Goal: Task Accomplishment & Management: Manage account settings

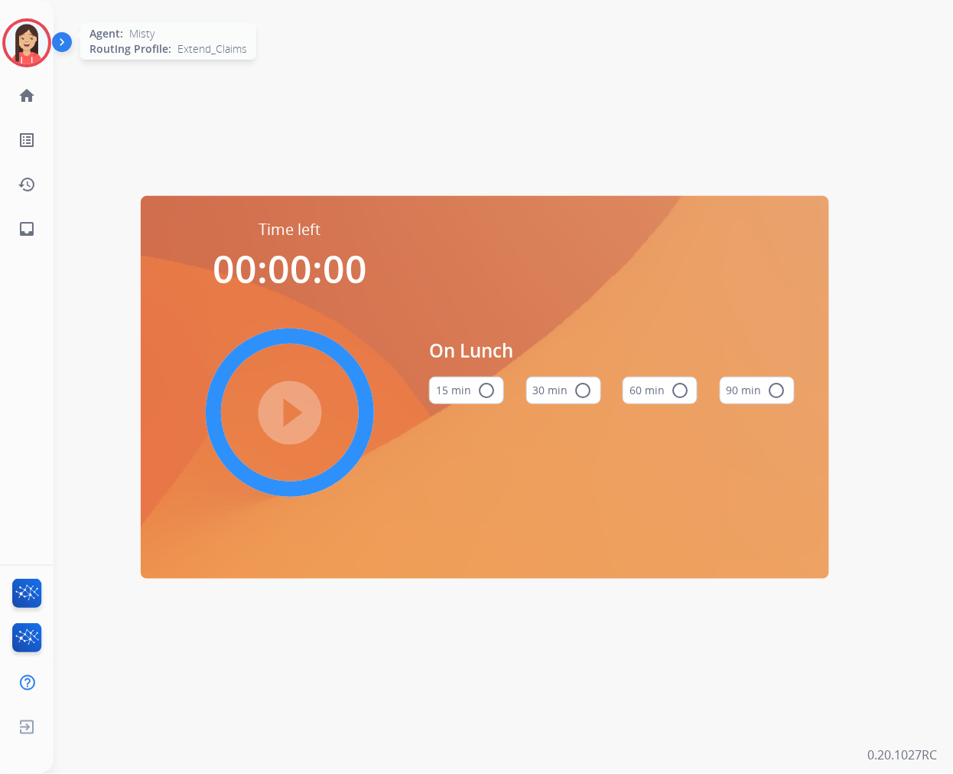
click at [24, 31] on img at bounding box center [26, 42] width 43 height 43
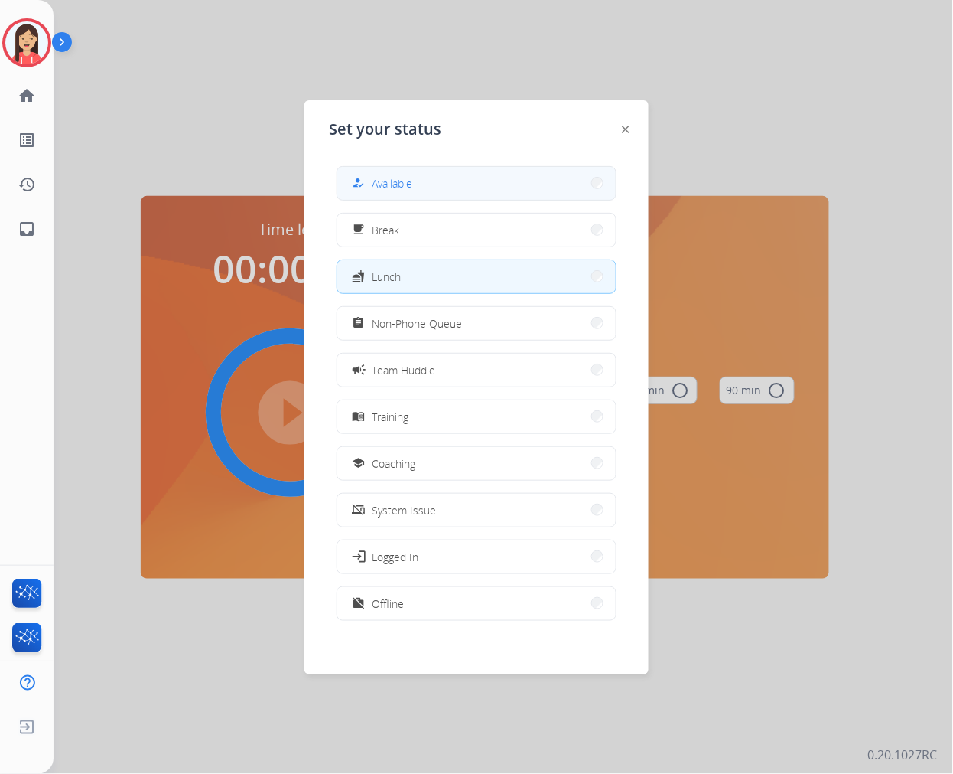
click at [386, 175] on span "Available" at bounding box center [392, 183] width 41 height 16
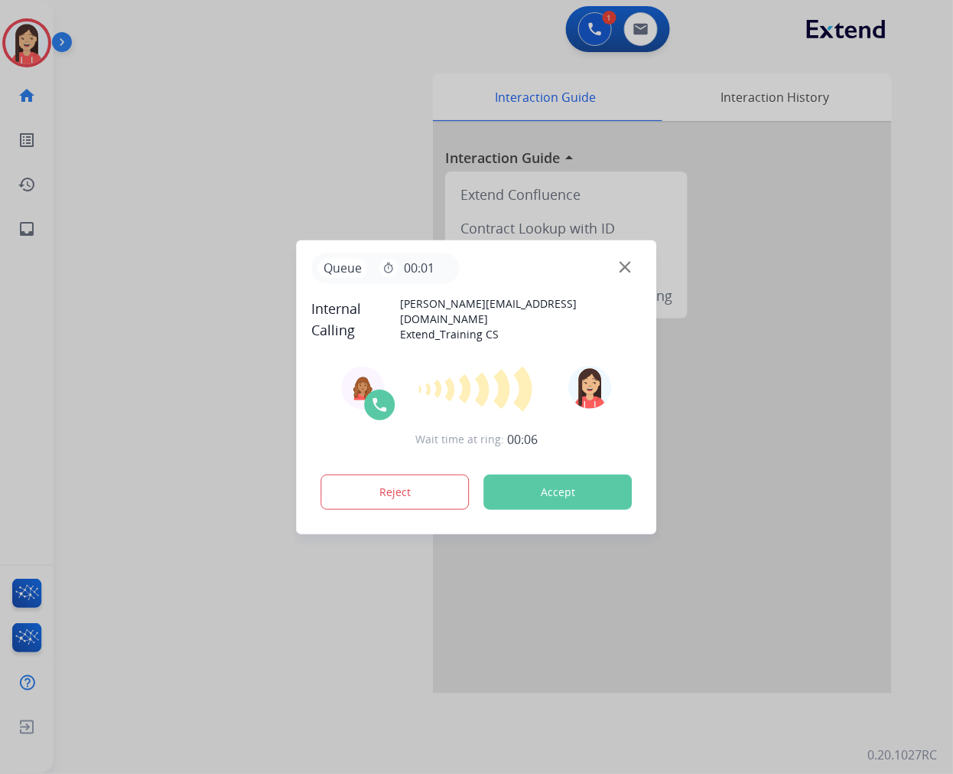
click at [555, 490] on button "Accept" at bounding box center [558, 491] width 148 height 35
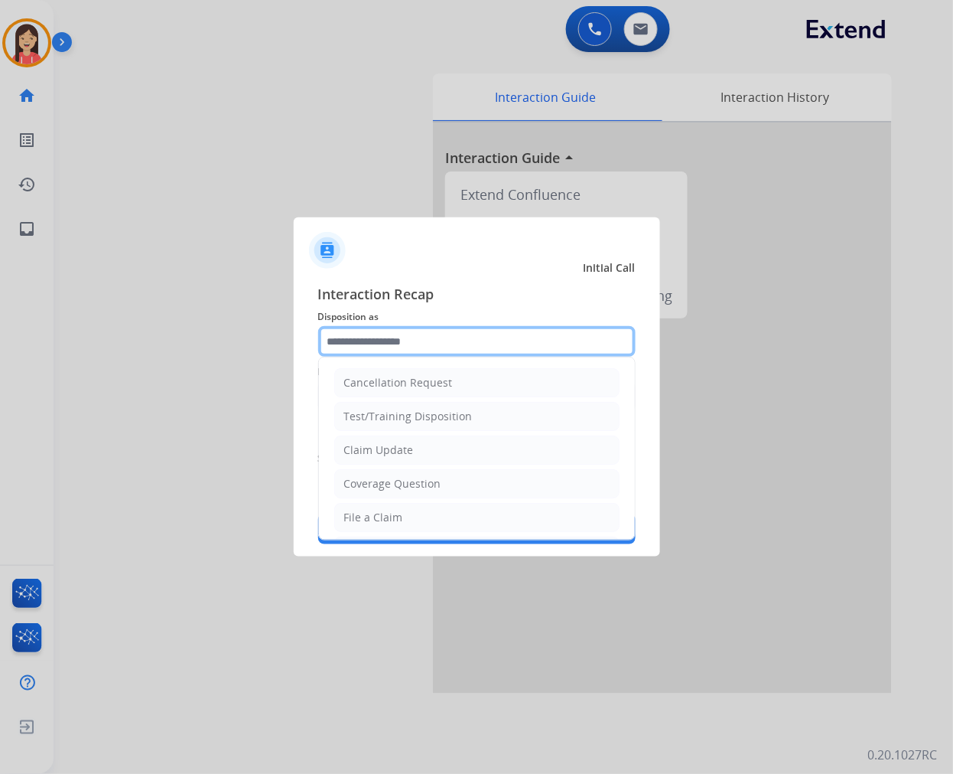
click at [457, 354] on input "text" at bounding box center [477, 341] width 318 height 31
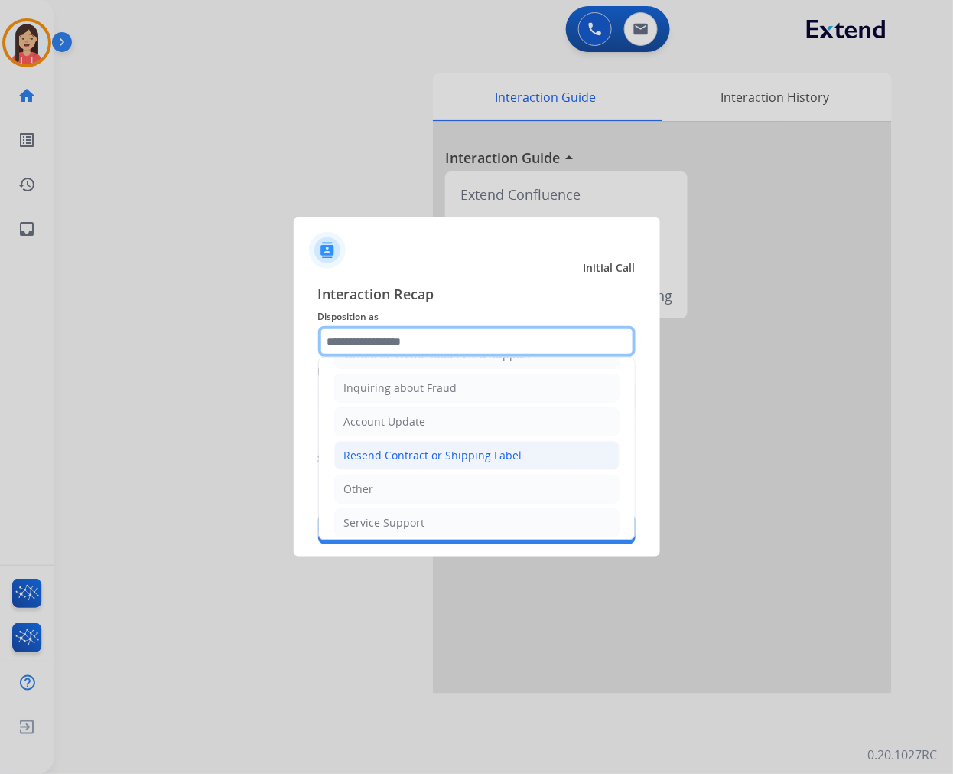
scroll to position [240, 0]
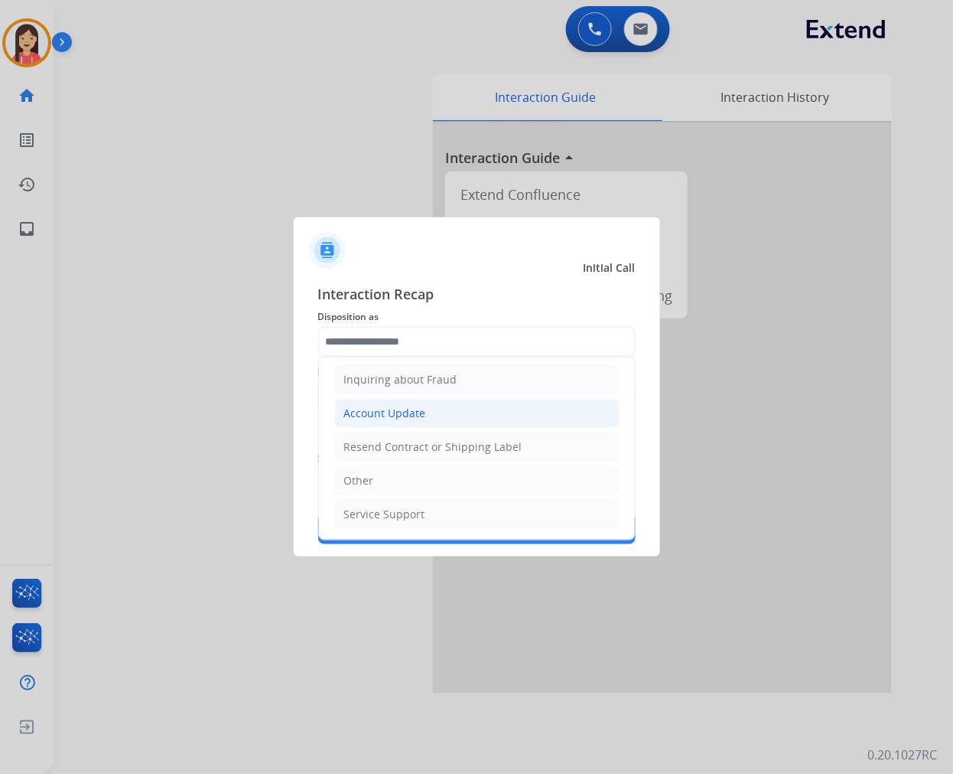
click at [392, 413] on div "Account Update" at bounding box center [385, 413] width 82 height 15
type input "**********"
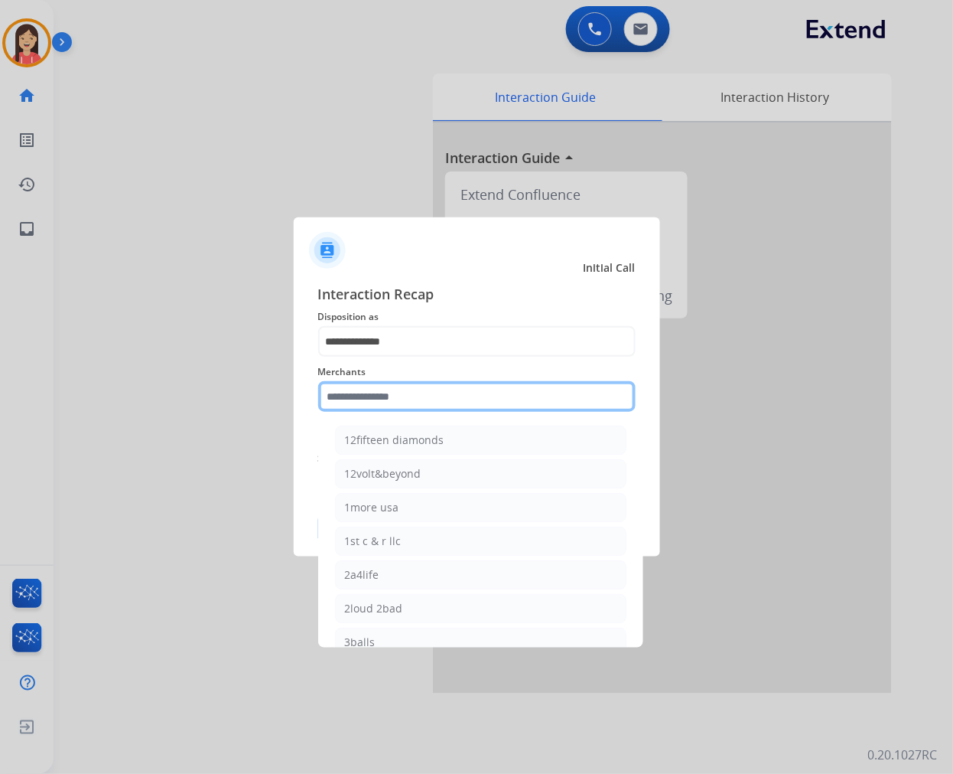
click at [401, 396] on input "text" at bounding box center [477, 396] width 318 height 31
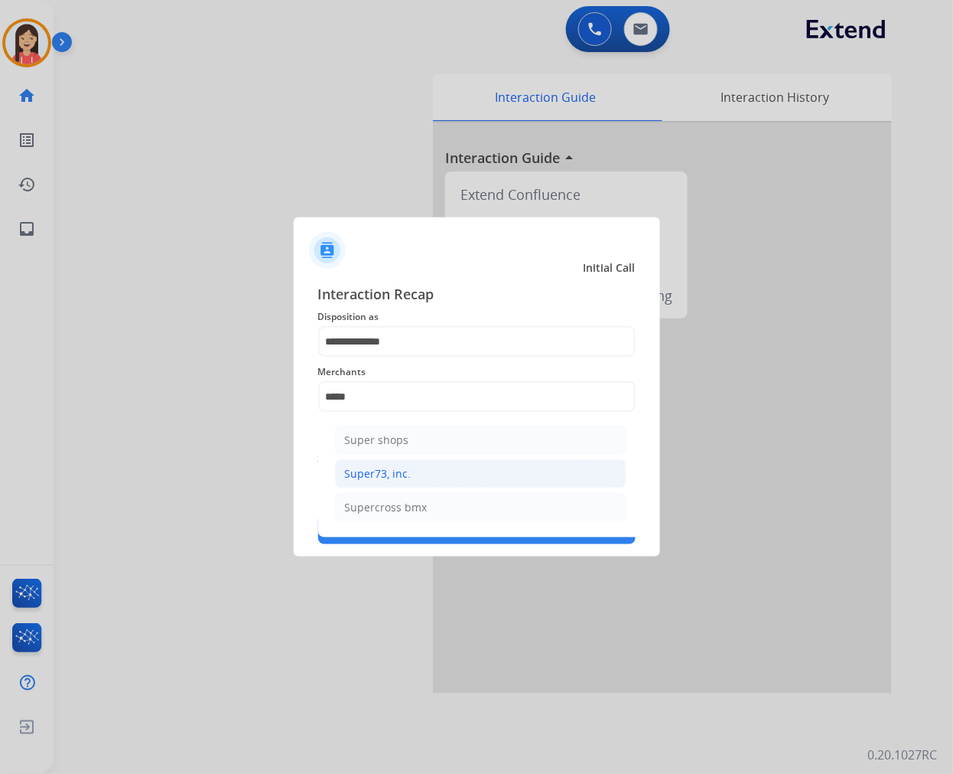
click at [369, 481] on div "Super73, inc." at bounding box center [378, 473] width 67 height 15
type input "**********"
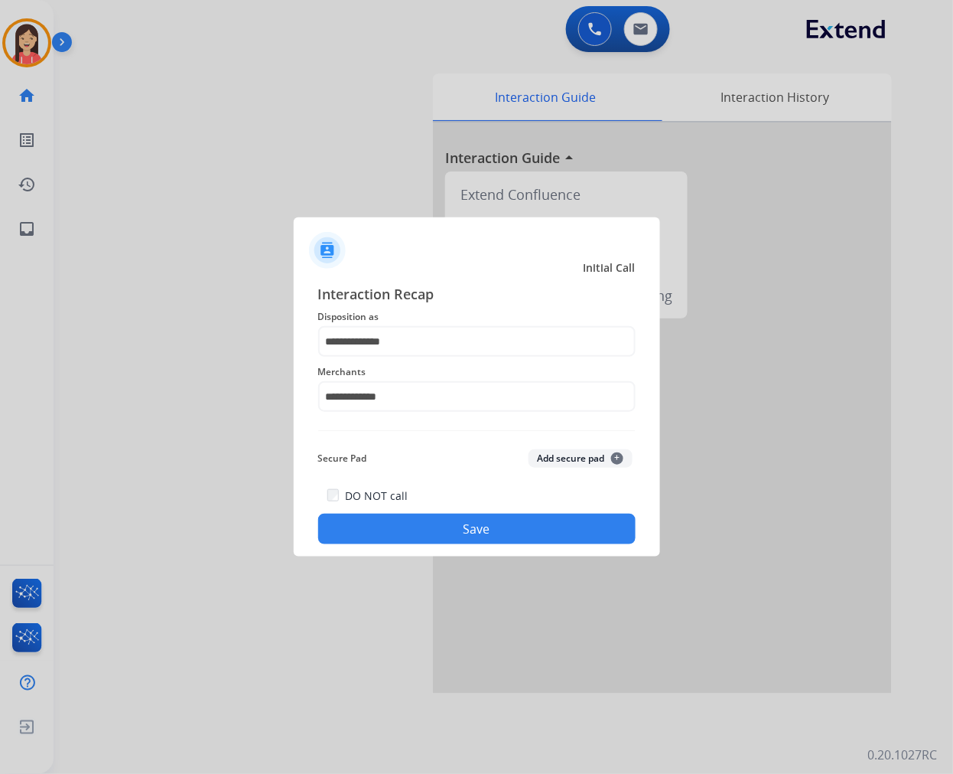
click at [391, 533] on button "Save" at bounding box center [477, 528] width 318 height 31
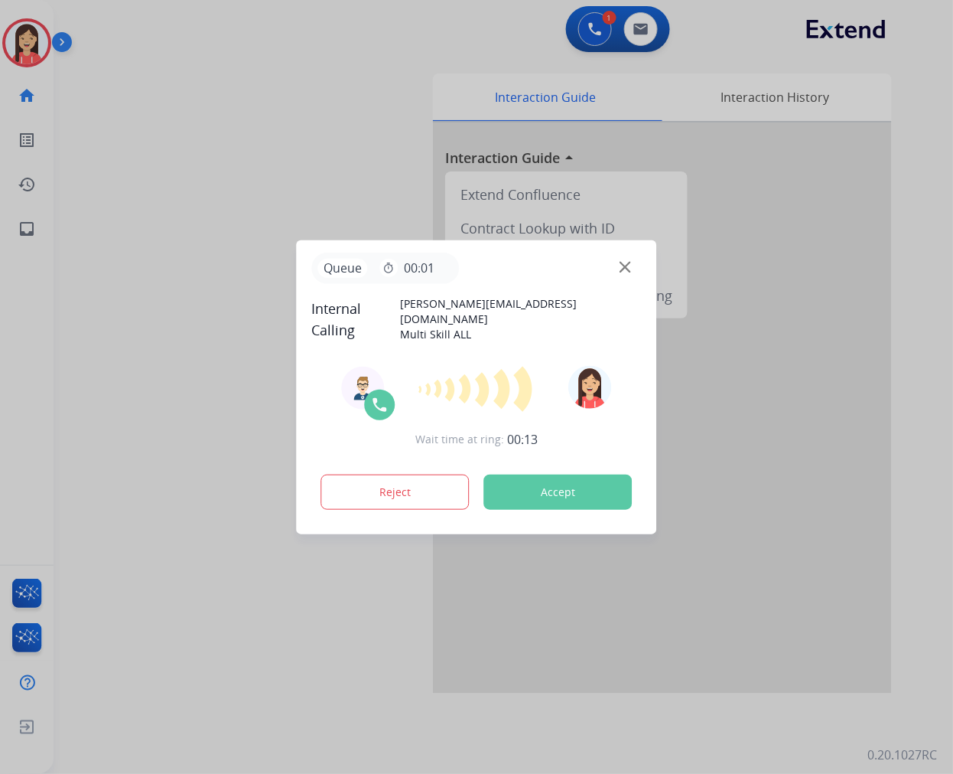
click at [589, 477] on button "Accept" at bounding box center [558, 491] width 148 height 35
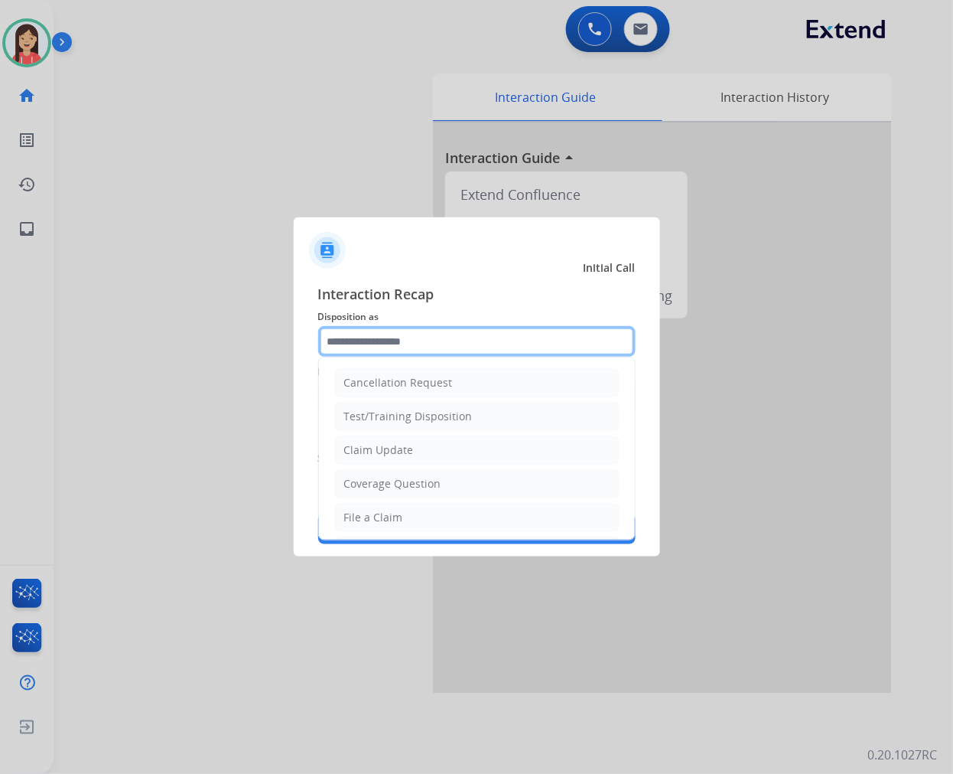
click at [378, 349] on input "text" at bounding box center [477, 341] width 318 height 31
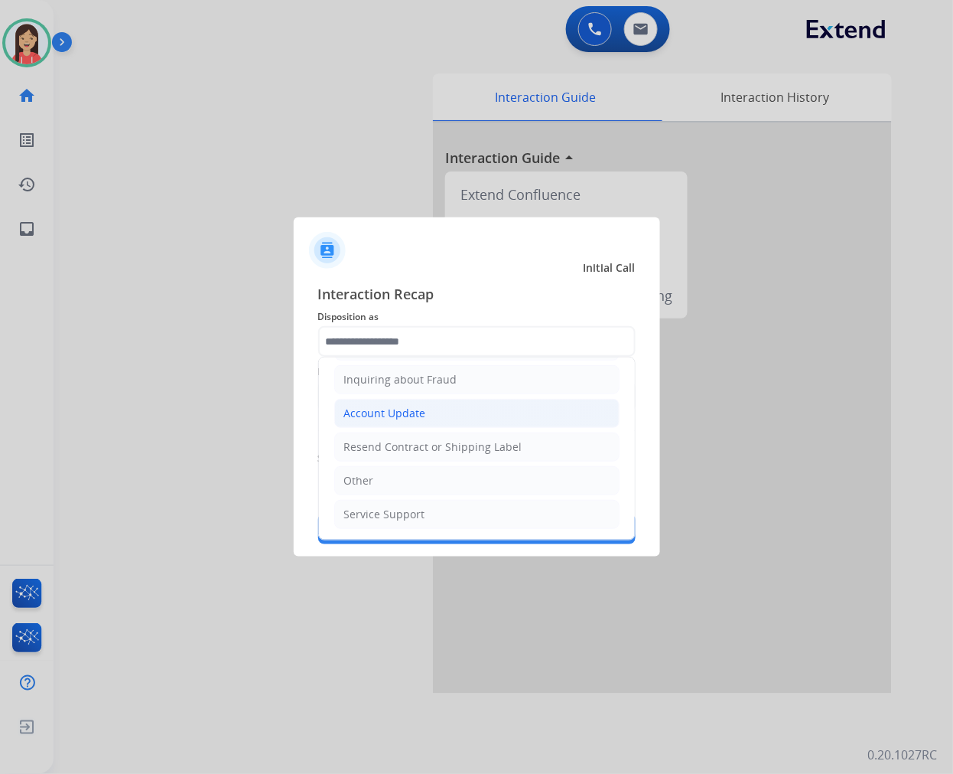
click at [383, 415] on div "Account Update" at bounding box center [385, 413] width 82 height 15
type input "**********"
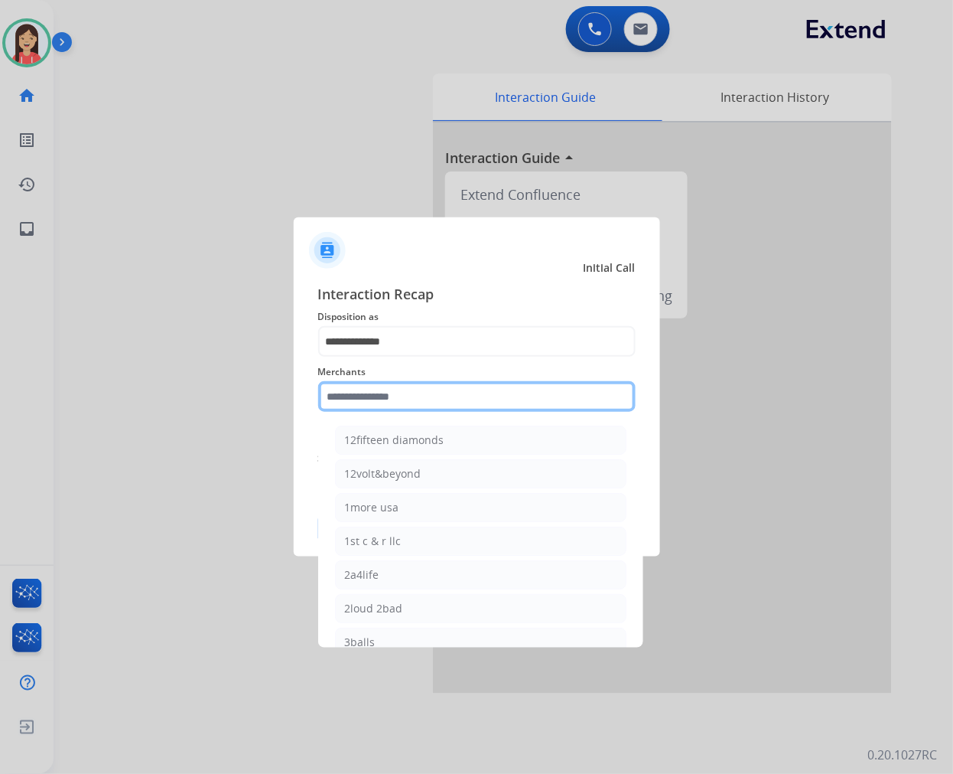
click at [383, 396] on input "text" at bounding box center [477, 396] width 318 height 31
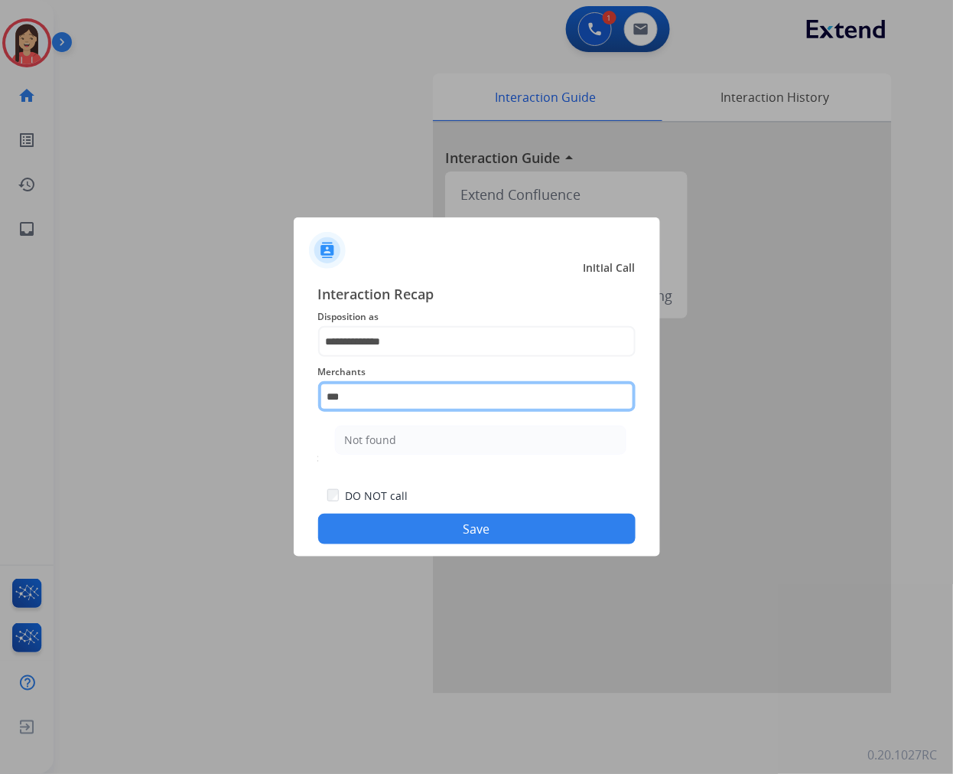
scroll to position [0, 0]
click at [411, 445] on li "Not found" at bounding box center [481, 439] width 292 height 29
type input "*********"
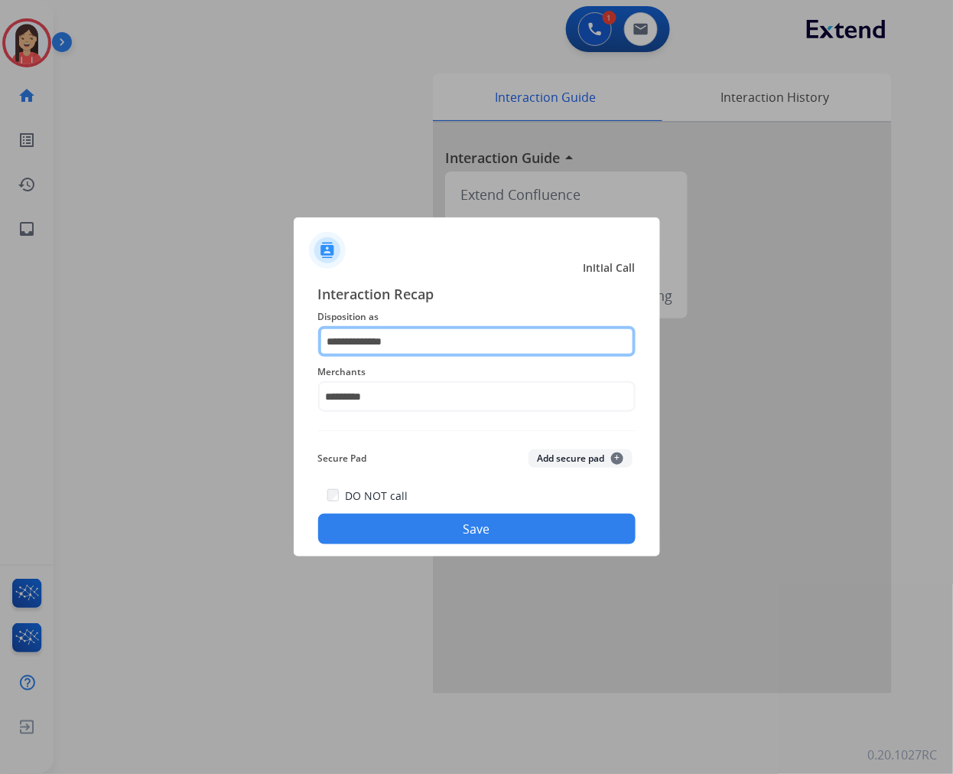
click at [433, 338] on input "**********" at bounding box center [477, 341] width 318 height 31
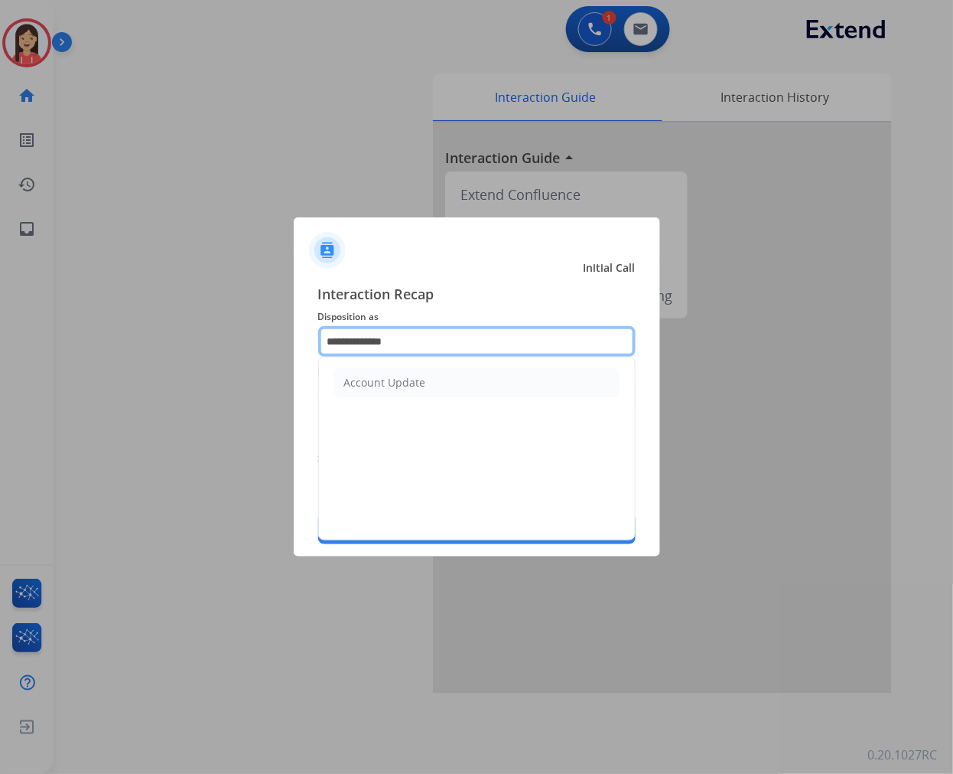
click at [433, 338] on input "**********" at bounding box center [477, 341] width 318 height 31
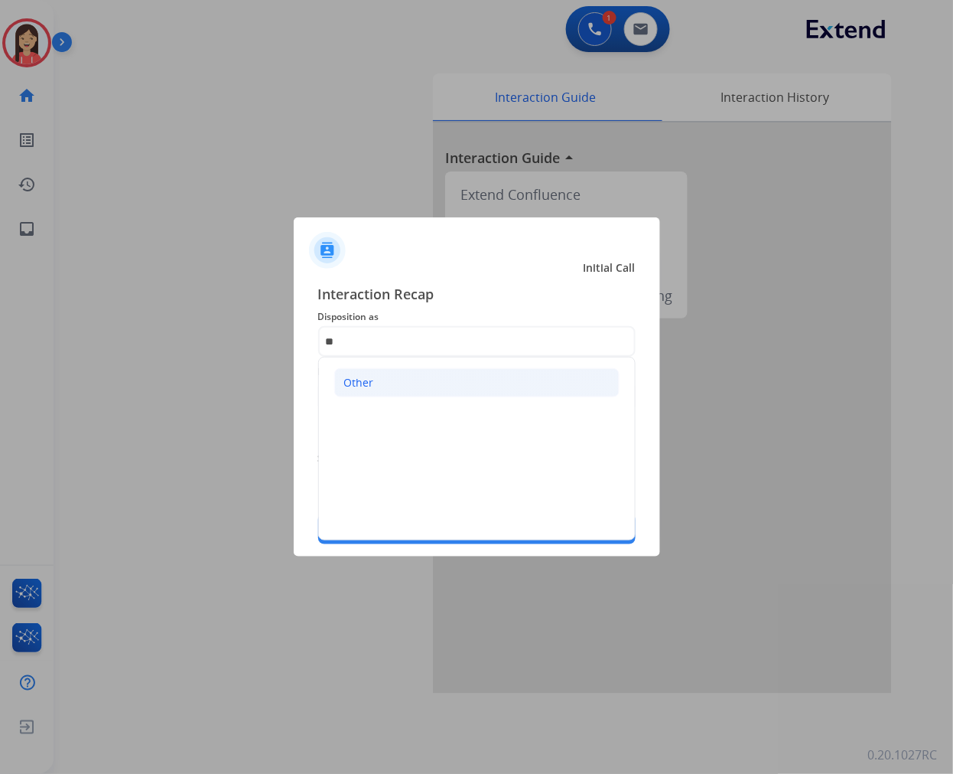
click at [383, 378] on li "Other" at bounding box center [476, 382] width 285 height 29
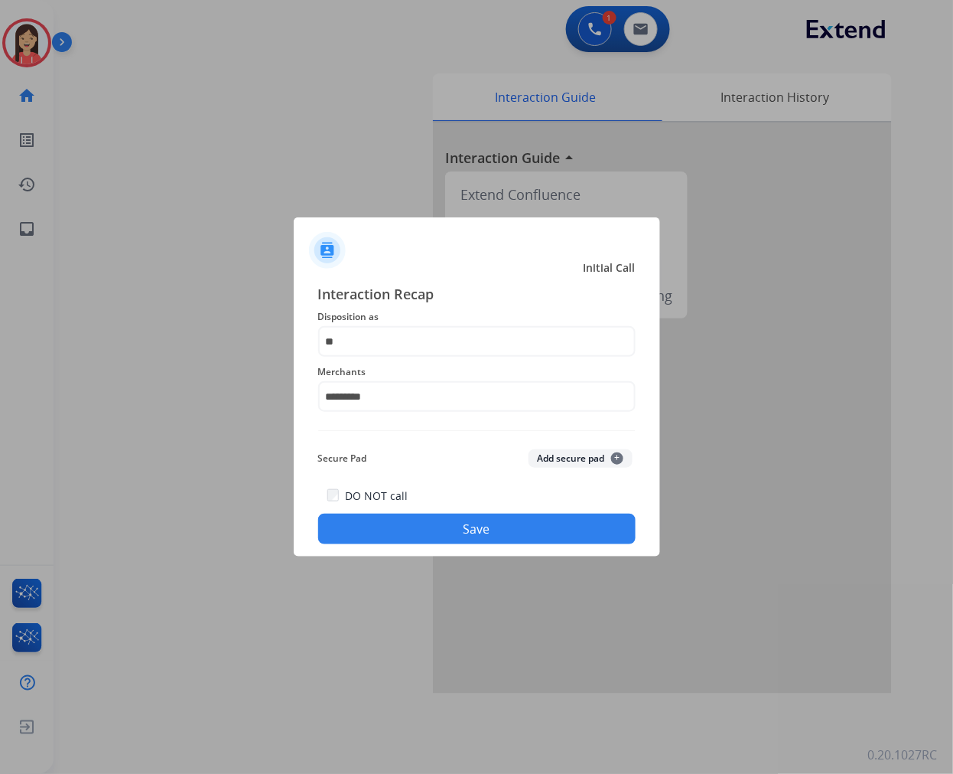
type input "*****"
click at [430, 530] on button "Save" at bounding box center [477, 528] width 318 height 31
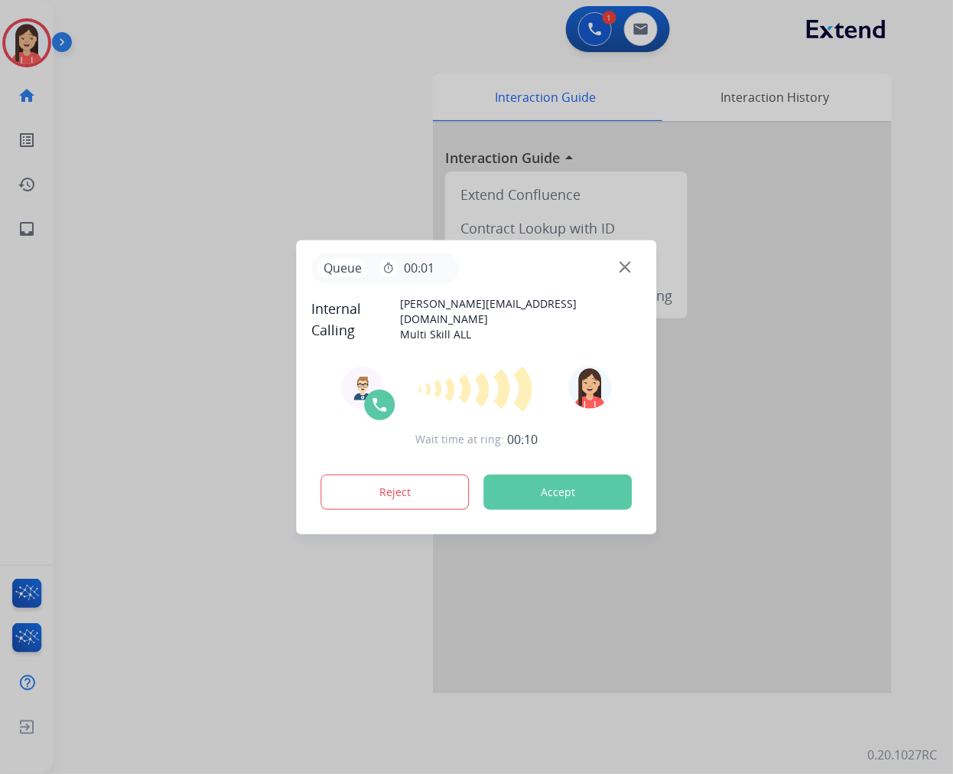
click at [552, 483] on button "Accept" at bounding box center [558, 491] width 148 height 35
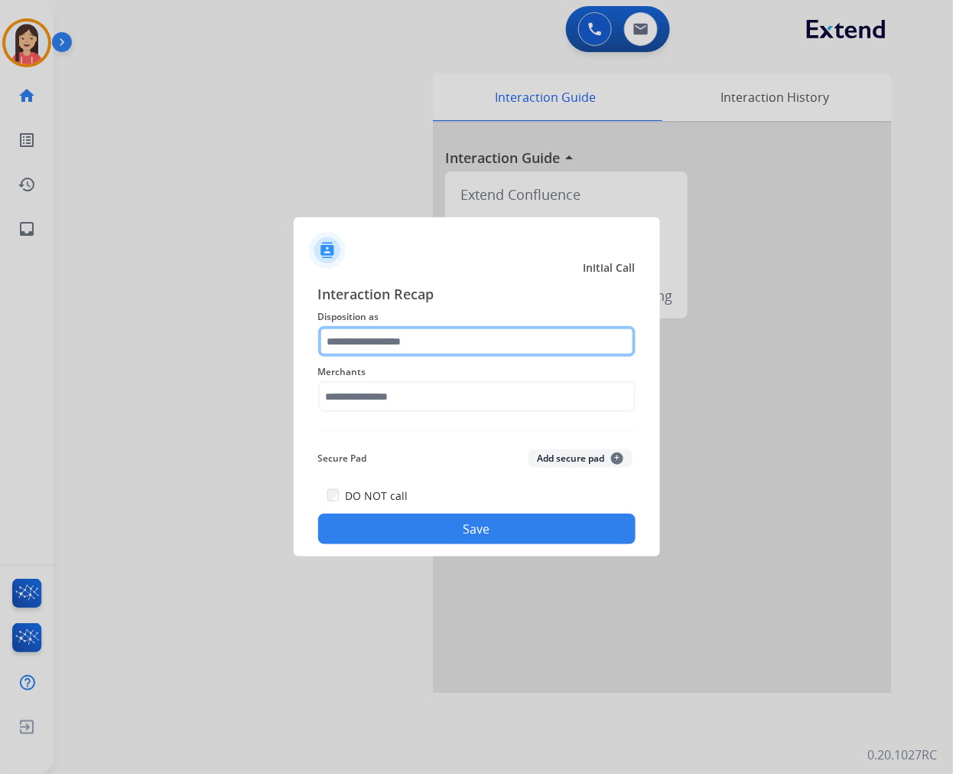
click at [464, 331] on input "text" at bounding box center [477, 341] width 318 height 31
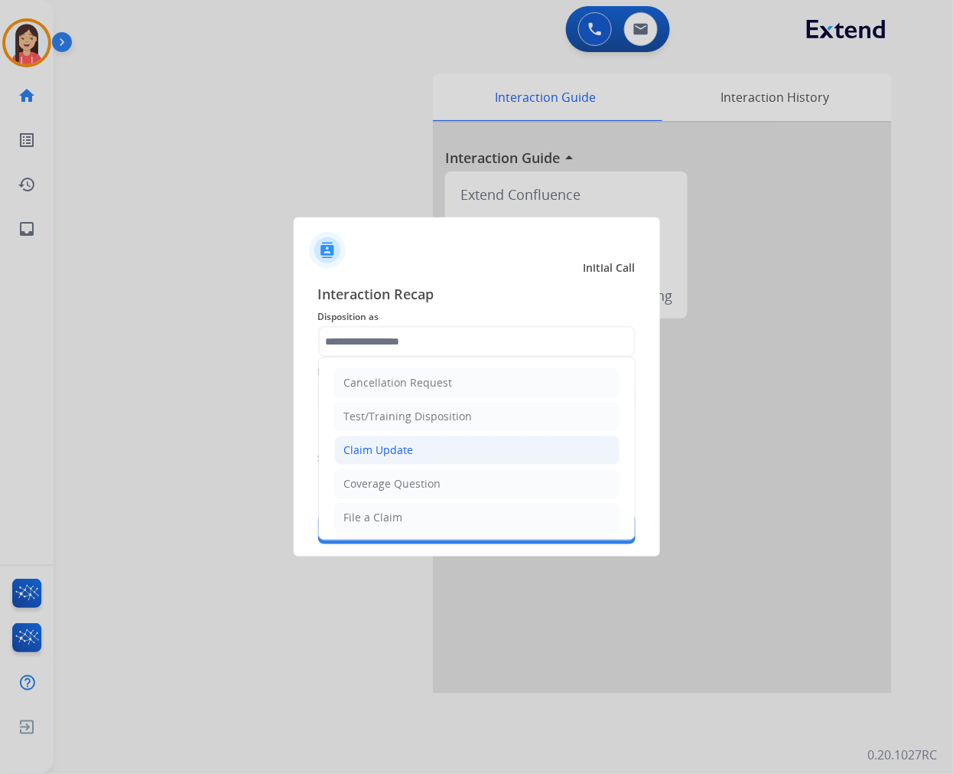
click at [413, 447] on li "Claim Update" at bounding box center [476, 449] width 285 height 29
type input "**********"
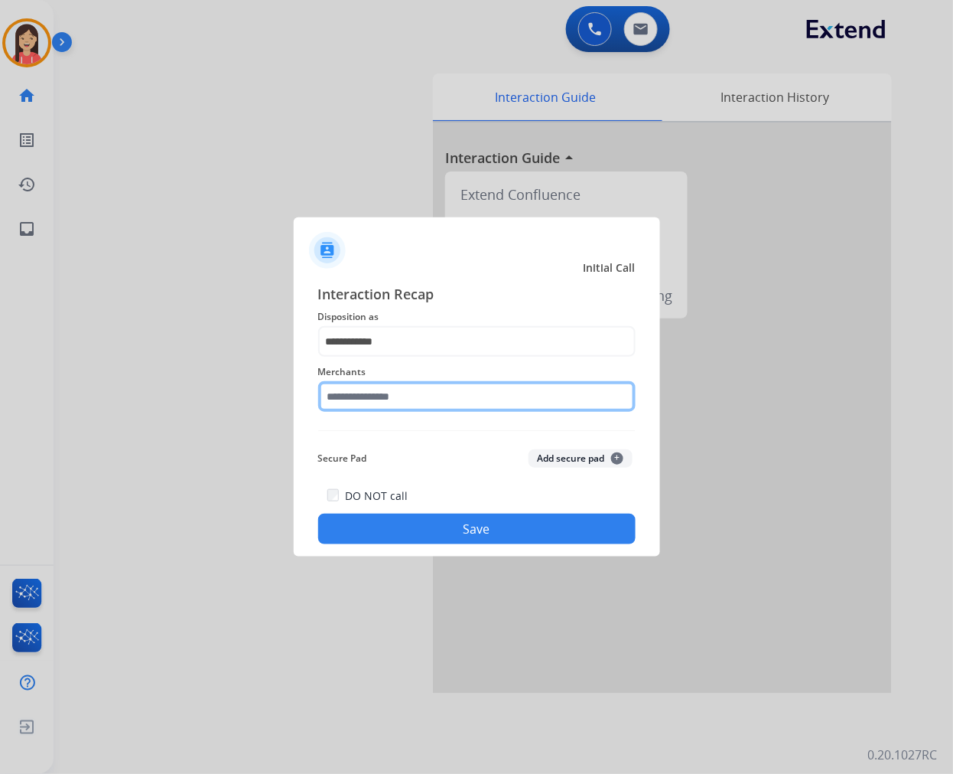
click at [423, 386] on input "text" at bounding box center [477, 396] width 318 height 31
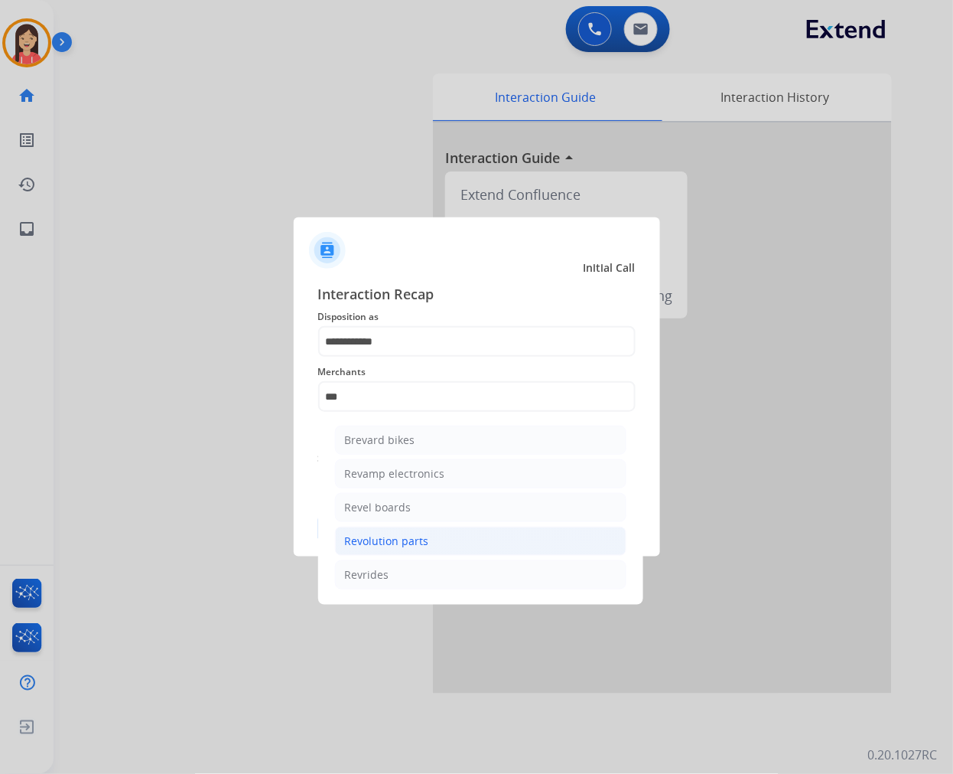
click at [398, 545] on div "Revolution parts" at bounding box center [387, 540] width 84 height 15
type input "**********"
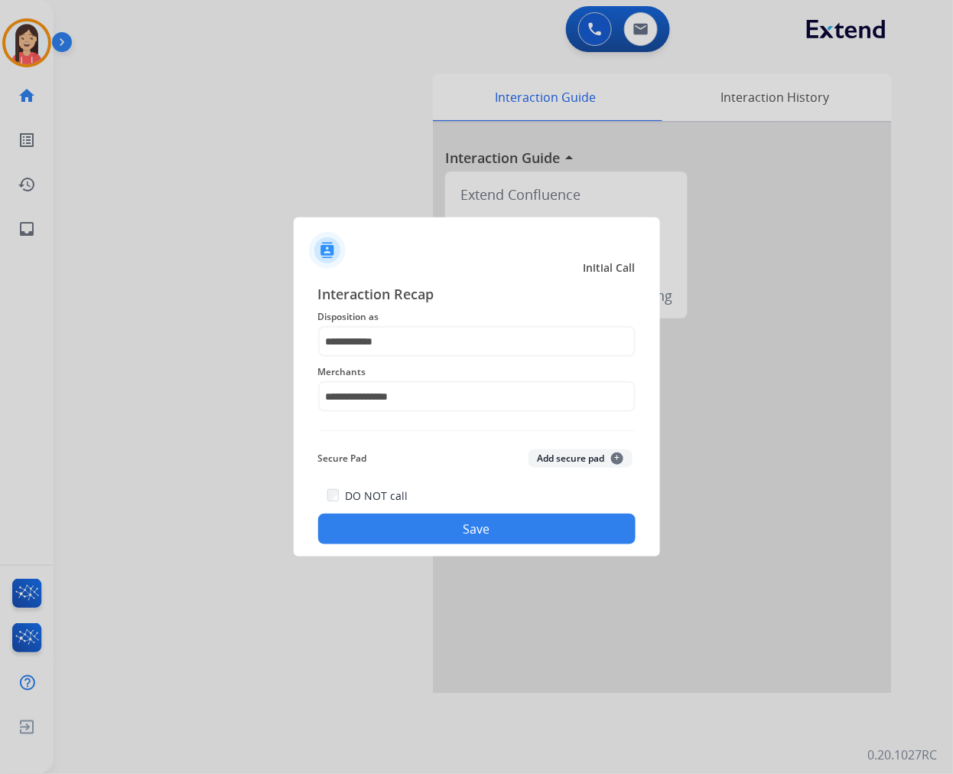
click at [410, 531] on button "Save" at bounding box center [477, 528] width 318 height 31
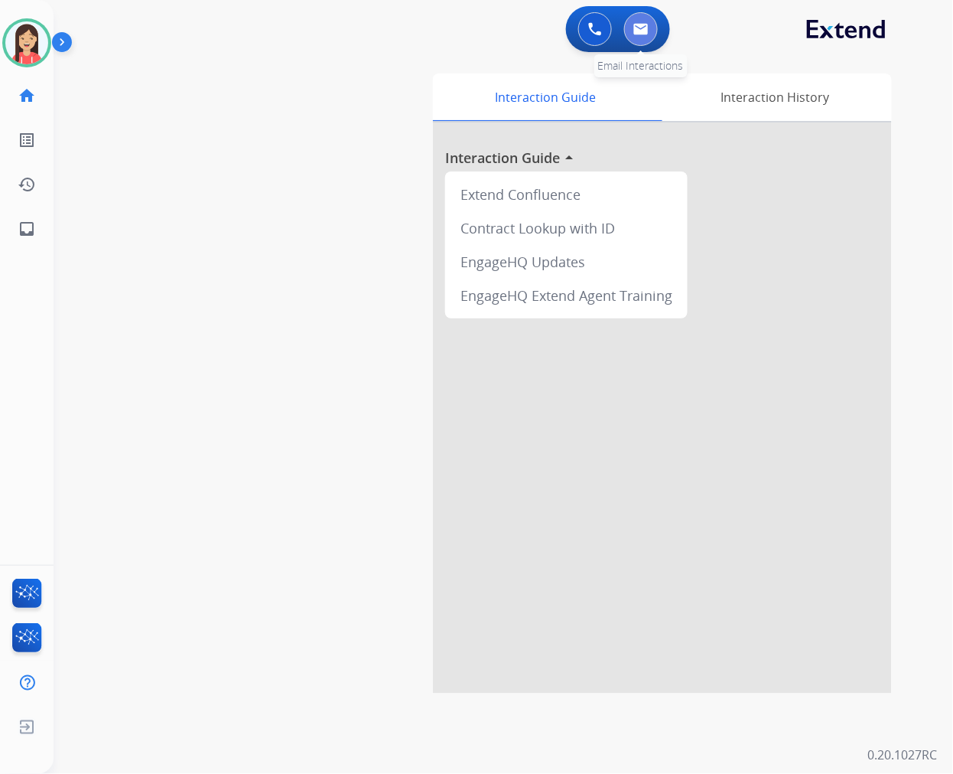
click at [651, 33] on button at bounding box center [641, 29] width 34 height 34
select select "**********"
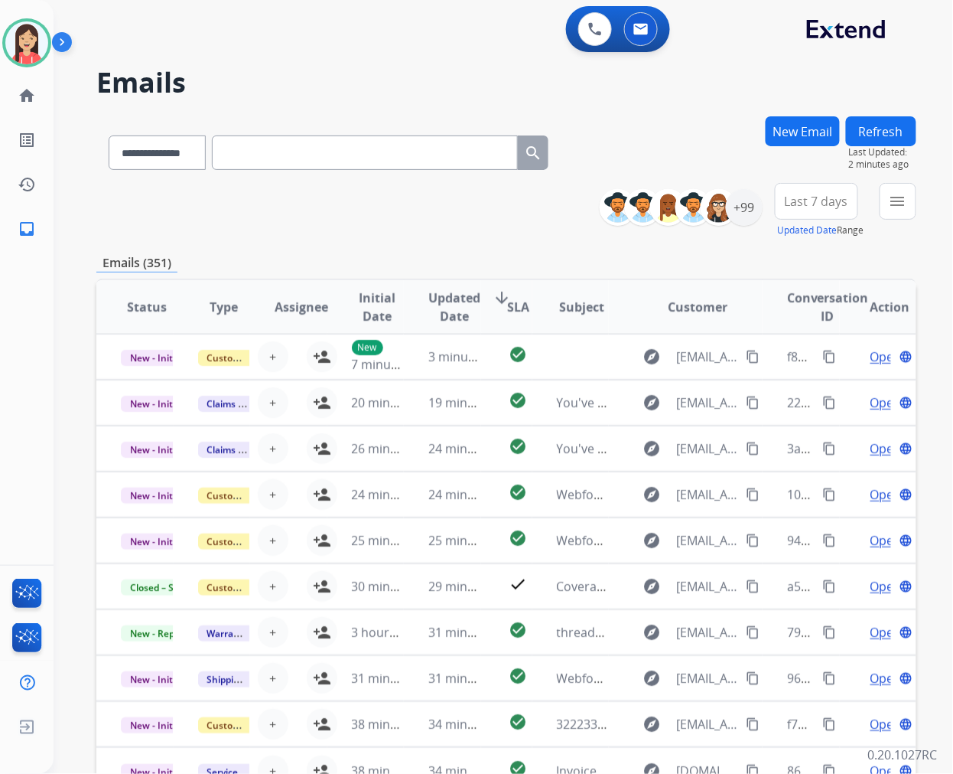
click at [243, 156] on input "text" at bounding box center [365, 152] width 306 height 34
paste input "******"
type input "******"
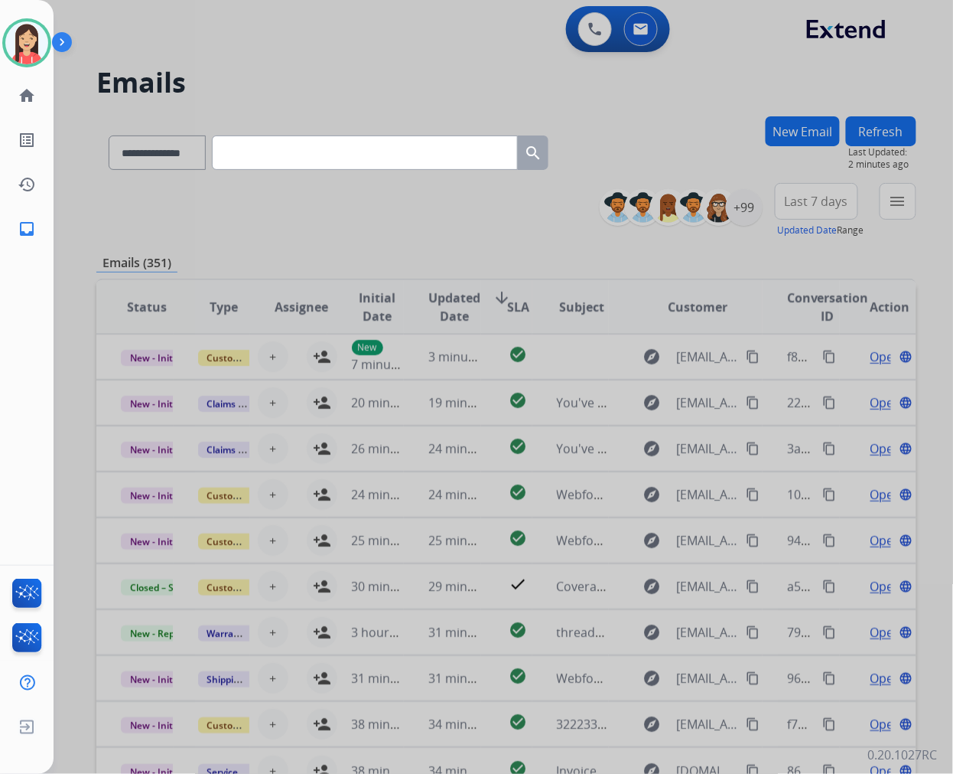
click at [331, 152] on input "text" at bounding box center [365, 152] width 306 height 34
paste input "**********"
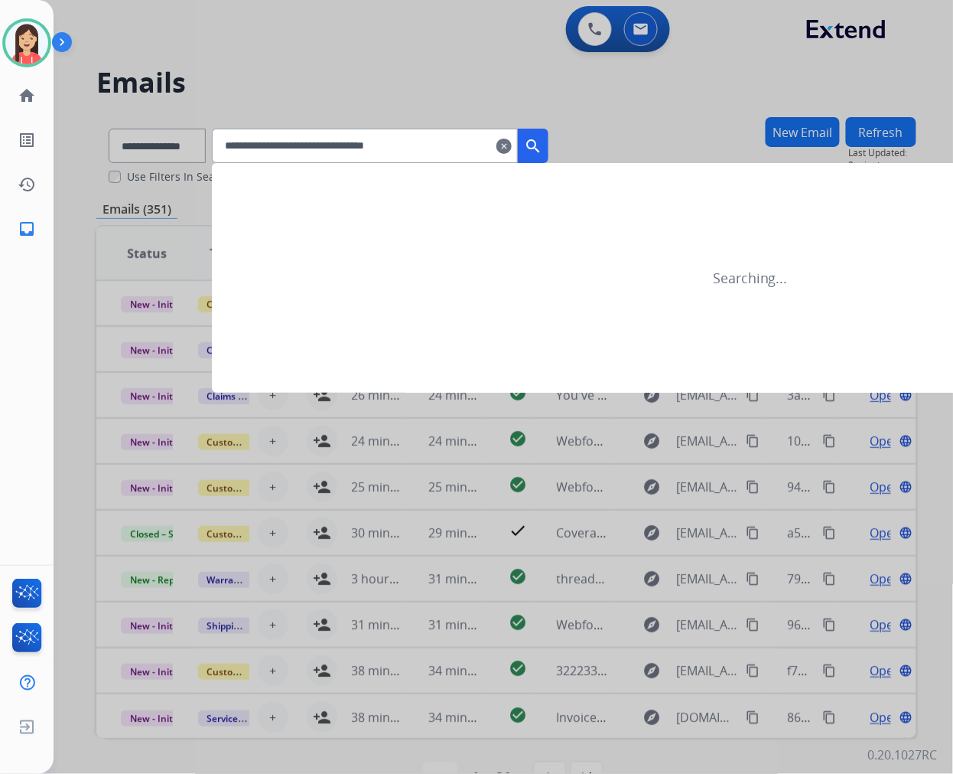
type input "**********"
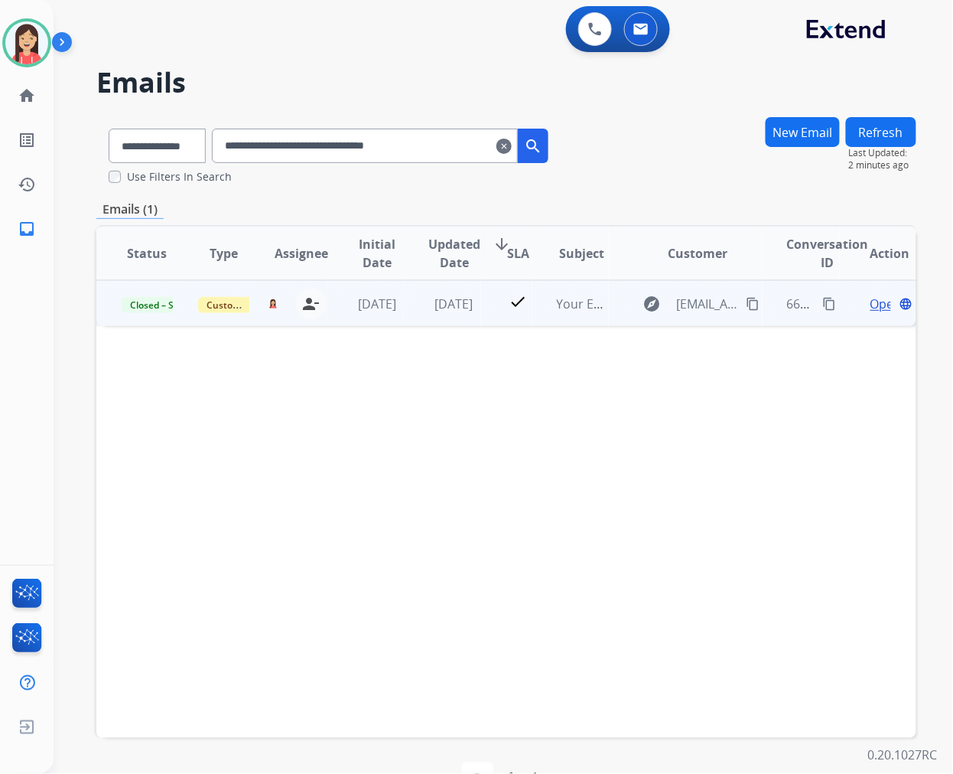
click at [419, 321] on td "[DATE]" at bounding box center [442, 303] width 77 height 46
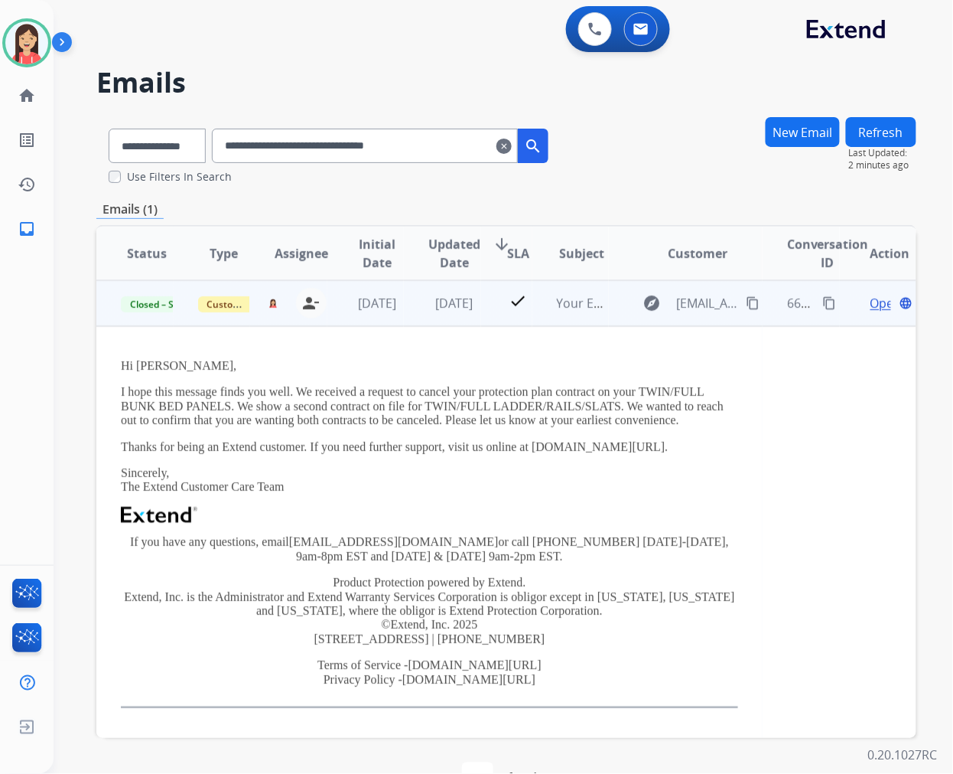
click at [871, 301] on span "Open" at bounding box center [886, 303] width 31 height 18
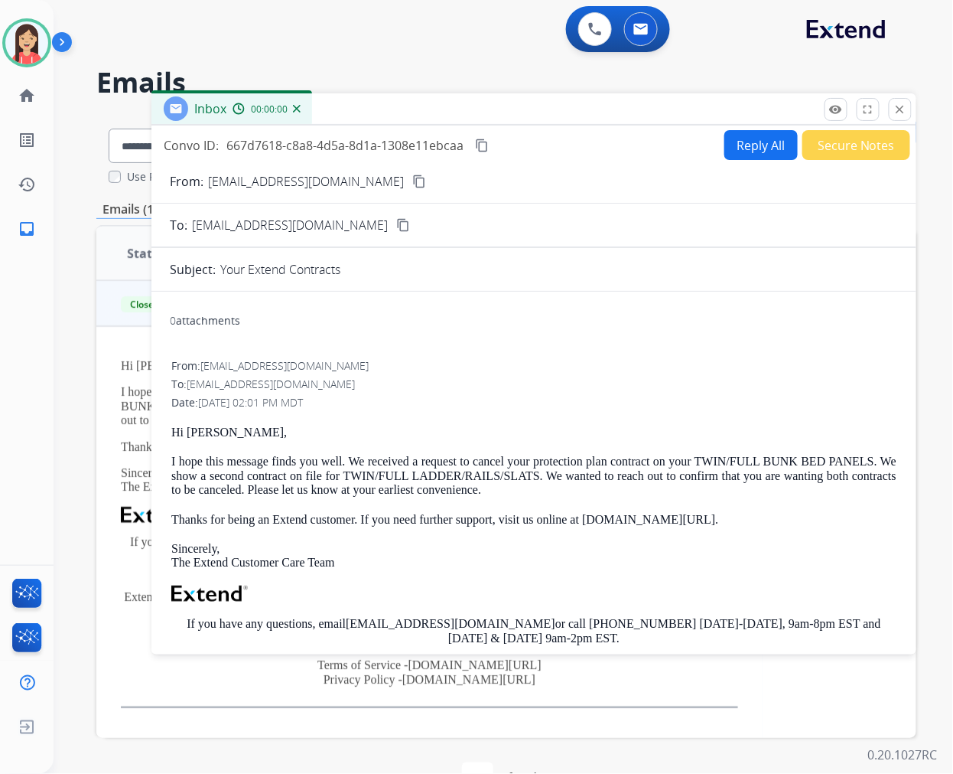
click at [760, 147] on button "Reply All" at bounding box center [761, 145] width 73 height 30
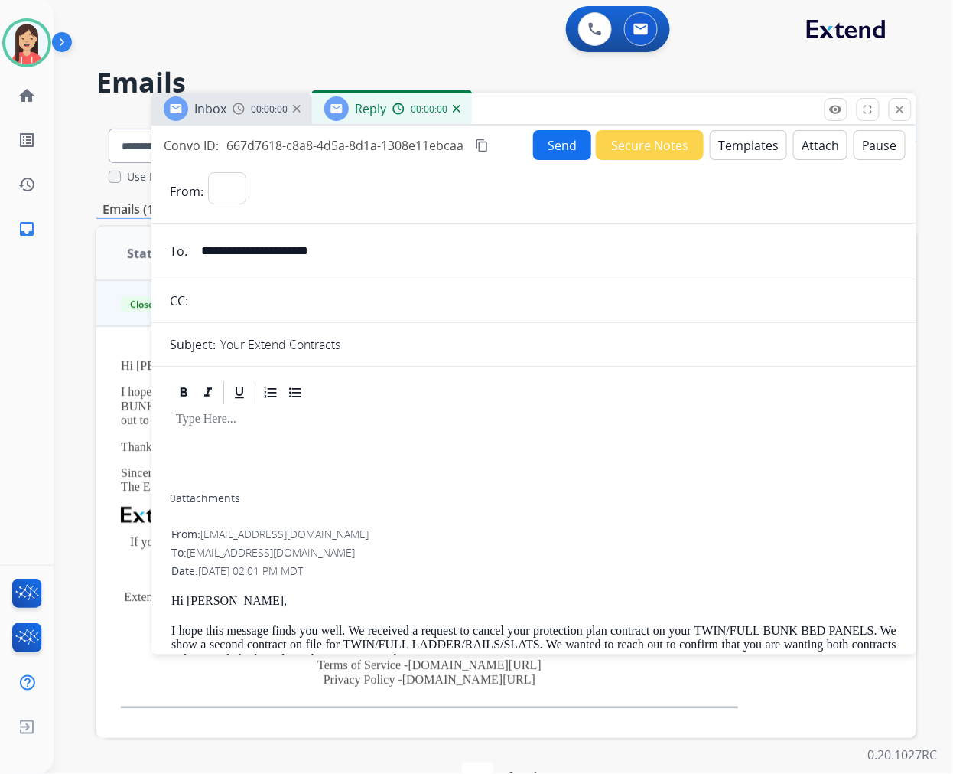
select select "**********"
click at [724, 150] on button "Templates" at bounding box center [748, 145] width 77 height 30
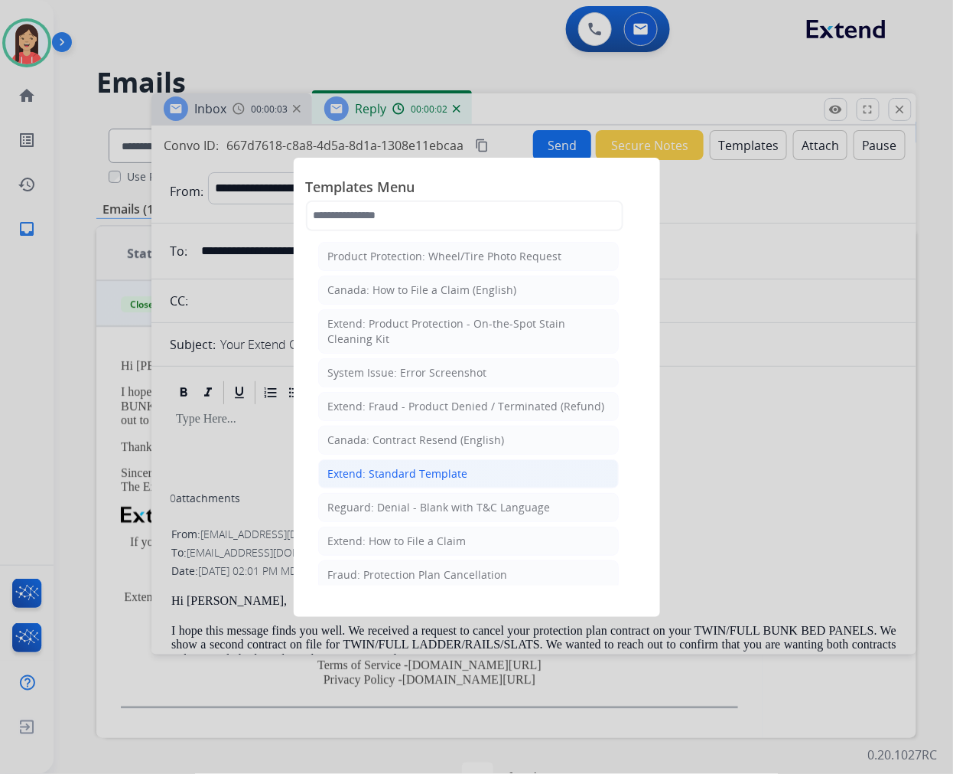
click at [442, 476] on div "Extend: Standard Template" at bounding box center [398, 473] width 140 height 15
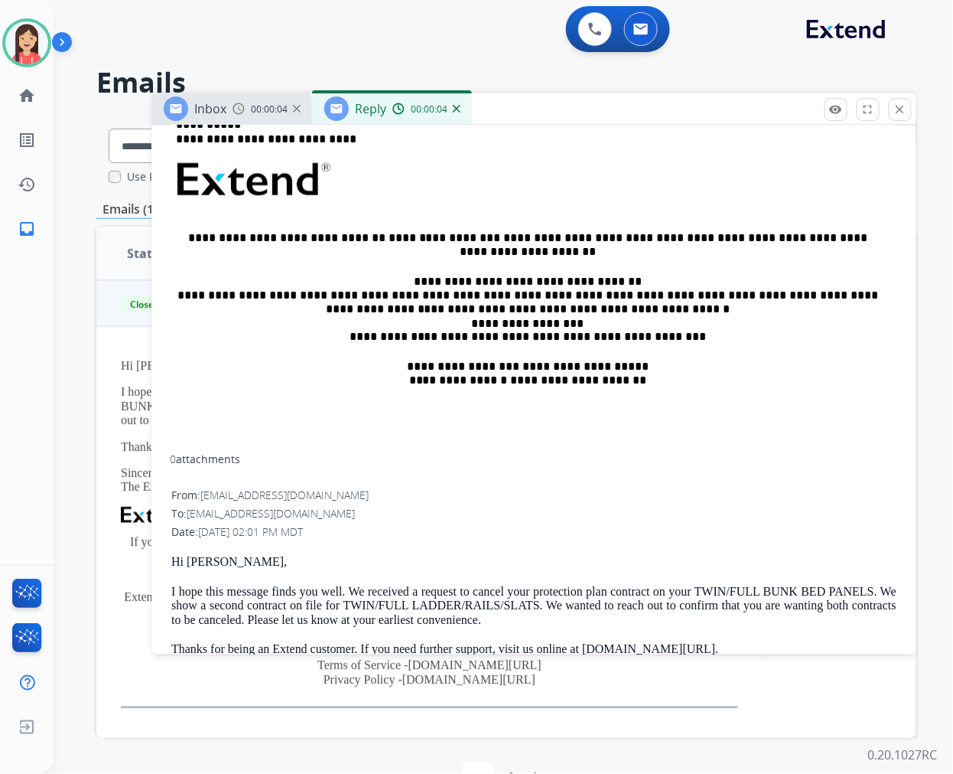
scroll to position [680, 0]
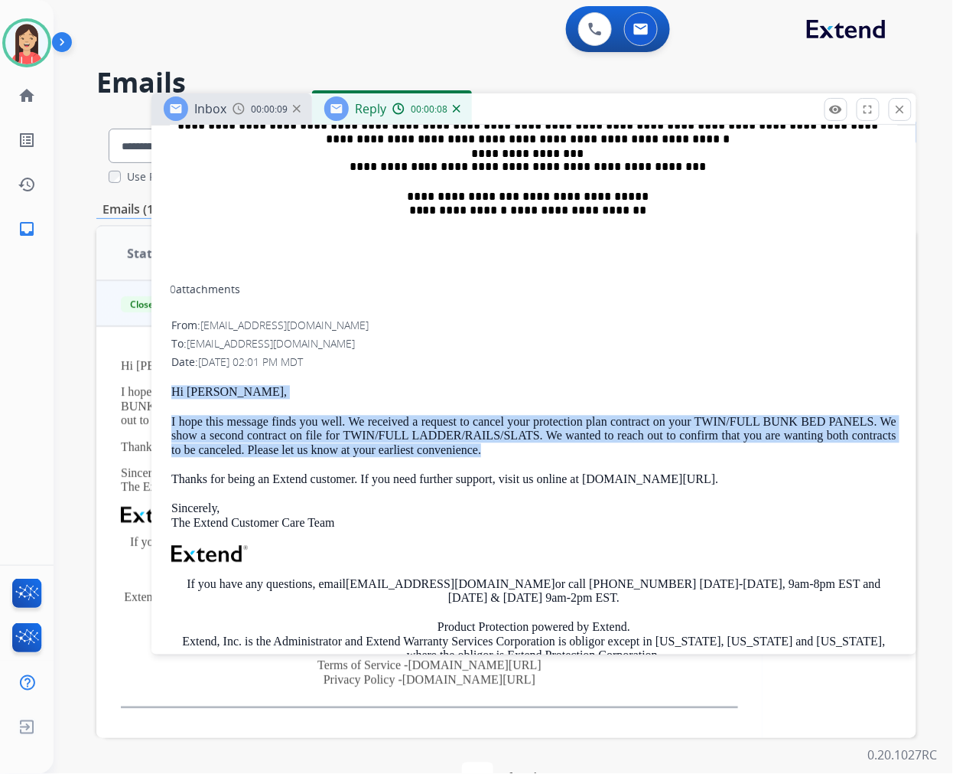
drag, startPoint x: 170, startPoint y: 386, endPoint x: 751, endPoint y: 444, distance: 584.5
click at [751, 444] on div "From: [EMAIL_ADDRESS][DOMAIN_NAME] To: [EMAIL_ADDRESS][DOMAIN_NAME] Date: [DATE…" at bounding box center [534, 545] width 728 height 456
copy div "Hi [PERSON_NAME], I hope this message finds you well. We received a request to …"
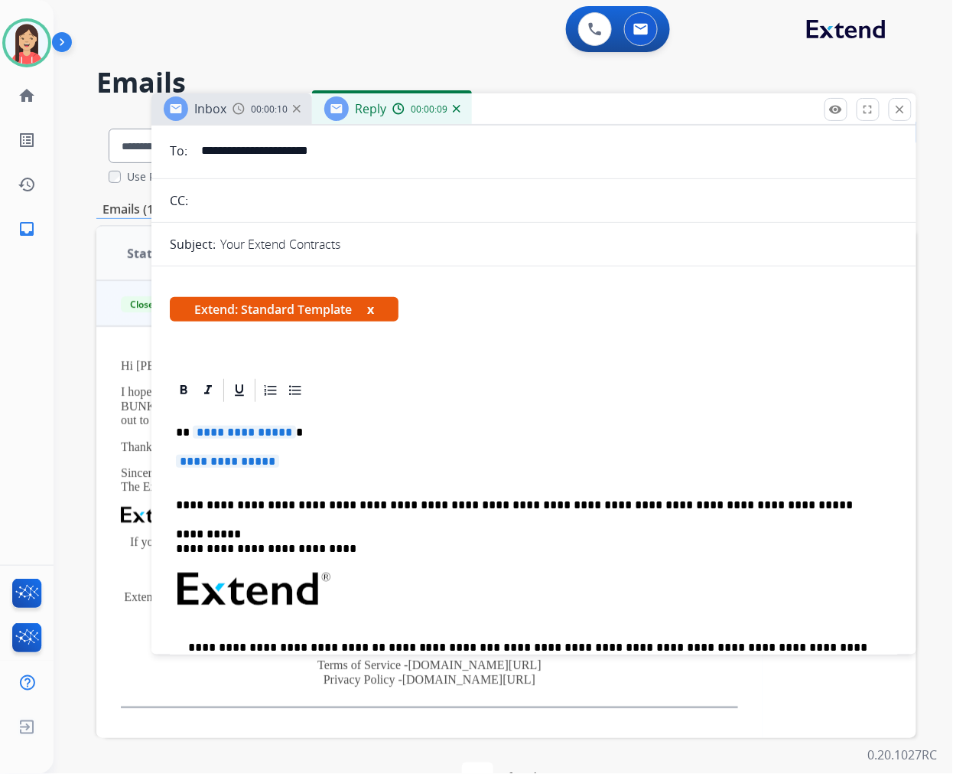
scroll to position [85, 0]
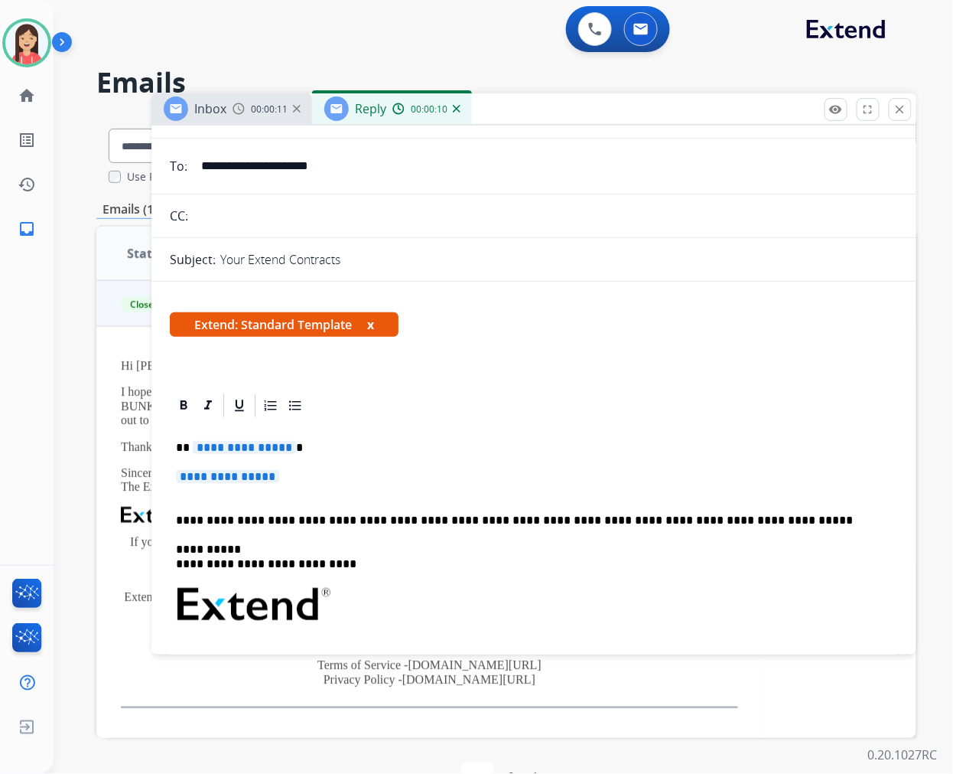
click at [248, 453] on span "**********" at bounding box center [244, 447] width 103 height 13
drag, startPoint x: 311, startPoint y: 474, endPoint x: 168, endPoint y: 445, distance: 145.4
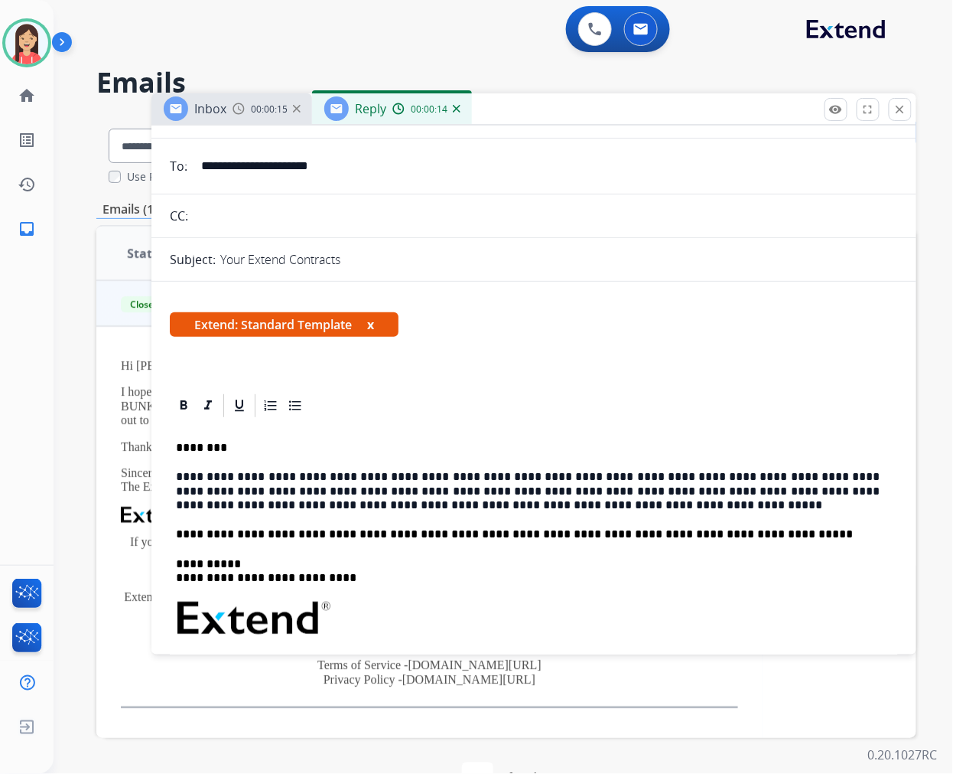
click at [354, 468] on div "**********" at bounding box center [534, 656] width 728 height 475
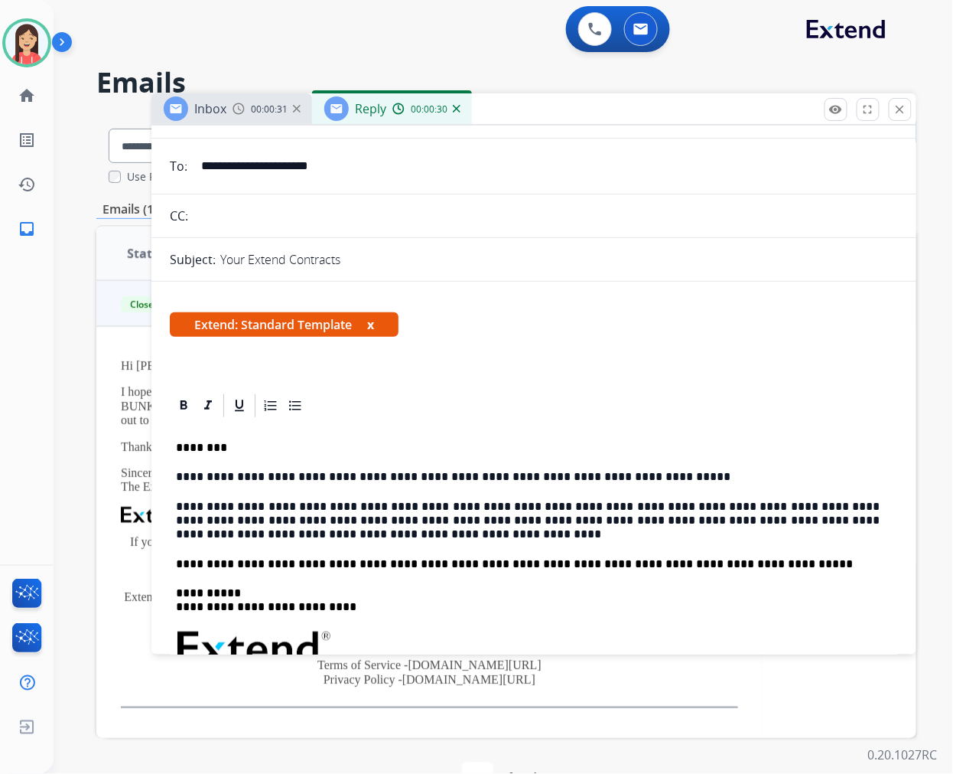
scroll to position [0, 0]
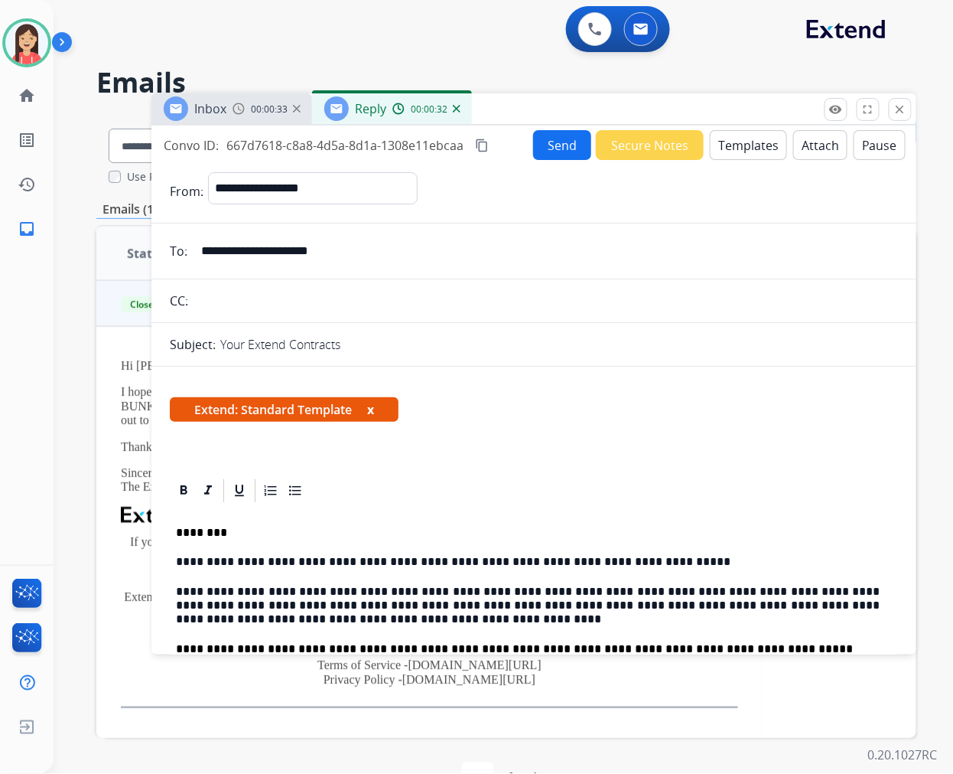
click at [560, 147] on button "Send" at bounding box center [562, 145] width 58 height 30
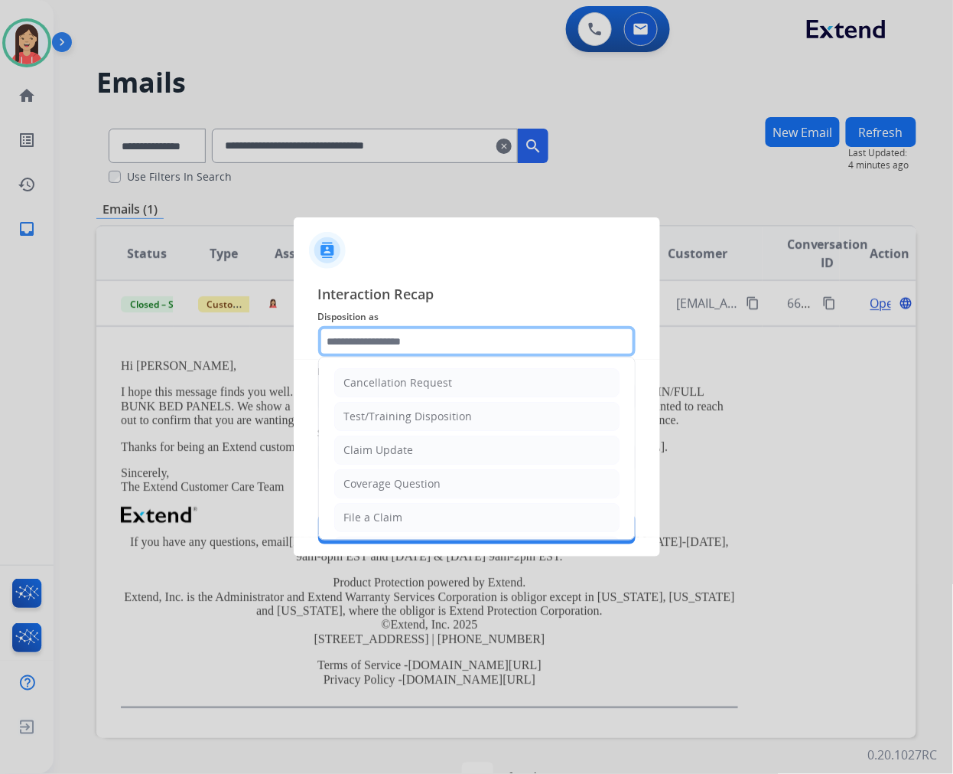
click at [470, 337] on input "text" at bounding box center [477, 341] width 318 height 31
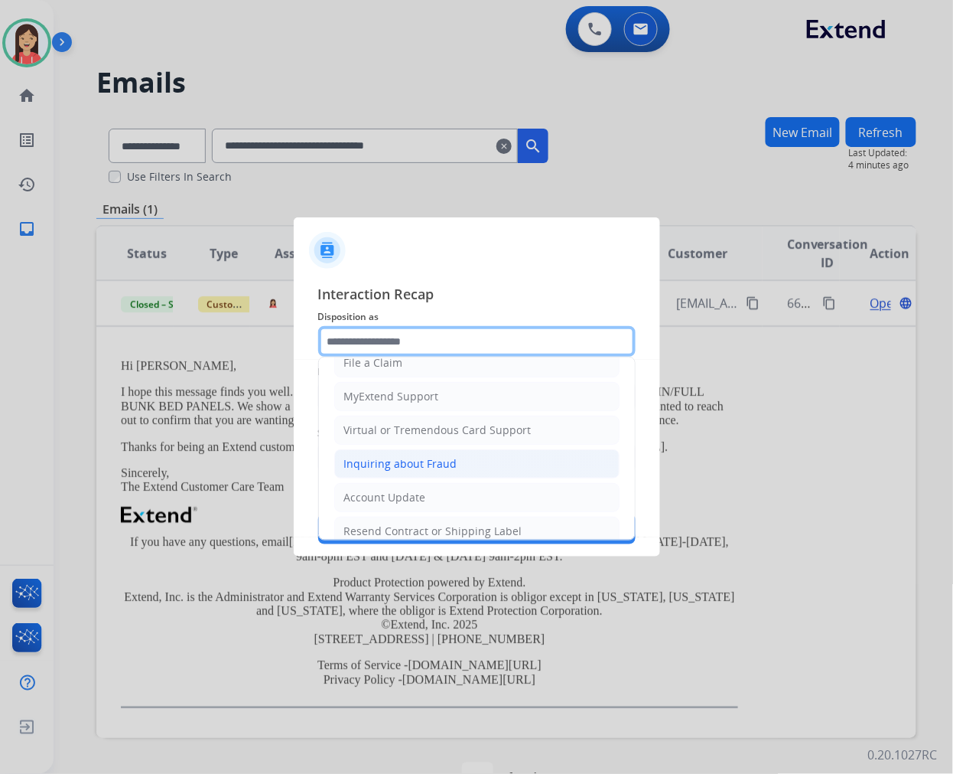
scroll to position [170, 0]
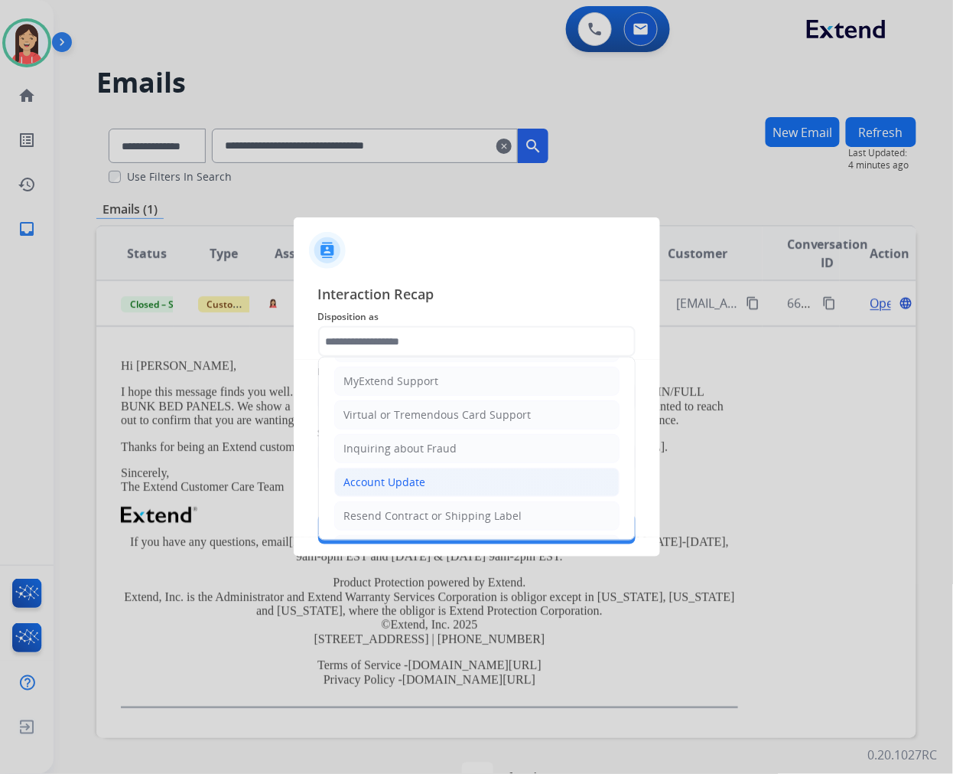
click at [408, 475] on div "Account Update" at bounding box center [385, 481] width 82 height 15
type input "**********"
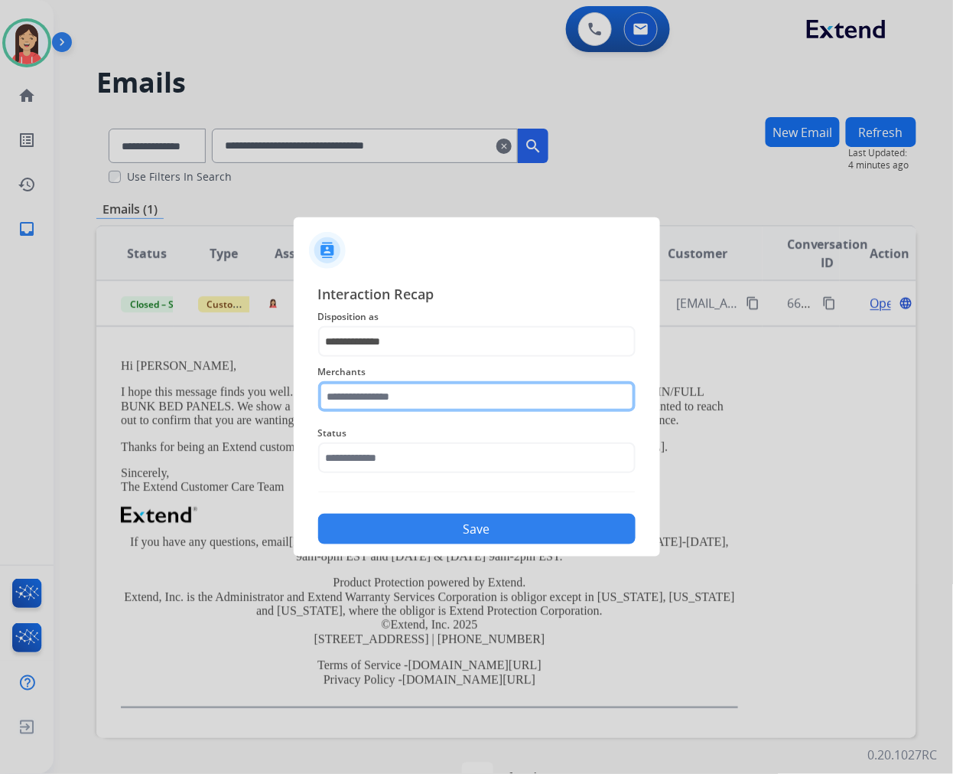
click at [393, 398] on input "text" at bounding box center [477, 396] width 318 height 31
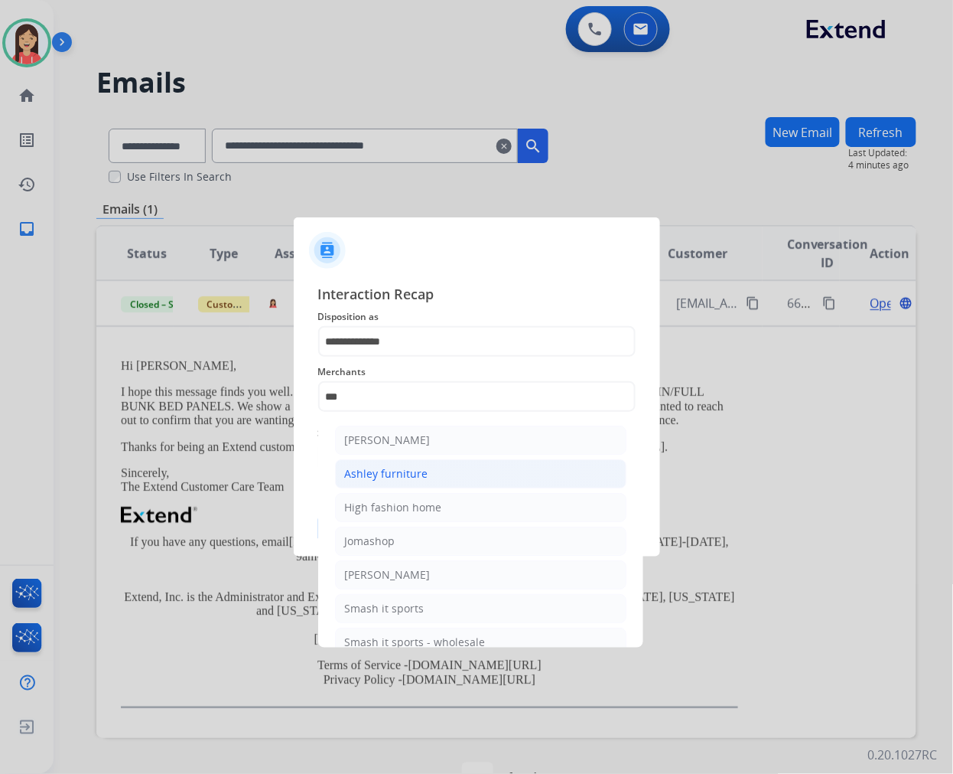
click at [396, 468] on div "Ashley furniture" at bounding box center [386, 473] width 83 height 15
type input "**********"
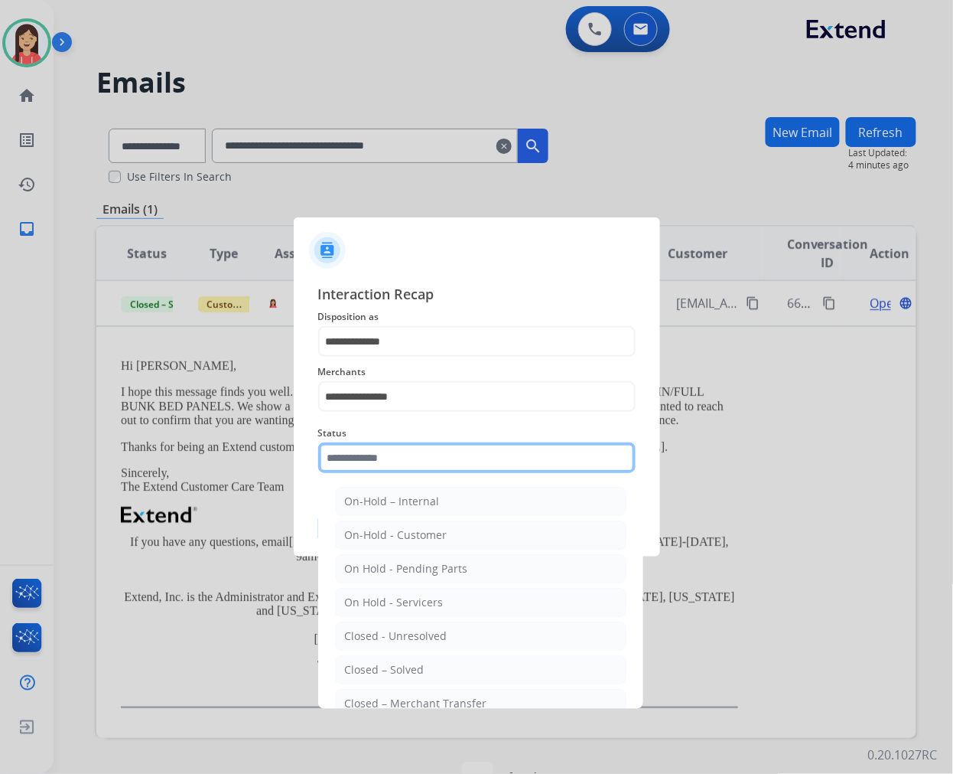
click at [396, 462] on input "text" at bounding box center [477, 457] width 318 height 31
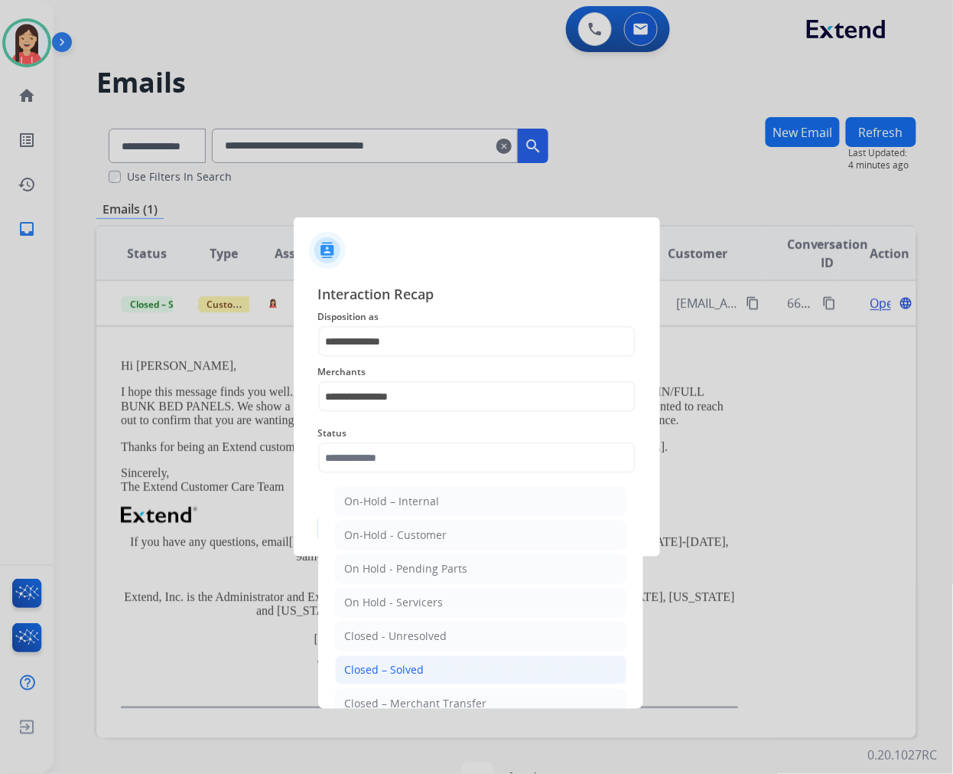
click at [426, 661] on li "Closed – Solved" at bounding box center [481, 669] width 292 height 29
type input "**********"
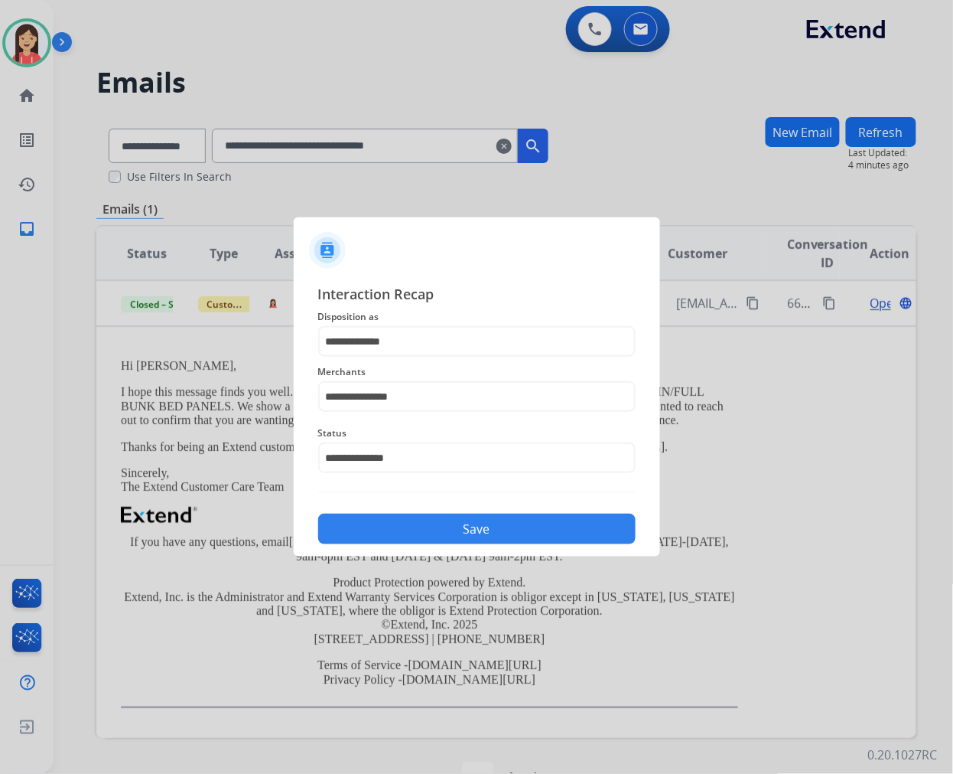
click at [453, 541] on button "Save" at bounding box center [477, 528] width 318 height 31
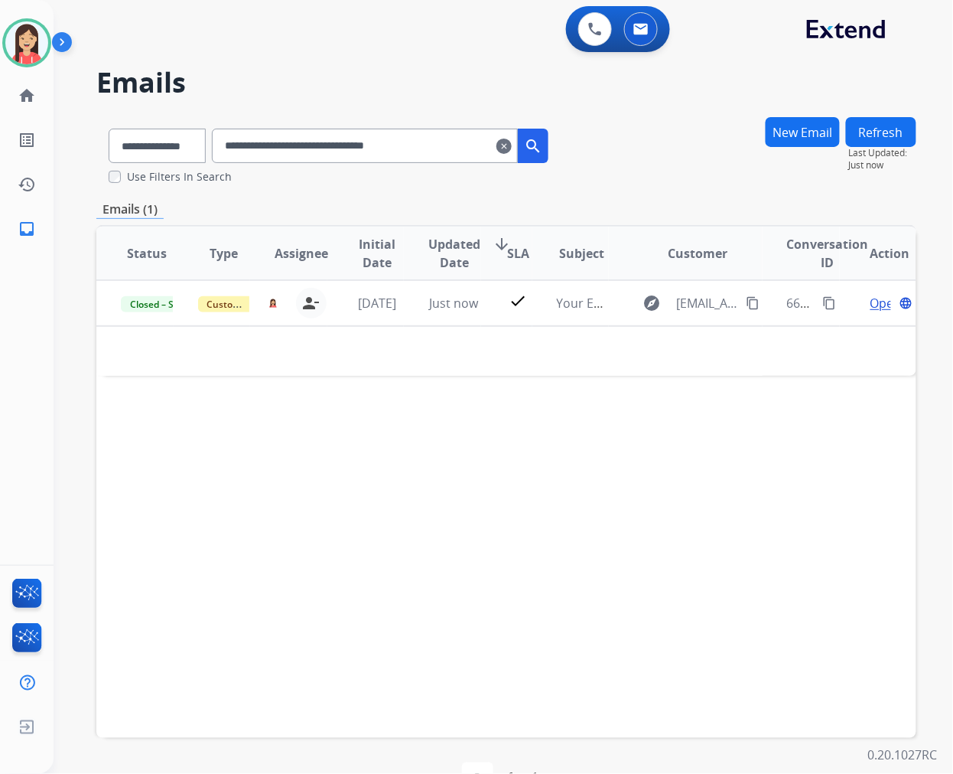
click at [461, 136] on input "**********" at bounding box center [365, 146] width 306 height 34
paste input "text"
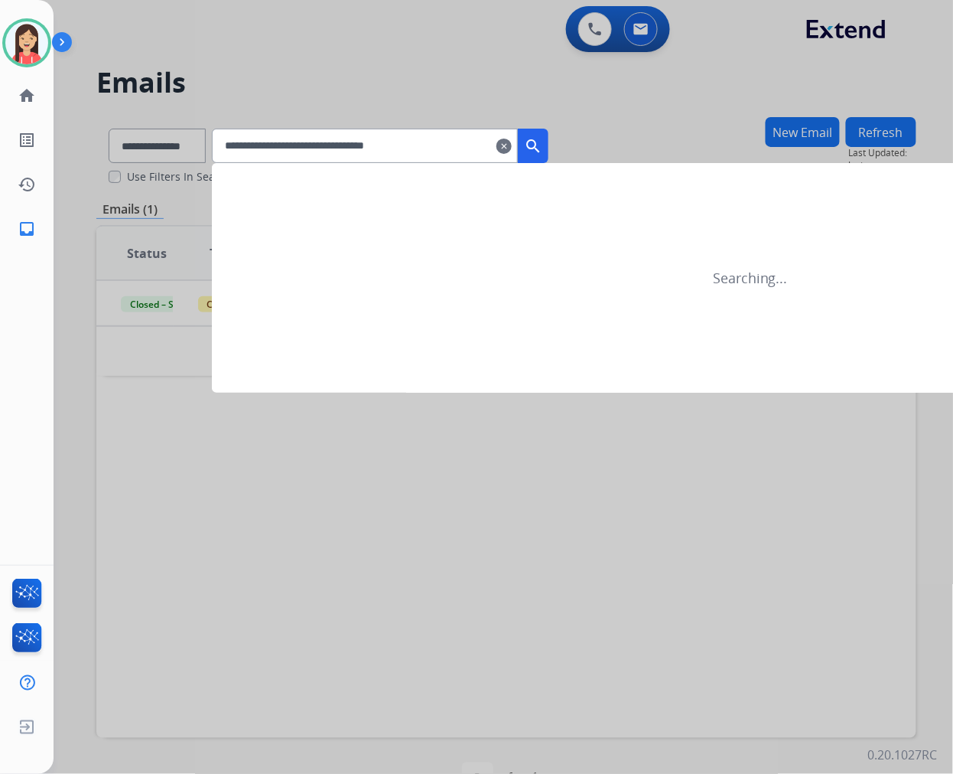
type input "**********"
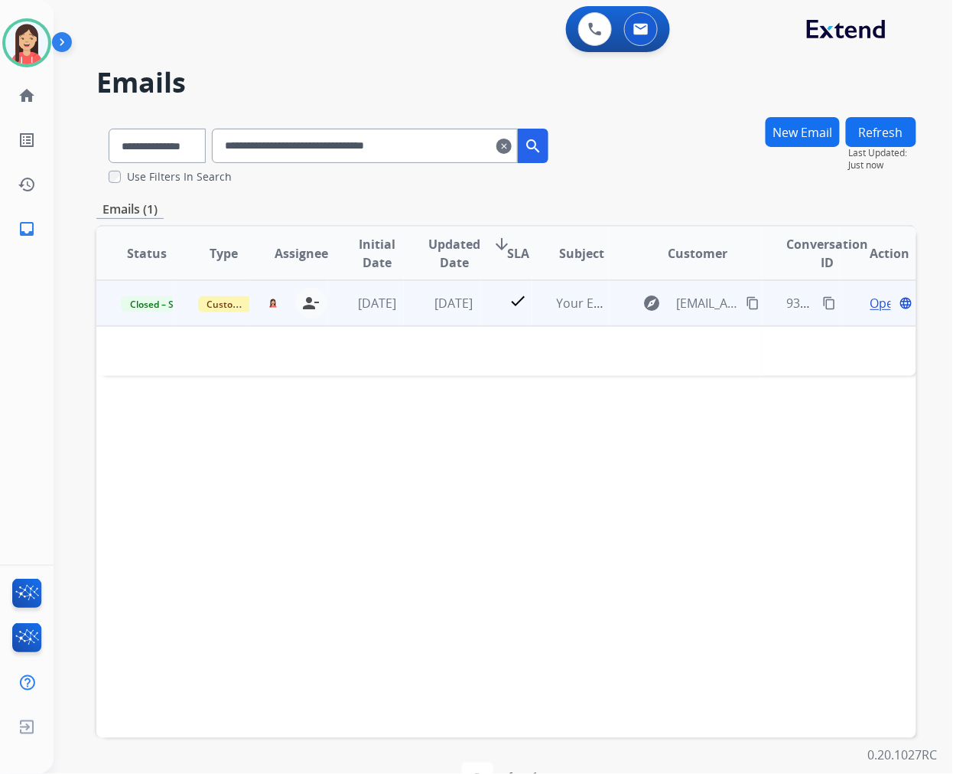
click at [497, 322] on td "check" at bounding box center [506, 303] width 51 height 46
click at [481, 319] on td "check" at bounding box center [506, 303] width 51 height 46
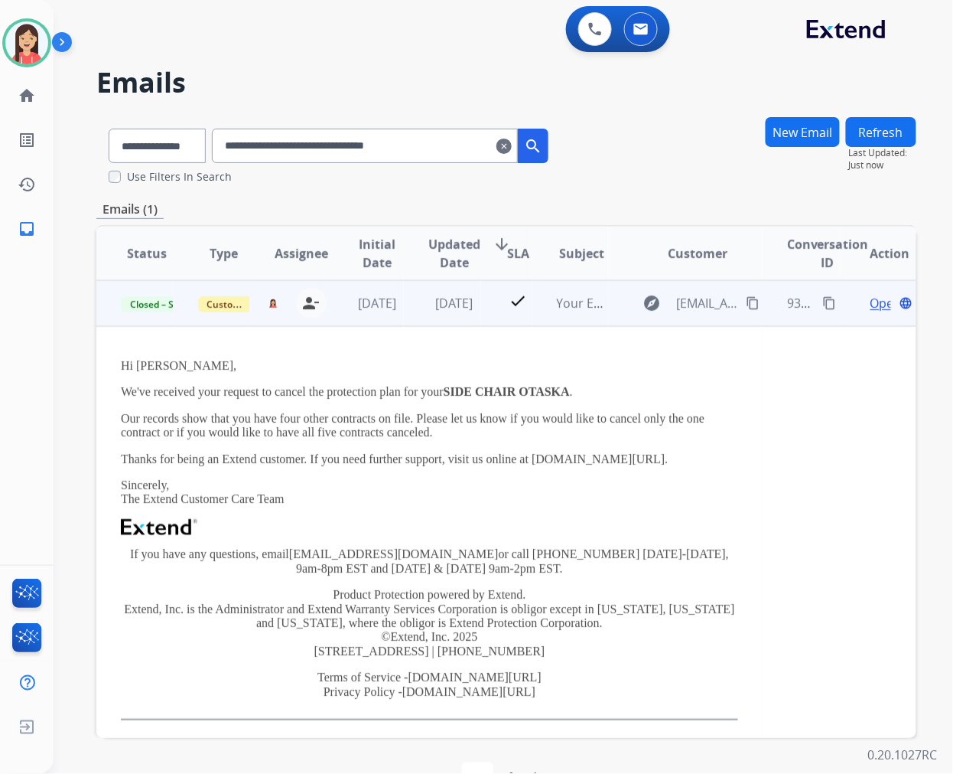
click at [871, 301] on span "Open" at bounding box center [886, 303] width 31 height 18
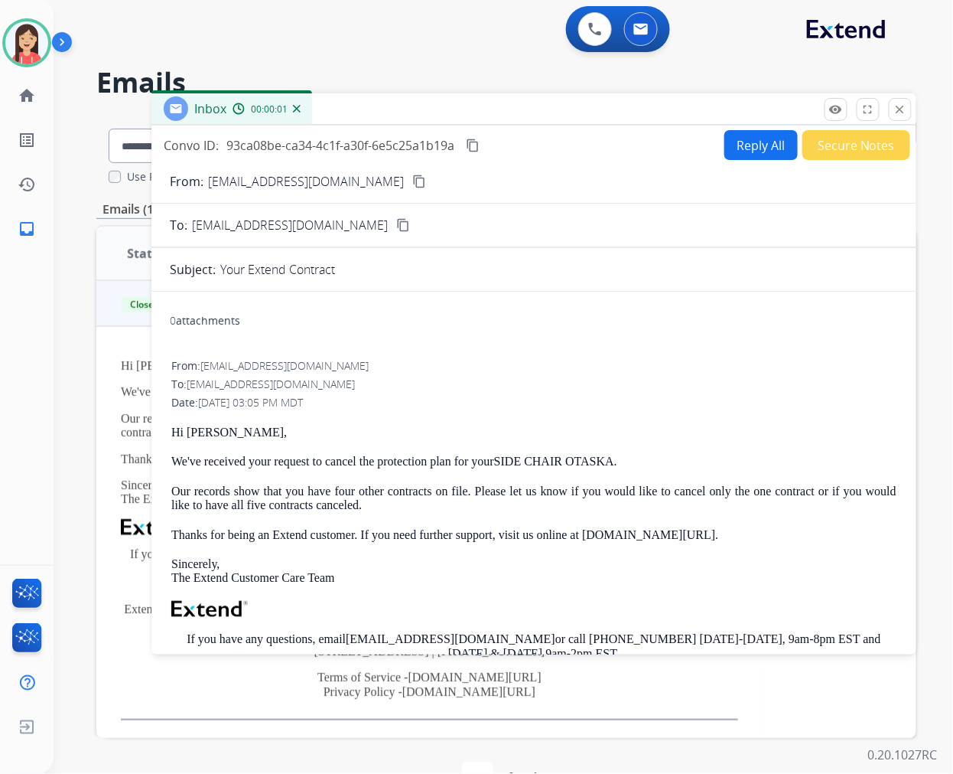
click at [738, 143] on button "Reply All" at bounding box center [761, 145] width 73 height 30
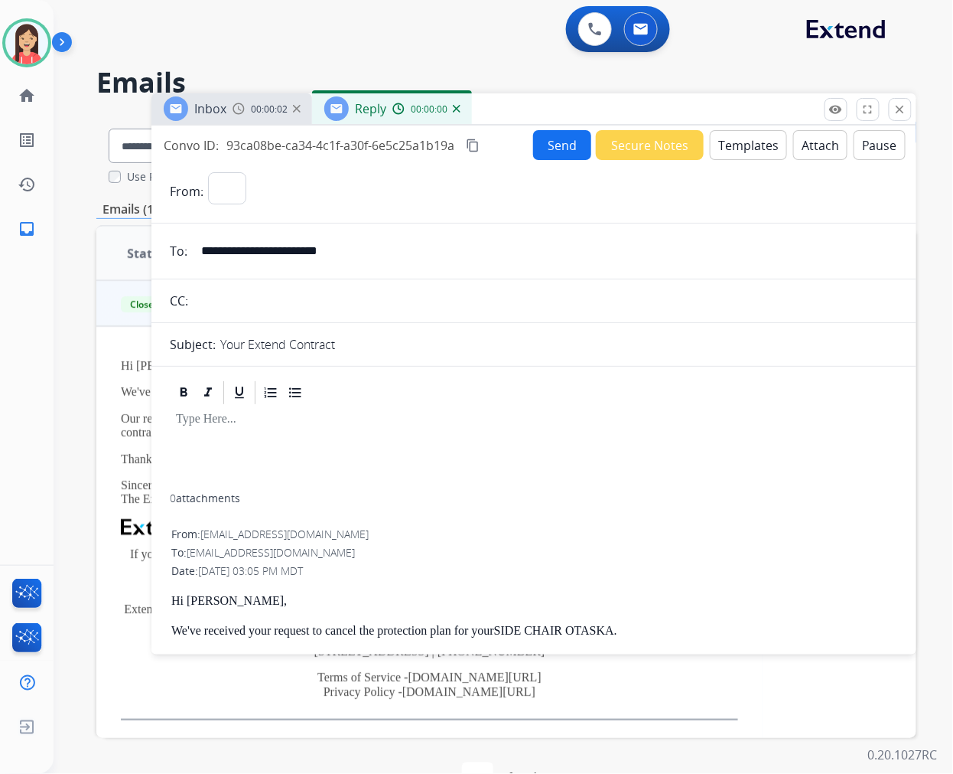
select select "**********"
click at [738, 143] on button "Templates" at bounding box center [748, 145] width 77 height 30
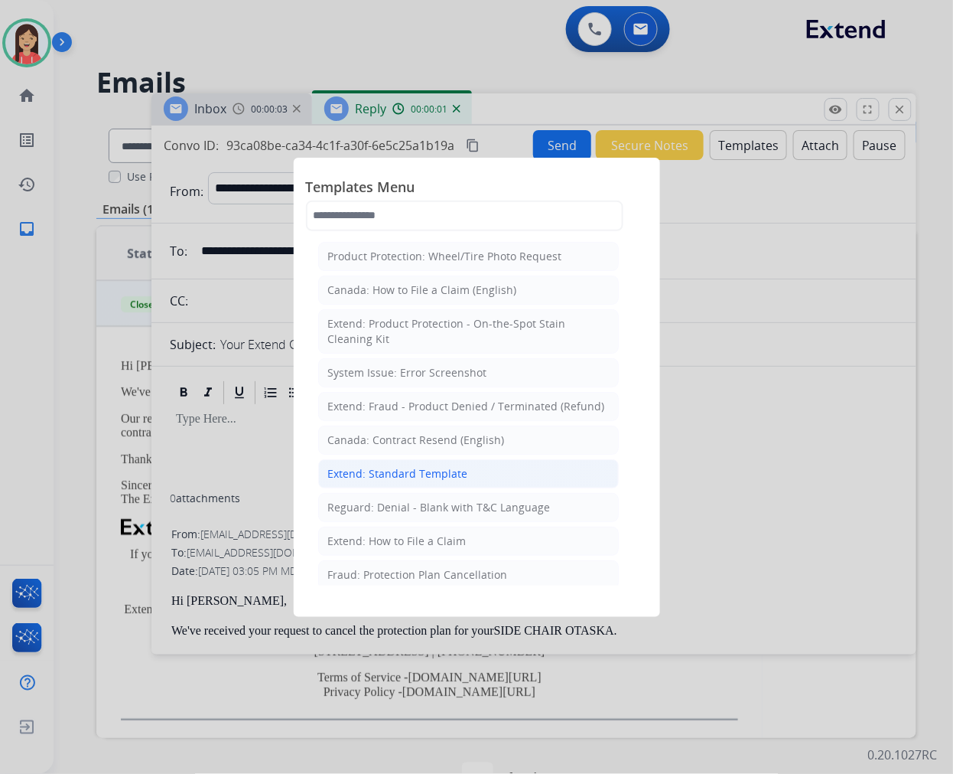
click at [392, 478] on div "Extend: Standard Template" at bounding box center [398, 473] width 140 height 15
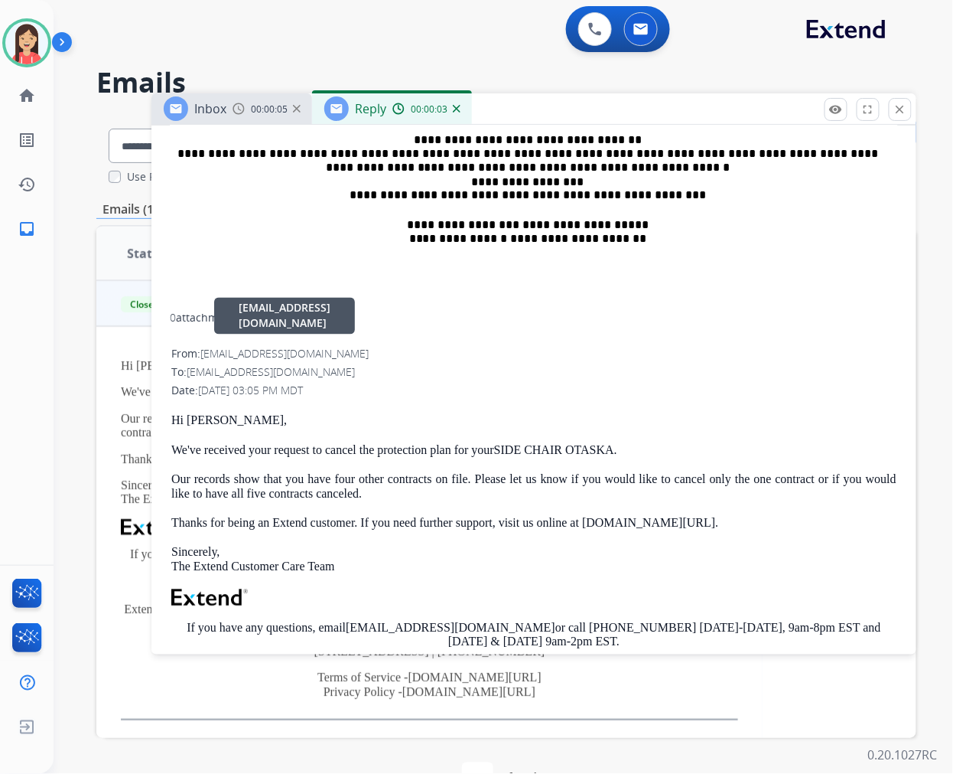
scroll to position [680, 0]
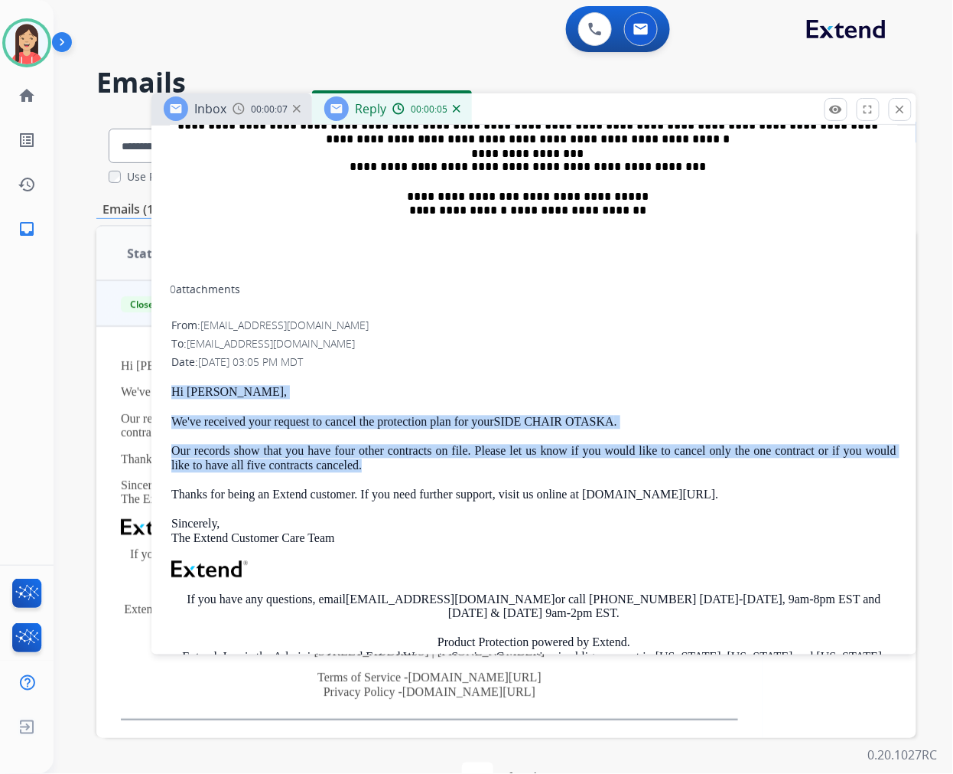
drag, startPoint x: 169, startPoint y: 388, endPoint x: 555, endPoint y: 469, distance: 394.1
click at [555, 469] on div "**********" at bounding box center [534, 292] width 765 height 991
copy div "Hi [PERSON_NAME], We've received your request to cancel the protection plan for…"
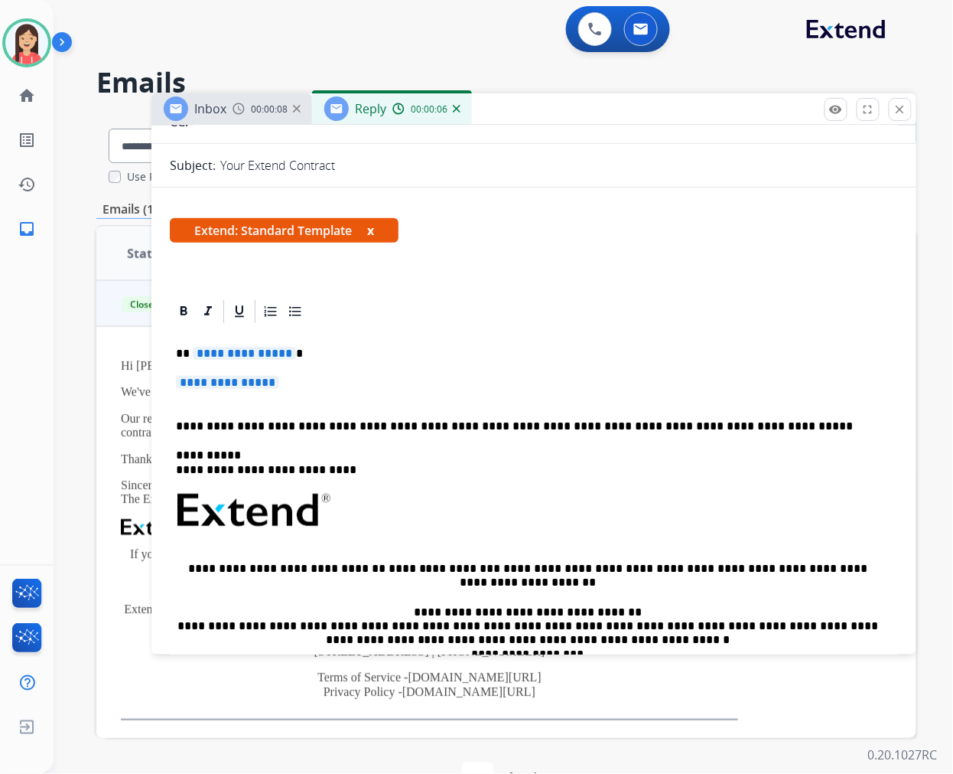
scroll to position [170, 0]
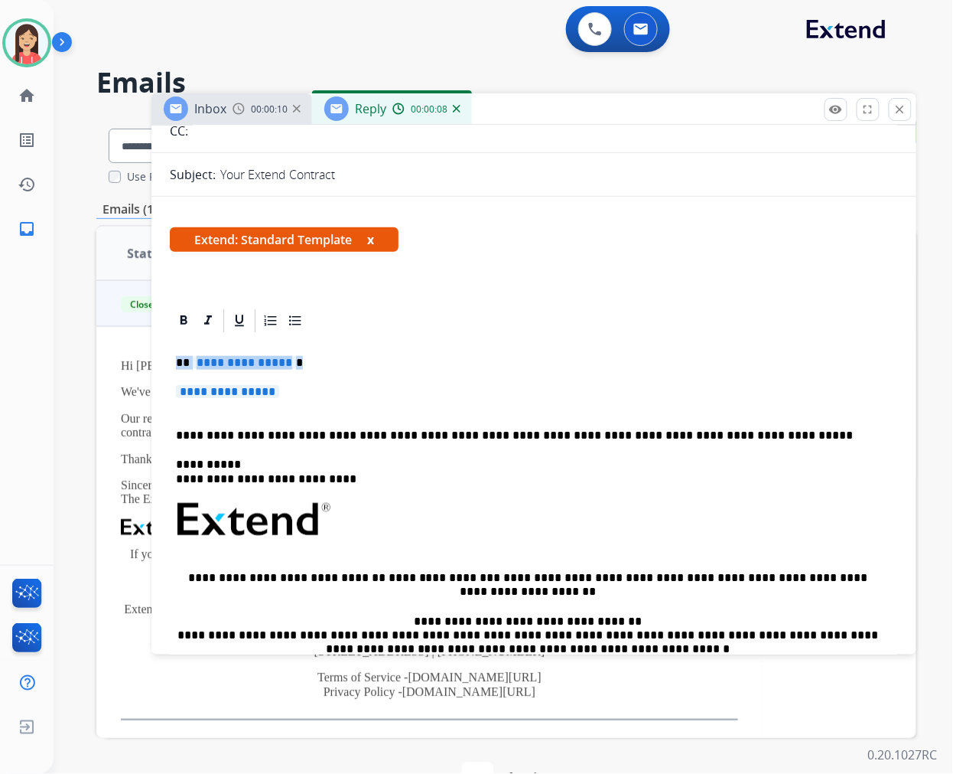
drag, startPoint x: 311, startPoint y: 396, endPoint x: 135, endPoint y: 357, distance: 181.0
click at [136, 357] on div "**********" at bounding box center [506, 466] width 820 height 701
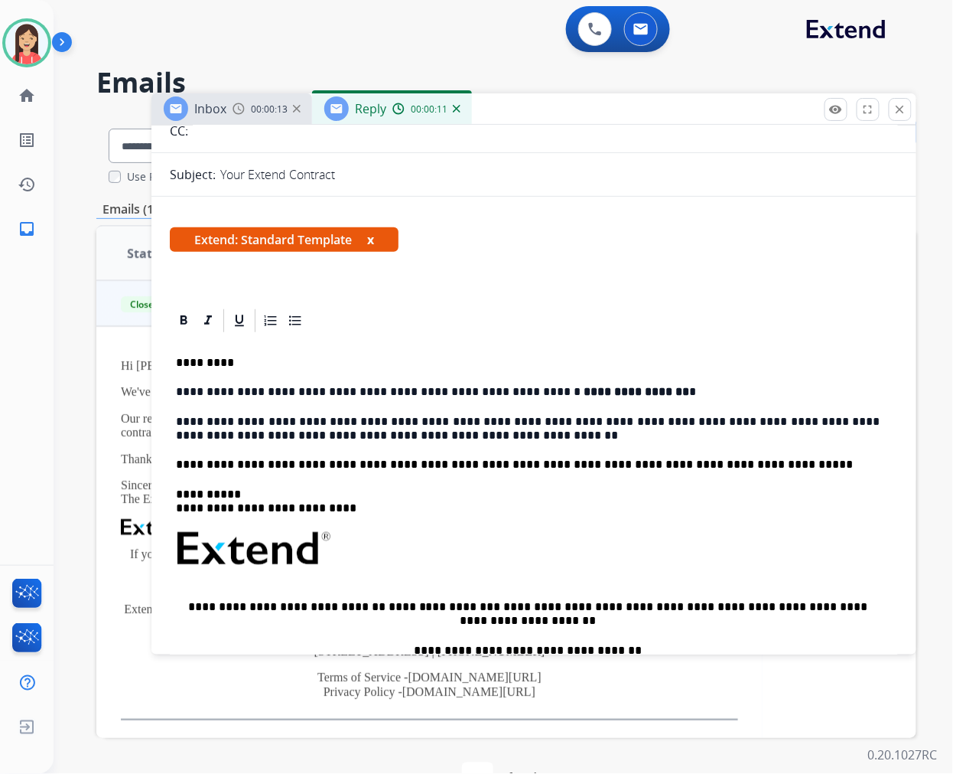
click at [174, 383] on div "**********" at bounding box center [534, 579] width 728 height 490
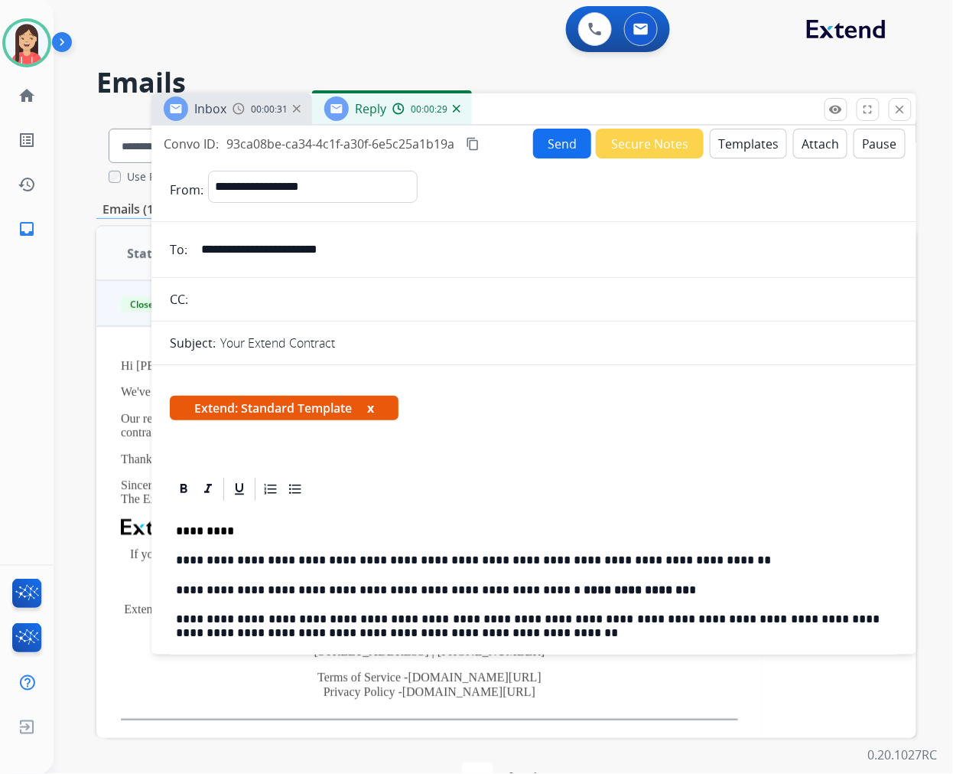
scroll to position [0, 0]
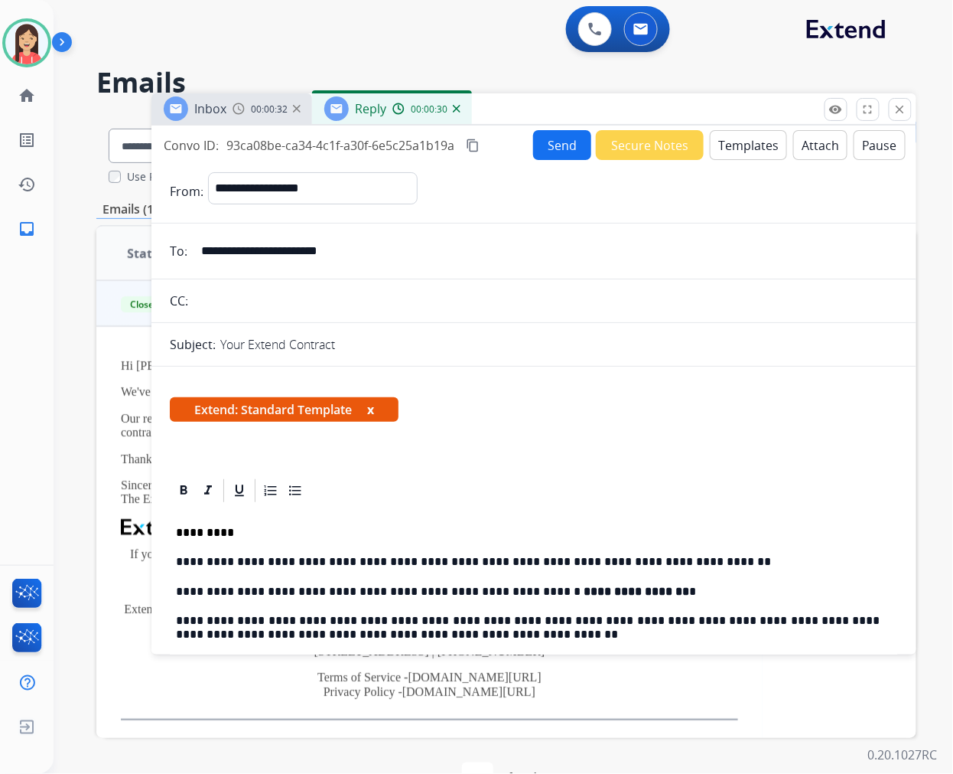
click at [560, 144] on button "Send" at bounding box center [562, 145] width 58 height 30
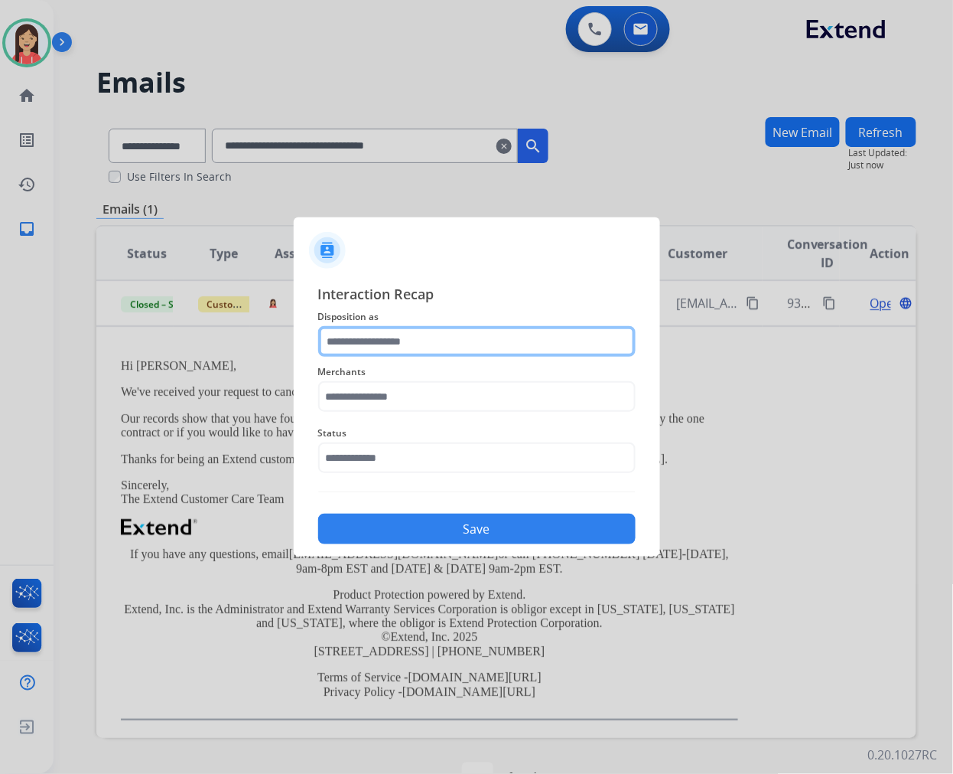
click at [434, 348] on input "text" at bounding box center [477, 341] width 318 height 31
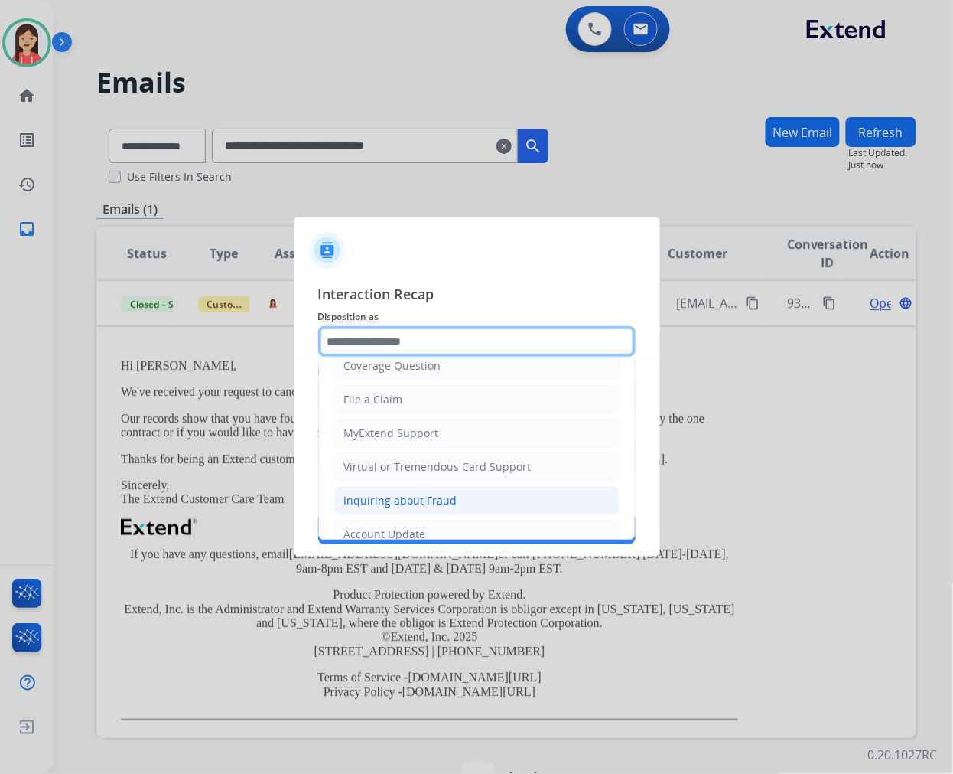
scroll to position [170, 0]
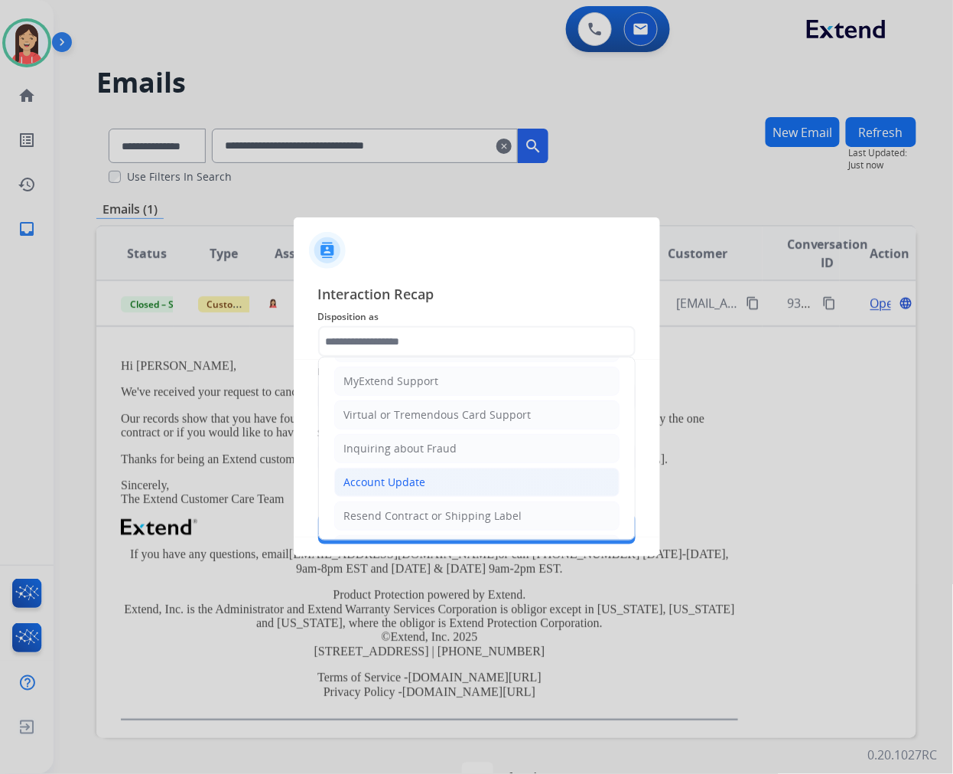
click at [398, 488] on div "Account Update" at bounding box center [385, 481] width 82 height 15
type input "**********"
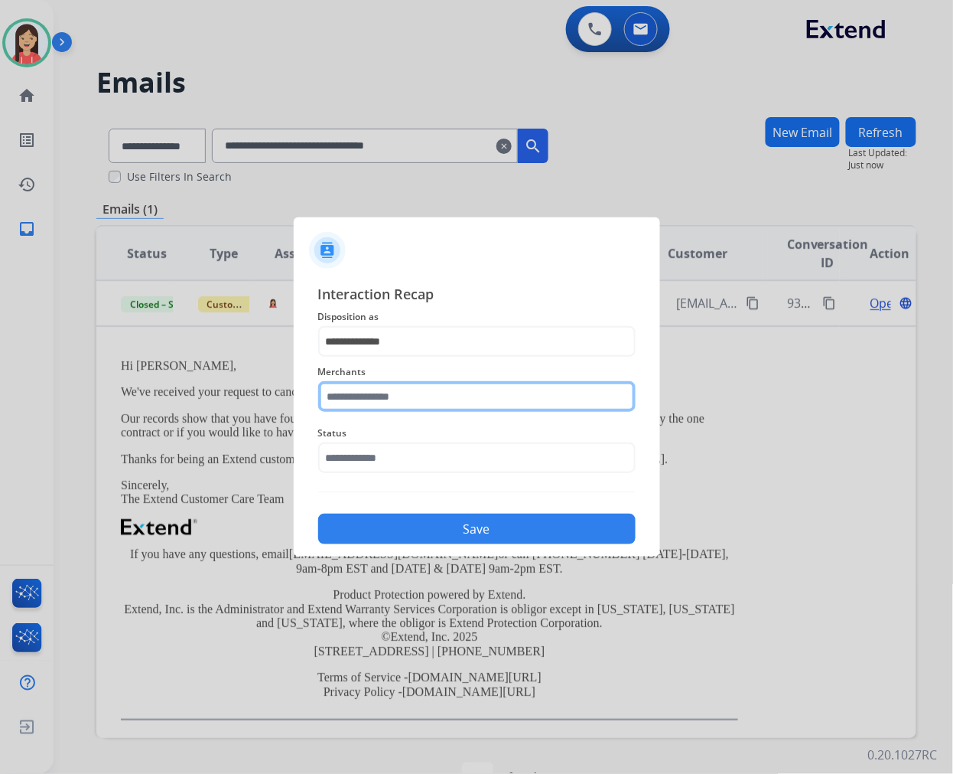
click at [411, 411] on input "text" at bounding box center [477, 396] width 318 height 31
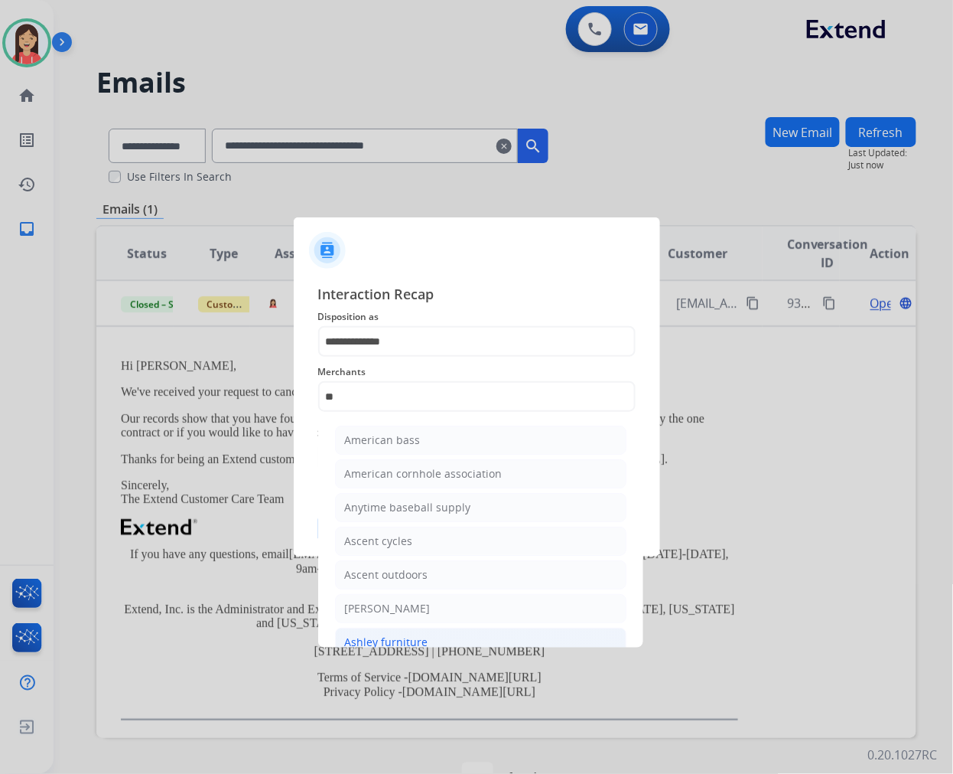
click at [403, 631] on li "Ashley furniture" at bounding box center [481, 641] width 292 height 29
type input "**********"
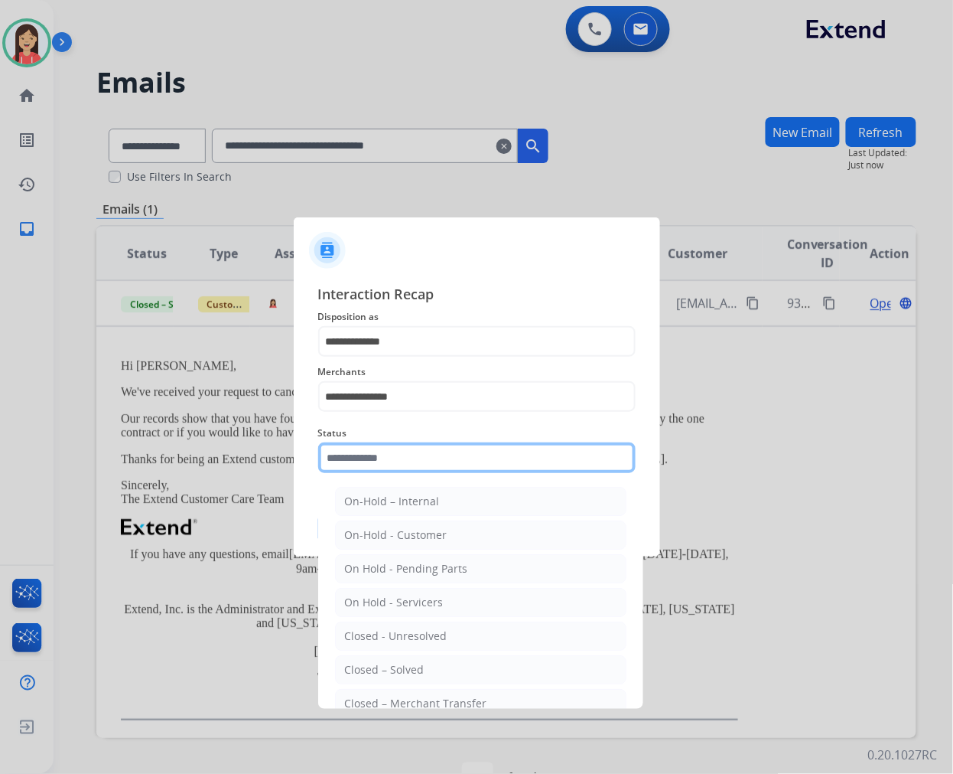
click at [423, 449] on input "text" at bounding box center [477, 457] width 318 height 31
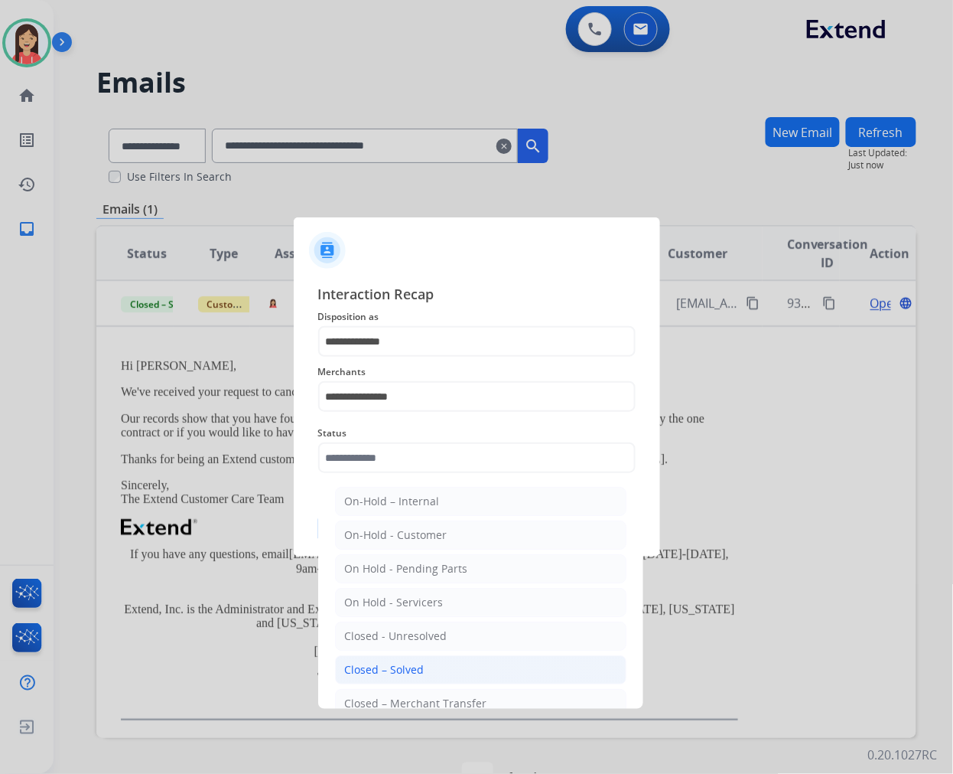
click at [416, 661] on li "Closed – Solved" at bounding box center [481, 669] width 292 height 29
type input "**********"
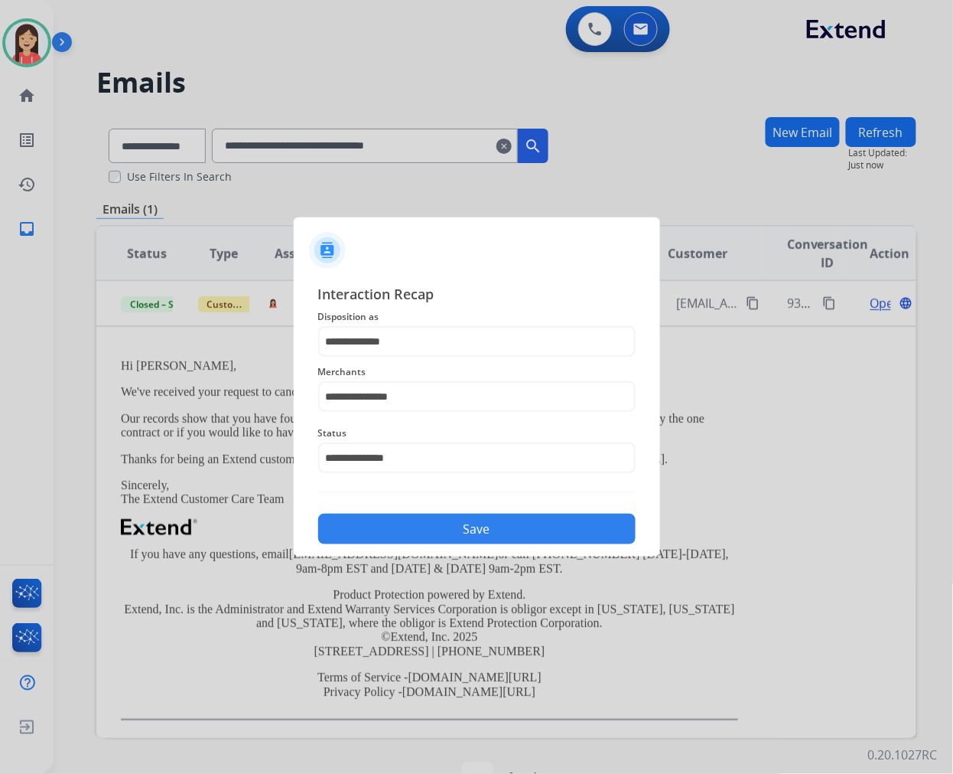
click at [469, 526] on button "Save" at bounding box center [477, 528] width 318 height 31
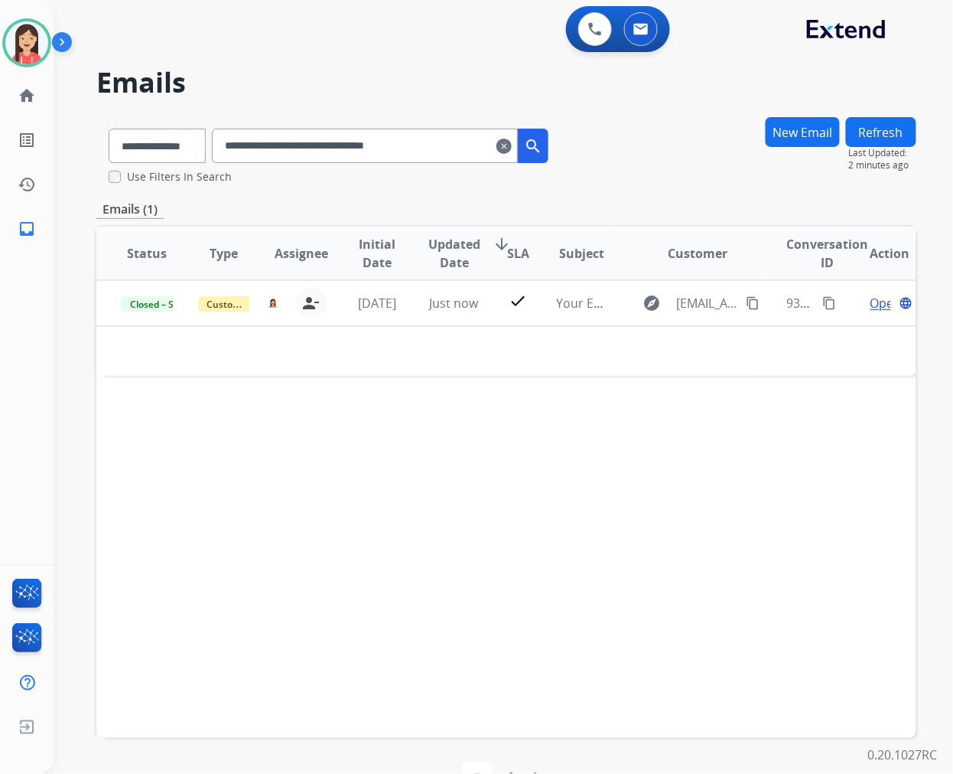
click at [512, 141] on mat-icon "clear" at bounding box center [504, 146] width 15 height 18
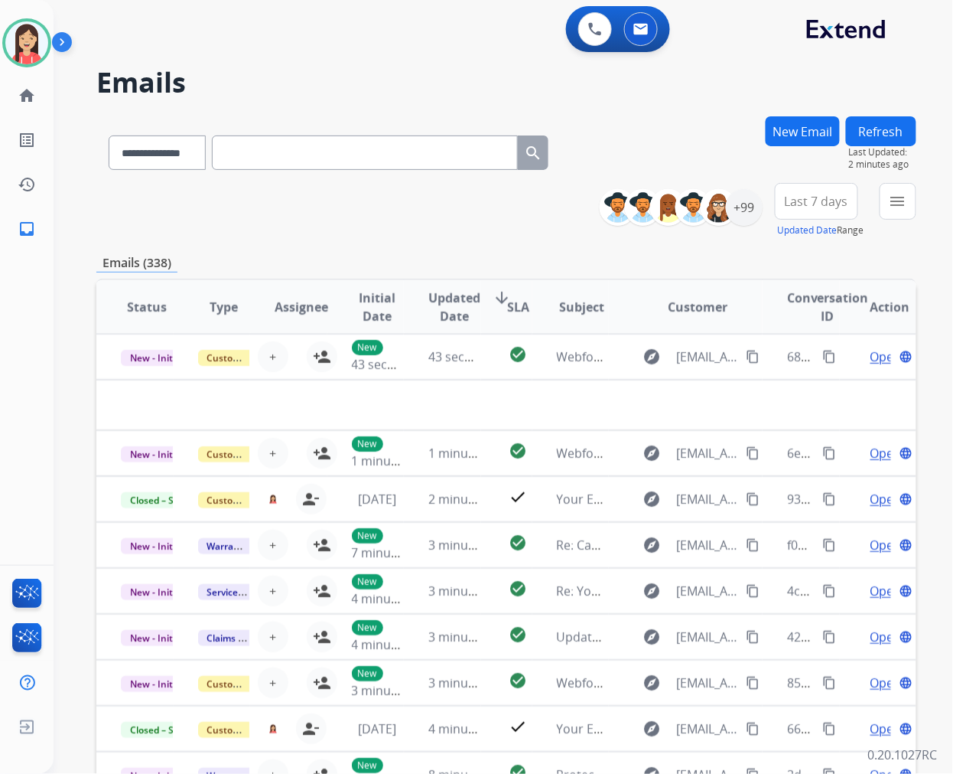
click at [927, 207] on div "**********" at bounding box center [504, 387] width 900 height 774
click at [898, 208] on mat-icon "menu" at bounding box center [898, 201] width 18 height 18
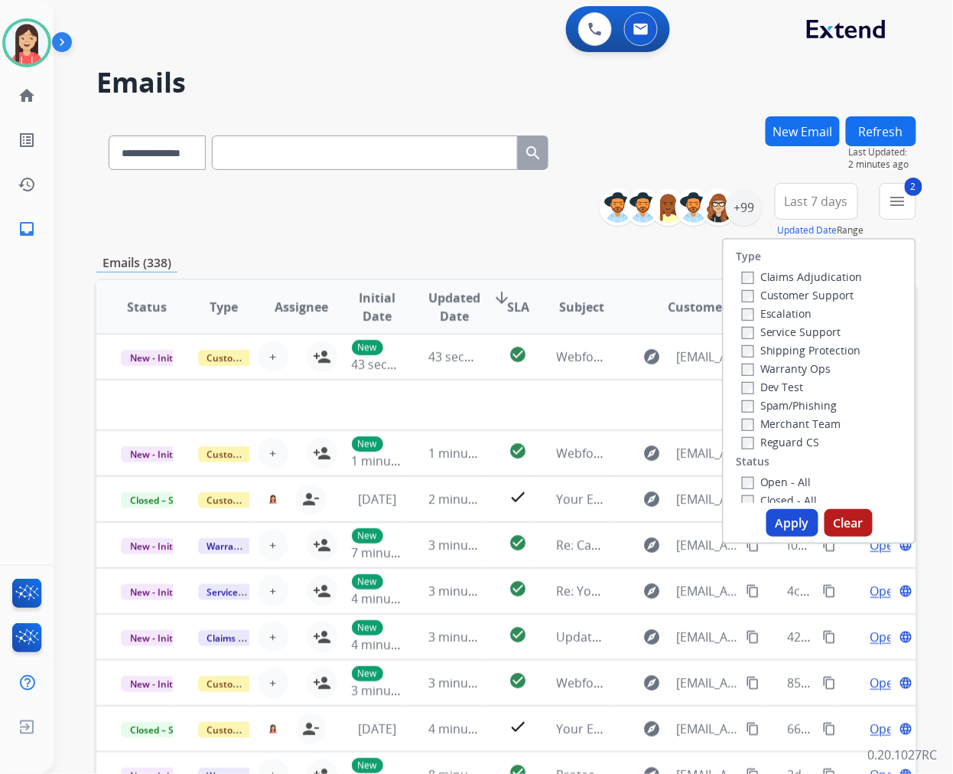
click at [778, 526] on button "Apply" at bounding box center [793, 523] width 52 height 28
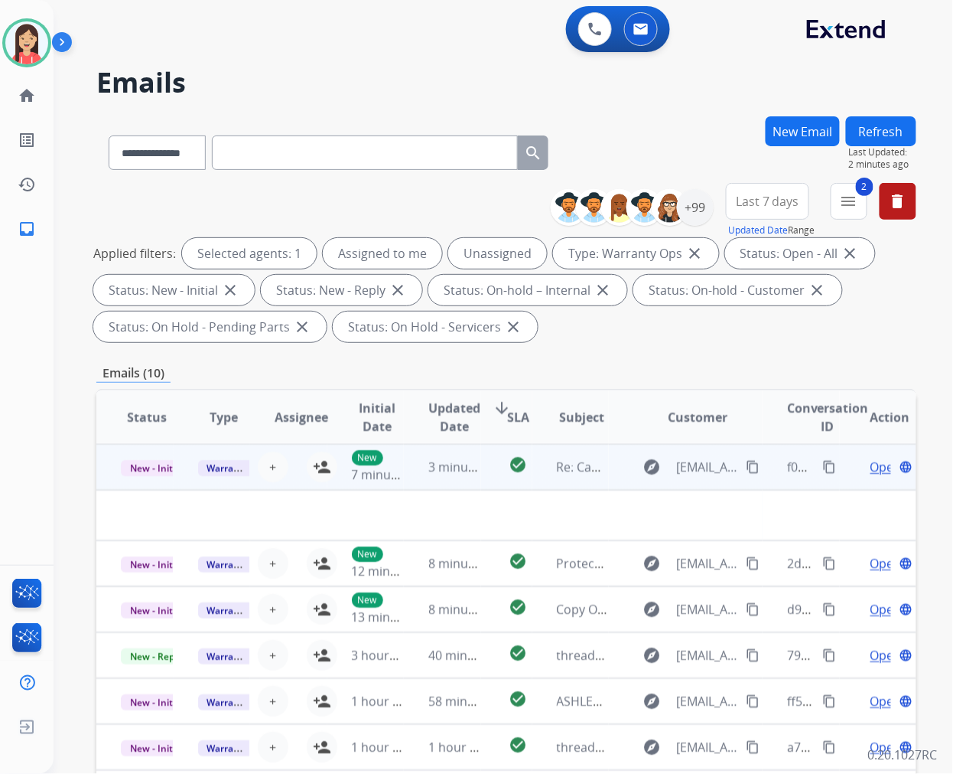
click at [413, 484] on td "3 minutes ago" at bounding box center [442, 467] width 77 height 46
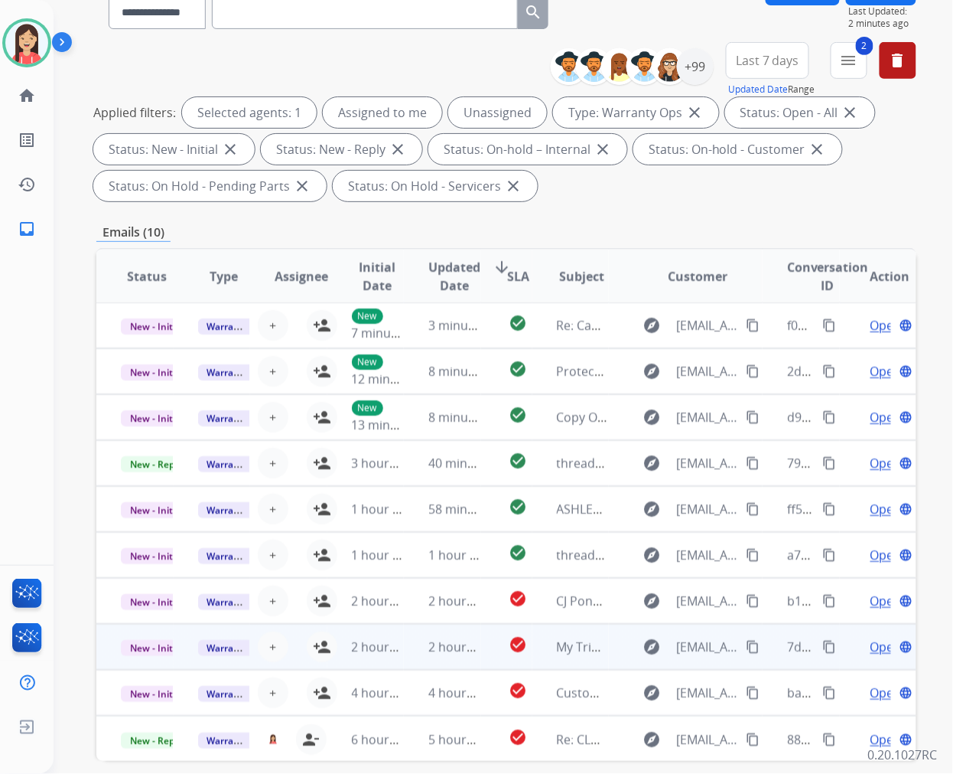
scroll to position [207, 0]
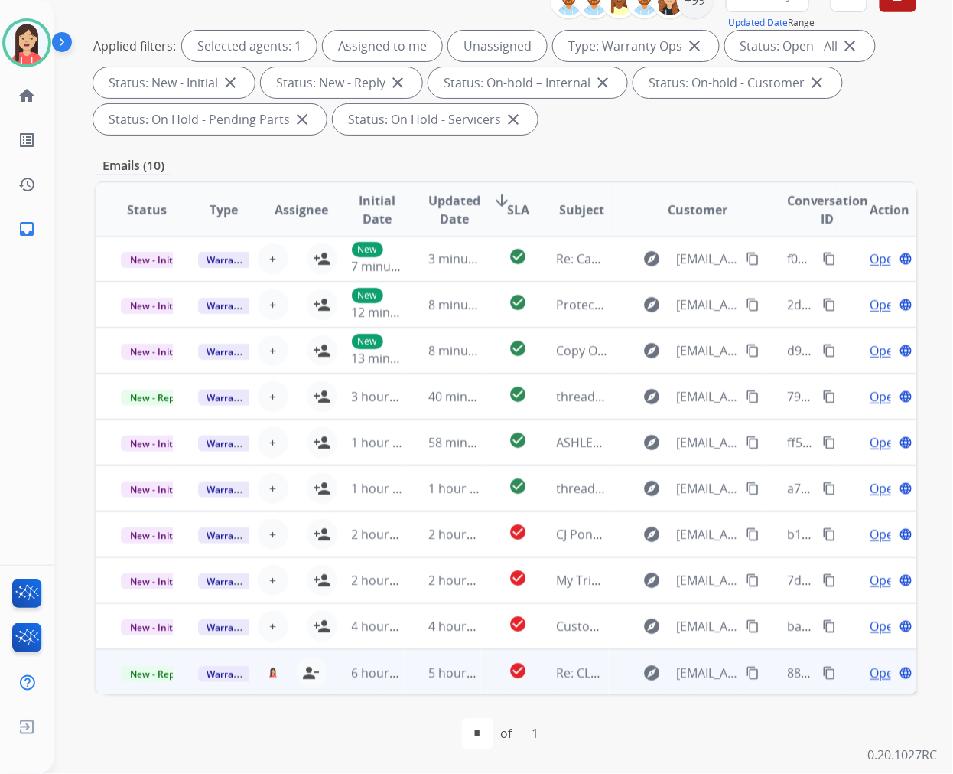
click at [487, 681] on td "check_circle" at bounding box center [506, 672] width 51 height 46
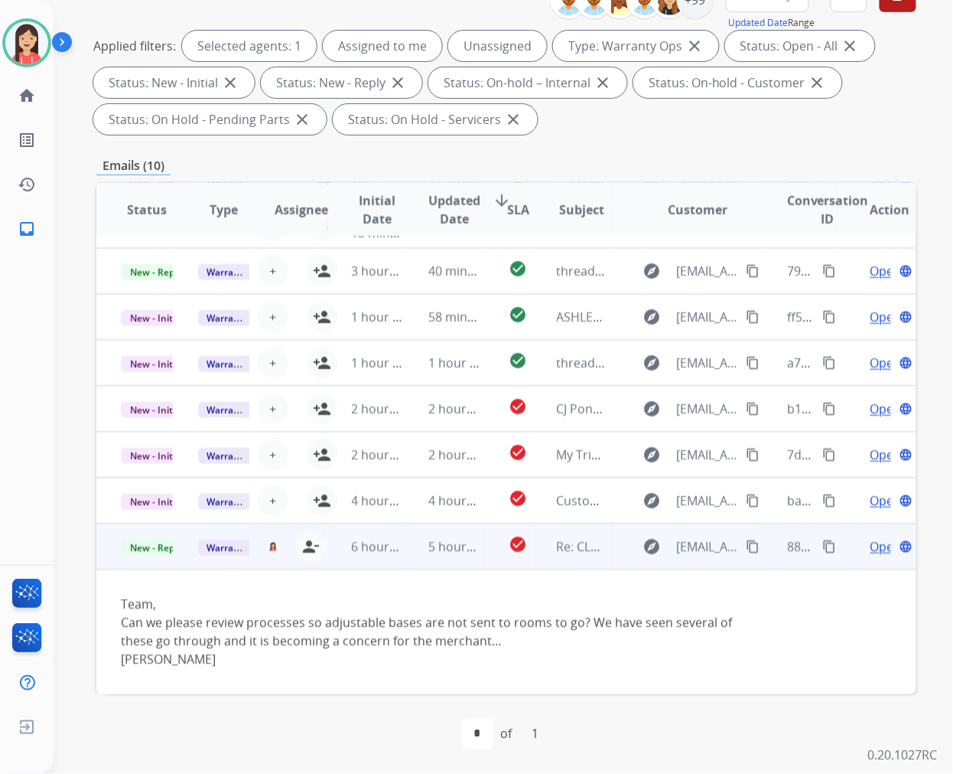
scroll to position [142, 0]
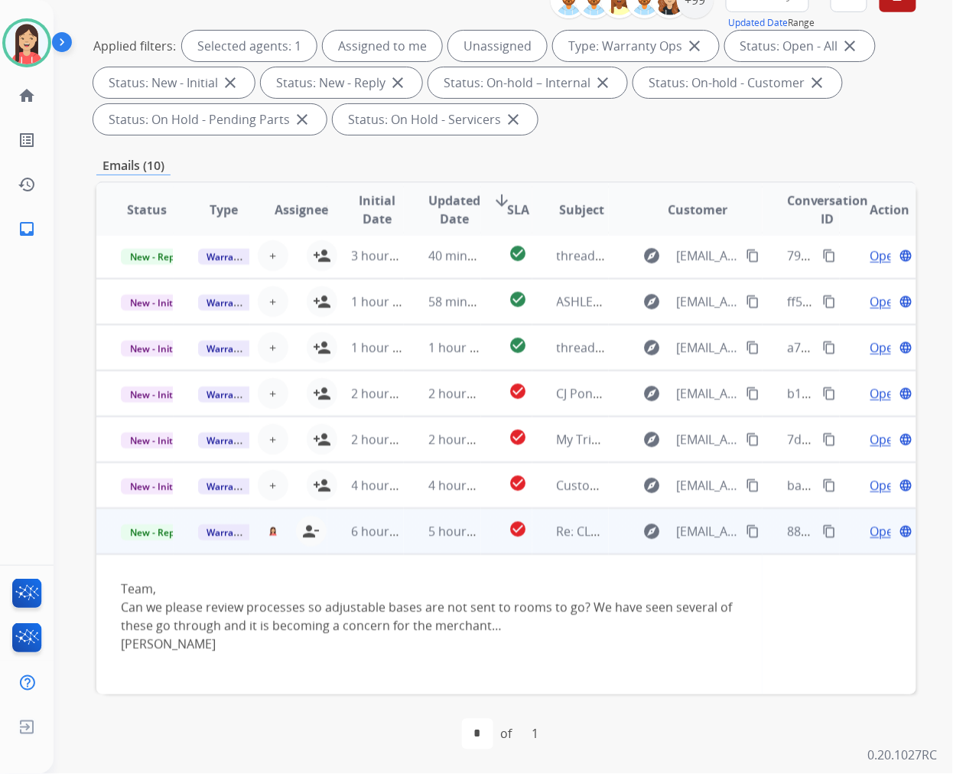
click at [871, 526] on span "Open" at bounding box center [886, 531] width 31 height 18
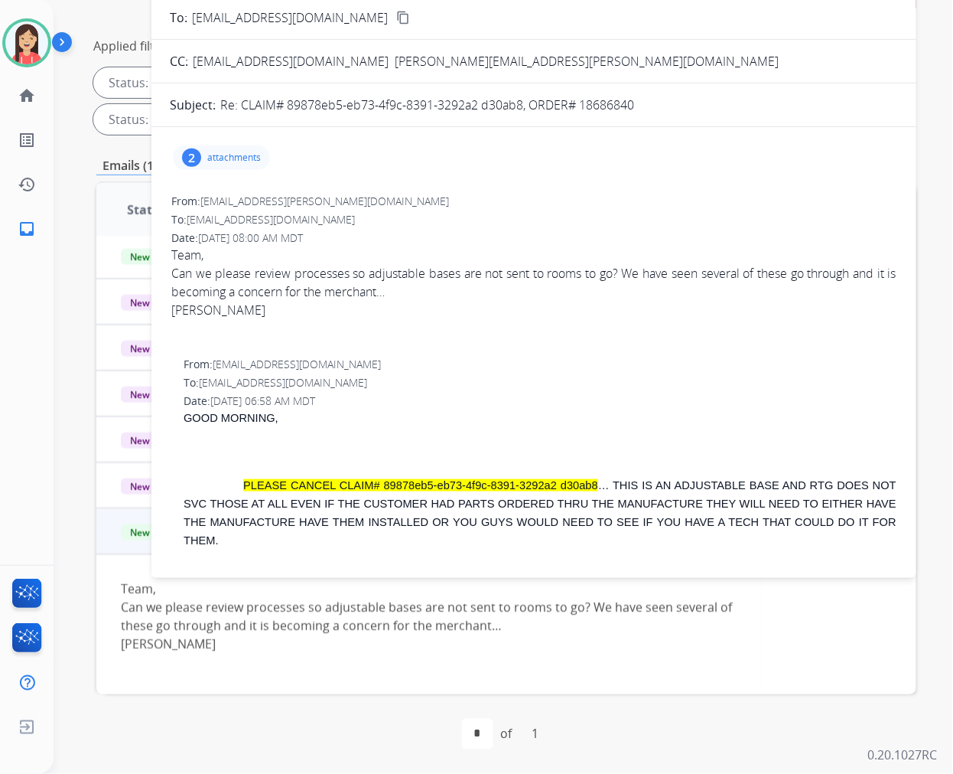
scroll to position [122, 0]
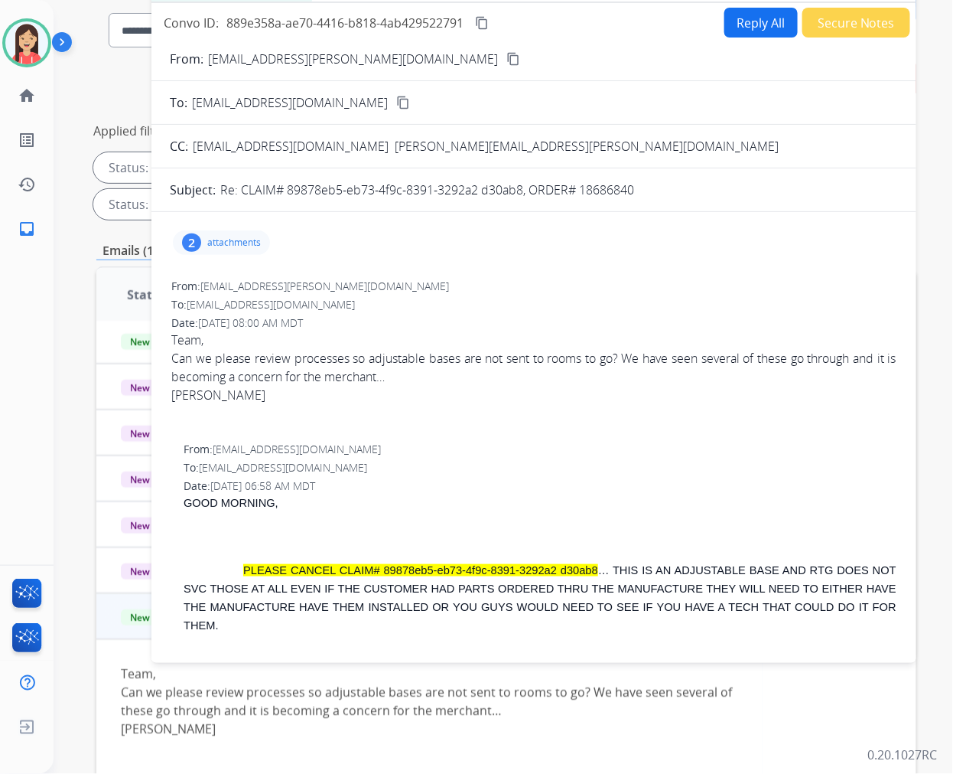
click at [745, 26] on button "Reply All" at bounding box center [761, 23] width 73 height 30
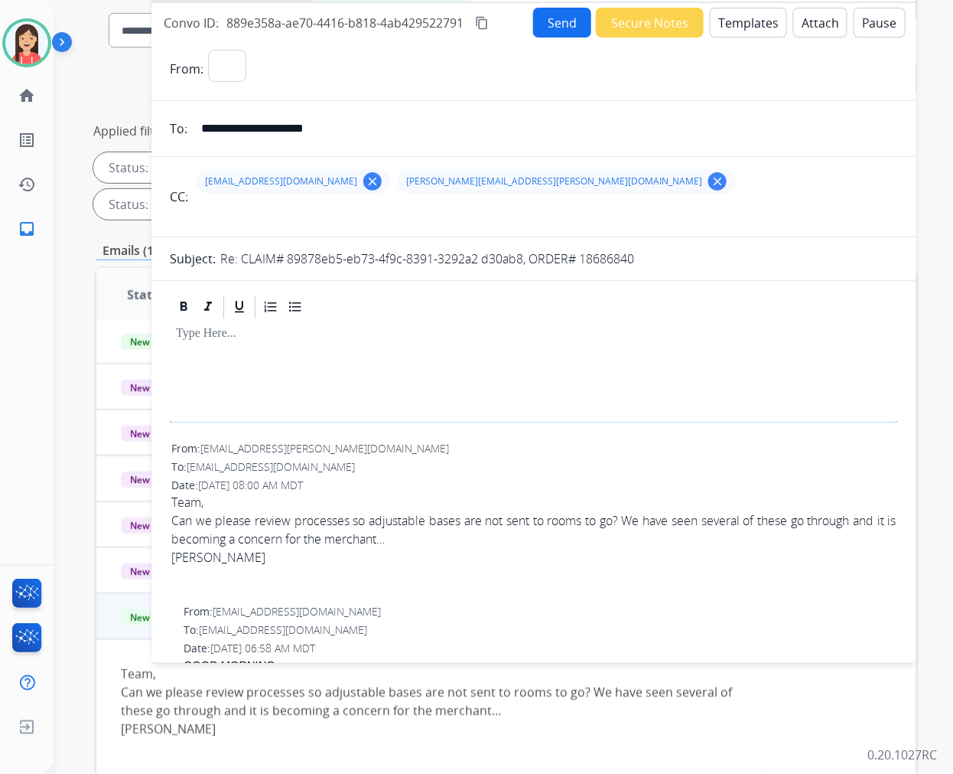
select select "**********"
click at [739, 31] on button "Templates" at bounding box center [748, 23] width 77 height 30
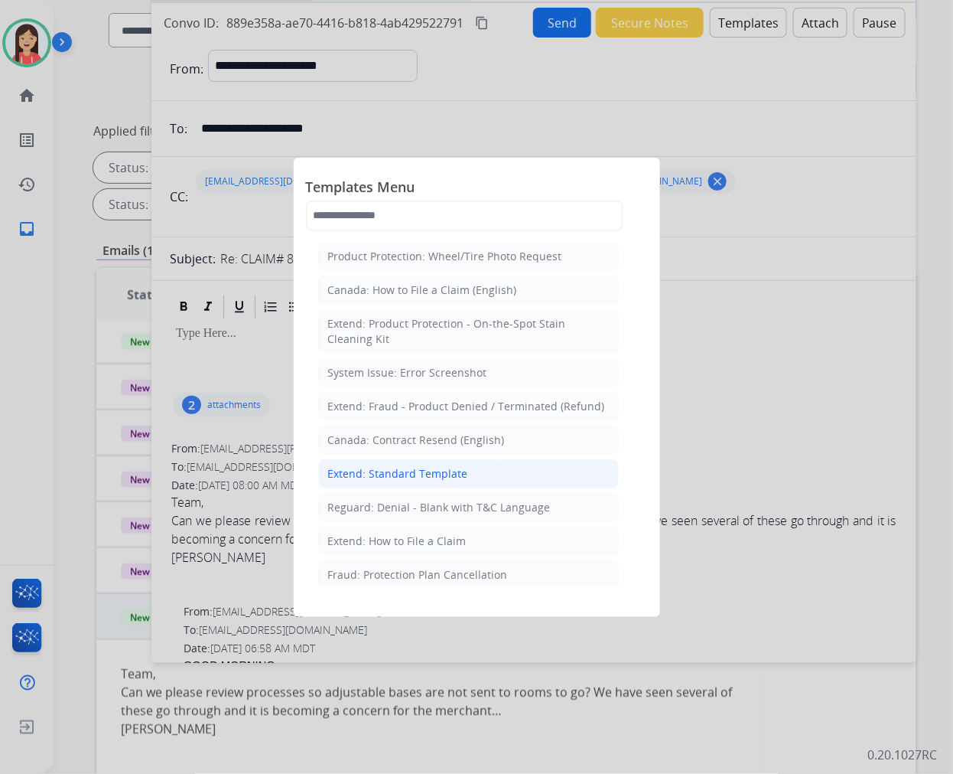
click at [384, 473] on div "Extend: Standard Template" at bounding box center [398, 473] width 140 height 15
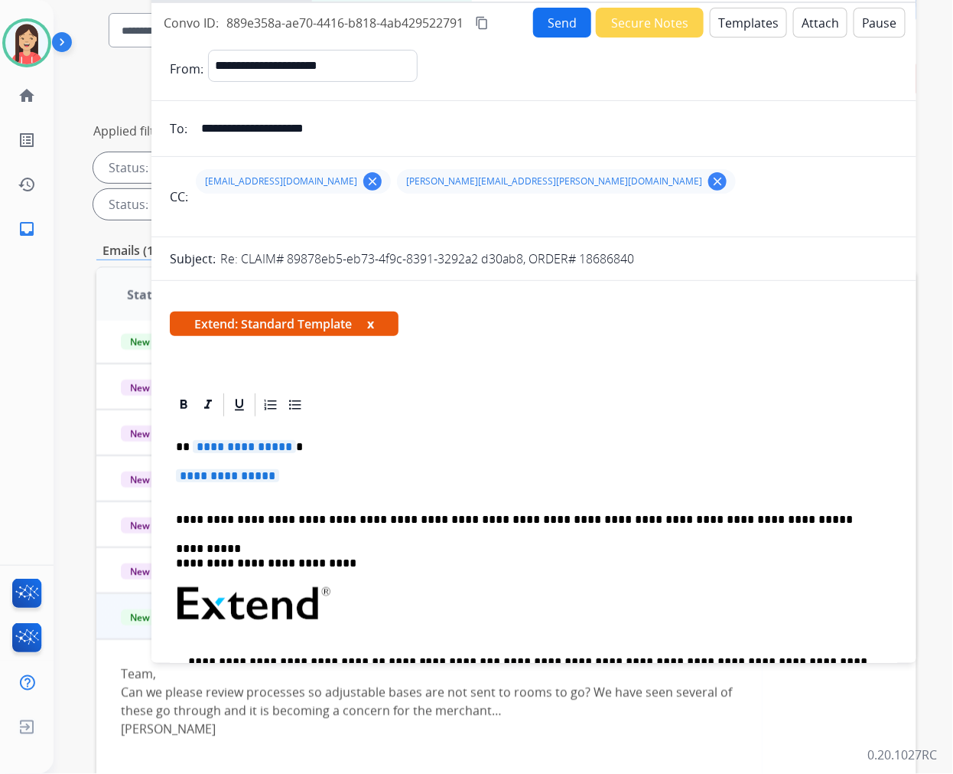
scroll to position [85, 0]
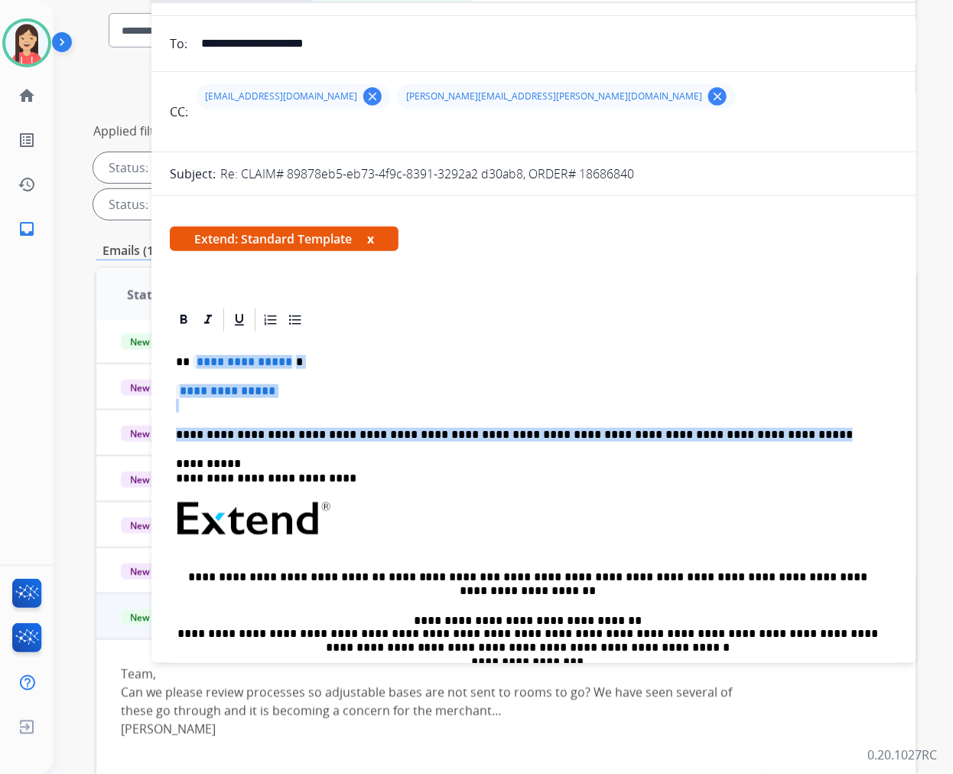
drag, startPoint x: 191, startPoint y: 363, endPoint x: 793, endPoint y: 515, distance: 620.2
click at [739, 436] on div "**********" at bounding box center [534, 555] width 728 height 442
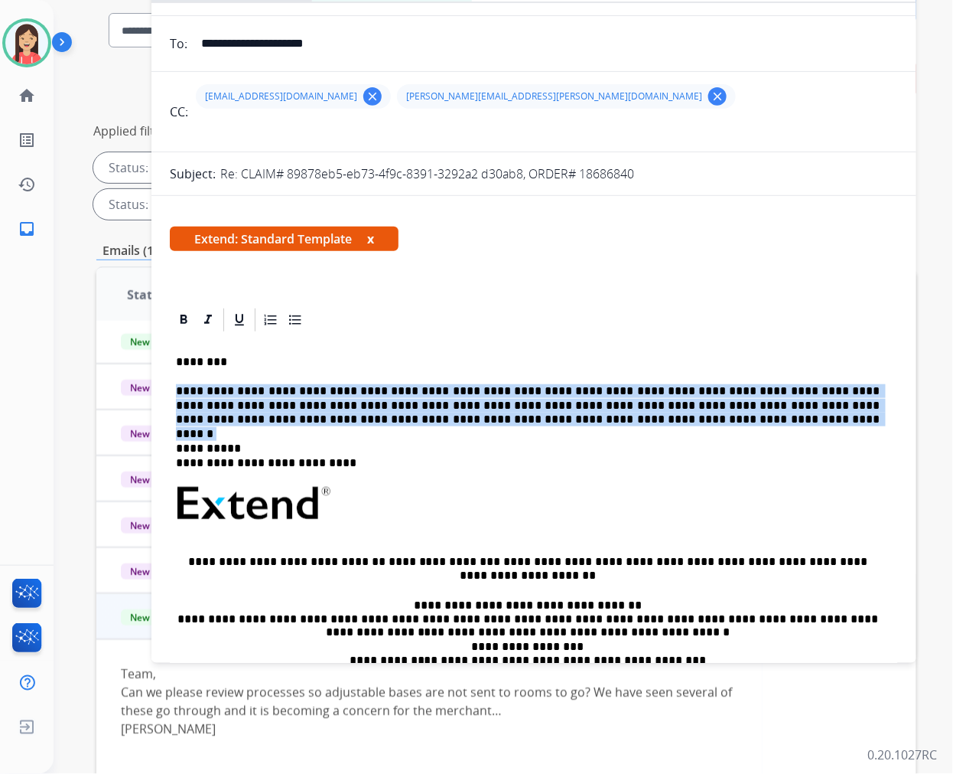
drag, startPoint x: 523, startPoint y: 422, endPoint x: 165, endPoint y: 373, distance: 362.3
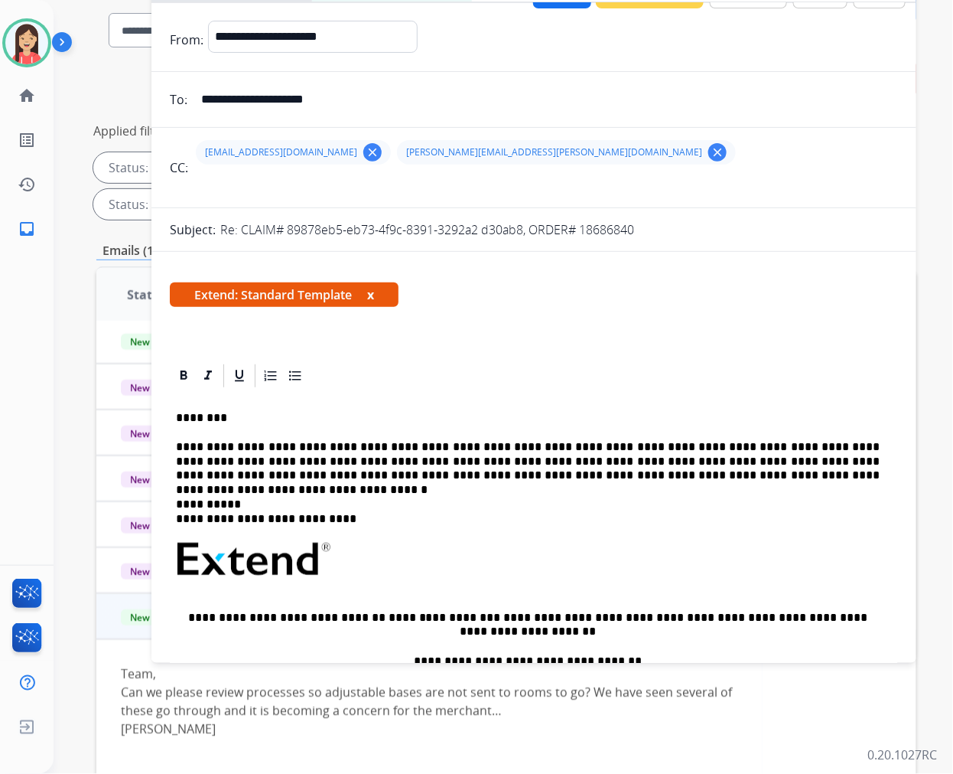
scroll to position [0, 0]
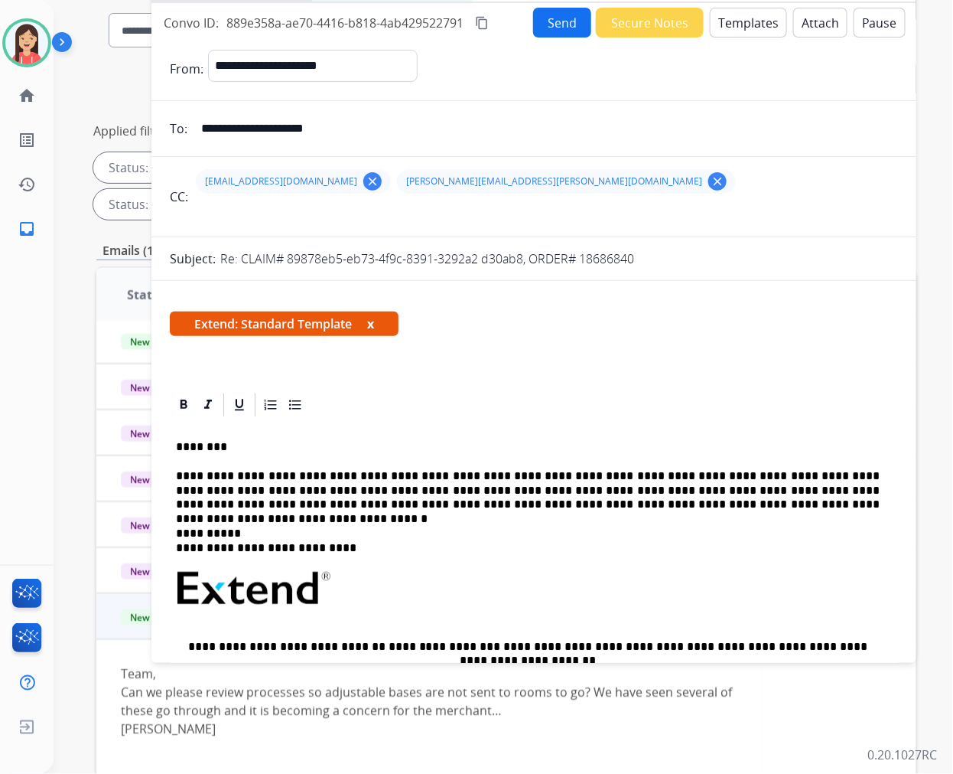
click at [559, 21] on button "Send" at bounding box center [562, 23] width 58 height 30
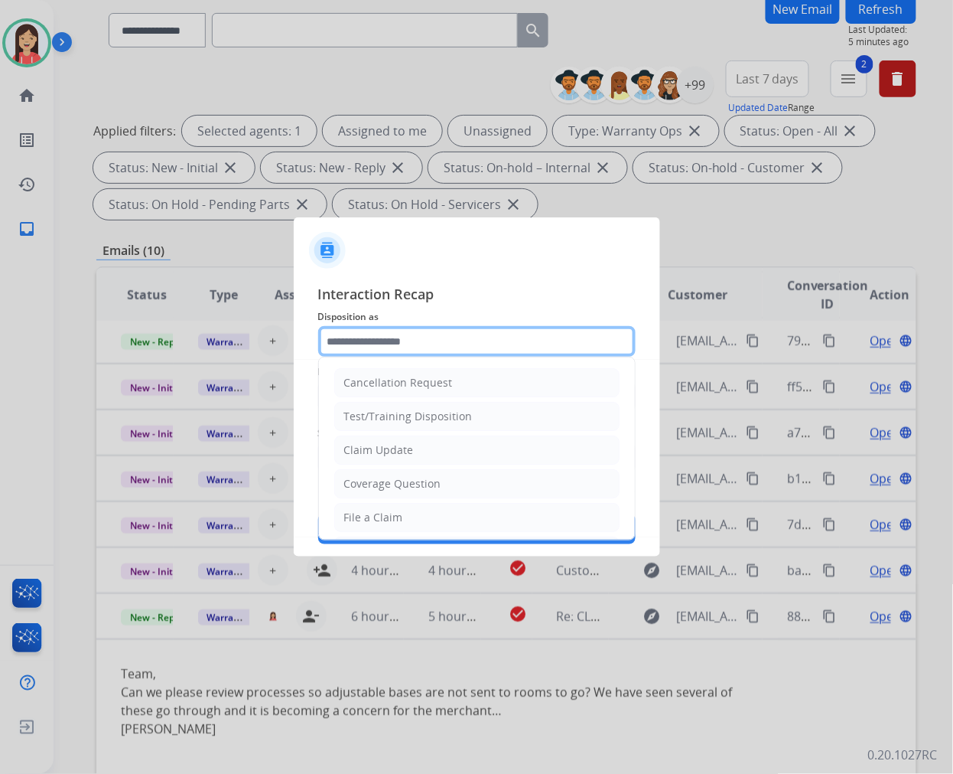
click at [409, 333] on input "text" at bounding box center [477, 341] width 318 height 31
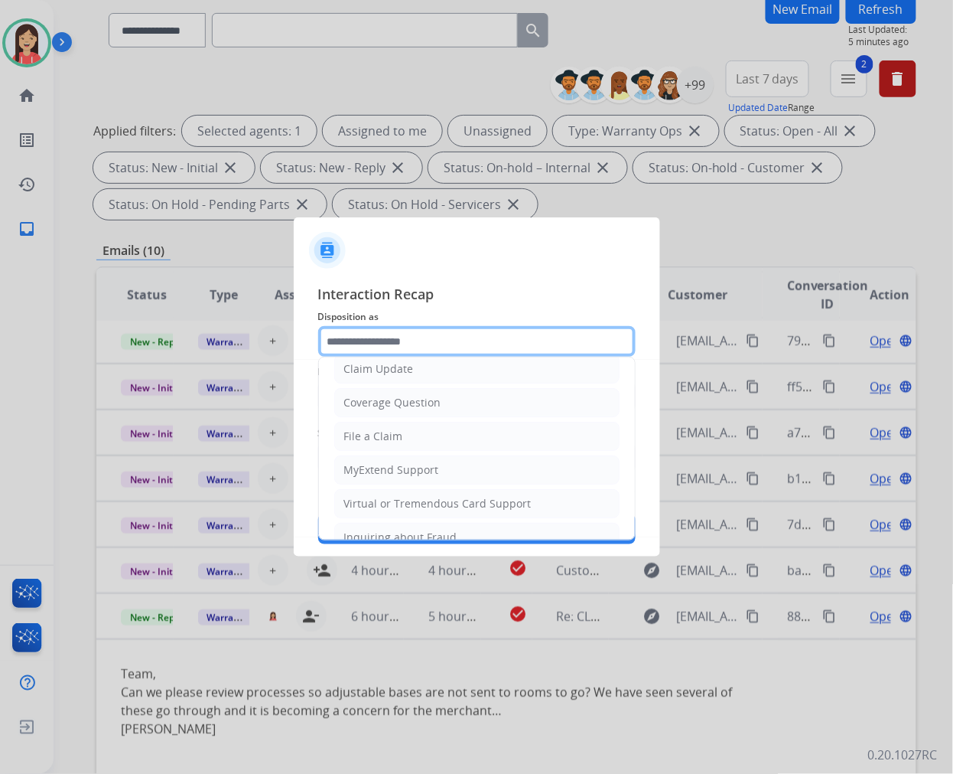
scroll to position [170, 0]
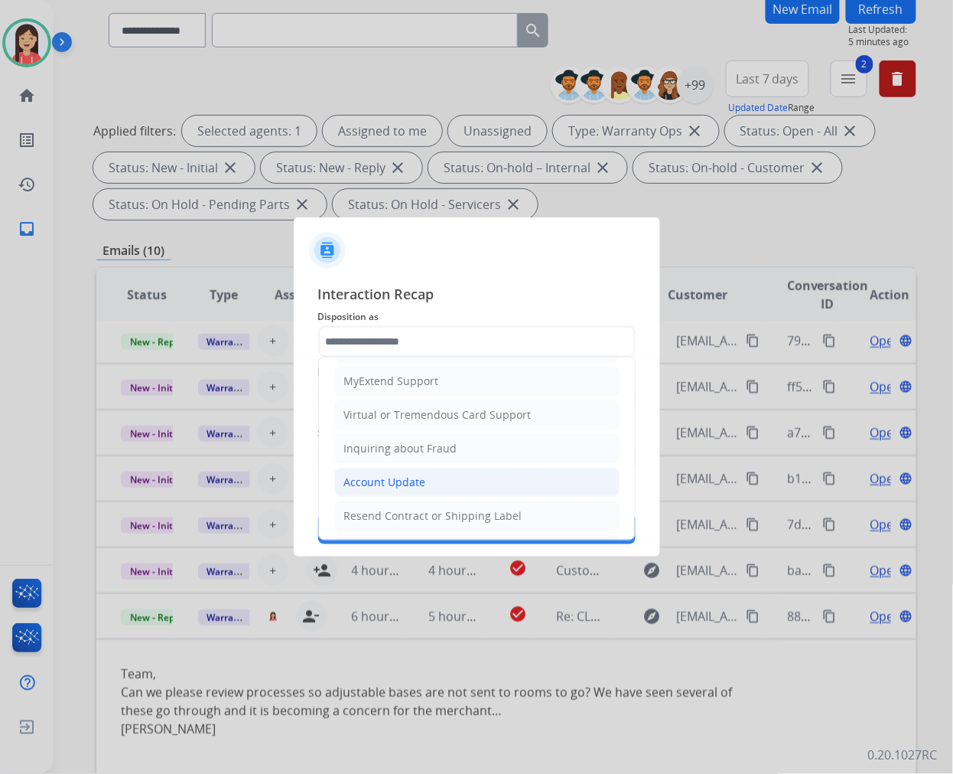
click at [401, 482] on div "Account Update" at bounding box center [385, 481] width 82 height 15
type input "**********"
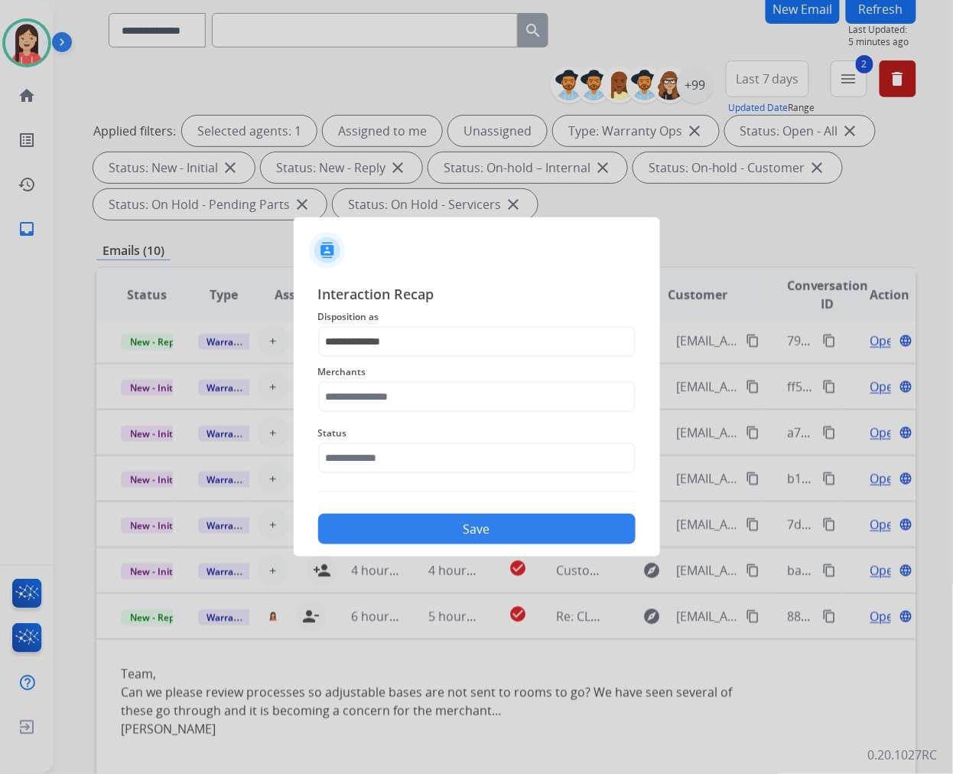
click at [403, 419] on div "Status" at bounding box center [477, 448] width 318 height 61
click at [411, 403] on input "text" at bounding box center [477, 396] width 318 height 31
click at [426, 446] on li "Rooms to go" at bounding box center [481, 439] width 292 height 29
type input "**********"
click at [409, 456] on input "text" at bounding box center [477, 457] width 318 height 31
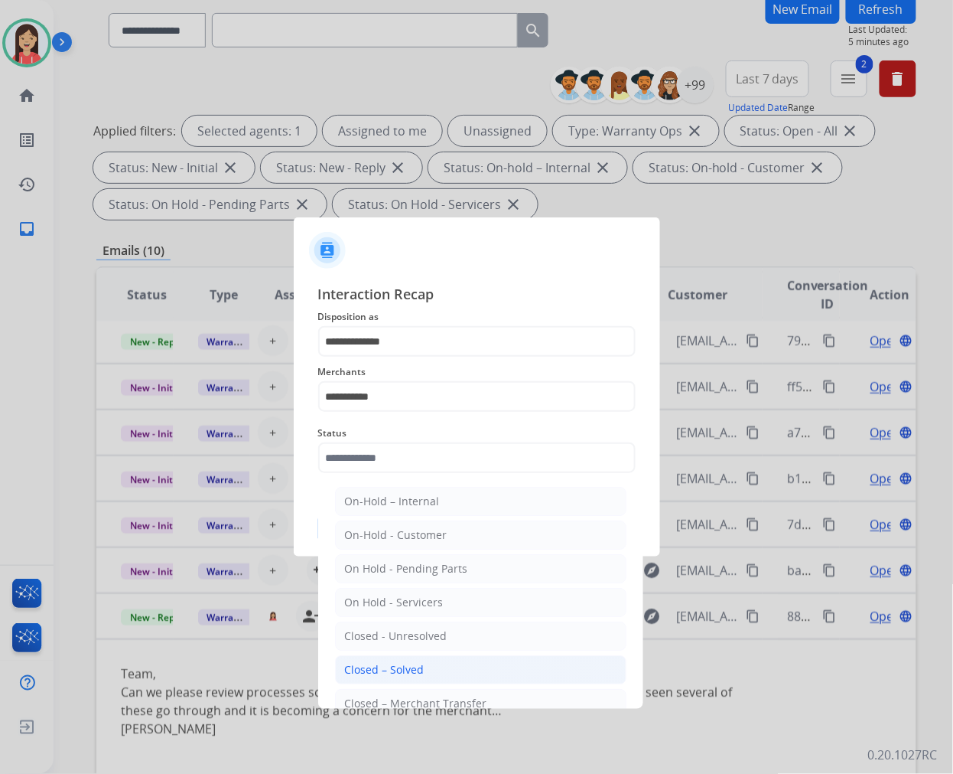
click at [410, 663] on div "Closed – Solved" at bounding box center [385, 669] width 80 height 15
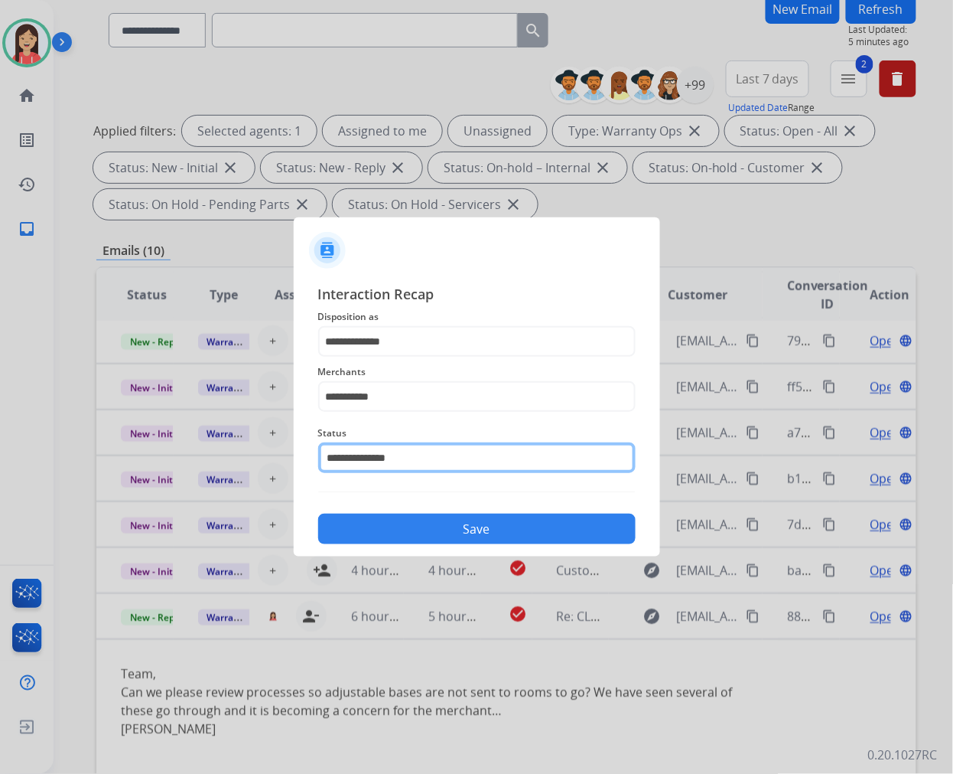
click at [415, 464] on input "**********" at bounding box center [477, 457] width 318 height 31
drag, startPoint x: 442, startPoint y: 450, endPoint x: 42, endPoint y: 403, distance: 402.3
click at [0, 407] on app-contact-recap-modal "**********" at bounding box center [0, 387] width 0 height 774
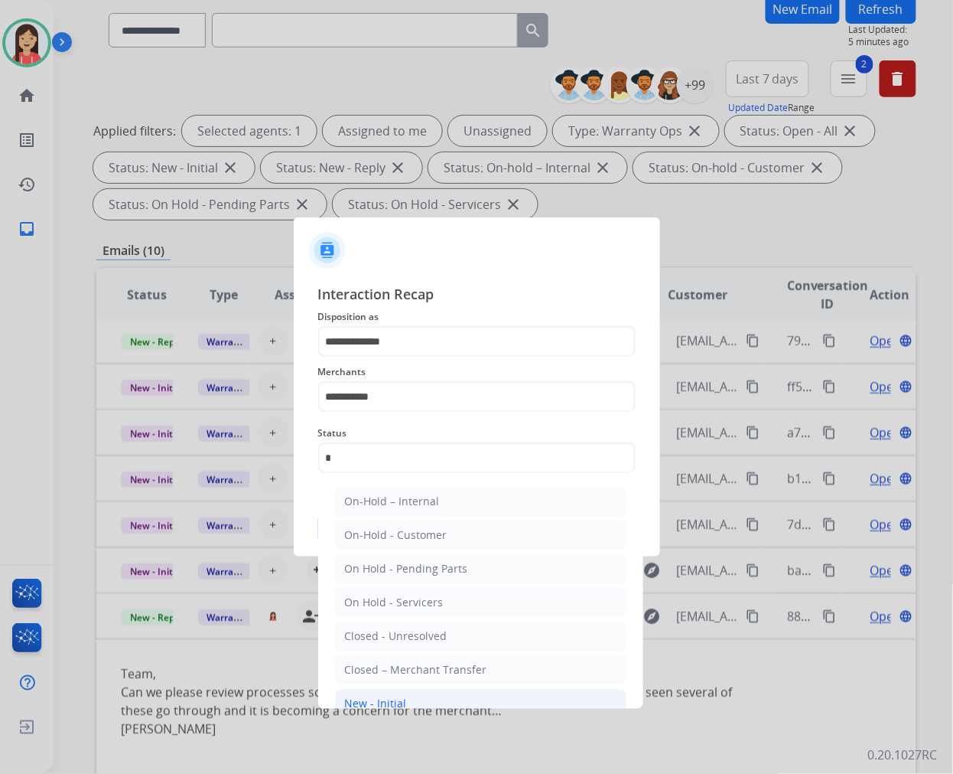
click at [418, 697] on li "New - Initial" at bounding box center [481, 703] width 292 height 29
type input "**********"
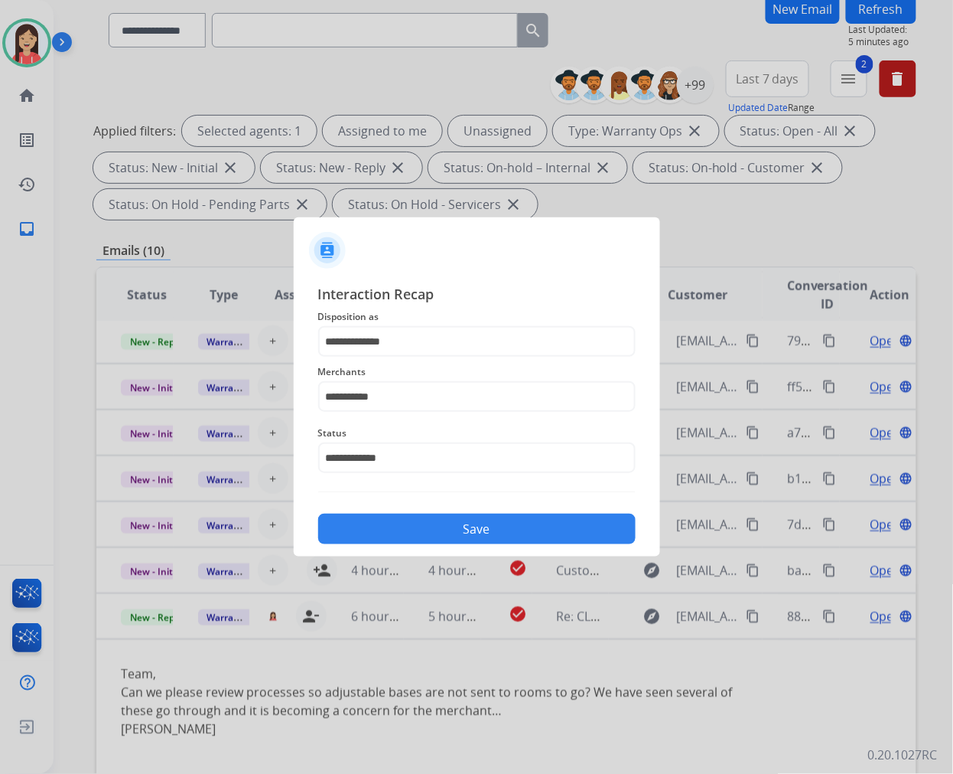
click at [474, 540] on button "Save" at bounding box center [477, 528] width 318 height 31
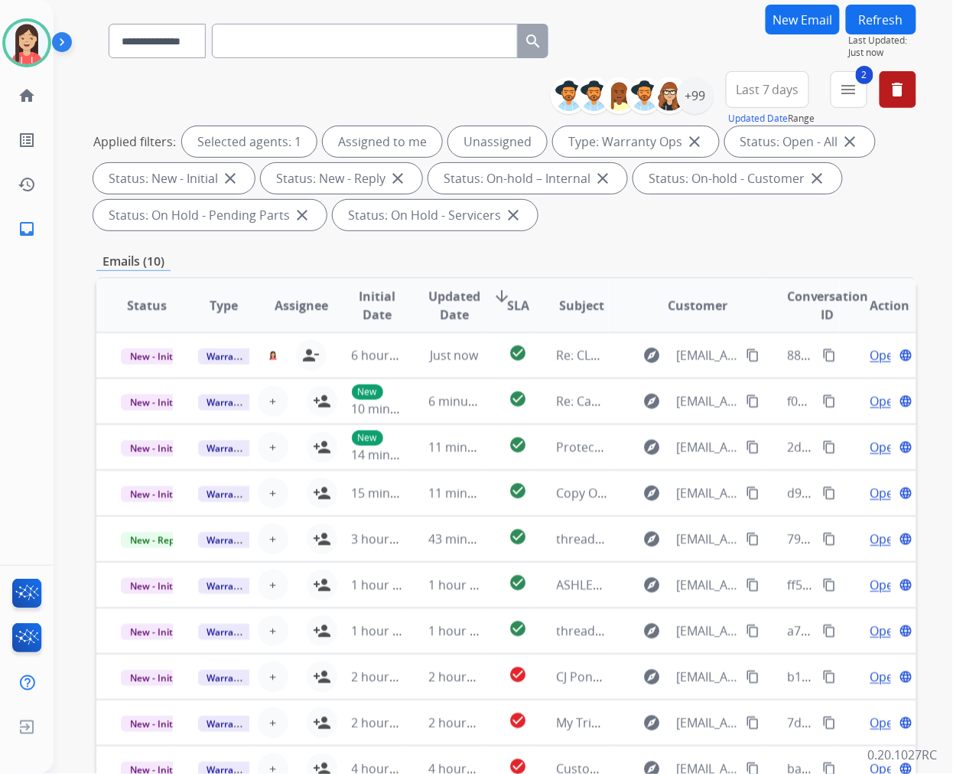
scroll to position [0, 0]
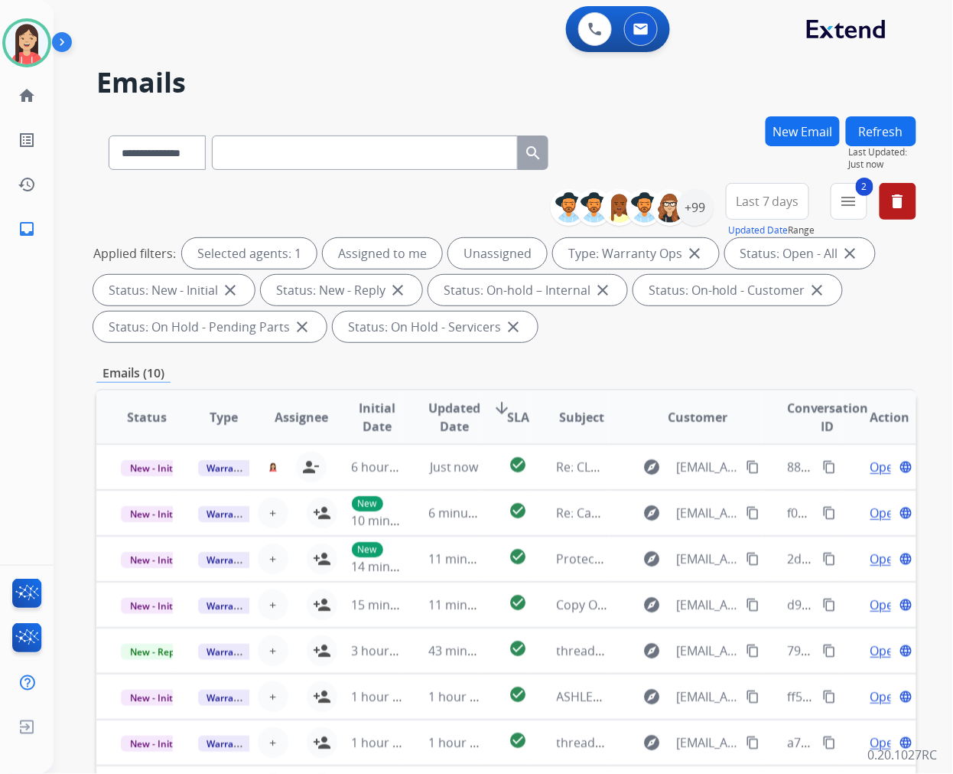
click at [884, 133] on button "Refresh" at bounding box center [881, 131] width 70 height 30
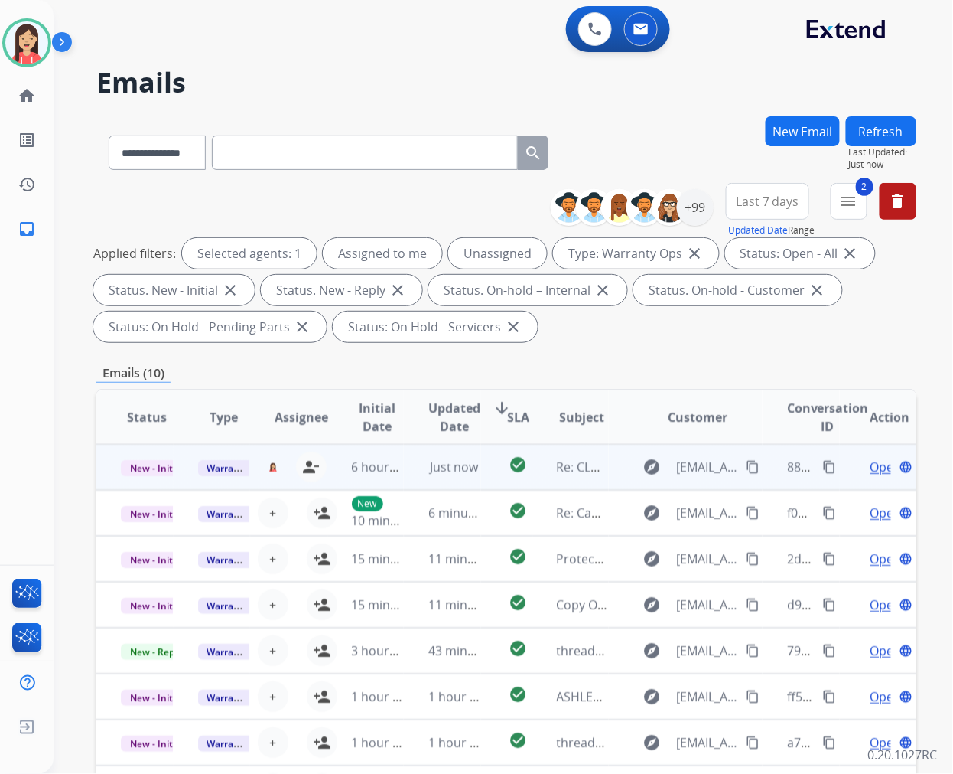
click at [404, 469] on td "Just now" at bounding box center [442, 467] width 77 height 46
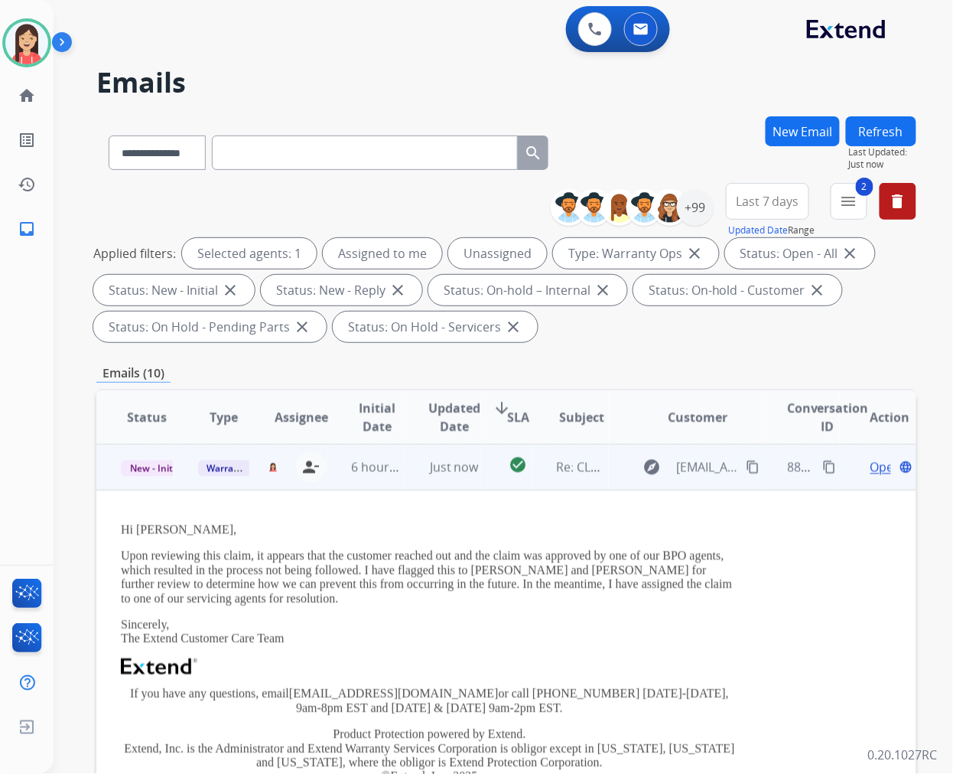
click at [871, 460] on span "Open" at bounding box center [886, 467] width 31 height 18
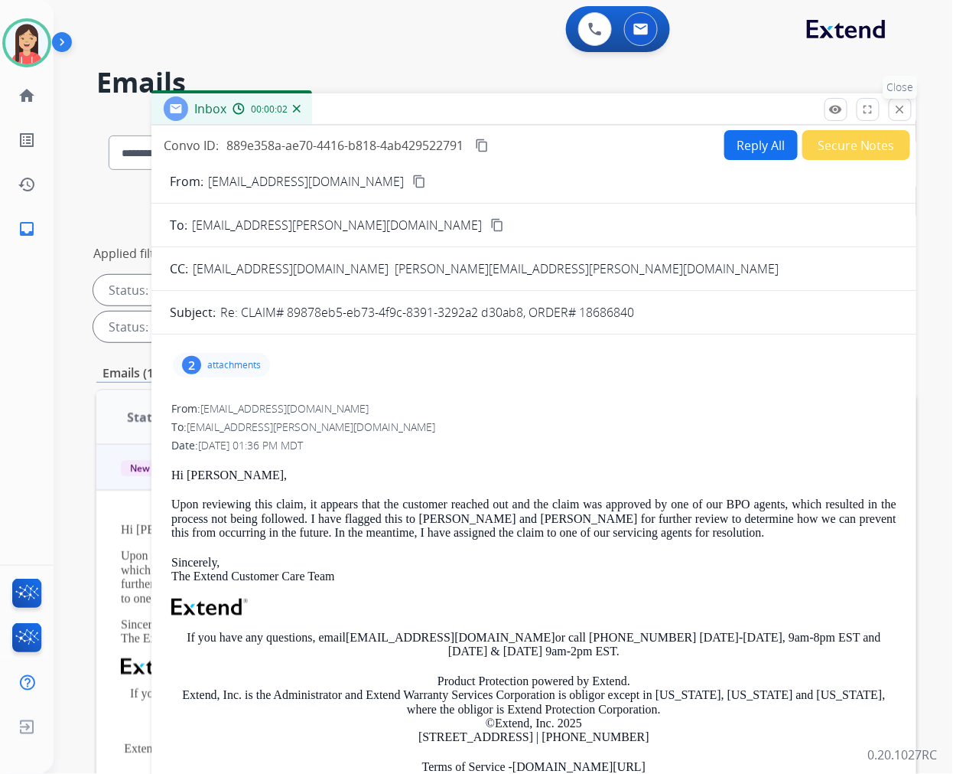
click at [900, 106] on mat-icon "close" at bounding box center [901, 110] width 14 height 14
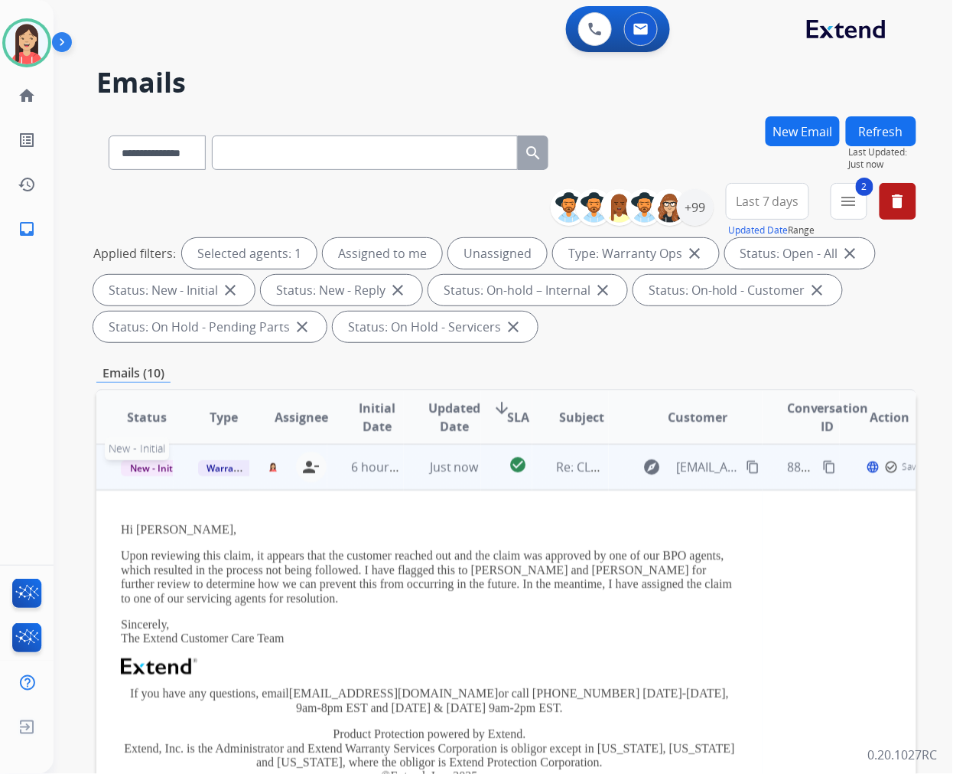
click at [157, 474] on p "New - Initial" at bounding box center [147, 467] width 52 height 18
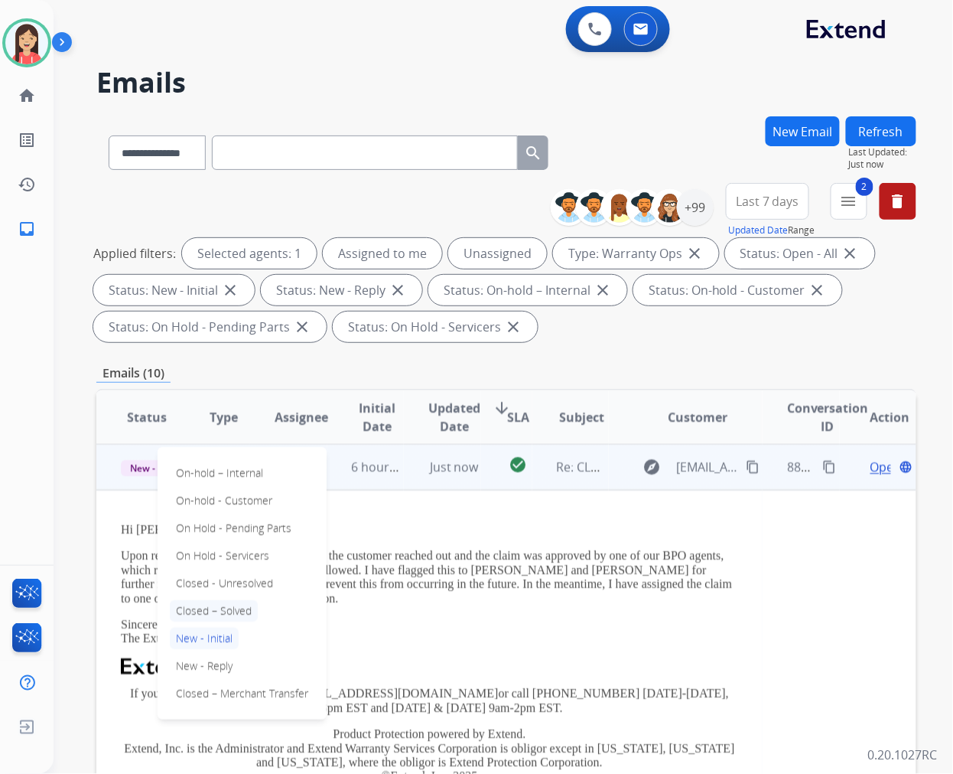
click at [225, 614] on p "Closed – Solved" at bounding box center [214, 610] width 88 height 21
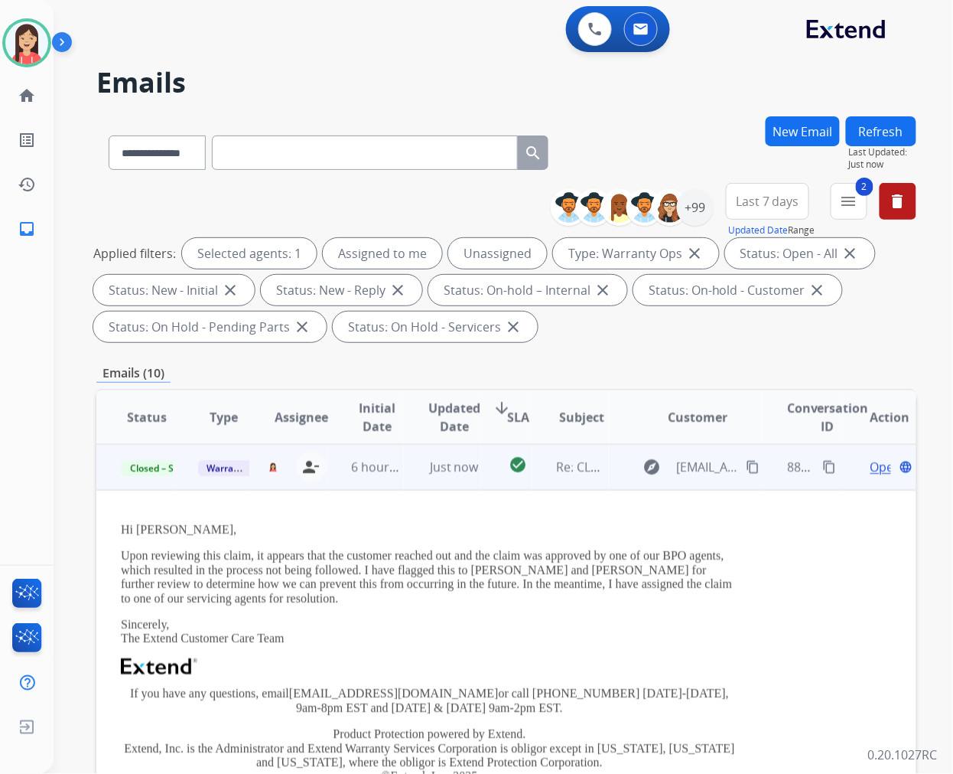
click at [404, 484] on td "Just now" at bounding box center [442, 467] width 77 height 46
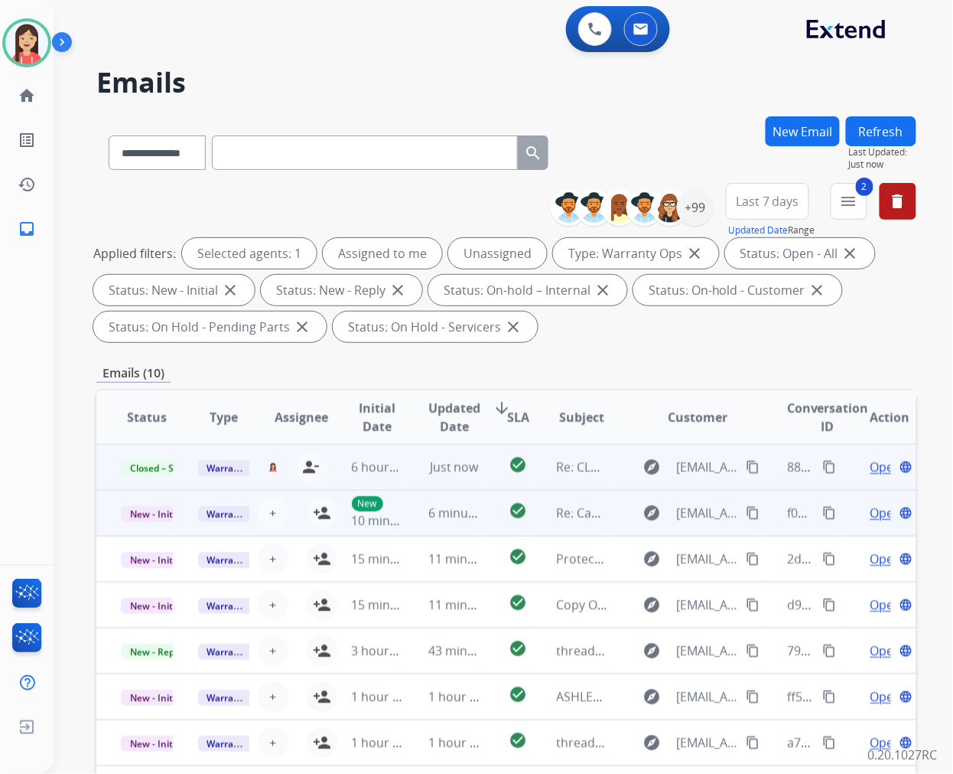
click at [421, 526] on td "6 minutes ago" at bounding box center [442, 513] width 77 height 46
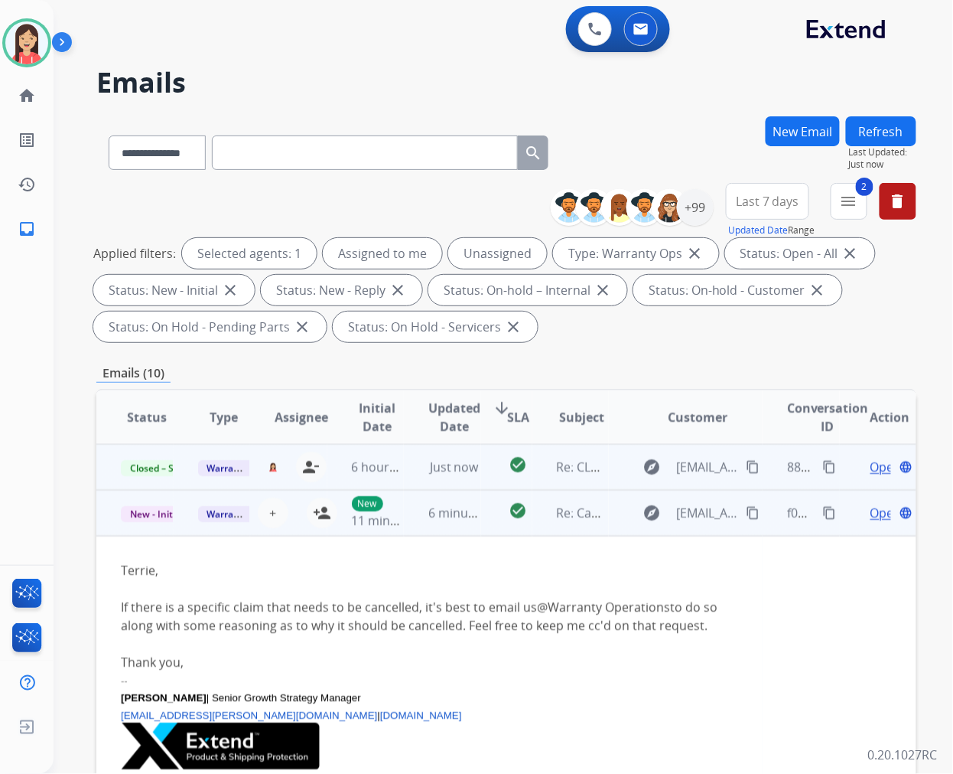
scroll to position [46, 0]
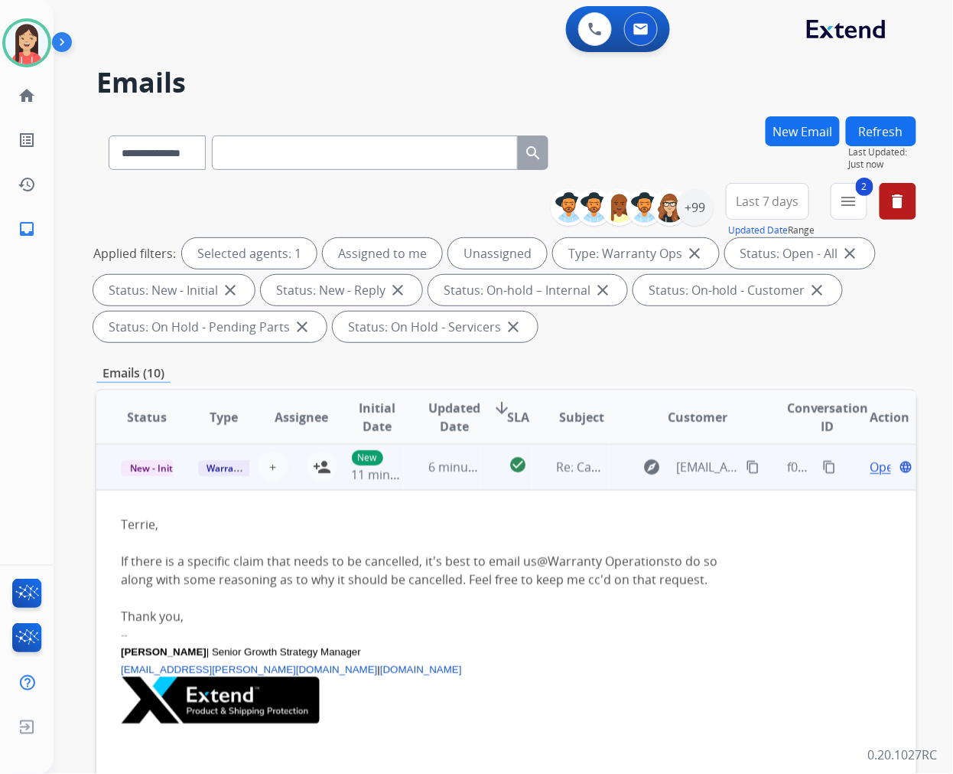
click at [414, 488] on td "6 minutes ago" at bounding box center [442, 467] width 77 height 46
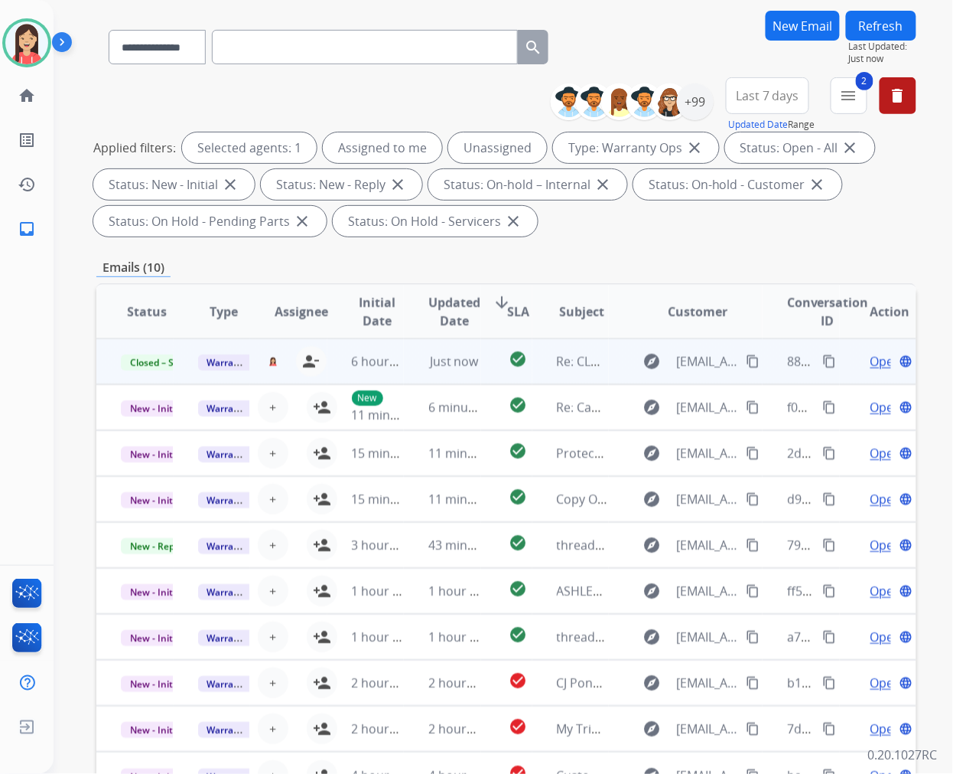
scroll to position [0, 0]
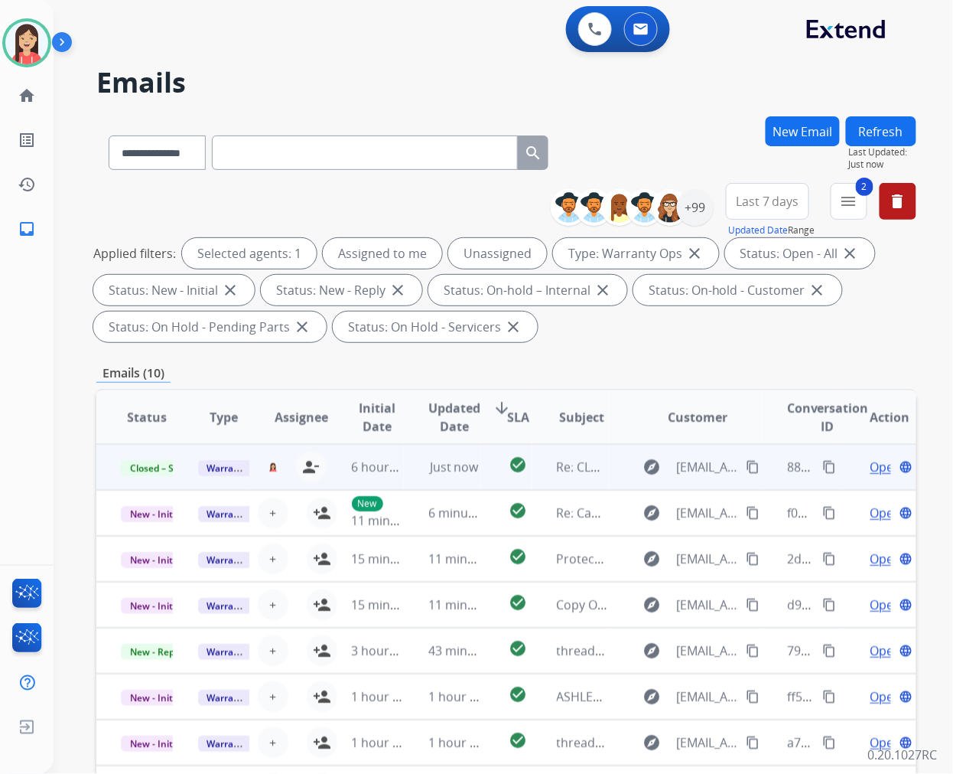
click at [872, 118] on button "Refresh" at bounding box center [881, 131] width 70 height 30
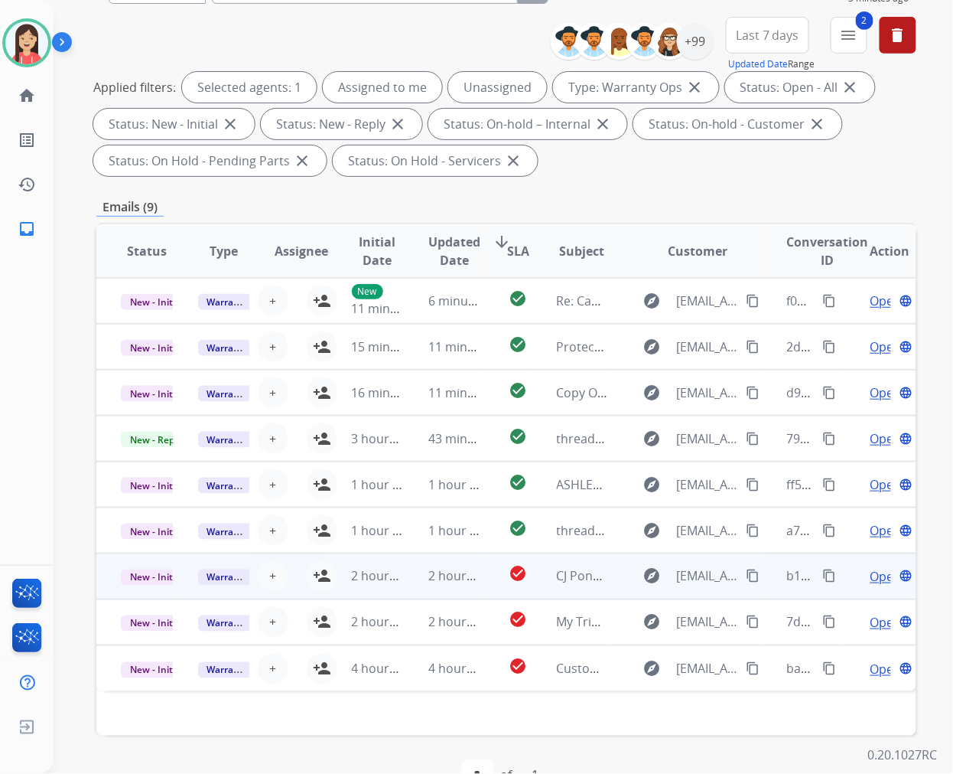
scroll to position [170, 0]
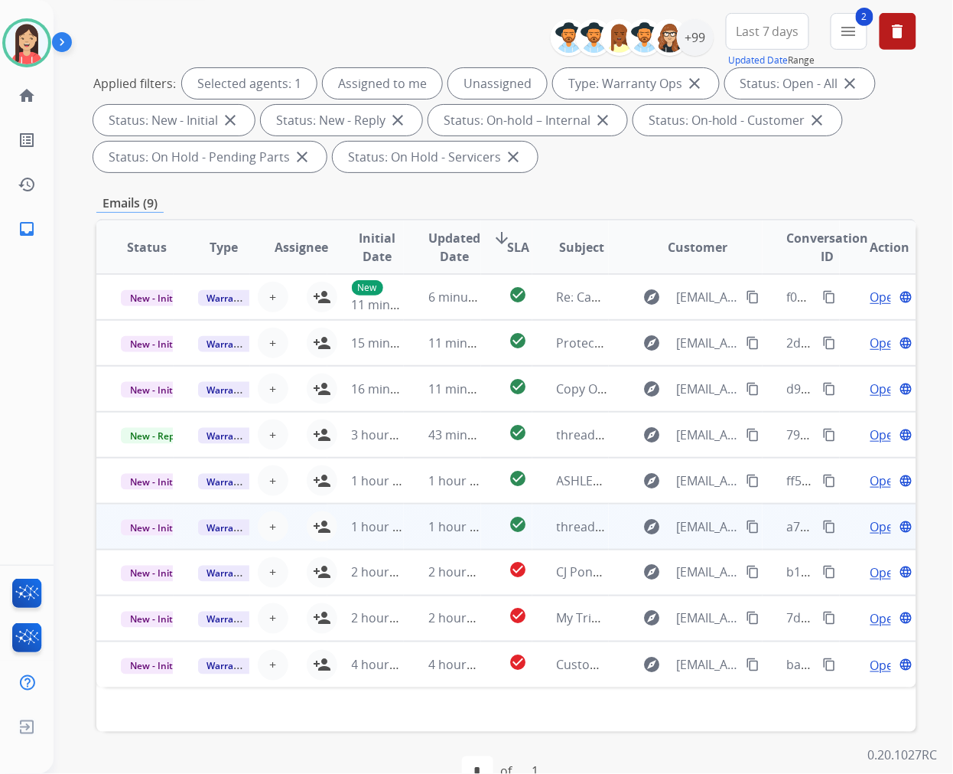
click at [407, 539] on td "1 hour ago" at bounding box center [442, 527] width 77 height 46
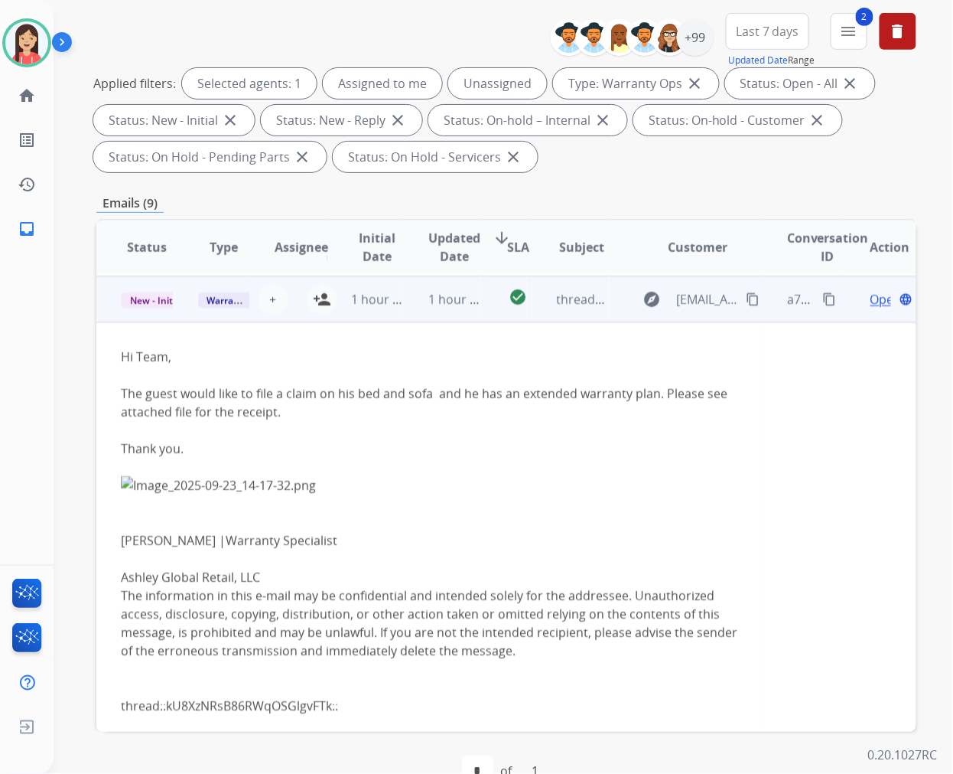
scroll to position [230, 0]
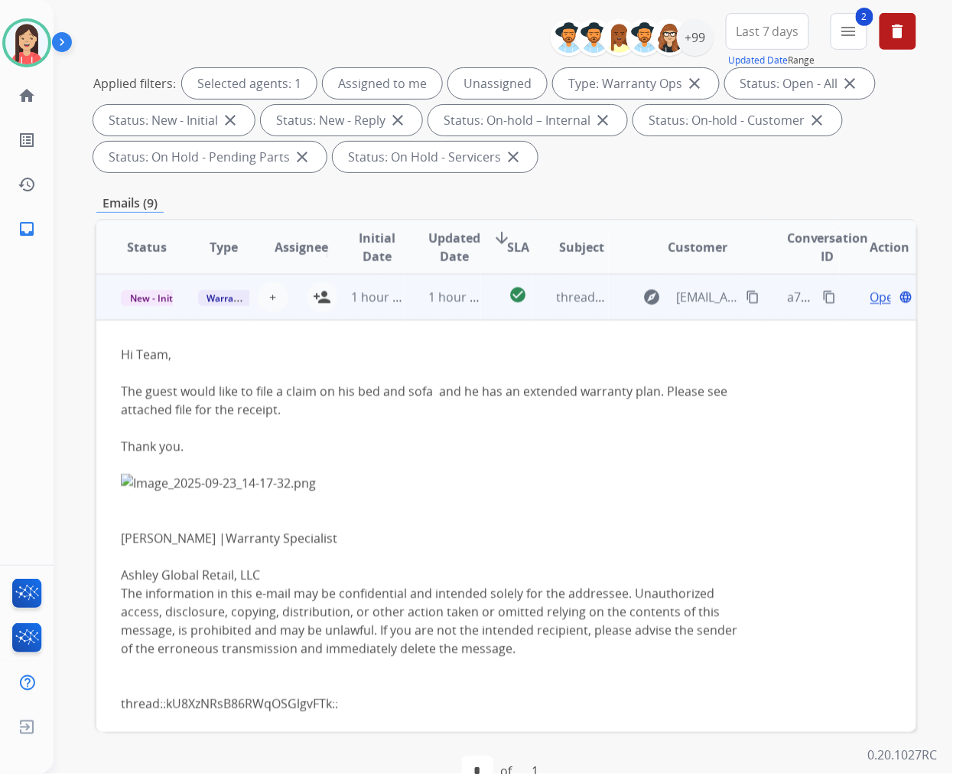
click at [871, 295] on span "Open" at bounding box center [886, 297] width 31 height 18
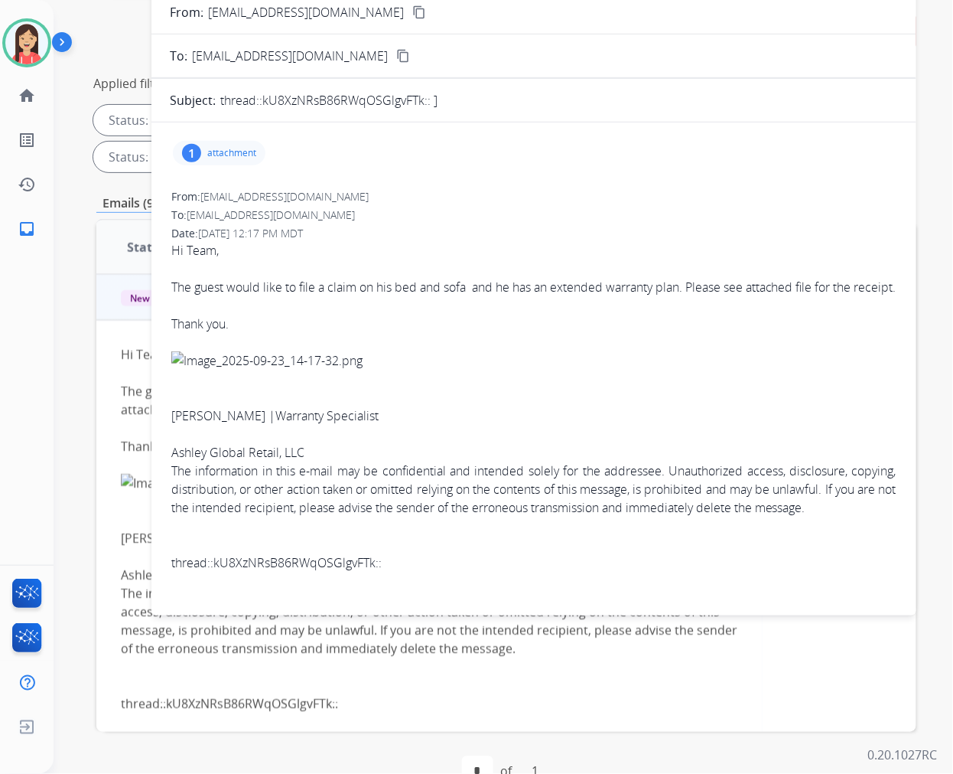
click at [223, 148] on p "attachment" at bounding box center [231, 153] width 49 height 12
click at [468, 187] on button "download" at bounding box center [473, 189] width 18 height 18
click at [601, 246] on span "Hi Team, The guest would like to file a claim on his bed and sofa and he has an…" at bounding box center [533, 406] width 725 height 331
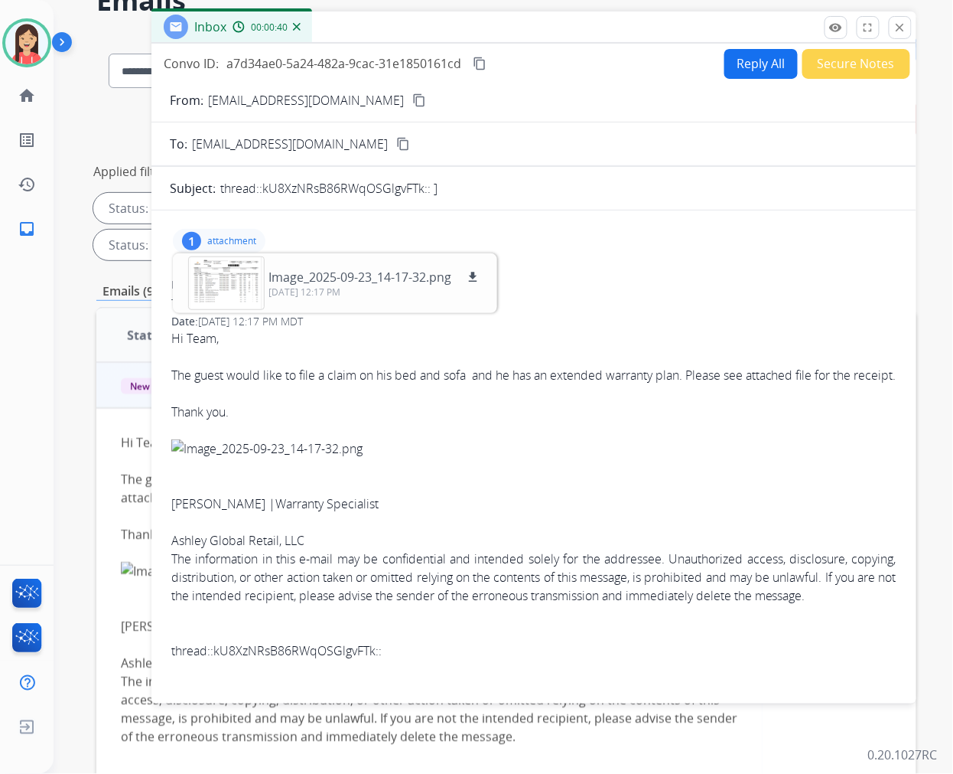
scroll to position [0, 0]
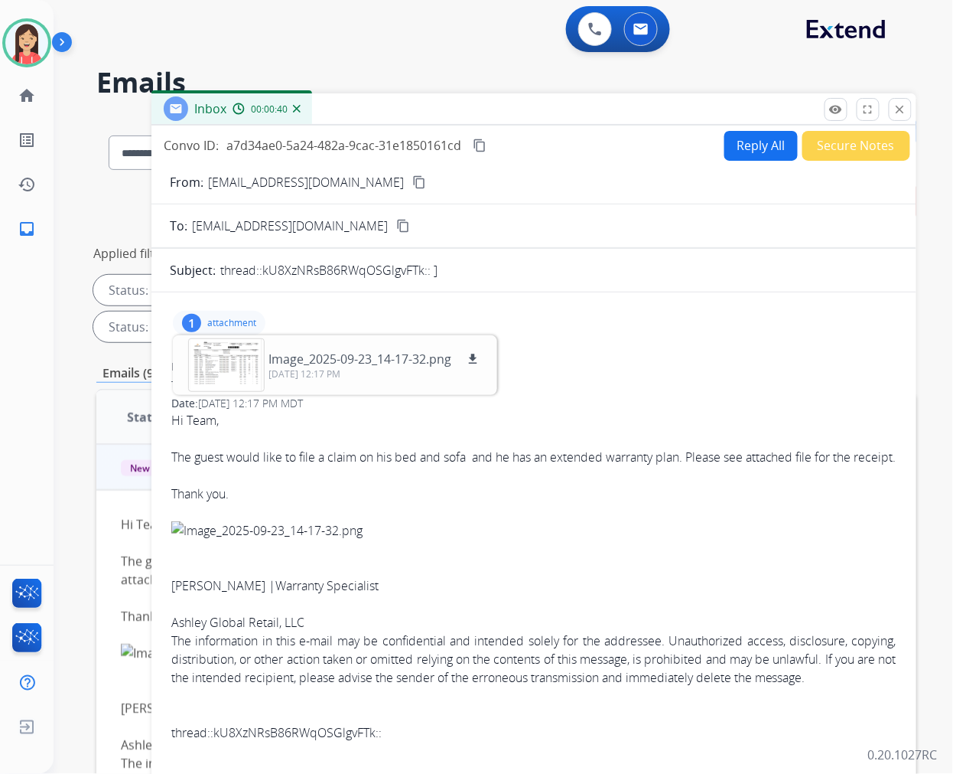
click at [816, 135] on button "Secure Notes" at bounding box center [857, 146] width 108 height 30
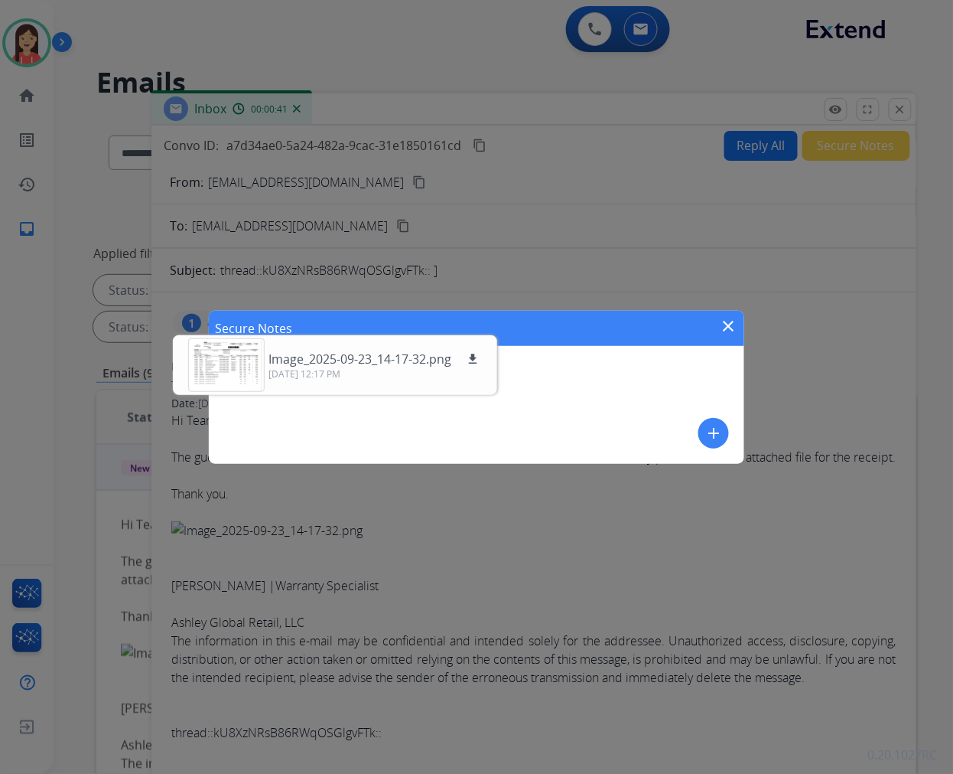
click at [710, 425] on mat-icon "add" at bounding box center [714, 433] width 18 height 18
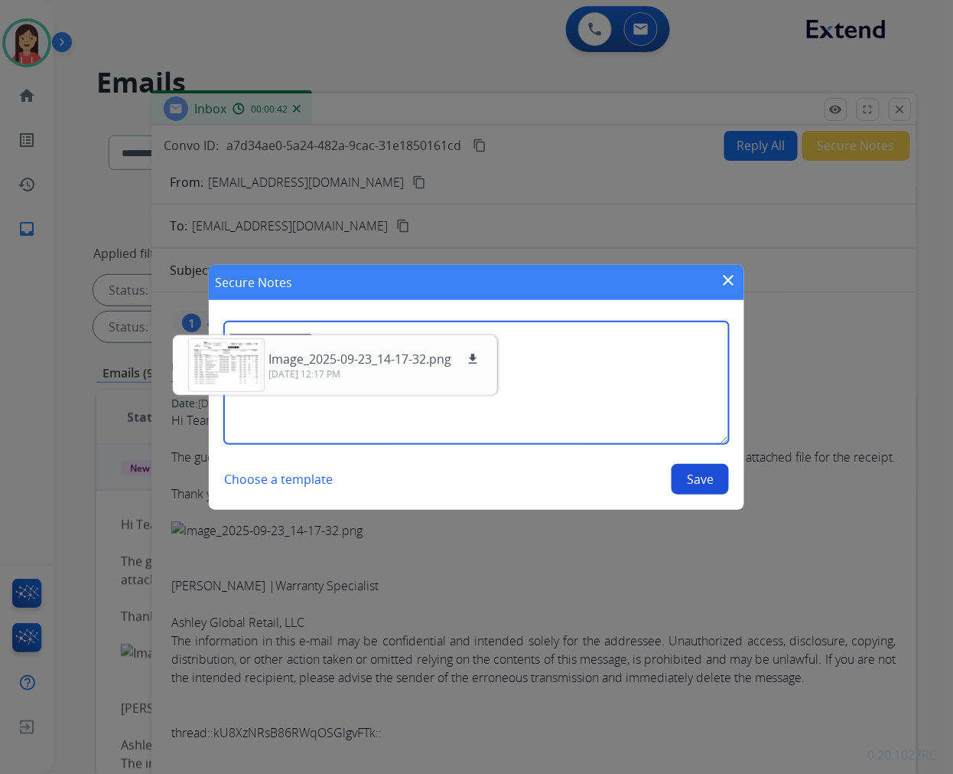
click at [629, 378] on textarea at bounding box center [476, 382] width 505 height 122
paste textarea "**********"
type textarea "**********"
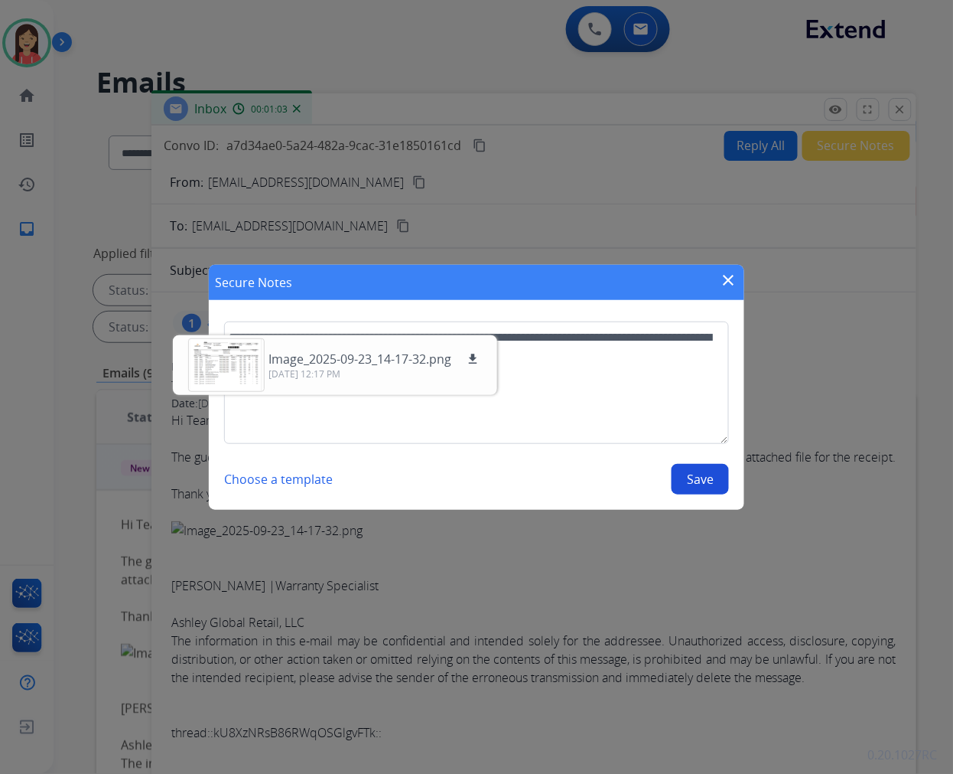
click at [722, 477] on button "Save" at bounding box center [700, 479] width 57 height 31
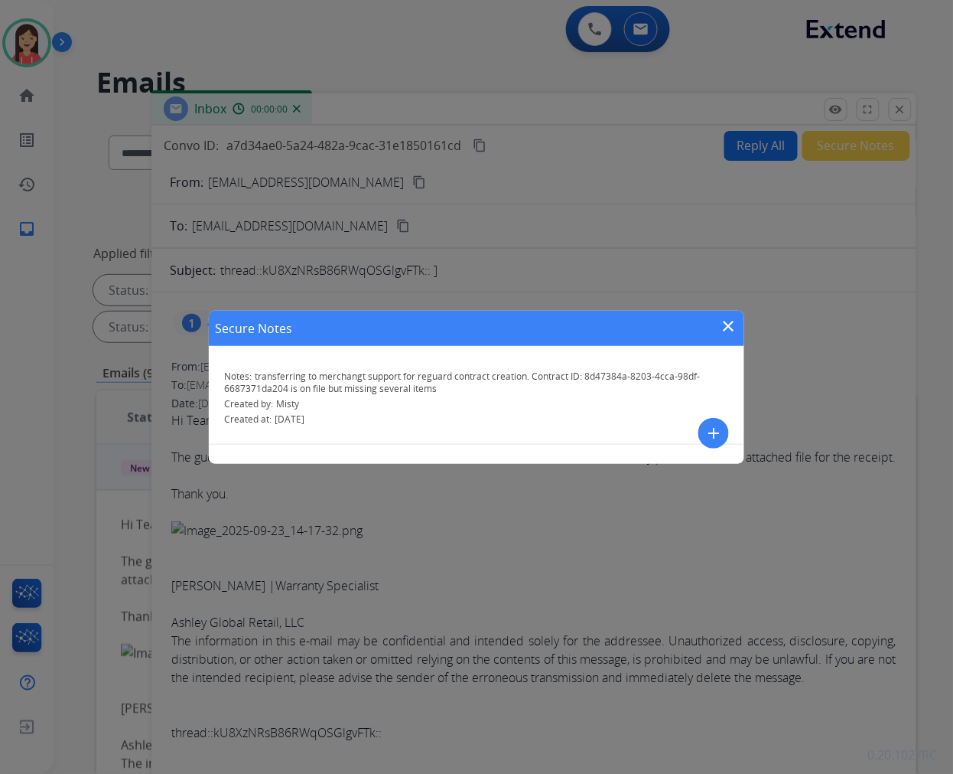
click at [732, 322] on mat-icon "close" at bounding box center [729, 326] width 18 height 18
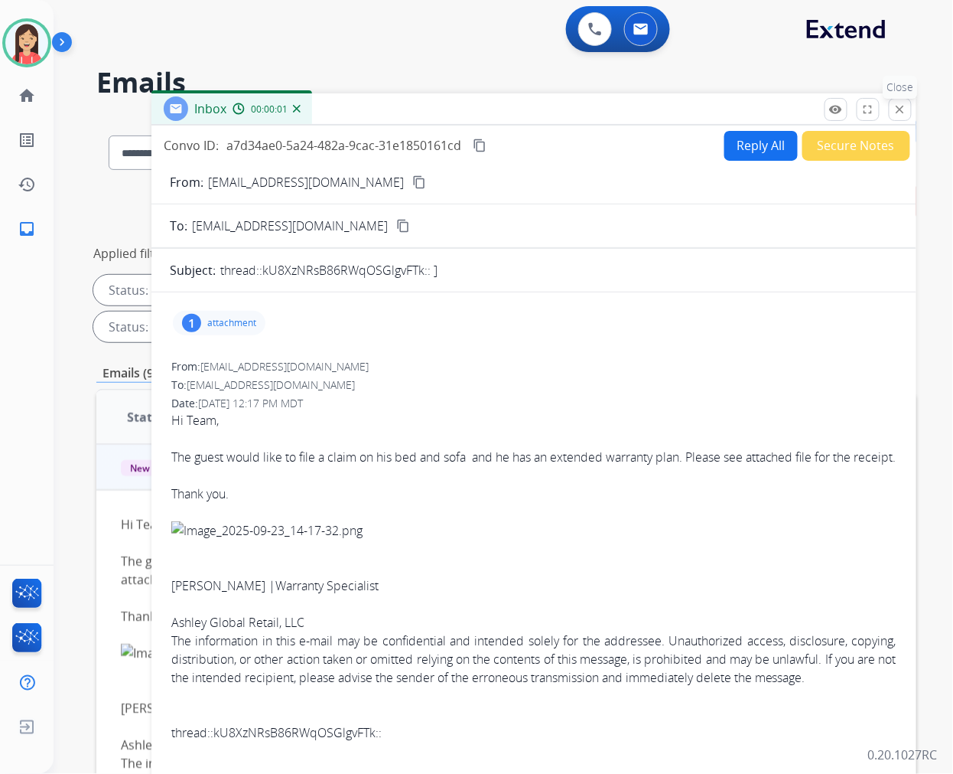
click at [904, 109] on mat-icon "close" at bounding box center [901, 110] width 14 height 14
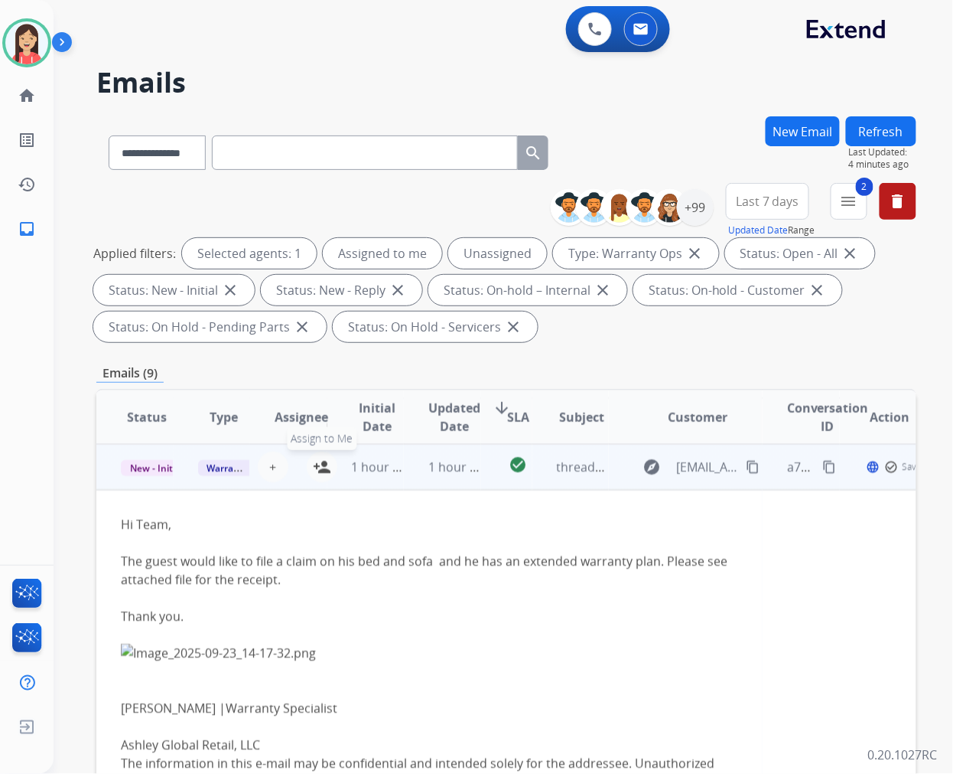
click at [322, 461] on mat-icon "person_add" at bounding box center [322, 467] width 18 height 18
click at [217, 462] on span "Warranty Ops" at bounding box center [237, 468] width 79 height 16
click at [291, 435] on p "Merchant Team" at bounding box center [290, 435] width 87 height 21
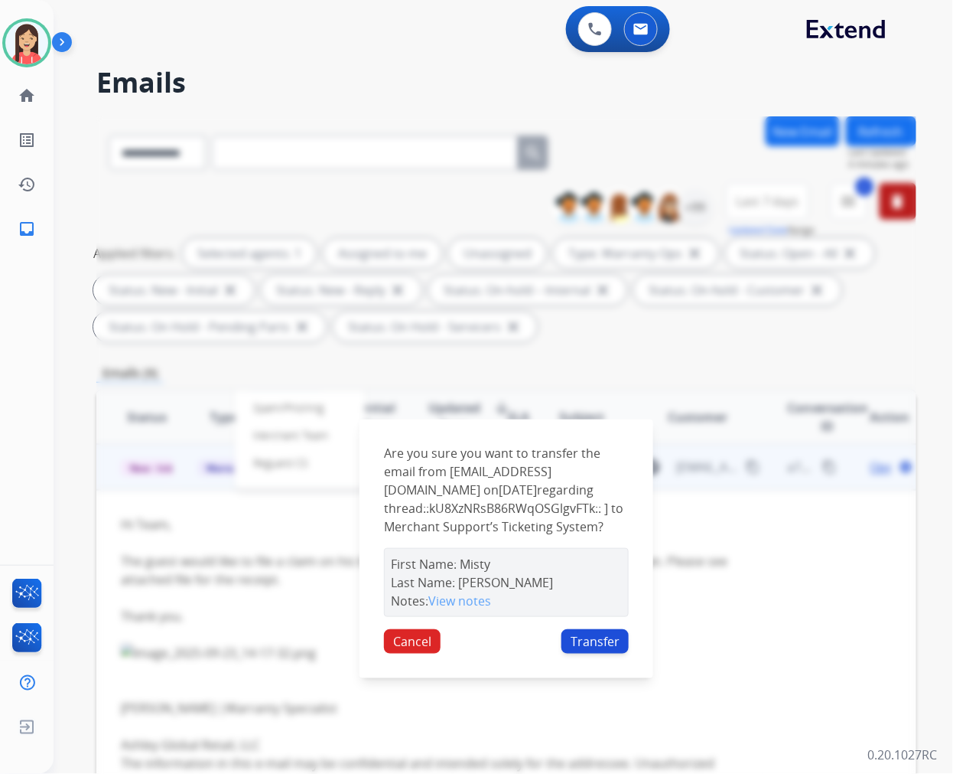
click at [592, 651] on button "Transfer" at bounding box center [595, 641] width 67 height 24
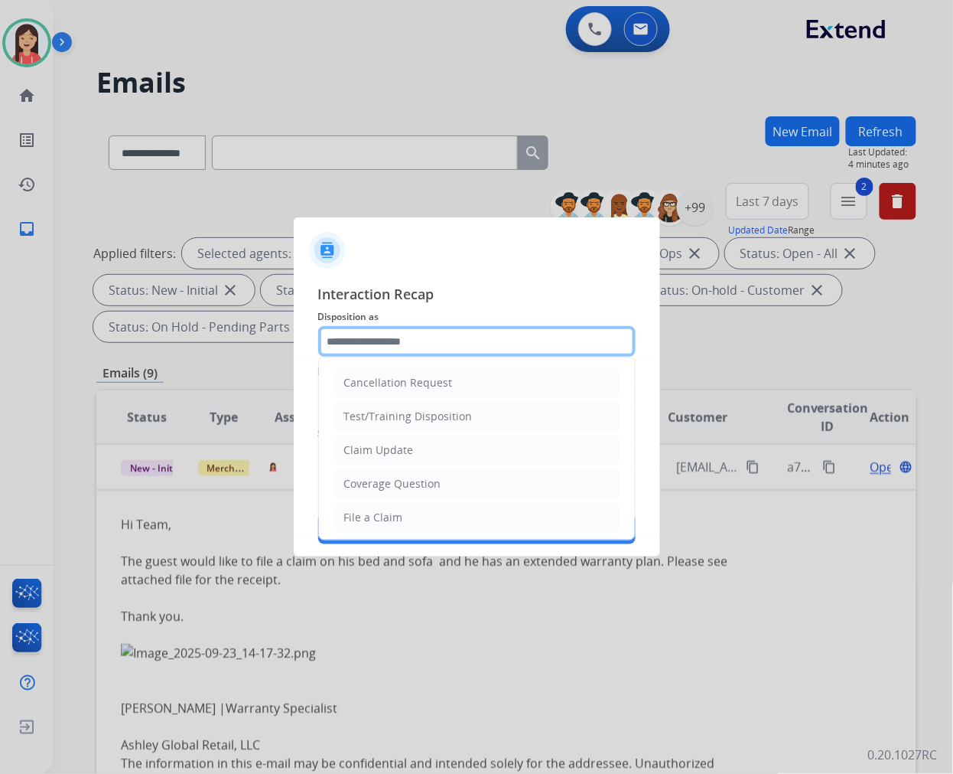
click at [421, 344] on input "text" at bounding box center [477, 341] width 318 height 31
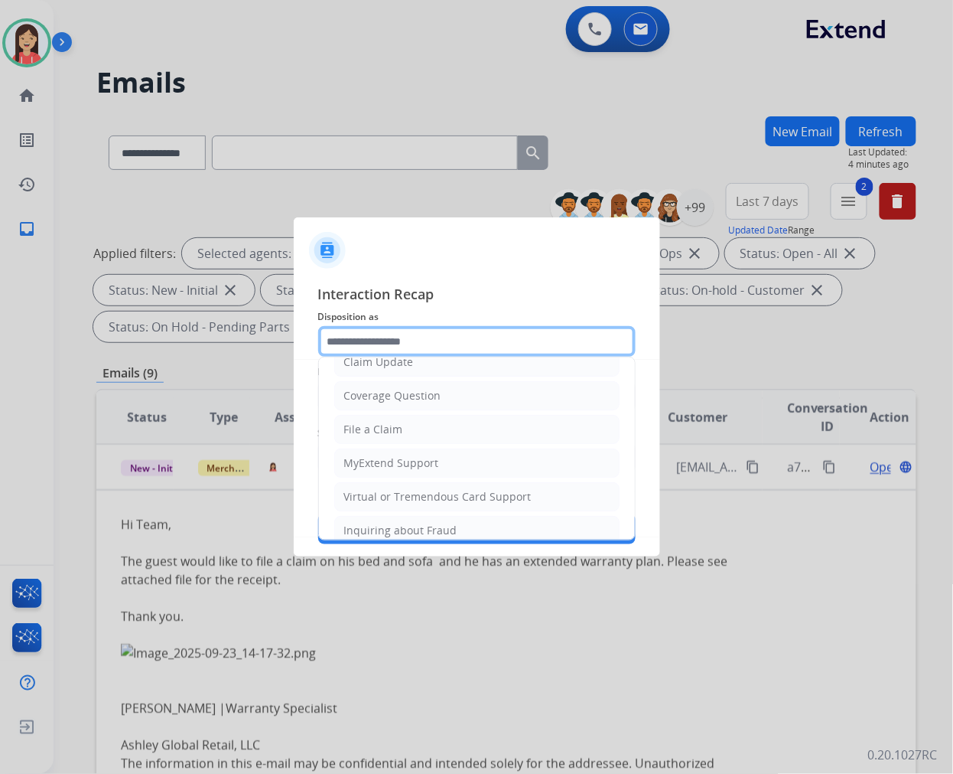
scroll to position [170, 0]
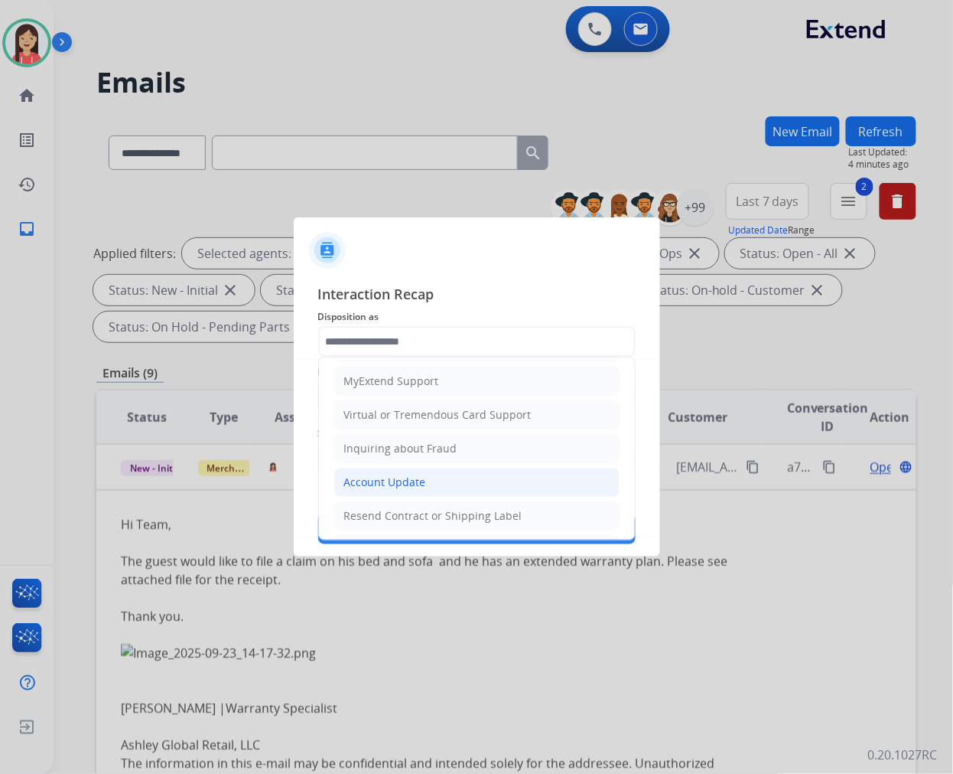
click at [393, 484] on div "Account Update" at bounding box center [385, 481] width 82 height 15
type input "**********"
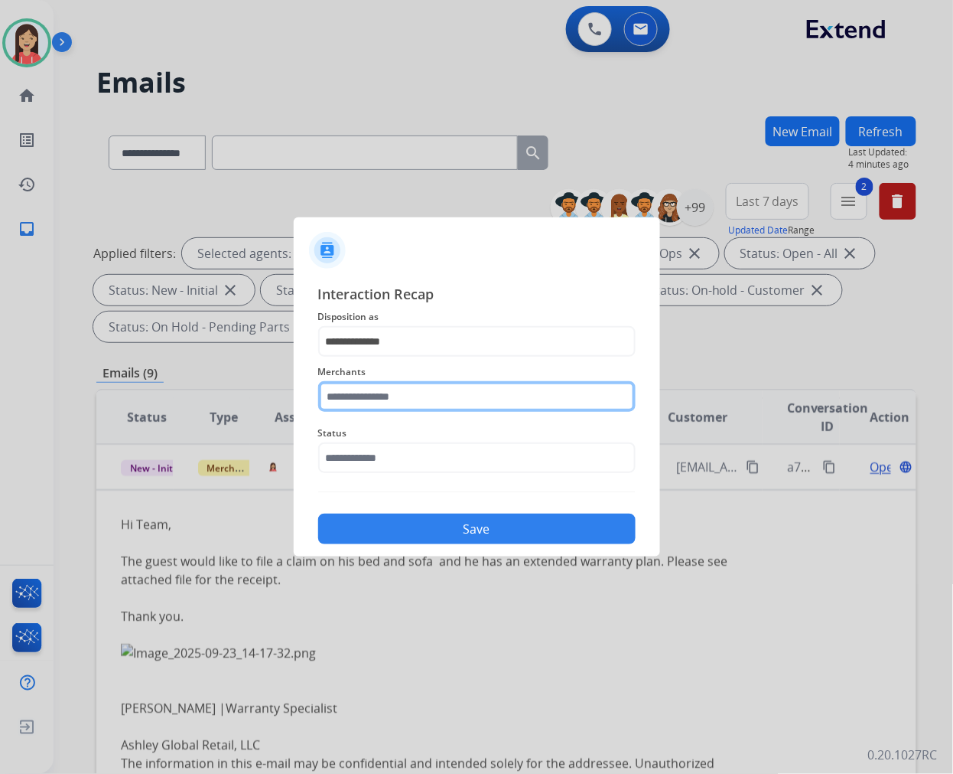
click at [409, 403] on input "text" at bounding box center [477, 396] width 318 height 31
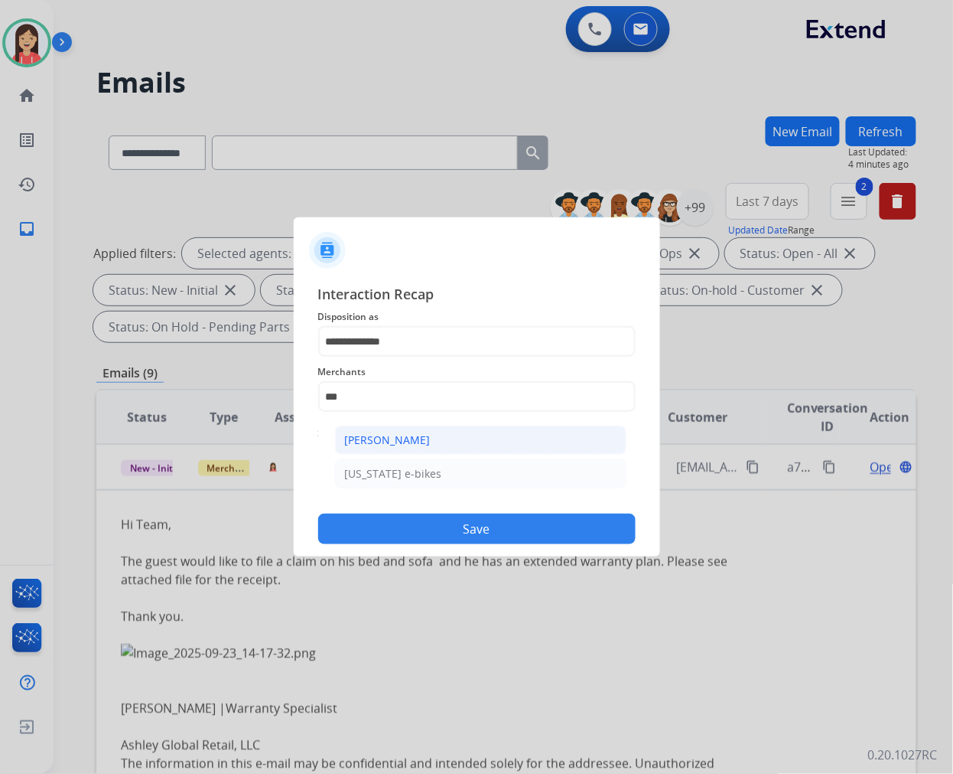
click at [396, 438] on div "[PERSON_NAME]" at bounding box center [388, 439] width 86 height 15
type input "**********"
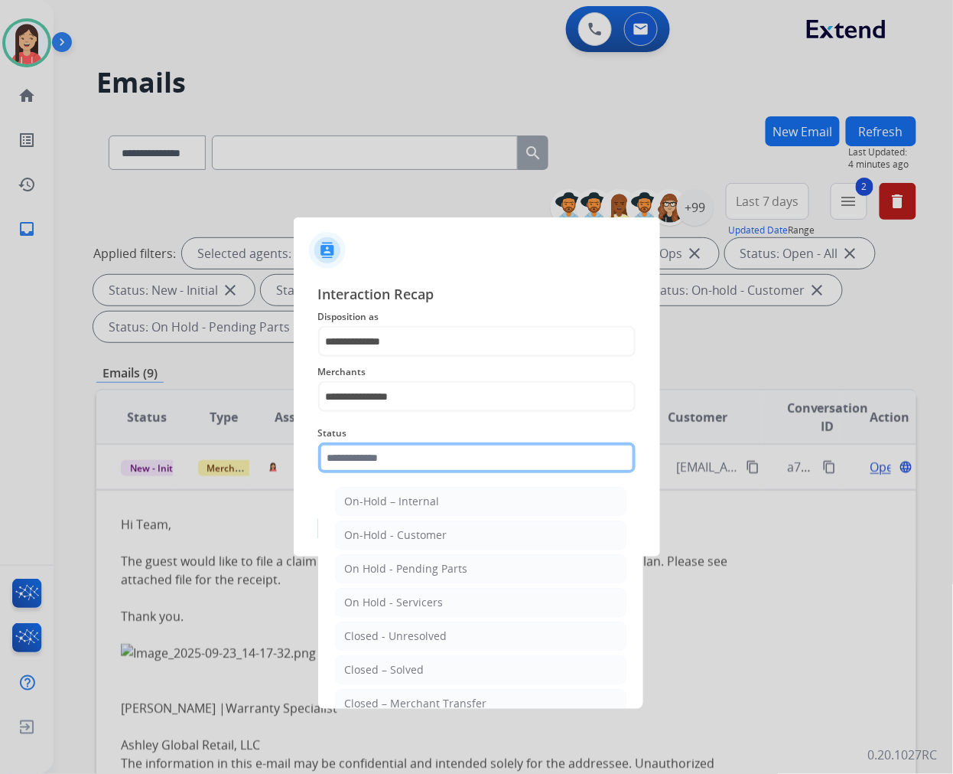
click at [402, 463] on input "text" at bounding box center [477, 457] width 318 height 31
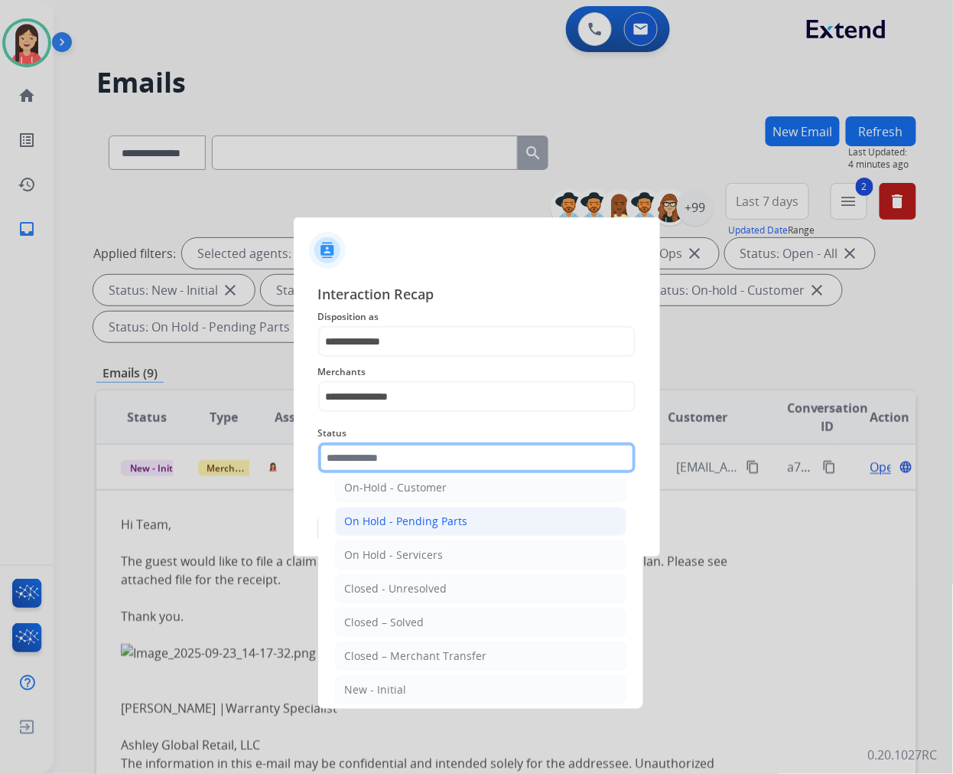
scroll to position [93, 0]
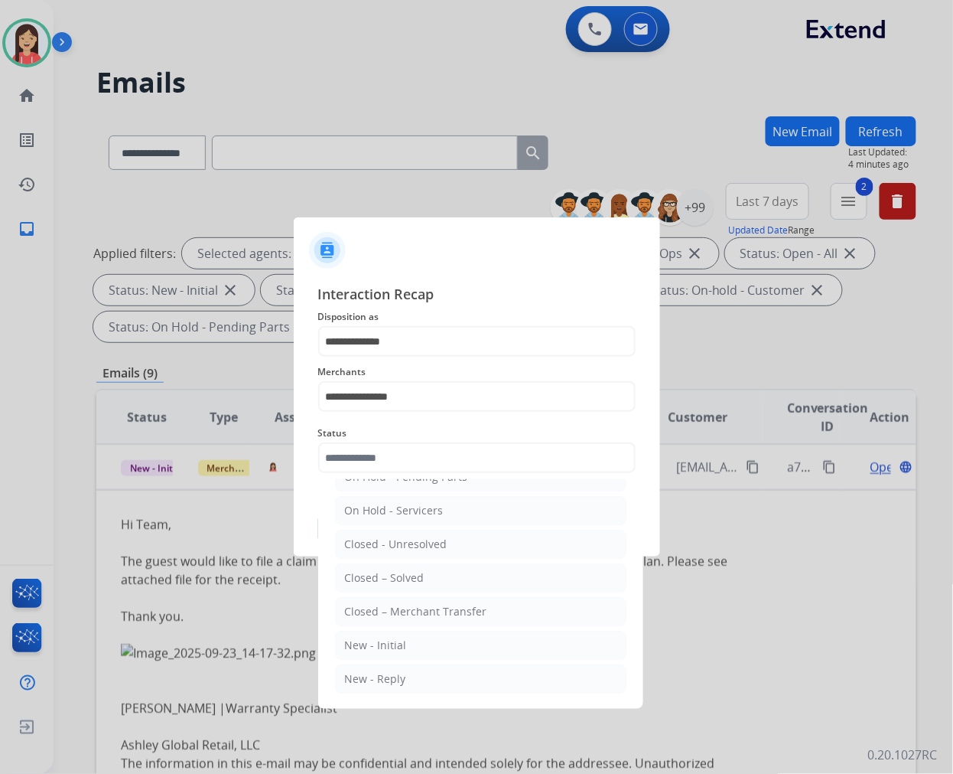
drag, startPoint x: 419, startPoint y: 610, endPoint x: 450, endPoint y: 546, distance: 71.2
click at [419, 609] on div "Closed – Merchant Transfer" at bounding box center [416, 611] width 142 height 15
type input "**********"
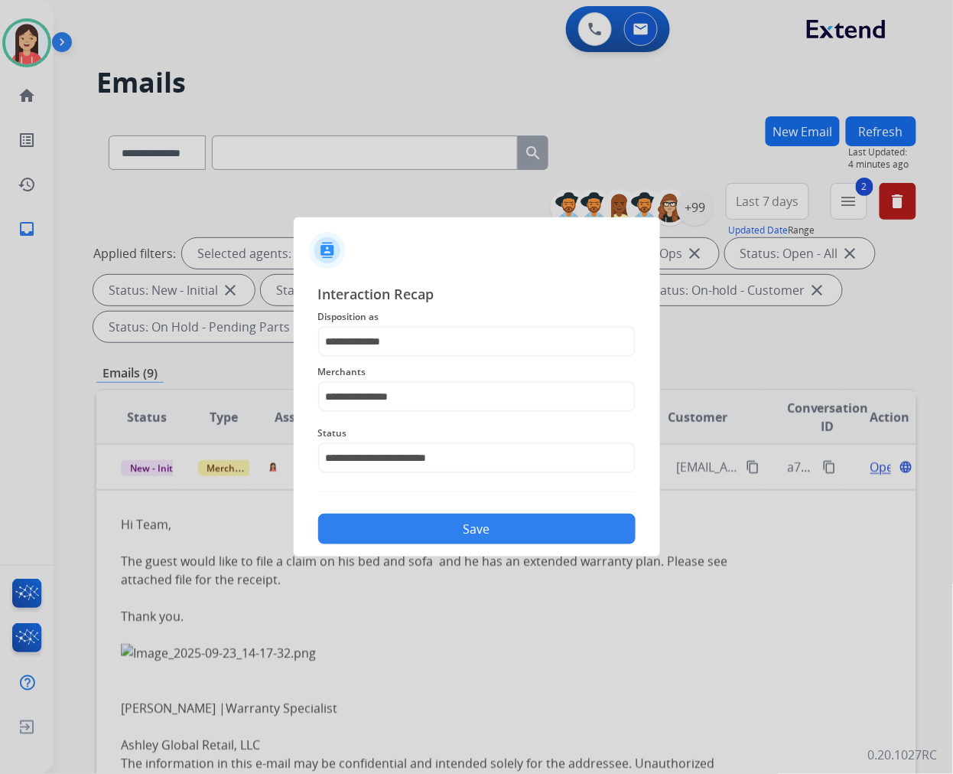
click at [461, 526] on button "Save" at bounding box center [477, 528] width 318 height 31
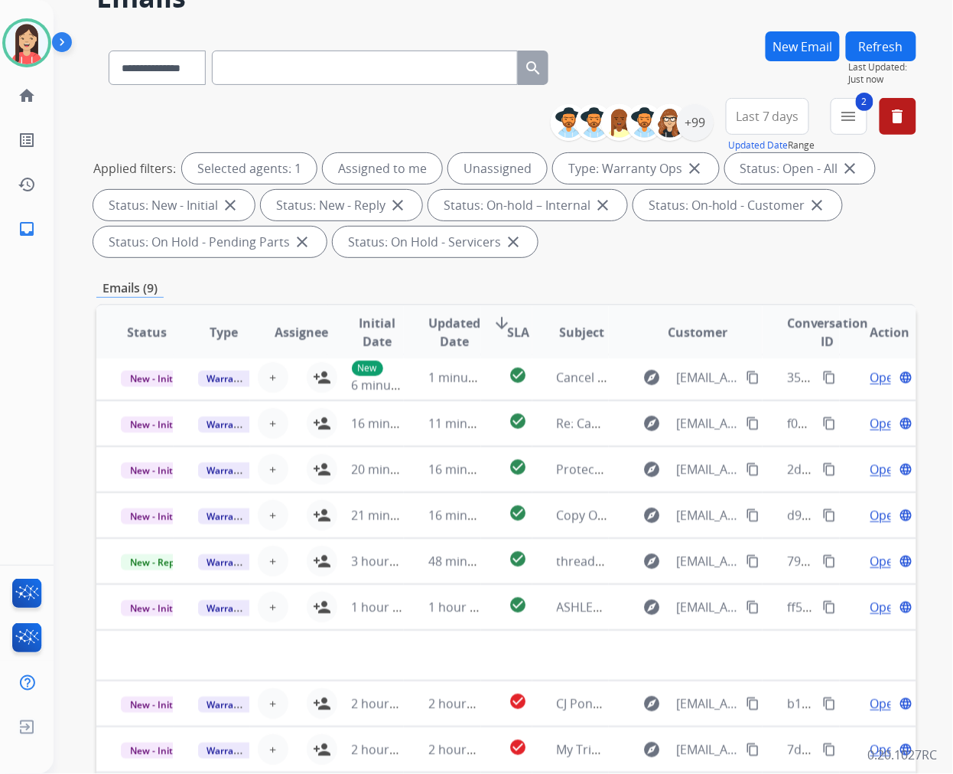
scroll to position [170, 0]
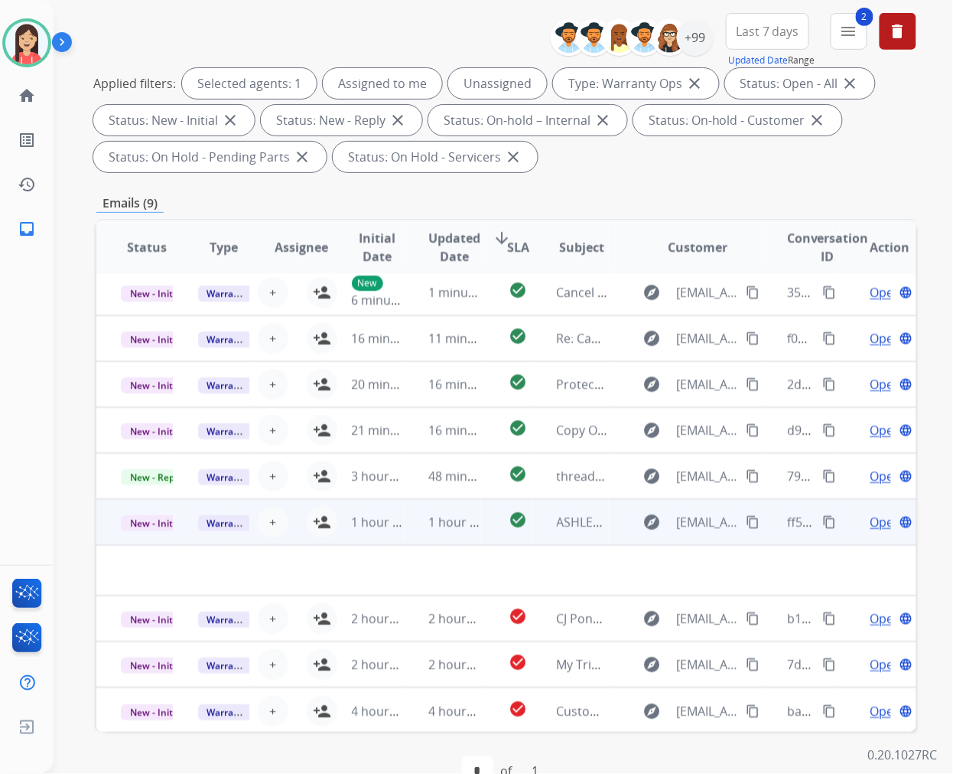
click at [394, 537] on td "1 hour ago" at bounding box center [366, 522] width 77 height 46
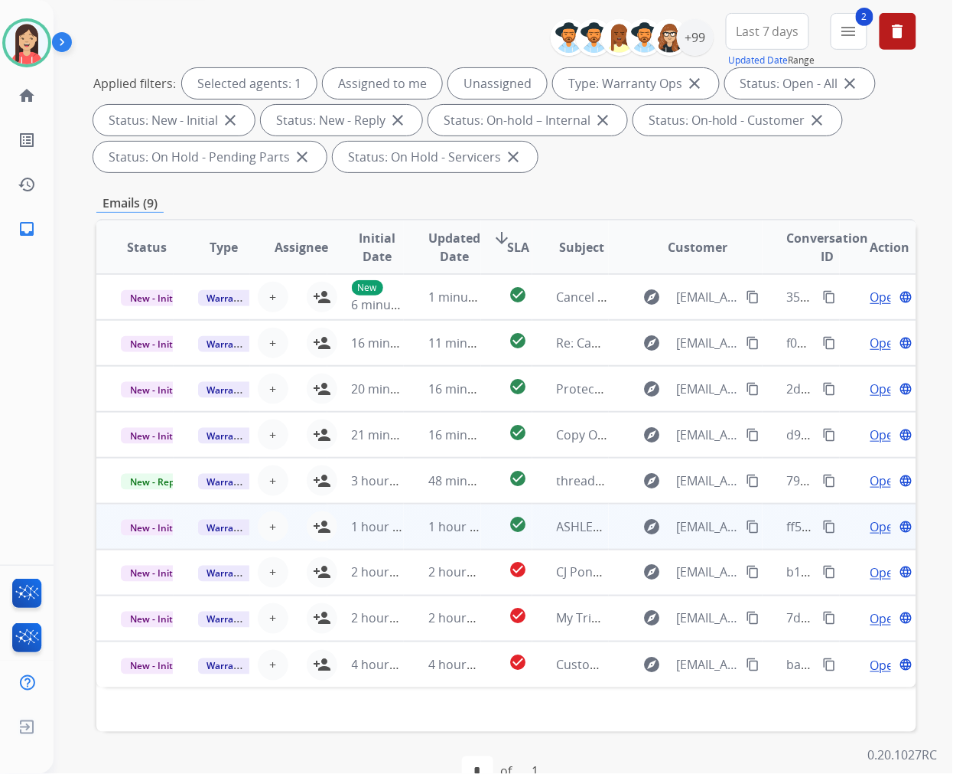
click at [409, 536] on td "1 hour ago" at bounding box center [442, 527] width 77 height 46
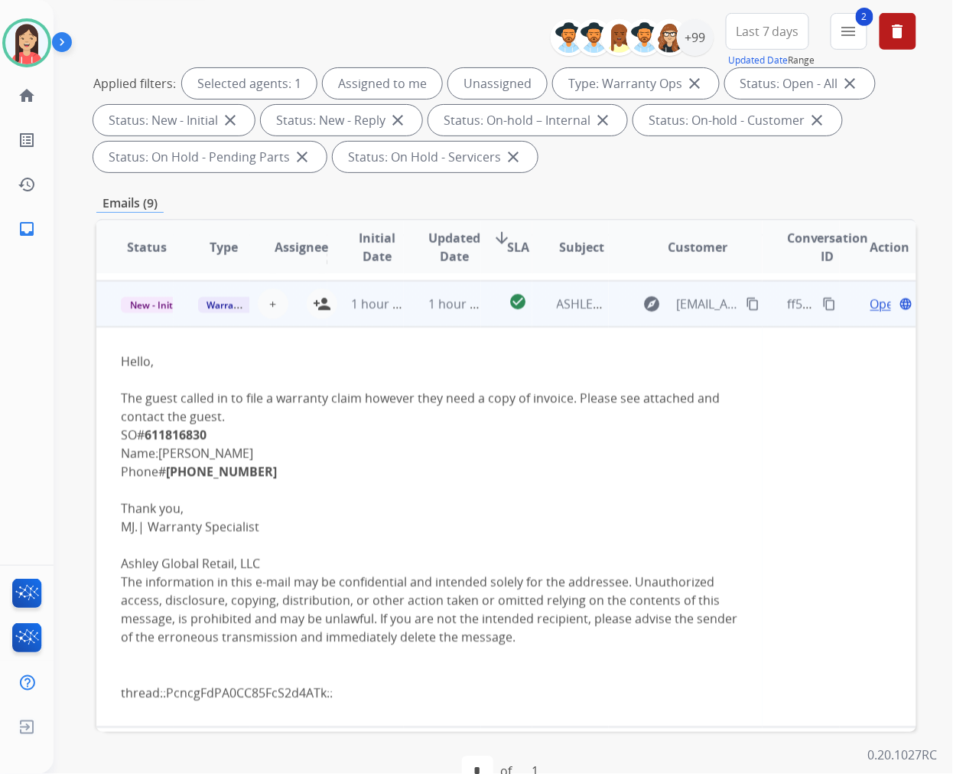
scroll to position [230, 0]
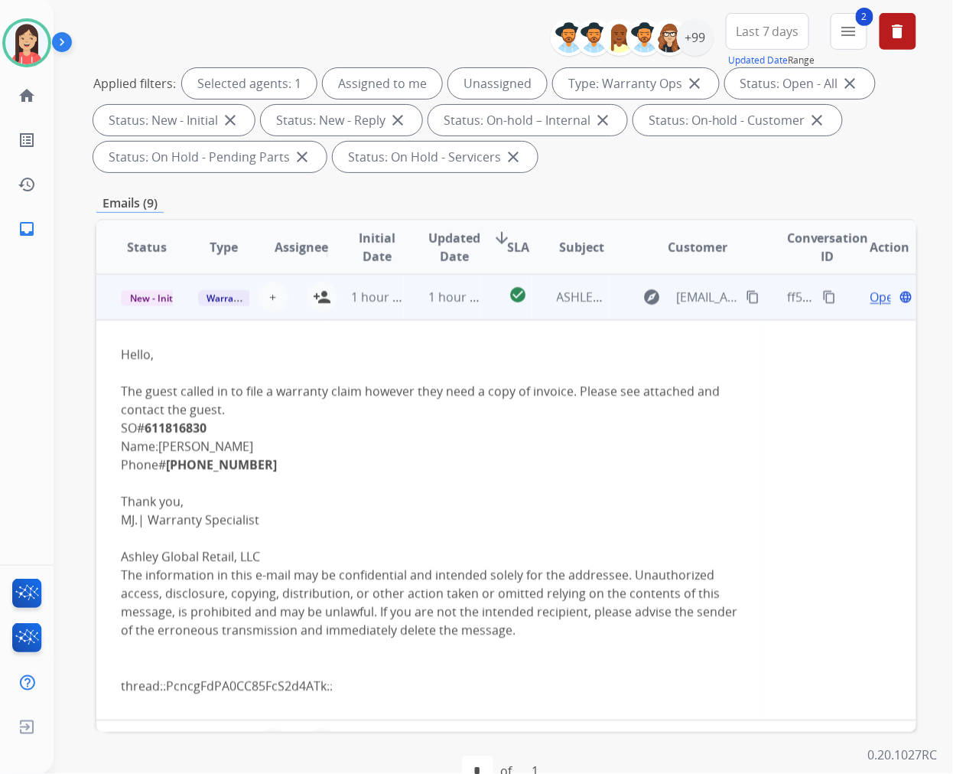
click at [865, 296] on div "Open language" at bounding box center [891, 297] width 52 height 18
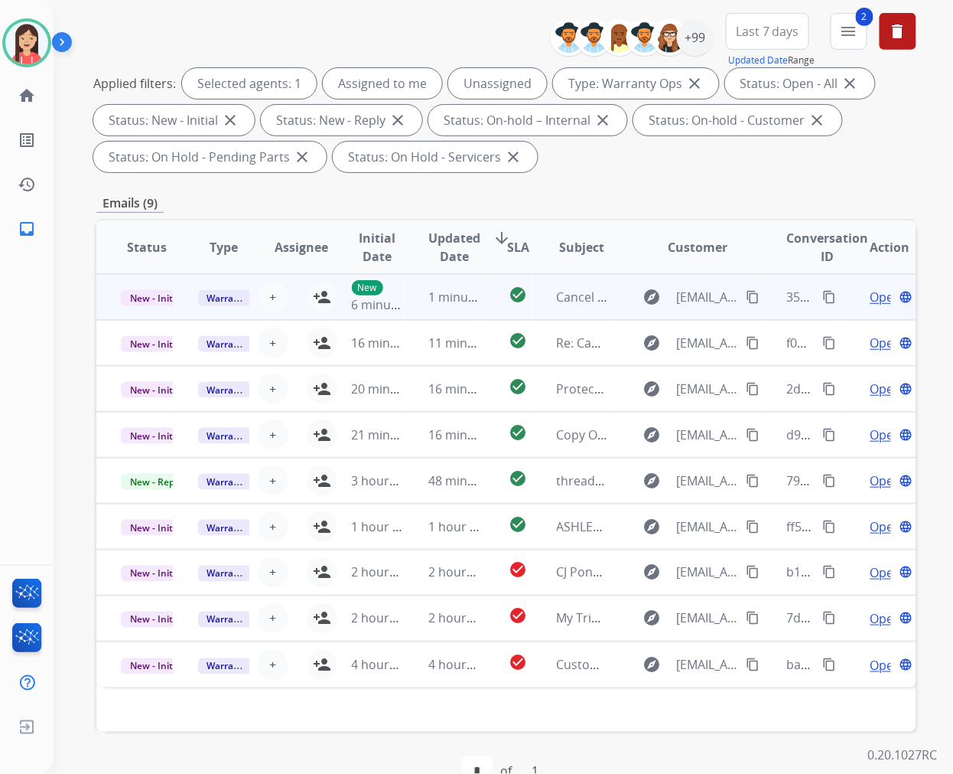
scroll to position [0, 0]
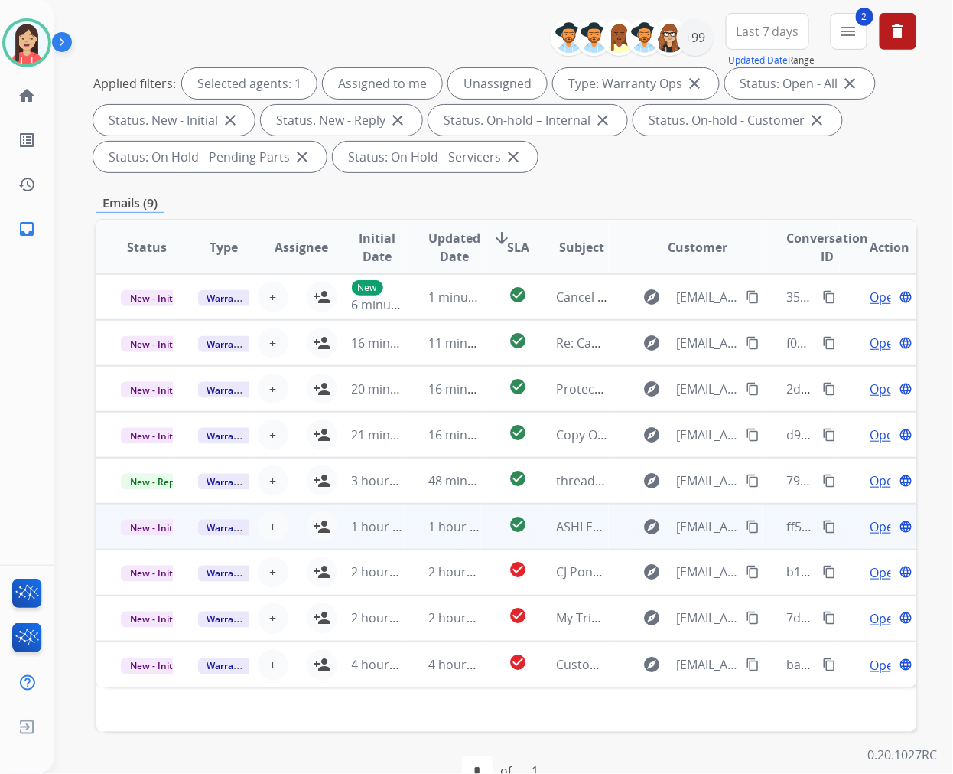
click at [874, 522] on span "Open" at bounding box center [886, 526] width 31 height 18
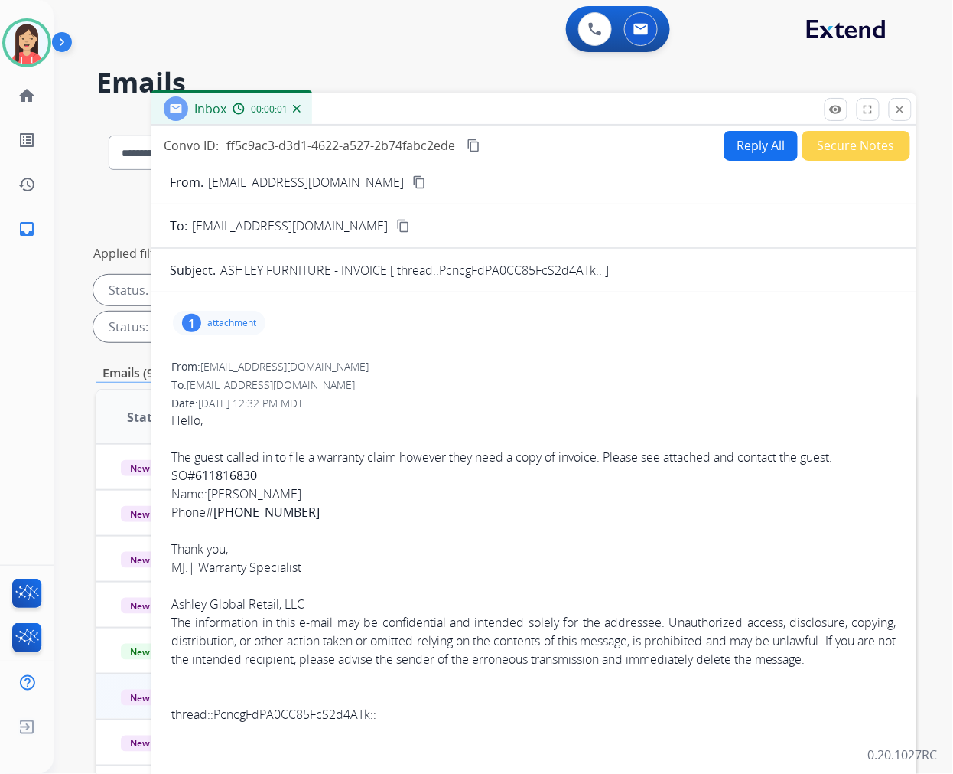
click at [247, 315] on div "1 attachment" at bounding box center [219, 323] width 93 height 24
click at [497, 360] on mat-icon "download" at bounding box center [491, 359] width 14 height 14
click at [248, 321] on p "attachment" at bounding box center [231, 323] width 49 height 12
click at [899, 111] on mat-icon "close" at bounding box center [901, 110] width 14 height 14
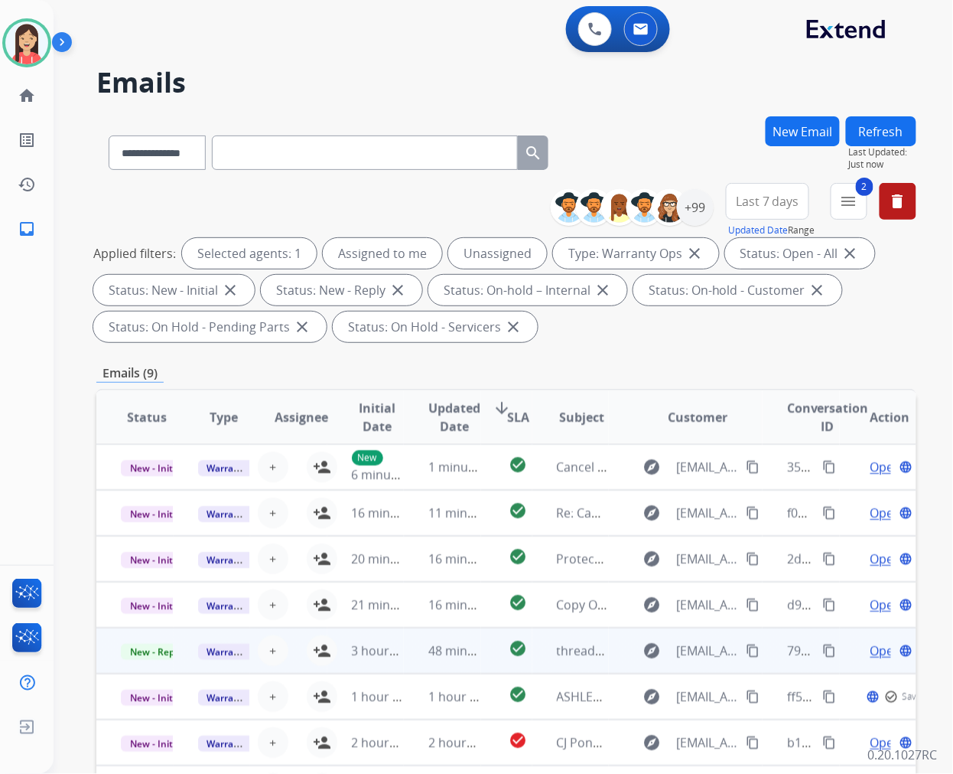
click at [414, 663] on td "48 minutes ago" at bounding box center [442, 650] width 77 height 46
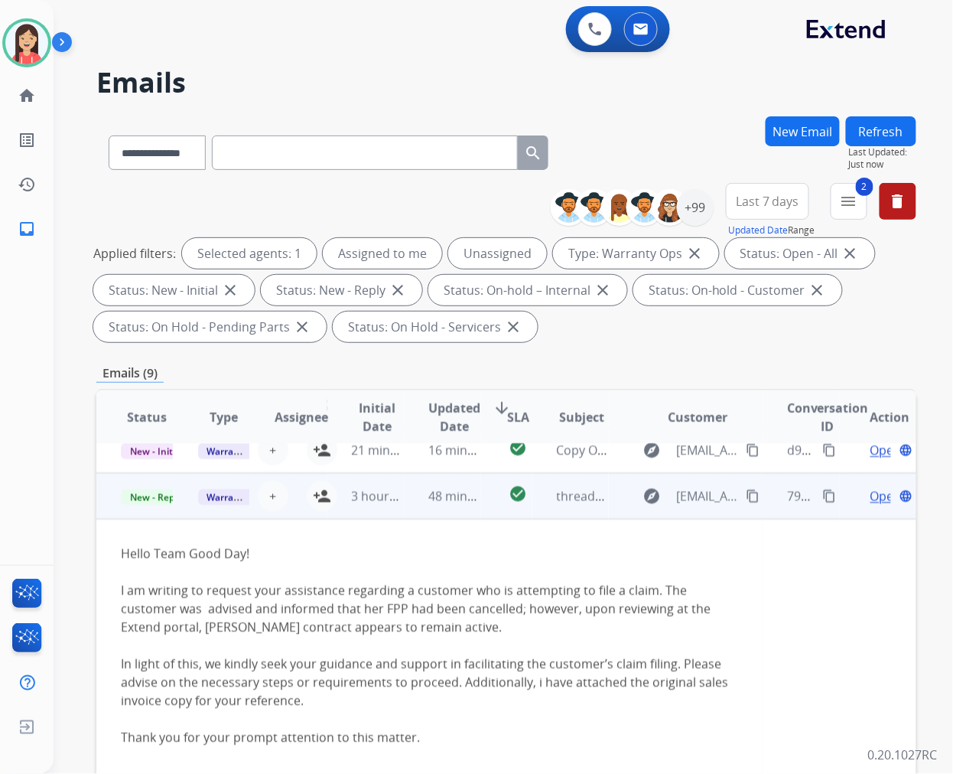
scroll to position [184, 0]
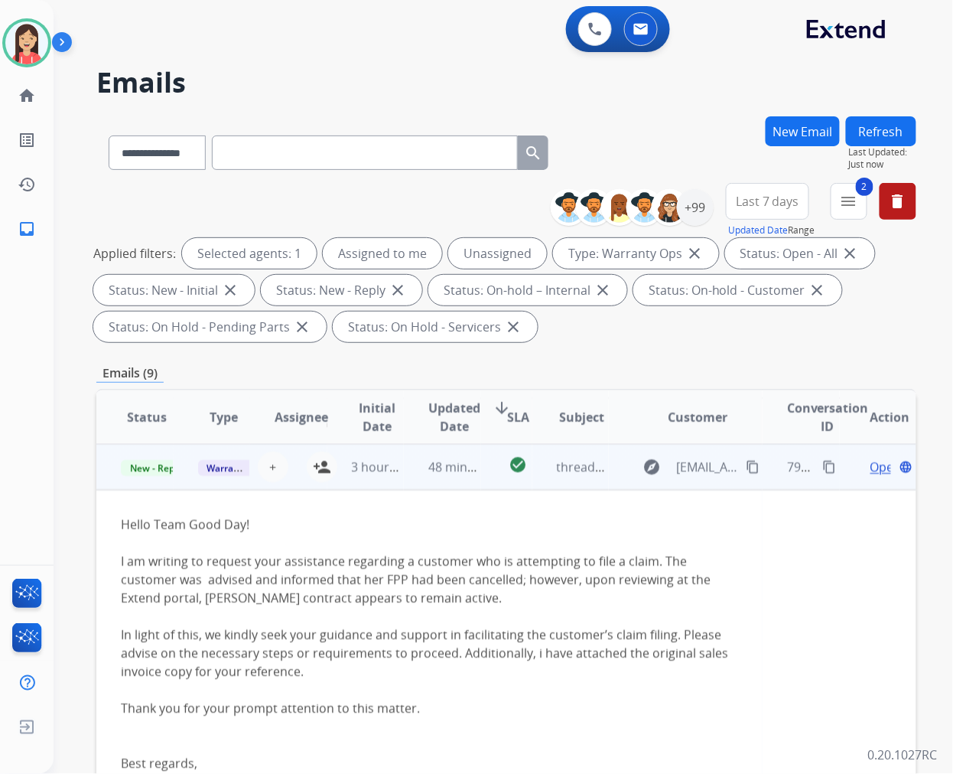
click at [404, 483] on td "48 minutes ago" at bounding box center [442, 467] width 77 height 46
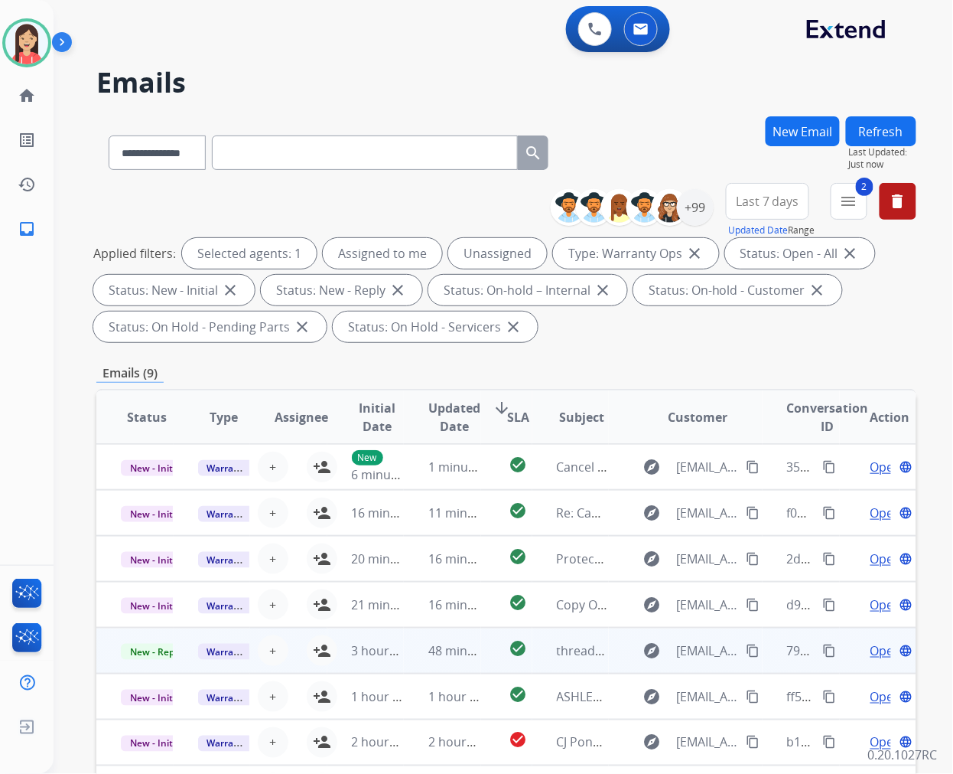
scroll to position [0, 0]
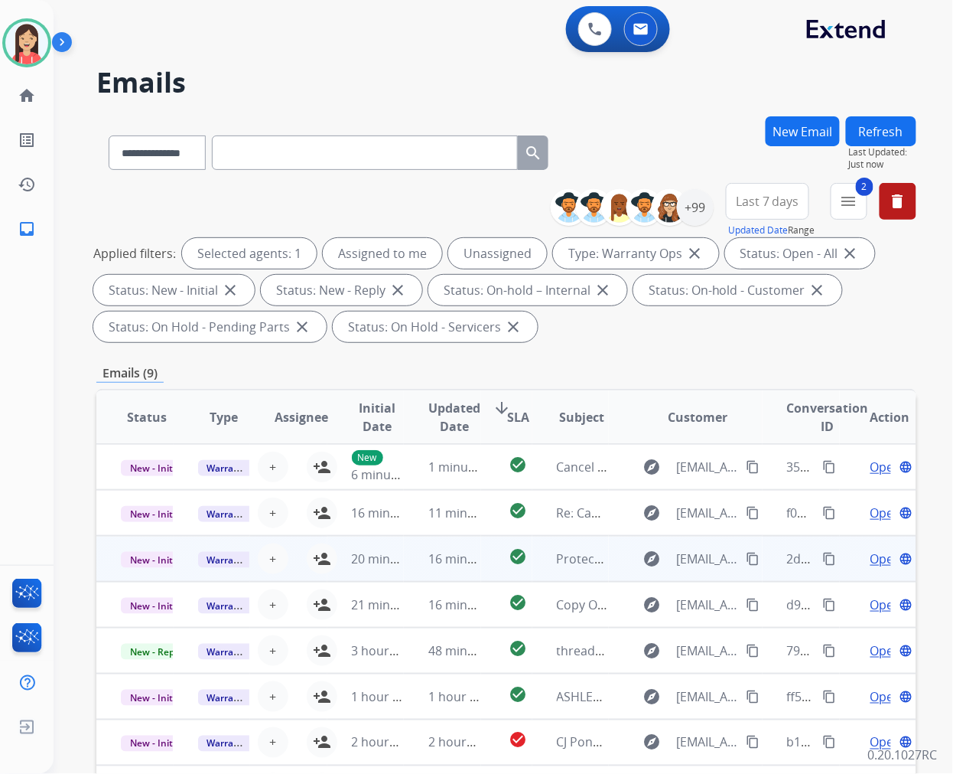
click at [416, 563] on td "16 minutes ago" at bounding box center [442, 559] width 77 height 46
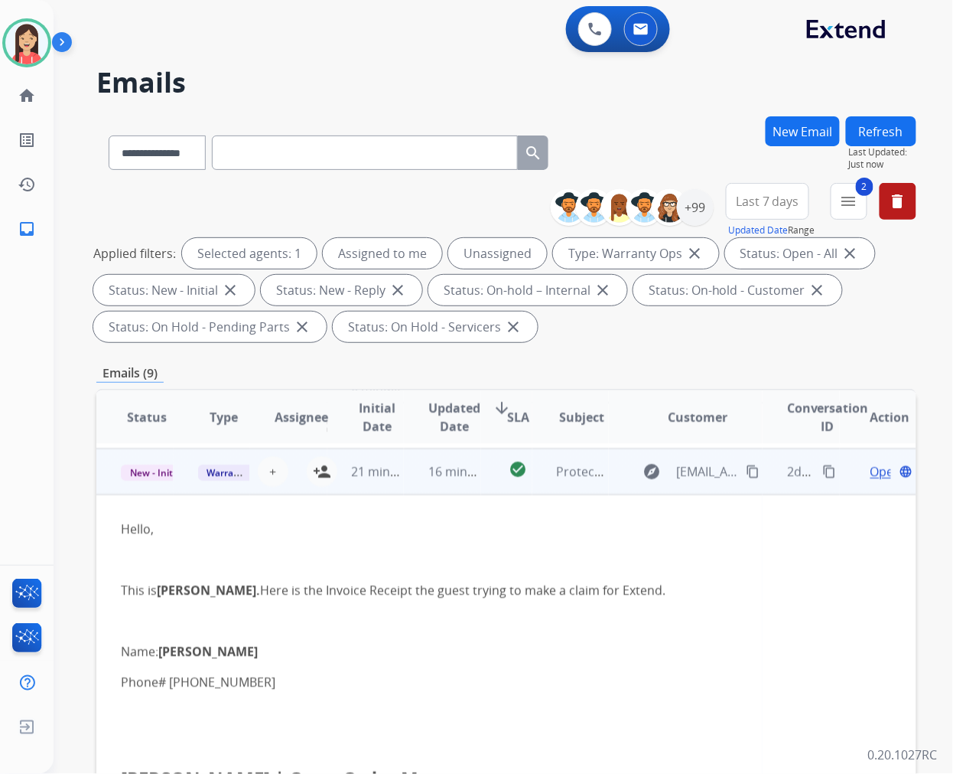
scroll to position [92, 0]
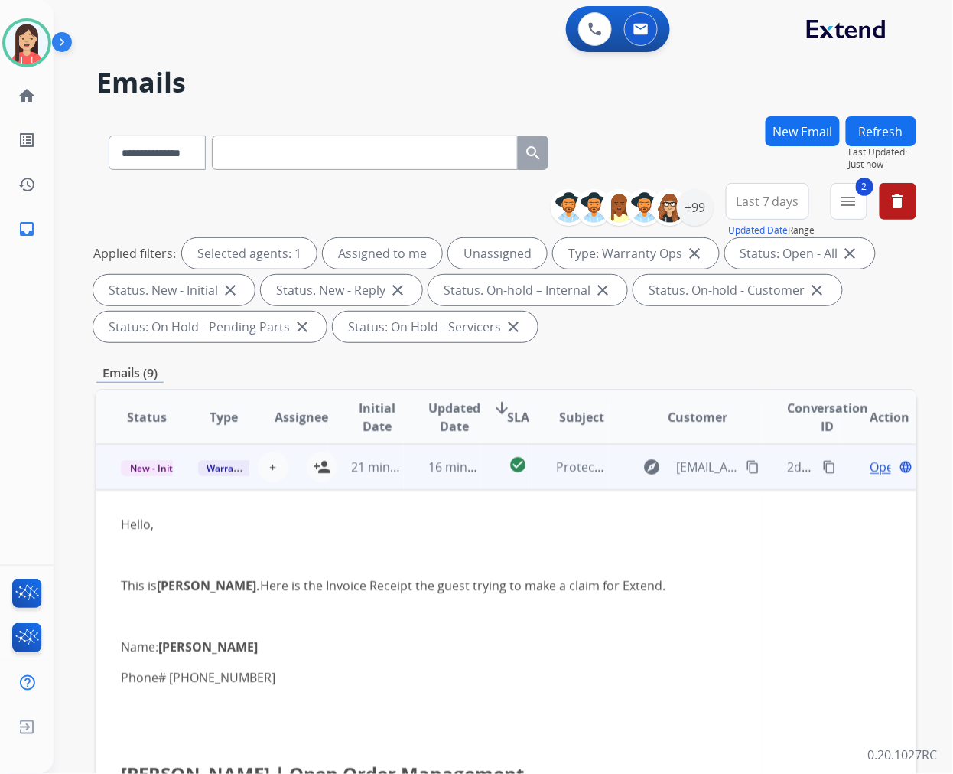
click at [871, 471] on span "Open" at bounding box center [886, 467] width 31 height 18
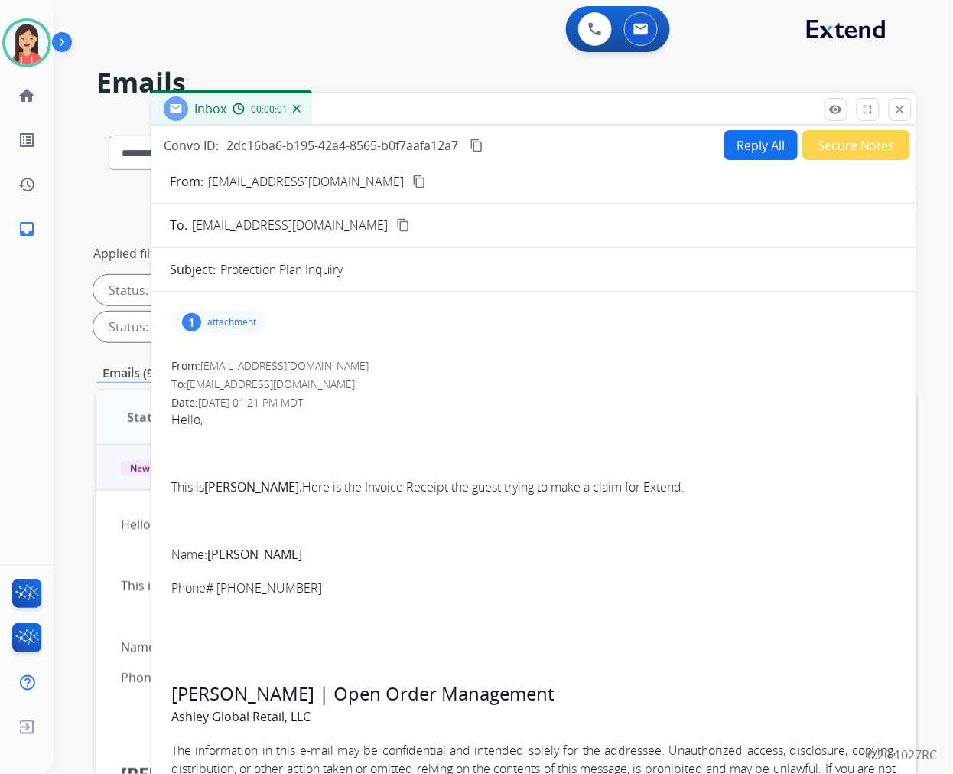
click at [240, 319] on p "attachment" at bounding box center [231, 322] width 49 height 12
click at [429, 360] on div "picture_as_pdf SalesOrderHistory.pdf download [DATE] 01:21 PM" at bounding box center [308, 364] width 264 height 54
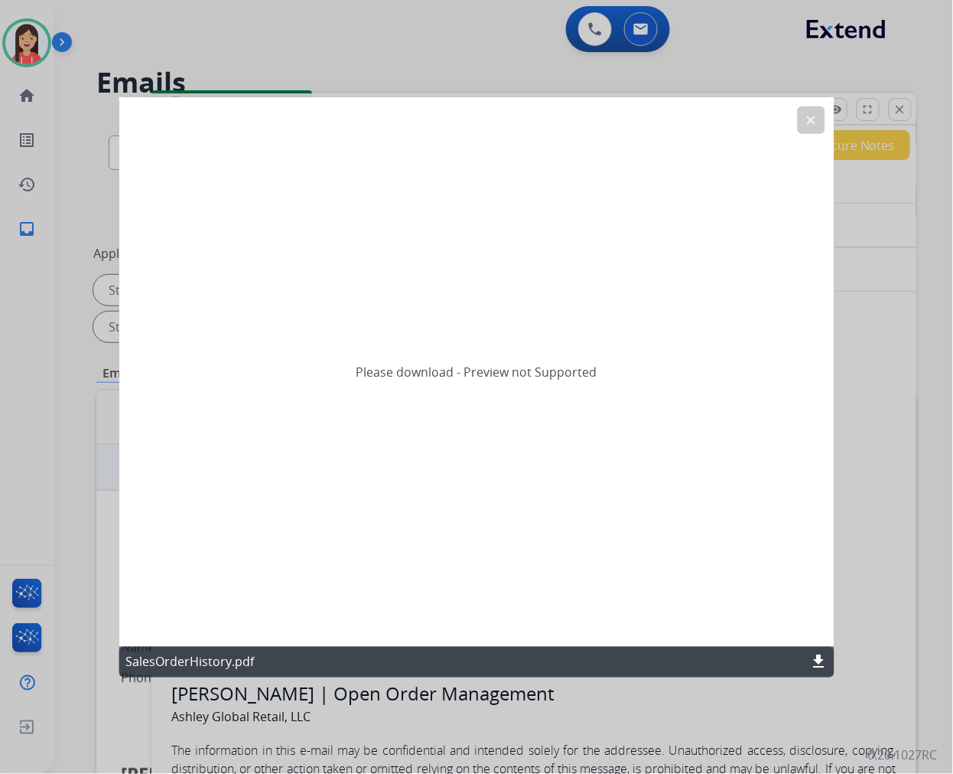
click at [819, 657] on mat-icon "download" at bounding box center [819, 662] width 18 height 18
click at [807, 124] on mat-icon "clear" at bounding box center [811, 119] width 14 height 14
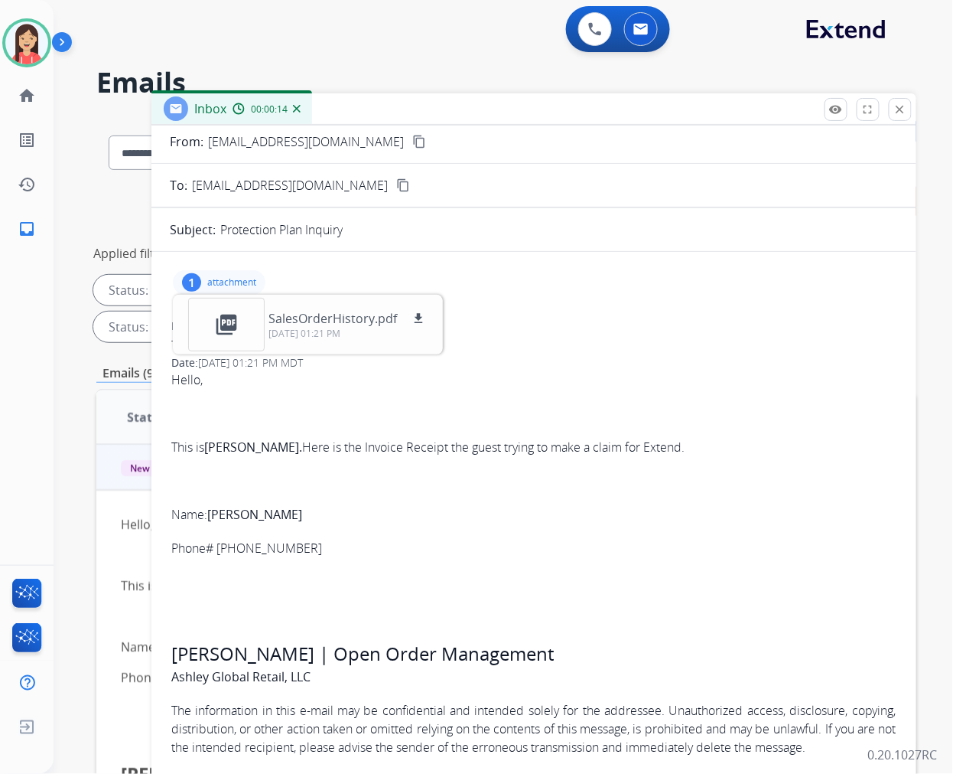
scroll to position [0, 0]
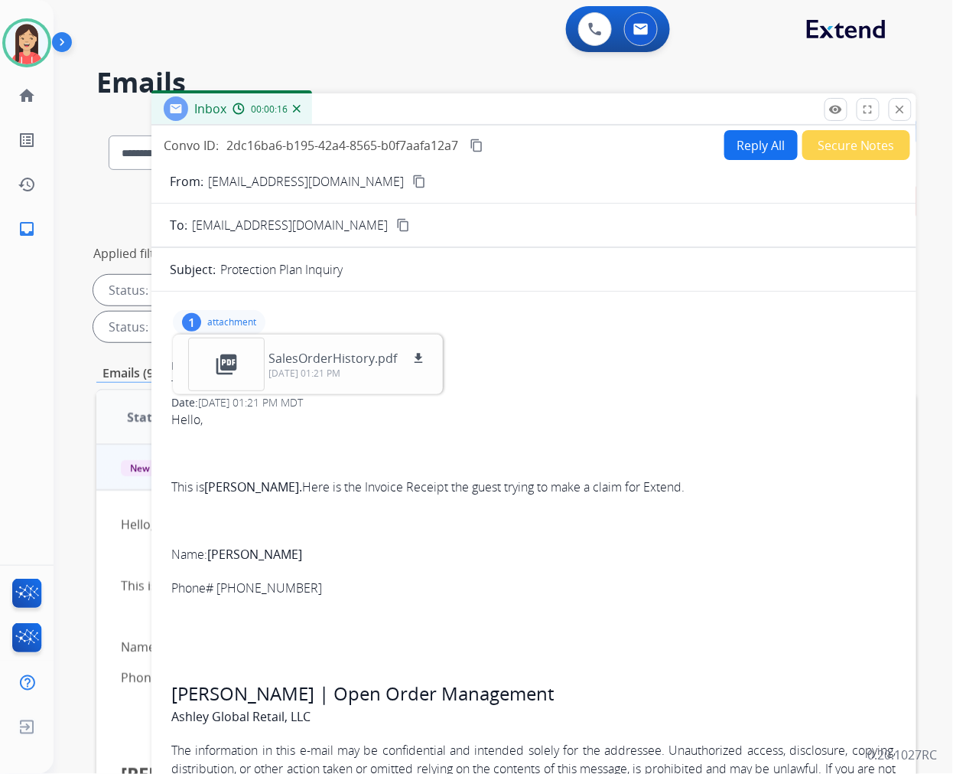
click at [760, 164] on form "From: [EMAIL_ADDRESS][DOMAIN_NAME] content_copy To: [EMAIL_ADDRESS][DOMAIN_NAME…" at bounding box center [534, 492] width 765 height 665
click at [752, 155] on button "Reply All" at bounding box center [761, 145] width 73 height 30
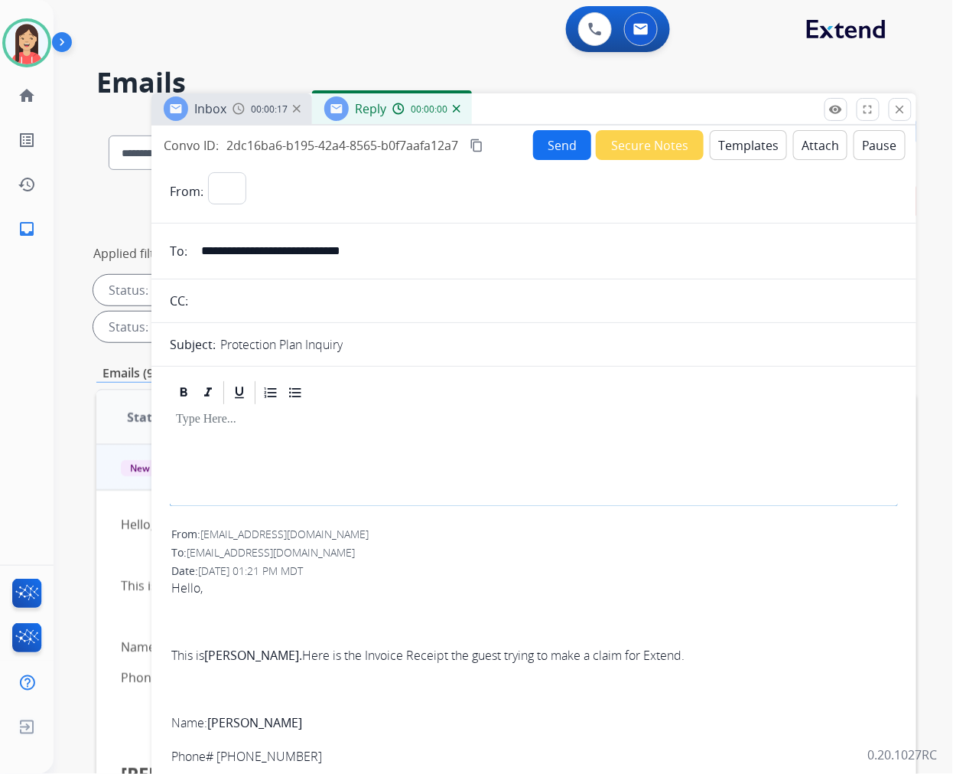
select select "**********"
click at [745, 153] on button "Templates" at bounding box center [748, 145] width 77 height 30
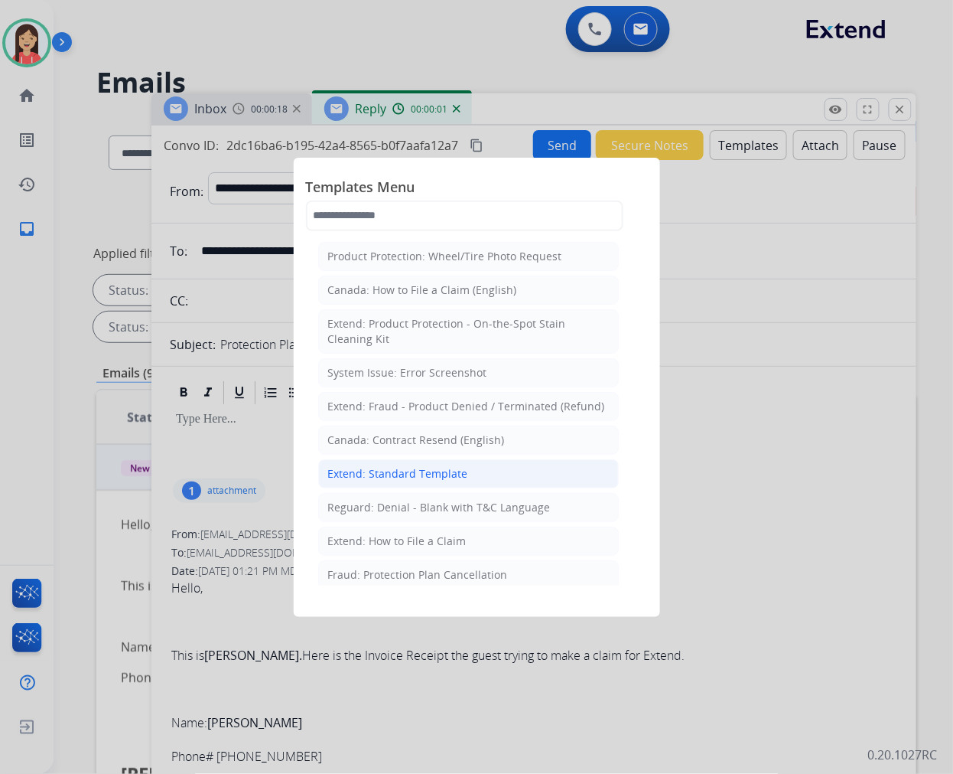
click at [392, 470] on div "Extend: Standard Template" at bounding box center [398, 473] width 140 height 15
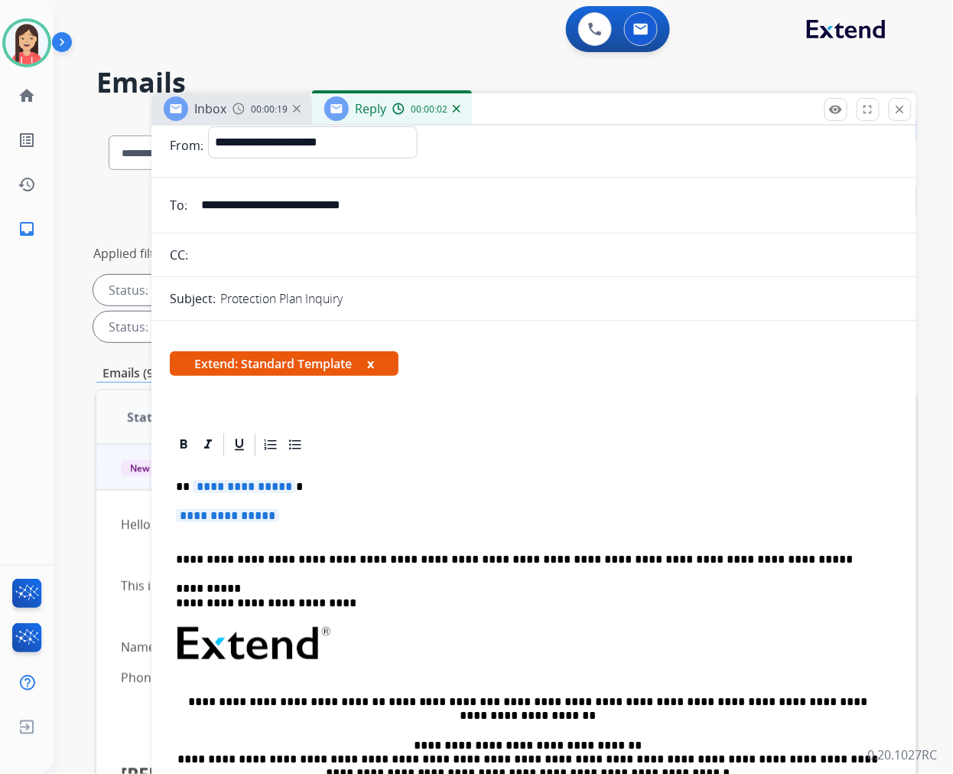
scroll to position [85, 0]
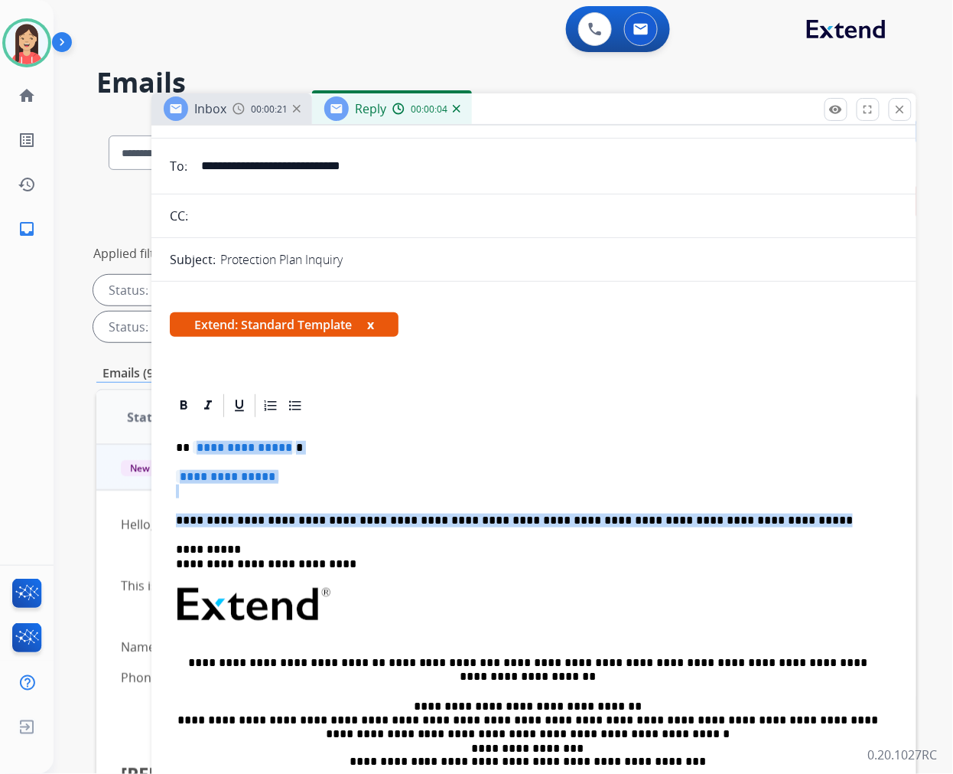
drag, startPoint x: 191, startPoint y: 448, endPoint x: 789, endPoint y: 513, distance: 601.2
click at [789, 513] on div "**********" at bounding box center [534, 640] width 728 height 442
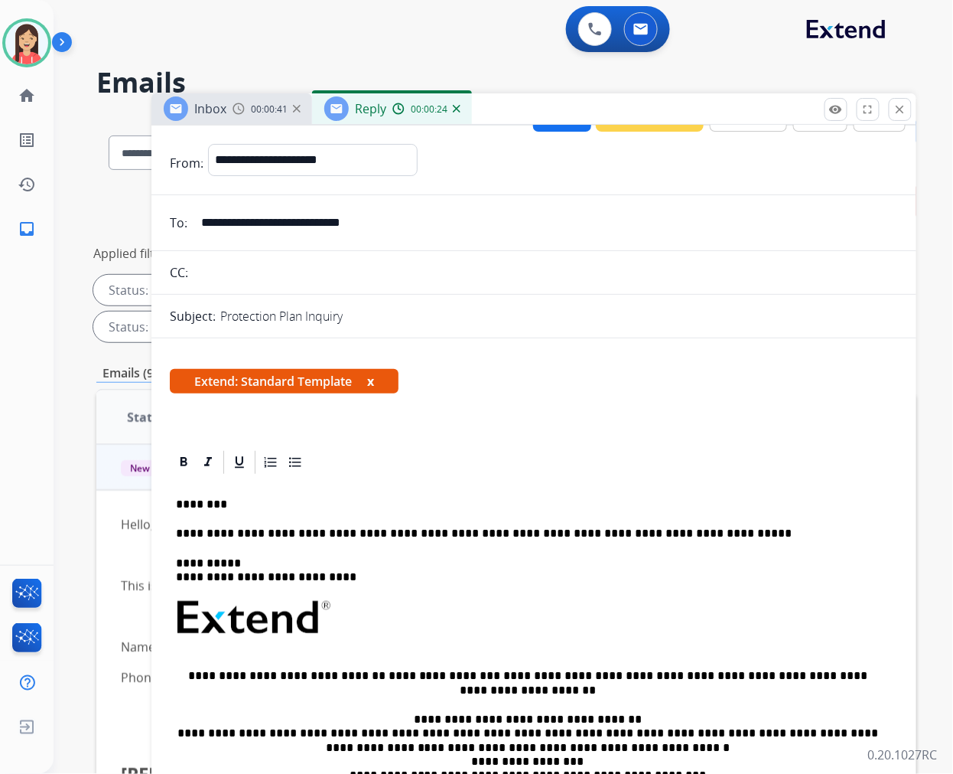
scroll to position [0, 0]
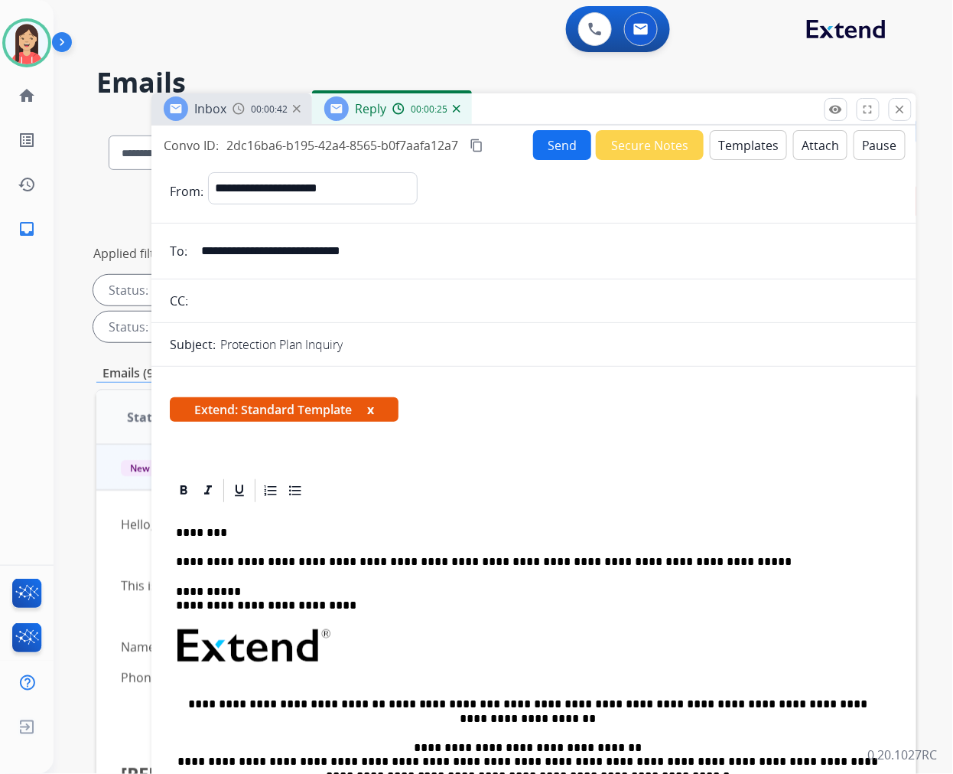
click at [565, 135] on button "Send" at bounding box center [562, 145] width 58 height 30
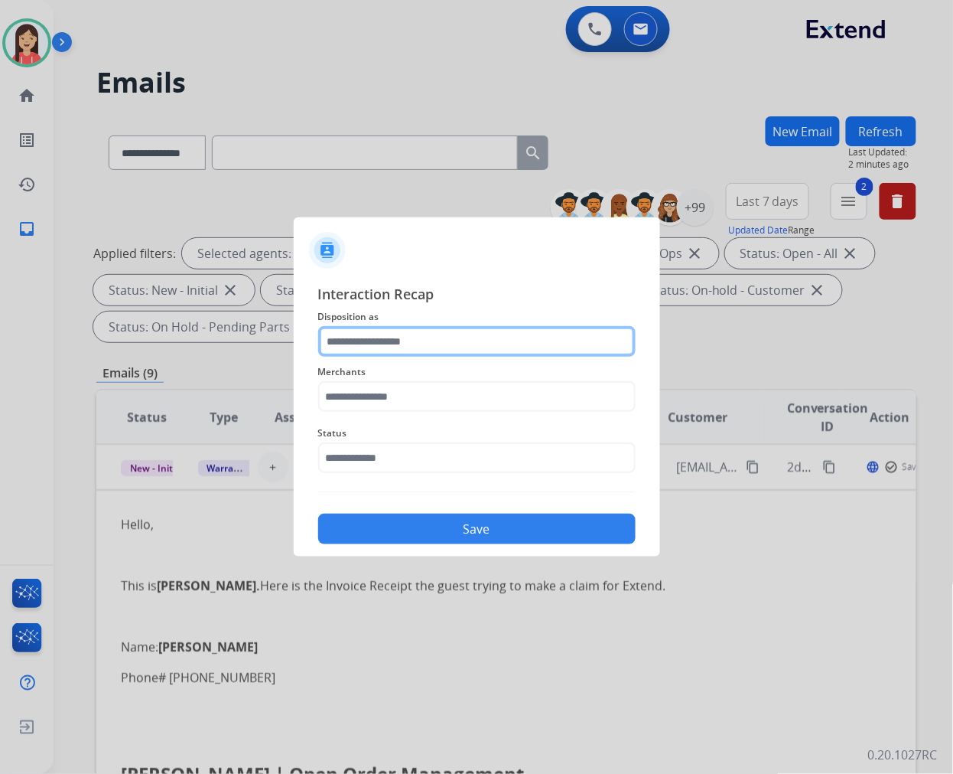
click at [503, 339] on input "text" at bounding box center [477, 341] width 318 height 31
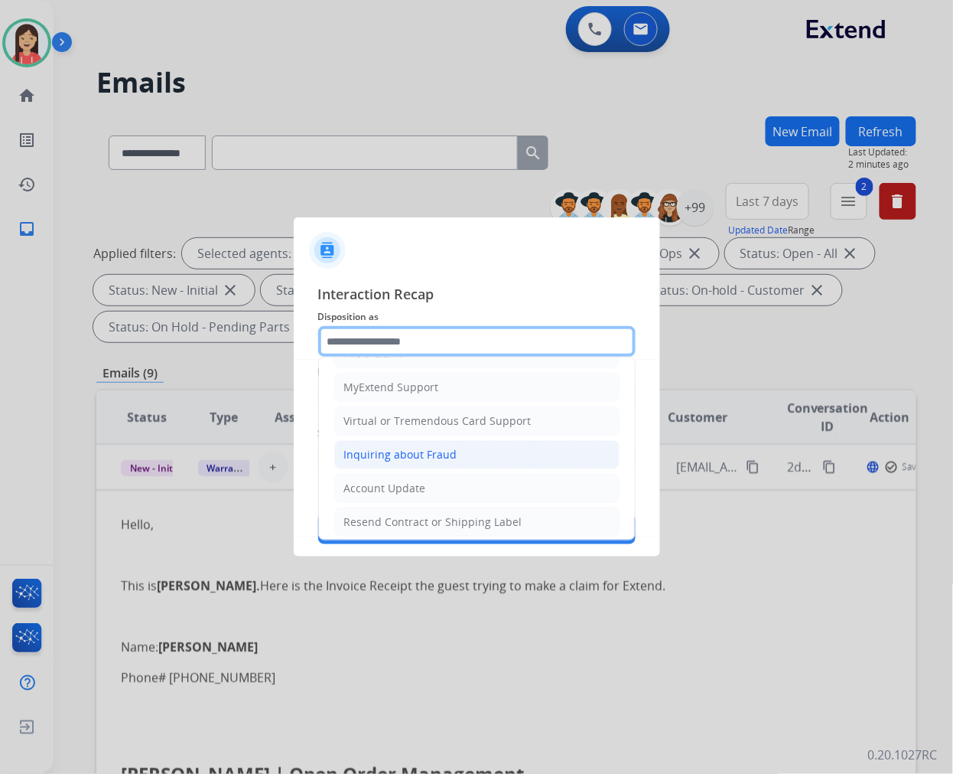
scroll to position [170, 0]
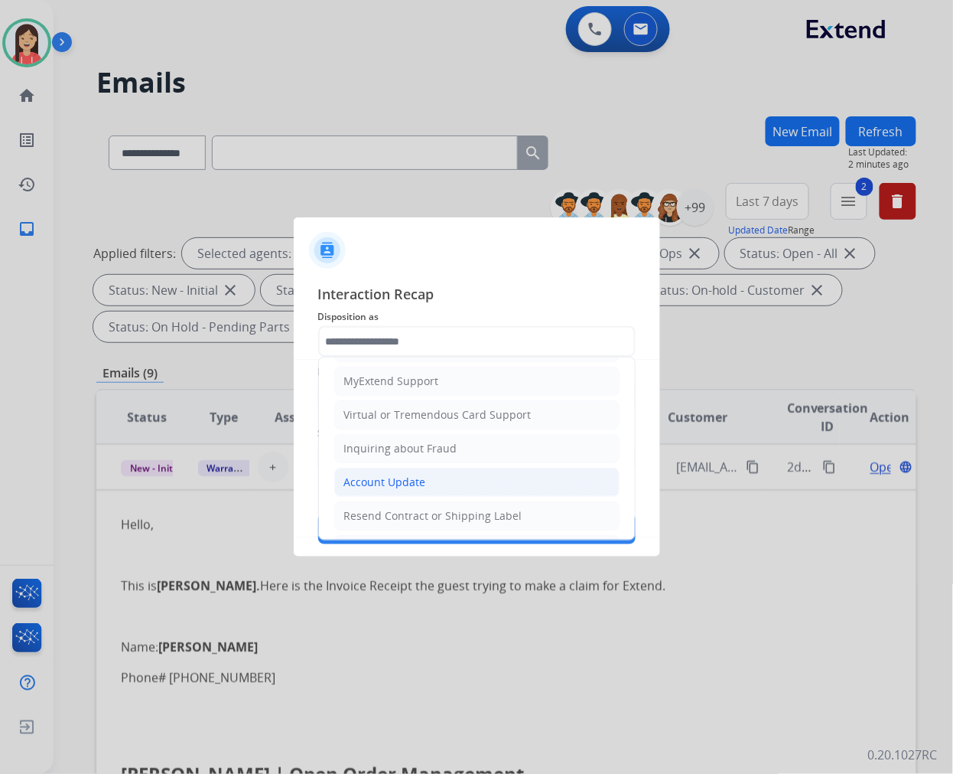
click at [418, 469] on li "Account Update" at bounding box center [476, 482] width 285 height 29
type input "**********"
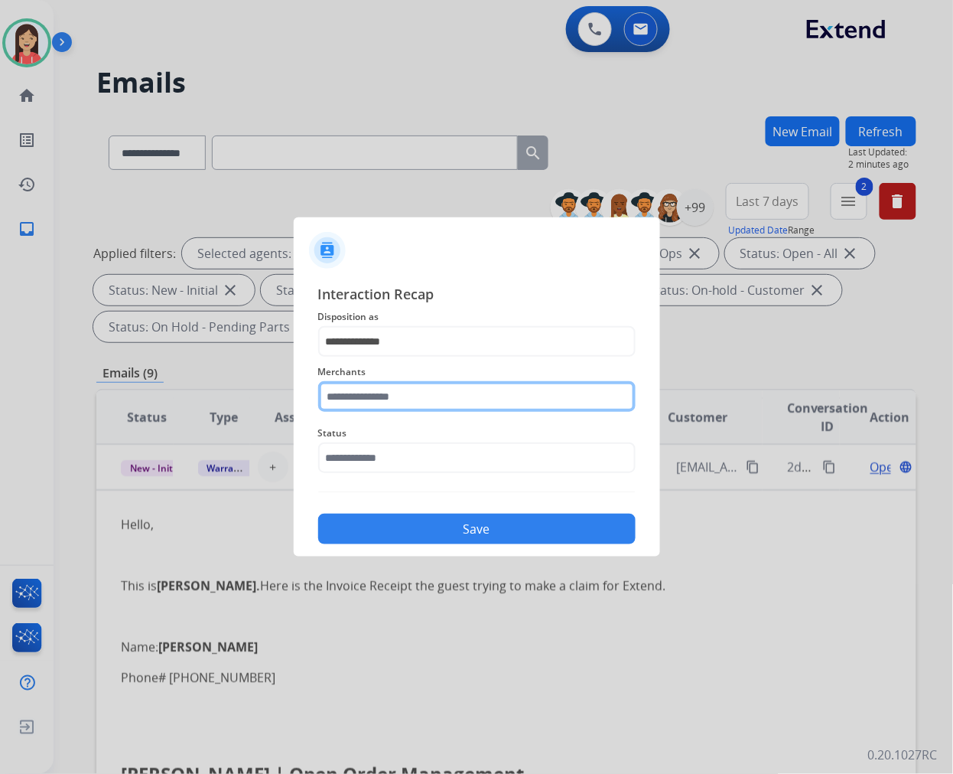
click at [465, 393] on input "text" at bounding box center [477, 396] width 318 height 31
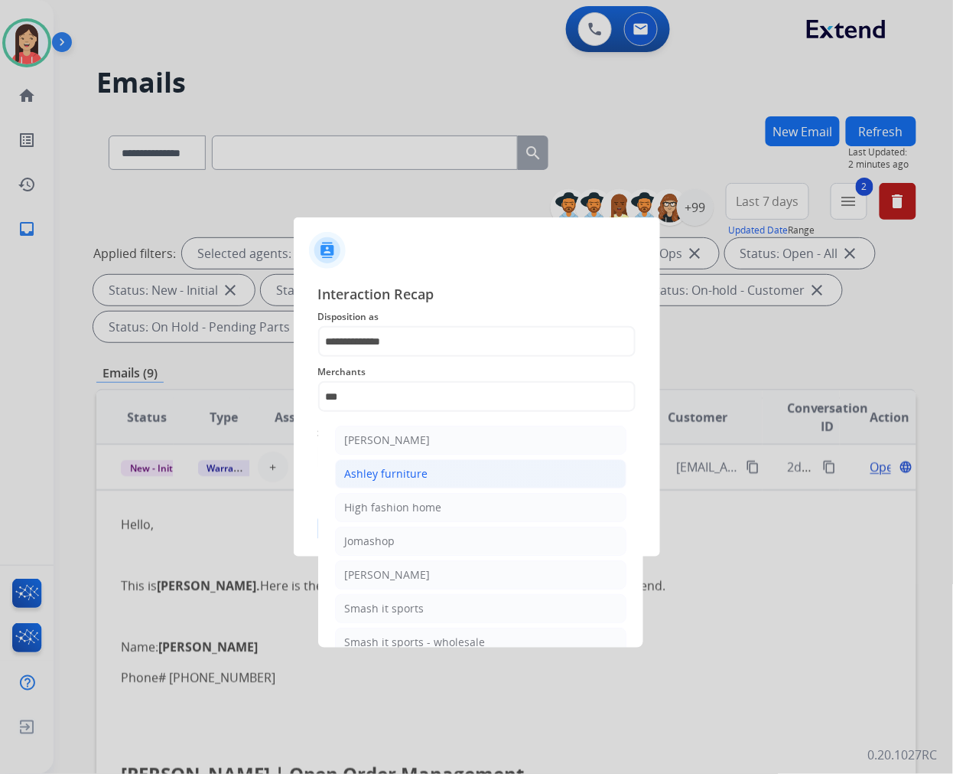
click at [431, 465] on li "Ashley furniture" at bounding box center [481, 473] width 292 height 29
type input "**********"
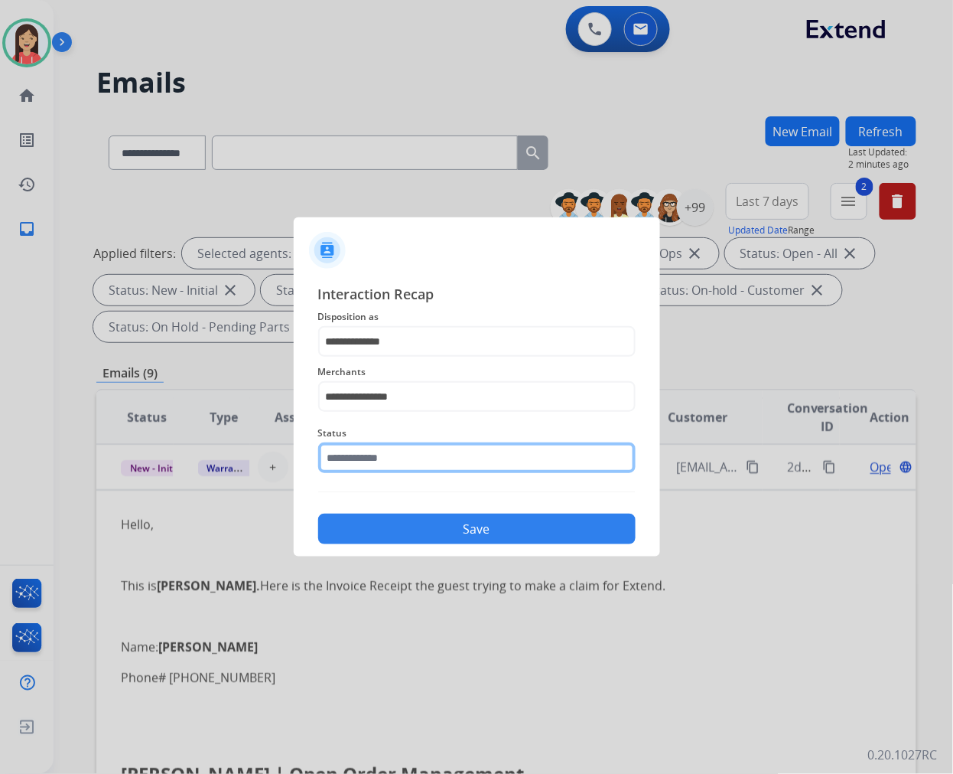
click at [399, 465] on input "text" at bounding box center [477, 457] width 318 height 31
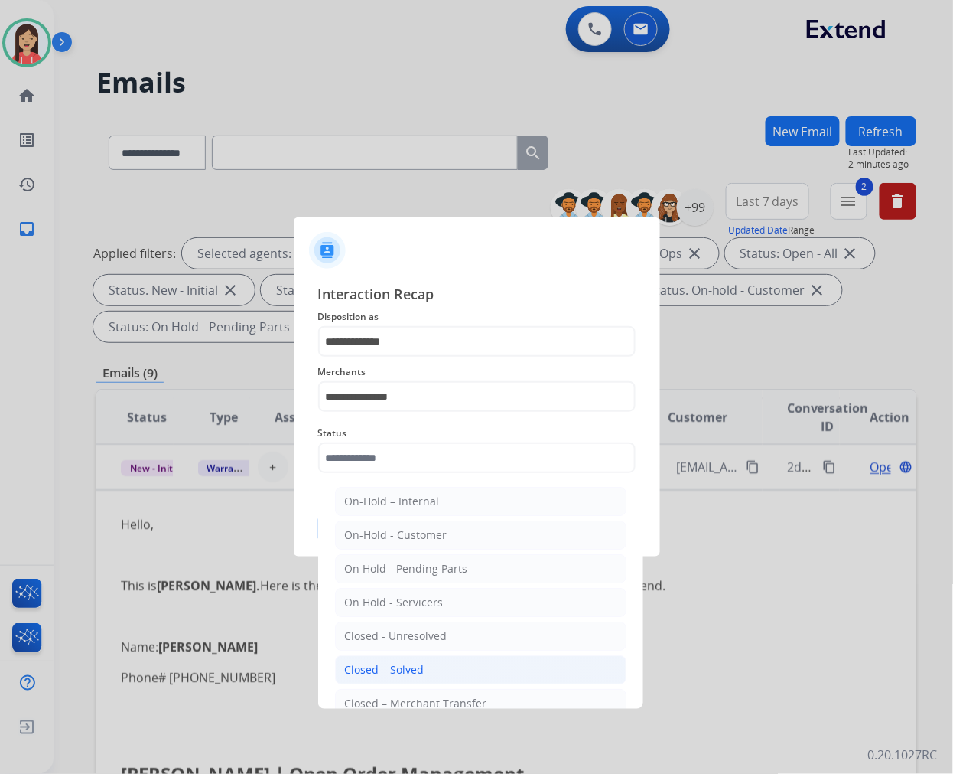
click at [414, 662] on div "Closed – Solved" at bounding box center [385, 669] width 80 height 15
type input "**********"
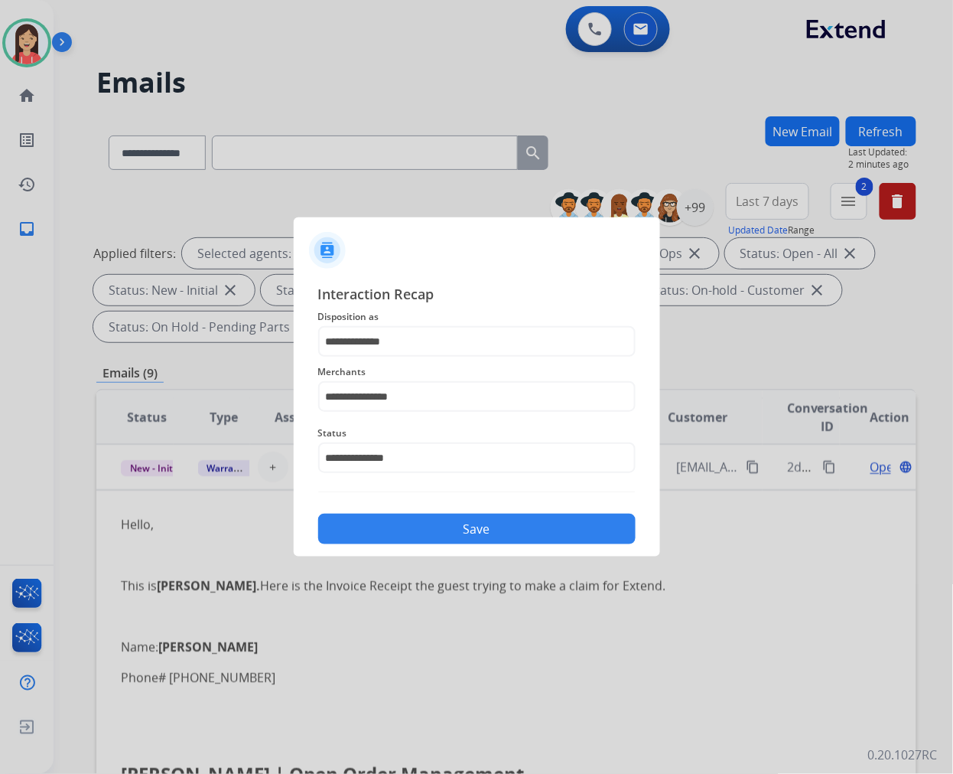
click at [468, 525] on button "Save" at bounding box center [477, 528] width 318 height 31
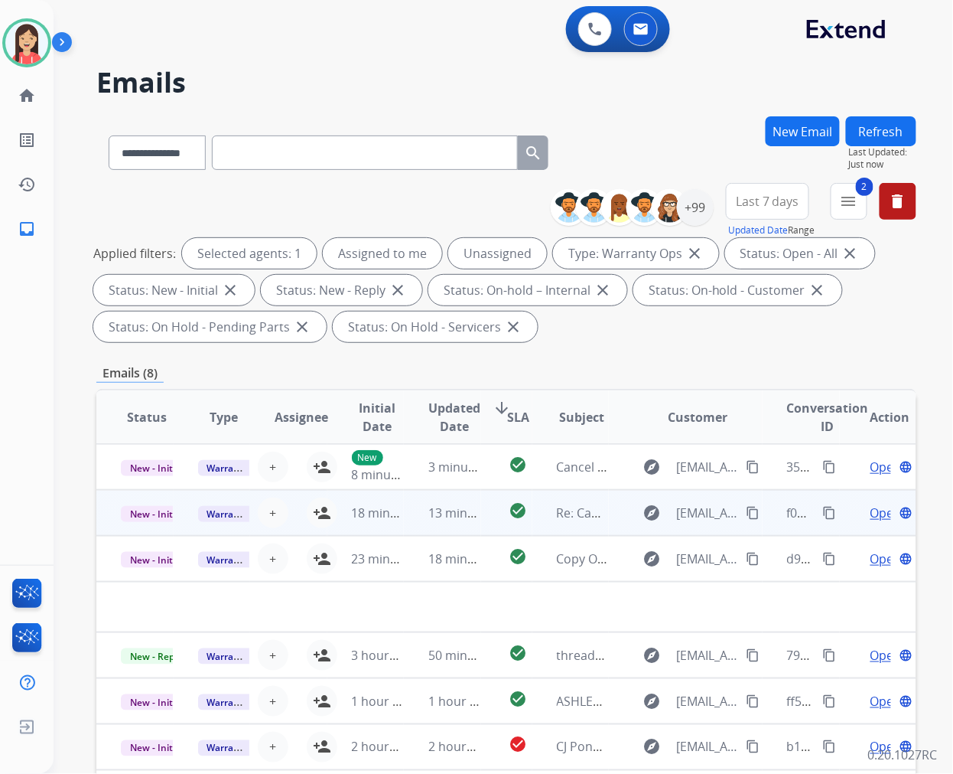
scroll to position [0, 0]
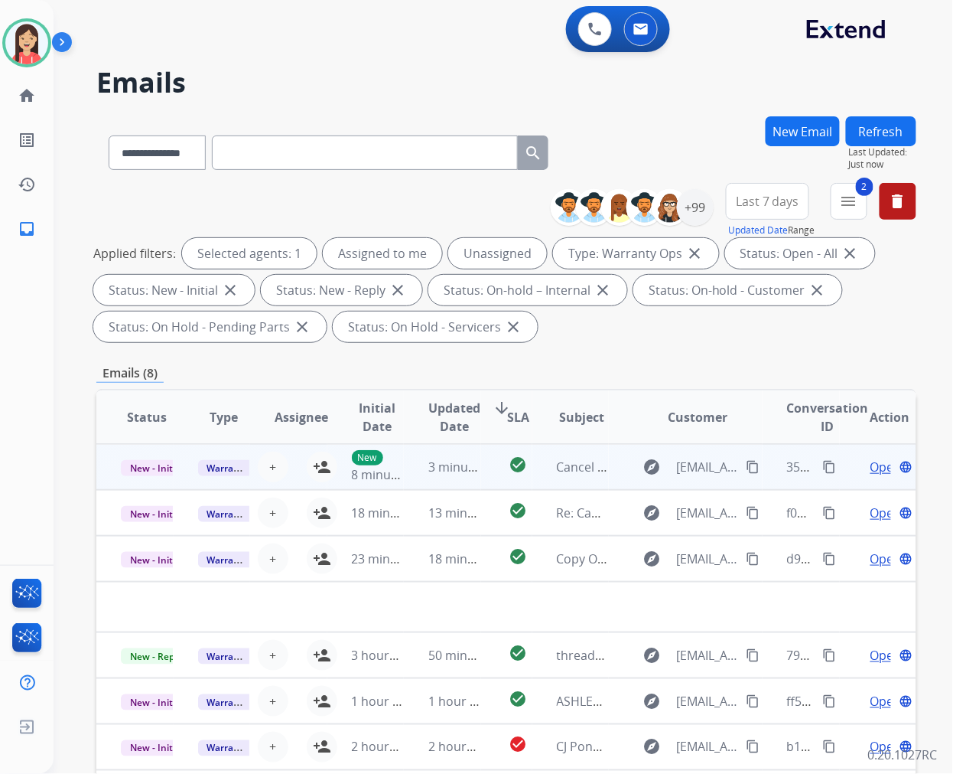
click at [412, 479] on td "3 minutes ago" at bounding box center [442, 467] width 77 height 46
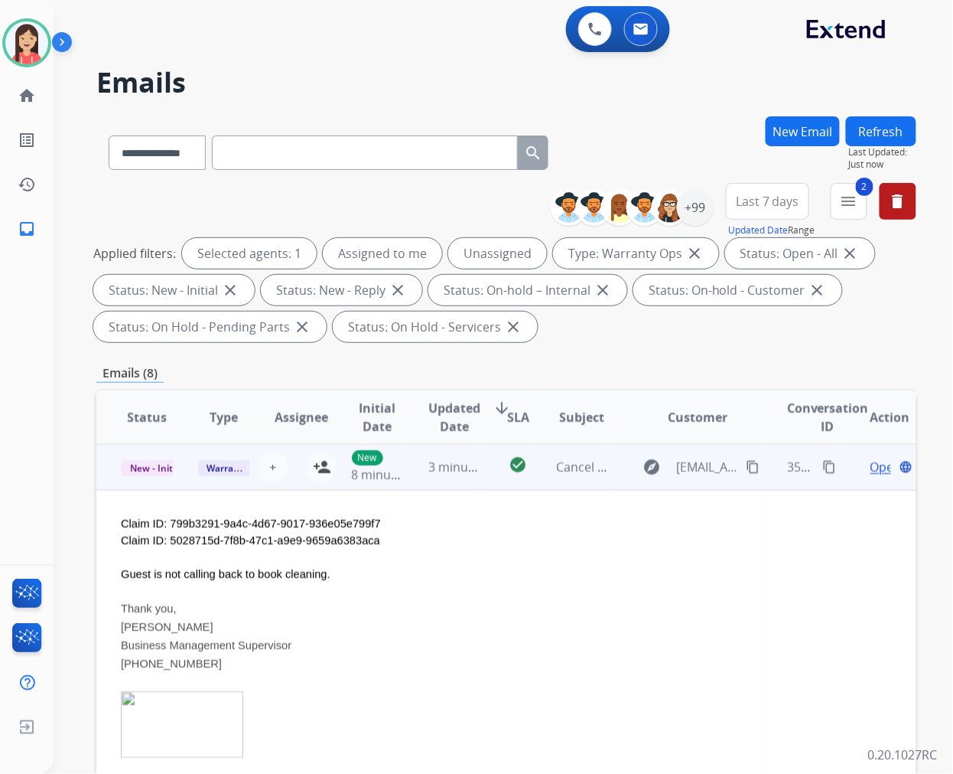
click at [413, 478] on td "3 minutes ago" at bounding box center [442, 467] width 77 height 46
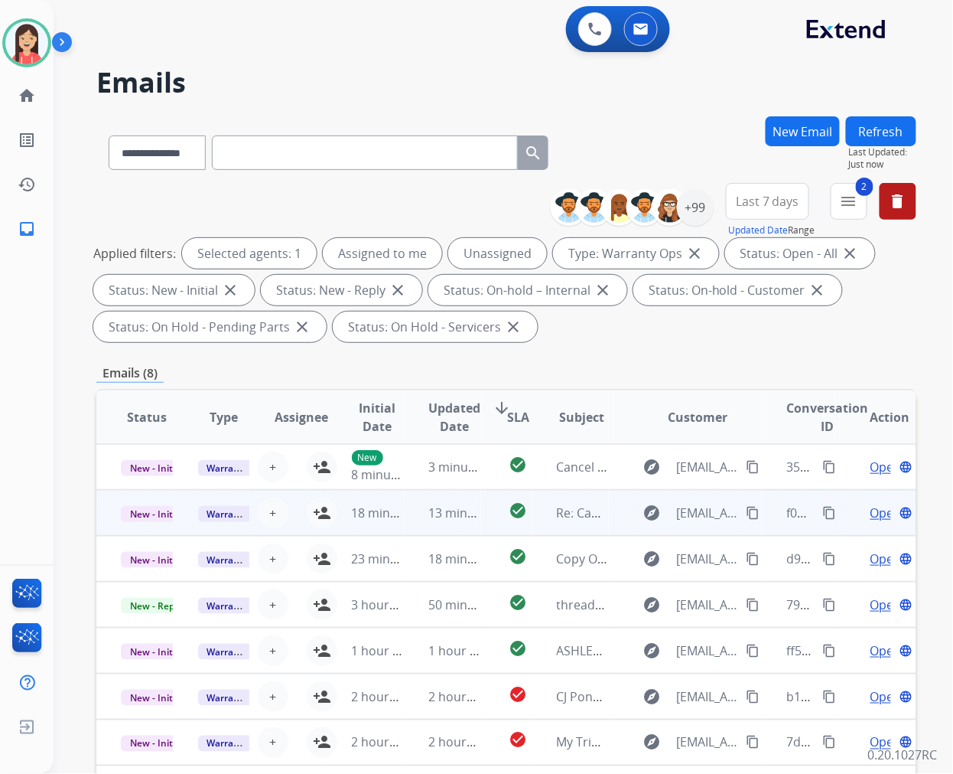
click at [407, 519] on td "13 minutes ago" at bounding box center [442, 513] width 77 height 46
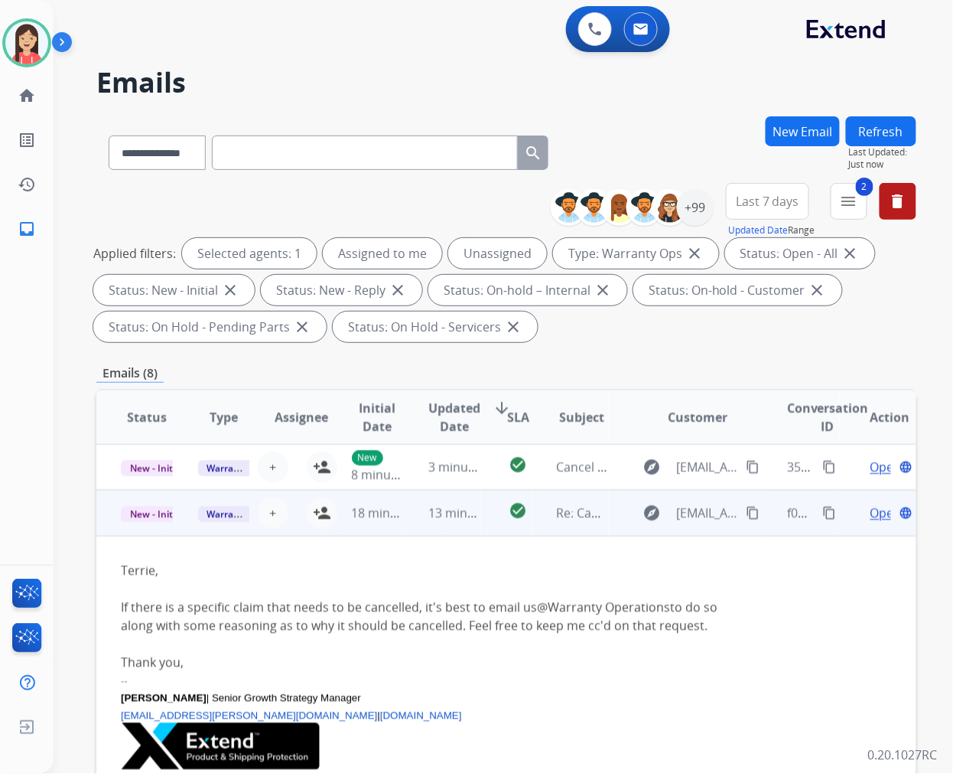
scroll to position [46, 0]
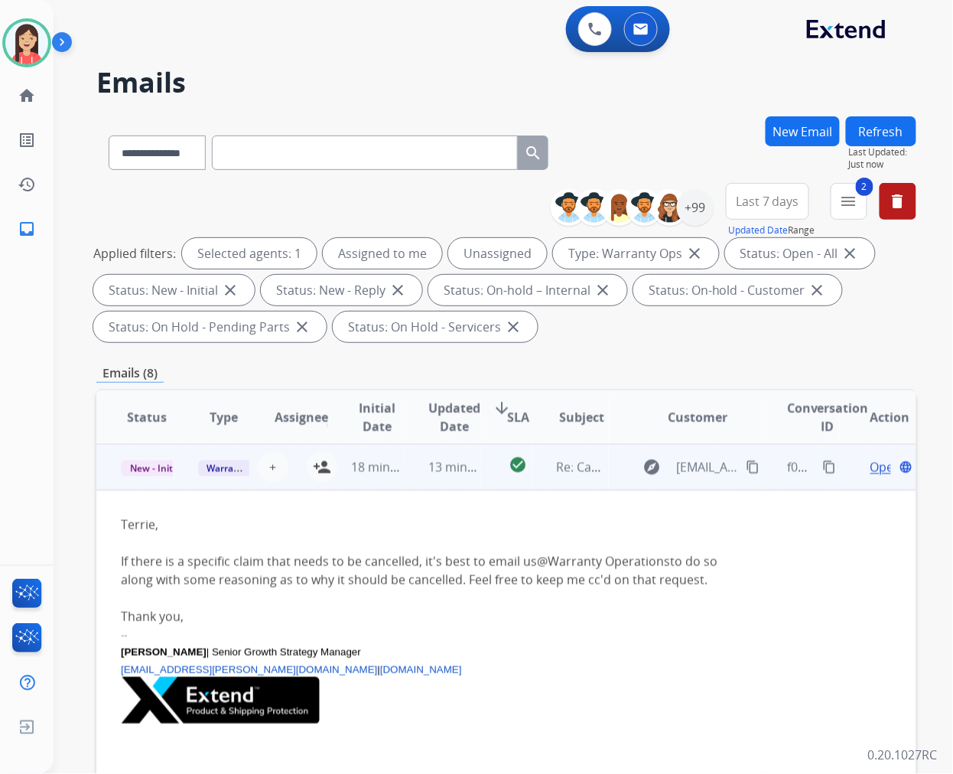
click at [878, 458] on span "Open" at bounding box center [886, 467] width 31 height 18
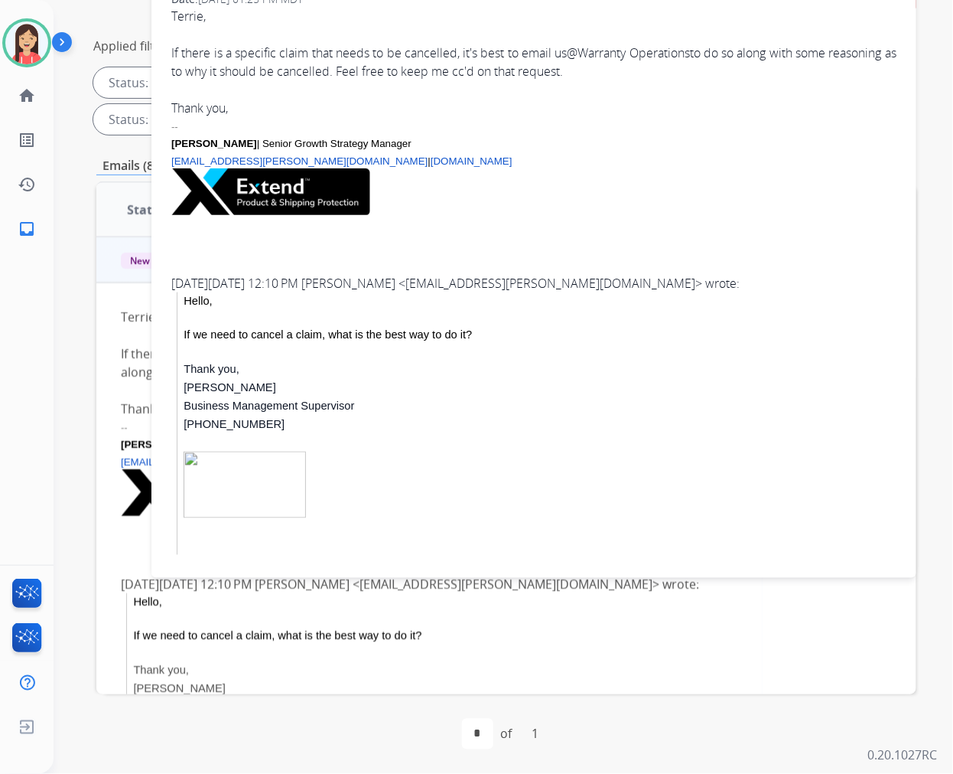
scroll to position [0, 0]
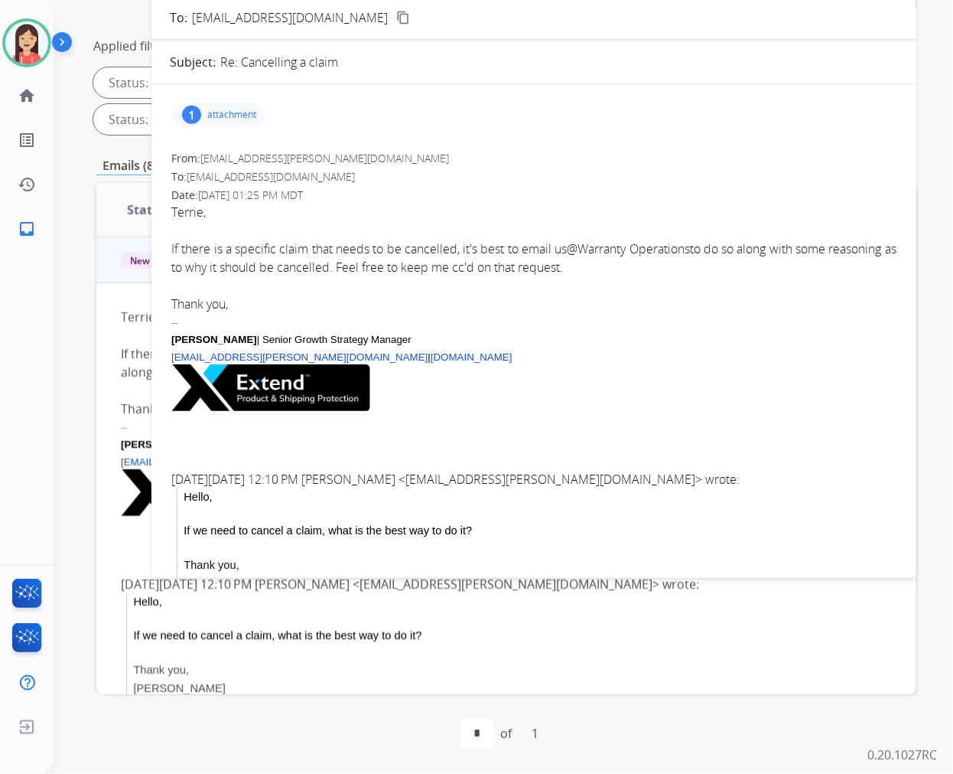
click at [251, 119] on p "attachment" at bounding box center [231, 115] width 49 height 12
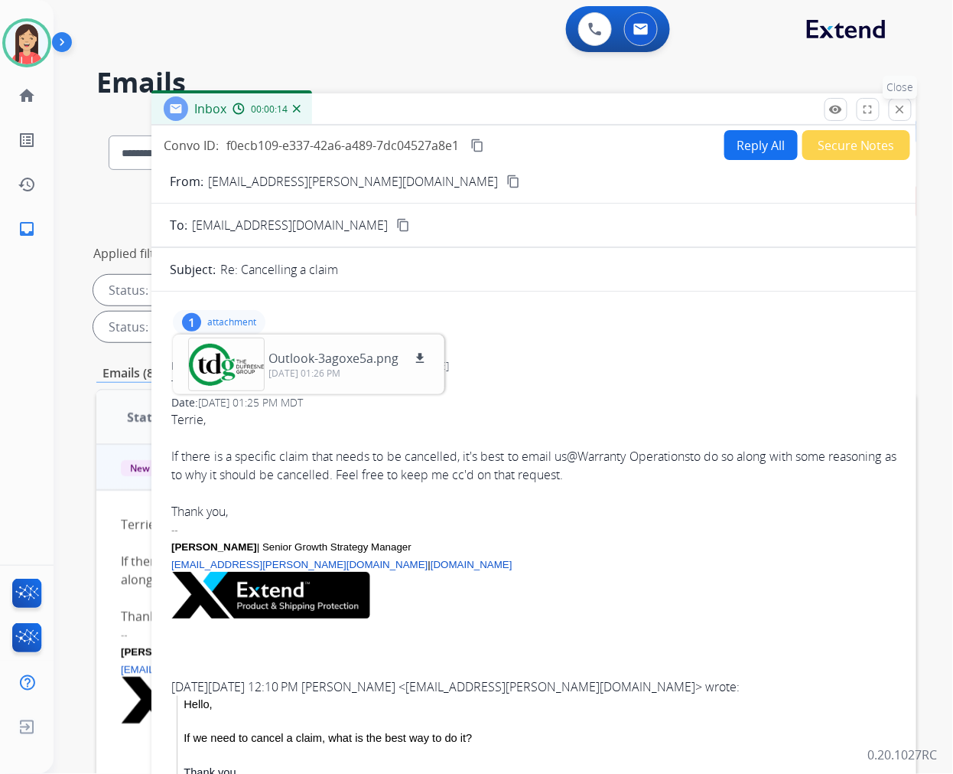
click at [897, 113] on mat-icon "close" at bounding box center [901, 110] width 14 height 14
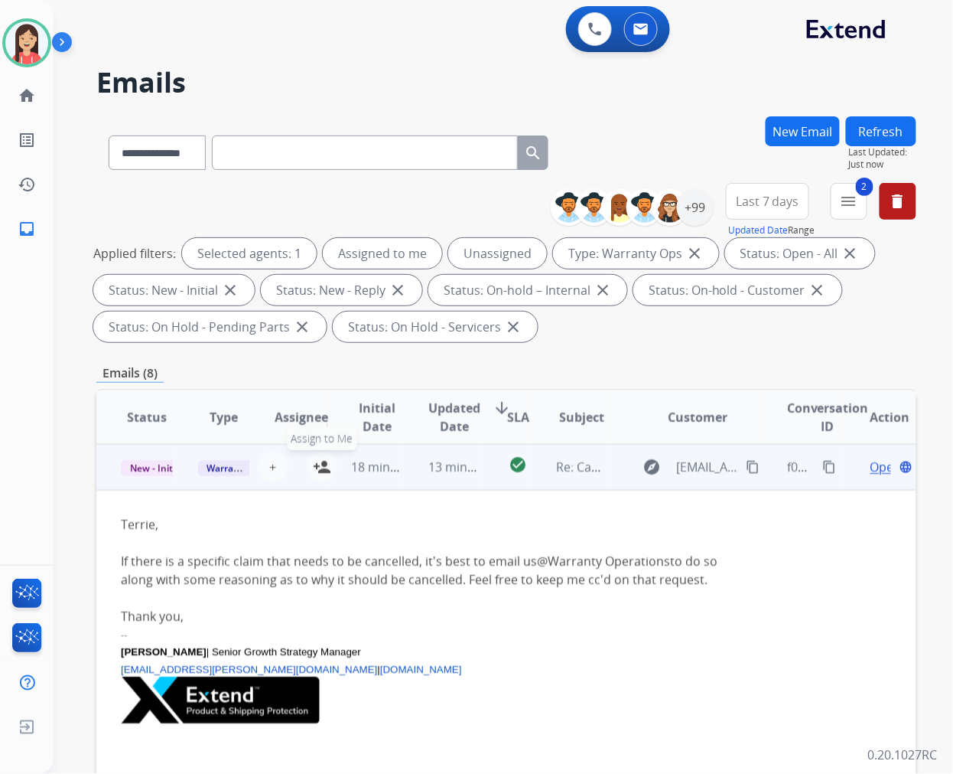
click at [320, 461] on mat-icon "person_add" at bounding box center [322, 467] width 18 height 18
click at [164, 477] on td "New - Initial" at bounding box center [134, 467] width 77 height 46
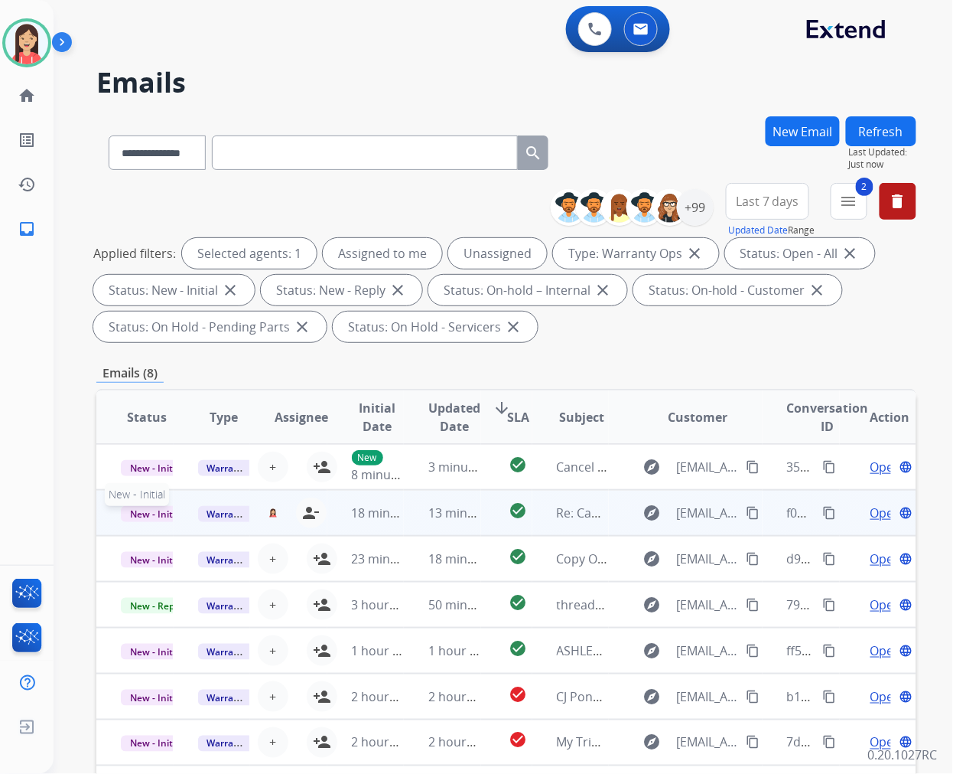
click at [161, 510] on span "New - Initial" at bounding box center [156, 514] width 71 height 16
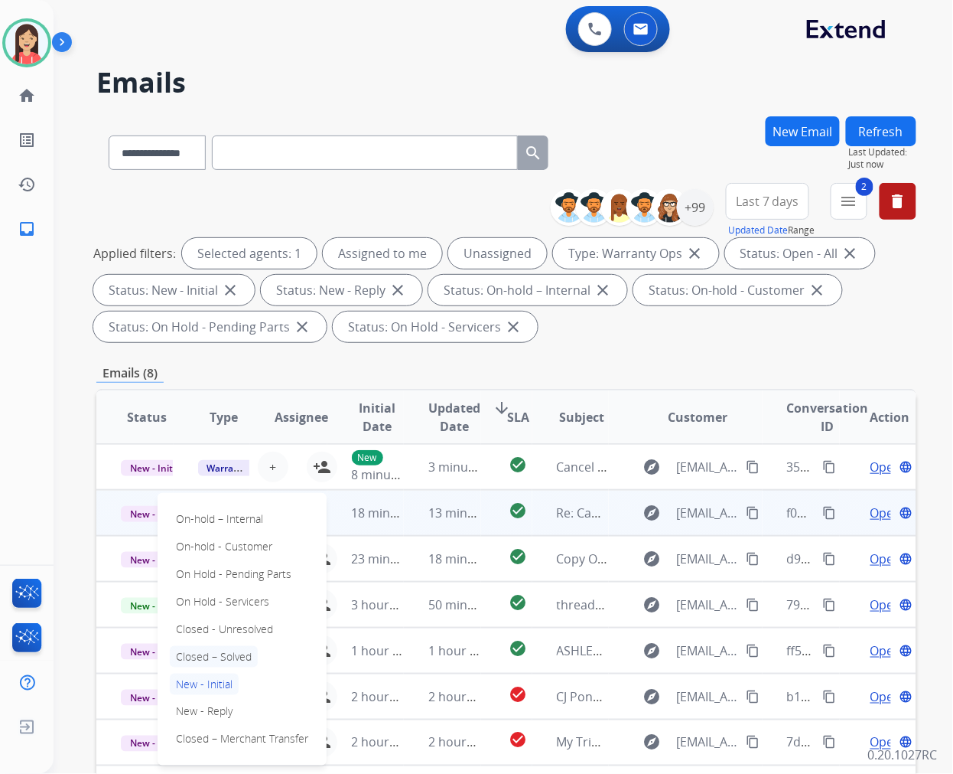
click at [209, 658] on p "Closed – Solved" at bounding box center [214, 656] width 88 height 21
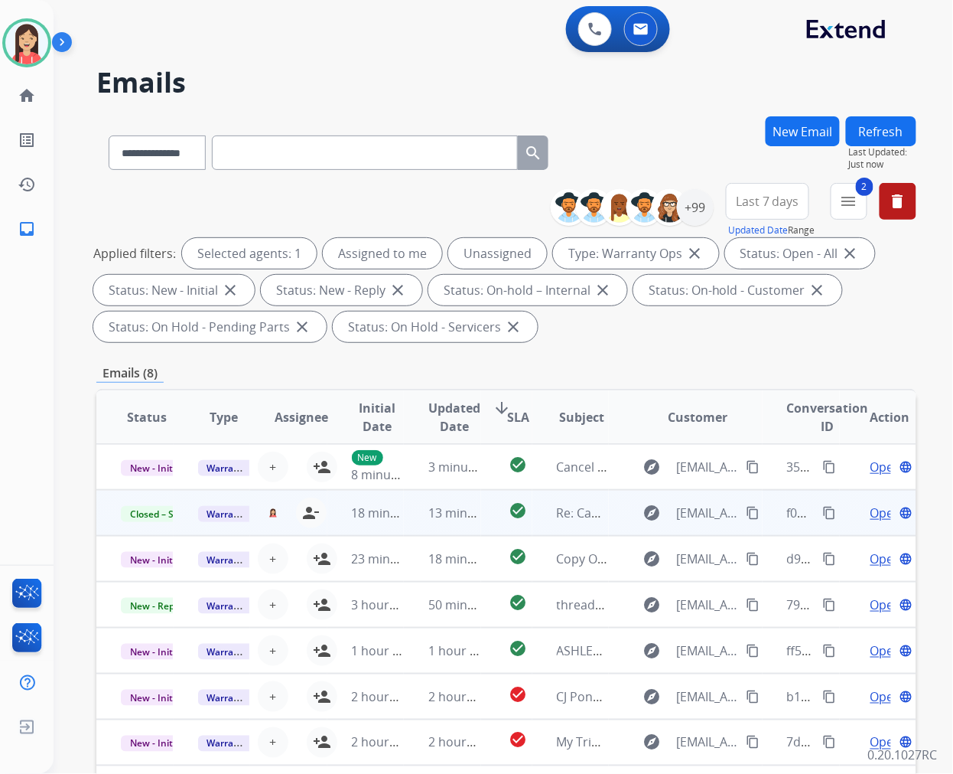
click at [893, 134] on button "Refresh" at bounding box center [881, 131] width 70 height 30
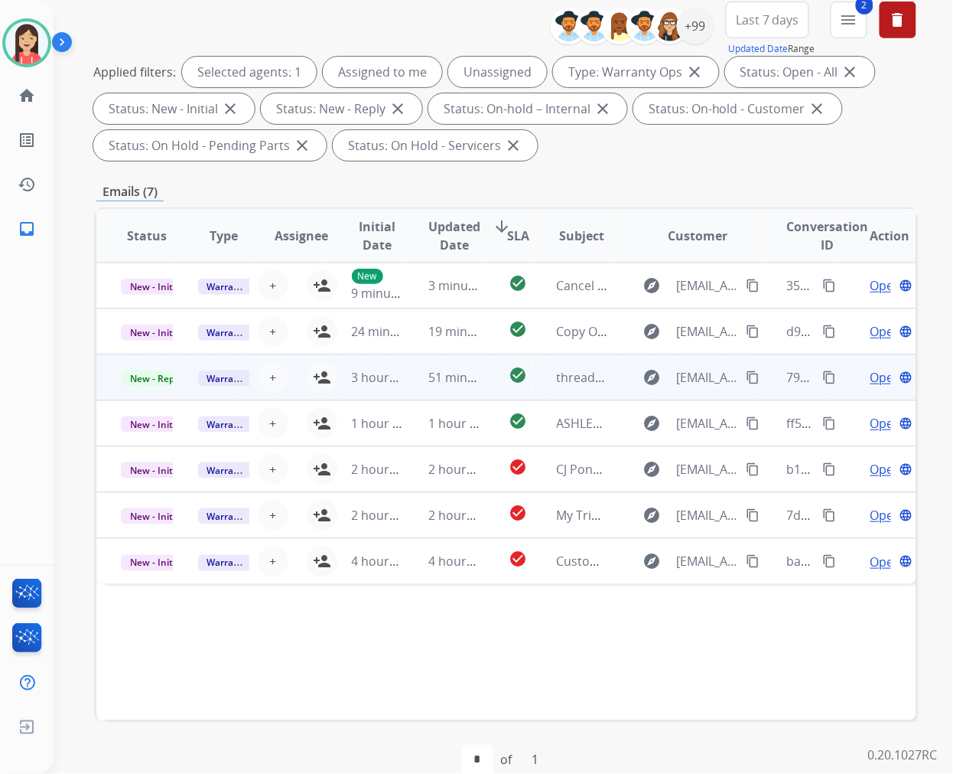
scroll to position [207, 0]
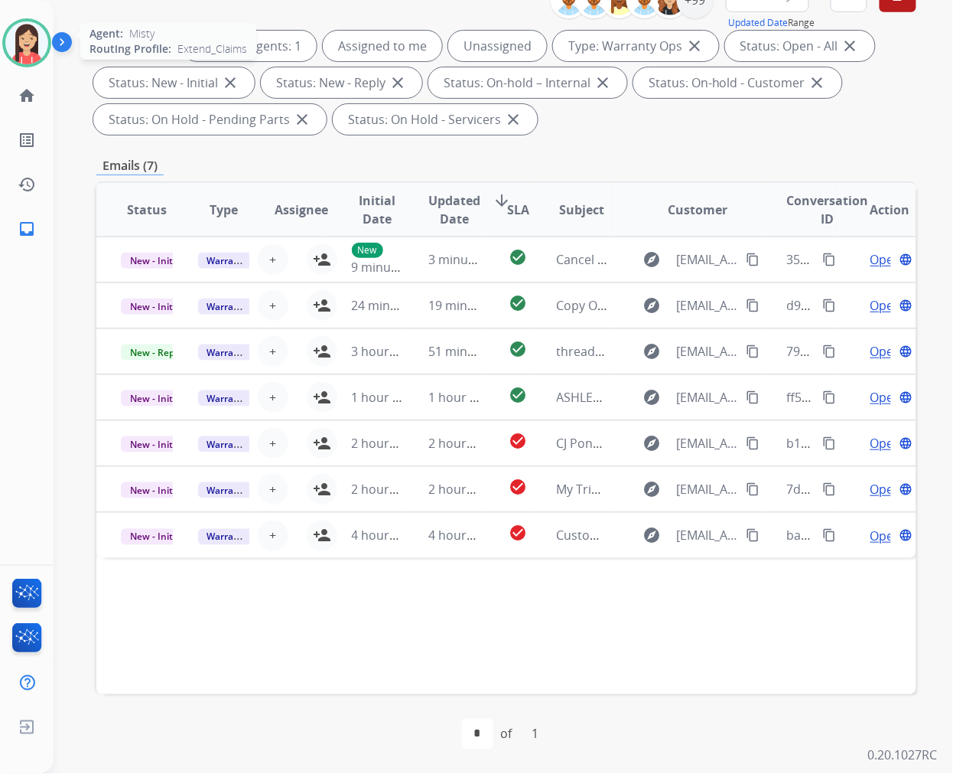
click at [15, 42] on img at bounding box center [26, 42] width 43 height 43
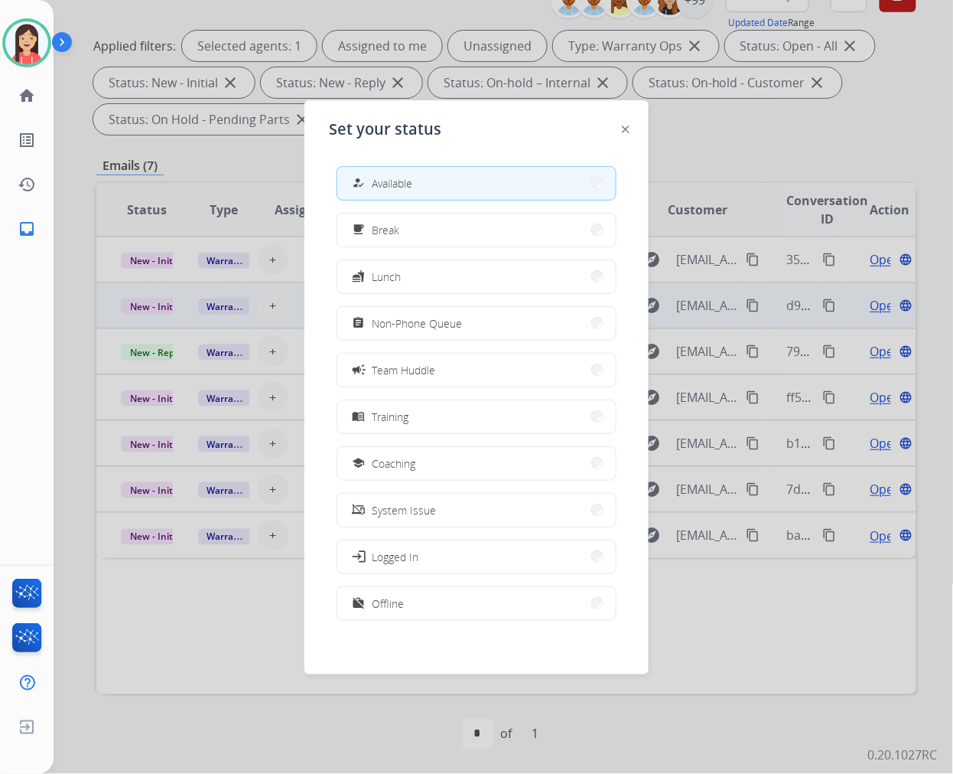
click at [464, 324] on button "assignment Non-Phone Queue" at bounding box center [476, 323] width 279 height 33
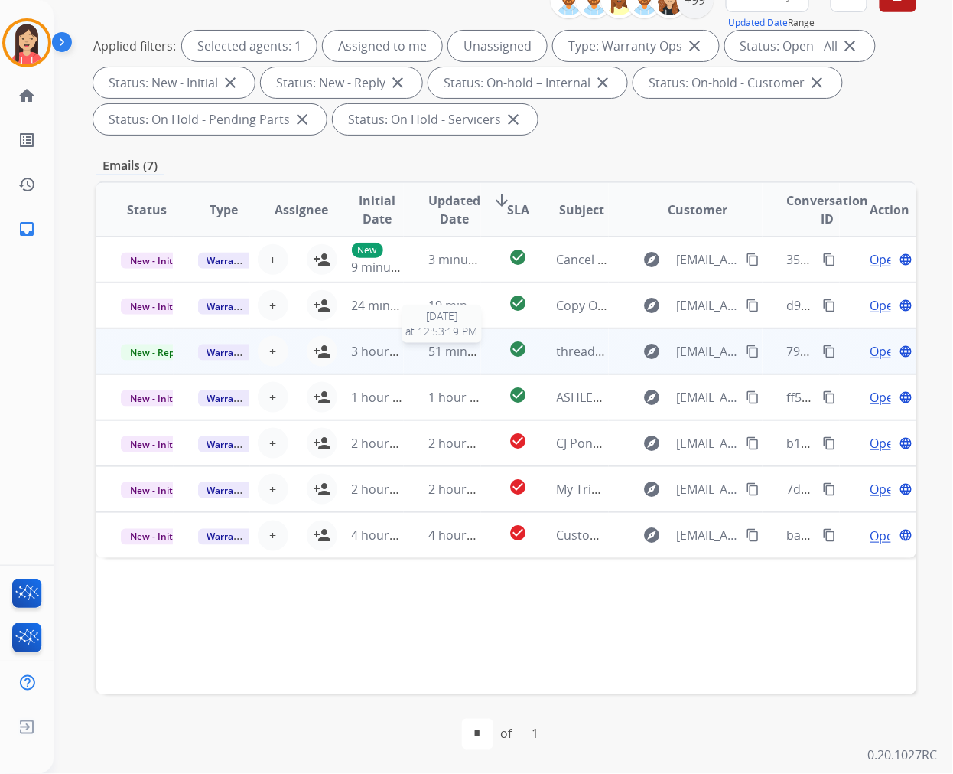
scroll to position [0, 0]
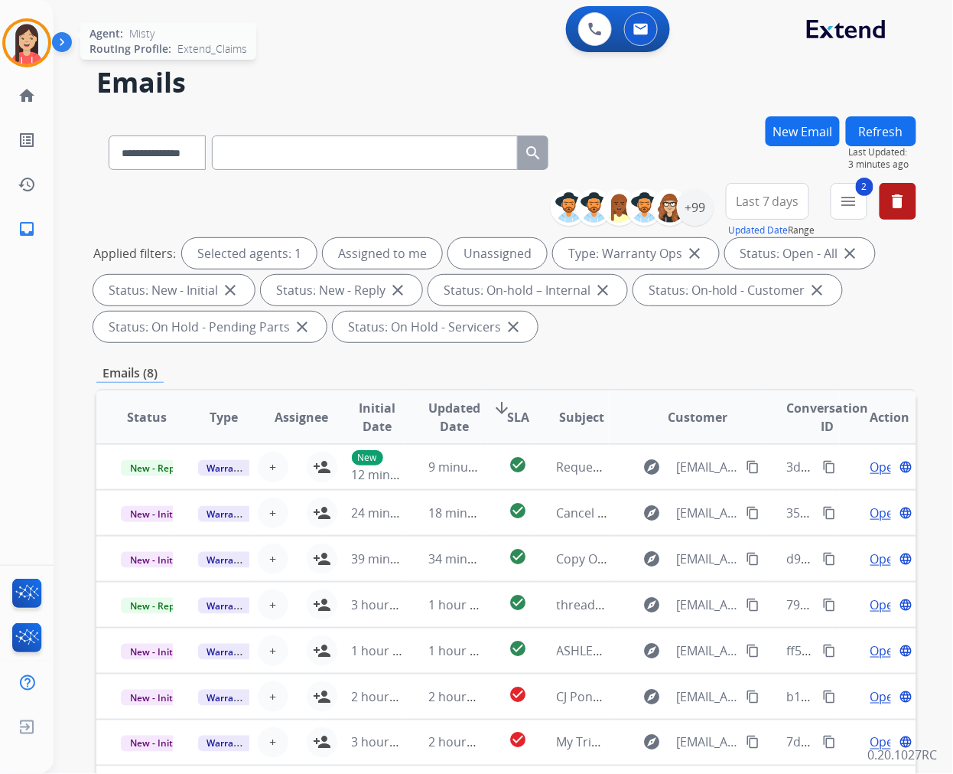
click at [8, 20] on div "Agent: Misty Routing Profile: Extend_Claims" at bounding box center [26, 42] width 49 height 49
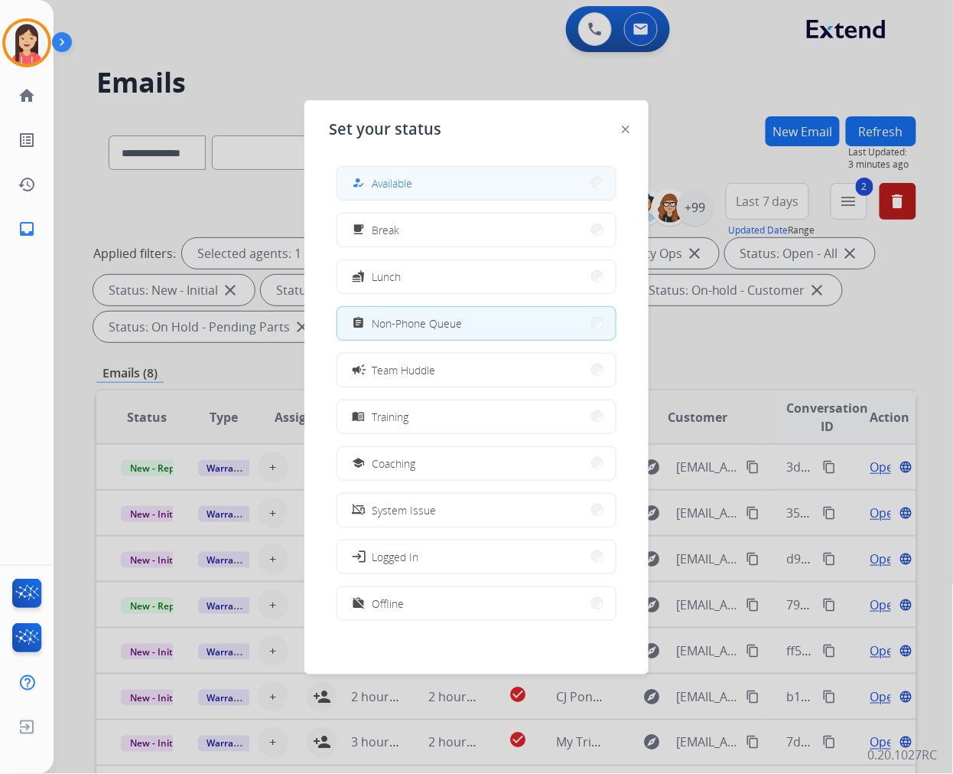
click at [463, 168] on button "how_to_reg Available" at bounding box center [476, 183] width 279 height 33
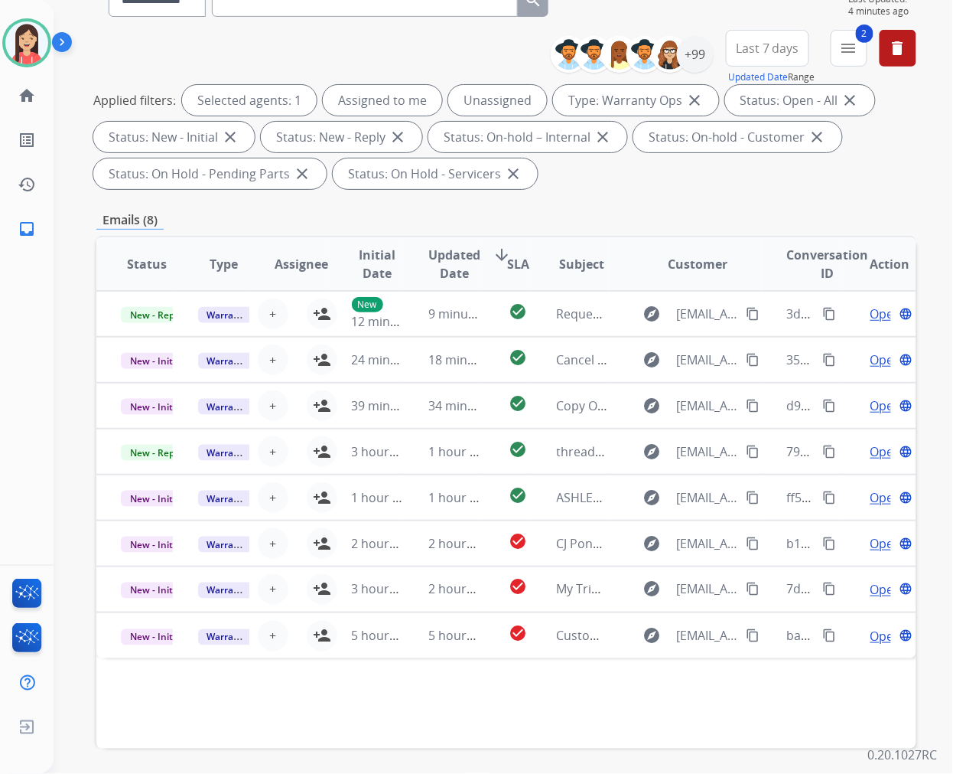
scroll to position [207, 0]
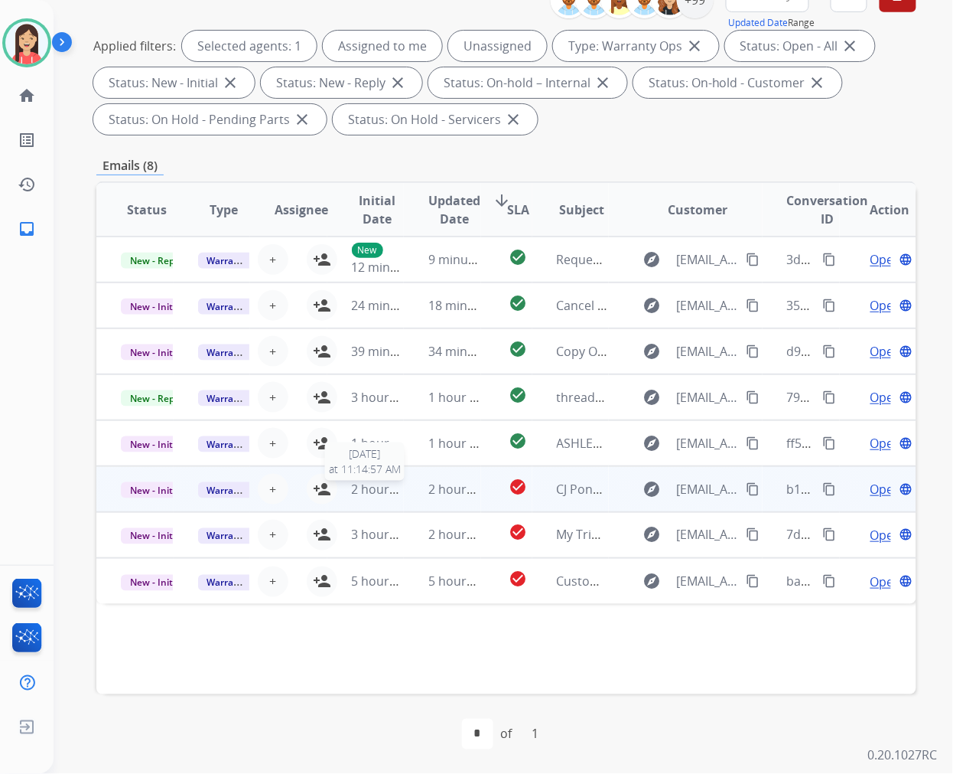
click at [407, 499] on td "2 hours ago" at bounding box center [442, 489] width 77 height 46
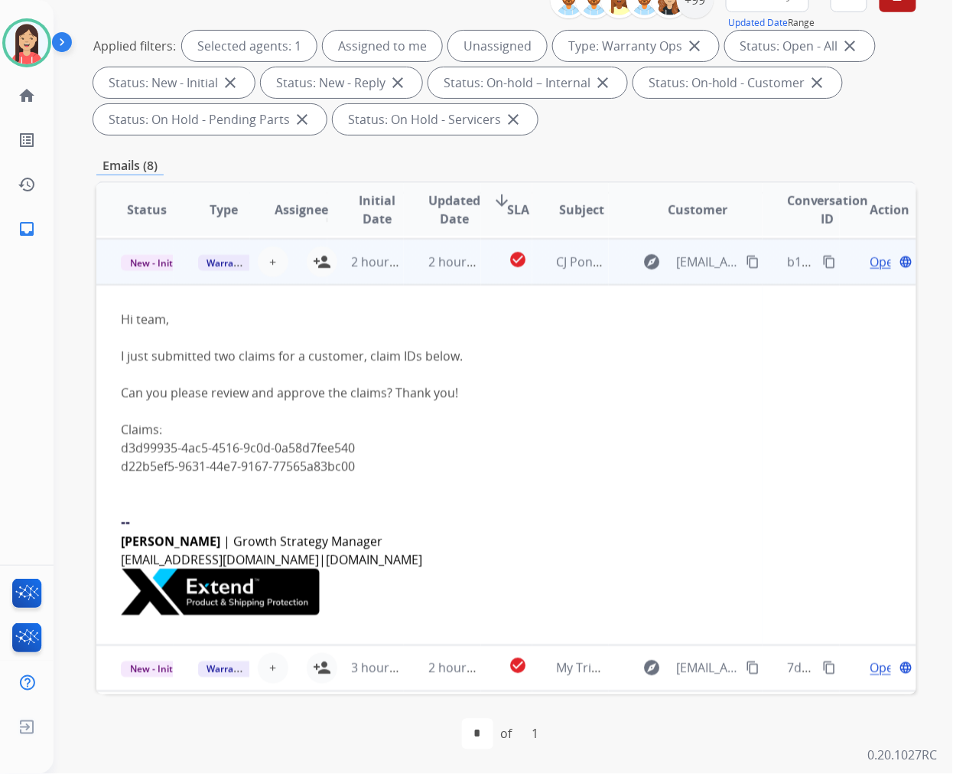
scroll to position [230, 0]
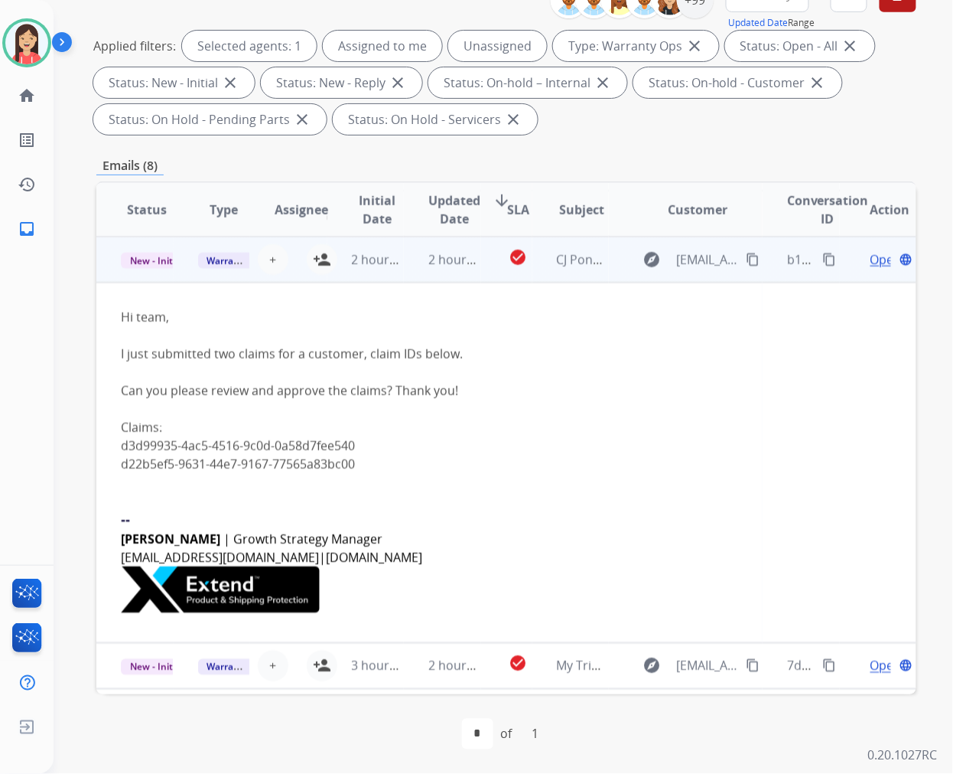
click at [342, 445] on link "d3d99935-4ac5-4516-9c0d-0a58d7fee540" at bounding box center [238, 445] width 234 height 17
click at [295, 461] on link "d22b5ef5-9631-44e7-9167-77565a83bc00" at bounding box center [238, 463] width 234 height 17
click at [871, 260] on span "Open" at bounding box center [886, 259] width 31 height 18
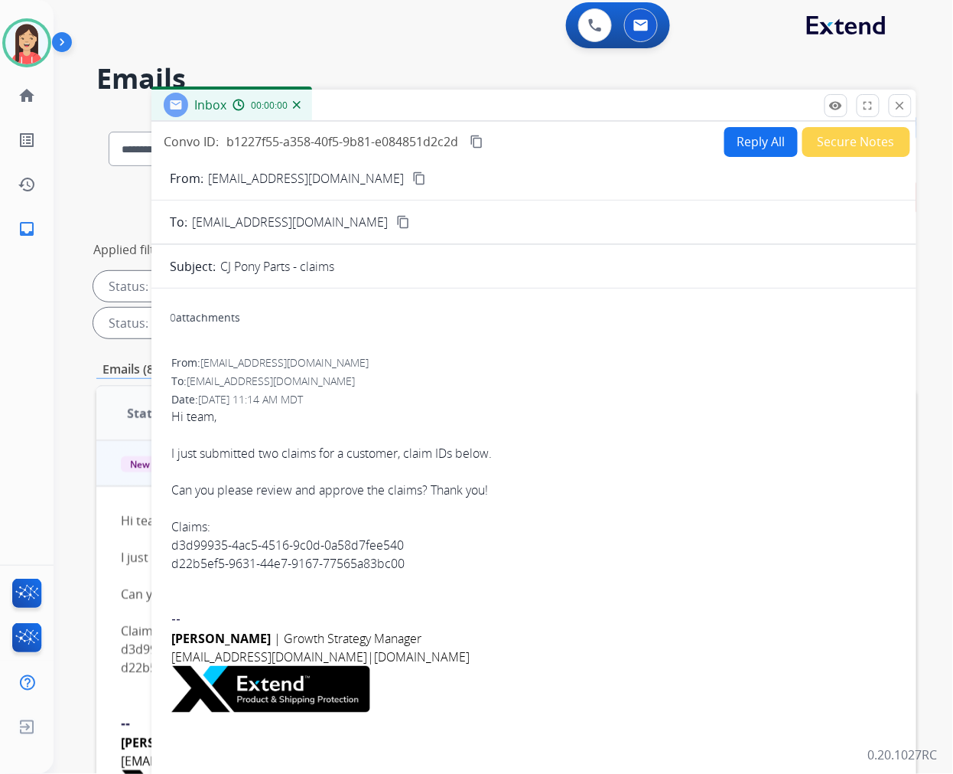
scroll to position [0, 0]
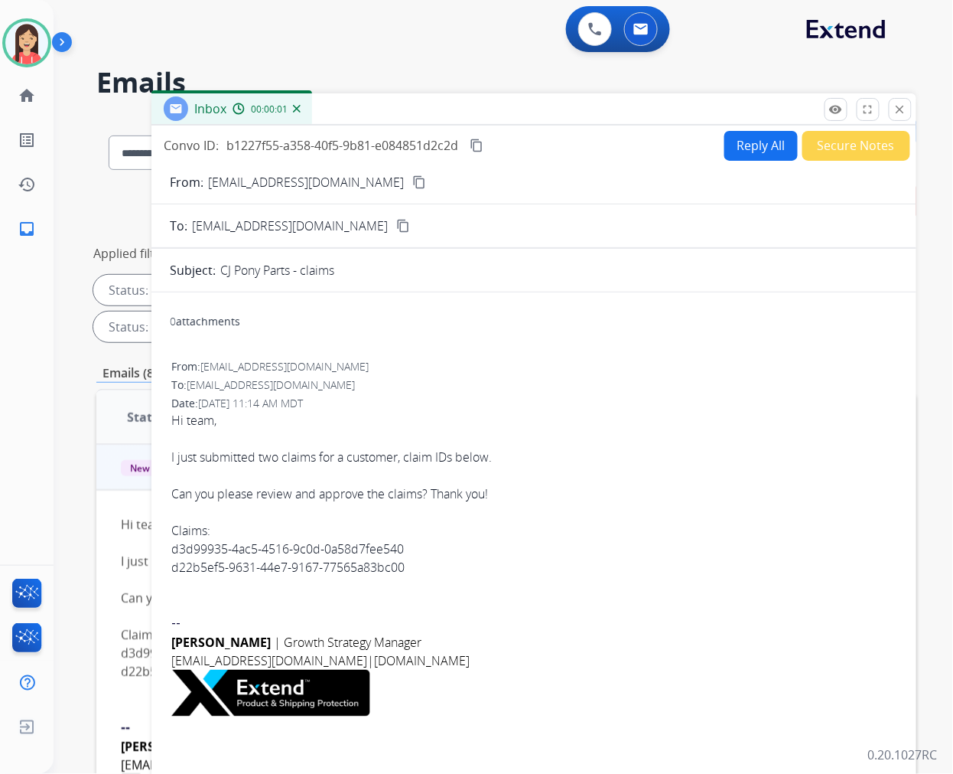
click at [748, 143] on button "Reply All" at bounding box center [761, 146] width 73 height 30
select select "**********"
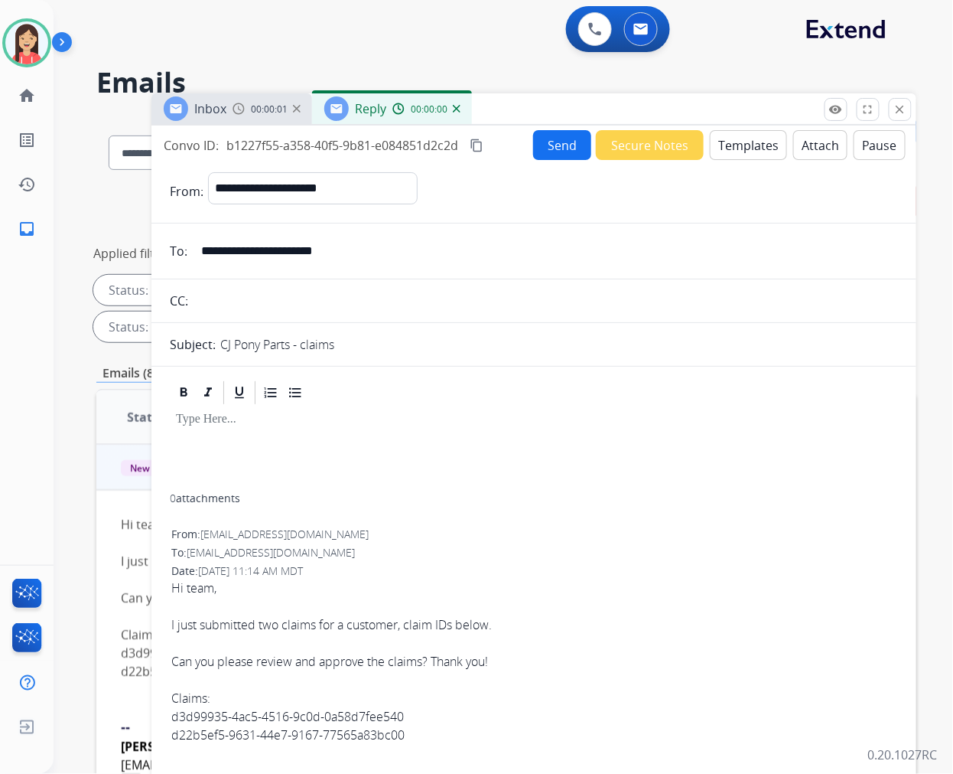
click at [748, 143] on button "Templates" at bounding box center [748, 145] width 77 height 30
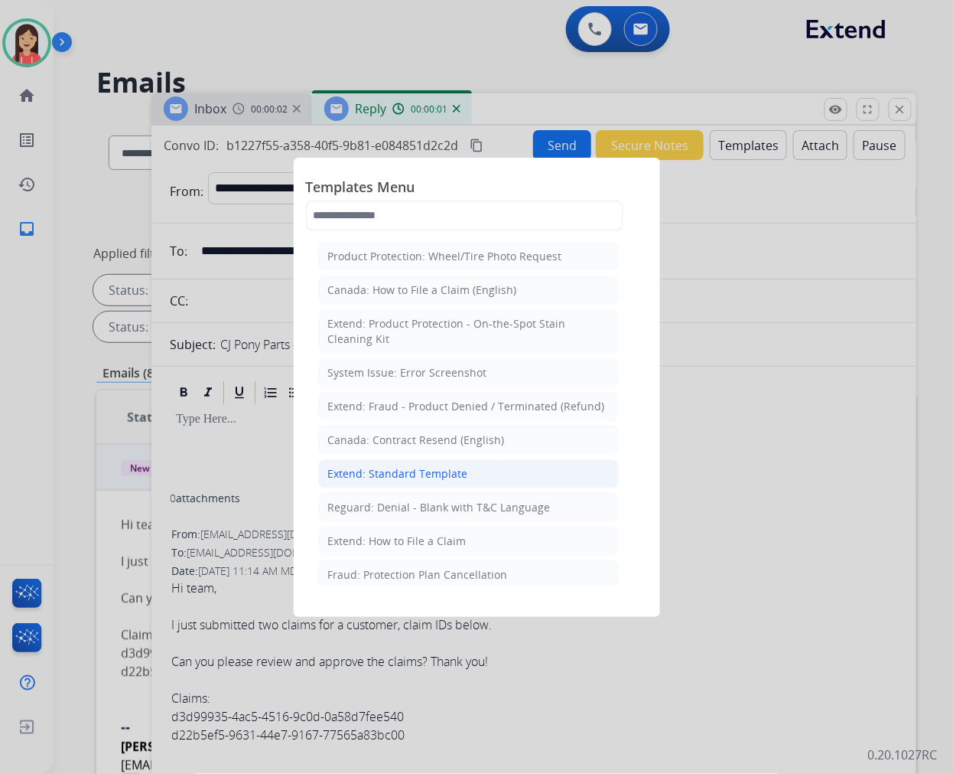
click at [403, 477] on div "Extend: Standard Template" at bounding box center [398, 473] width 140 height 15
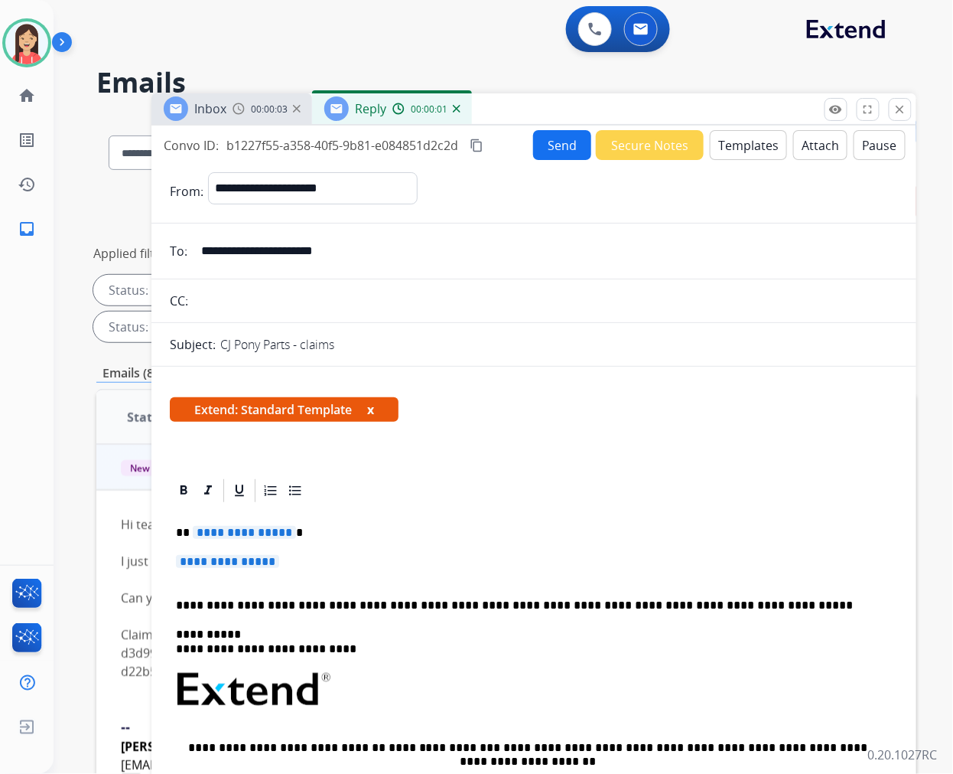
scroll to position [170, 0]
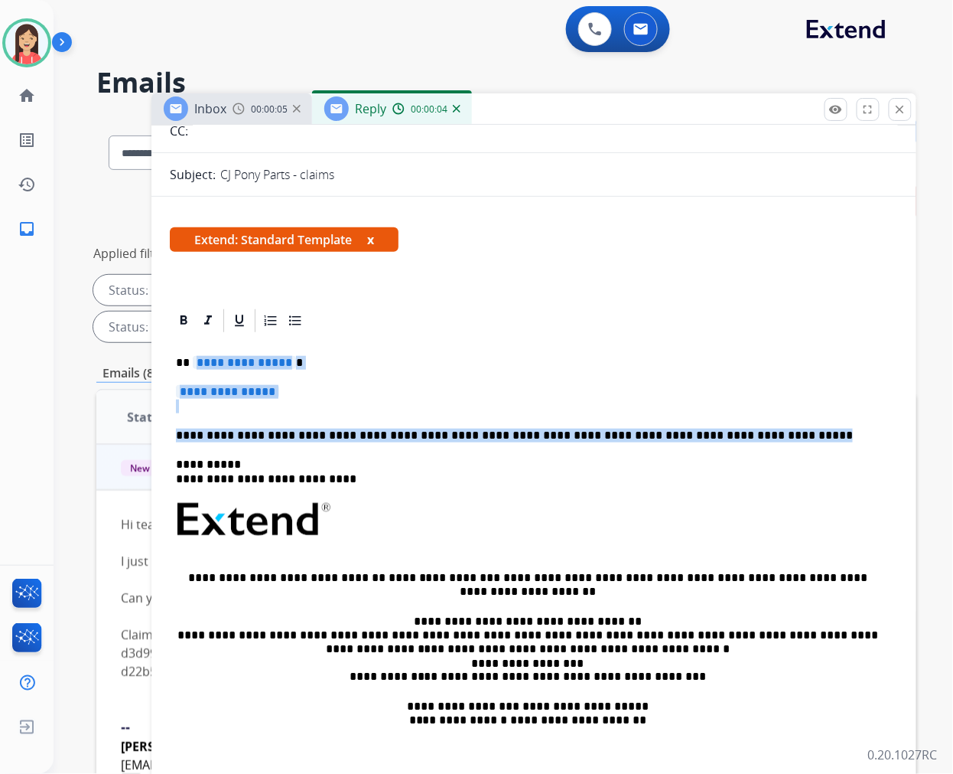
drag, startPoint x: 194, startPoint y: 366, endPoint x: 737, endPoint y: 425, distance: 546.6
click at [737, 425] on div "**********" at bounding box center [534, 564] width 728 height 461
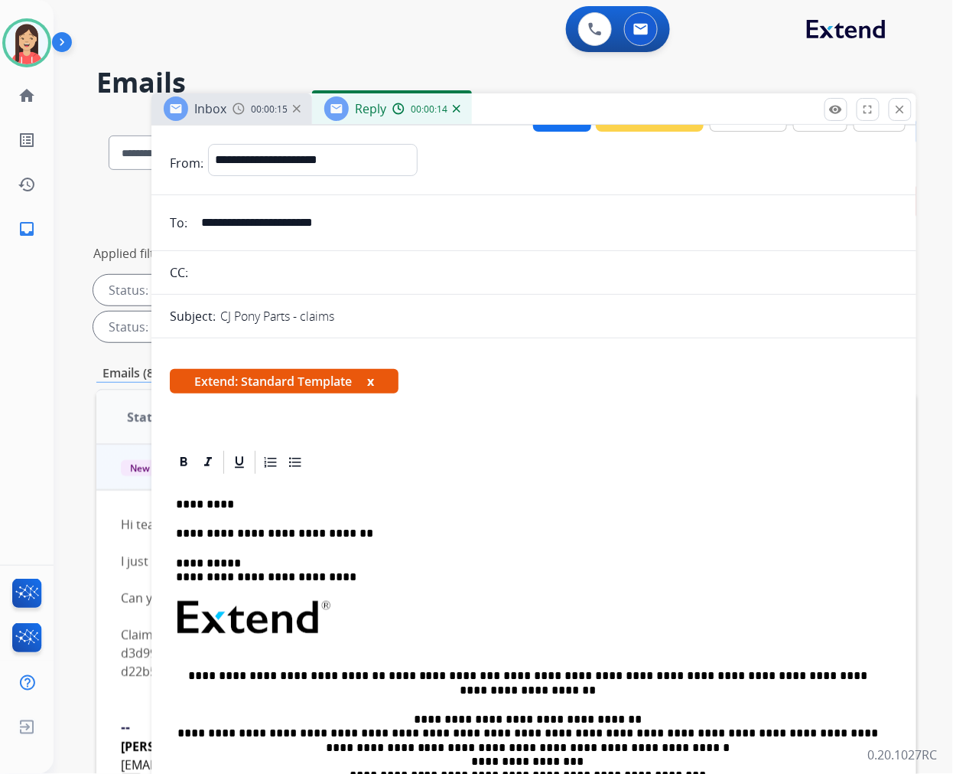
scroll to position [0, 0]
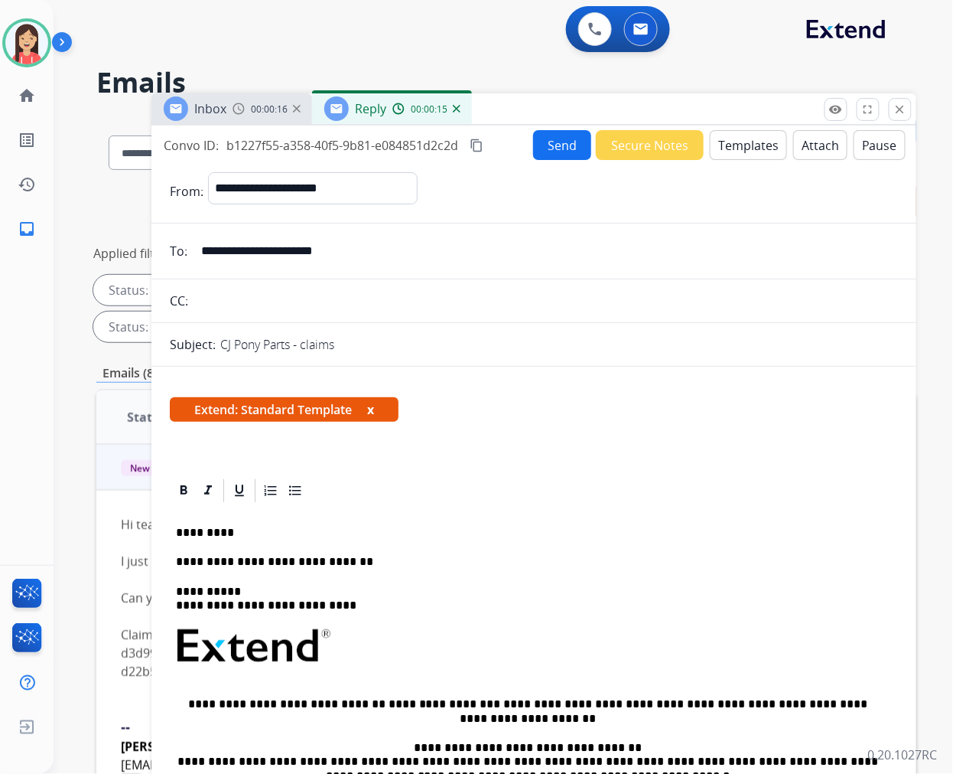
click at [536, 133] on button "Send" at bounding box center [562, 145] width 58 height 30
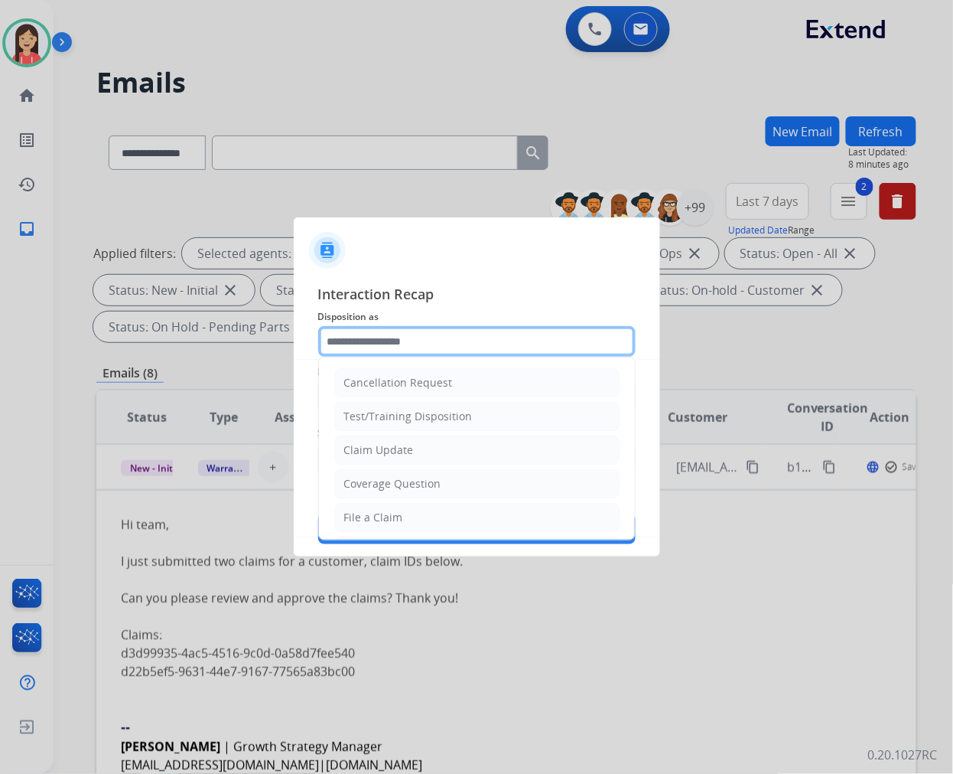
click at [412, 346] on input "text" at bounding box center [477, 341] width 318 height 31
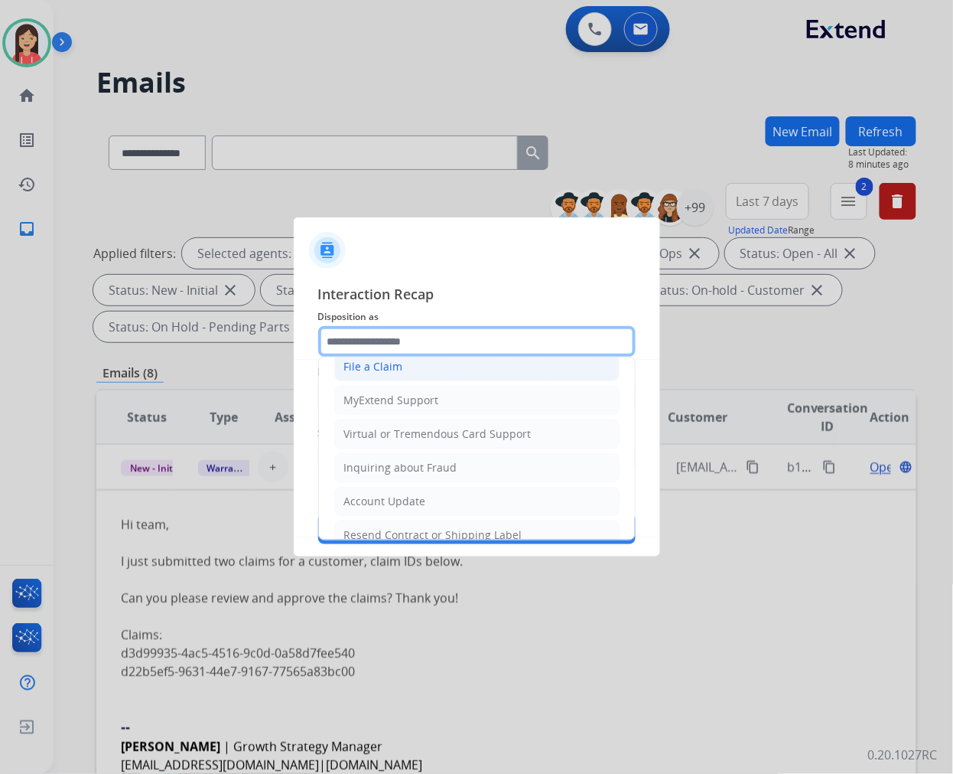
scroll to position [240, 0]
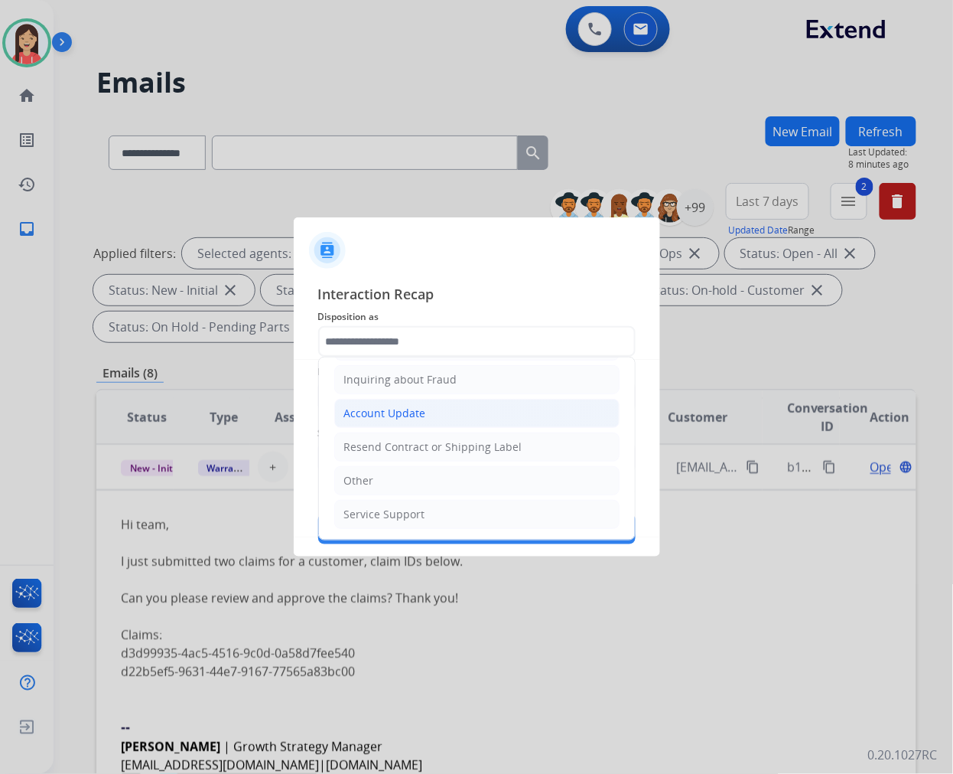
click at [425, 409] on li "Account Update" at bounding box center [476, 413] width 285 height 29
type input "**********"
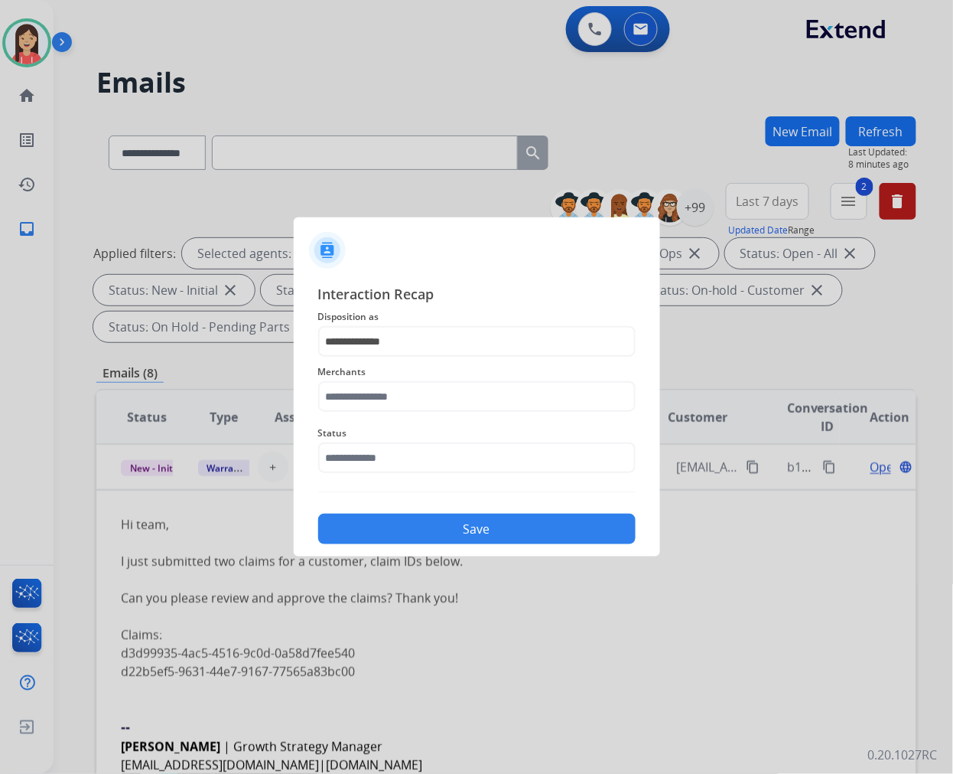
click at [411, 377] on span "Merchants" at bounding box center [477, 372] width 318 height 18
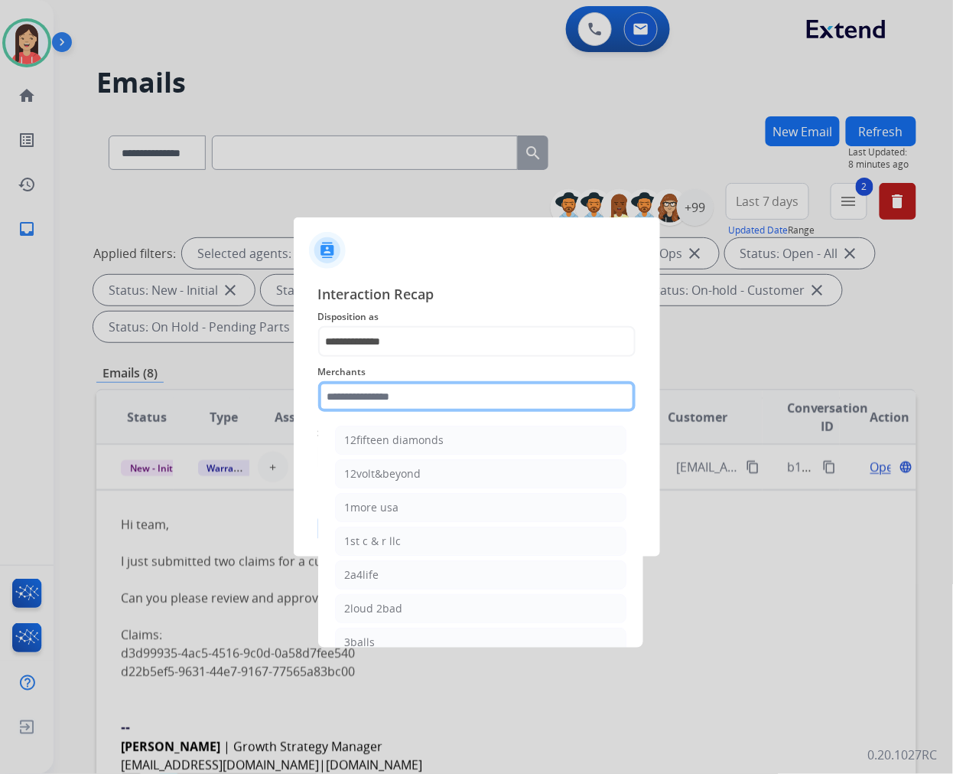
click at [395, 396] on input "text" at bounding box center [477, 396] width 318 height 31
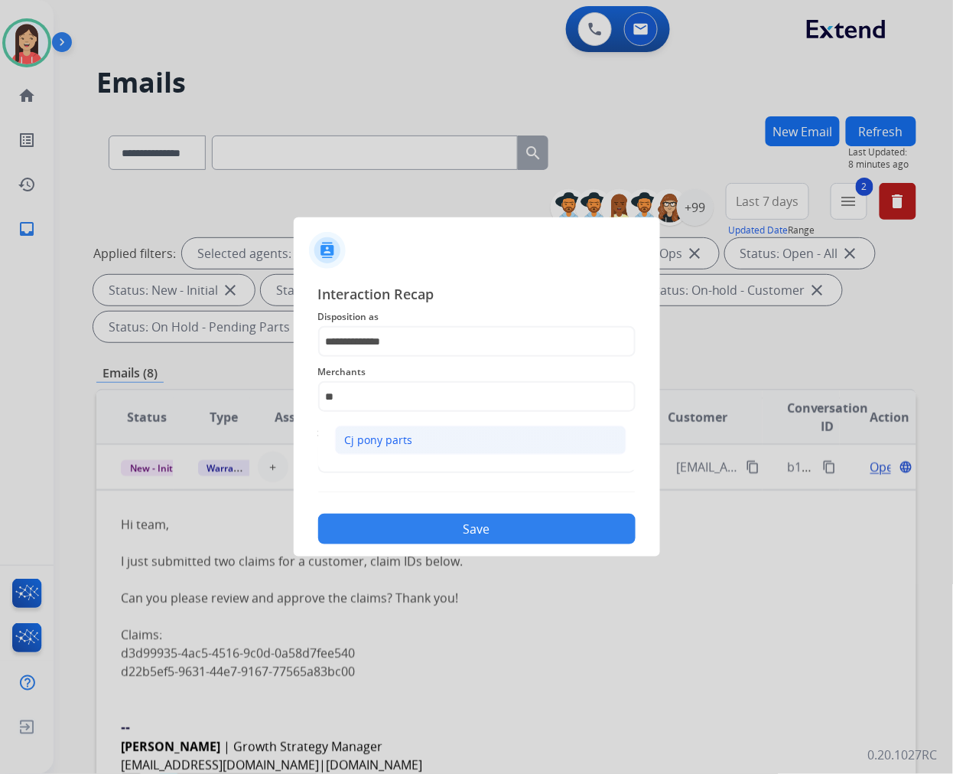
click at [378, 448] on li "Cj pony parts" at bounding box center [481, 439] width 292 height 29
type input "**********"
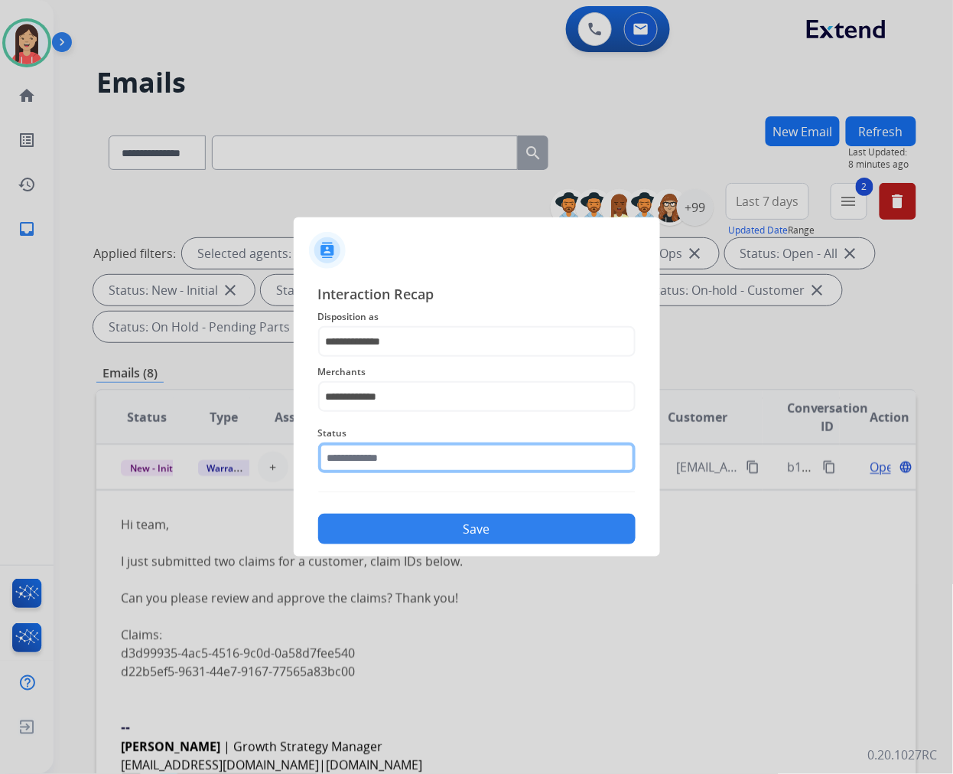
click at [378, 449] on input "text" at bounding box center [477, 457] width 318 height 31
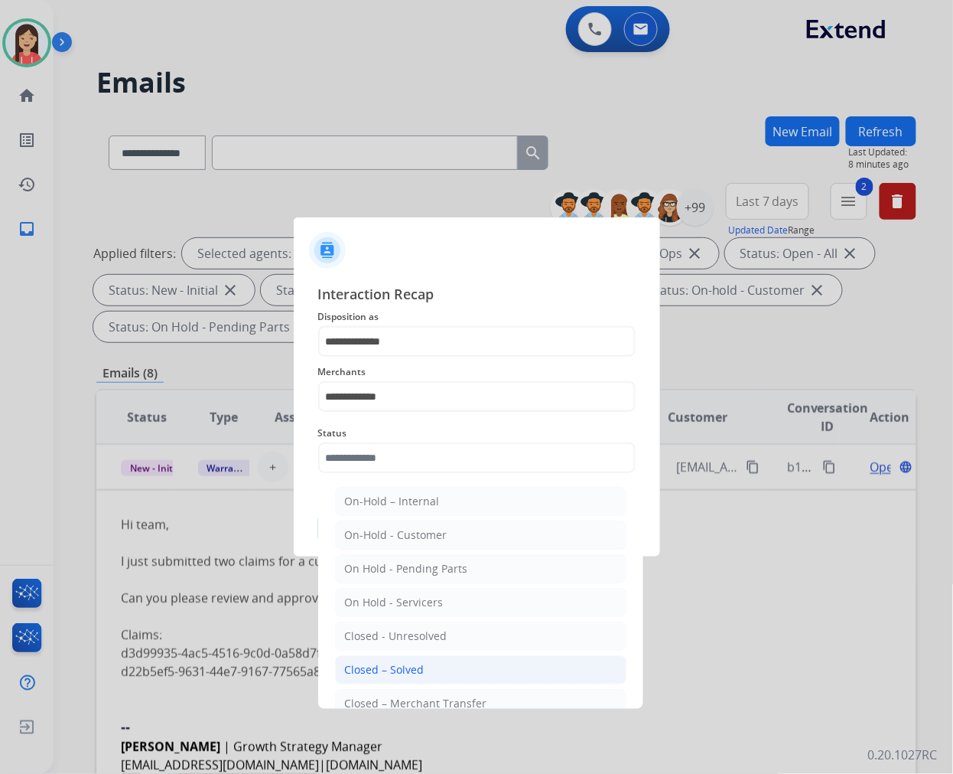
click at [375, 671] on div "Closed – Solved" at bounding box center [385, 669] width 80 height 15
type input "**********"
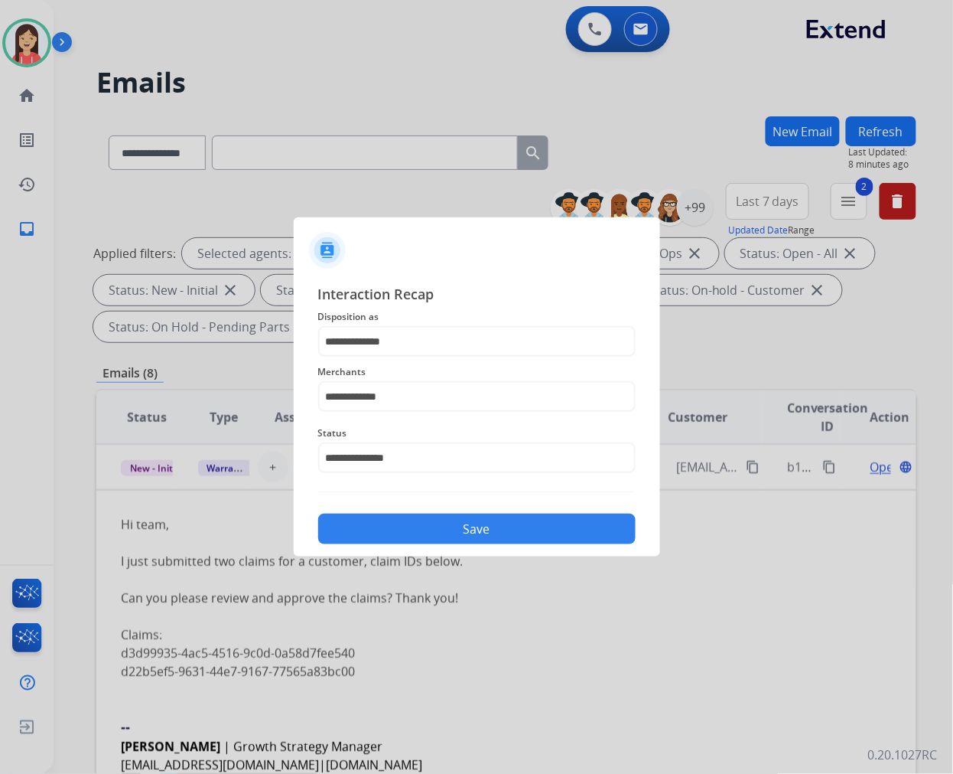
click at [455, 533] on button "Save" at bounding box center [477, 528] width 318 height 31
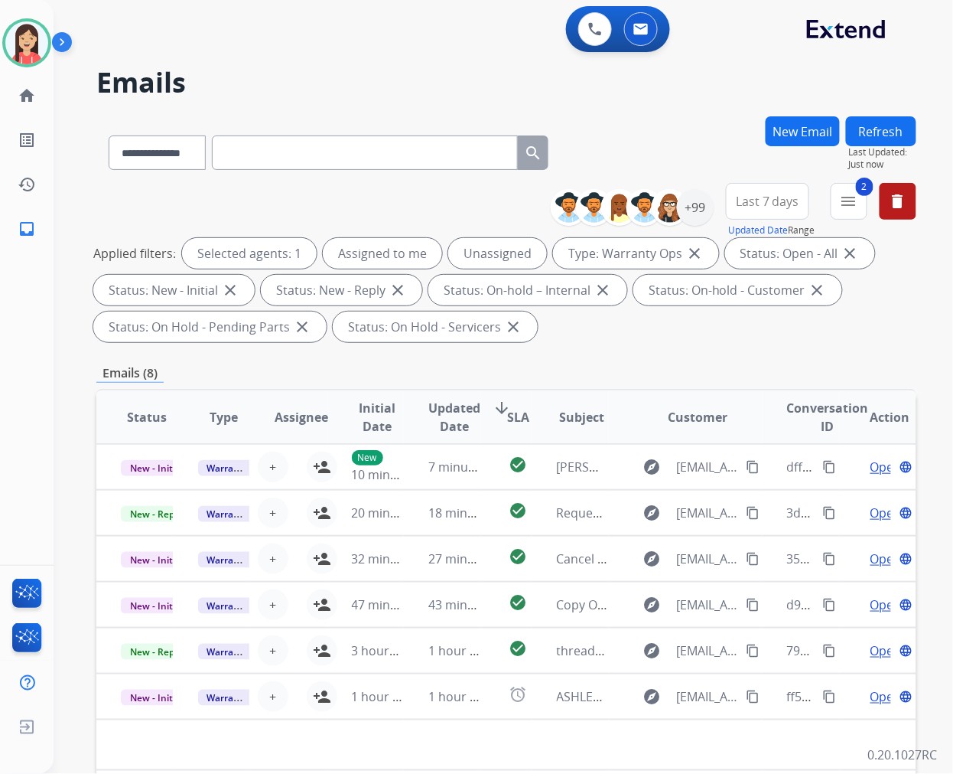
scroll to position [0, 0]
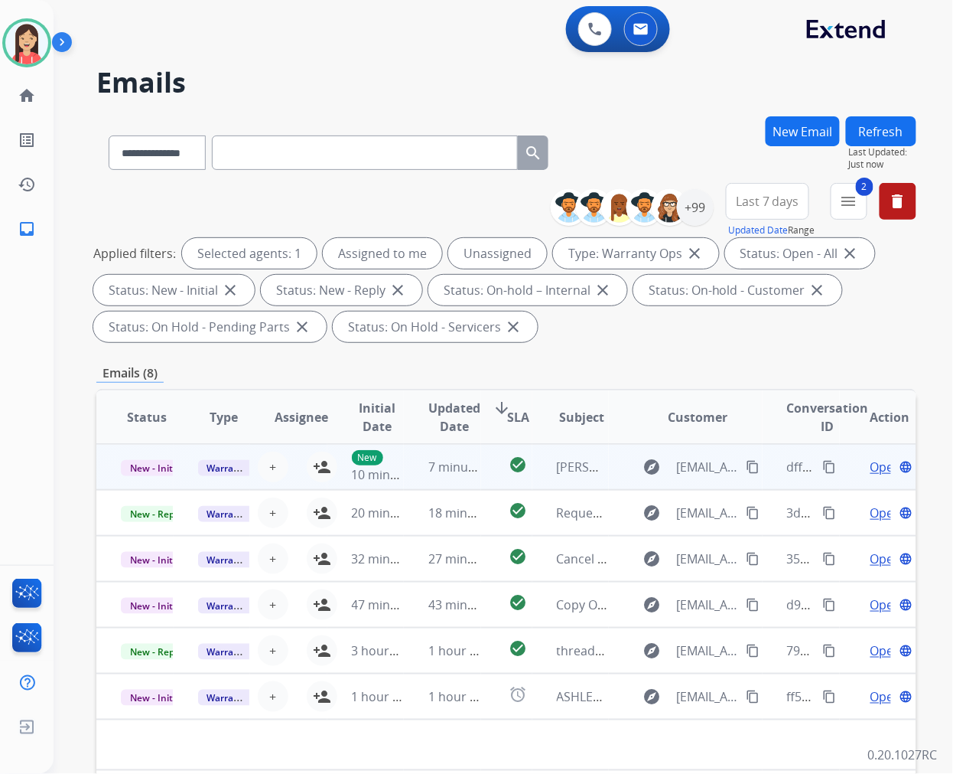
click at [416, 473] on td "7 minutes ago" at bounding box center [442, 467] width 77 height 46
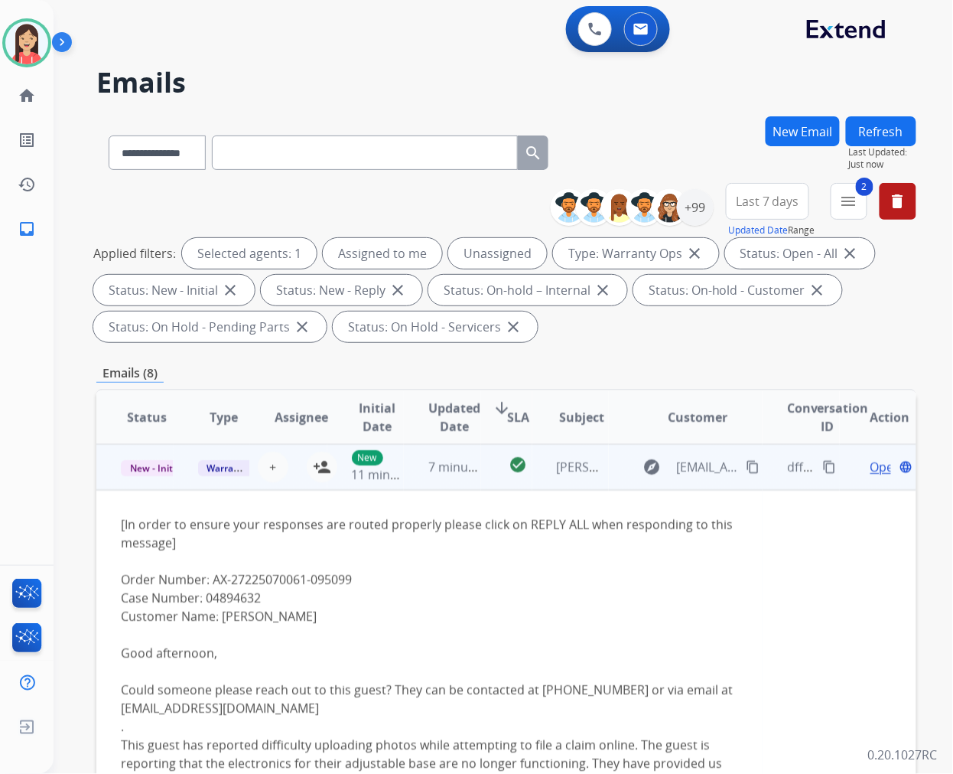
click at [871, 467] on span "Open" at bounding box center [886, 467] width 31 height 18
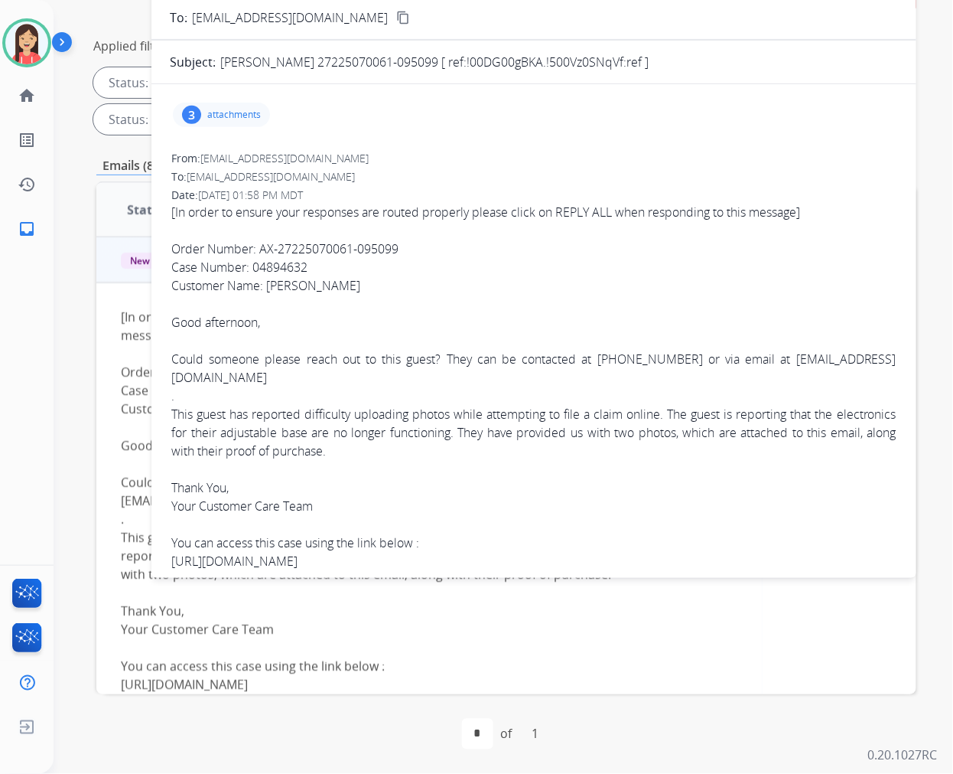
click at [253, 106] on div "3 attachments" at bounding box center [221, 115] width 97 height 24
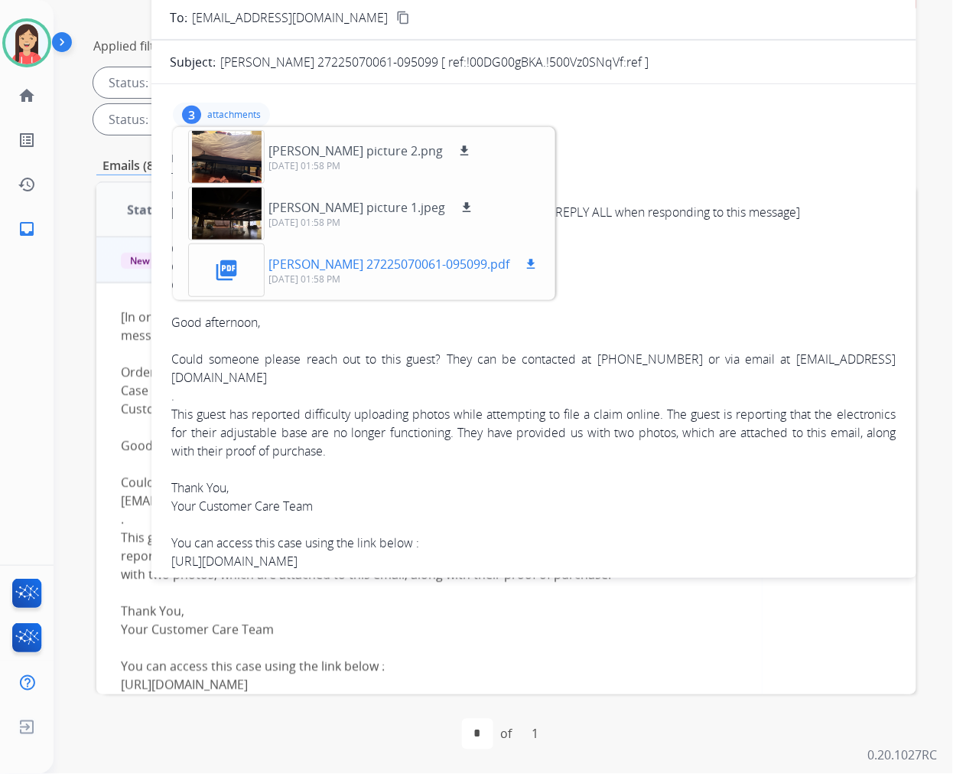
click at [524, 261] on mat-icon "download" at bounding box center [531, 264] width 14 height 14
click at [464, 145] on mat-icon "download" at bounding box center [465, 151] width 14 height 14
drag, startPoint x: 464, startPoint y: 207, endPoint x: 480, endPoint y: 210, distance: 16.4
click at [464, 207] on mat-icon "download" at bounding box center [467, 207] width 14 height 14
click at [468, 425] on span "[In order to ensure your responses are routed properly please click on REPLY AL…" at bounding box center [533, 479] width 725 height 552
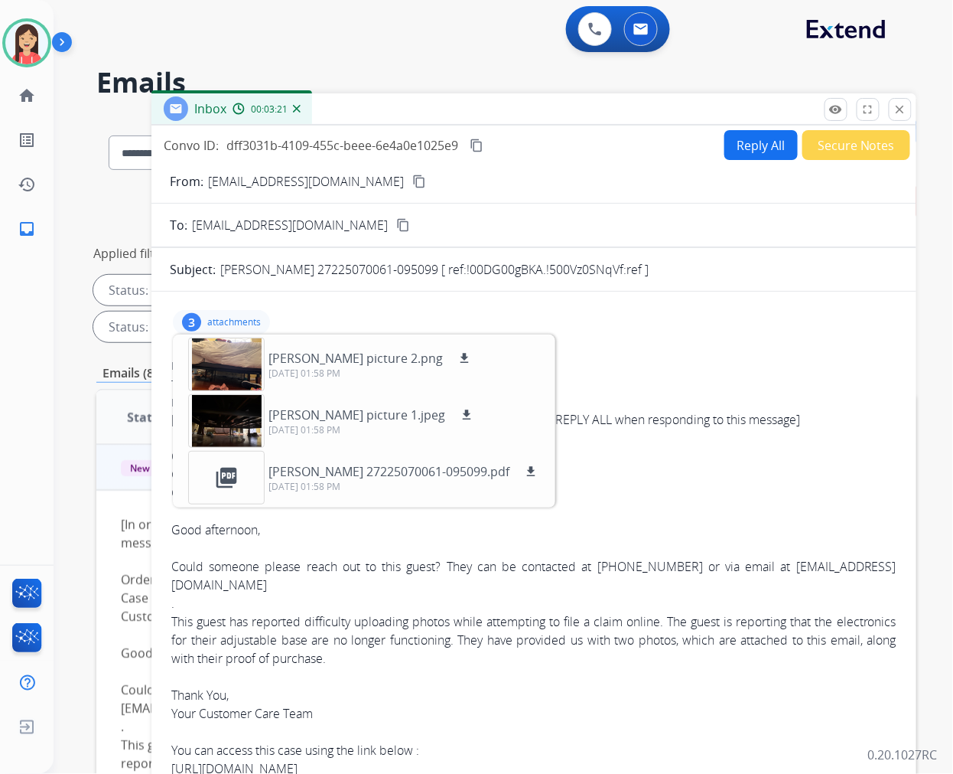
click at [746, 158] on button "Reply All" at bounding box center [761, 145] width 73 height 30
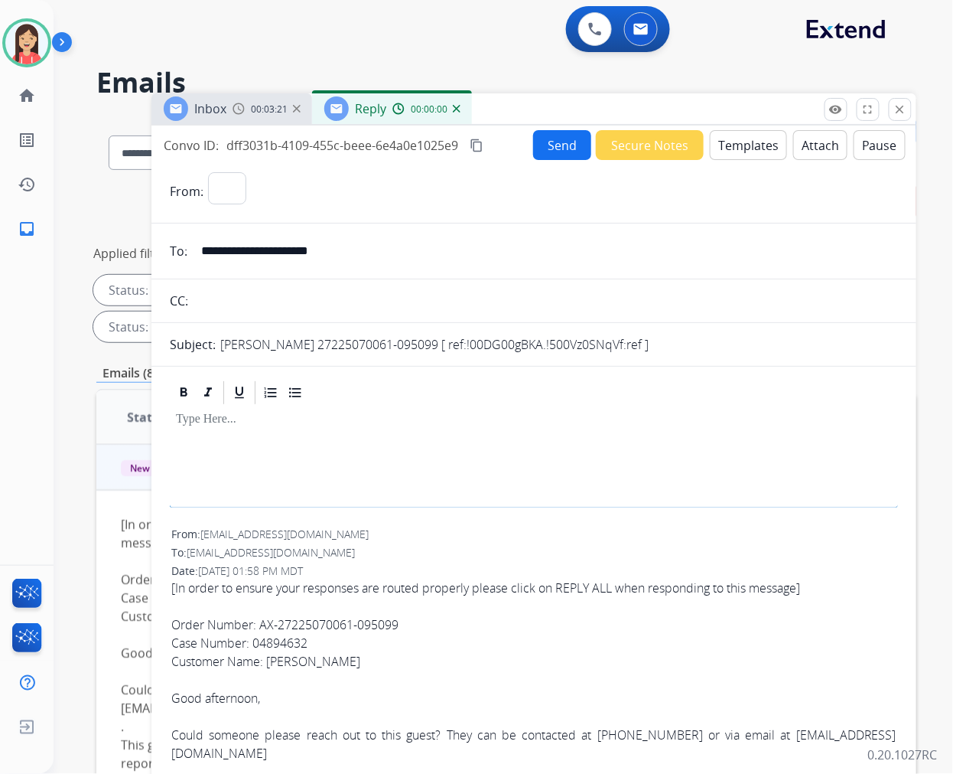
select select "**********"
click at [750, 151] on button "Templates" at bounding box center [748, 145] width 77 height 30
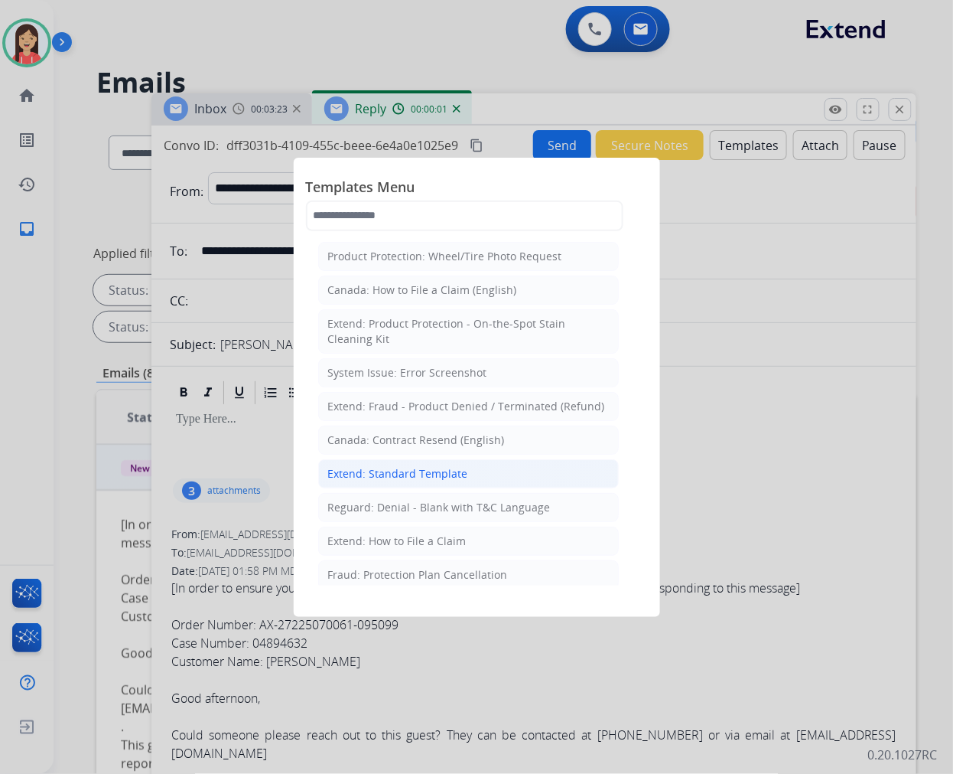
click at [416, 468] on div "Extend: Standard Template" at bounding box center [398, 473] width 140 height 15
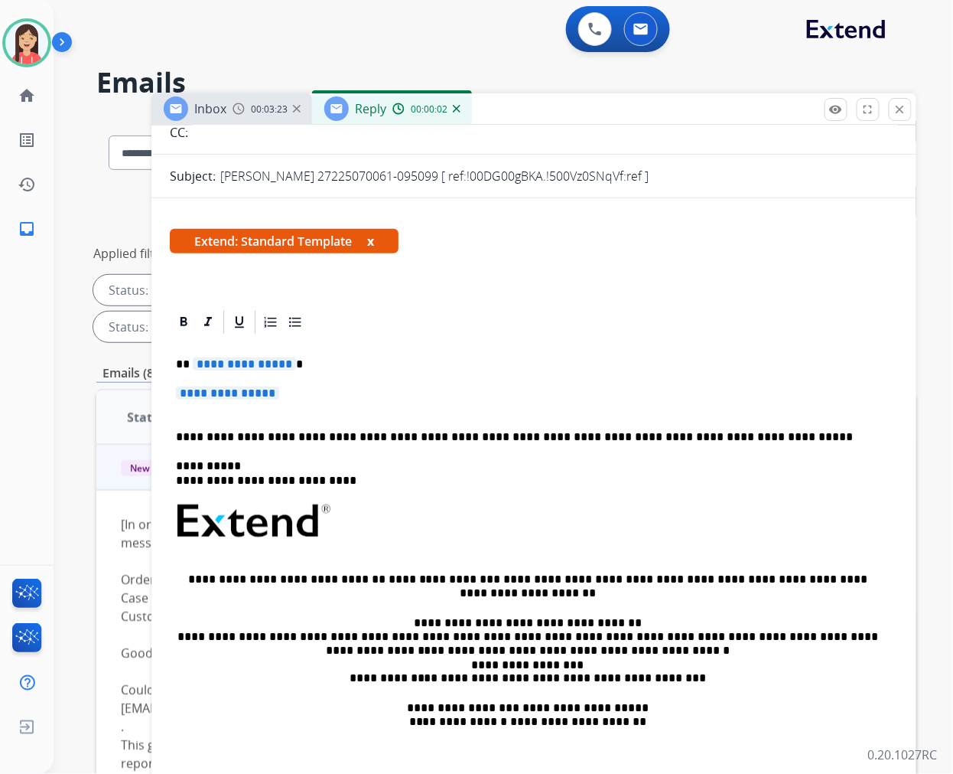
scroll to position [170, 0]
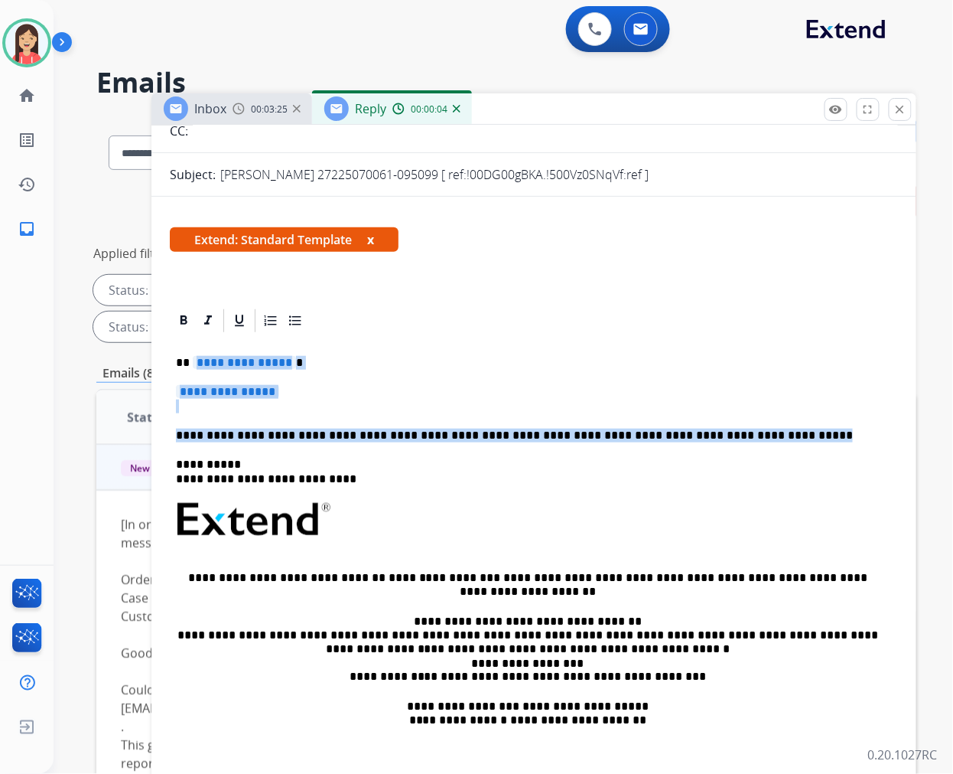
drag, startPoint x: 191, startPoint y: 356, endPoint x: 794, endPoint y: 425, distance: 606.2
click at [794, 425] on div "**********" at bounding box center [534, 555] width 728 height 442
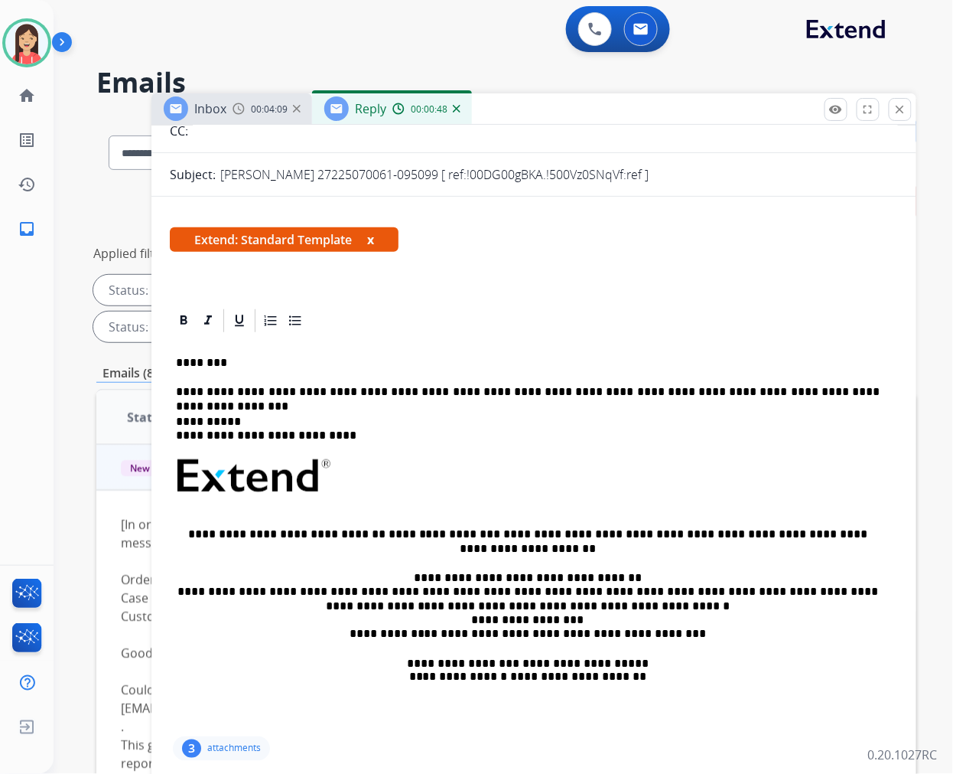
click at [440, 379] on div "**********" at bounding box center [534, 533] width 728 height 399
click at [854, 394] on p "**********" at bounding box center [528, 392] width 704 height 14
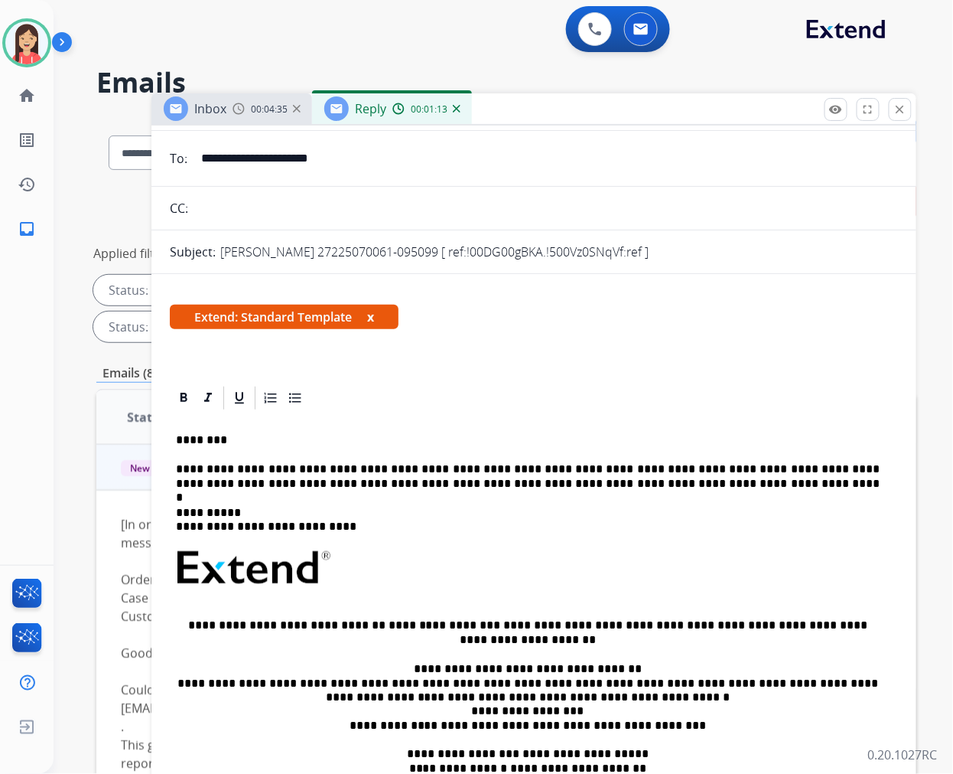
scroll to position [0, 0]
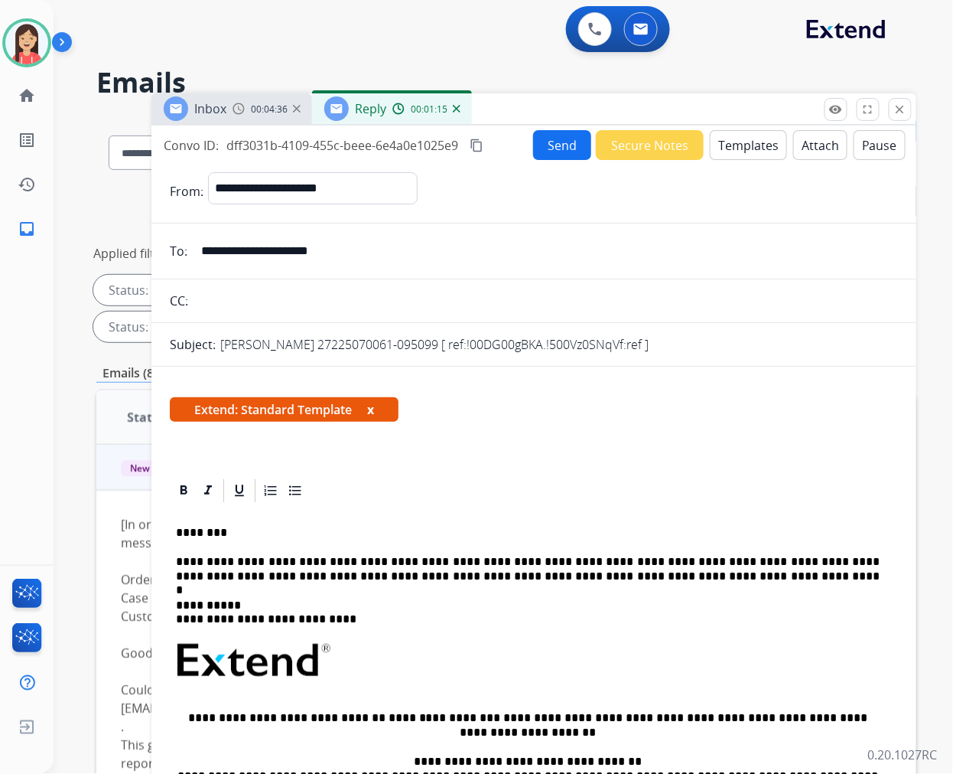
click at [556, 148] on button "Send" at bounding box center [562, 145] width 58 height 30
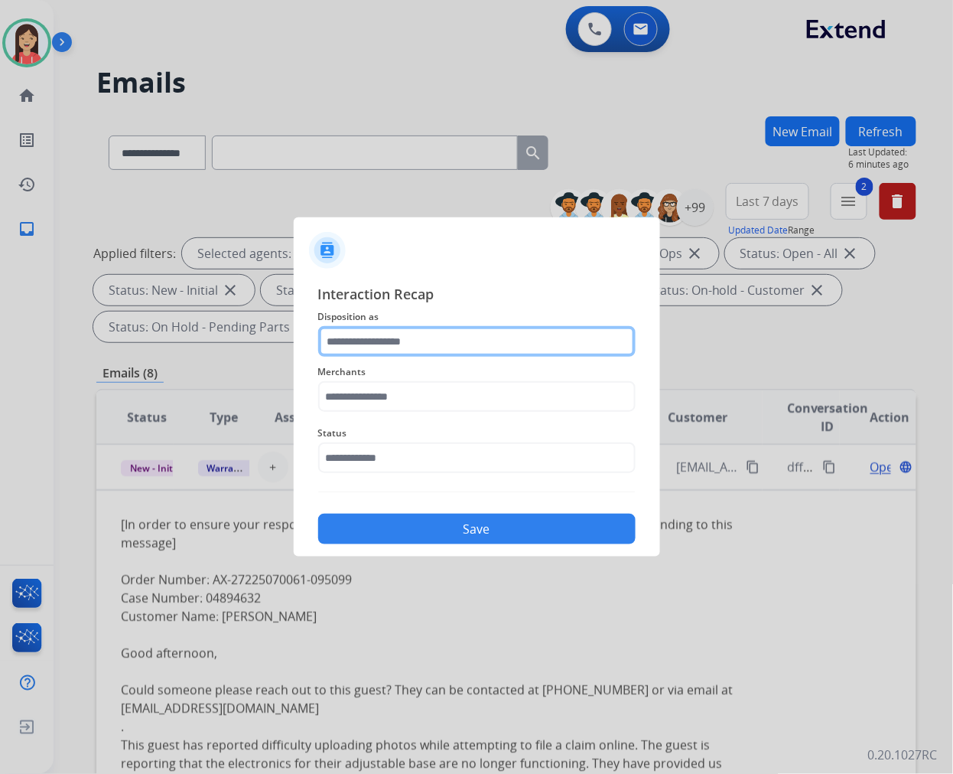
click at [464, 330] on input "text" at bounding box center [477, 341] width 318 height 31
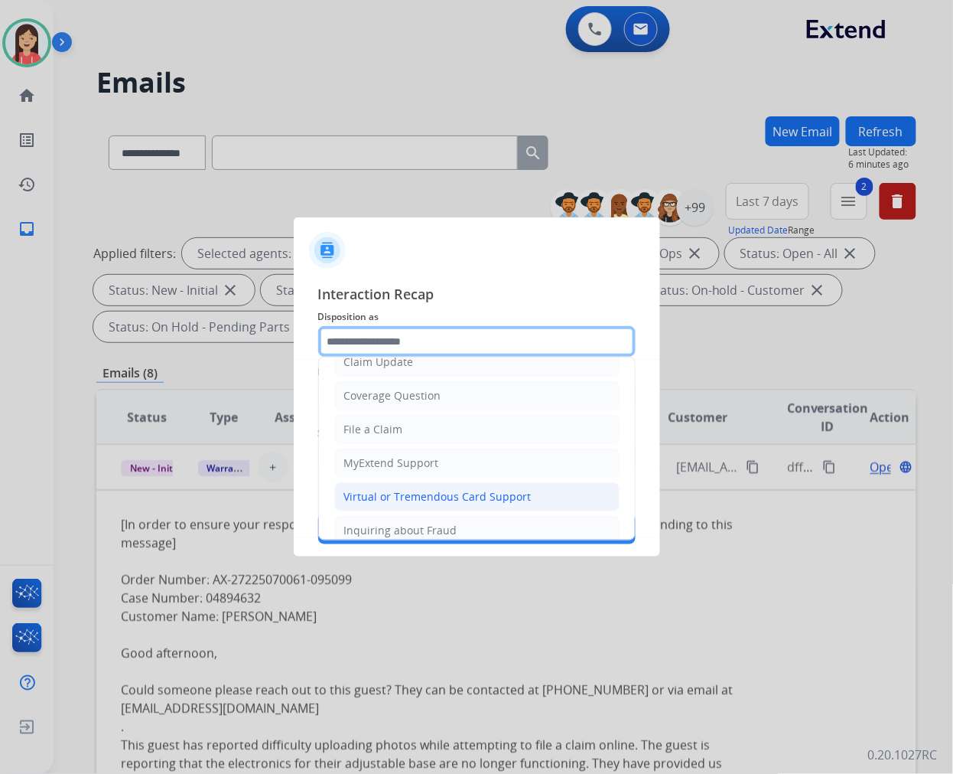
scroll to position [170, 0]
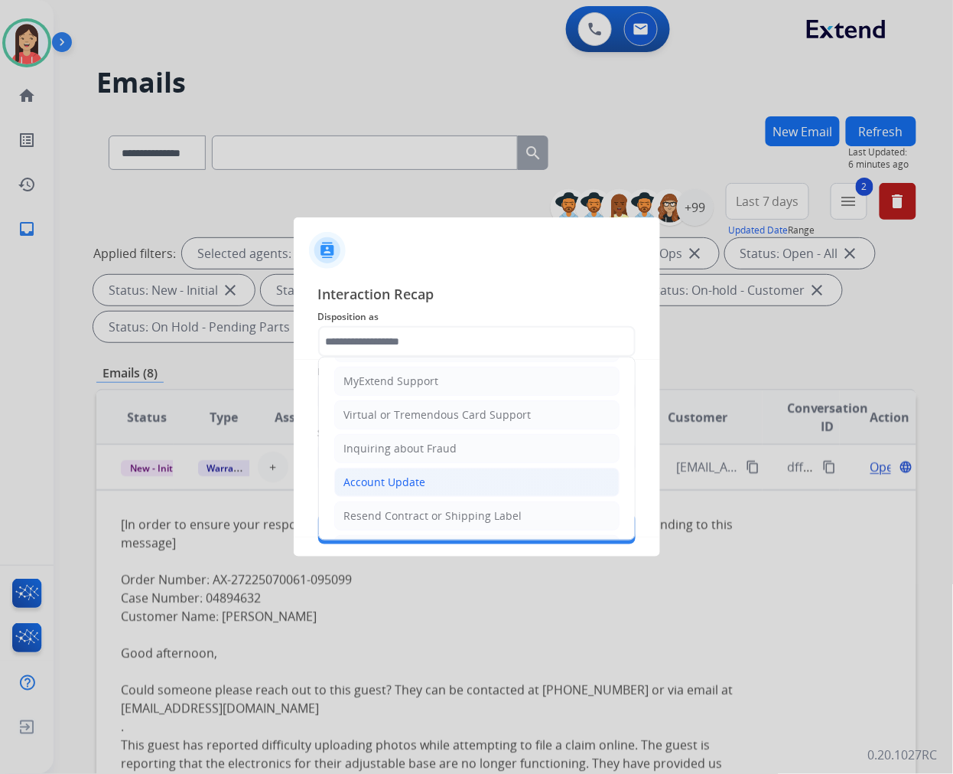
click at [406, 477] on div "Account Update" at bounding box center [385, 481] width 82 height 15
type input "**********"
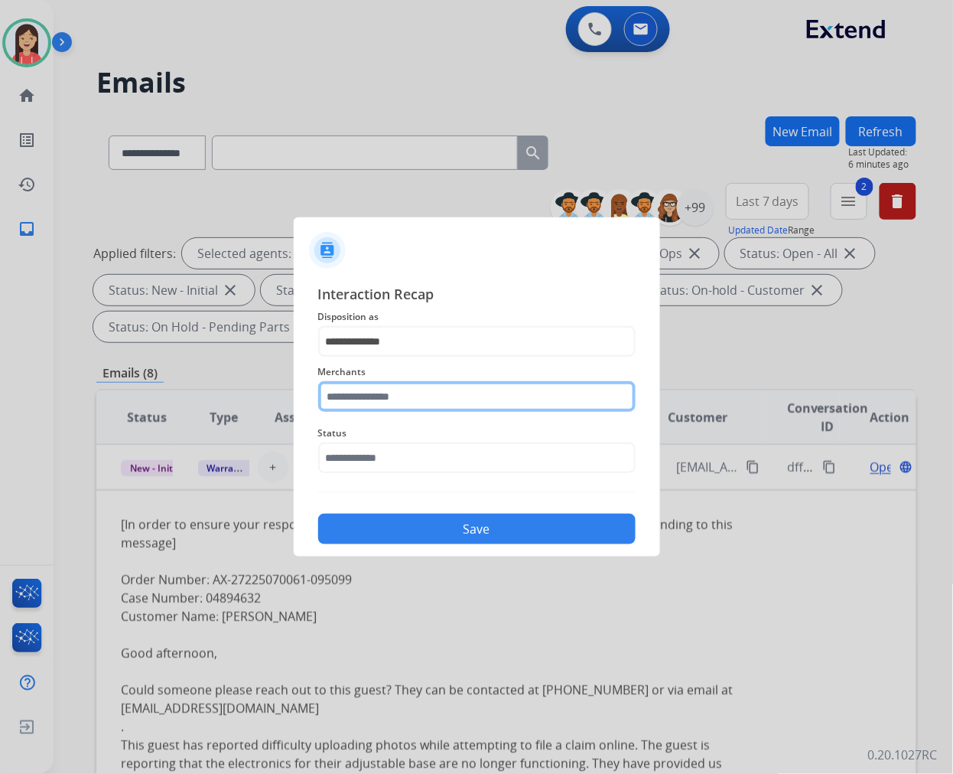
click at [432, 400] on input "text" at bounding box center [477, 396] width 318 height 31
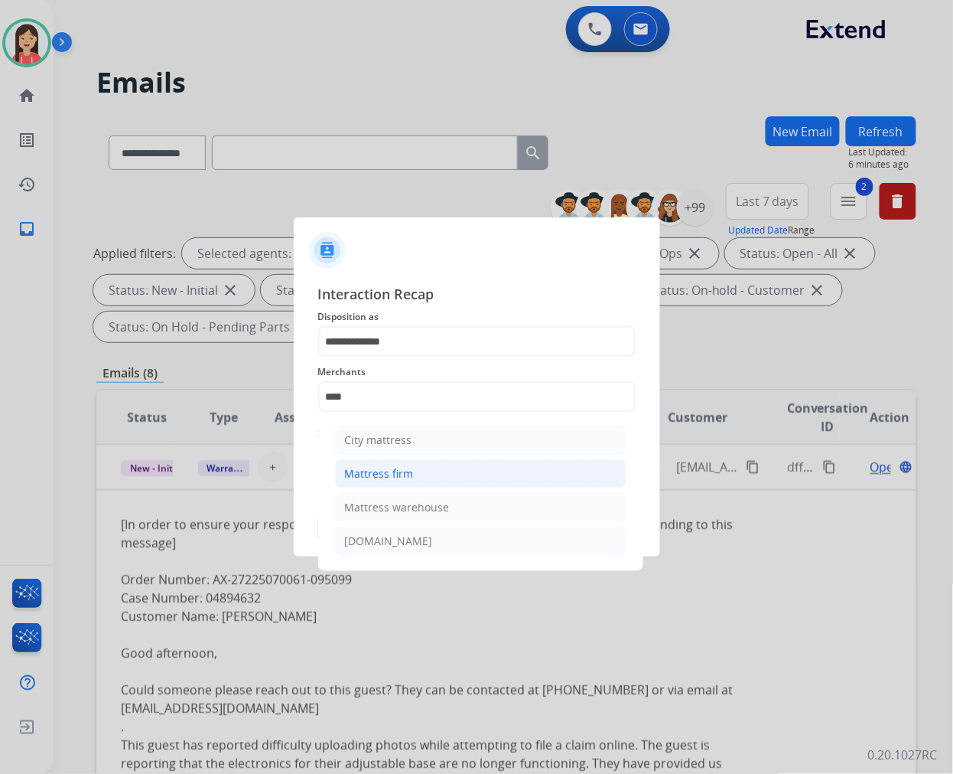
click at [425, 476] on li "Mattress firm" at bounding box center [481, 473] width 292 height 29
type input "**********"
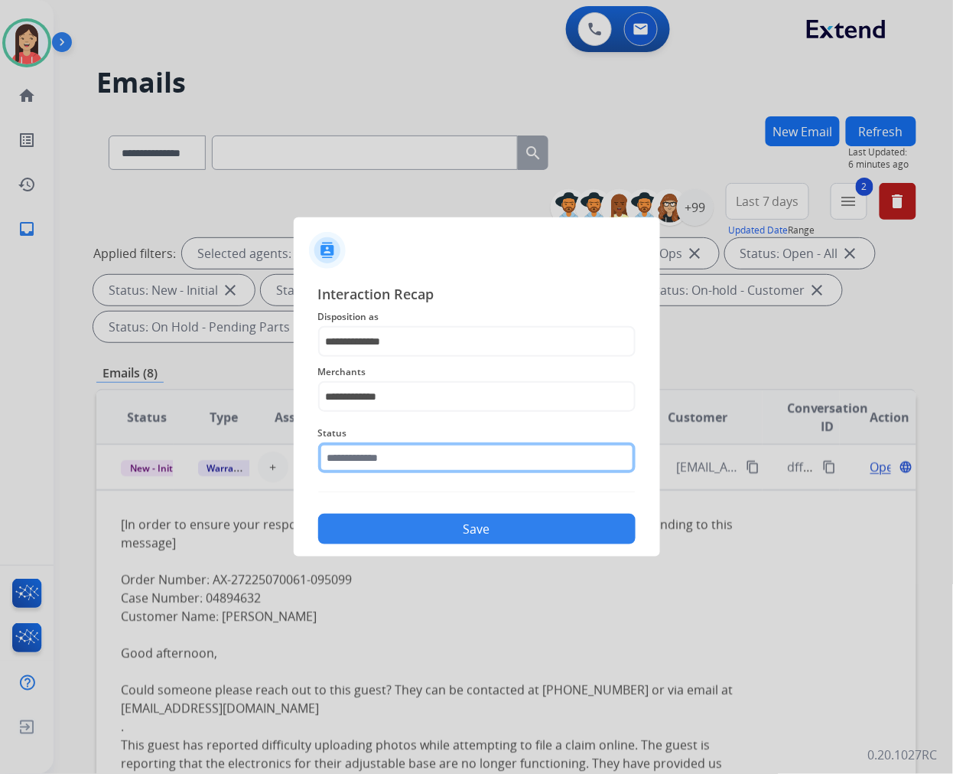
click at [427, 459] on input "text" at bounding box center [477, 457] width 318 height 31
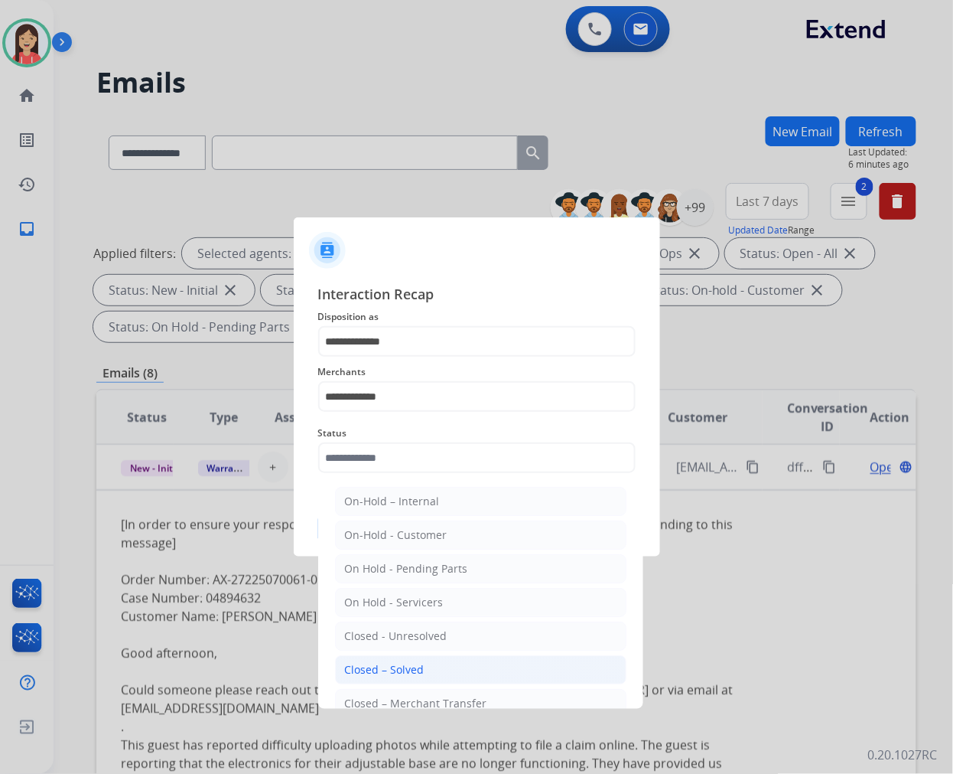
click at [423, 673] on li "Closed – Solved" at bounding box center [481, 669] width 292 height 29
type input "**********"
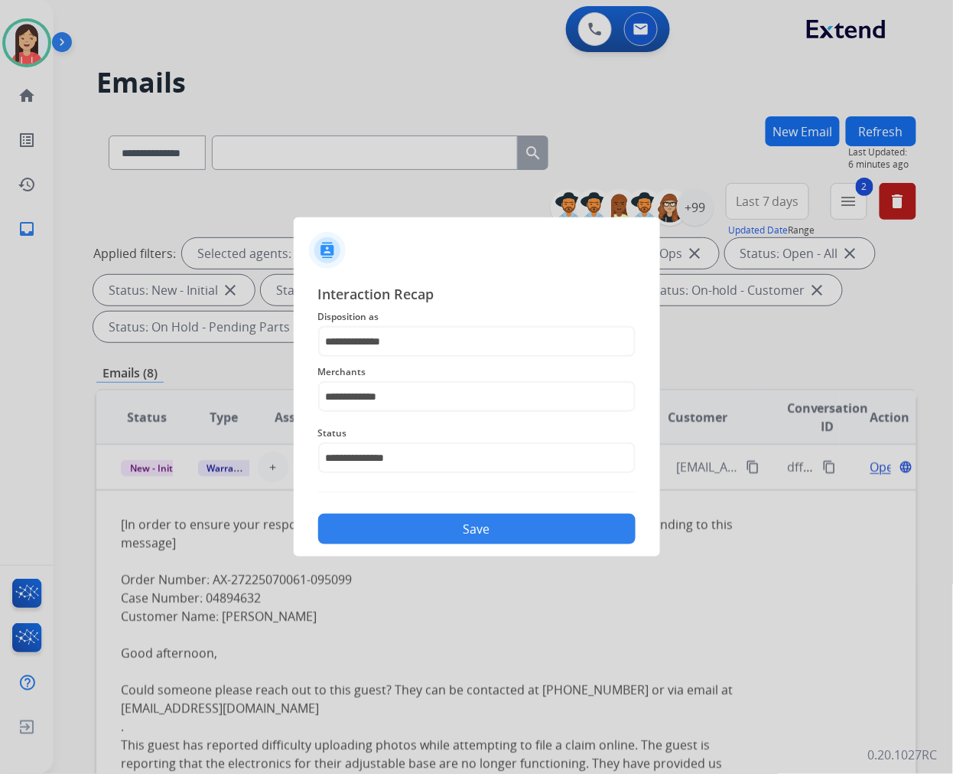
click at [452, 539] on button "Save" at bounding box center [477, 528] width 318 height 31
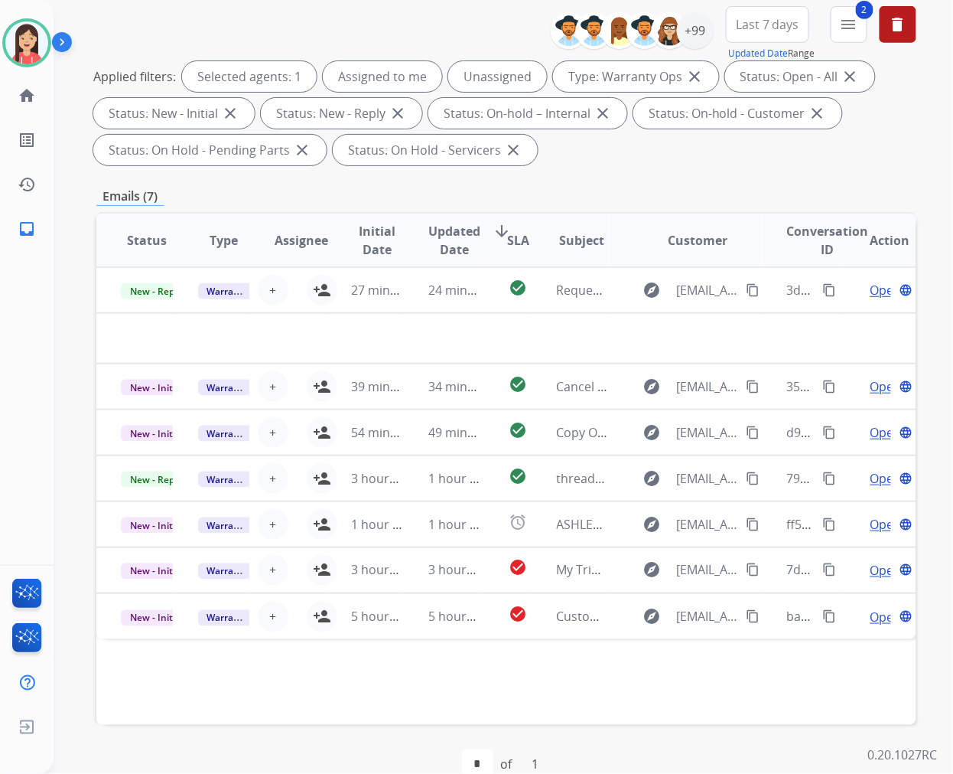
scroll to position [207, 0]
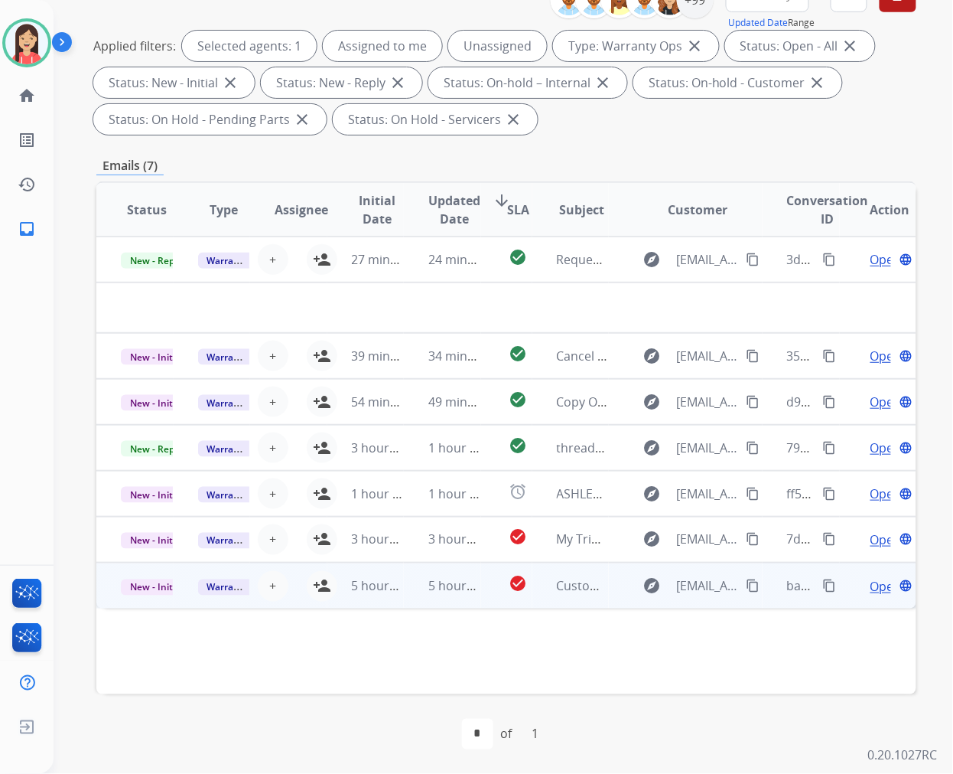
click at [422, 602] on td "5 hours ago" at bounding box center [442, 585] width 77 height 46
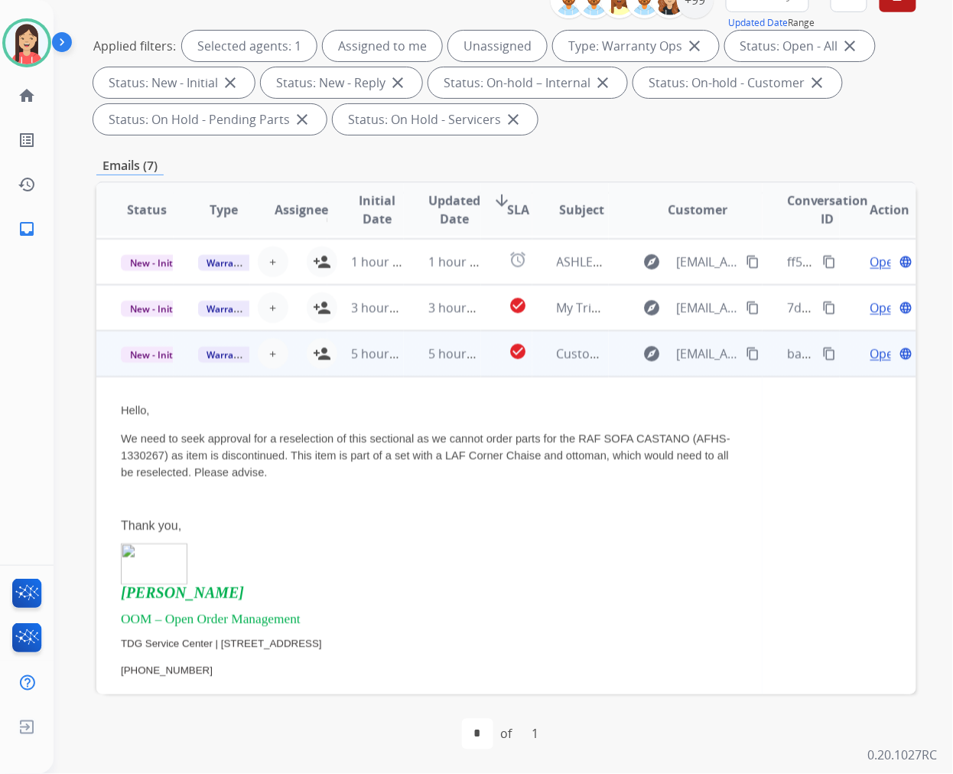
scroll to position [228, 0]
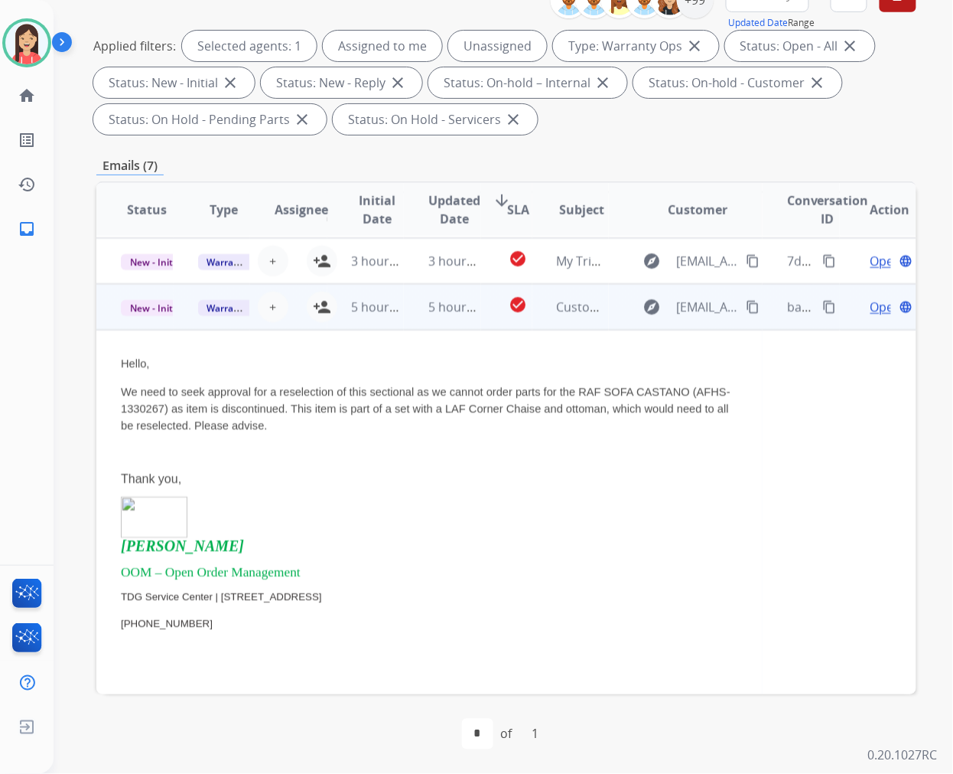
click at [871, 310] on span "Open" at bounding box center [886, 307] width 31 height 18
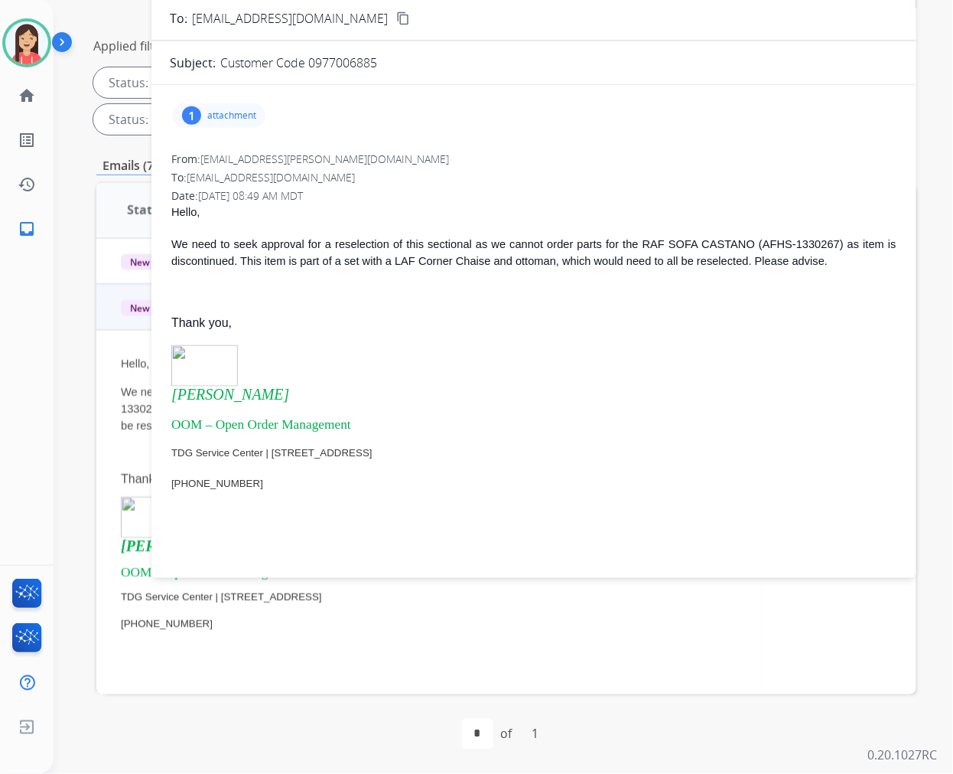
click at [237, 117] on p "attachment" at bounding box center [231, 115] width 49 height 12
click at [715, 204] on p "Hello," at bounding box center [533, 212] width 725 height 17
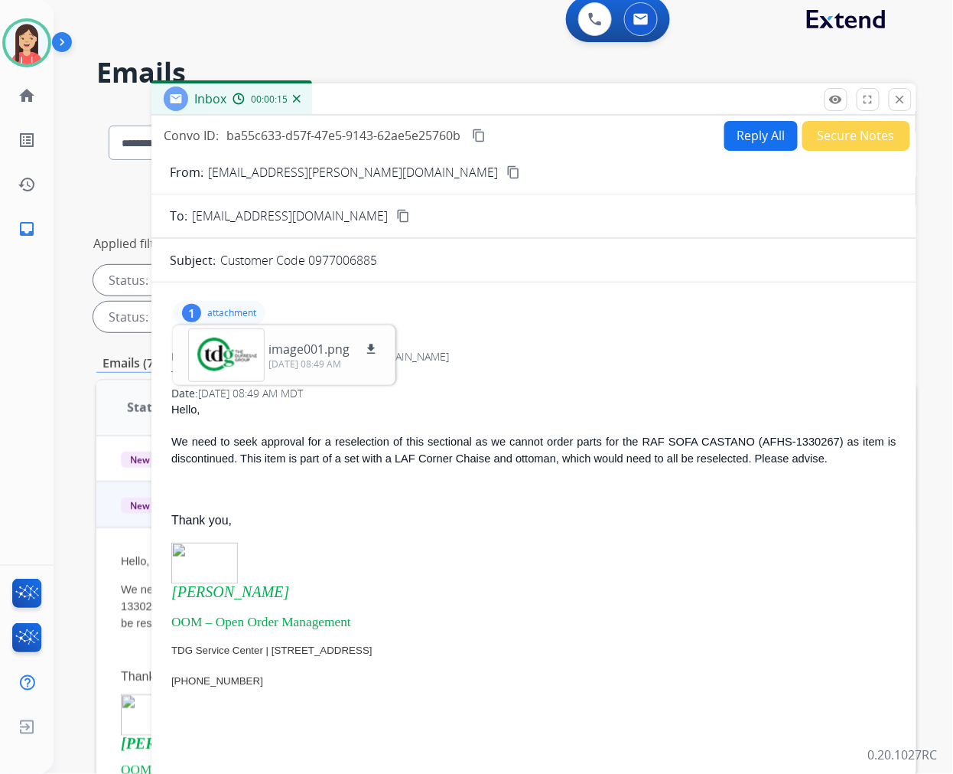
scroll to position [0, 0]
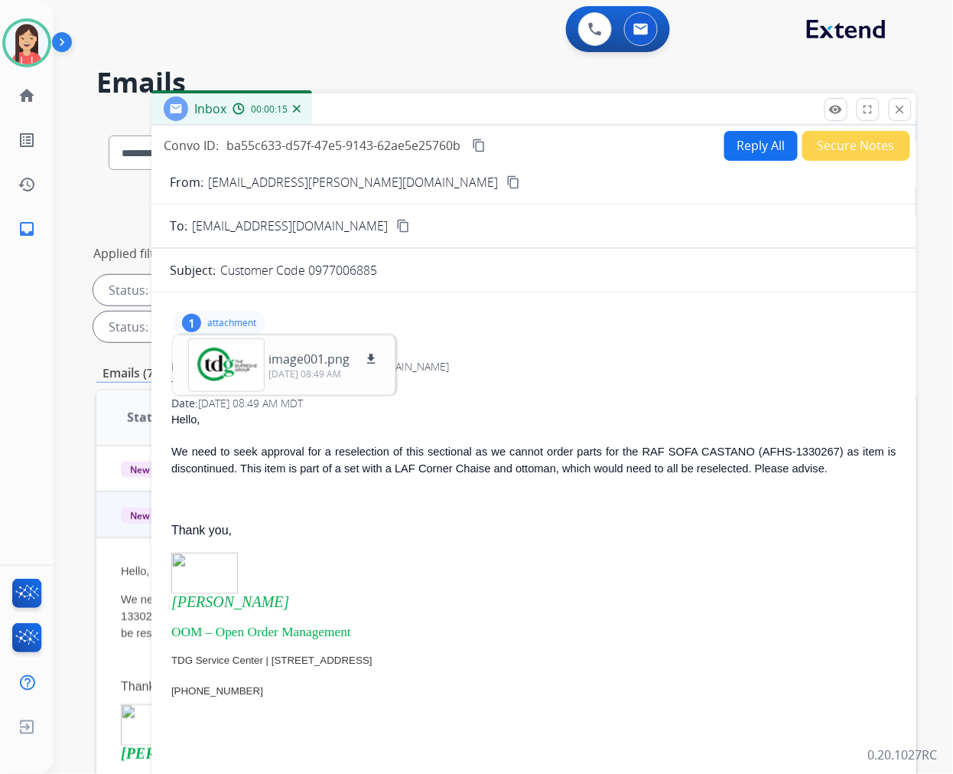
click at [766, 132] on button "Reply All" at bounding box center [761, 146] width 73 height 30
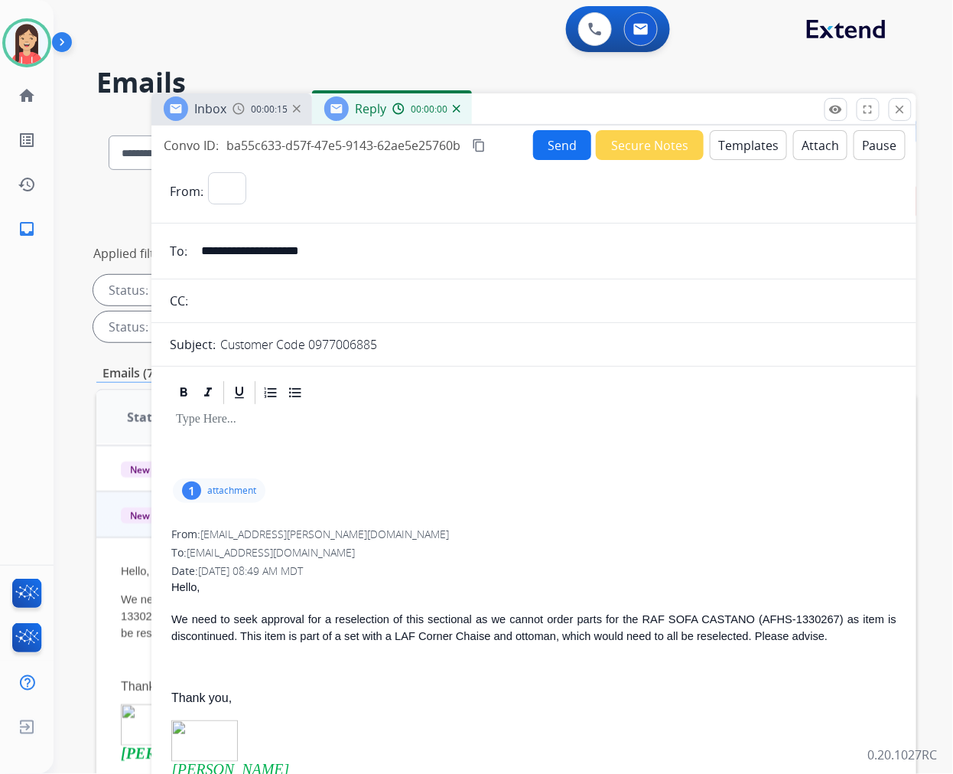
select select "**********"
click at [719, 149] on button "Templates" at bounding box center [748, 145] width 77 height 30
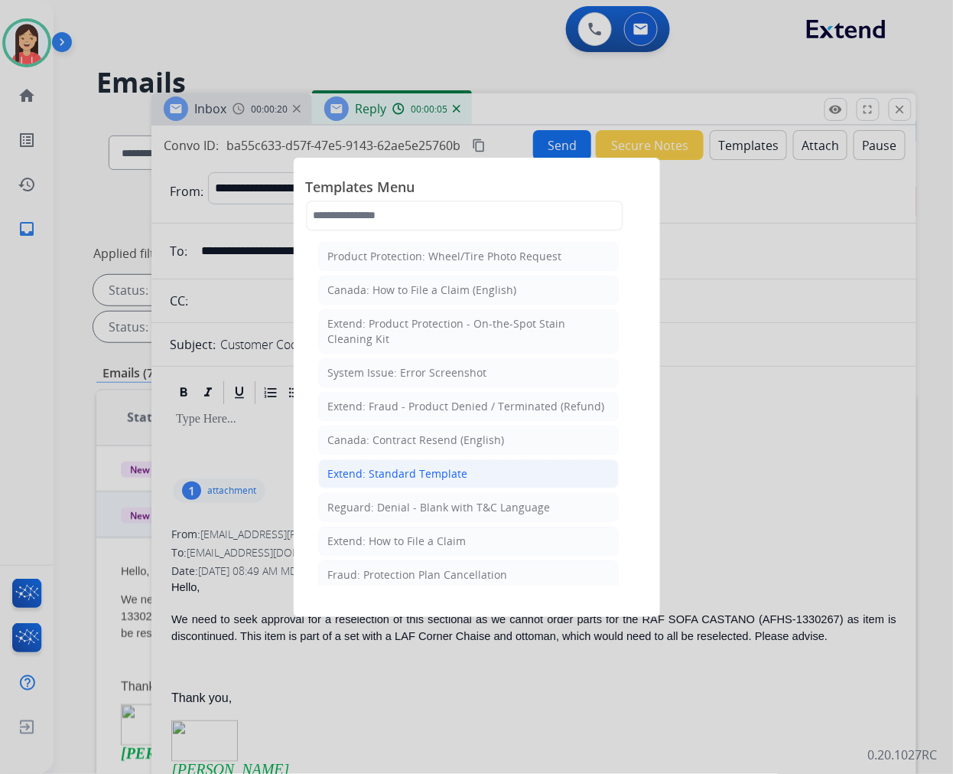
click at [450, 478] on div "Extend: Standard Template" at bounding box center [398, 473] width 140 height 15
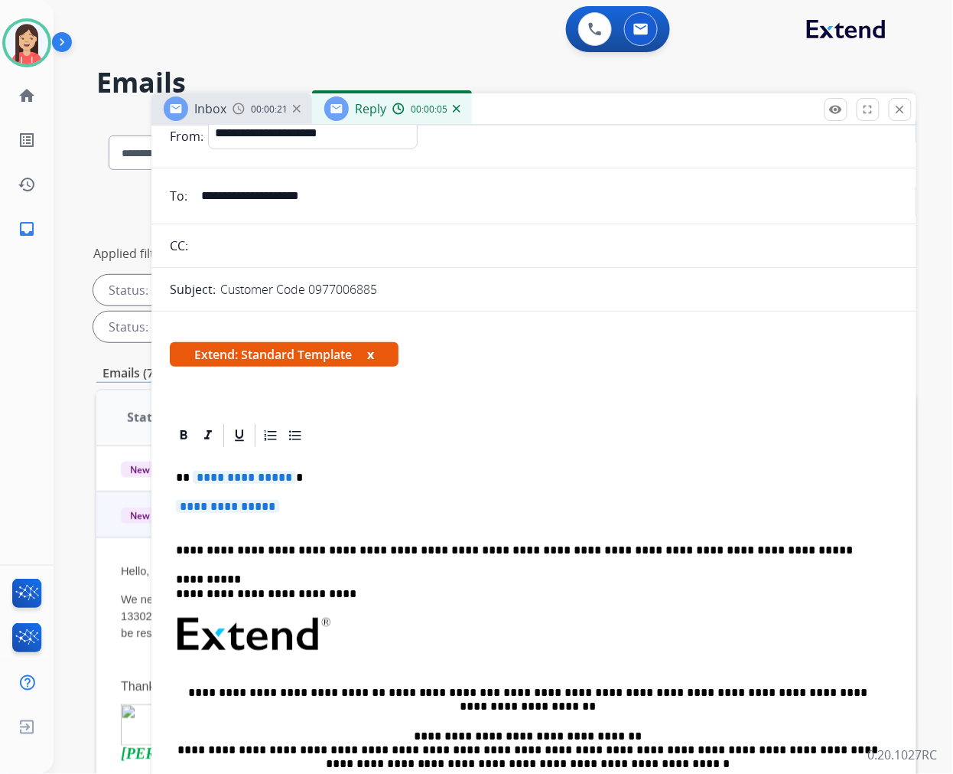
scroll to position [85, 0]
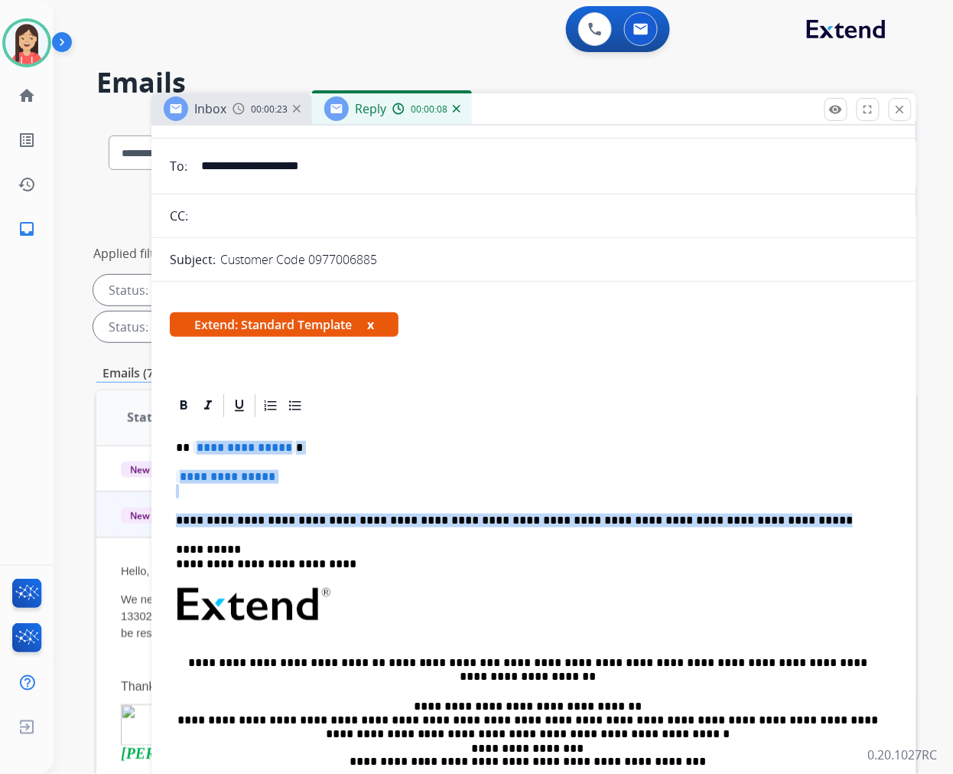
drag, startPoint x: 194, startPoint y: 445, endPoint x: 769, endPoint y: 514, distance: 578.9
click at [769, 514] on div "**********" at bounding box center [534, 640] width 728 height 442
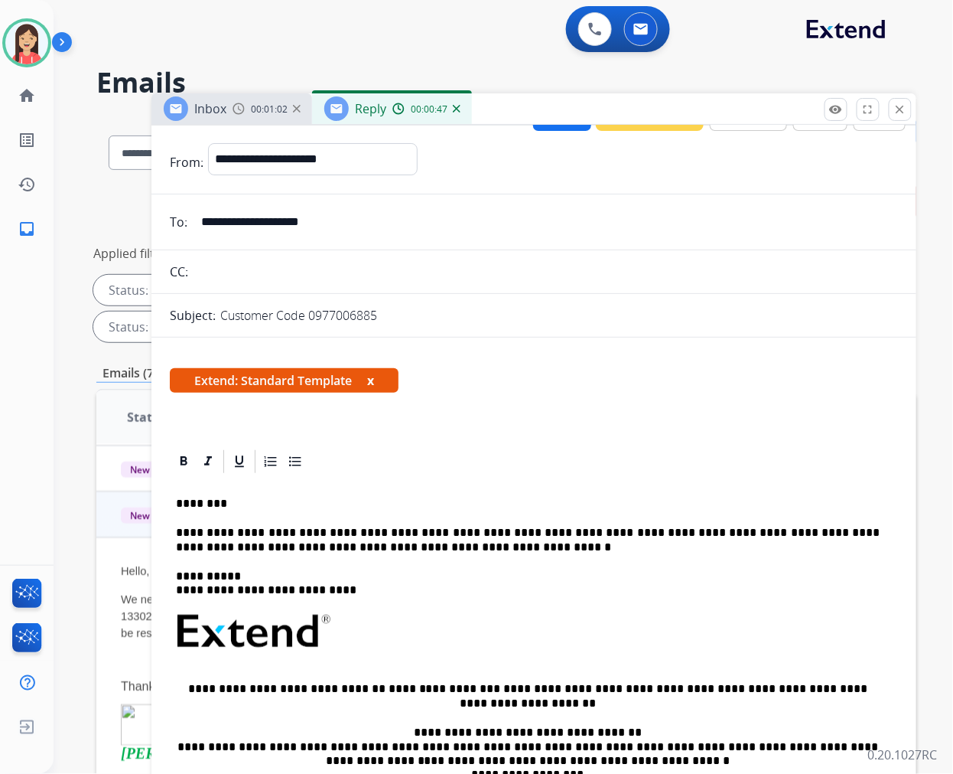
scroll to position [0, 0]
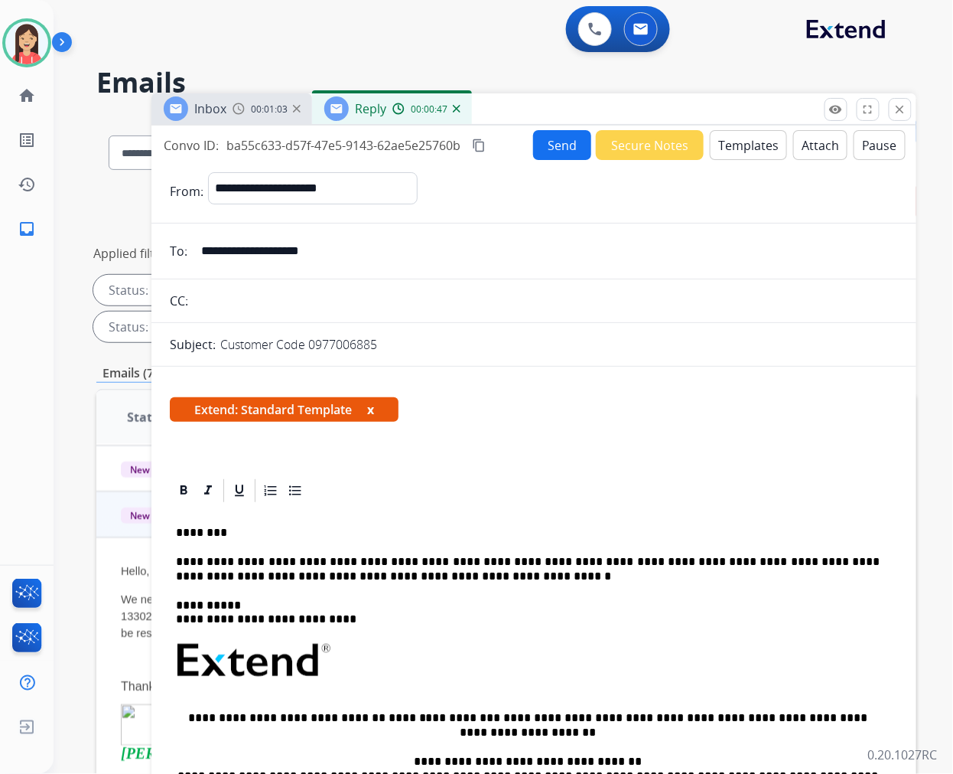
click at [552, 156] on button "Send" at bounding box center [562, 145] width 58 height 30
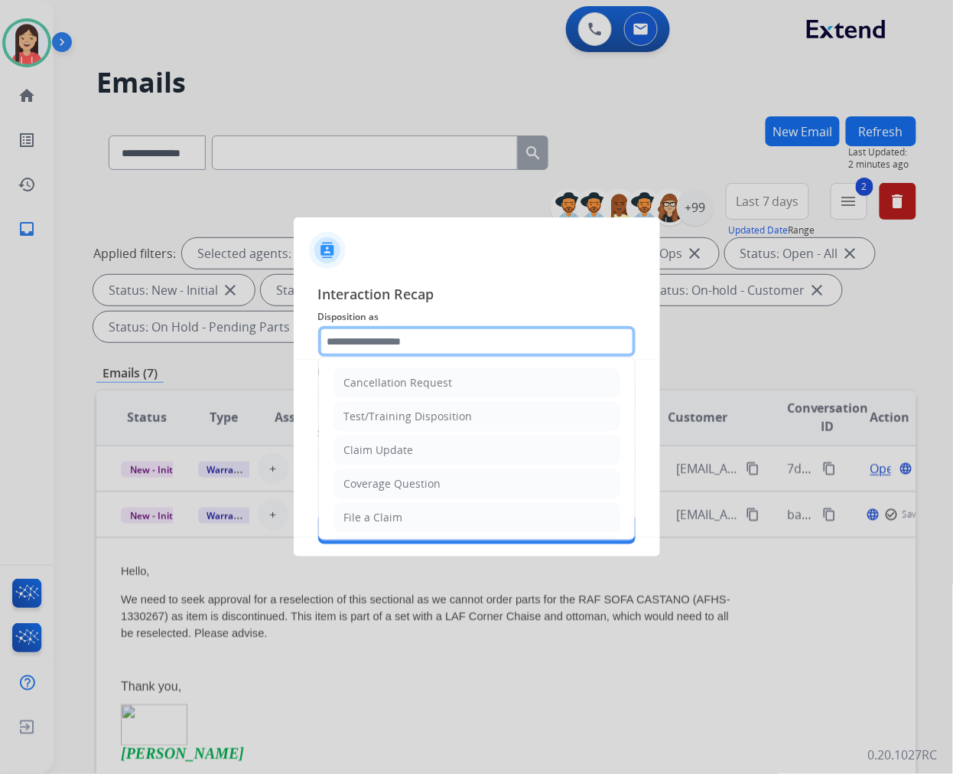
click at [416, 341] on input "text" at bounding box center [477, 341] width 318 height 31
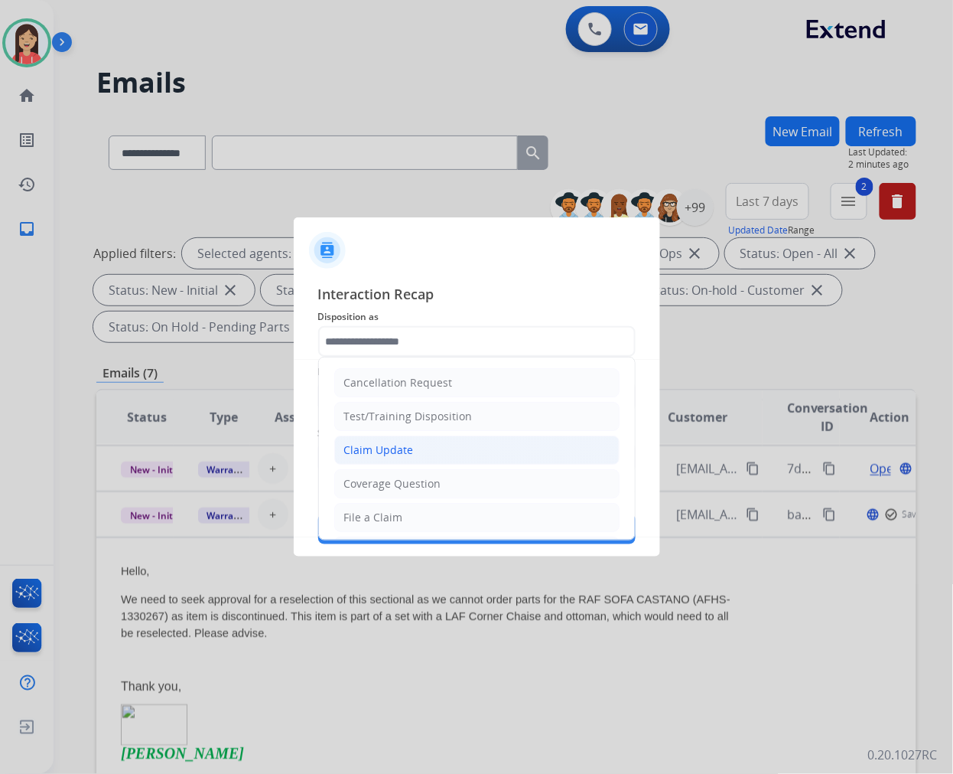
click at [425, 442] on li "Claim Update" at bounding box center [476, 449] width 285 height 29
type input "**********"
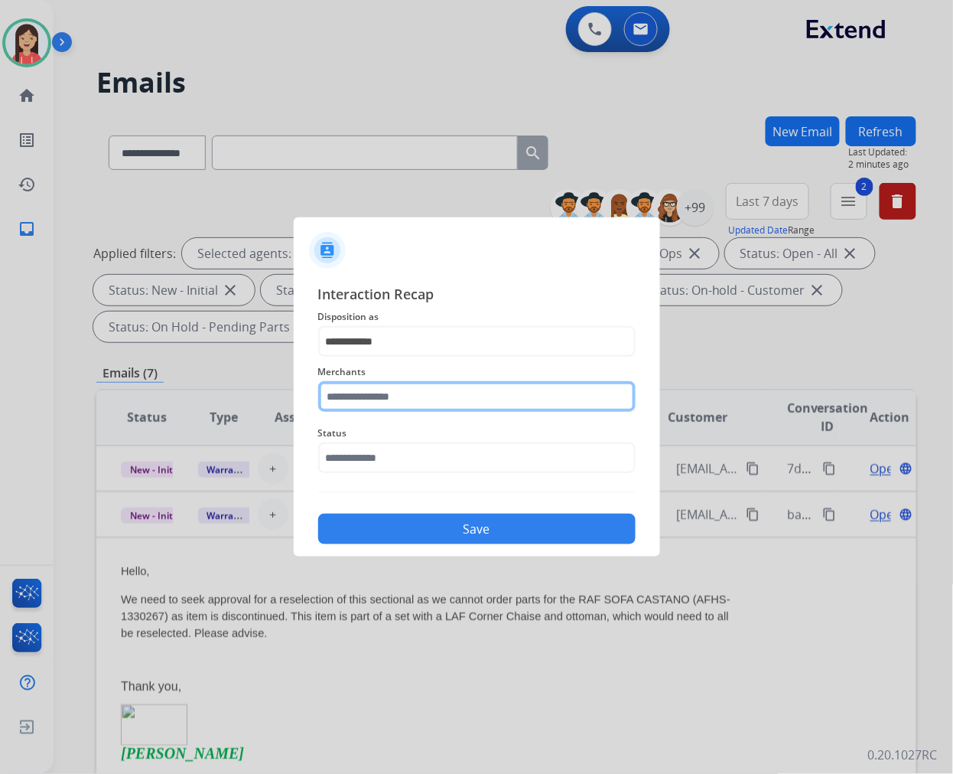
click at [409, 404] on input "text" at bounding box center [477, 396] width 318 height 31
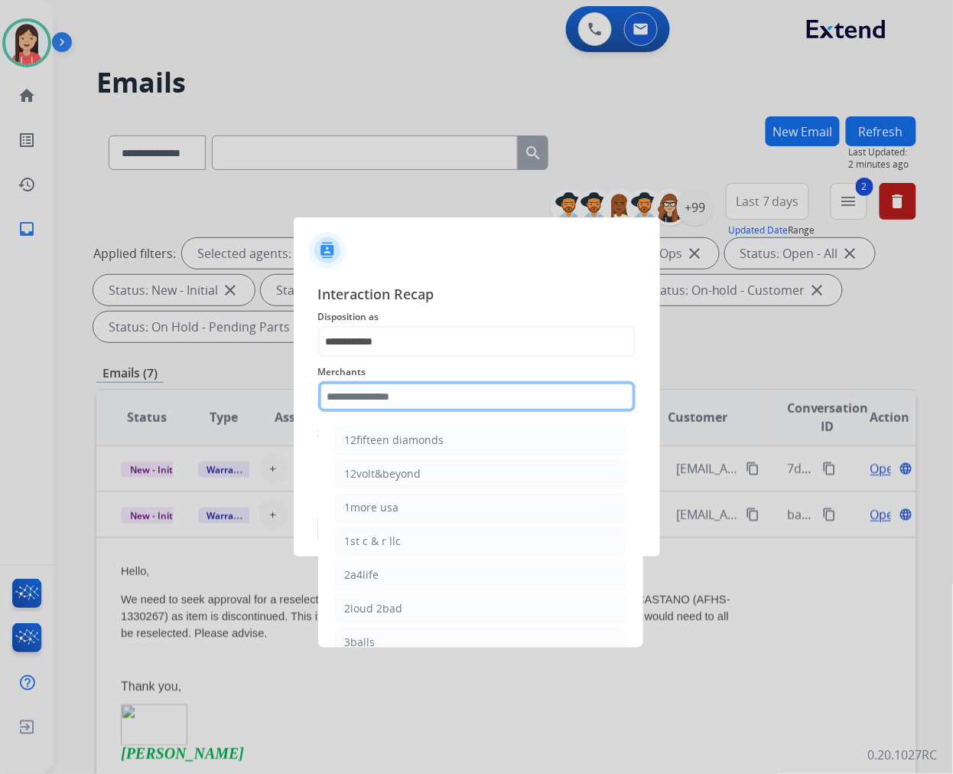
type input "*"
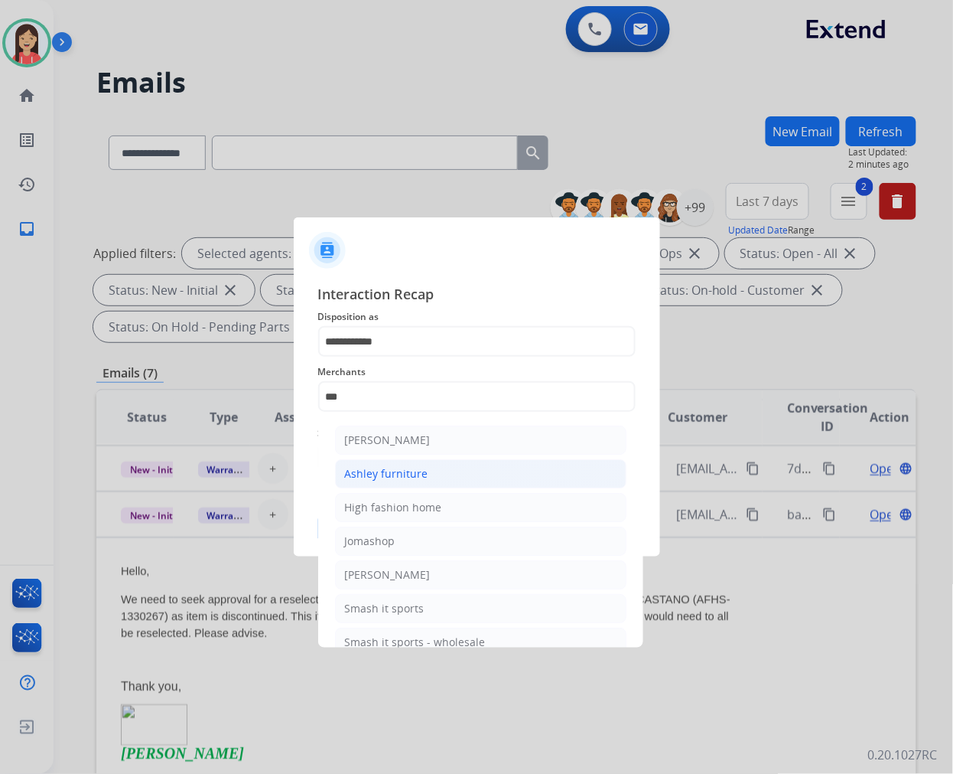
click at [403, 475] on div "Ashley furniture" at bounding box center [386, 473] width 83 height 15
type input "**********"
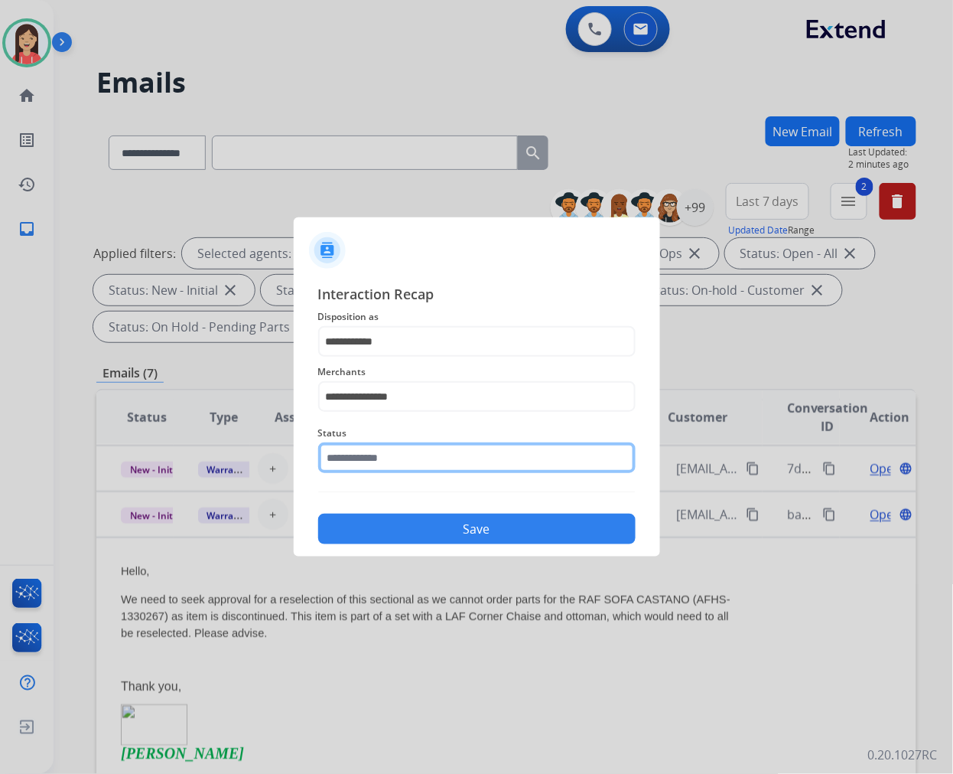
click at [406, 463] on input "text" at bounding box center [477, 457] width 318 height 31
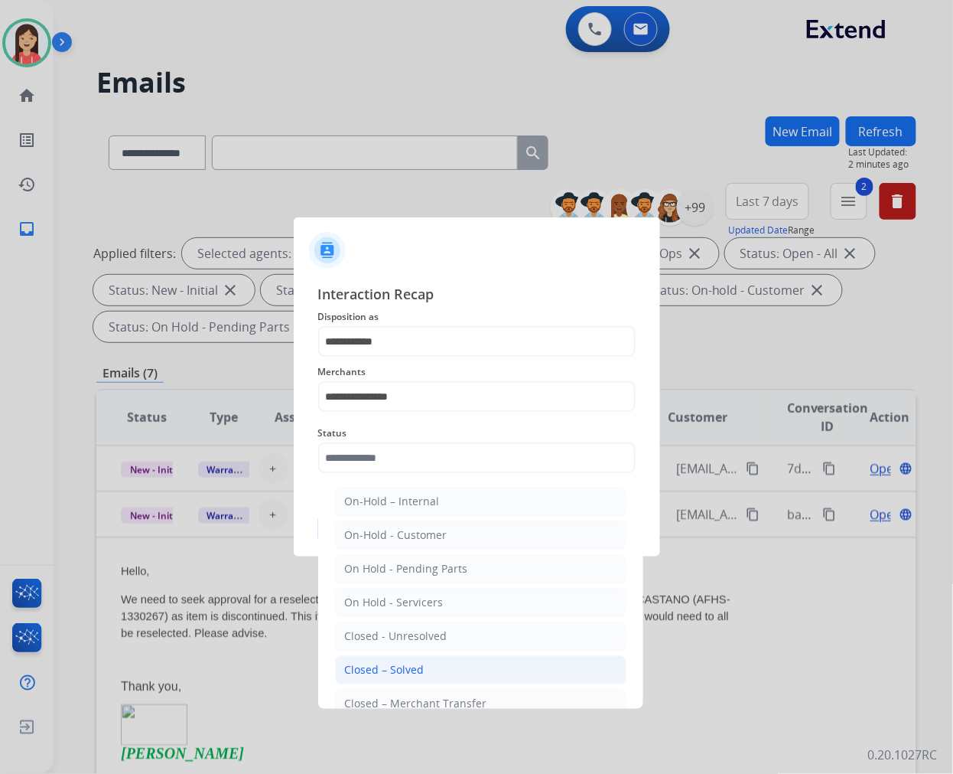
click at [403, 669] on div "Closed – Solved" at bounding box center [385, 669] width 80 height 15
type input "**********"
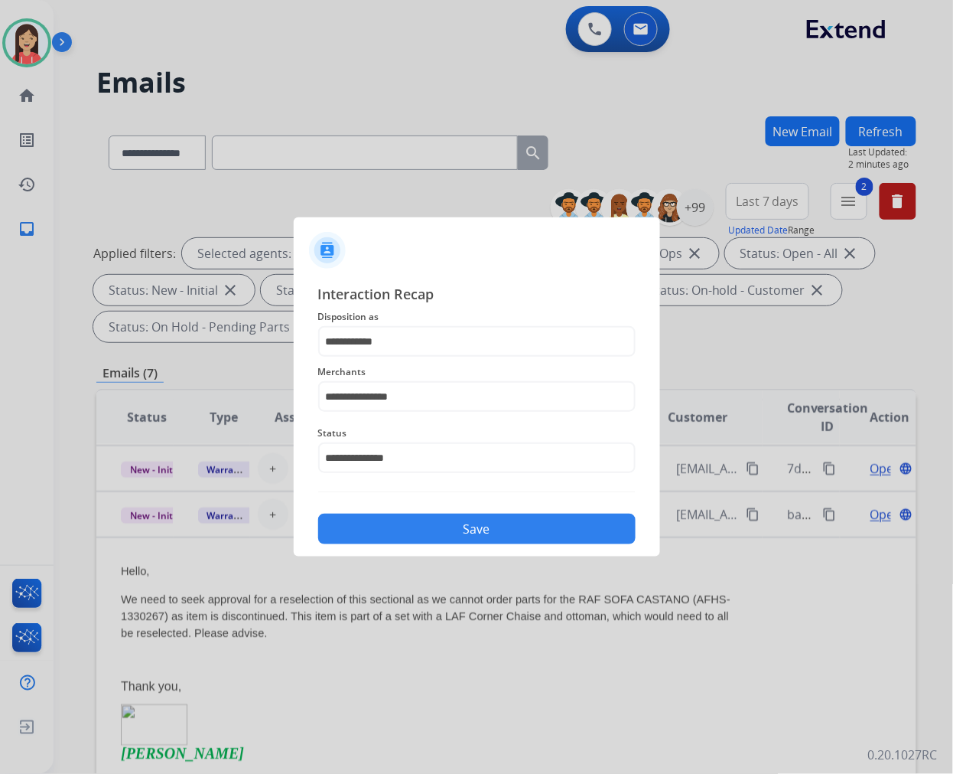
click at [456, 534] on button "Save" at bounding box center [477, 528] width 318 height 31
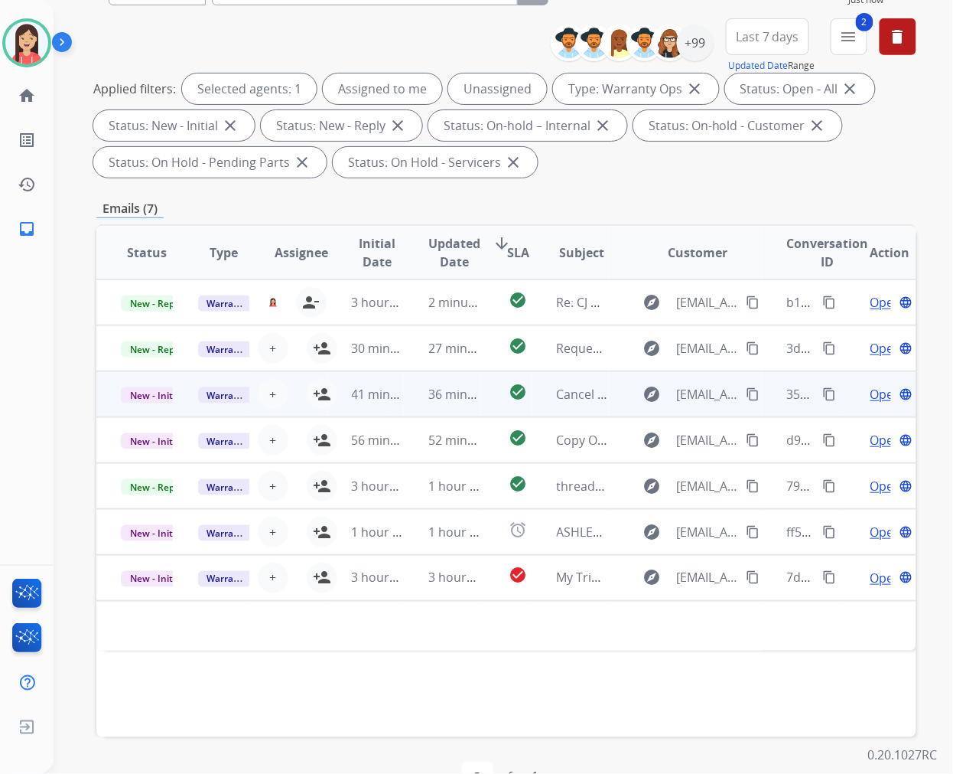
scroll to position [207, 0]
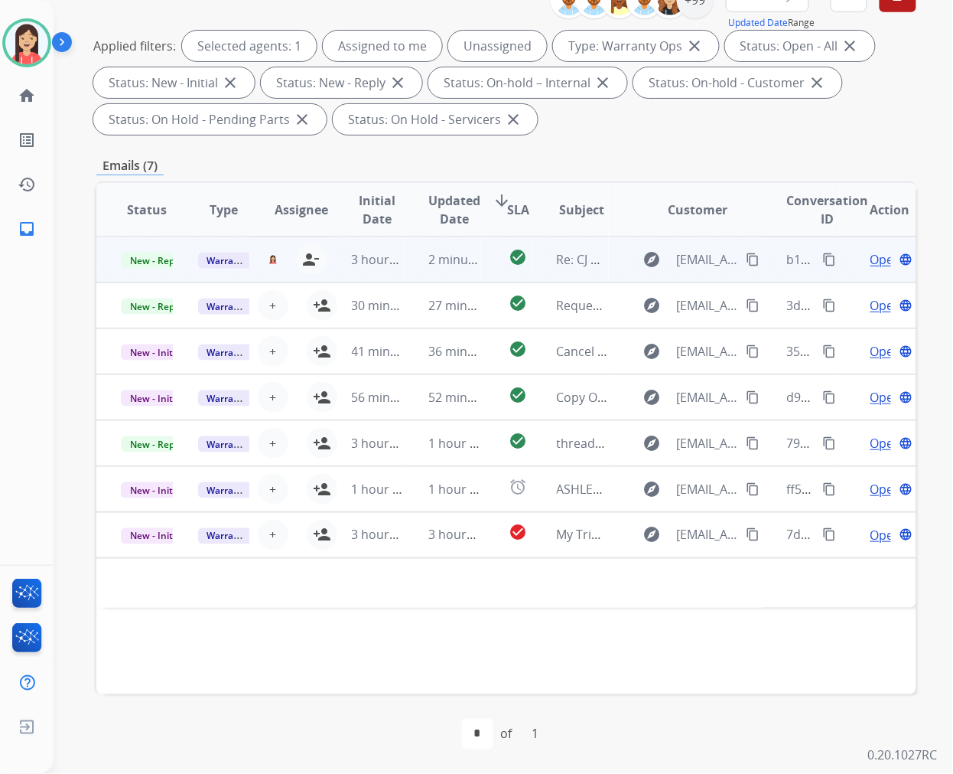
click at [391, 269] on td "3 hours ago" at bounding box center [366, 259] width 77 height 46
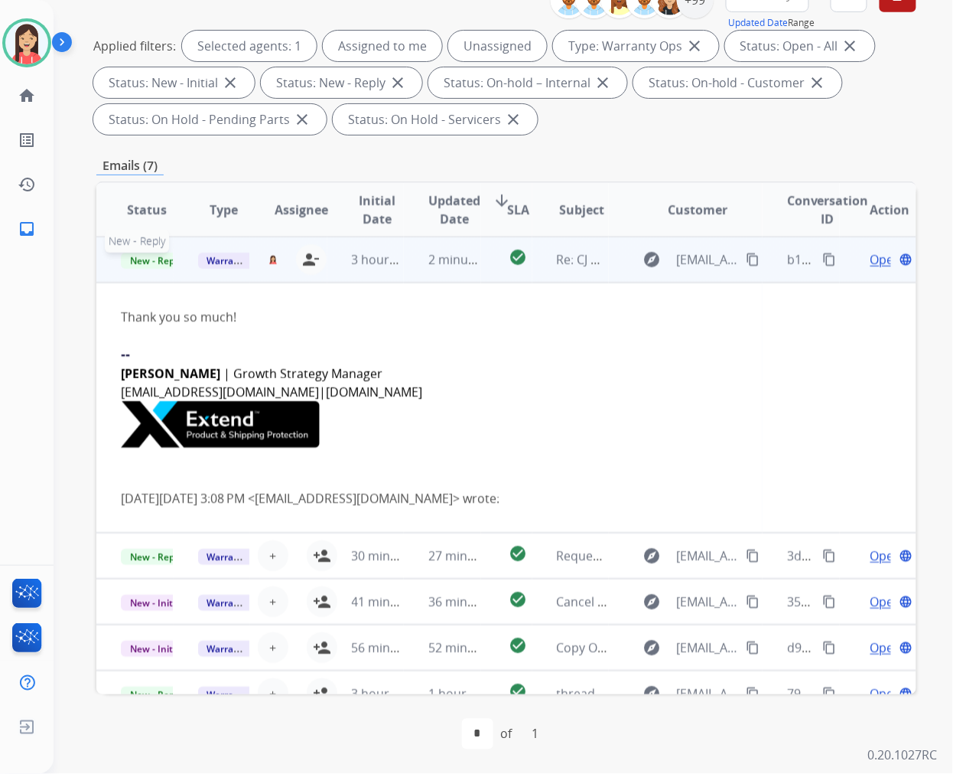
click at [152, 257] on span "New - Reply" at bounding box center [156, 261] width 70 height 16
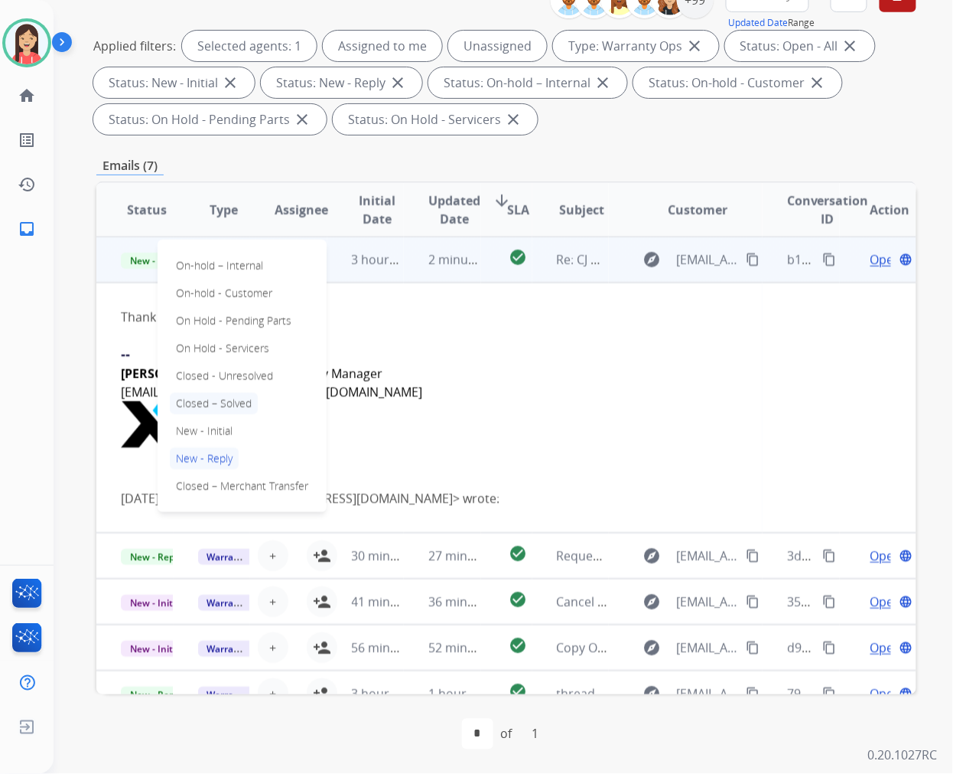
click at [226, 409] on p "Closed – Solved" at bounding box center [214, 403] width 88 height 21
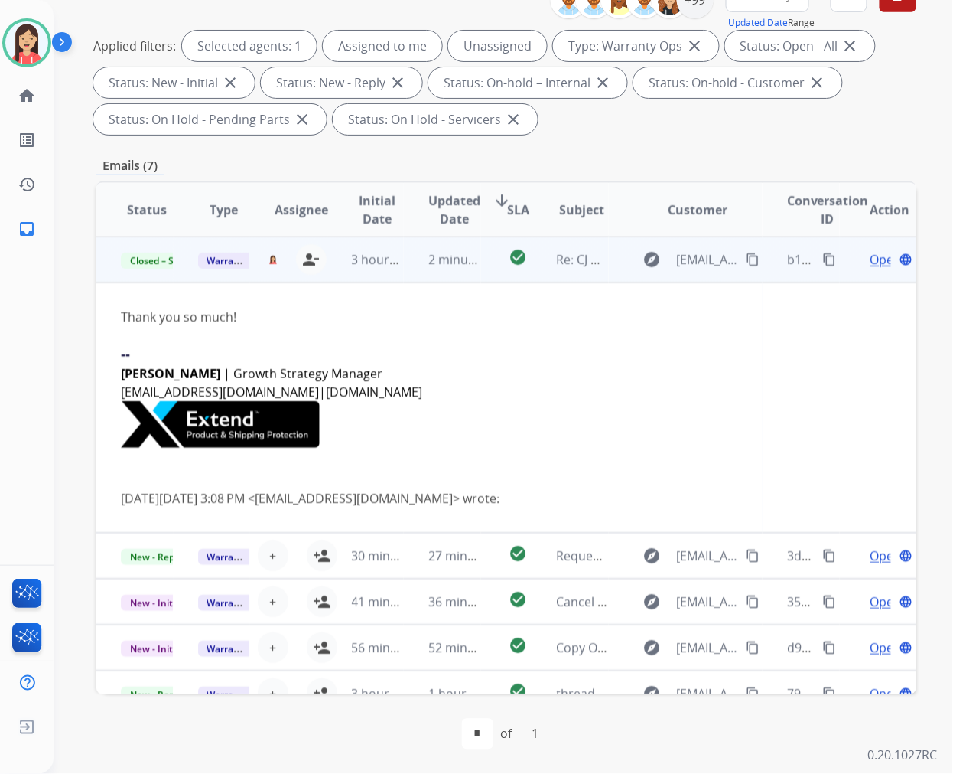
click at [404, 277] on td "2 minutes ago" at bounding box center [442, 259] width 77 height 46
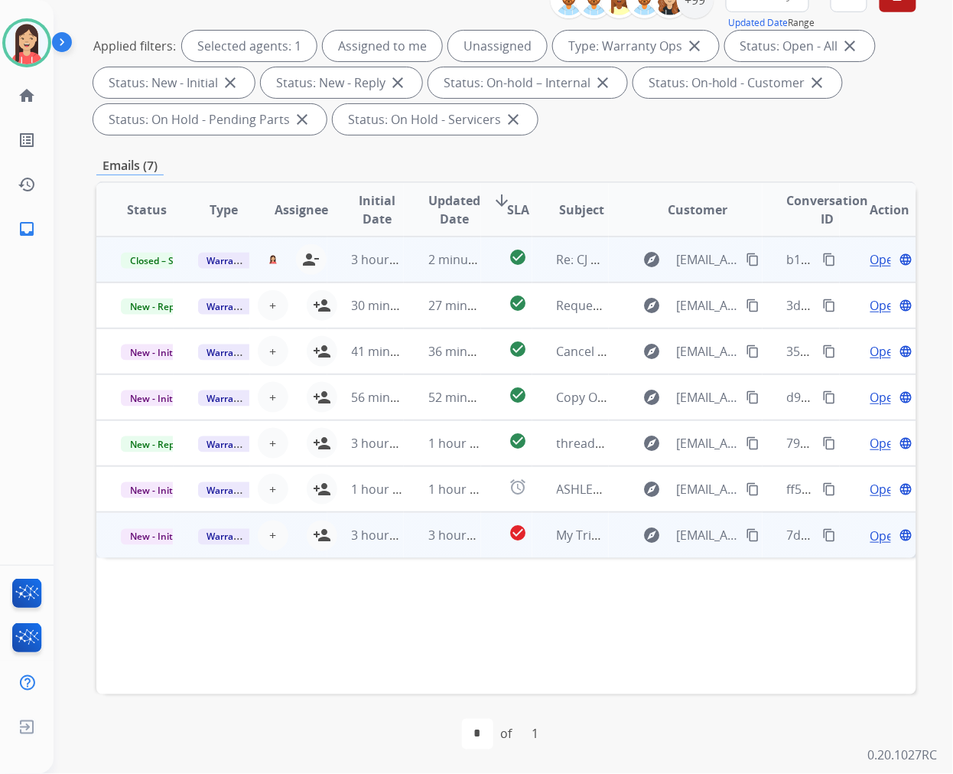
click at [417, 549] on td "3 hours ago" at bounding box center [442, 535] width 77 height 46
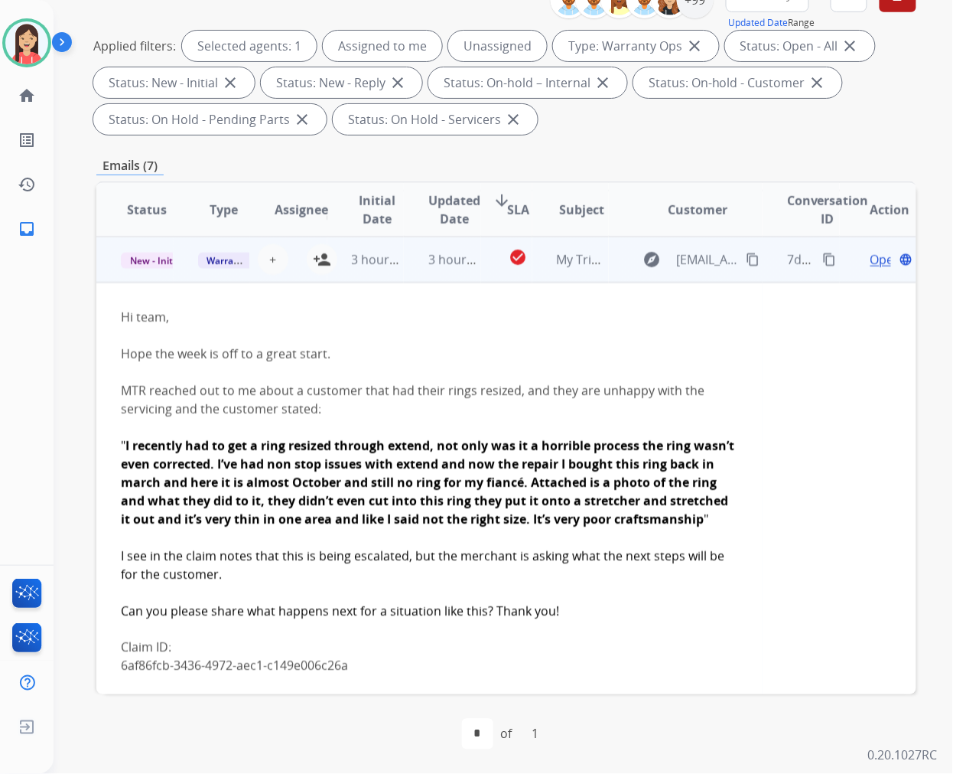
scroll to position [360, 0]
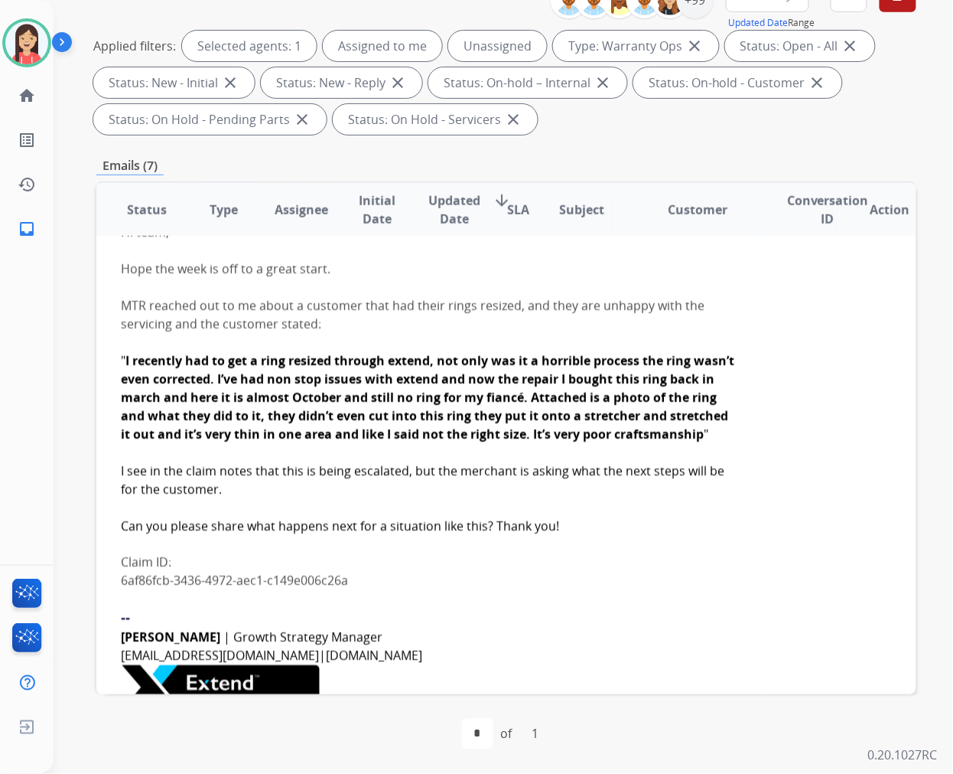
click at [289, 589] on link "6af86fcb-3436-4972-aec1-c149e006c26a" at bounding box center [234, 580] width 227 height 17
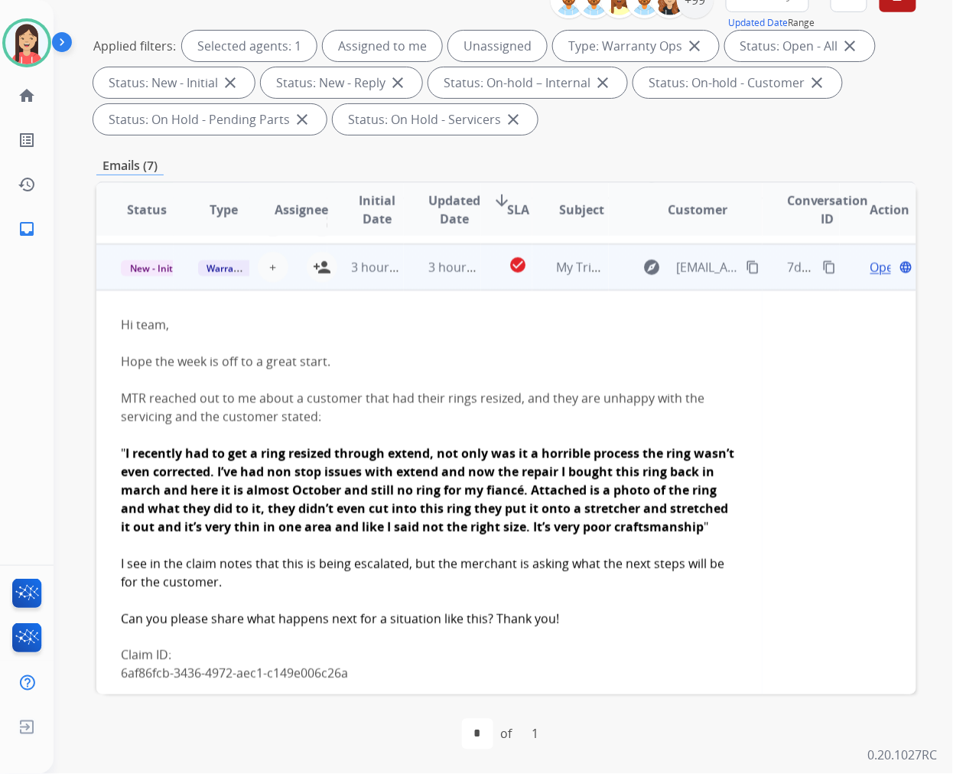
scroll to position [255, 0]
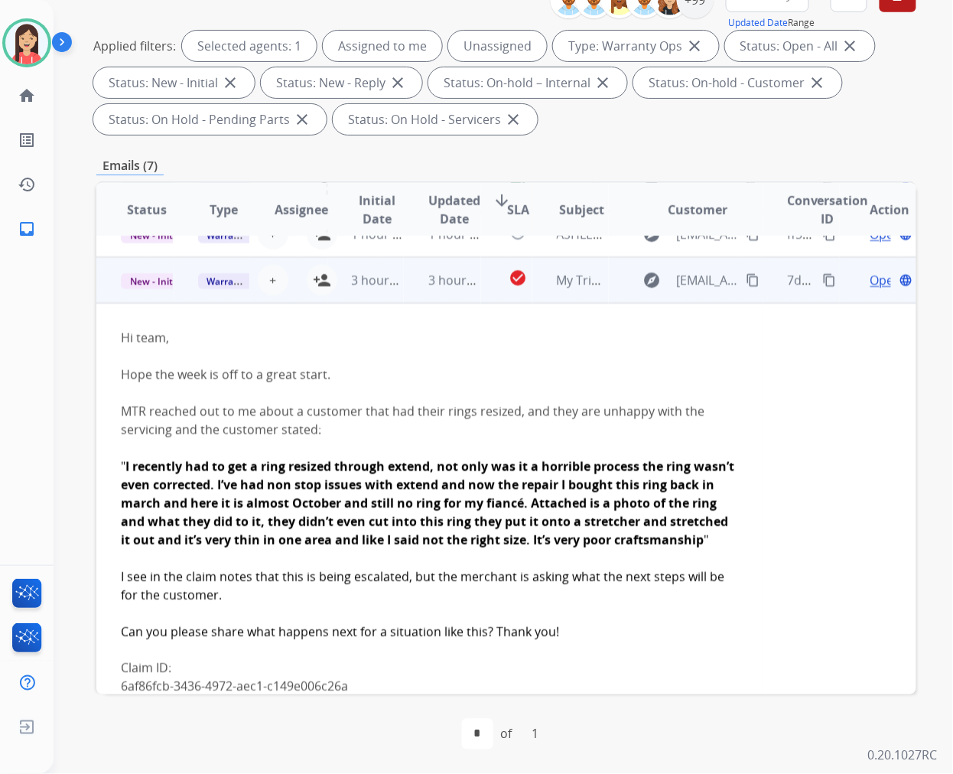
click at [620, 431] on div "MTR reached out to me about a customer that had their rings resized, and they a…" at bounding box center [430, 420] width 618 height 37
click at [871, 281] on span "Open" at bounding box center [886, 280] width 31 height 18
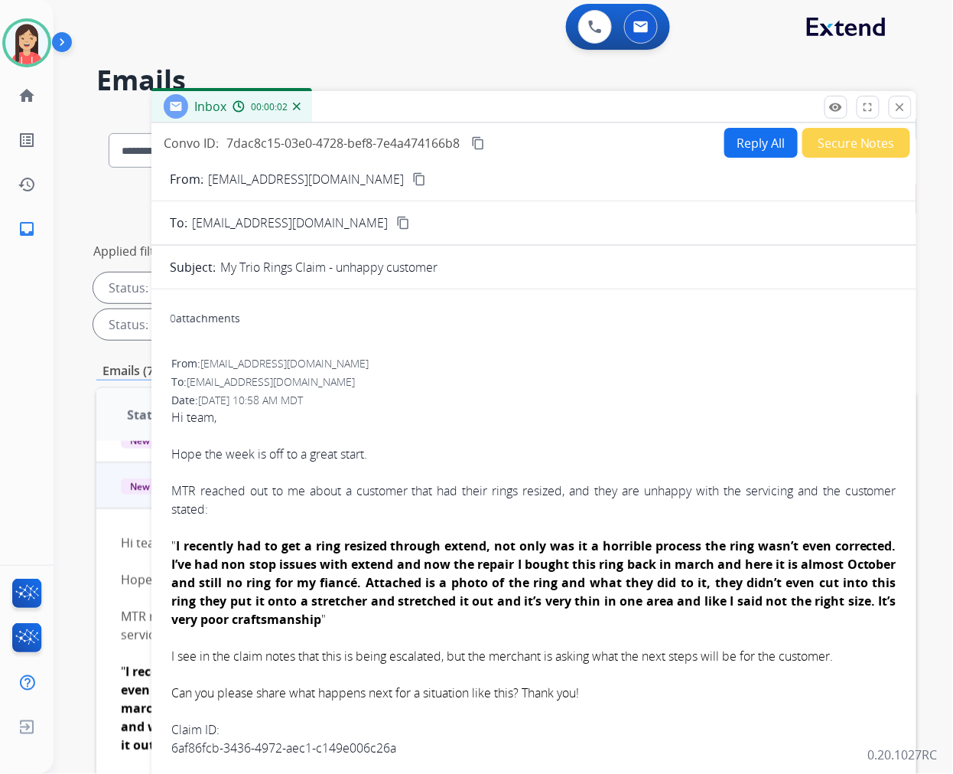
scroll to position [0, 0]
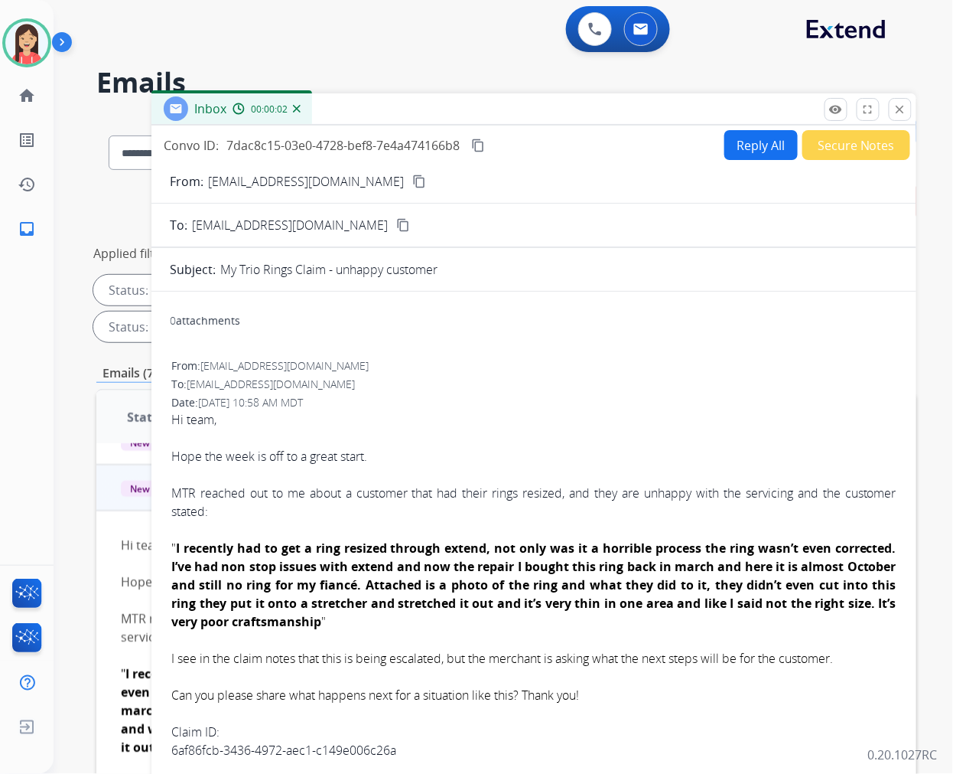
click at [752, 148] on button "Reply All" at bounding box center [761, 145] width 73 height 30
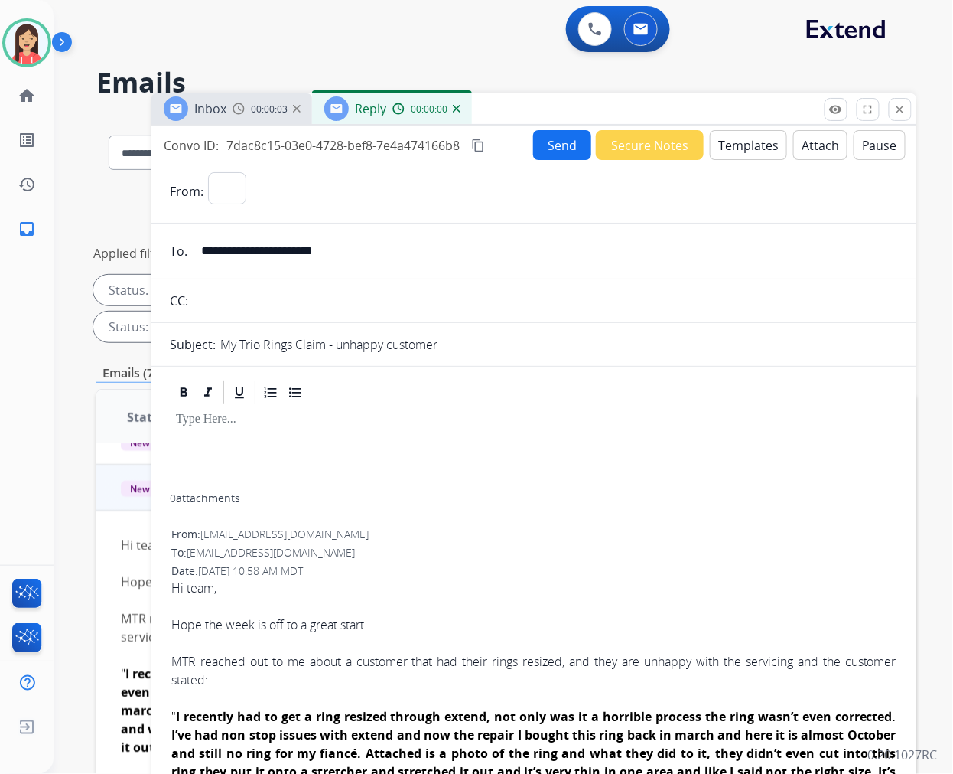
select select "**********"
click at [752, 148] on button "Templates" at bounding box center [748, 145] width 77 height 30
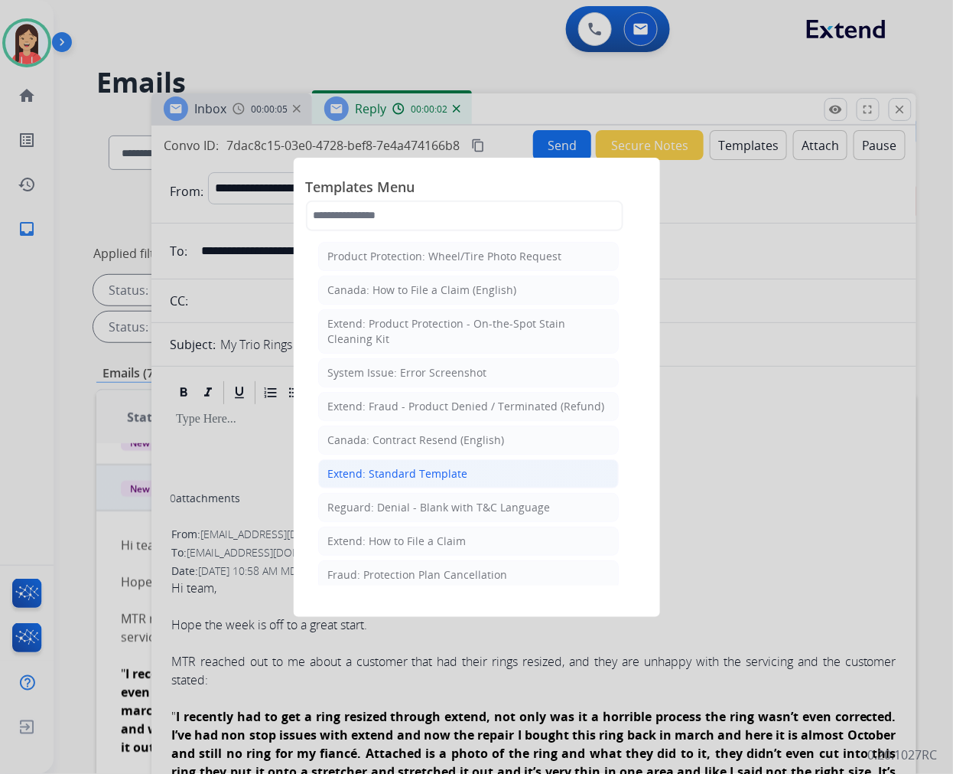
click at [368, 473] on div "Extend: Standard Template" at bounding box center [398, 473] width 140 height 15
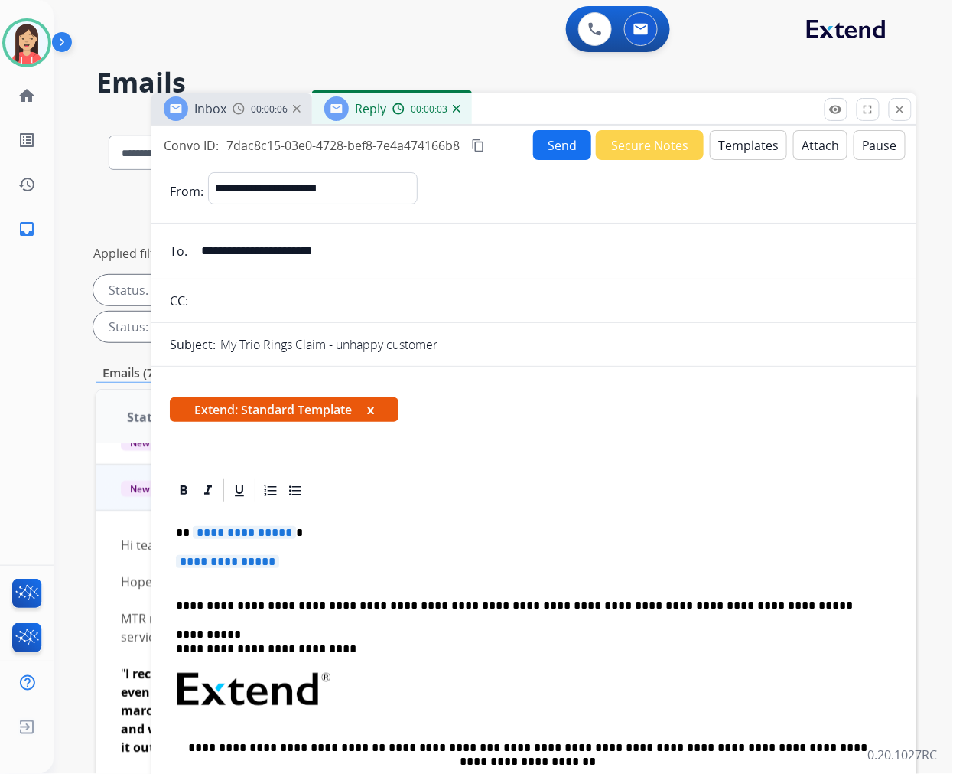
scroll to position [170, 0]
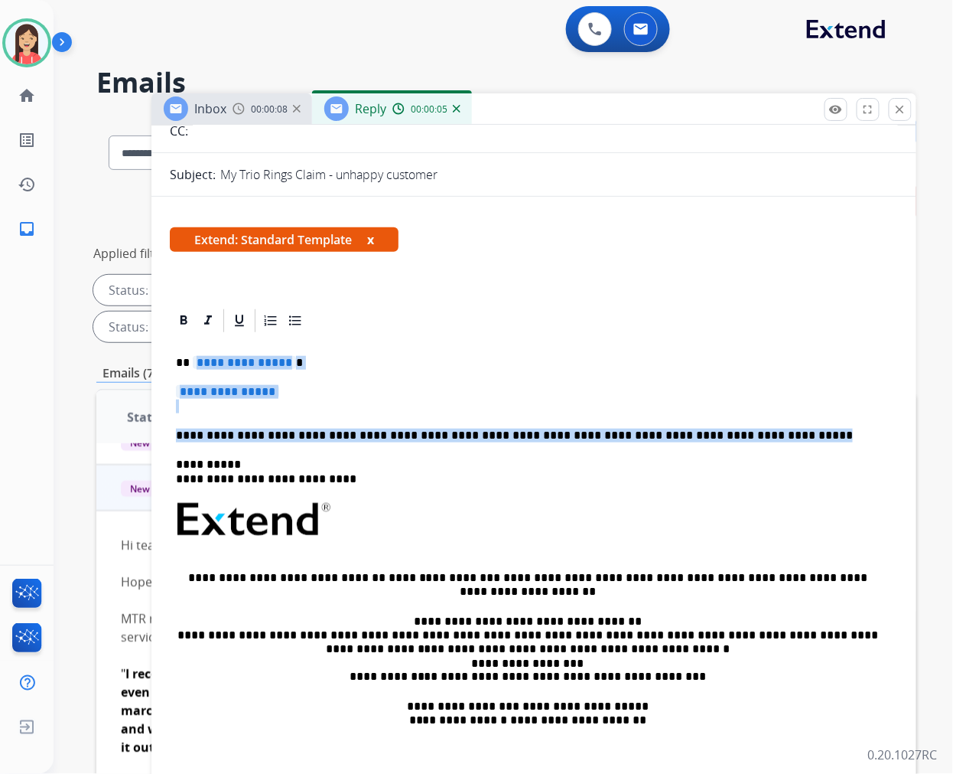
drag, startPoint x: 195, startPoint y: 361, endPoint x: 741, endPoint y: 425, distance: 549.4
click at [741, 425] on div "**********" at bounding box center [534, 564] width 728 height 461
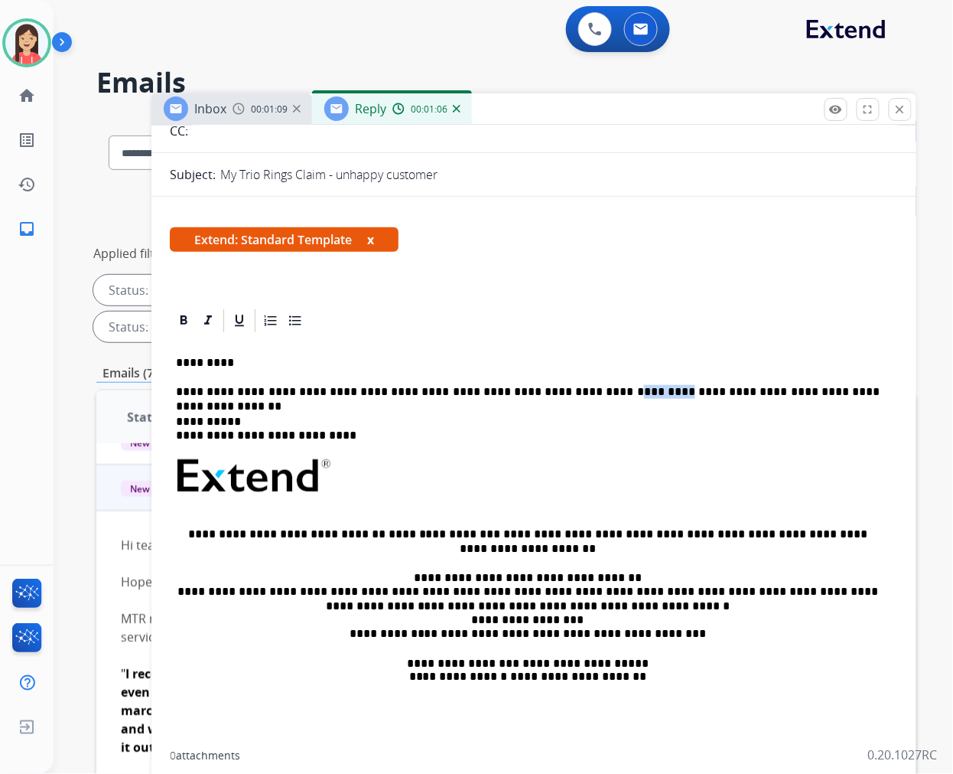
drag, startPoint x: 575, startPoint y: 388, endPoint x: 533, endPoint y: 386, distance: 42.1
click at [533, 386] on p "**********" at bounding box center [528, 392] width 704 height 14
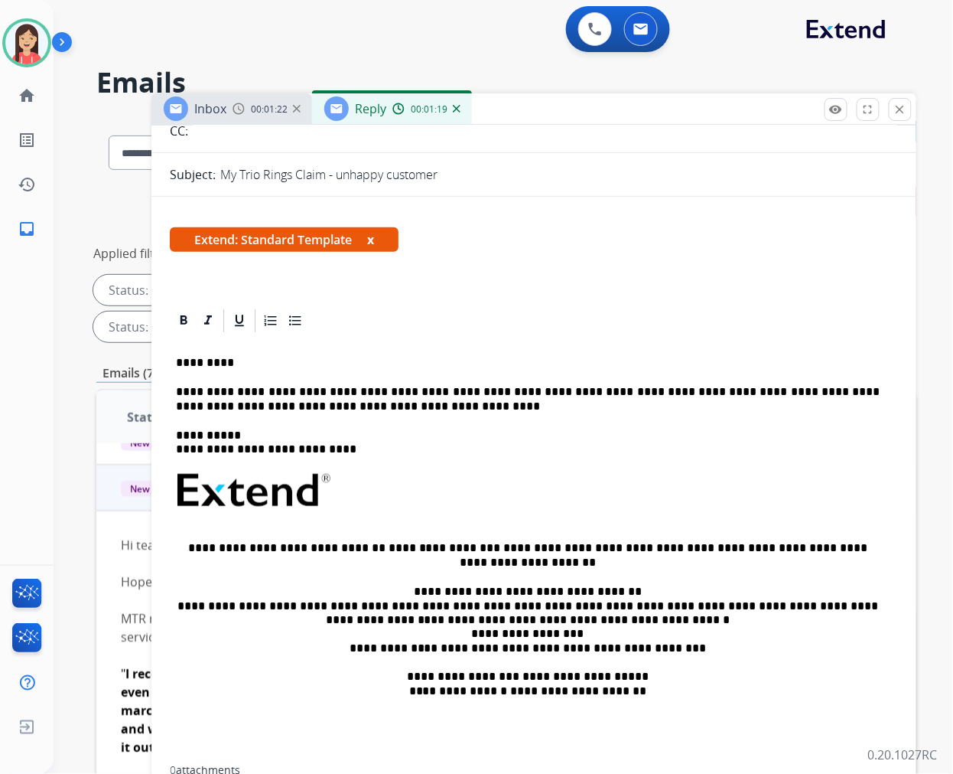
click at [792, 388] on p "**********" at bounding box center [528, 399] width 704 height 28
click at [295, 406] on p "**********" at bounding box center [528, 399] width 704 height 28
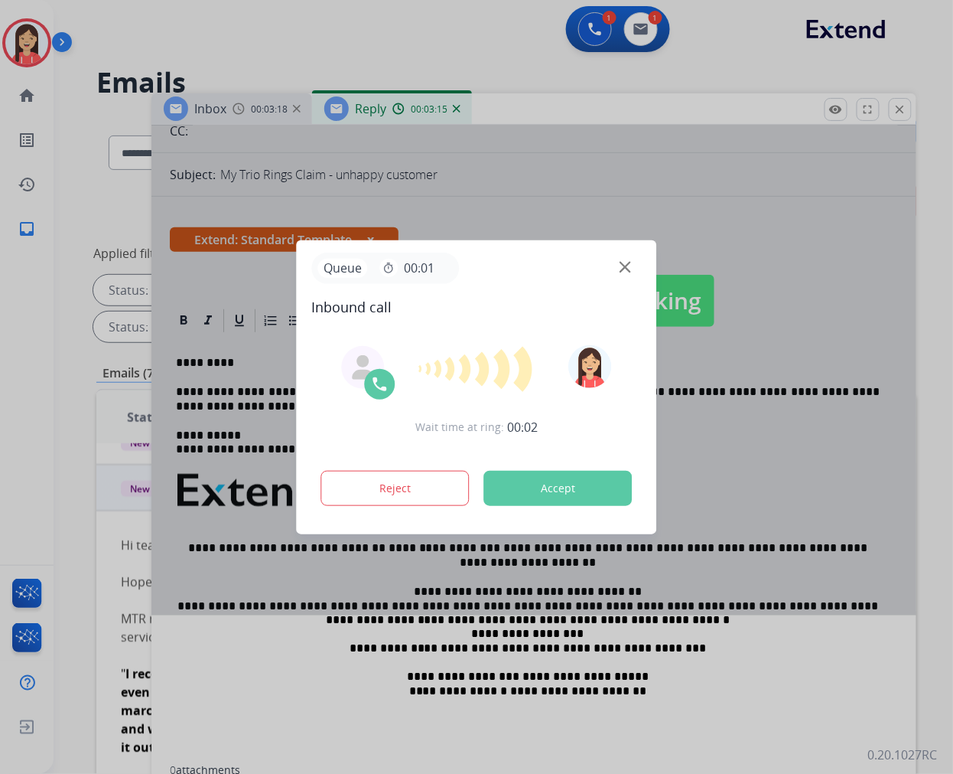
click at [565, 487] on button "Accept" at bounding box center [558, 488] width 148 height 35
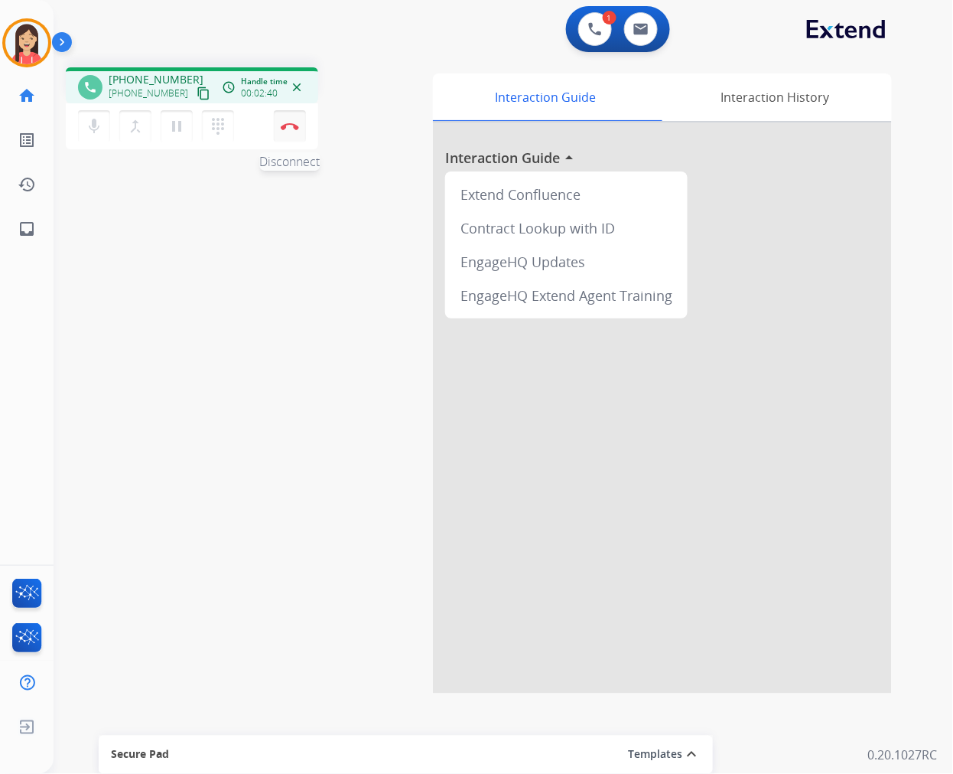
click at [285, 124] on img at bounding box center [290, 126] width 18 height 8
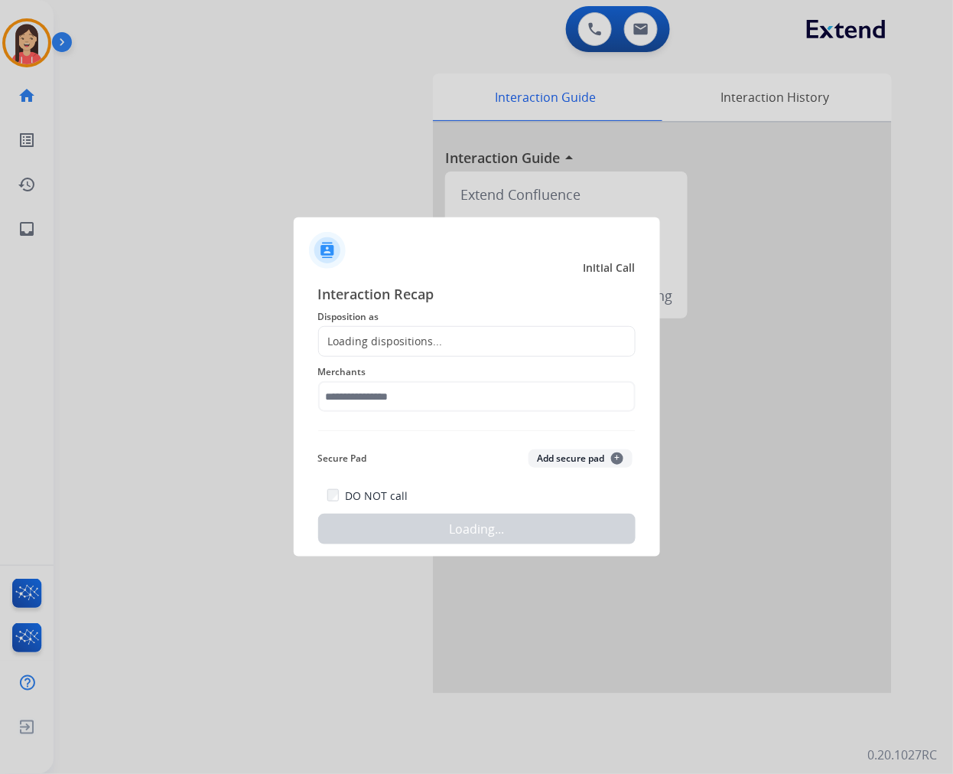
click at [415, 339] on div "Loading dispositions..." at bounding box center [381, 341] width 124 height 15
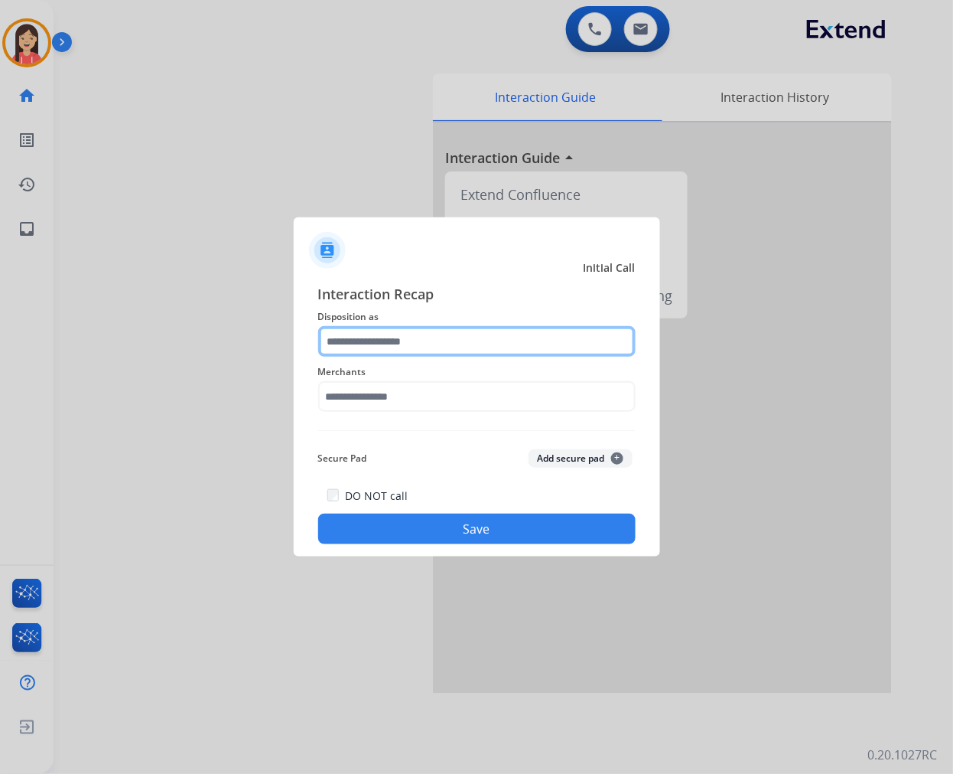
click at [442, 337] on input "text" at bounding box center [477, 341] width 318 height 31
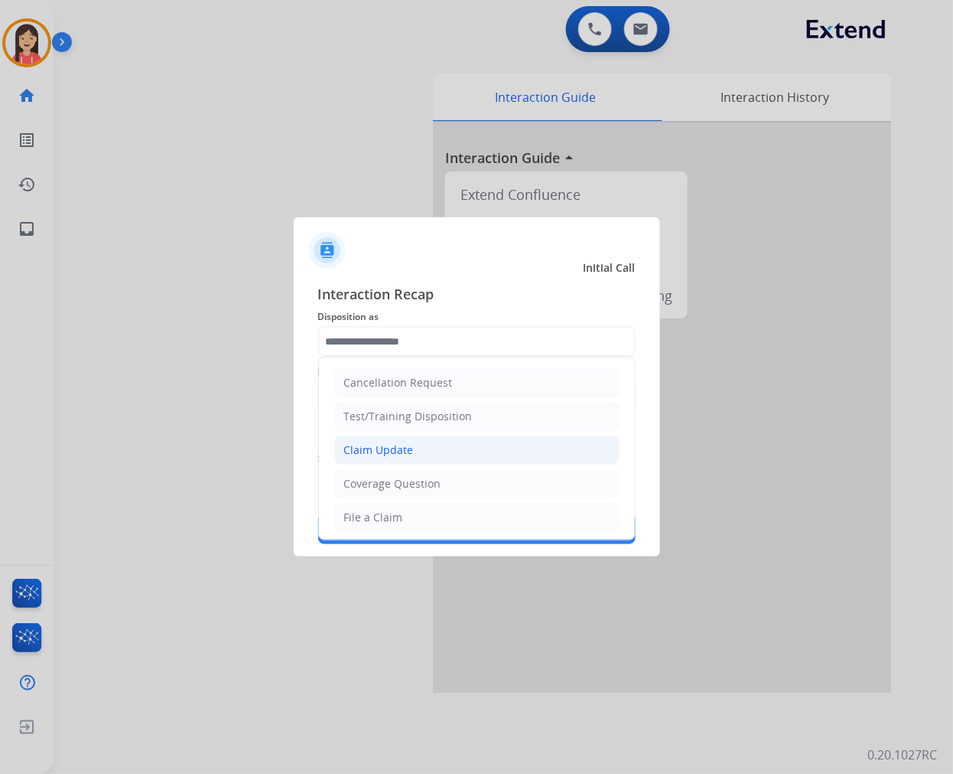
click at [408, 451] on div "Claim Update" at bounding box center [379, 449] width 70 height 15
type input "**********"
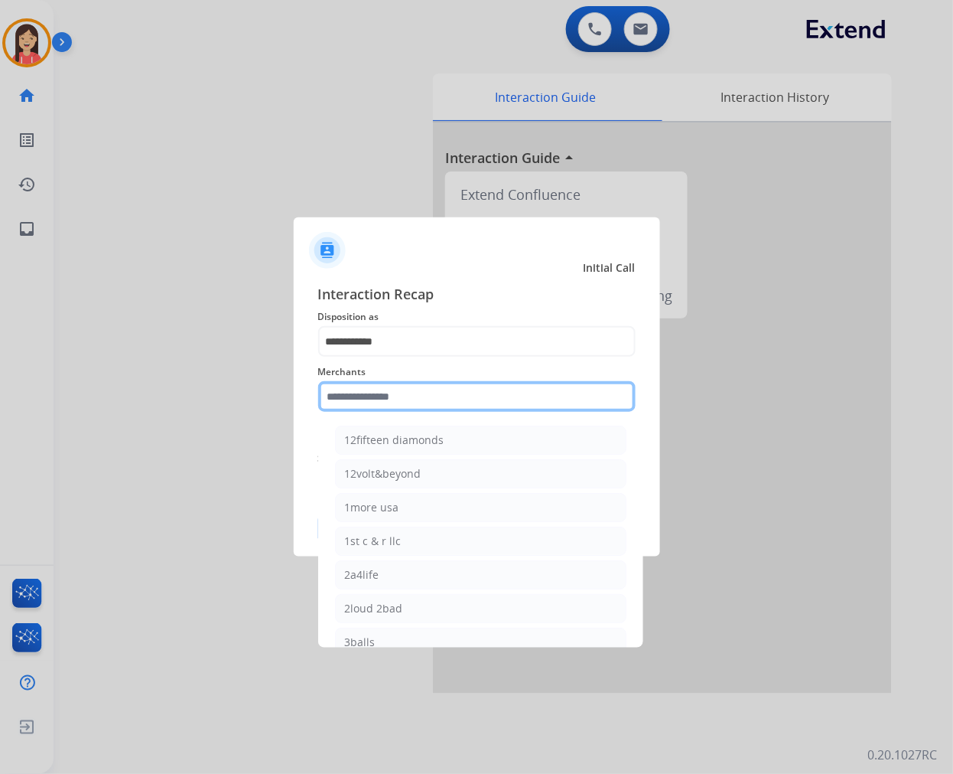
click at [413, 395] on input "text" at bounding box center [477, 396] width 318 height 31
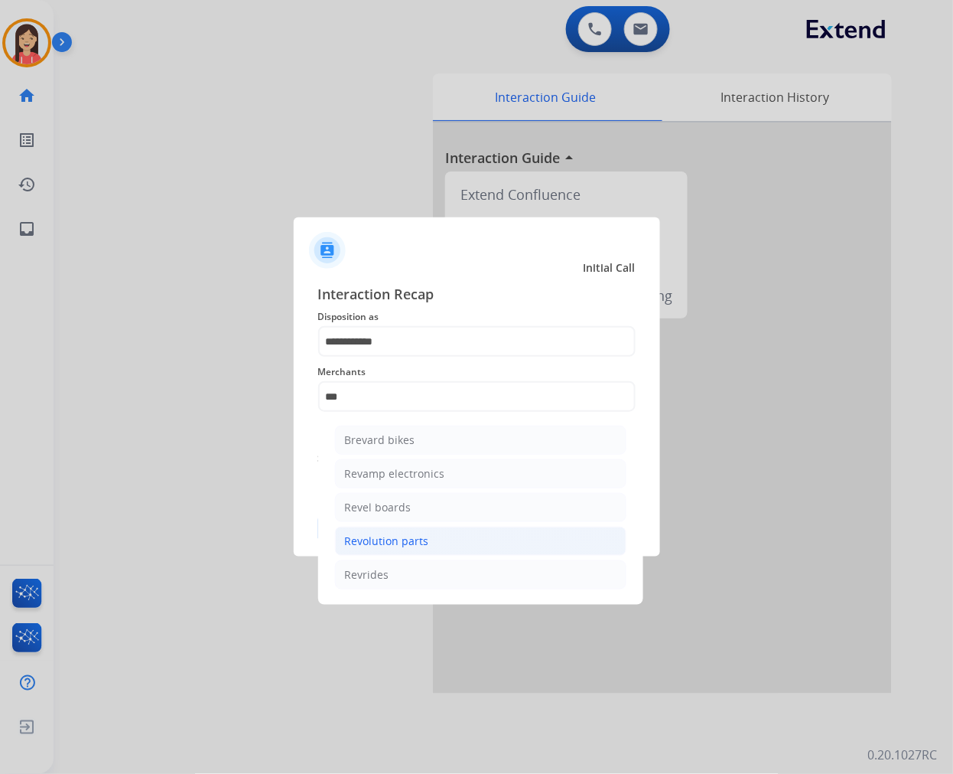
click at [392, 530] on li "Revolution parts" at bounding box center [481, 540] width 292 height 29
type input "**********"
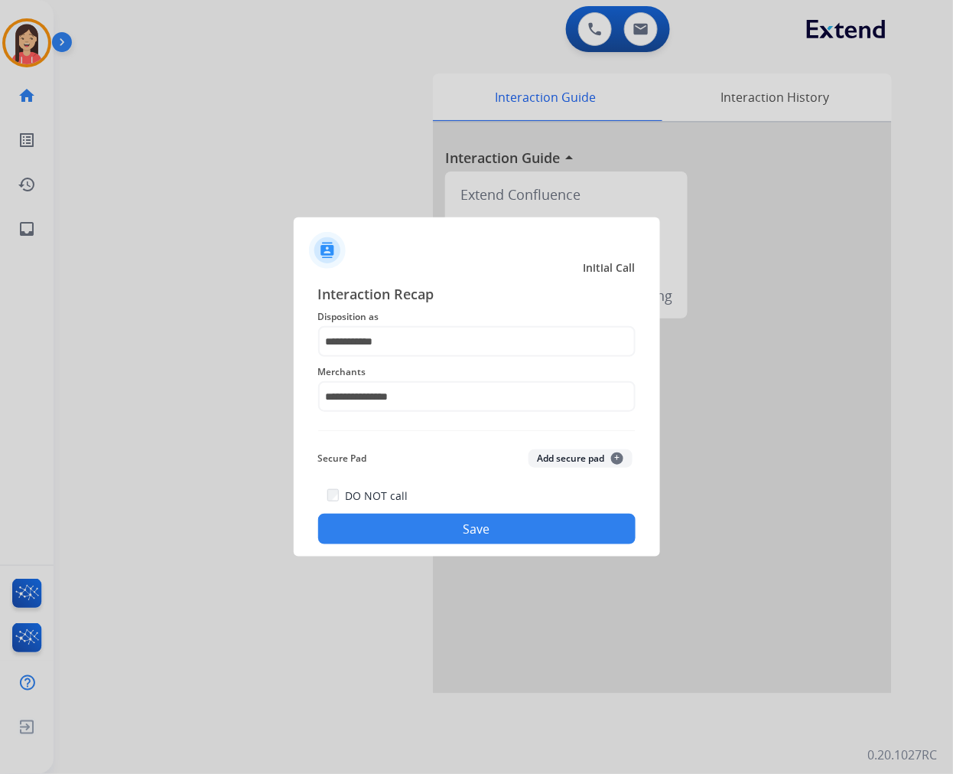
click at [431, 522] on button "Save" at bounding box center [477, 528] width 318 height 31
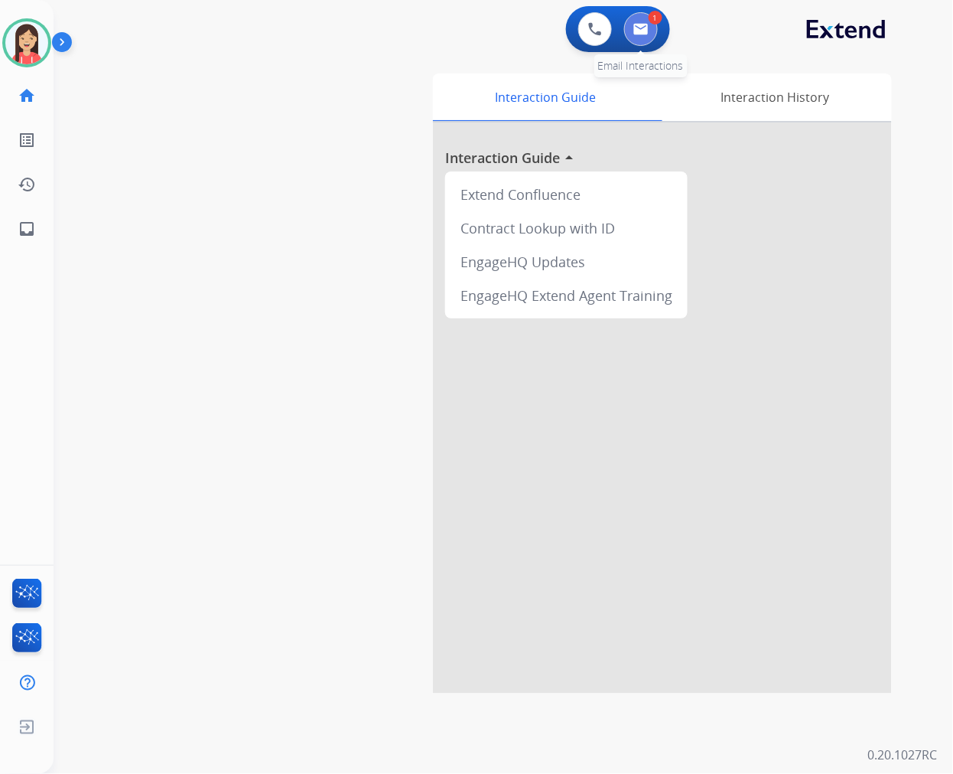
click at [651, 24] on button at bounding box center [641, 29] width 34 height 34
select select "**********"
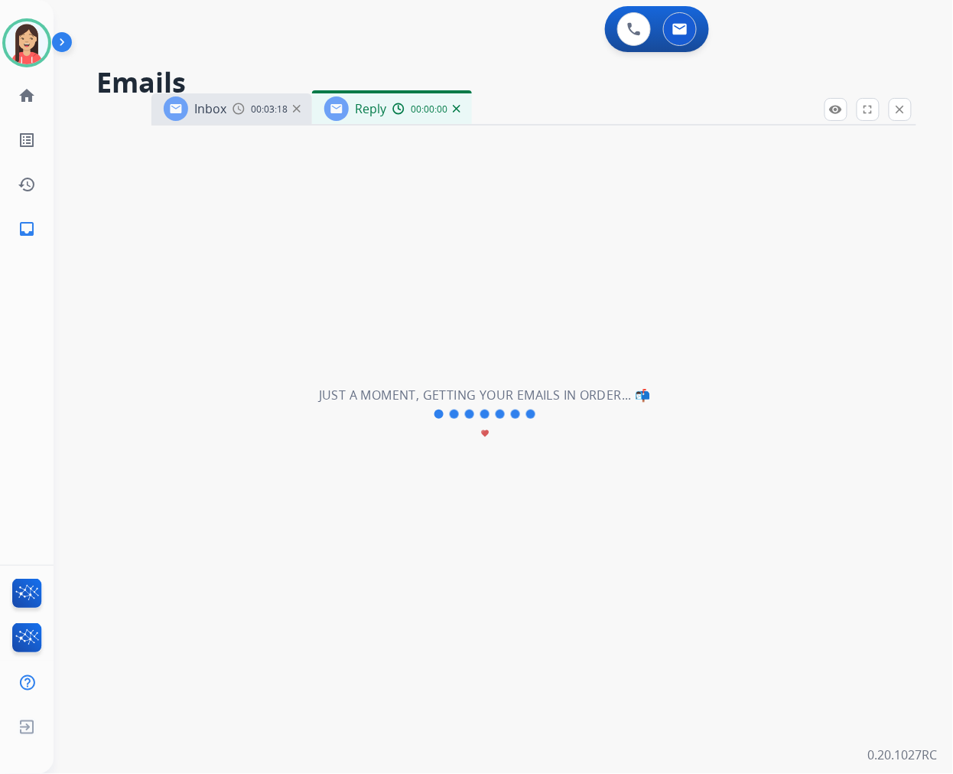
select select "**********"
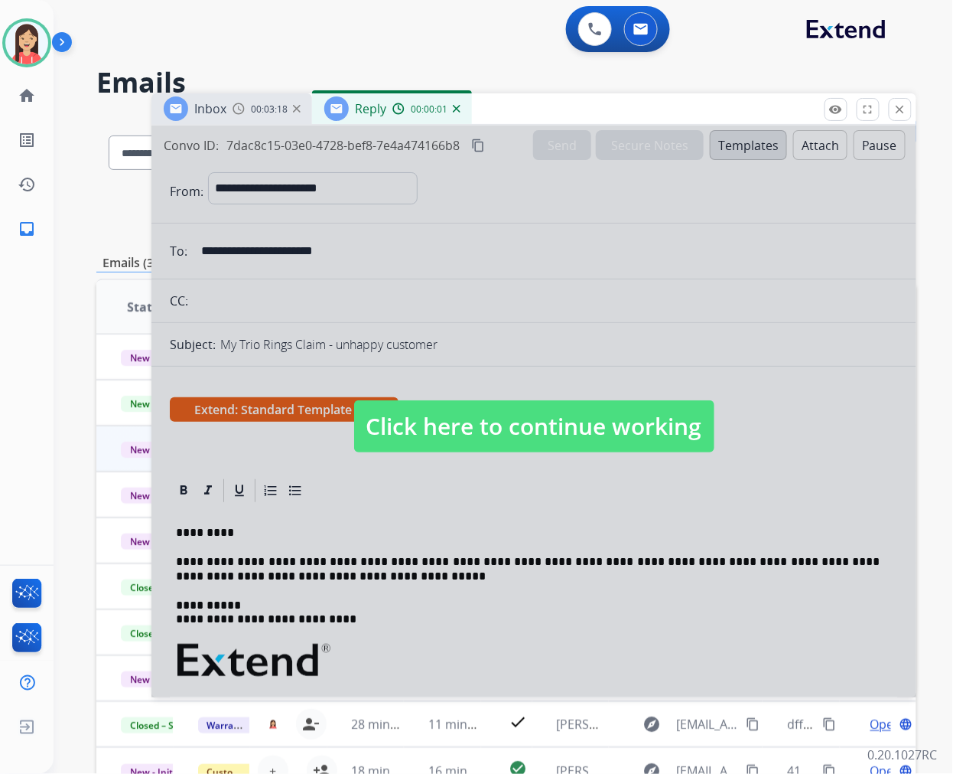
click at [500, 522] on div at bounding box center [534, 411] width 765 height 572
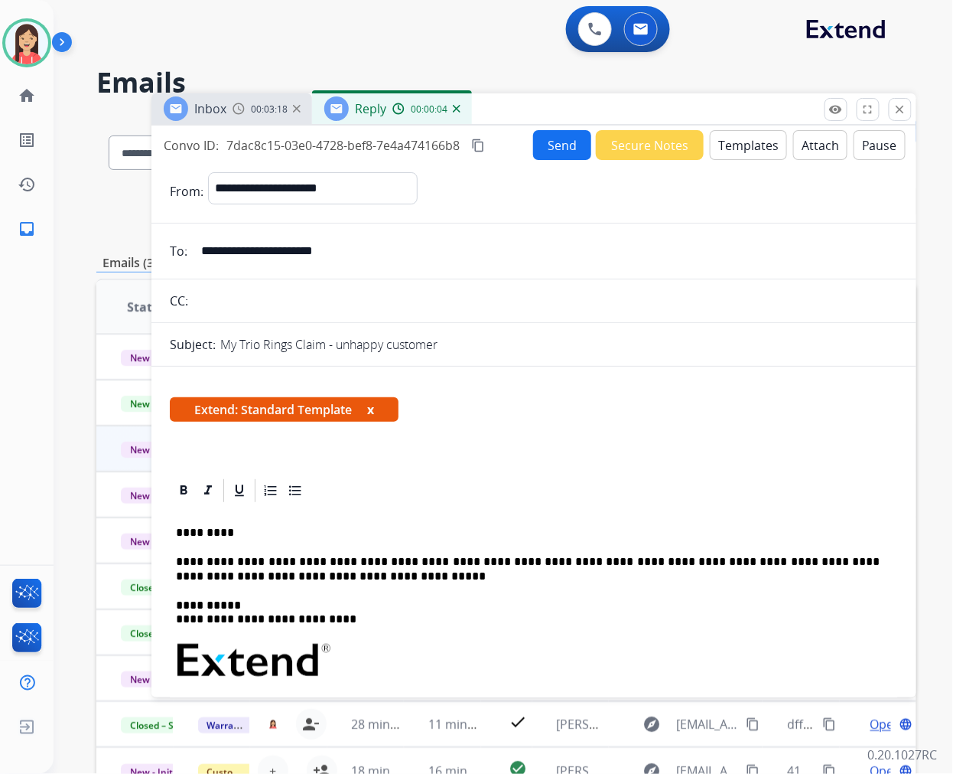
click at [284, 579] on p "**********" at bounding box center [528, 569] width 704 height 28
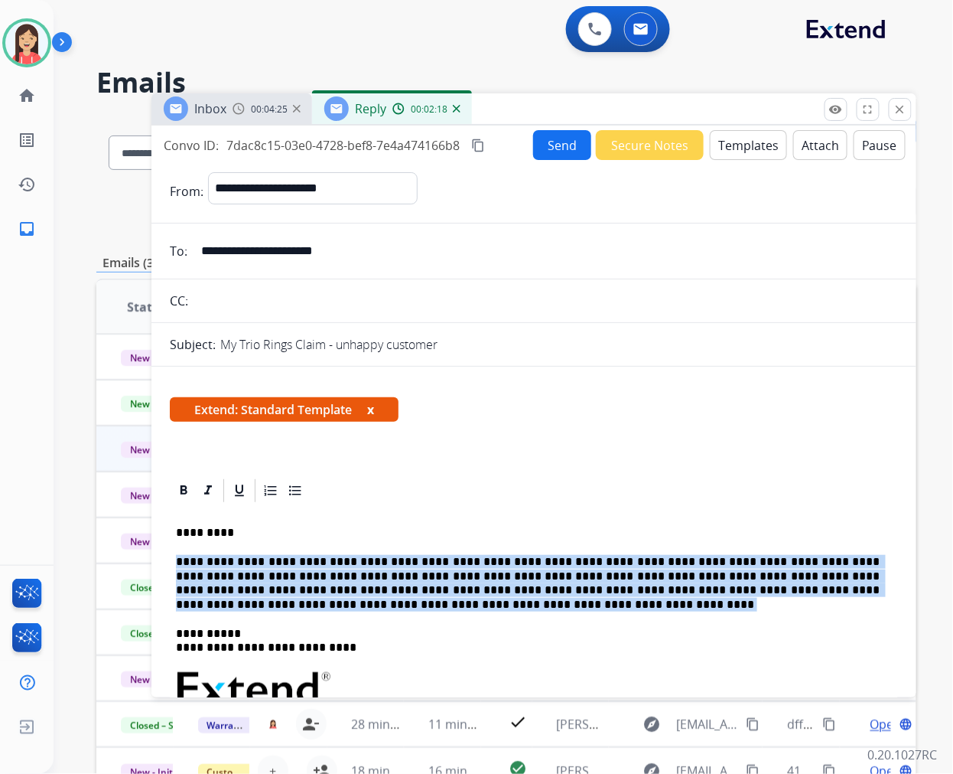
drag, startPoint x: 178, startPoint y: 560, endPoint x: 240, endPoint y: 605, distance: 76.1
click at [240, 605] on p "**********" at bounding box center [528, 583] width 704 height 57
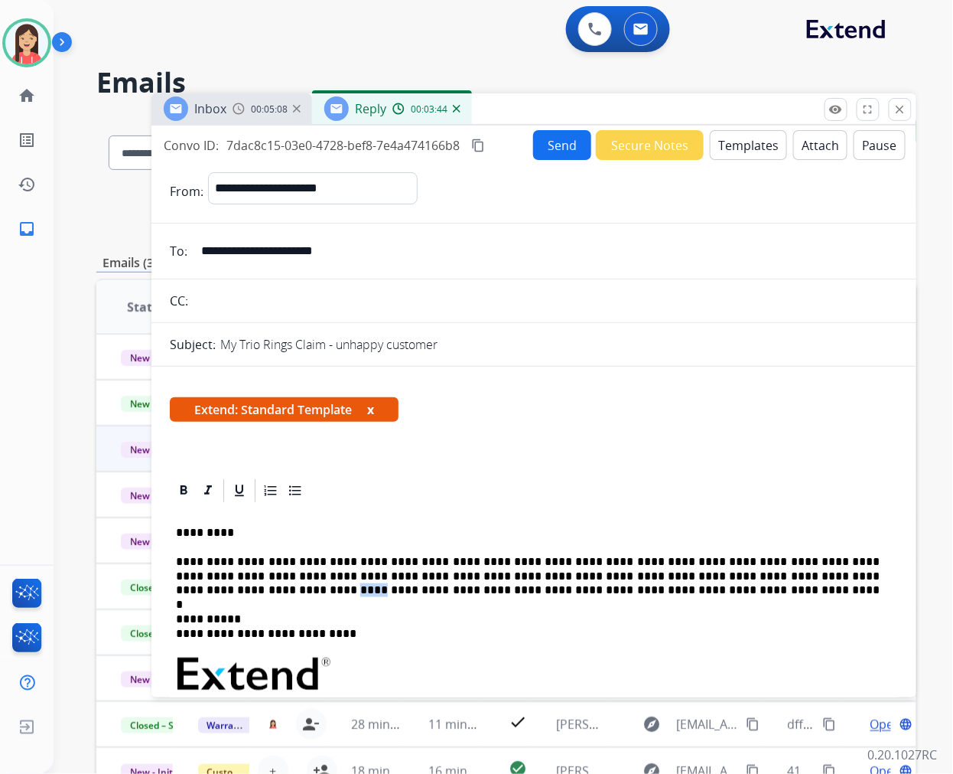
drag, startPoint x: 782, startPoint y: 570, endPoint x: 767, endPoint y: 572, distance: 15.4
click at [767, 572] on p "**********" at bounding box center [528, 576] width 704 height 42
click at [529, 592] on p "**********" at bounding box center [528, 576] width 704 height 42
drag, startPoint x: 529, startPoint y: 592, endPoint x: 422, endPoint y: 586, distance: 107.3
click at [422, 586] on p "**********" at bounding box center [528, 576] width 704 height 42
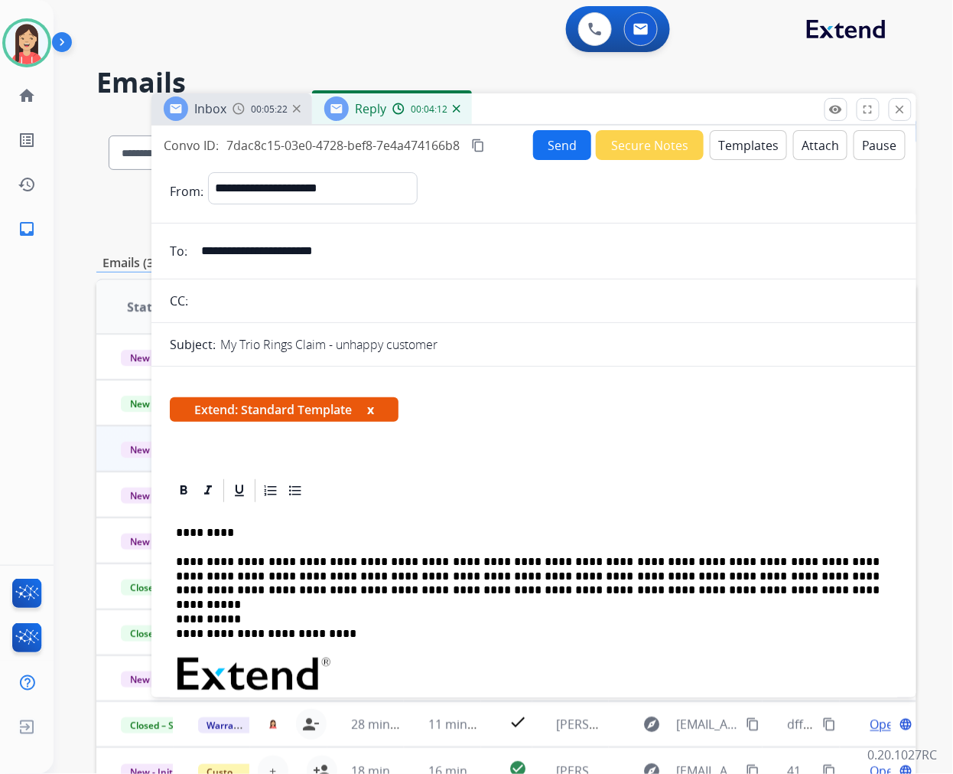
click at [539, 148] on button "Send" at bounding box center [562, 145] width 58 height 30
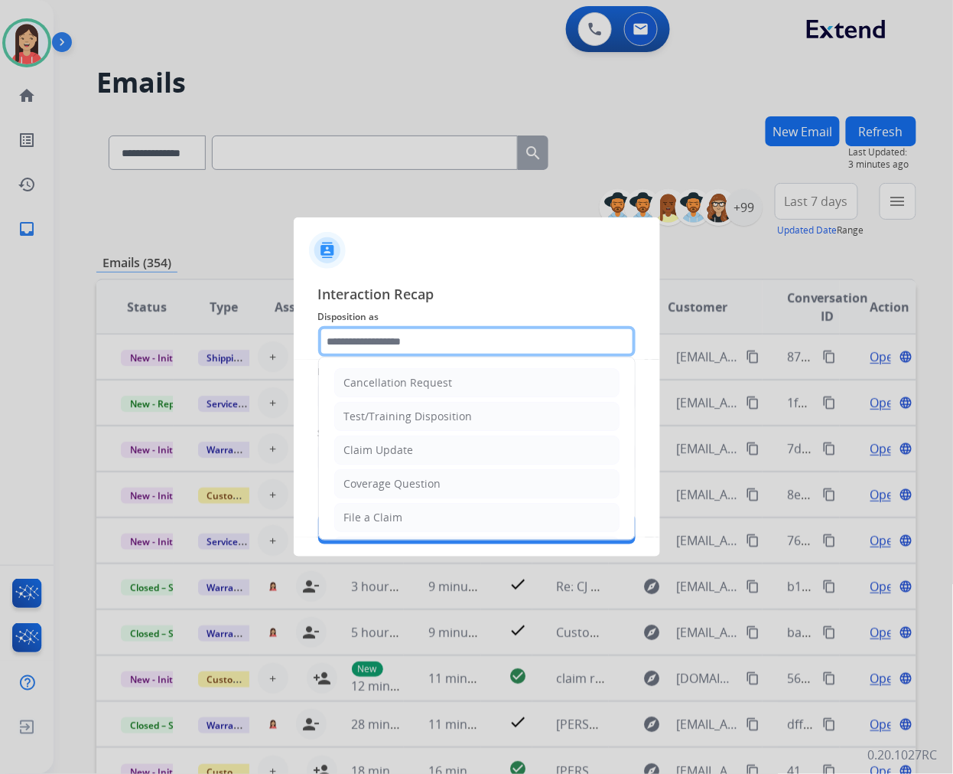
click at [379, 345] on input "text" at bounding box center [477, 341] width 318 height 31
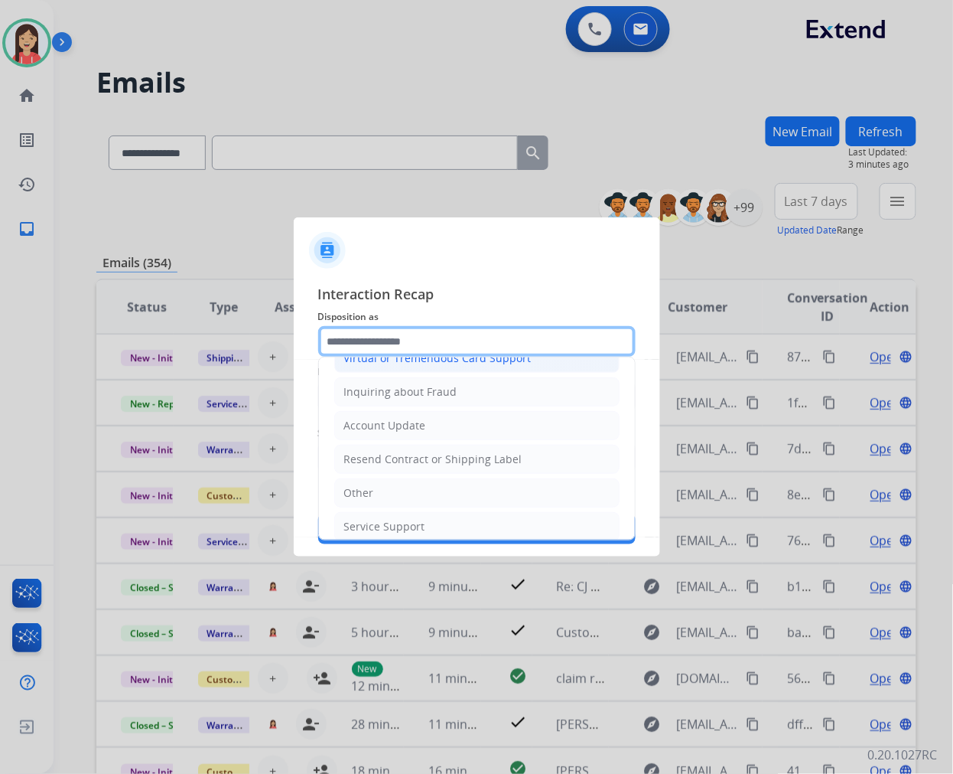
scroll to position [240, 0]
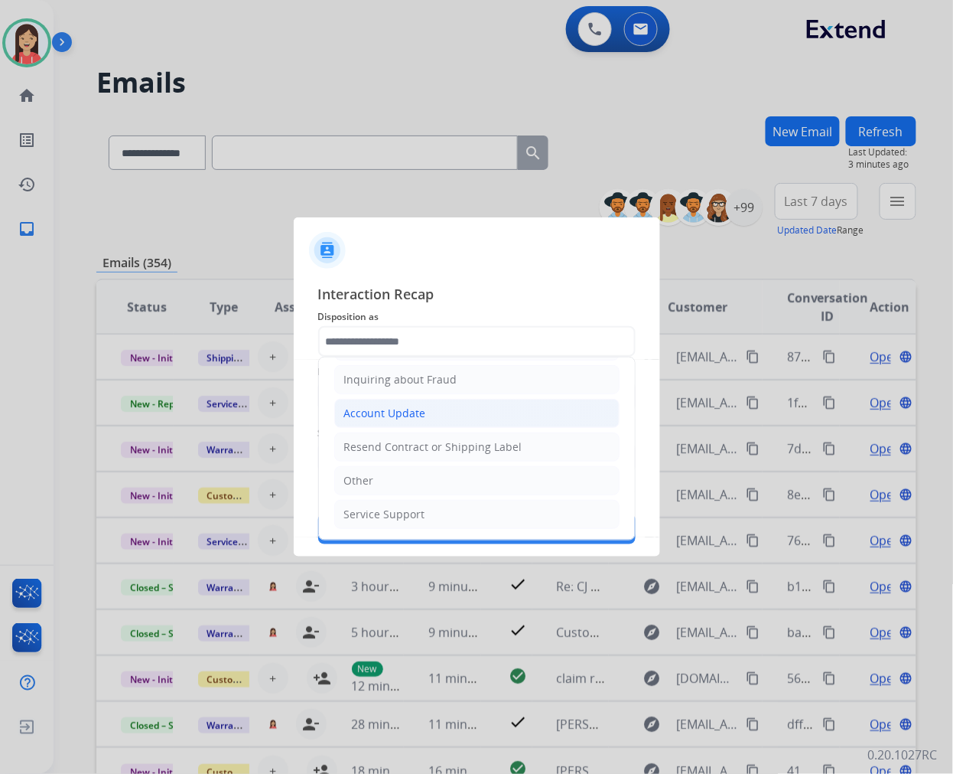
click at [399, 412] on div "Account Update" at bounding box center [385, 413] width 82 height 15
type input "**********"
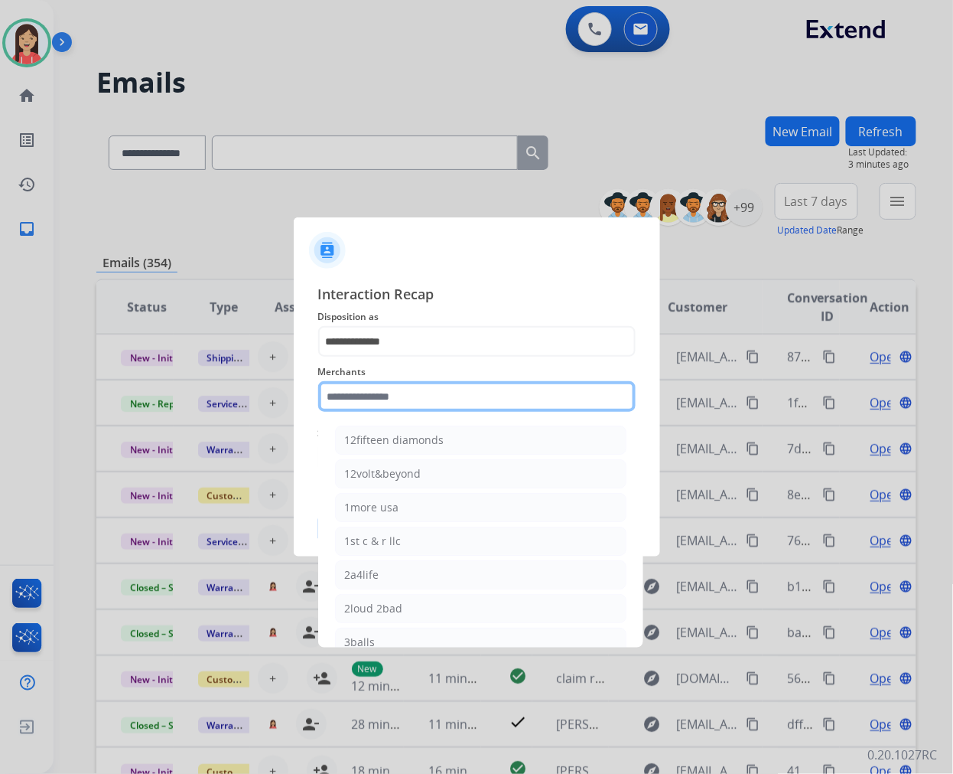
click at [381, 399] on input "text" at bounding box center [477, 396] width 318 height 31
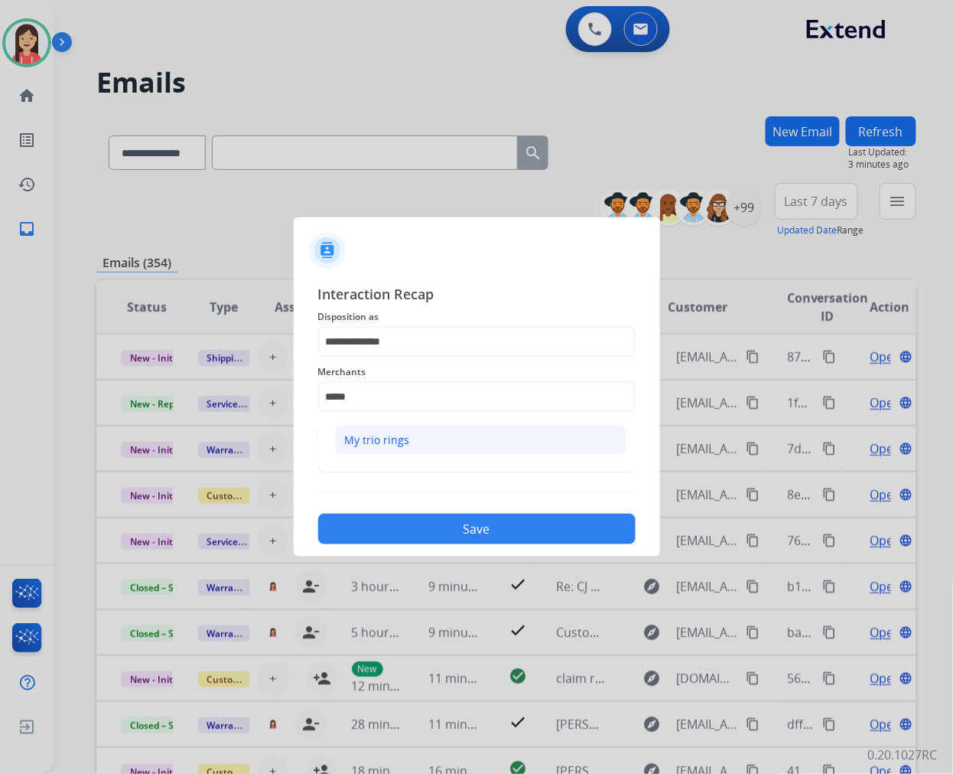
click at [401, 448] on li "My trio rings" at bounding box center [481, 439] width 292 height 29
type input "**********"
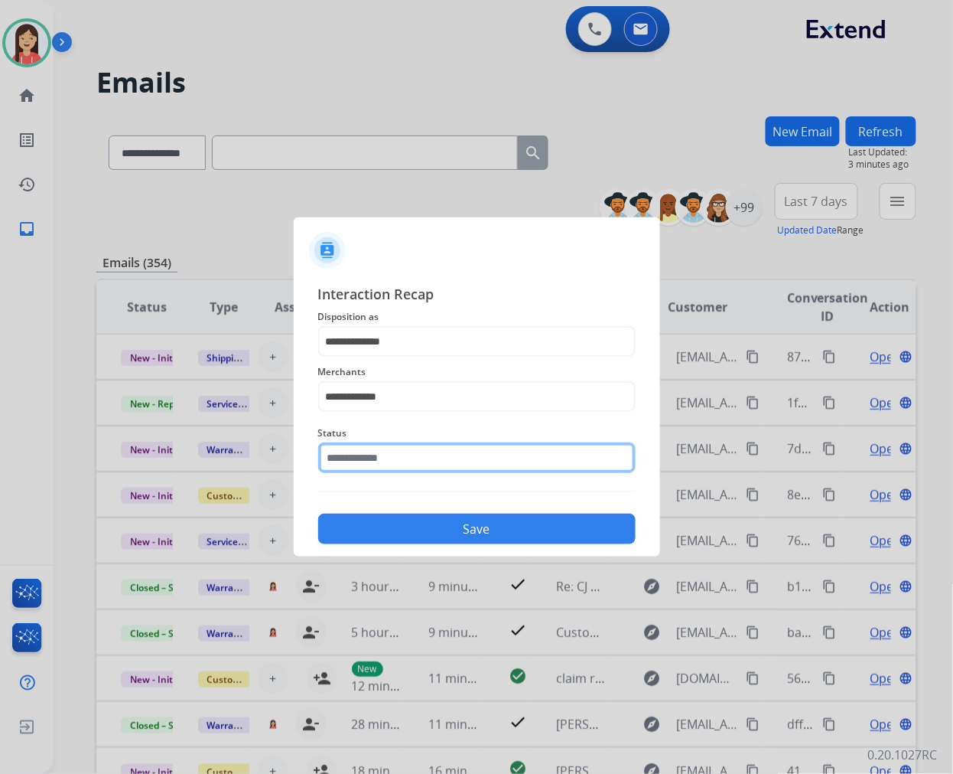
click at [400, 461] on input "text" at bounding box center [477, 457] width 318 height 31
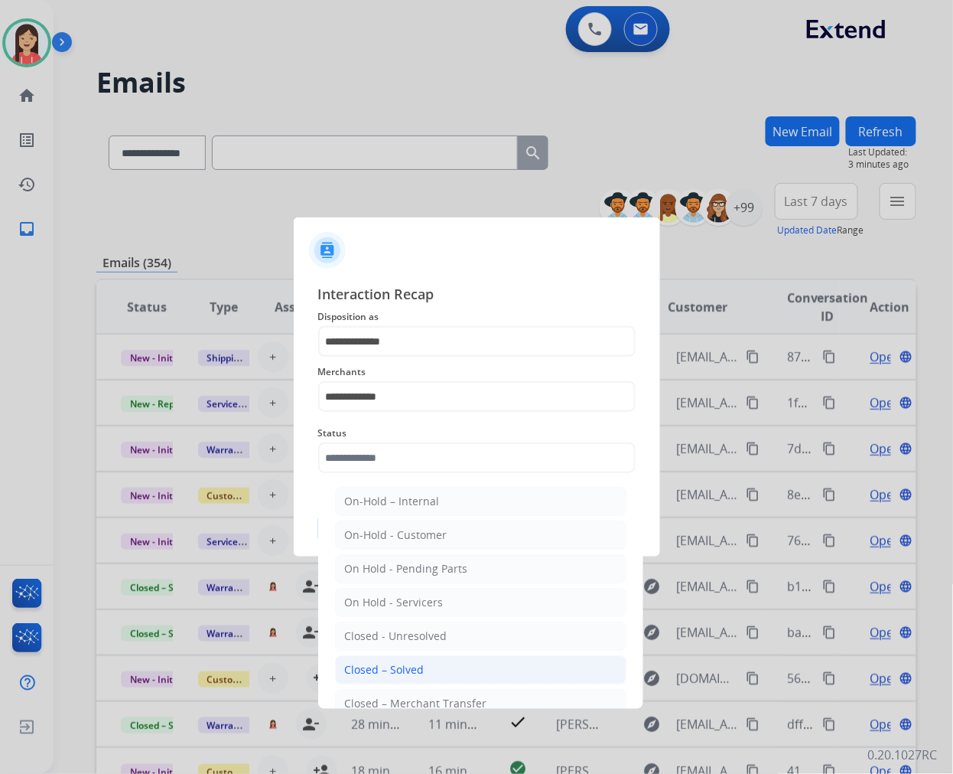
click at [421, 666] on div "Closed – Solved" at bounding box center [385, 669] width 80 height 15
type input "**********"
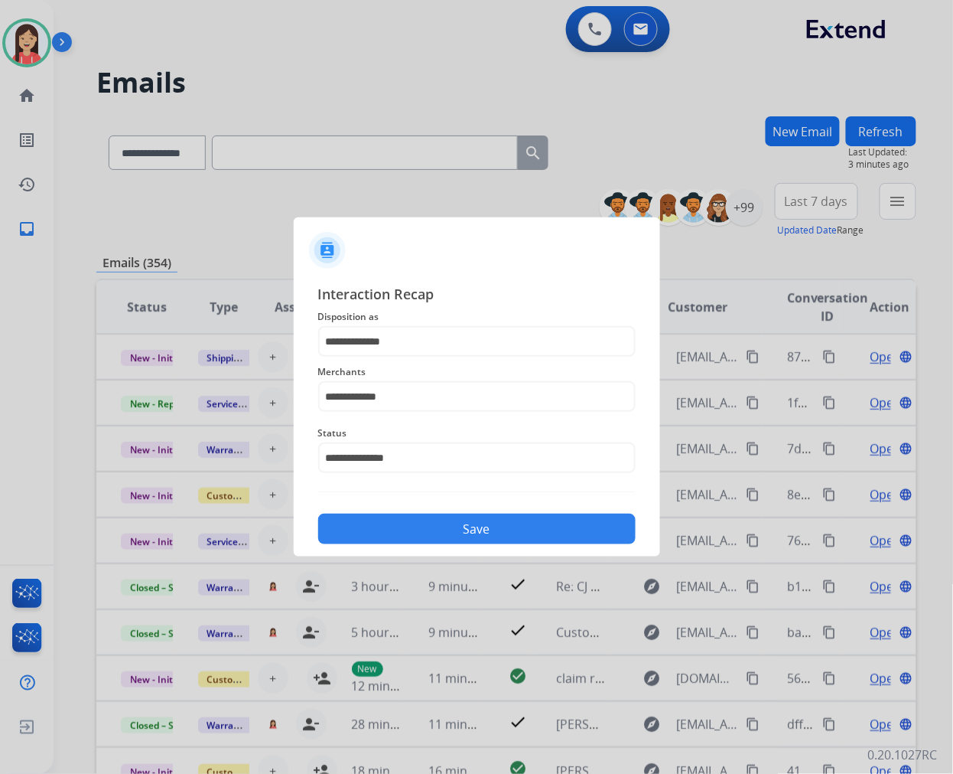
click at [434, 537] on button "Save" at bounding box center [477, 528] width 318 height 31
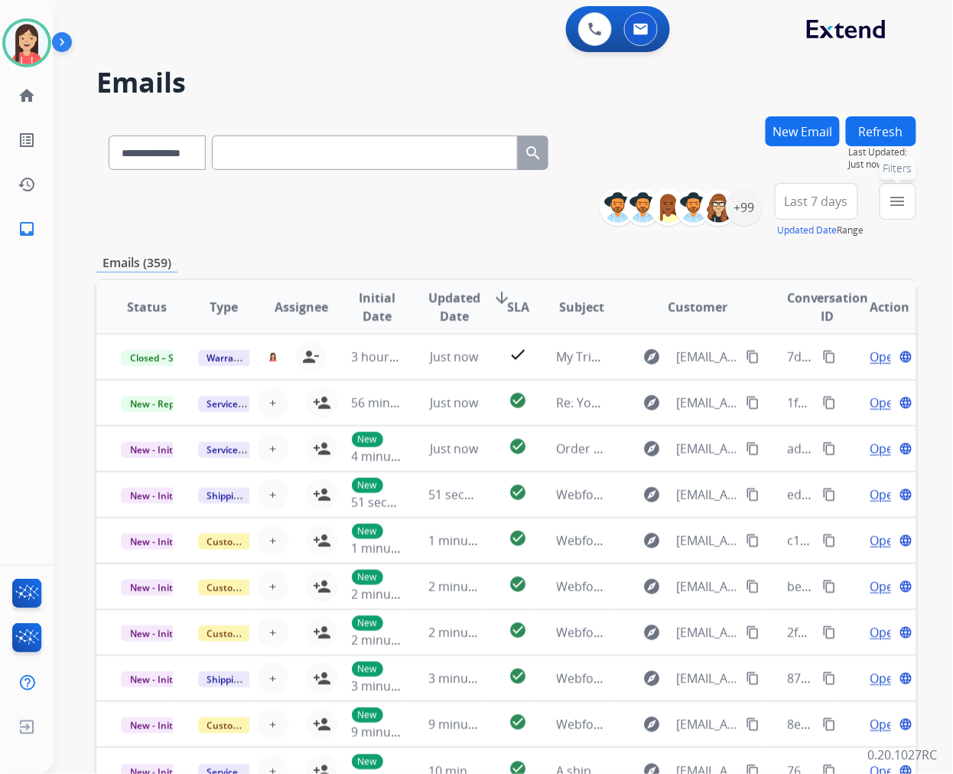
click at [896, 211] on button "menu Filters" at bounding box center [898, 201] width 37 height 37
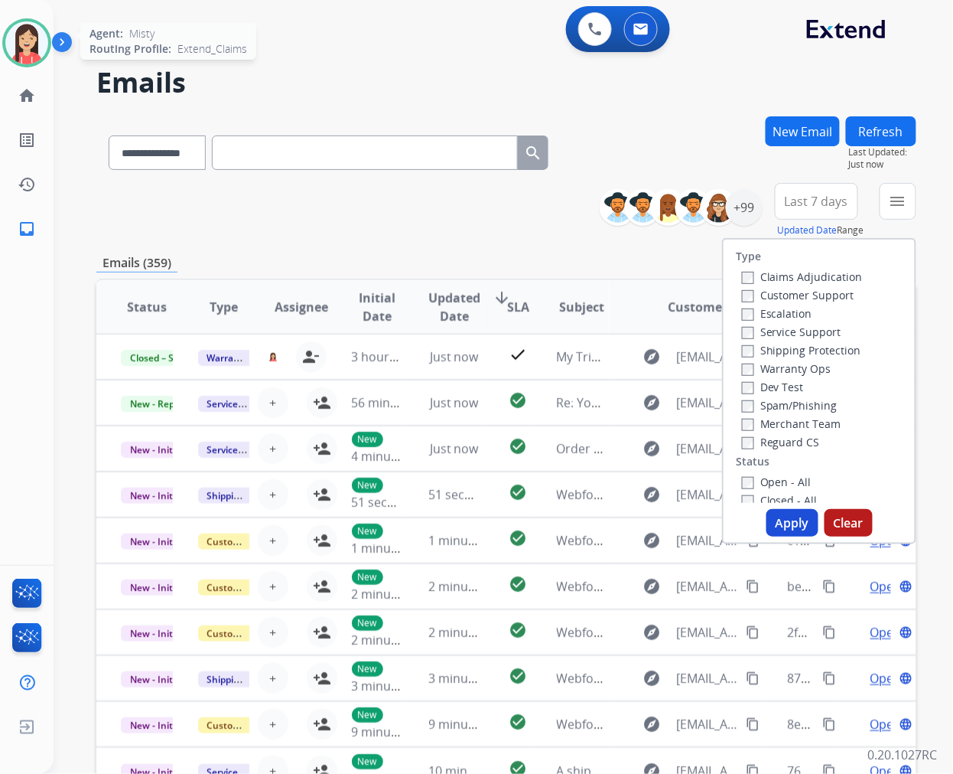
click at [18, 40] on img at bounding box center [26, 42] width 43 height 43
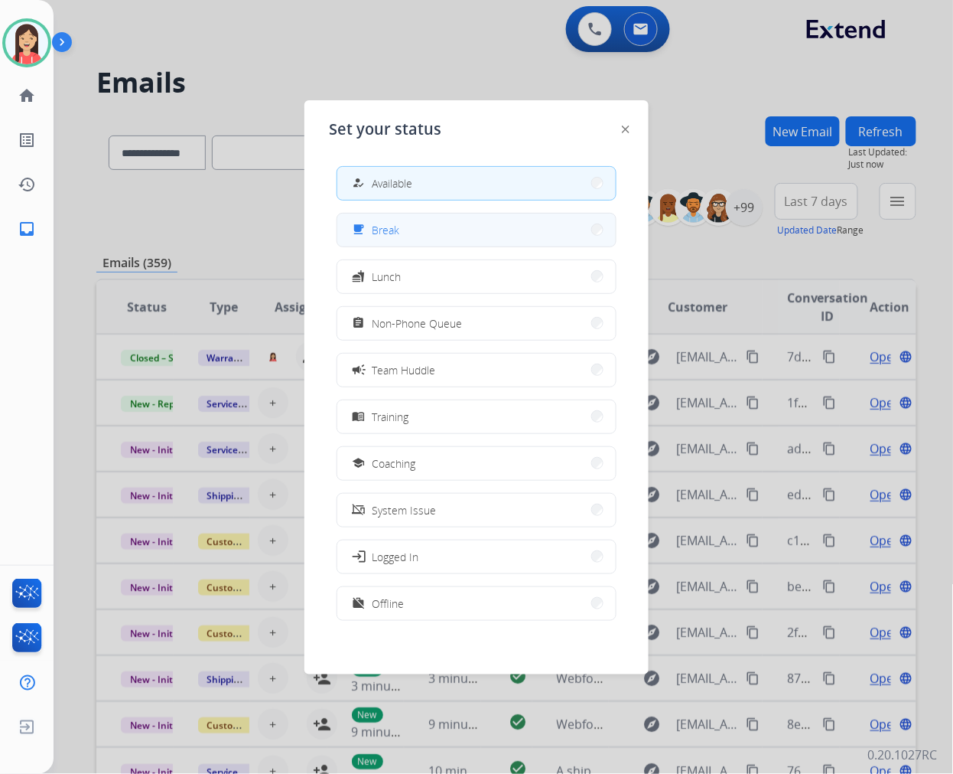
click at [416, 216] on button "free_breakfast Break" at bounding box center [476, 229] width 279 height 33
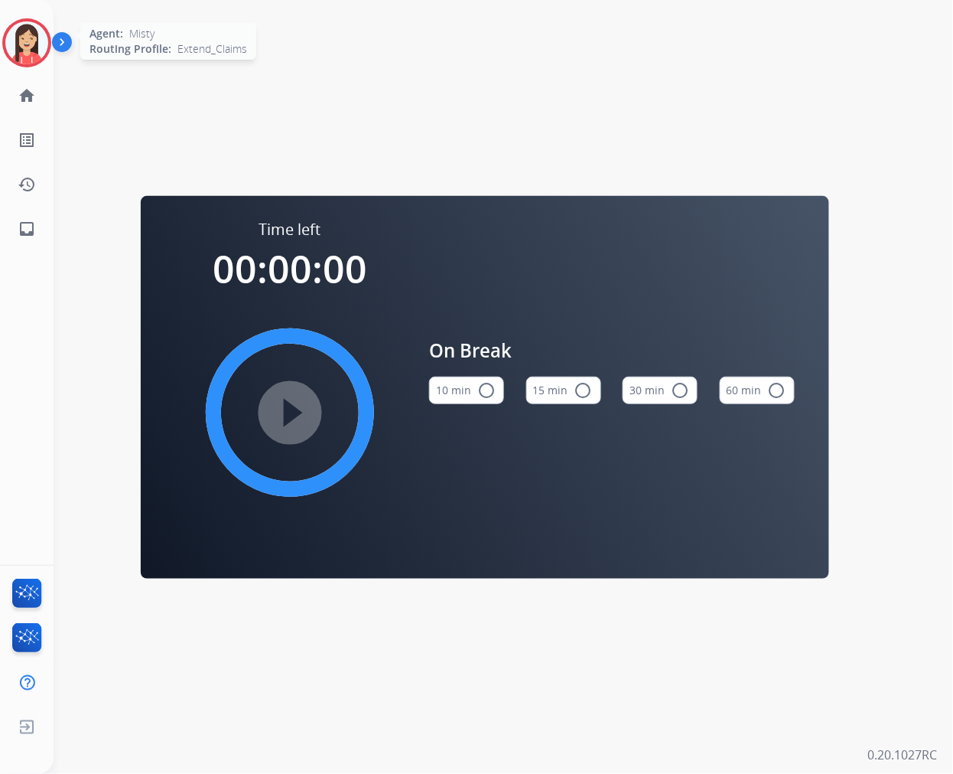
click at [24, 47] on img at bounding box center [26, 42] width 43 height 43
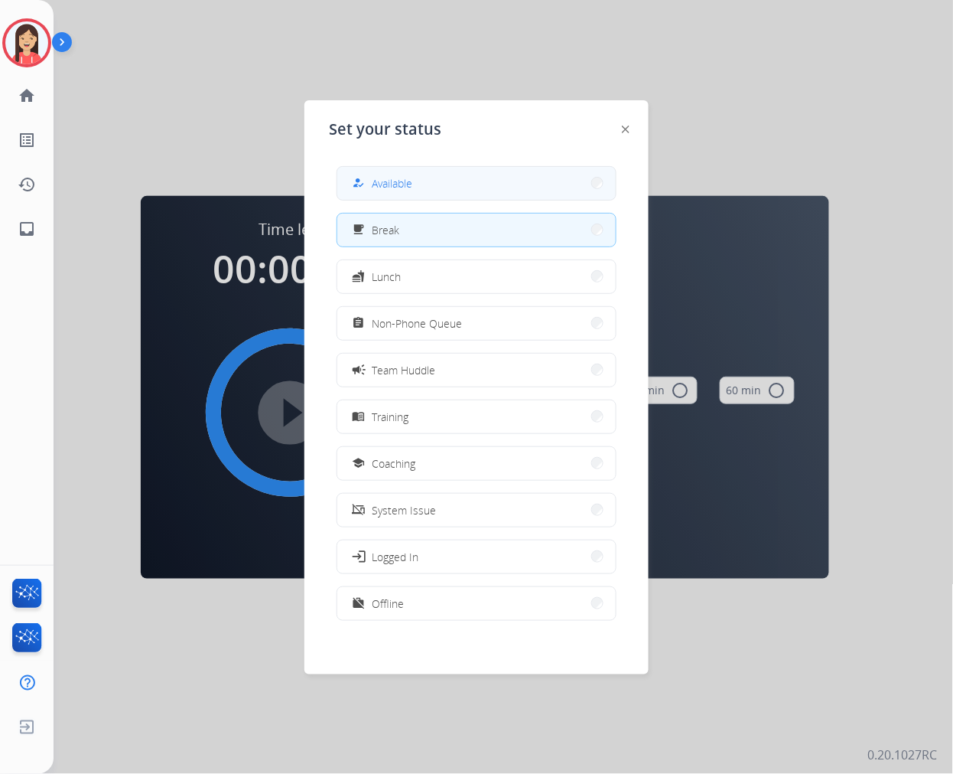
click at [422, 178] on button "how_to_reg Available" at bounding box center [476, 183] width 279 height 33
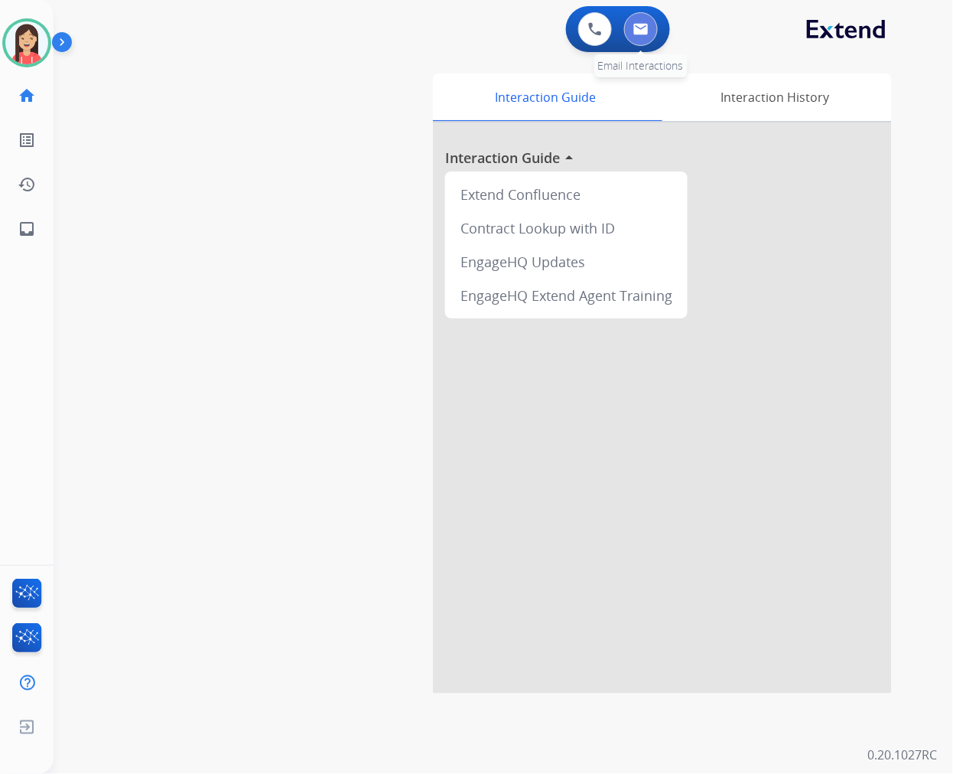
click at [655, 29] on button at bounding box center [641, 29] width 34 height 34
select select "**********"
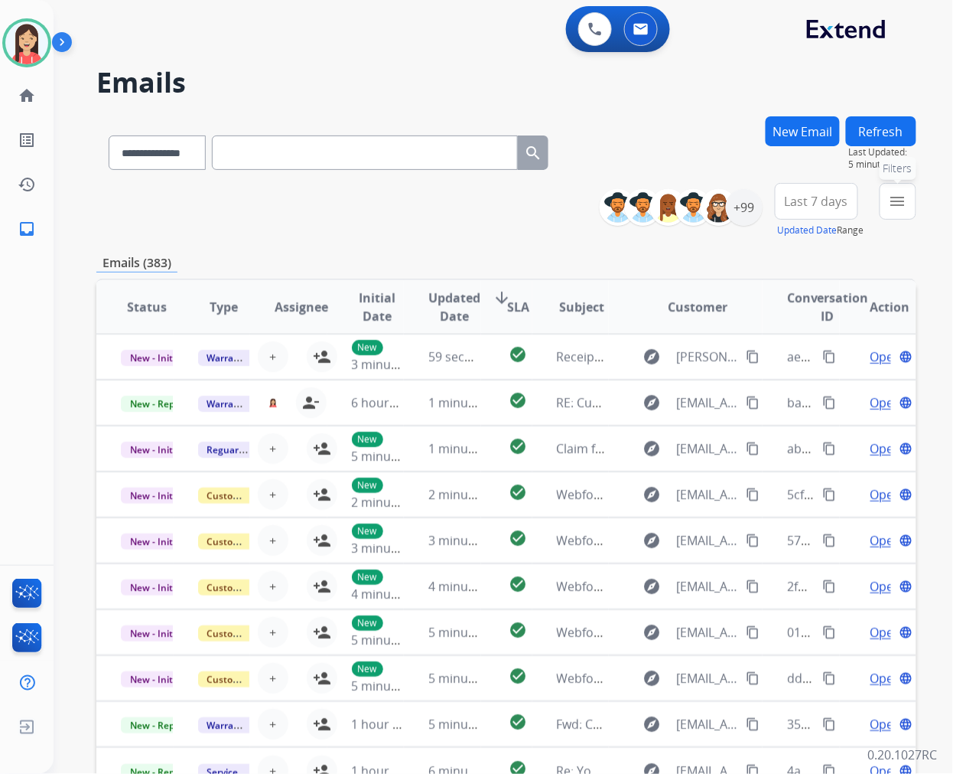
click at [903, 216] on button "menu Filters" at bounding box center [898, 201] width 37 height 37
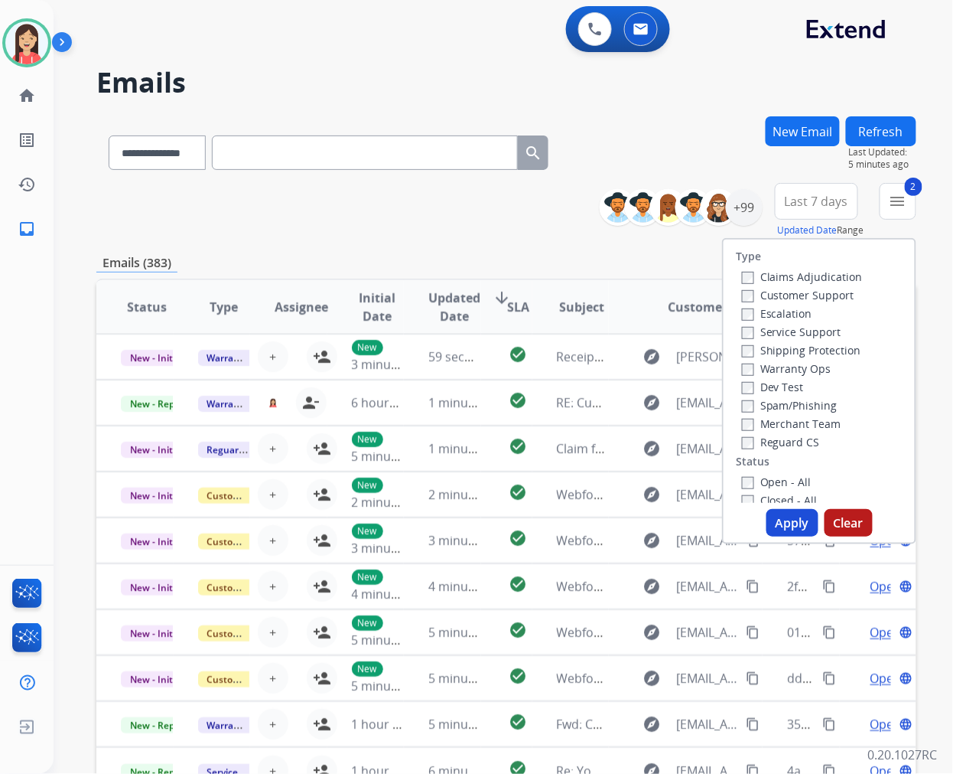
click at [789, 522] on button "Apply" at bounding box center [793, 523] width 52 height 28
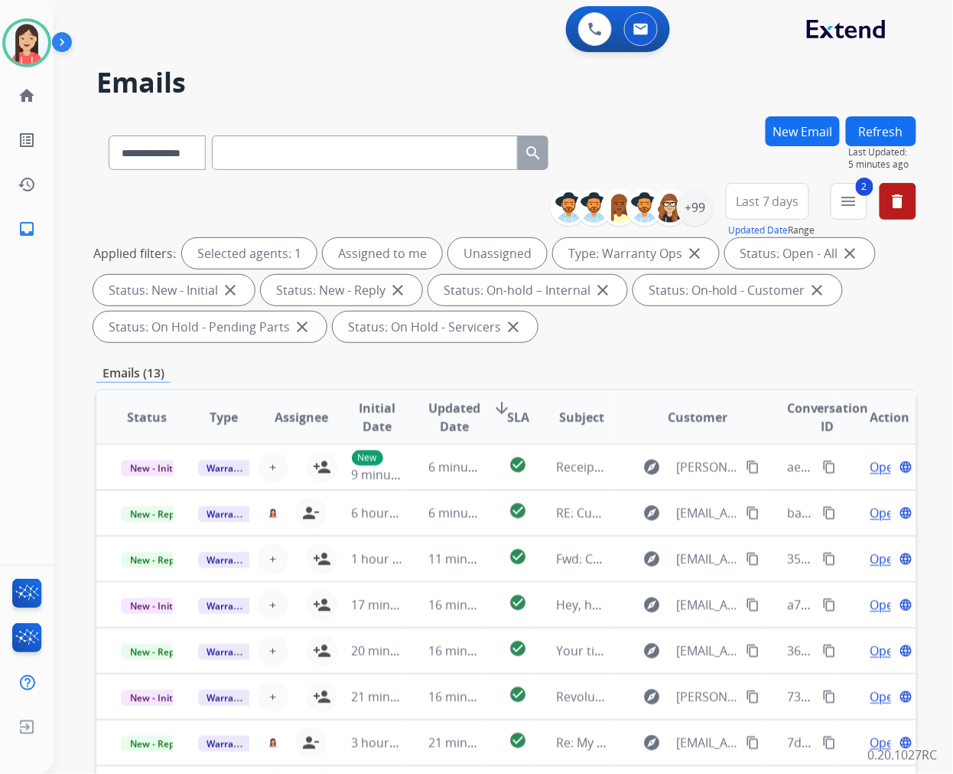
click at [612, 376] on div "Emails (13)" at bounding box center [506, 372] width 820 height 19
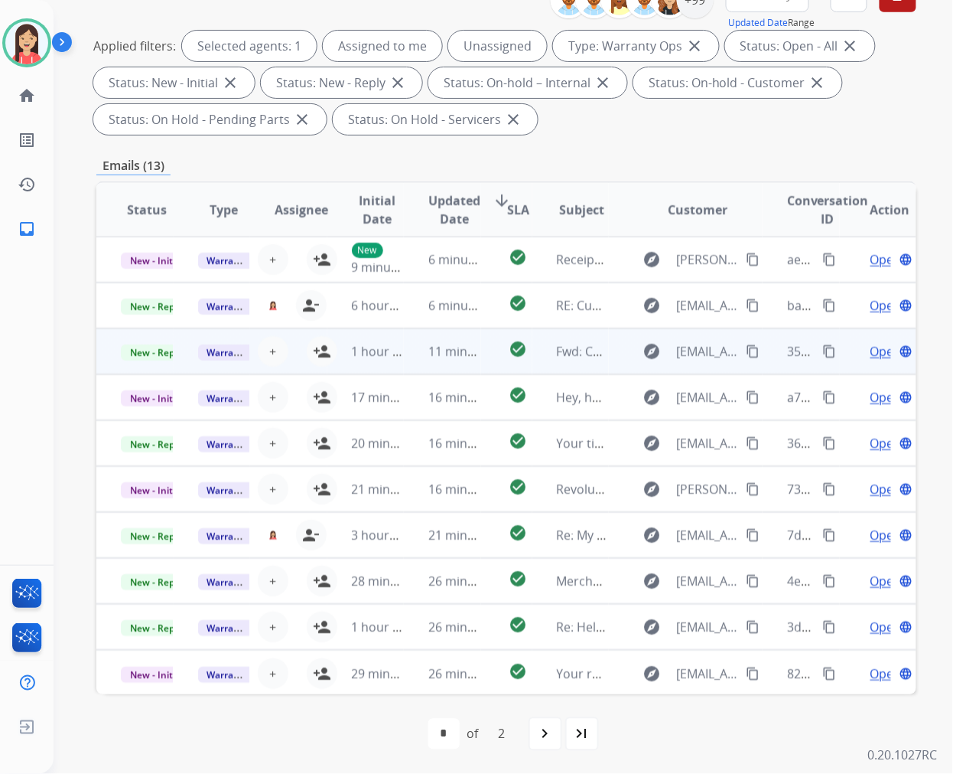
scroll to position [1, 0]
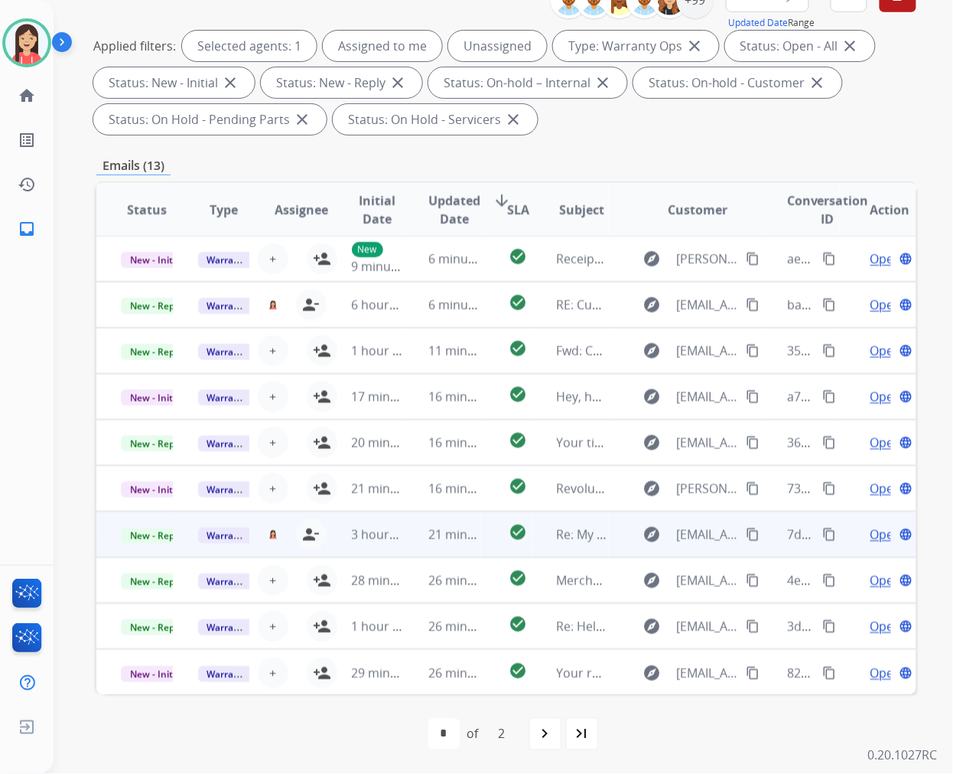
click at [404, 544] on td "21 minutes ago" at bounding box center [442, 534] width 77 height 46
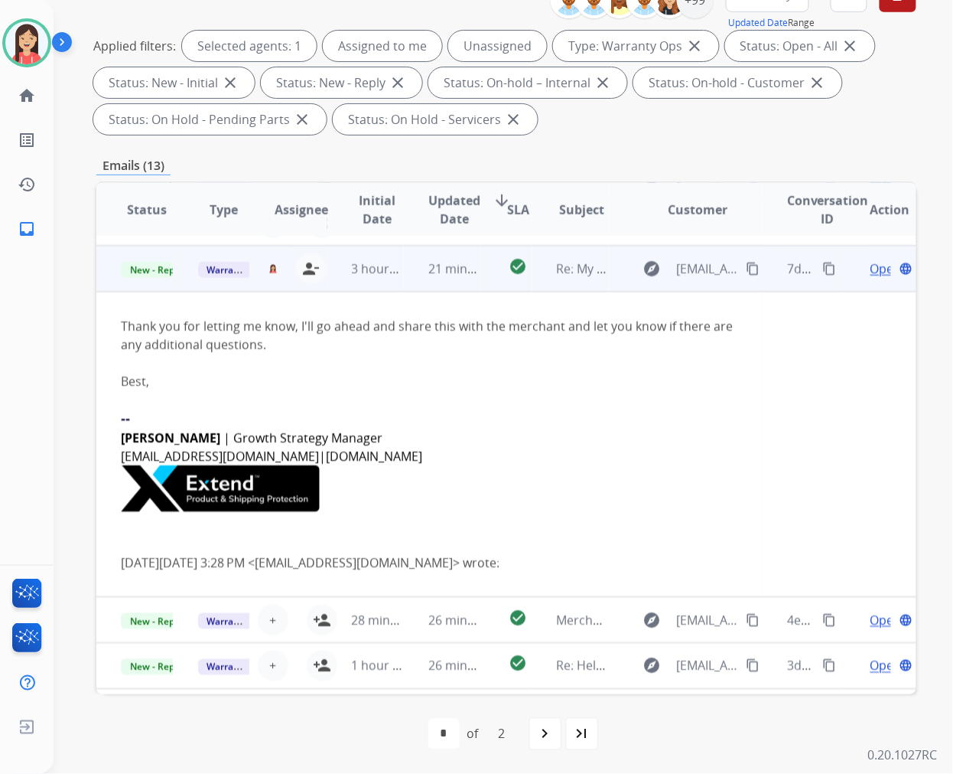
scroll to position [275, 0]
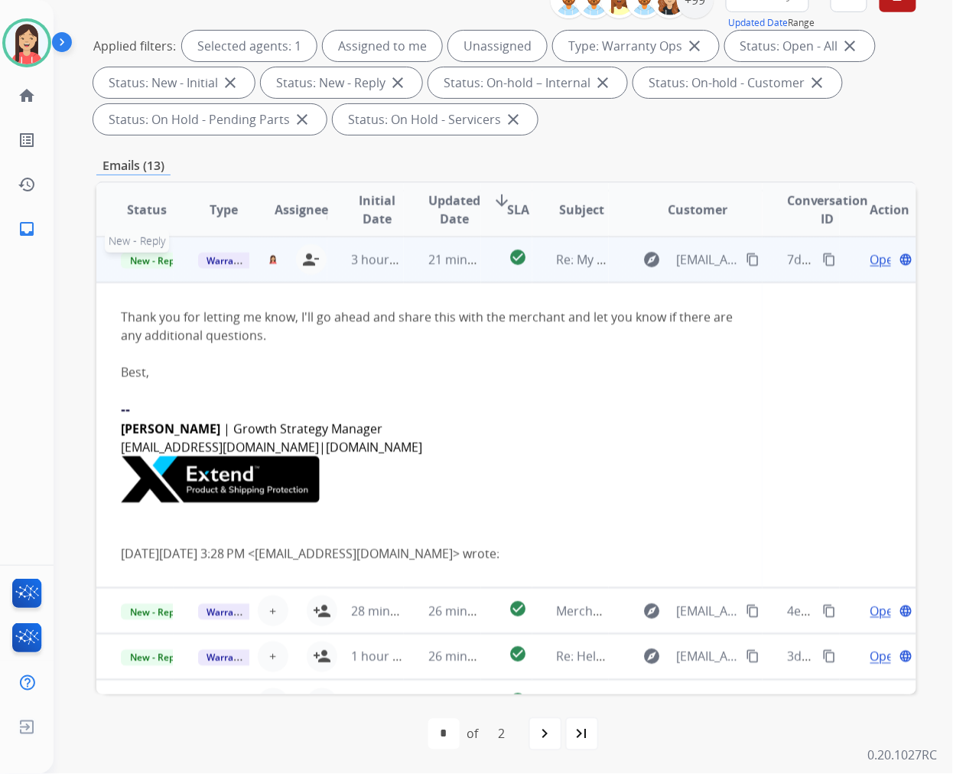
click at [157, 262] on span "New - Reply" at bounding box center [156, 261] width 70 height 16
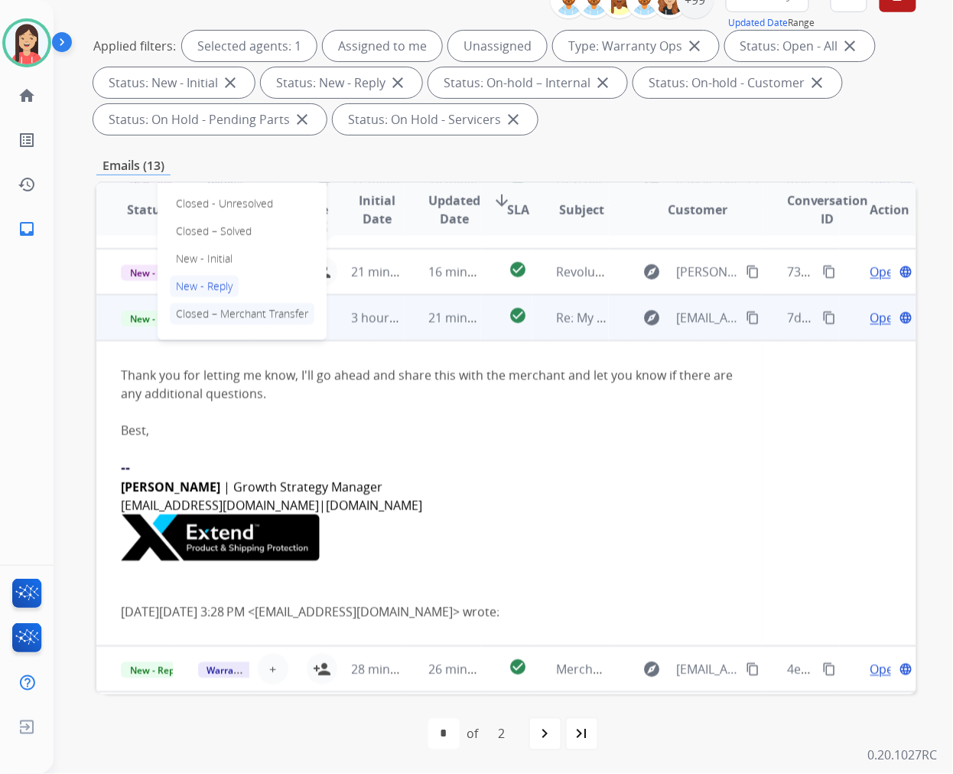
scroll to position [190, 0]
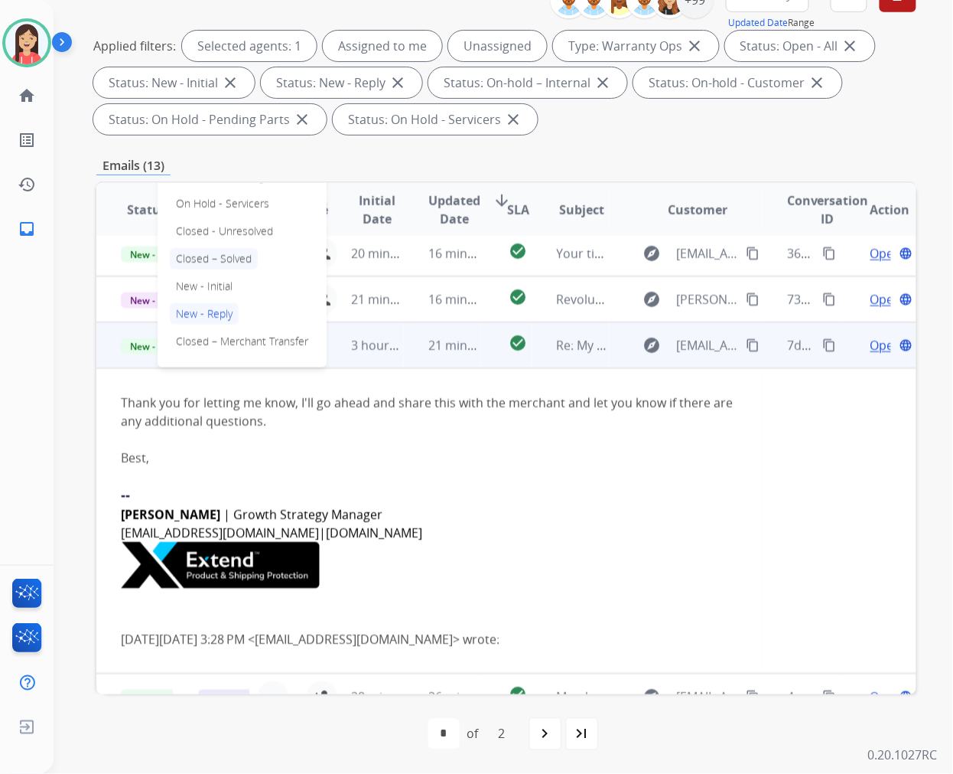
click at [230, 260] on p "Closed – Solved" at bounding box center [214, 258] width 88 height 21
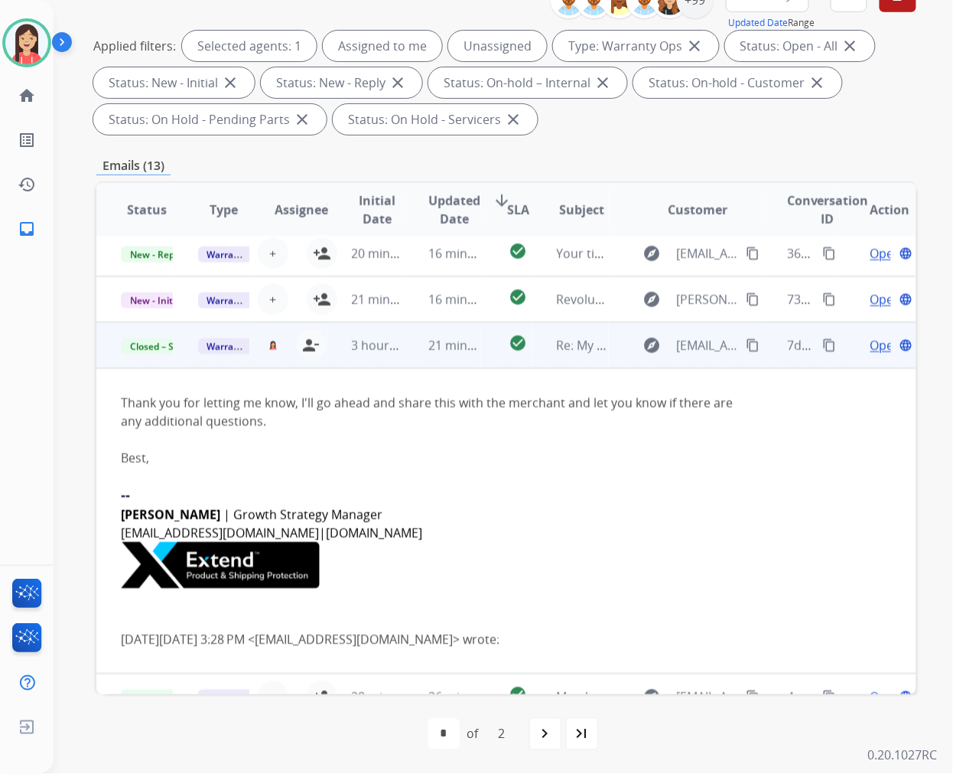
click at [408, 355] on td "21 minutes ago" at bounding box center [442, 345] width 77 height 46
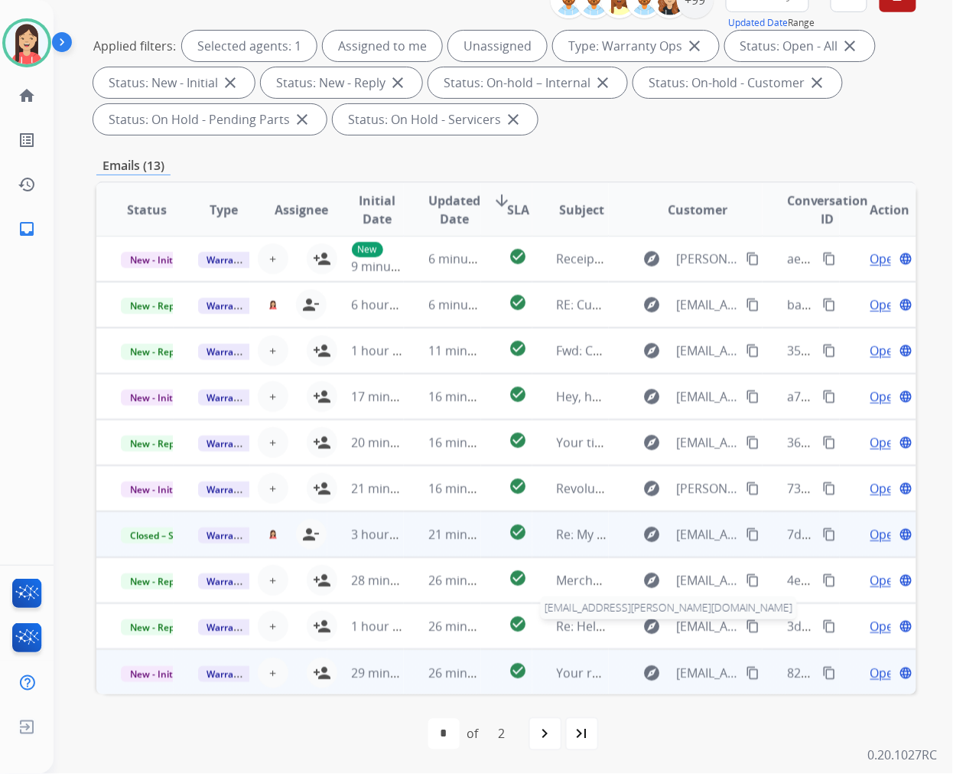
scroll to position [0, 0]
click at [407, 685] on td "26 minutes ago" at bounding box center [442, 673] width 77 height 46
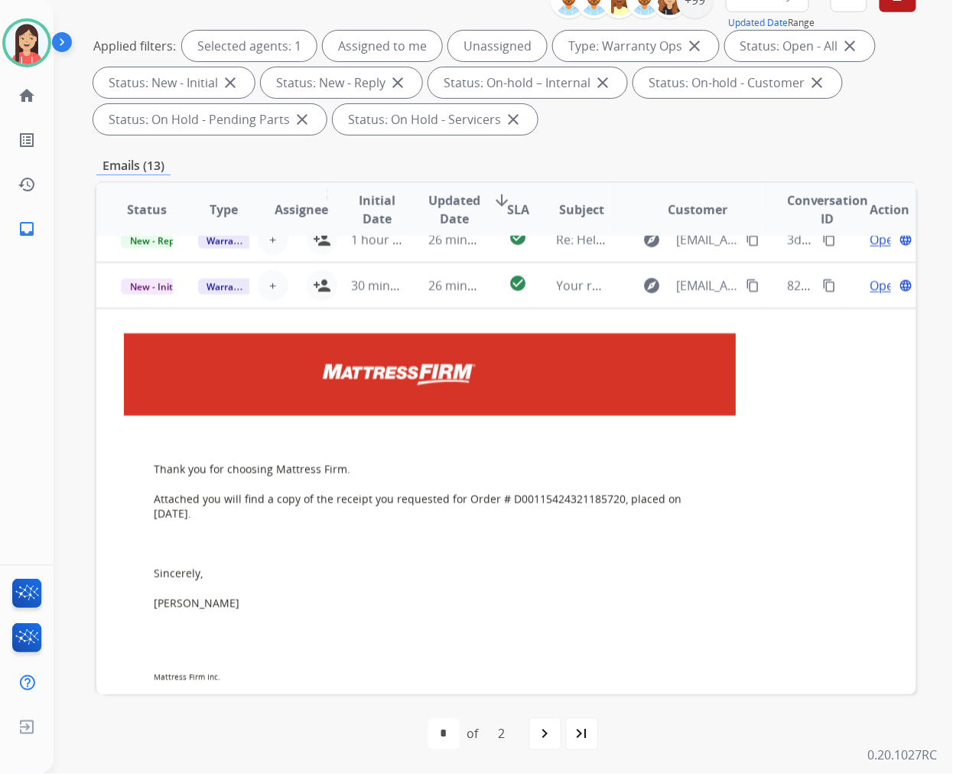
scroll to position [413, 0]
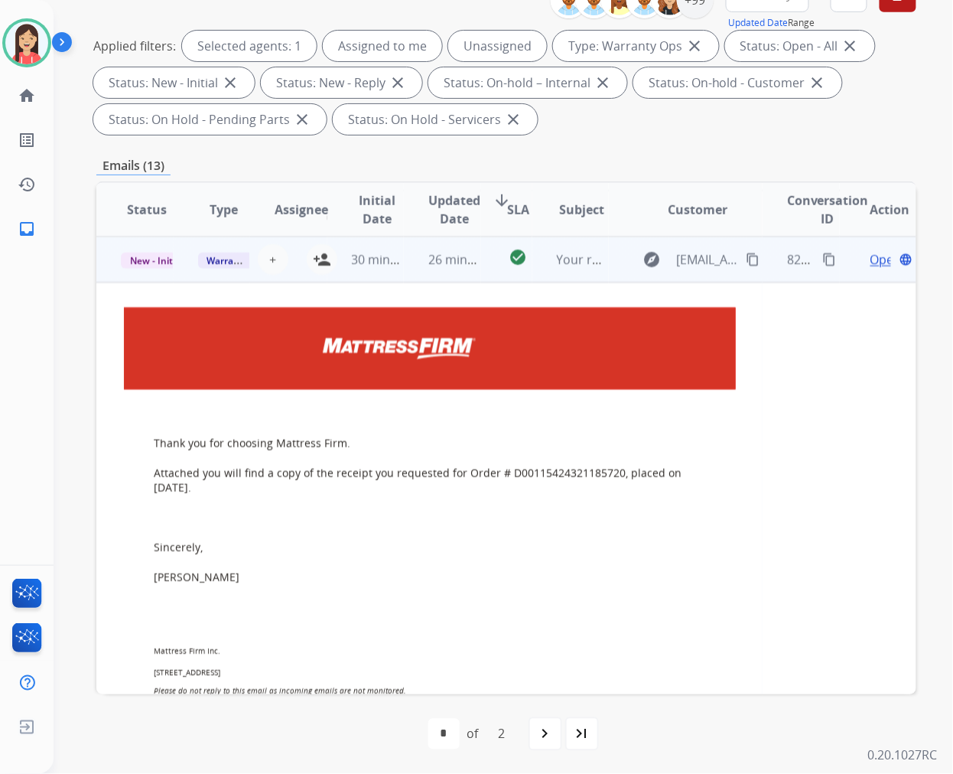
click at [411, 274] on td "26 minutes ago" at bounding box center [442, 259] width 77 height 46
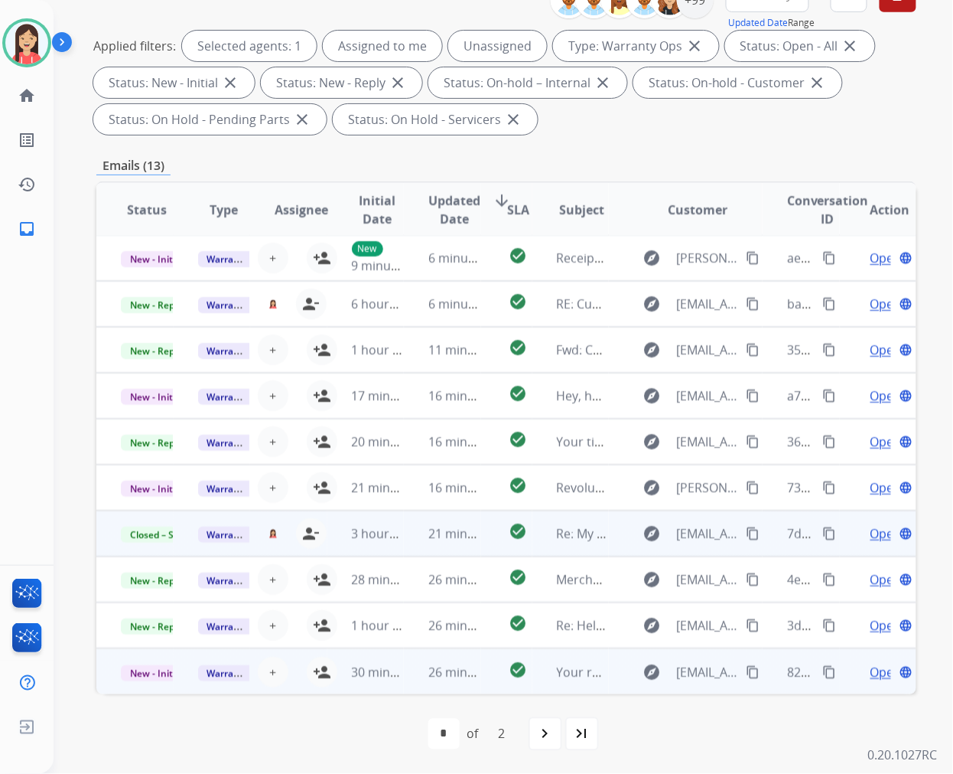
scroll to position [1, 0]
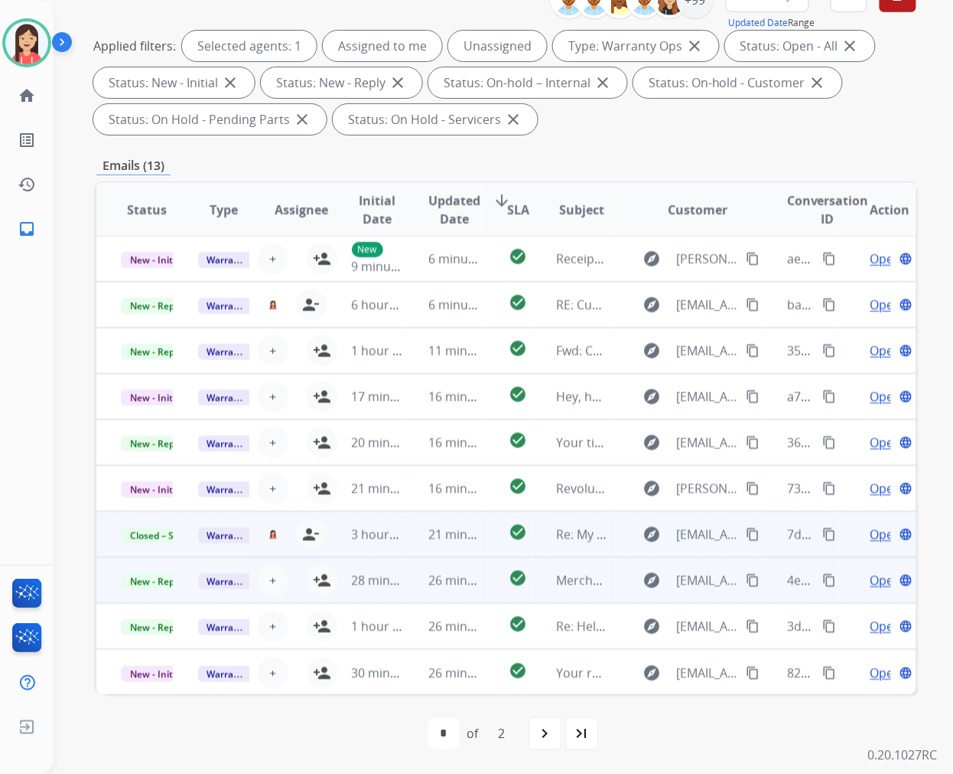
click at [404, 584] on td "26 minutes ago" at bounding box center [442, 580] width 77 height 46
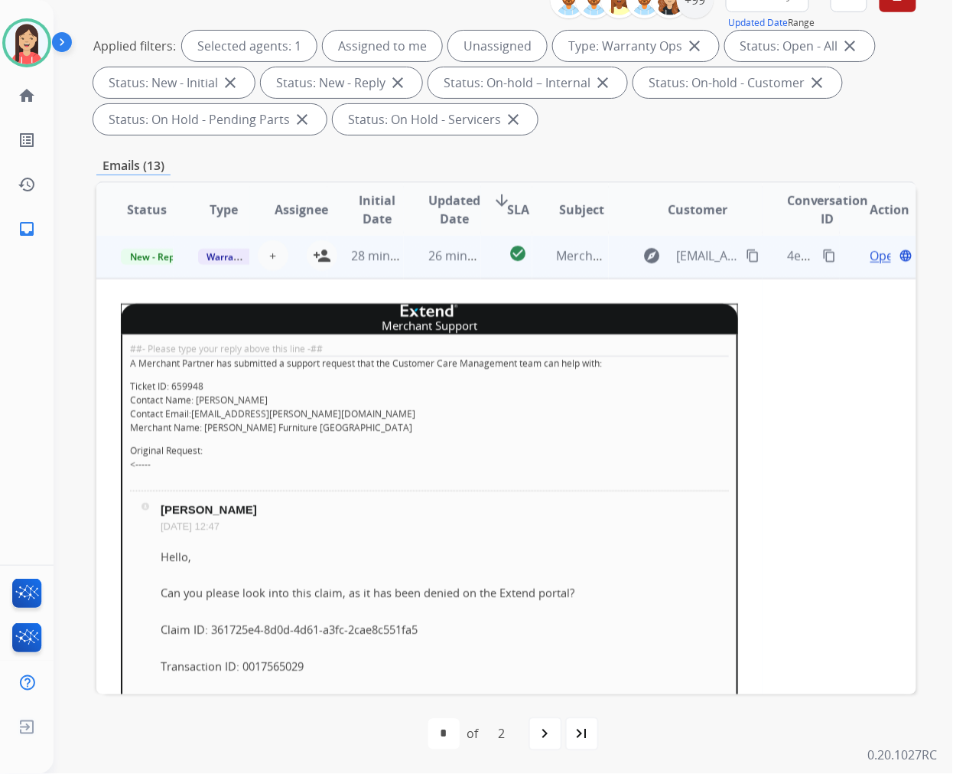
scroll to position [321, 0]
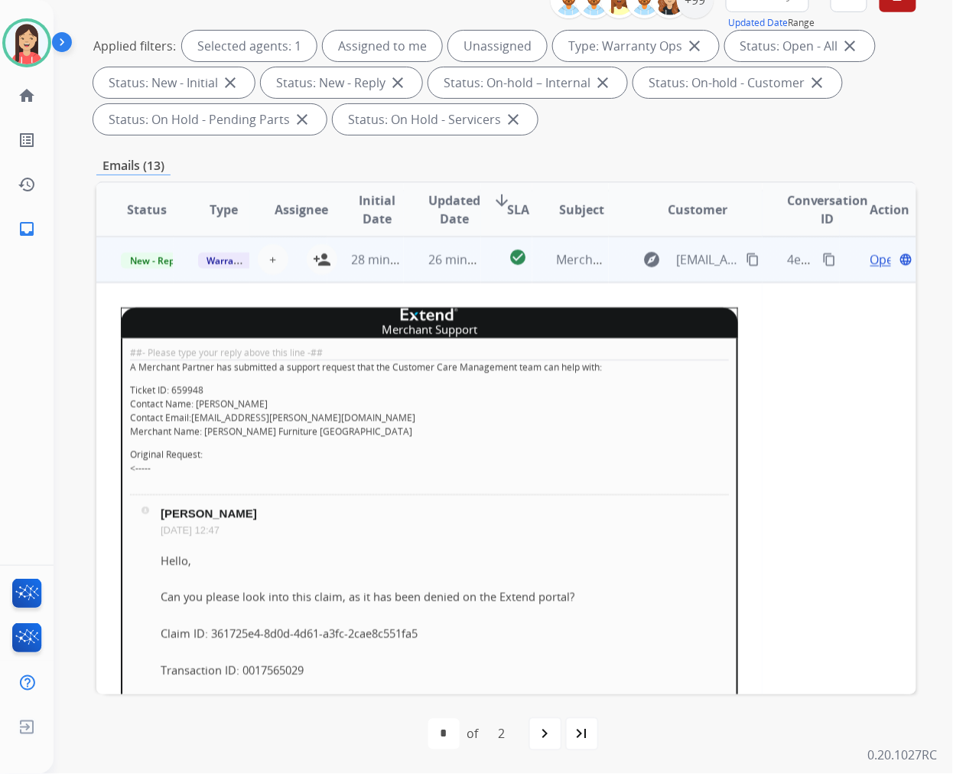
click at [413, 270] on td "26 minutes ago" at bounding box center [442, 259] width 77 height 46
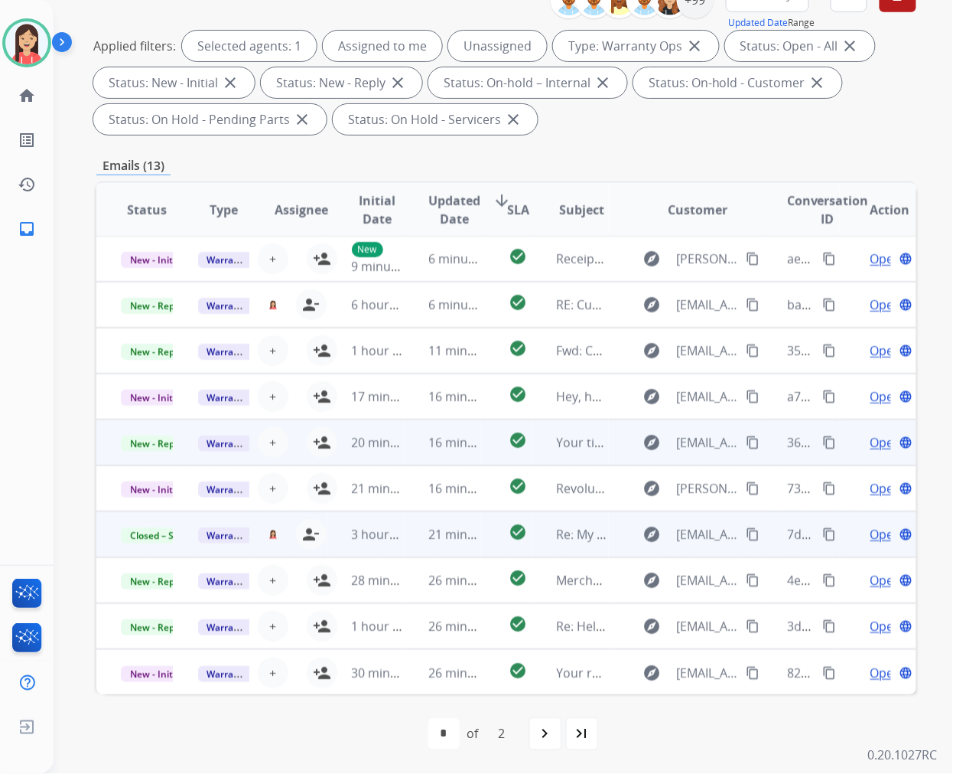
scroll to position [0, 0]
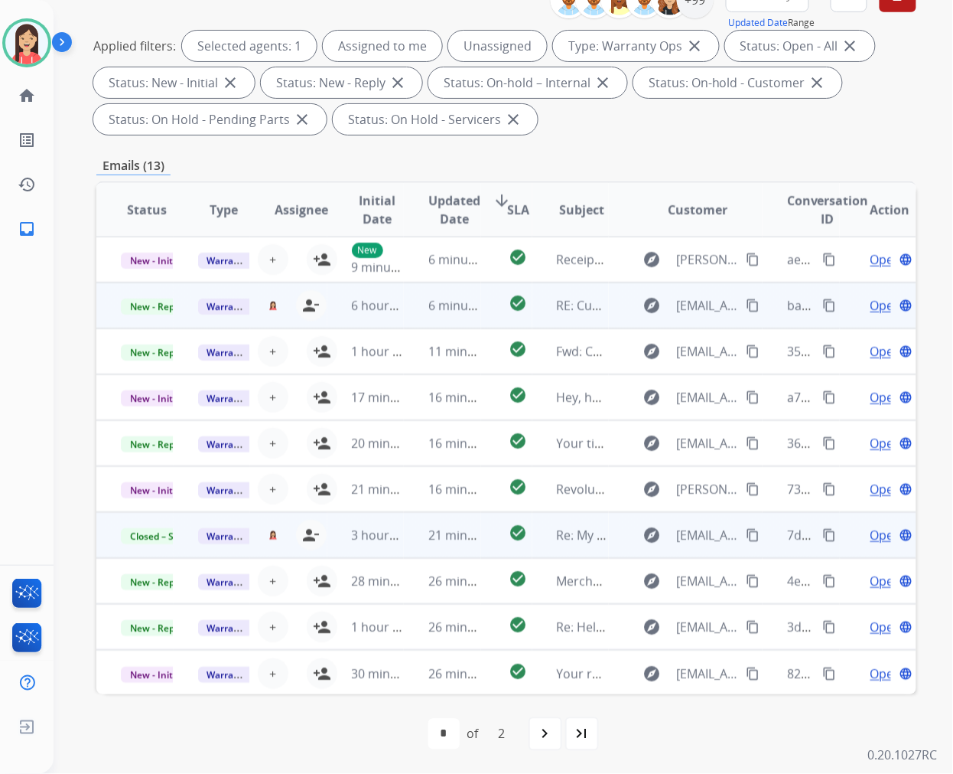
click at [416, 319] on td "6 minutes ago" at bounding box center [442, 305] width 77 height 46
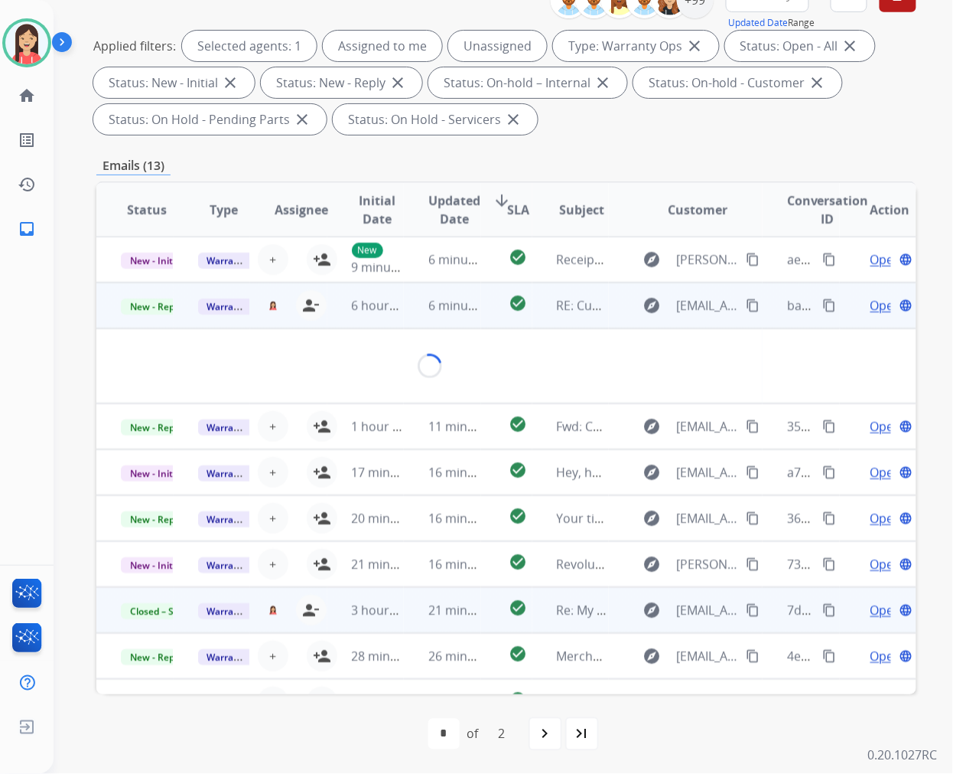
scroll to position [46, 0]
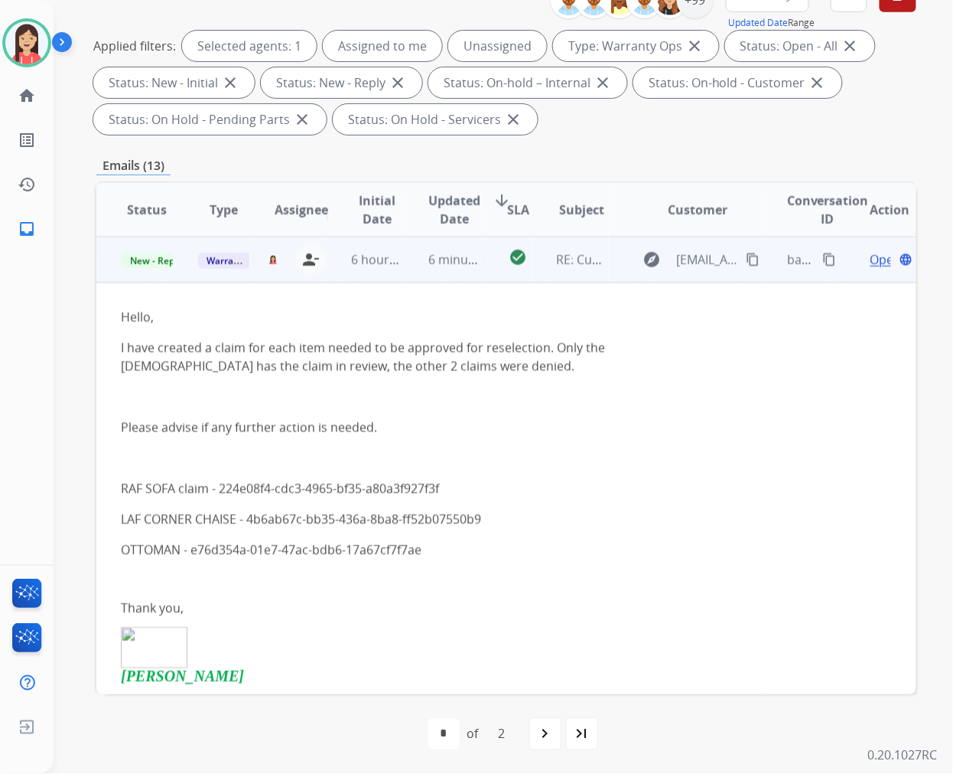
click at [417, 272] on td "6 minutes ago" at bounding box center [442, 259] width 77 height 46
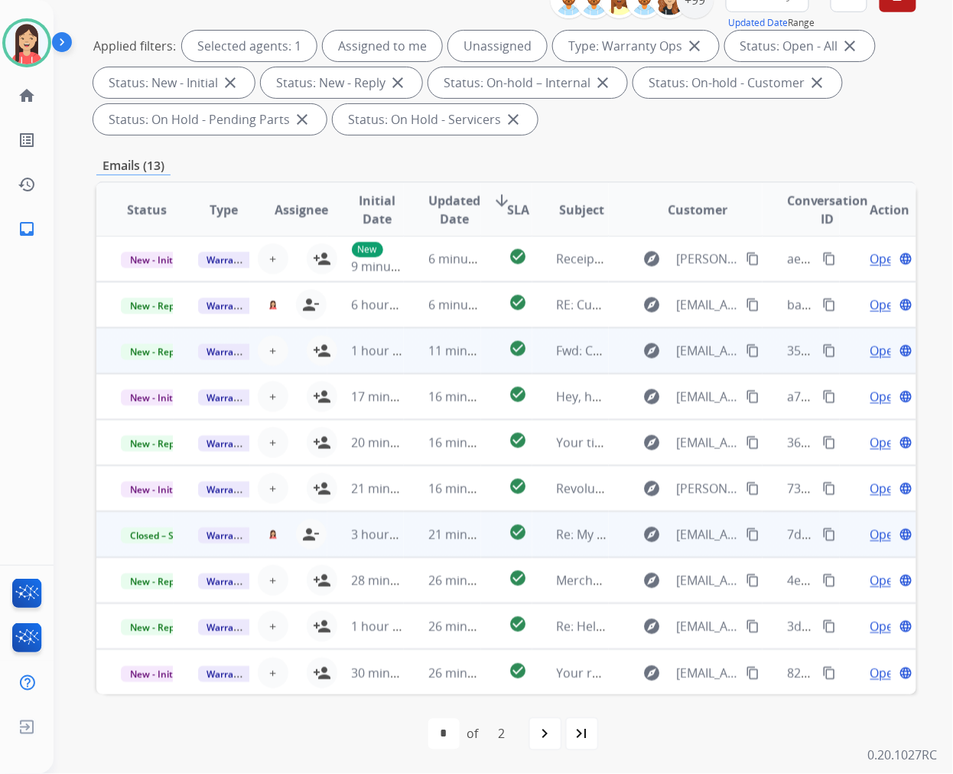
scroll to position [0, 0]
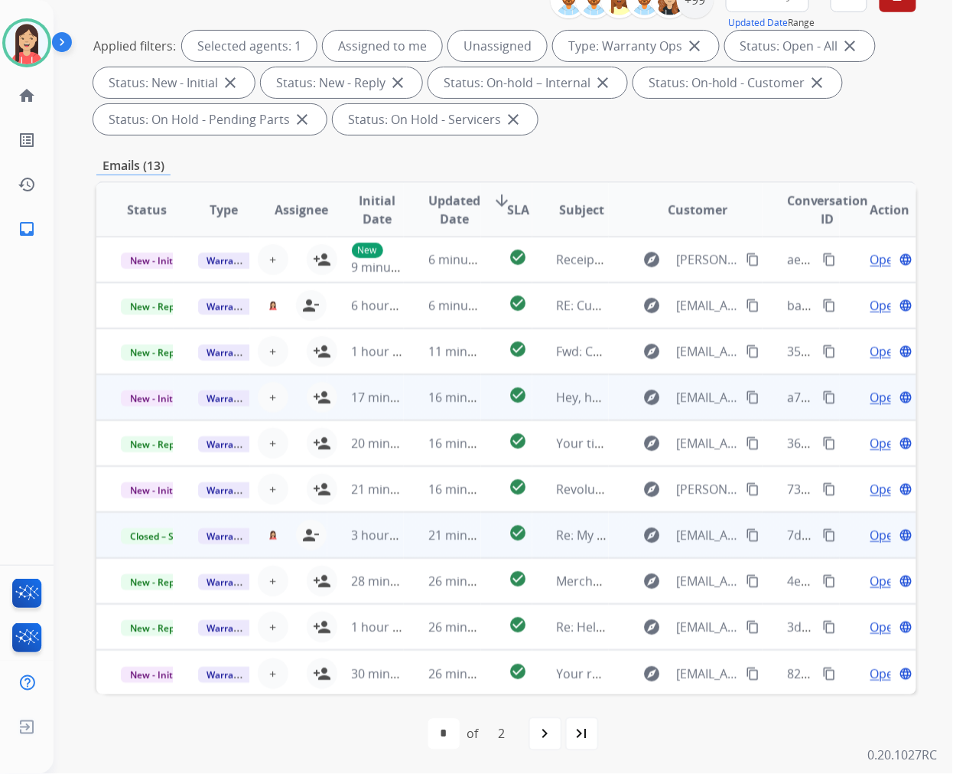
click at [404, 402] on td "16 minutes ago" at bounding box center [442, 397] width 77 height 46
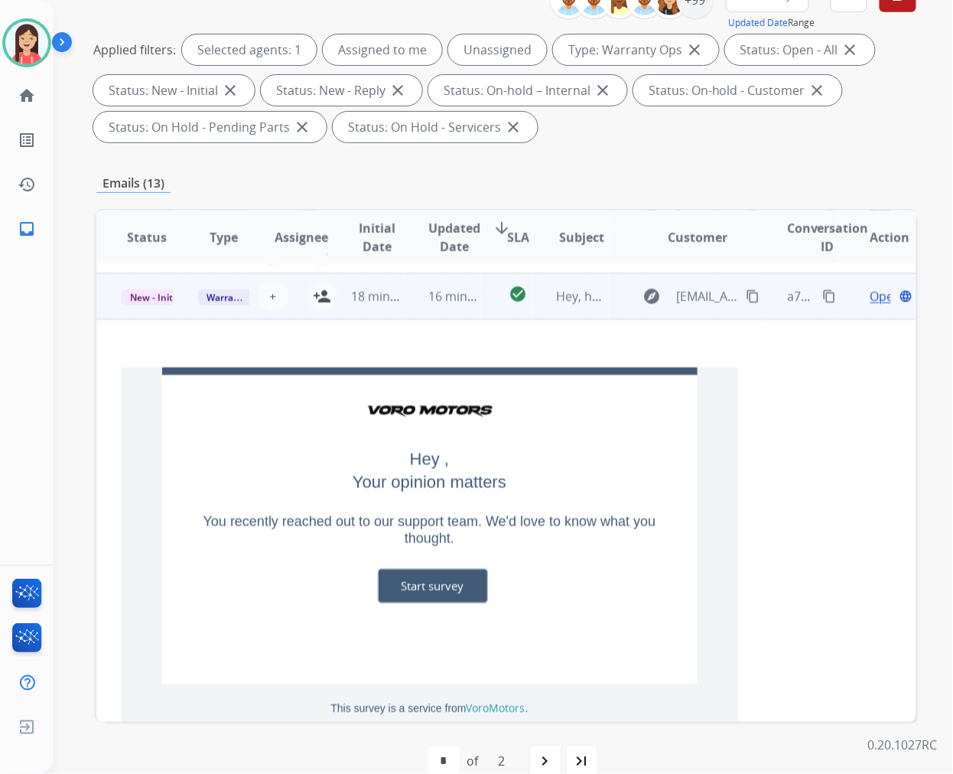
scroll to position [138, 0]
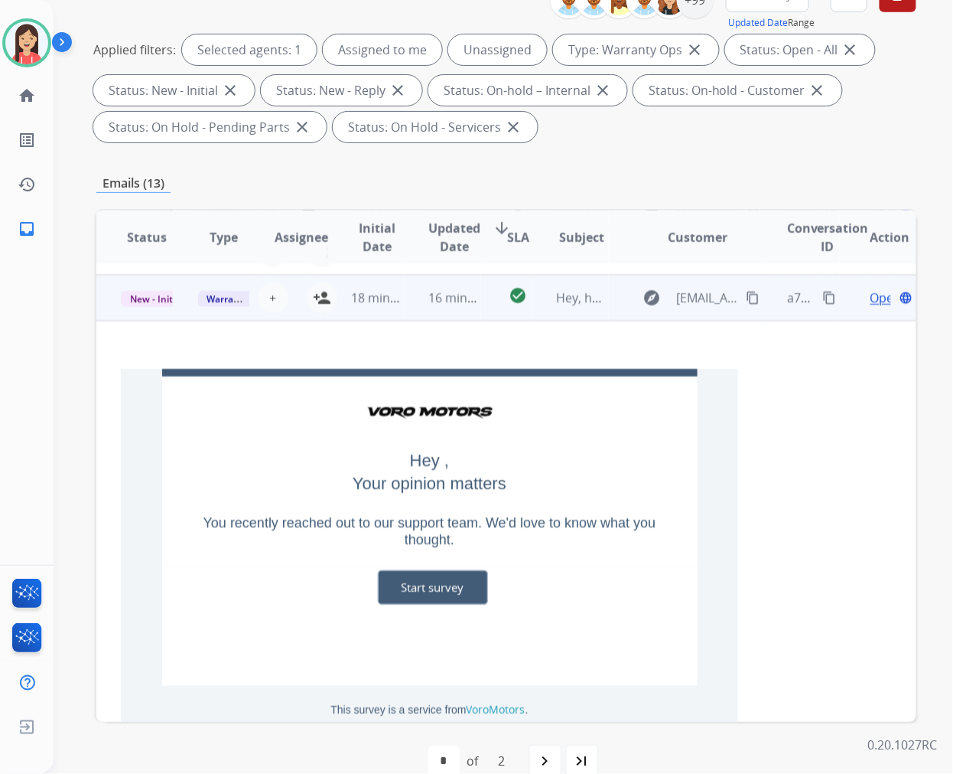
click at [871, 298] on span "Open" at bounding box center [886, 297] width 31 height 18
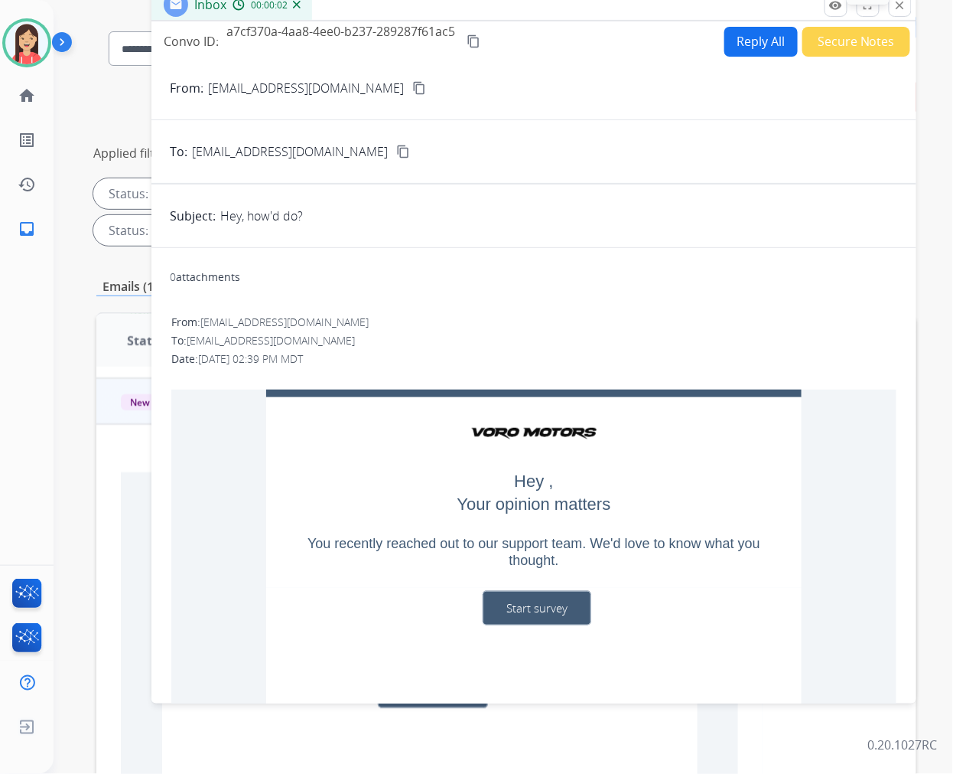
scroll to position [0, 0]
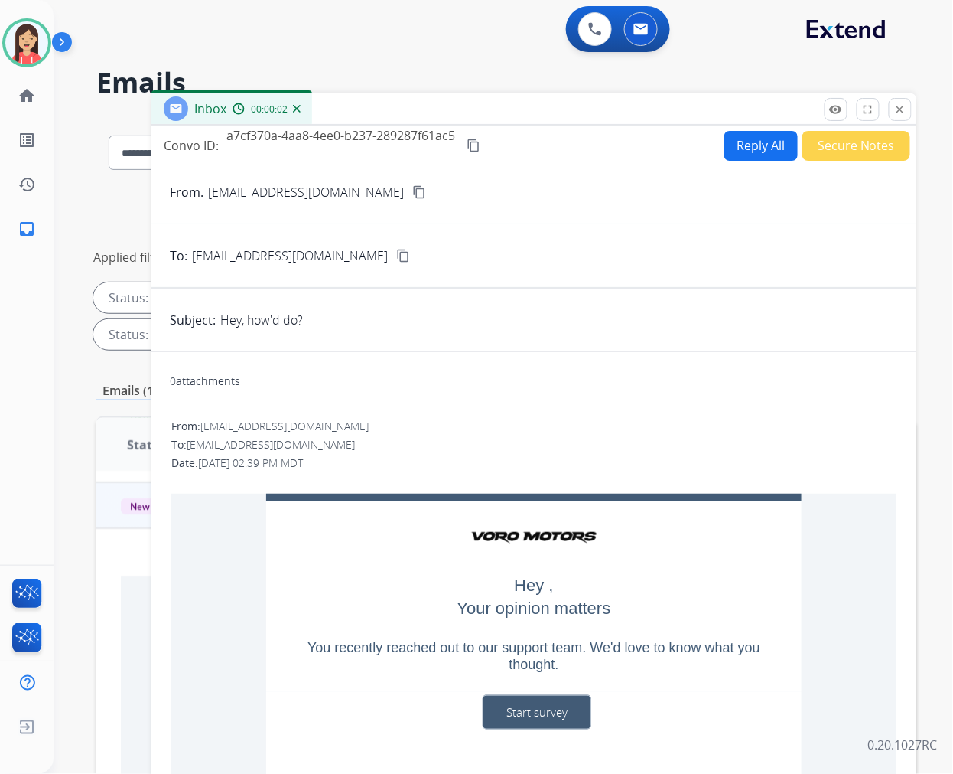
drag, startPoint x: 903, startPoint y: 111, endPoint x: 891, endPoint y: 119, distance: 13.8
click at [903, 112] on mat-icon "close" at bounding box center [901, 110] width 14 height 14
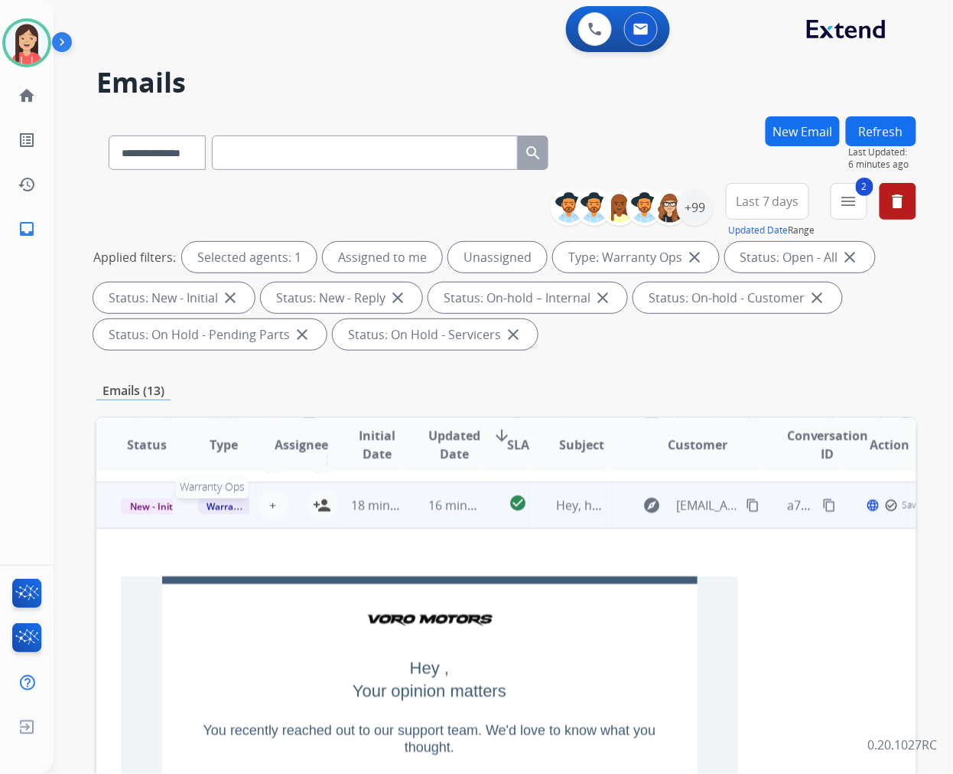
click at [220, 505] on span "Warranty Ops" at bounding box center [237, 506] width 79 height 16
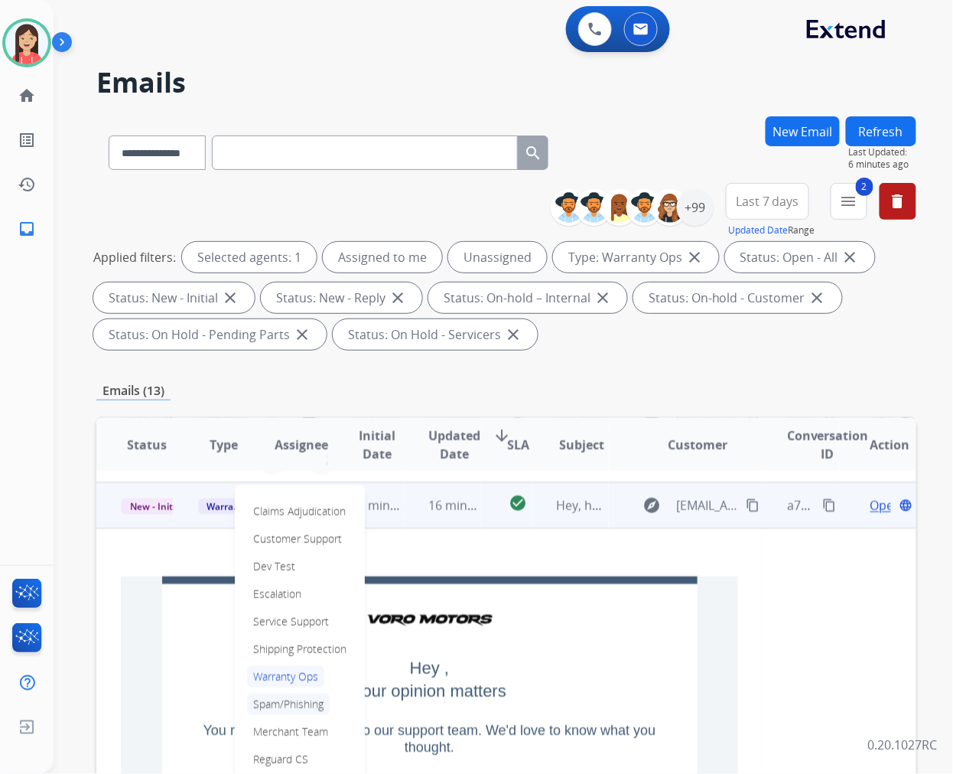
click at [281, 699] on p "Spam/Phishing" at bounding box center [288, 703] width 83 height 21
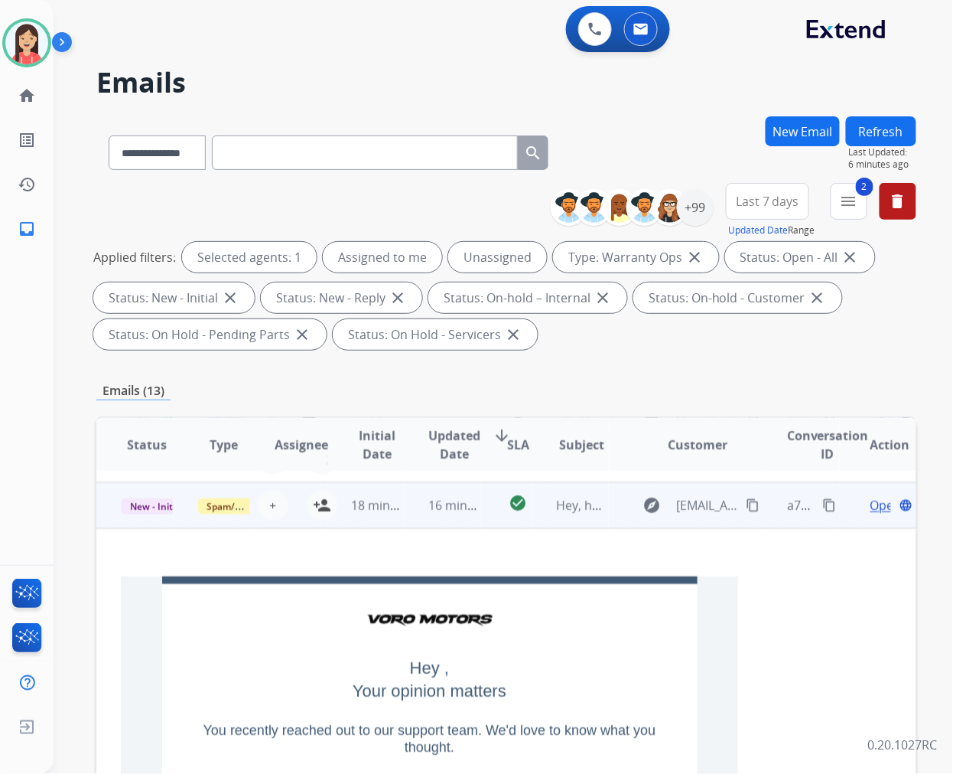
click at [151, 505] on span "New - Initial" at bounding box center [156, 506] width 71 height 16
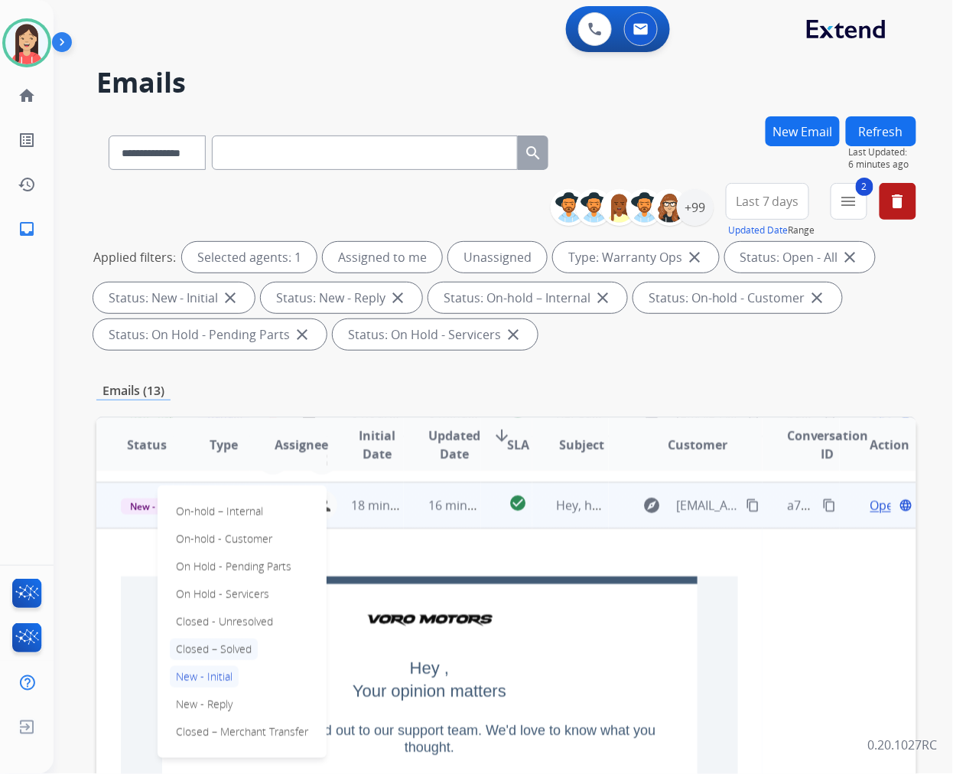
click at [230, 640] on p "Closed – Solved" at bounding box center [214, 648] width 88 height 21
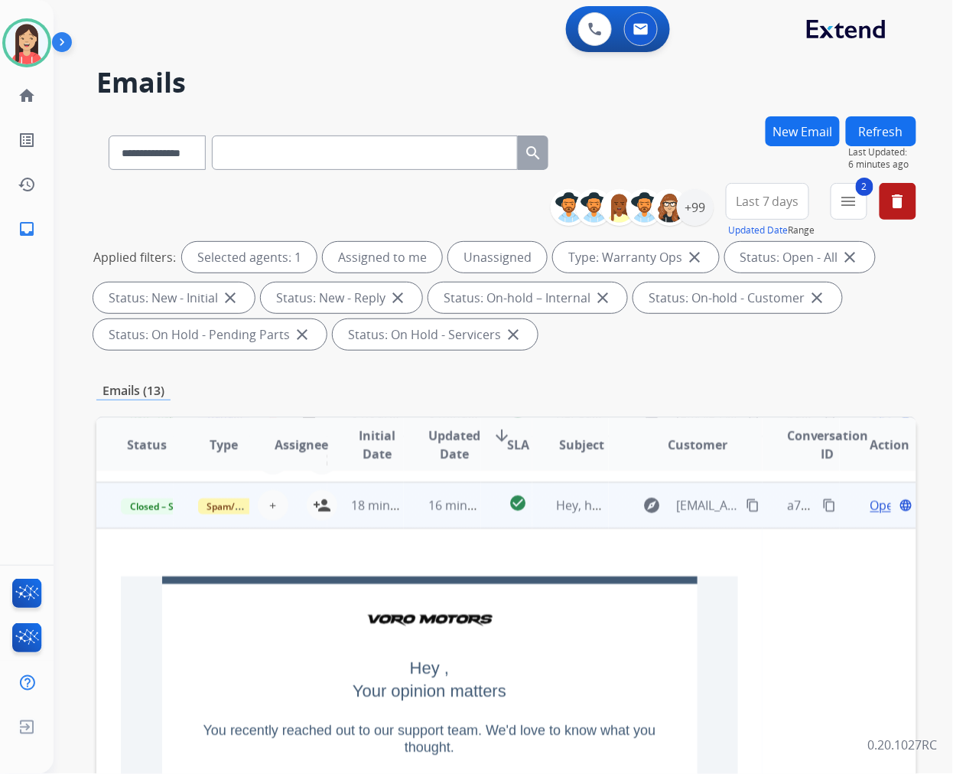
click at [481, 520] on td "check_circle" at bounding box center [506, 505] width 51 height 46
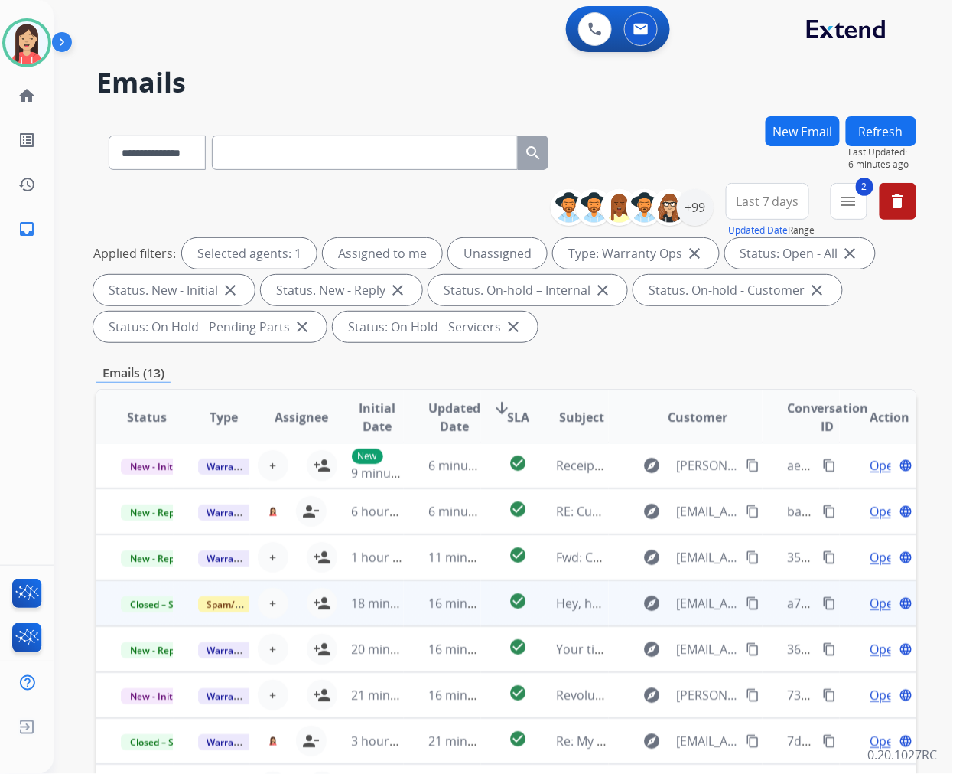
scroll to position [1, 0]
click at [888, 129] on button "Refresh" at bounding box center [881, 131] width 70 height 30
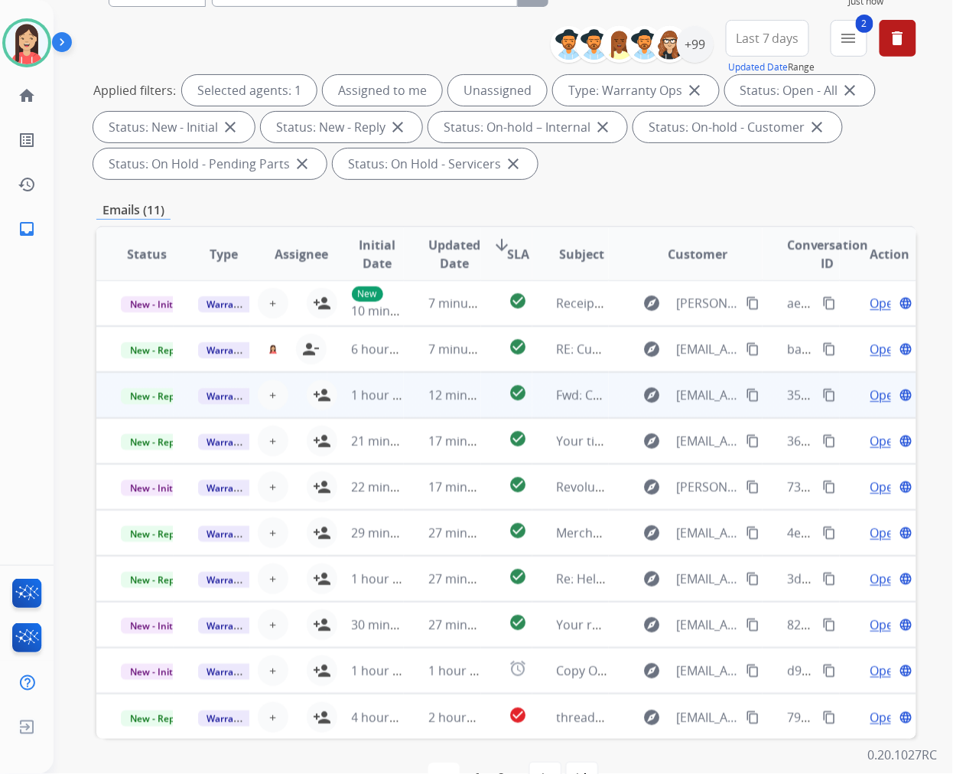
scroll to position [170, 0]
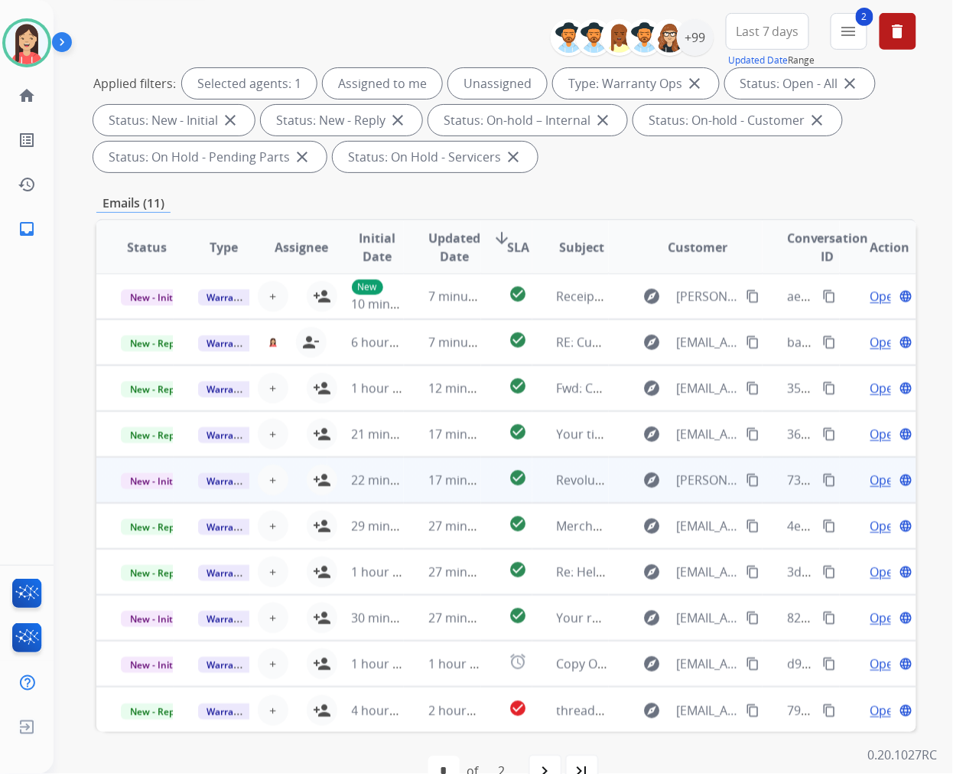
click at [411, 491] on td "17 minutes ago" at bounding box center [442, 480] width 77 height 46
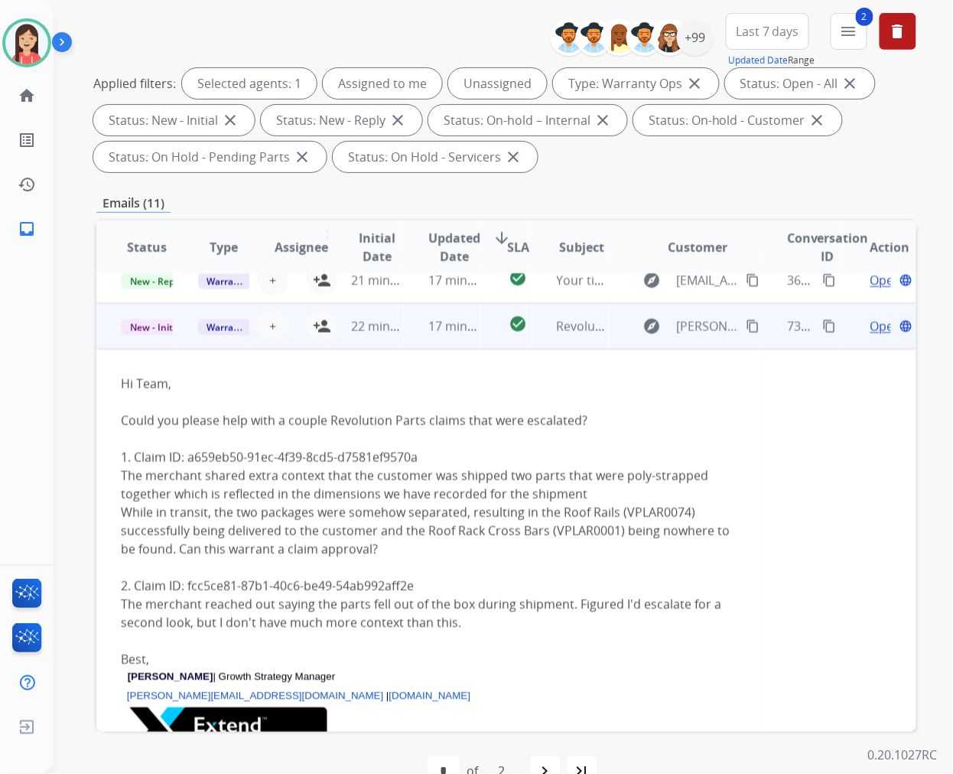
scroll to position [184, 0]
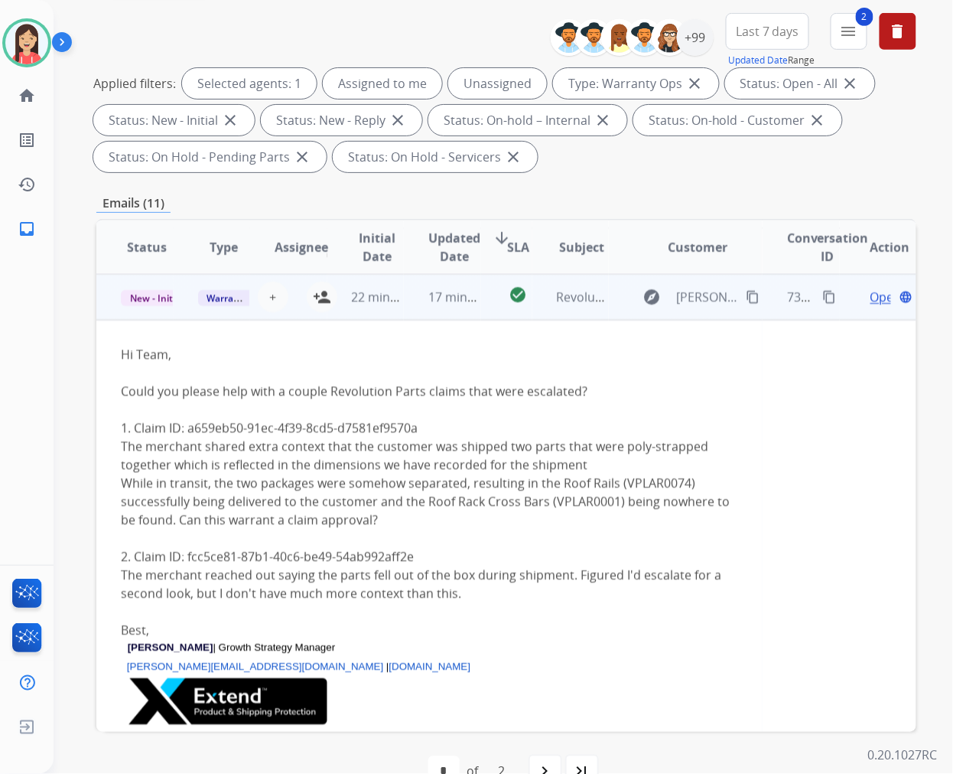
click at [450, 317] on td "17 minutes ago" at bounding box center [442, 297] width 77 height 46
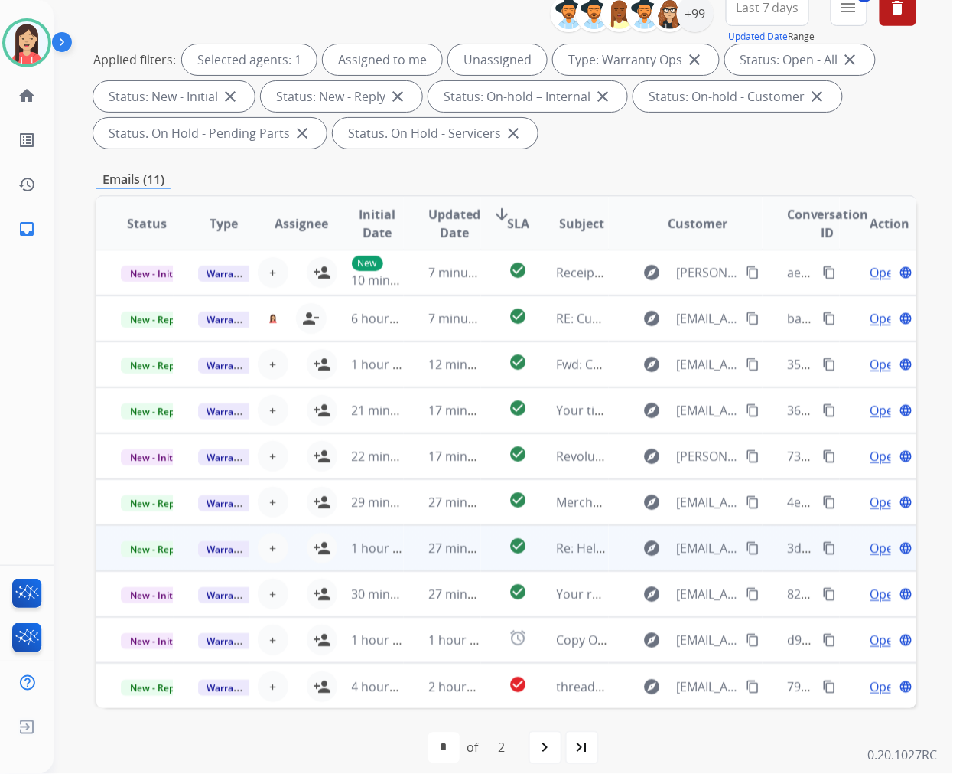
scroll to position [207, 0]
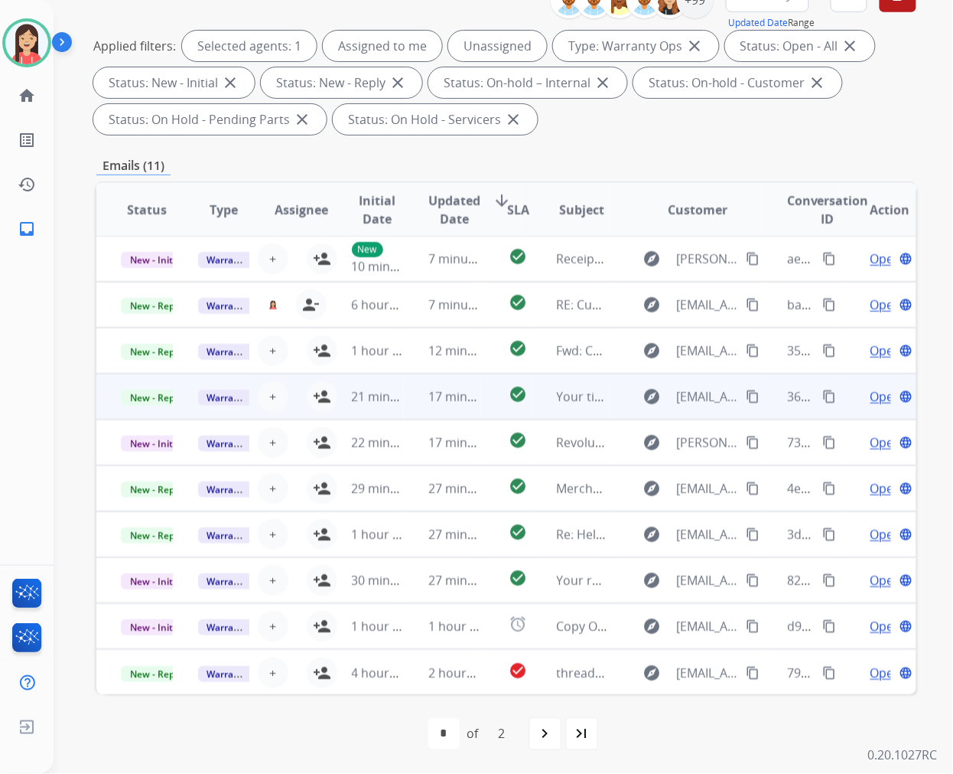
click at [417, 413] on td "17 minutes ago" at bounding box center [442, 396] width 77 height 46
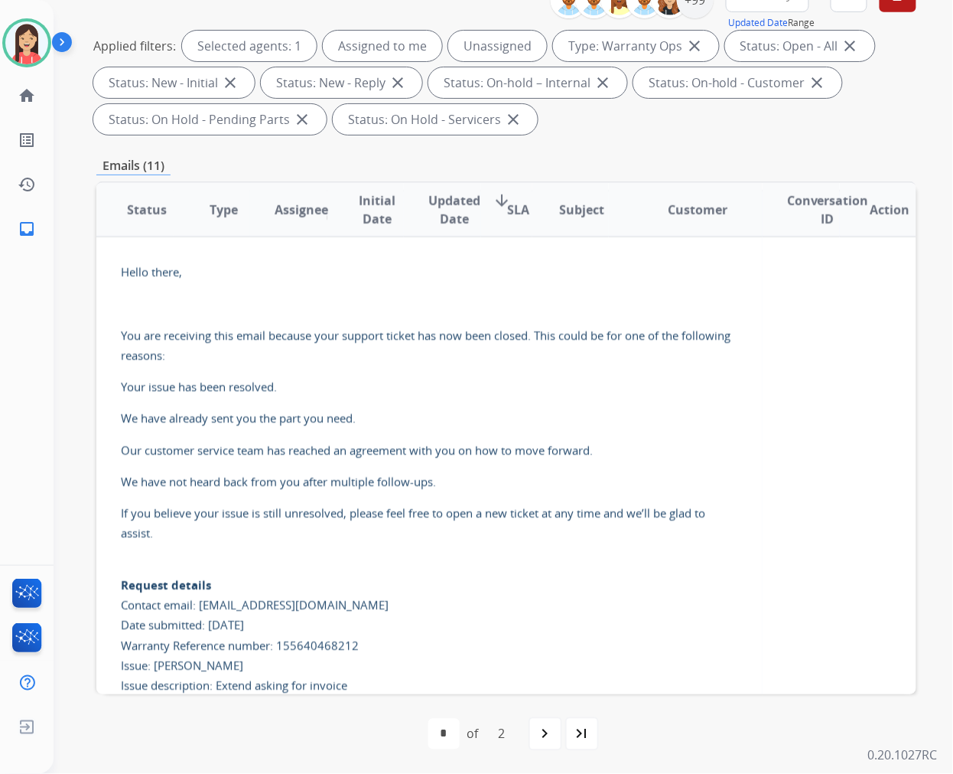
scroll to position [138, 0]
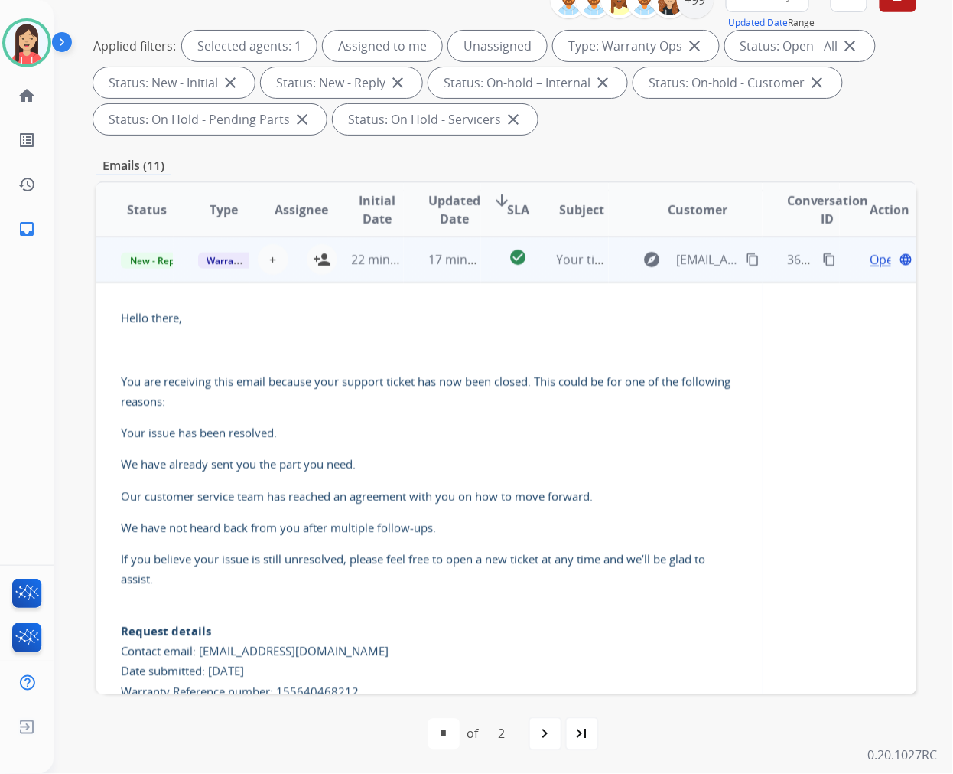
click at [865, 258] on div "Open language" at bounding box center [891, 259] width 52 height 18
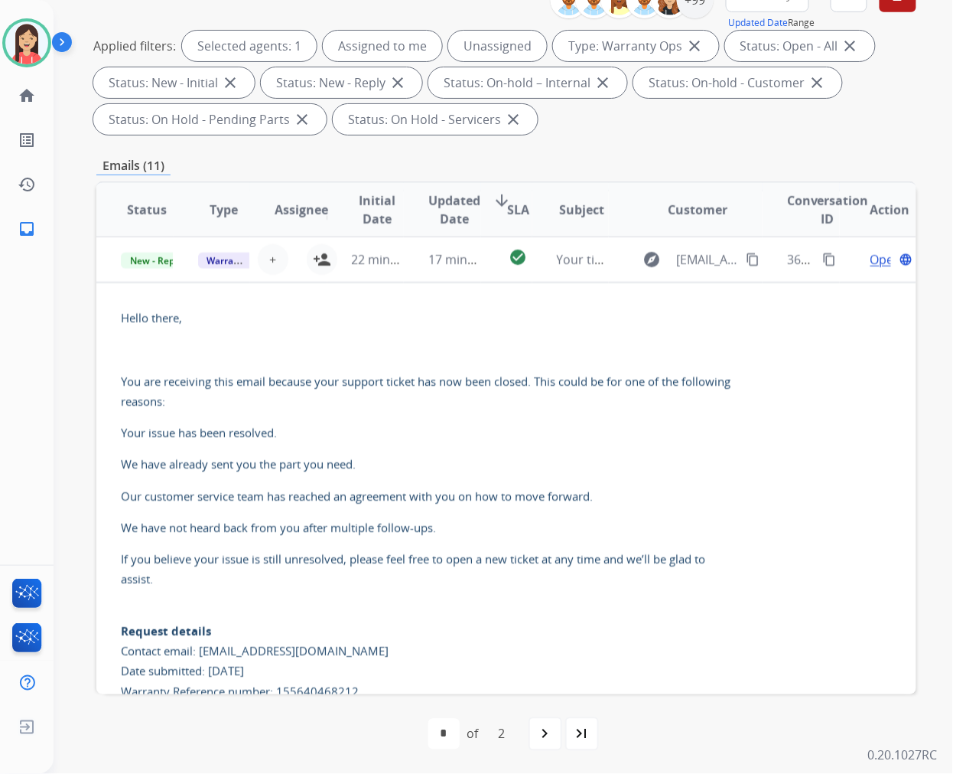
scroll to position [1, 0]
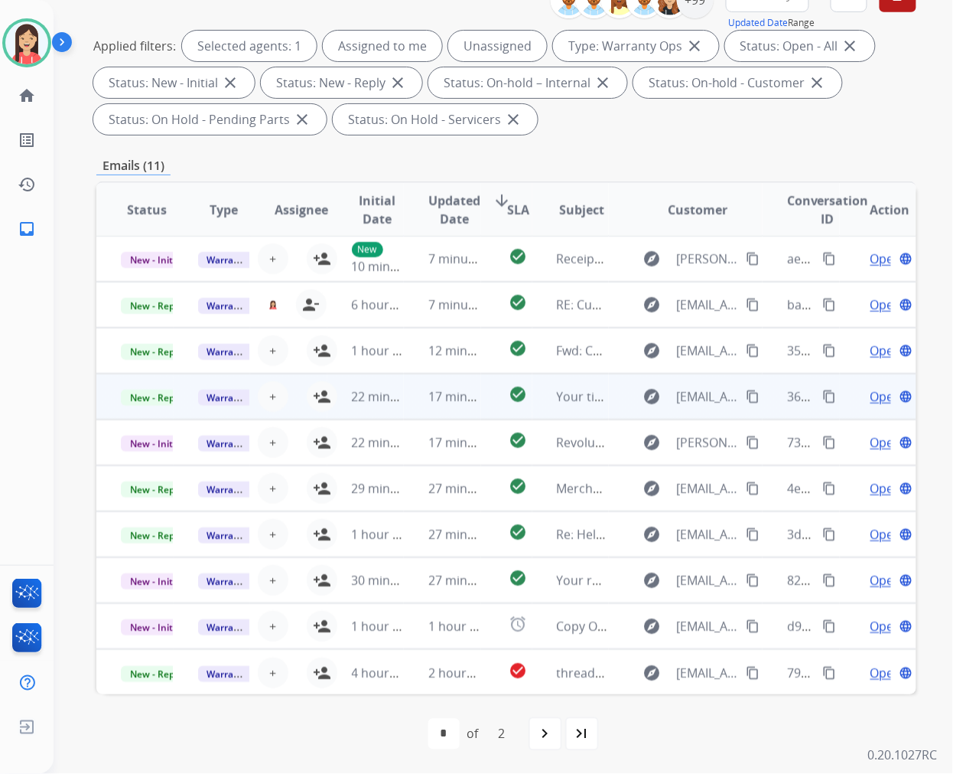
click at [871, 395] on span "Open" at bounding box center [886, 396] width 31 height 18
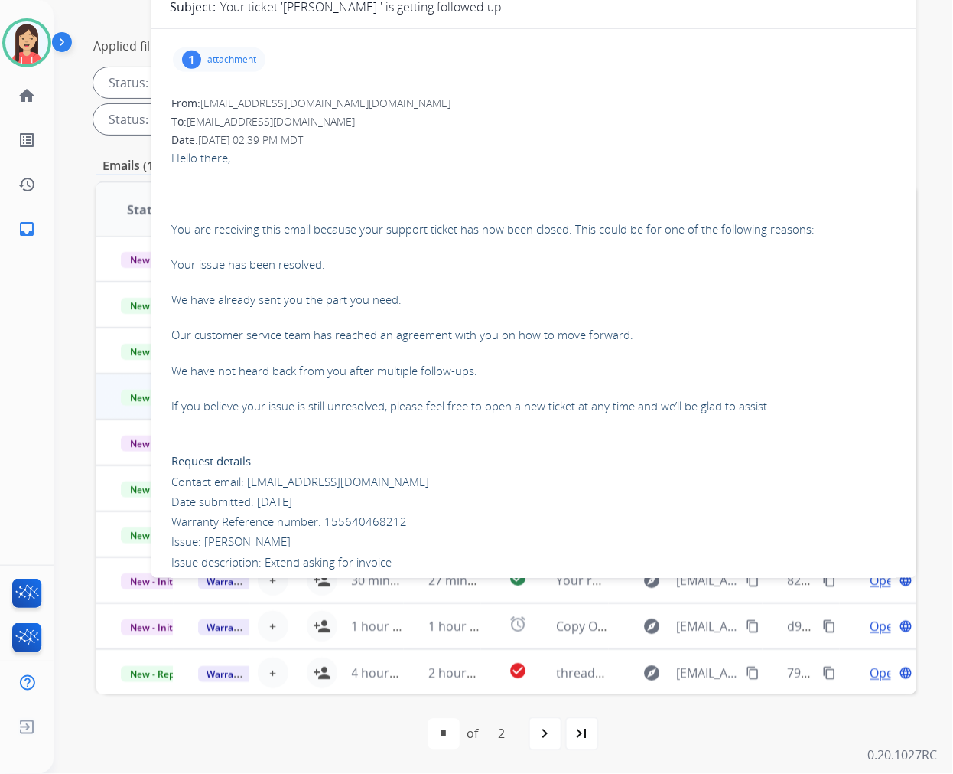
scroll to position [0, 0]
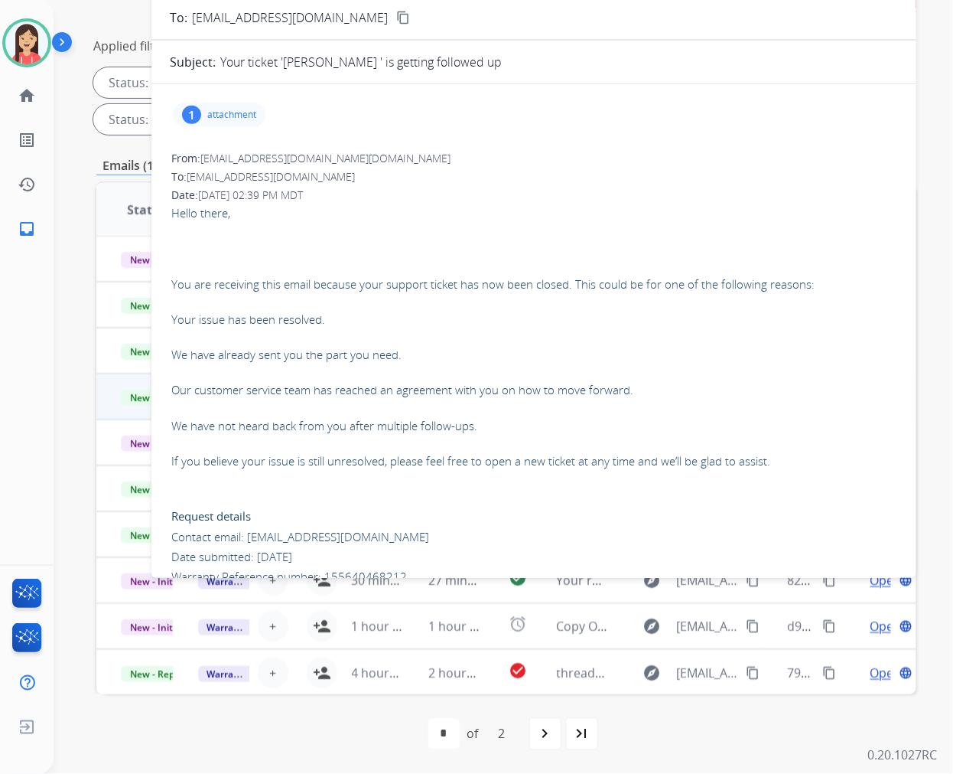
click at [223, 116] on p "attachment" at bounding box center [231, 115] width 49 height 12
click at [403, 152] on mat-icon "download" at bounding box center [407, 151] width 14 height 14
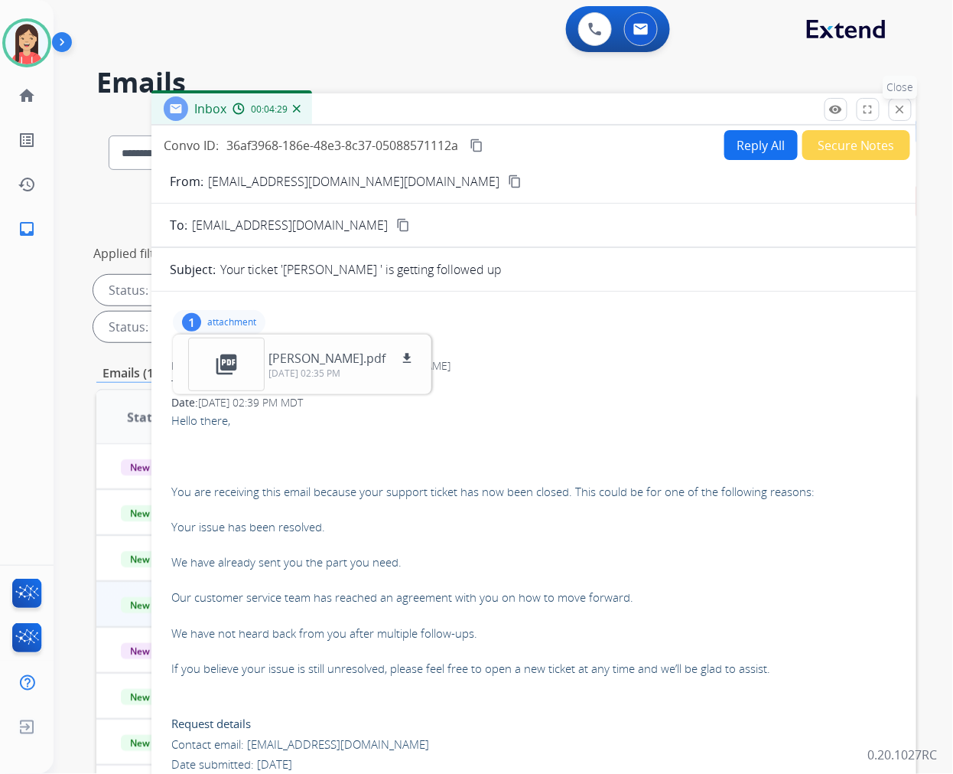
click at [900, 105] on mat-icon "close" at bounding box center [901, 110] width 14 height 14
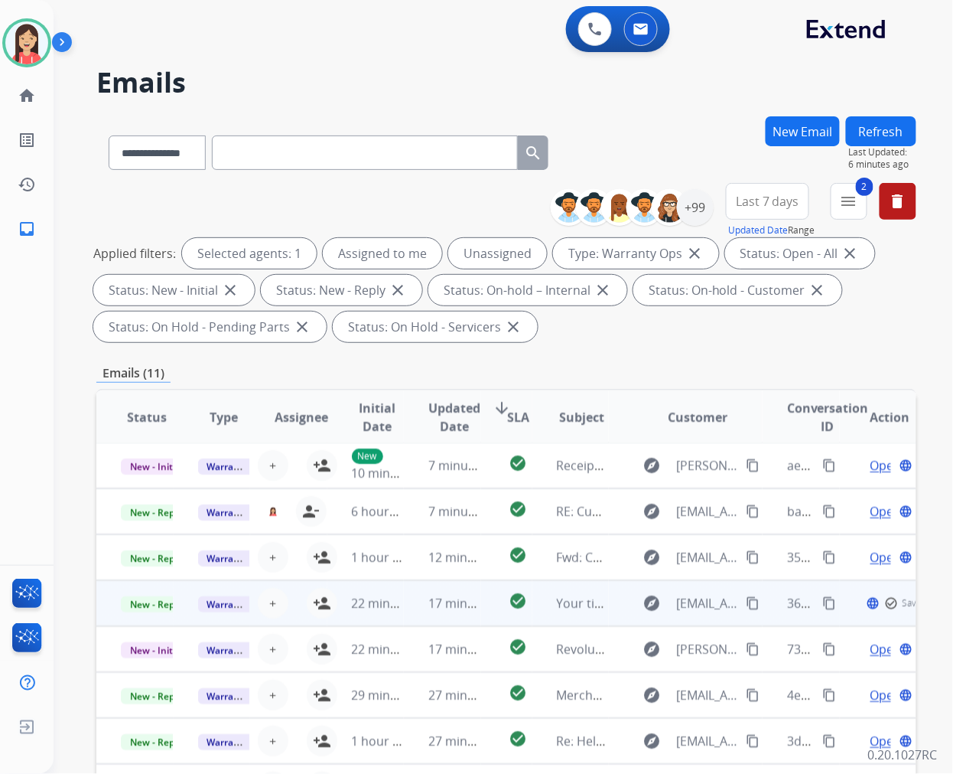
scroll to position [1, 0]
click at [270, 605] on span "+" at bounding box center [272, 604] width 7 height 18
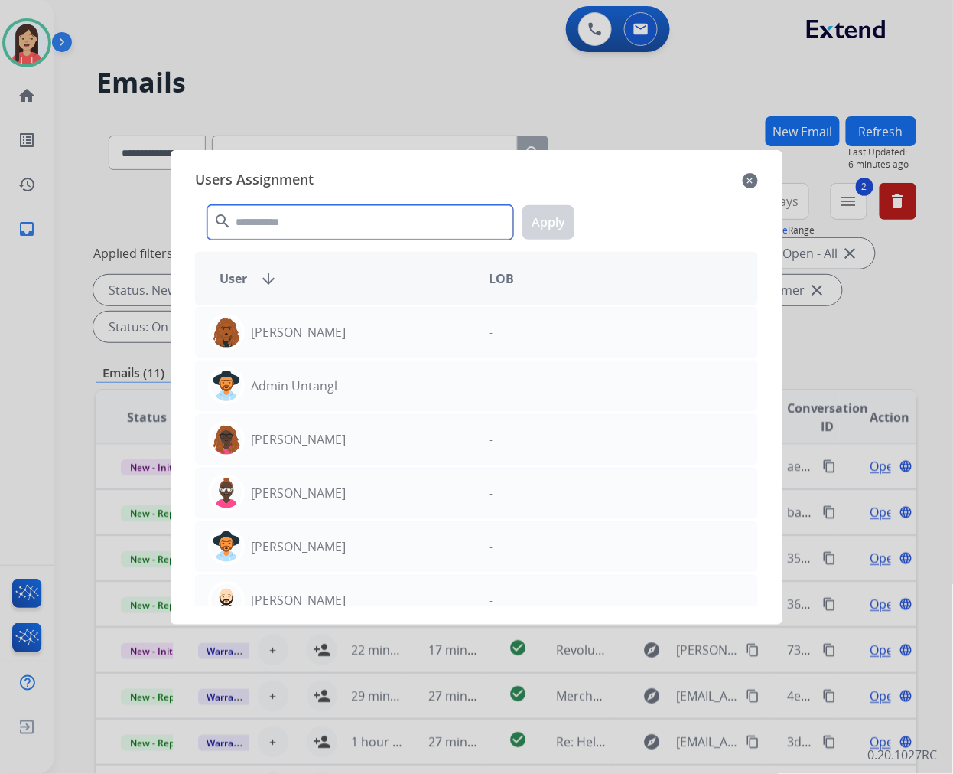
click at [297, 212] on input "text" at bounding box center [360, 222] width 306 height 34
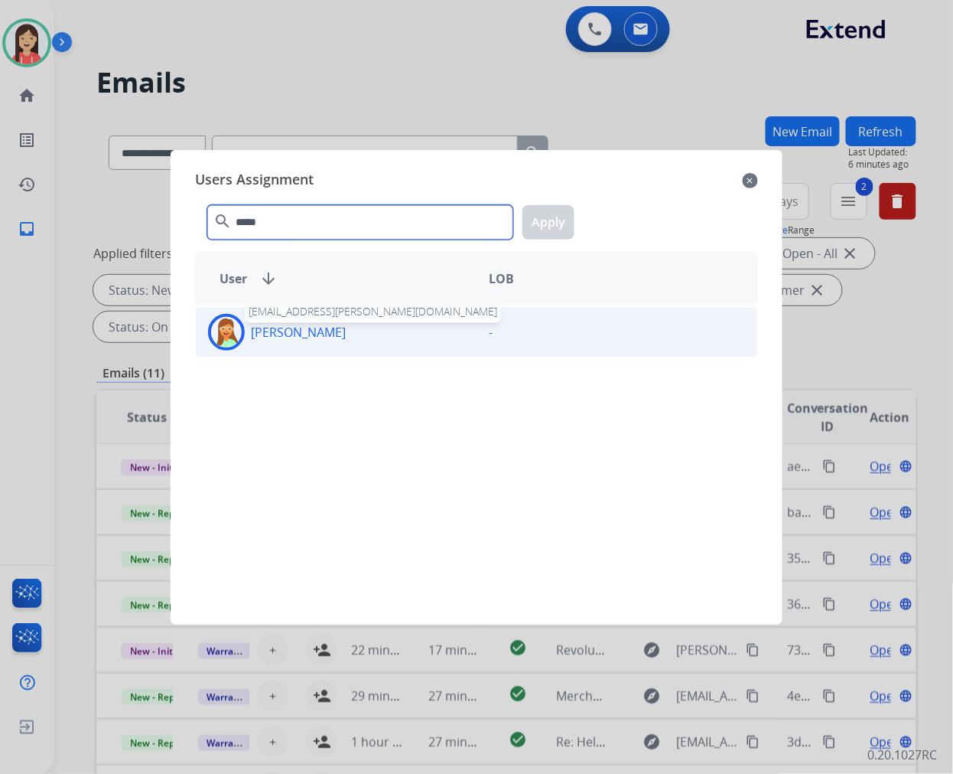
type input "*****"
click at [318, 337] on p "[PERSON_NAME]" at bounding box center [298, 332] width 95 height 18
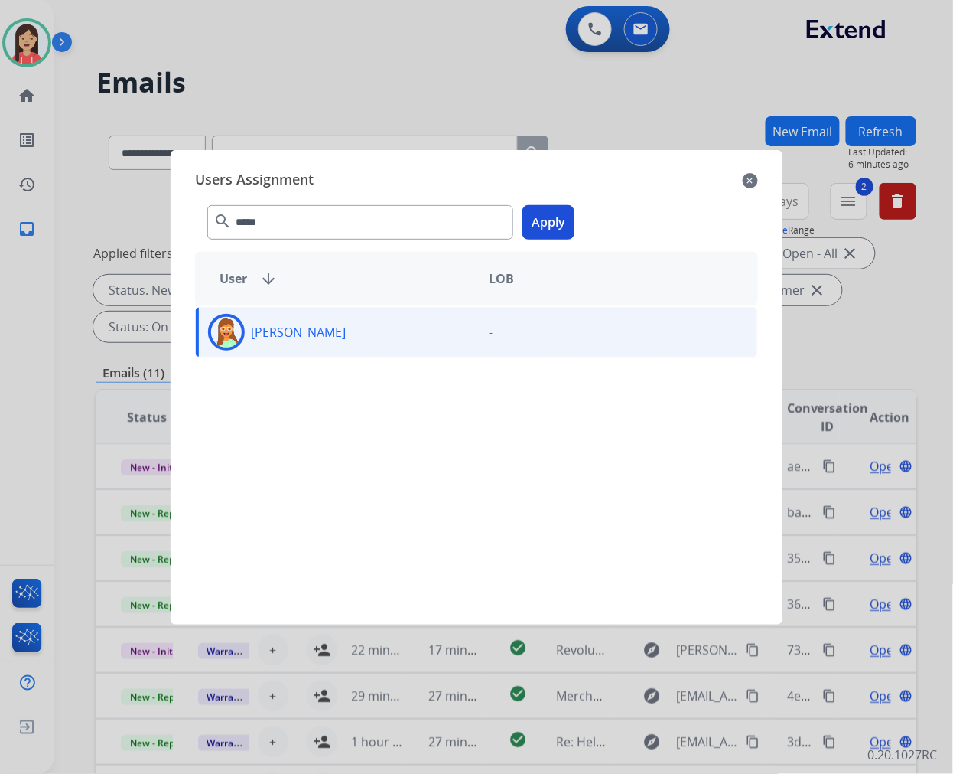
click at [561, 230] on button "Apply" at bounding box center [549, 222] width 52 height 34
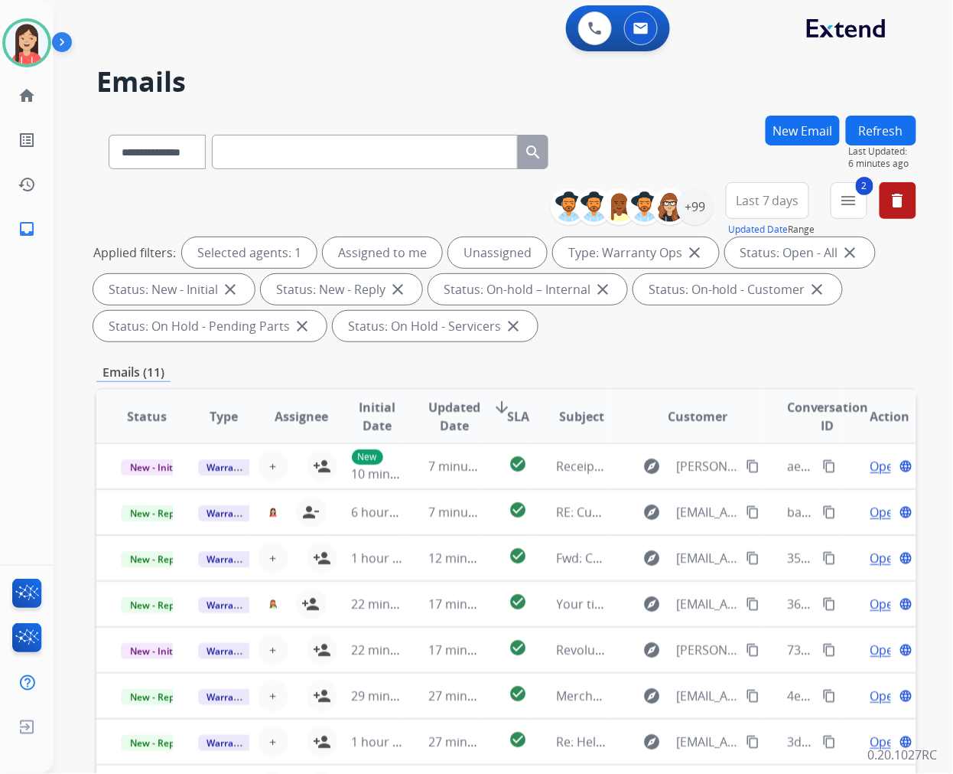
scroll to position [0, 0]
click at [883, 135] on button "Refresh" at bounding box center [881, 131] width 70 height 30
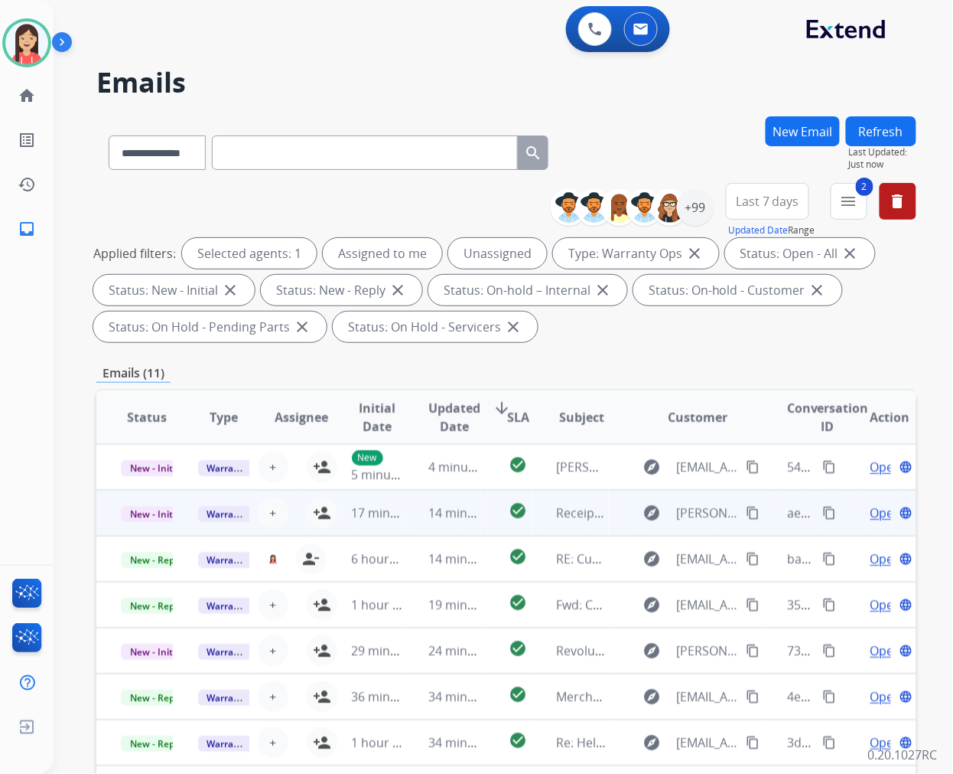
click at [404, 530] on td "14 minutes ago" at bounding box center [442, 513] width 77 height 46
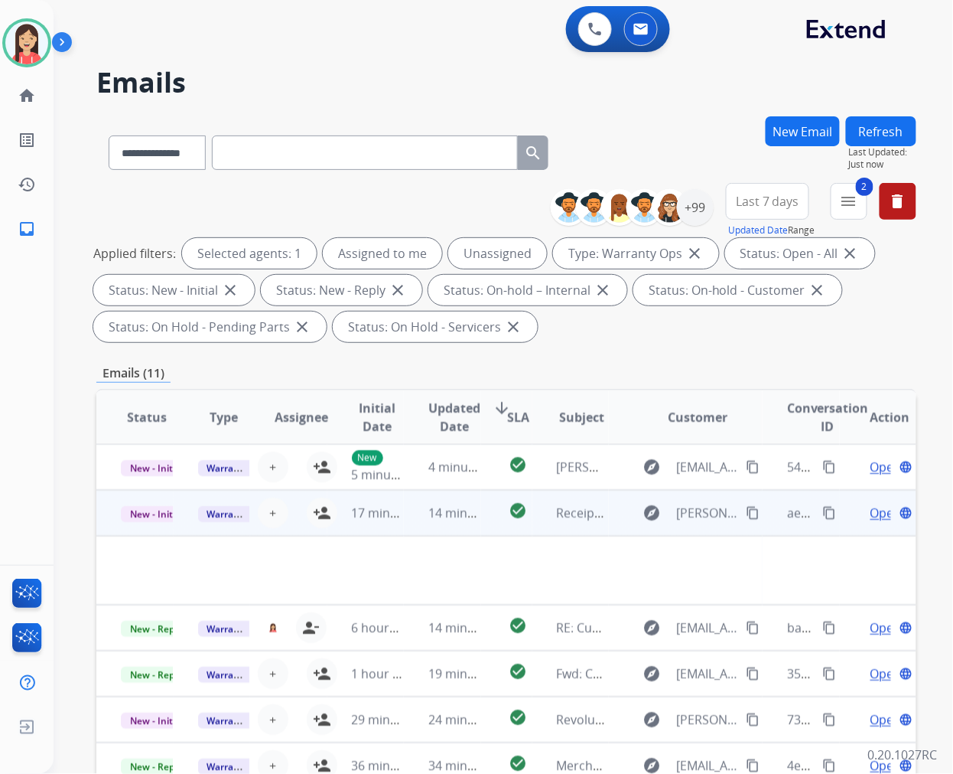
scroll to position [46, 0]
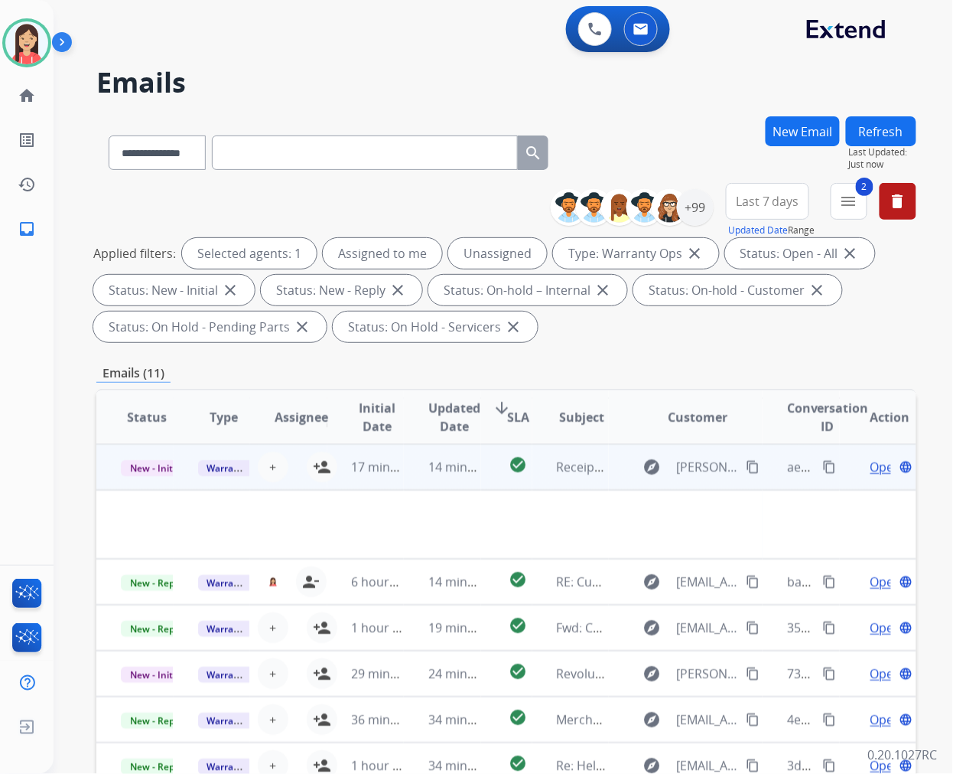
click at [871, 461] on span "Open" at bounding box center [886, 467] width 31 height 18
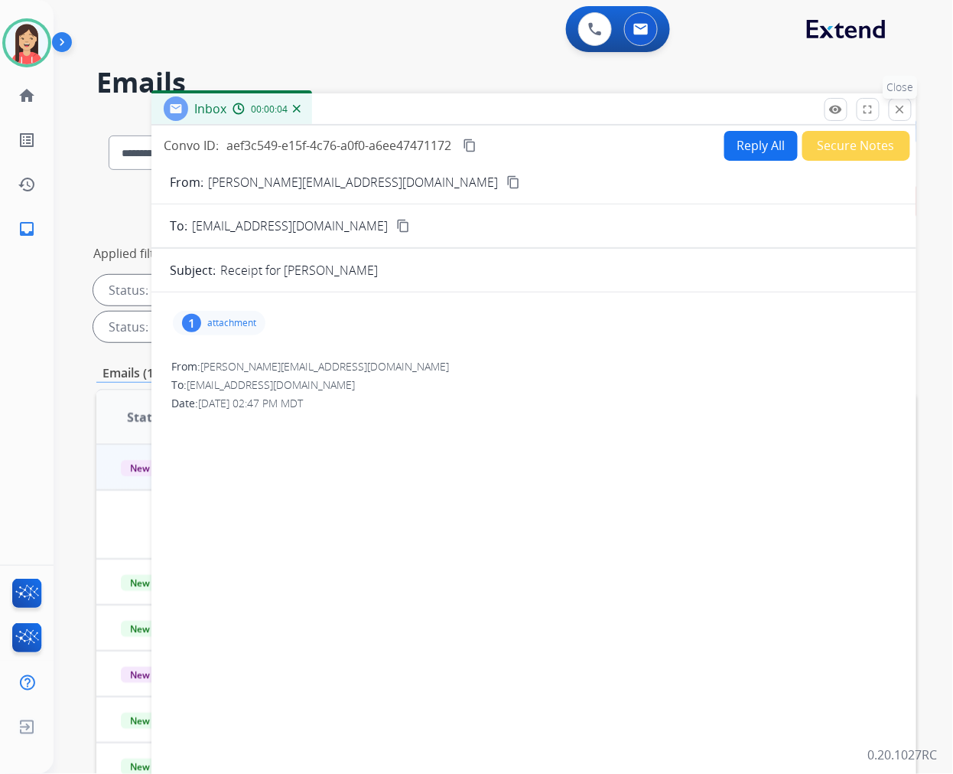
click at [898, 107] on mat-icon "close" at bounding box center [901, 110] width 14 height 14
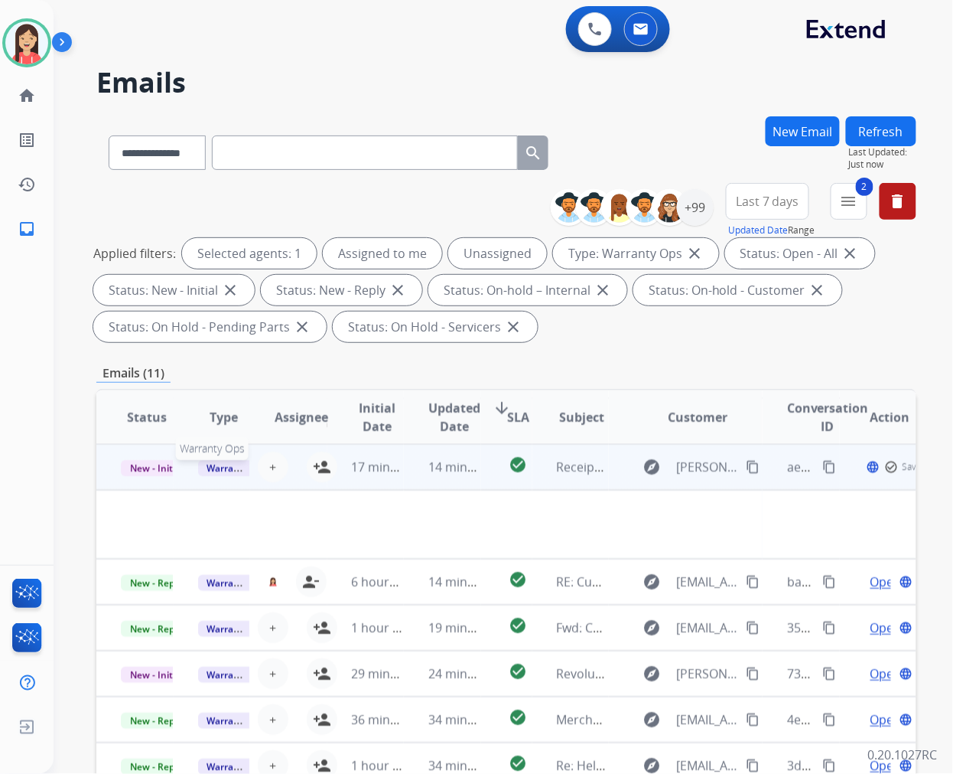
click at [218, 463] on span "Warranty Ops" at bounding box center [237, 468] width 79 height 16
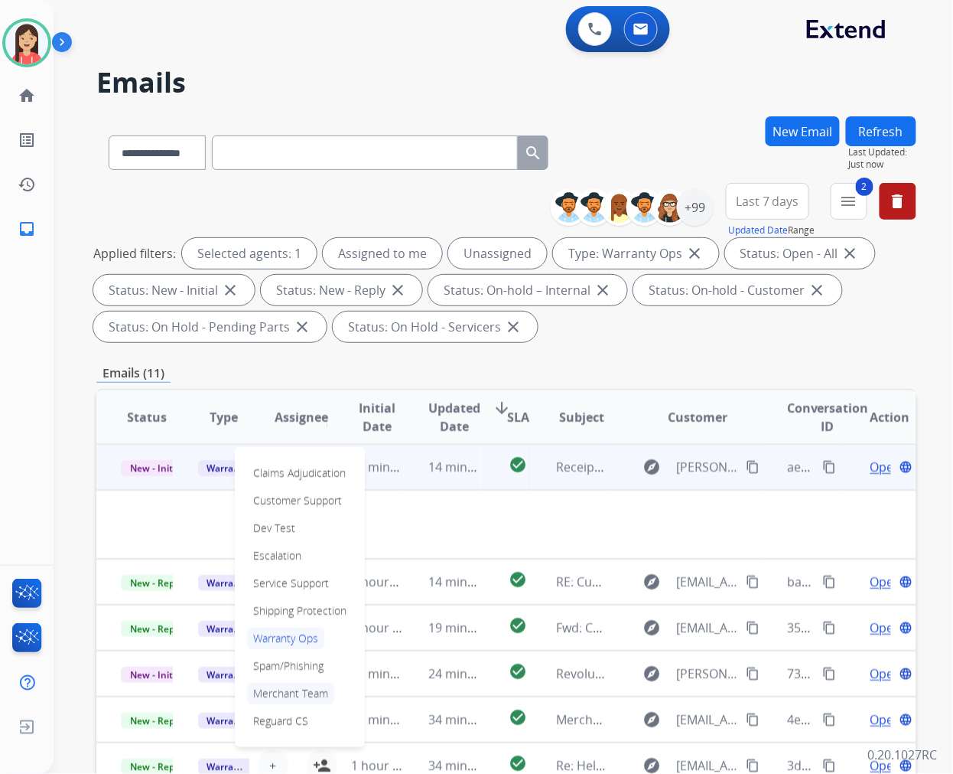
click at [288, 689] on p "Merchant Team" at bounding box center [290, 693] width 87 height 21
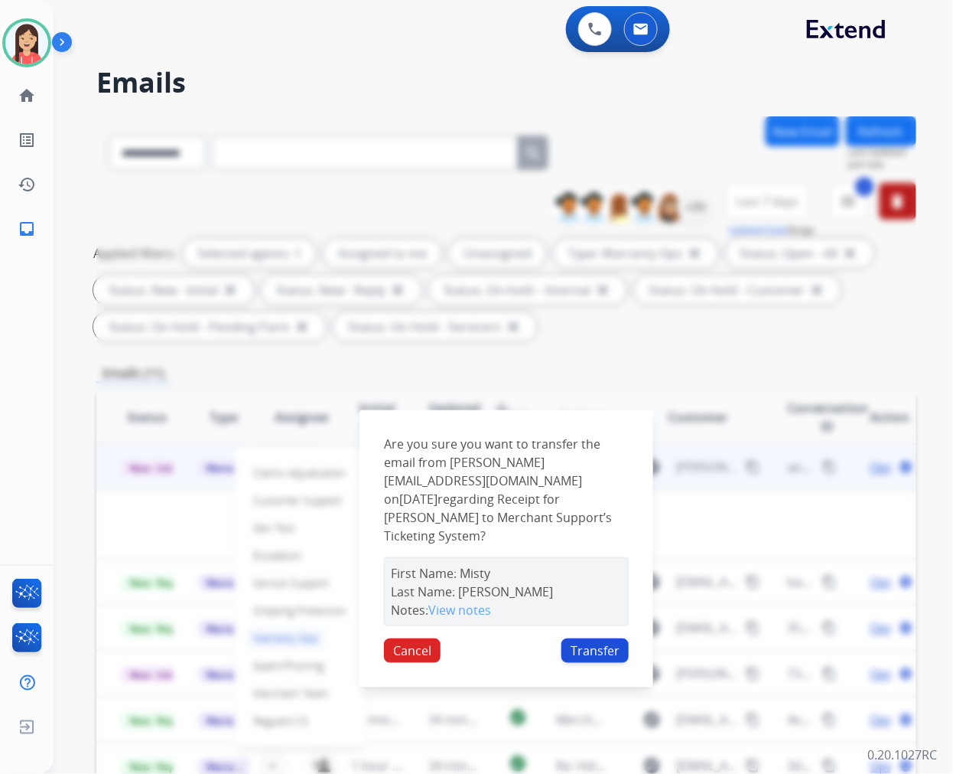
click at [590, 638] on button "Transfer" at bounding box center [595, 650] width 67 height 24
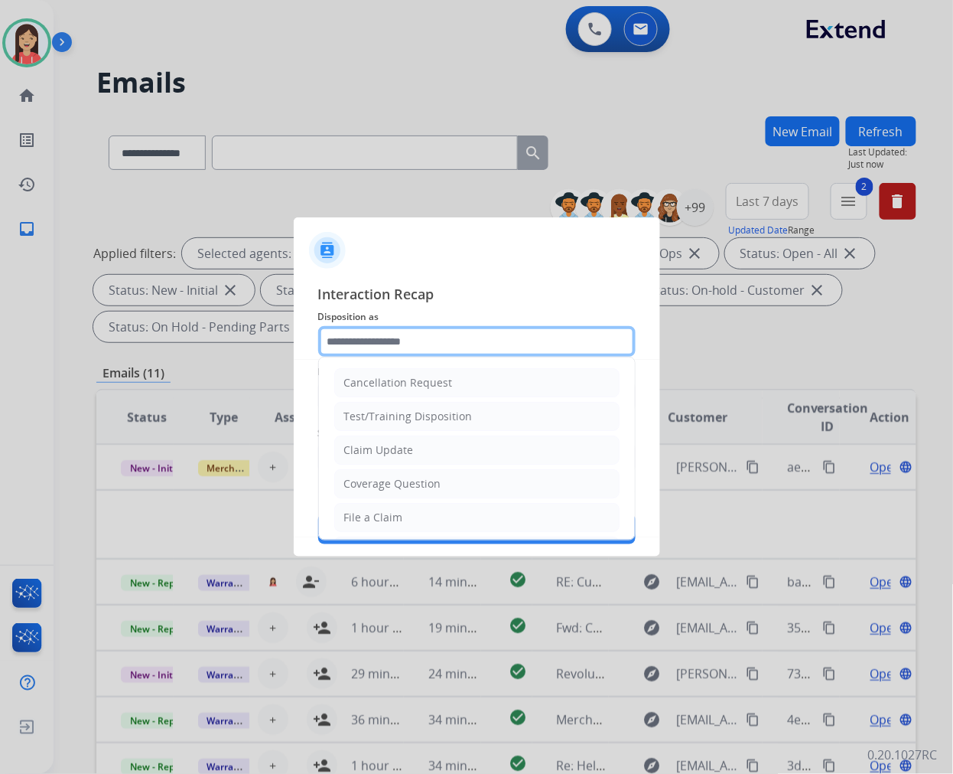
click at [383, 333] on input "text" at bounding box center [477, 341] width 318 height 31
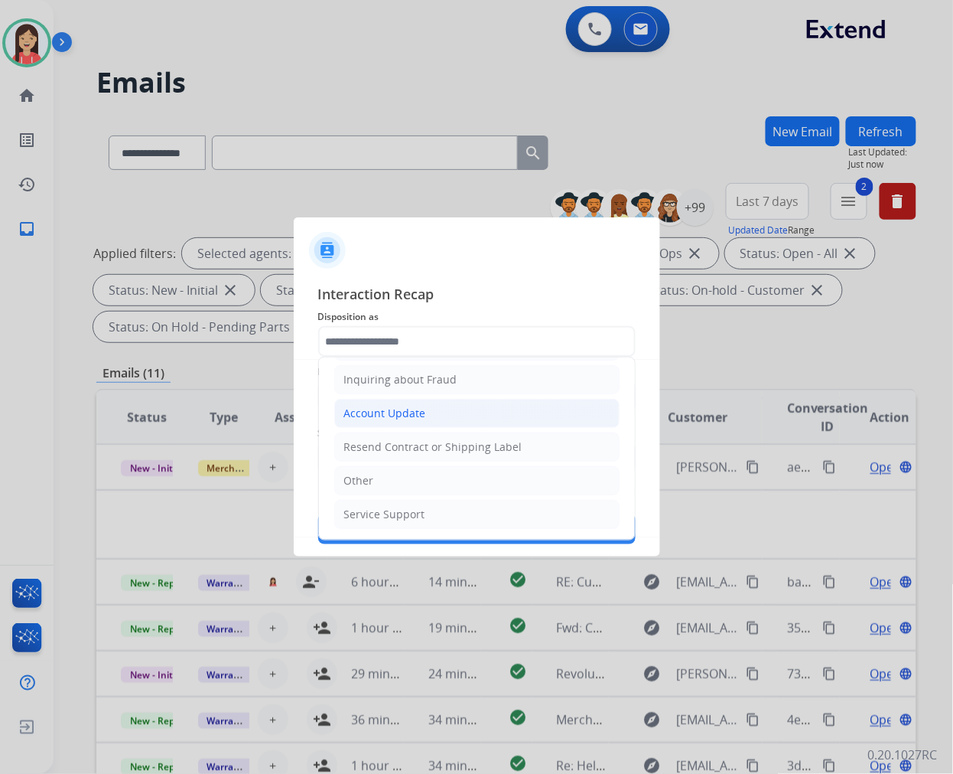
click at [418, 414] on div "Account Update" at bounding box center [385, 413] width 82 height 15
type input "**********"
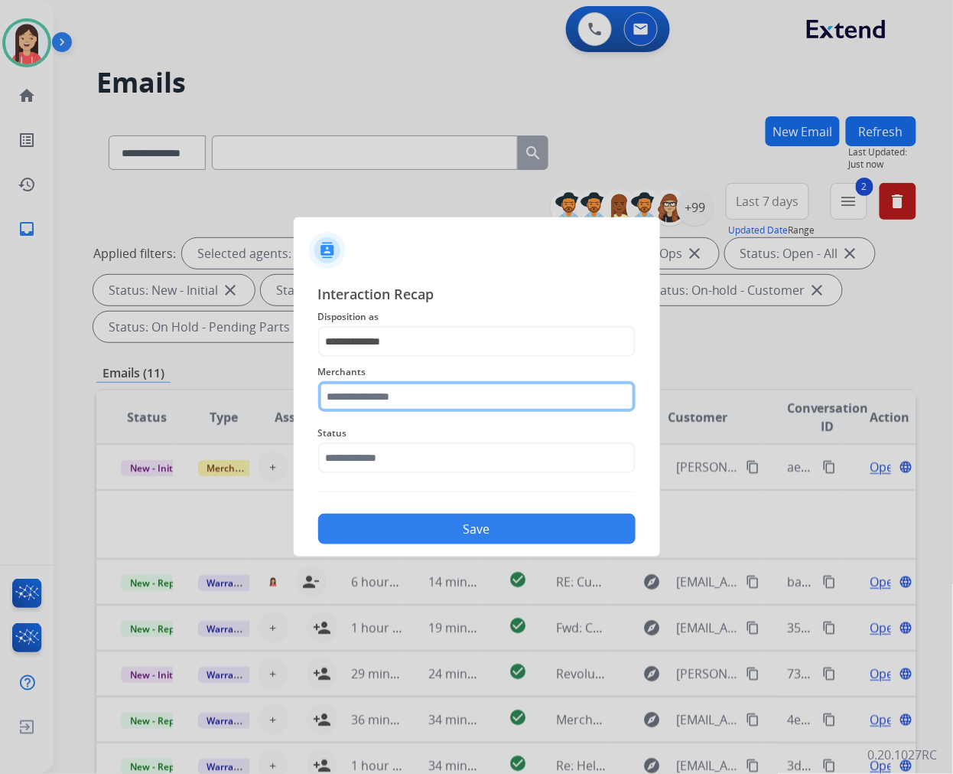
click at [396, 399] on input "text" at bounding box center [477, 396] width 318 height 31
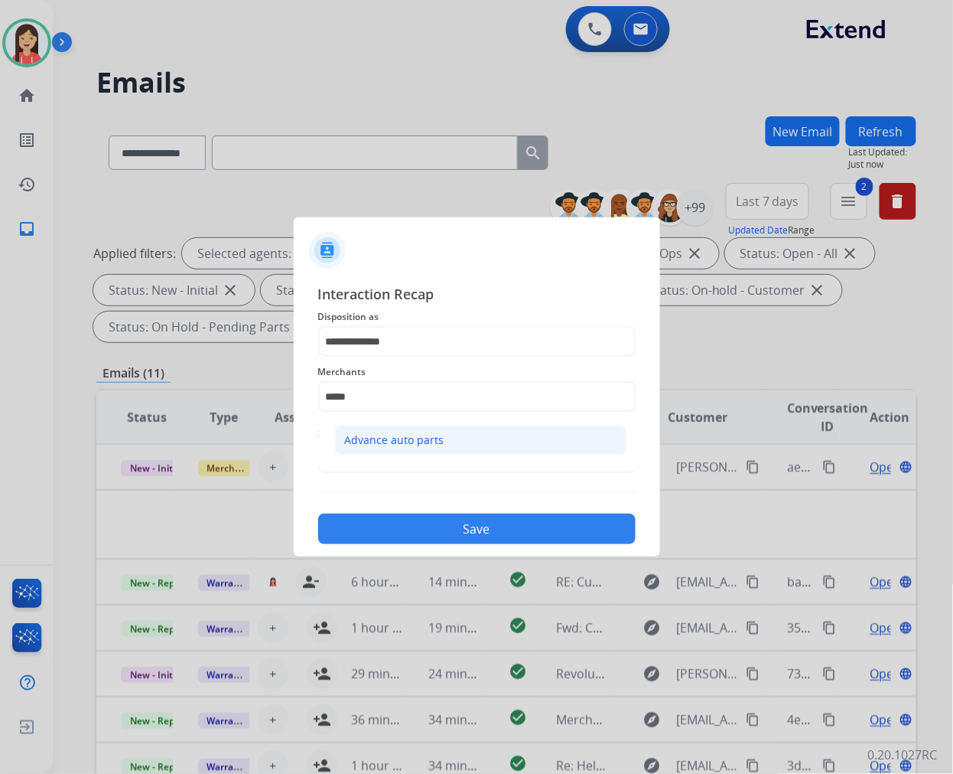
click at [439, 437] on div "Advance auto parts" at bounding box center [394, 439] width 99 height 15
type input "**********"
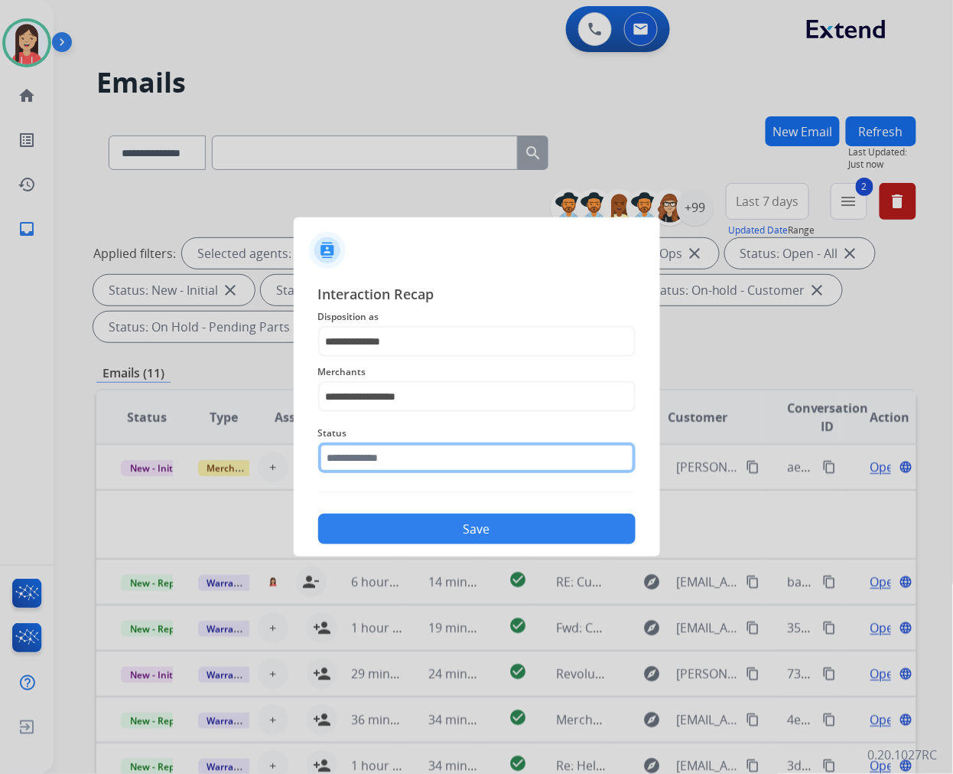
click at [416, 456] on input "text" at bounding box center [477, 457] width 318 height 31
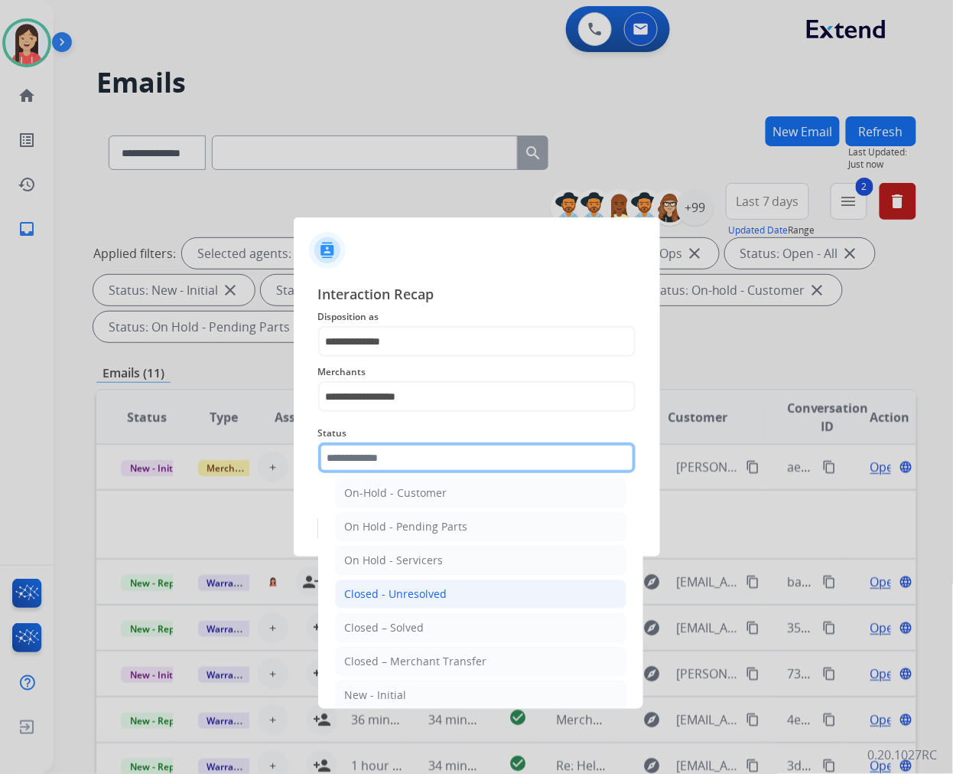
scroll to position [85, 0]
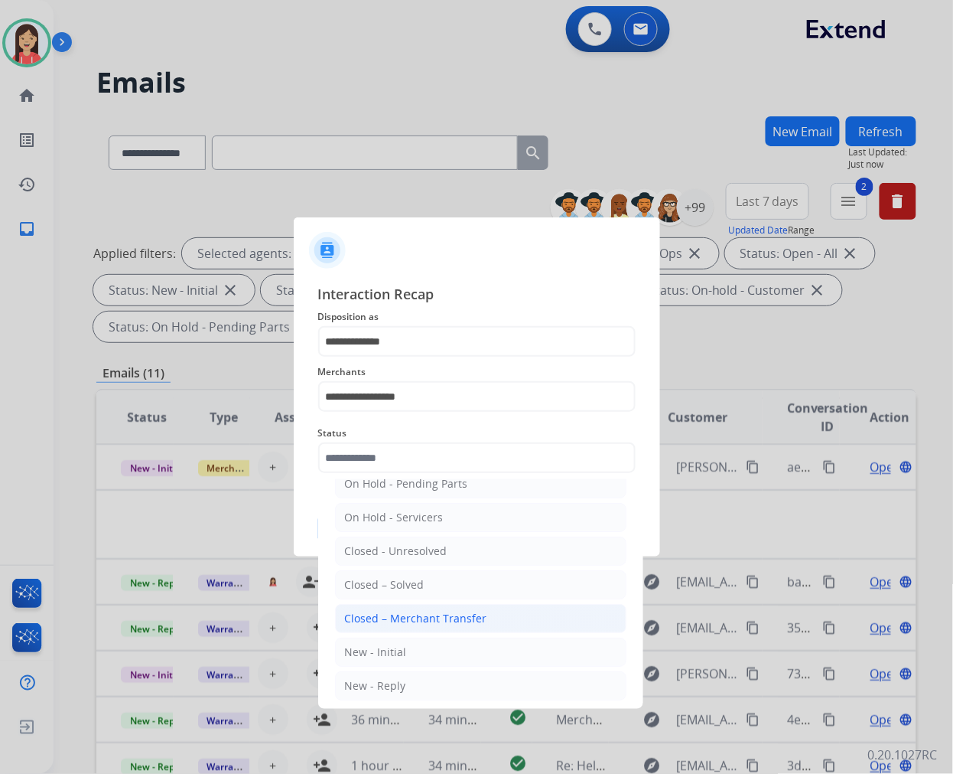
click at [425, 618] on div "Closed – Merchant Transfer" at bounding box center [416, 618] width 142 height 15
type input "**********"
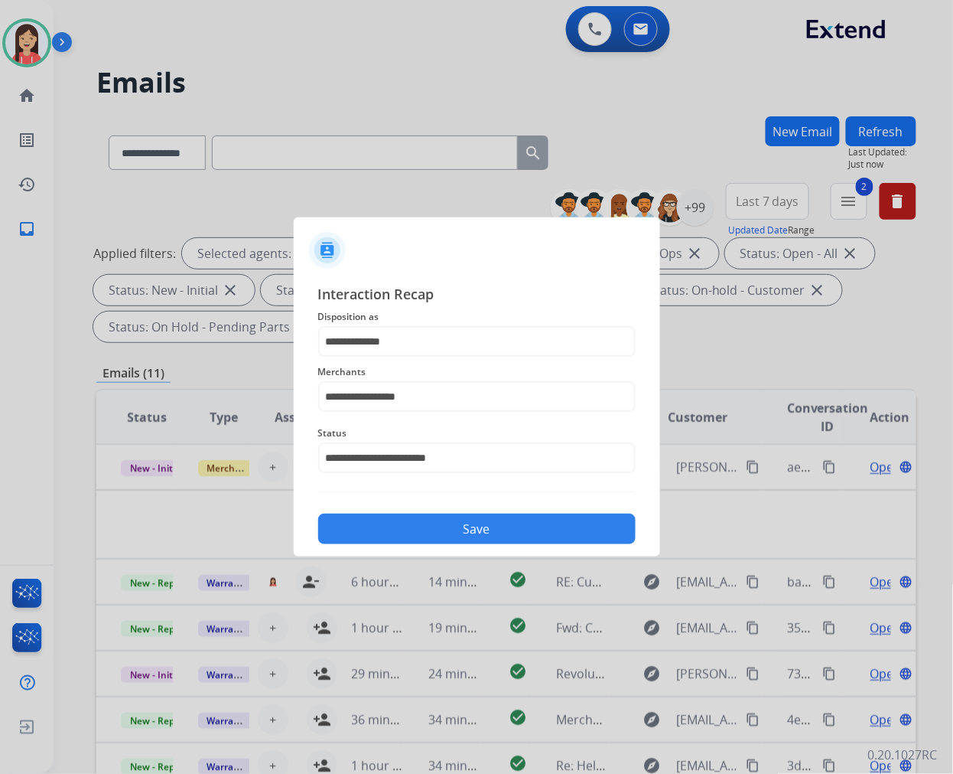
click at [447, 523] on button "Save" at bounding box center [477, 528] width 318 height 31
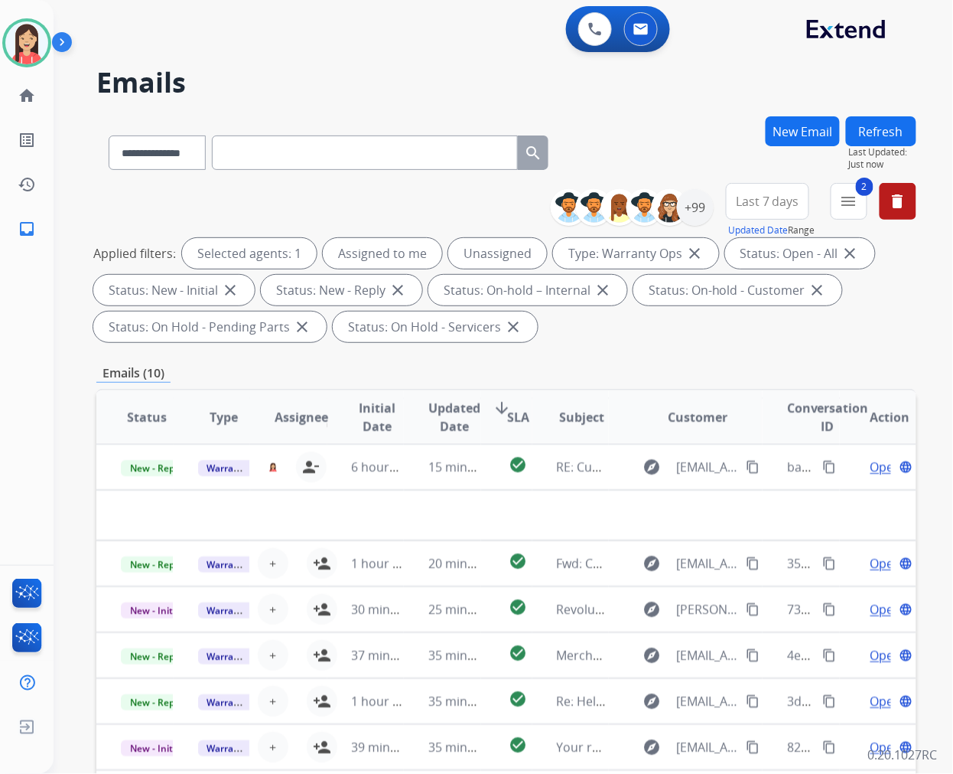
scroll to position [51, 0]
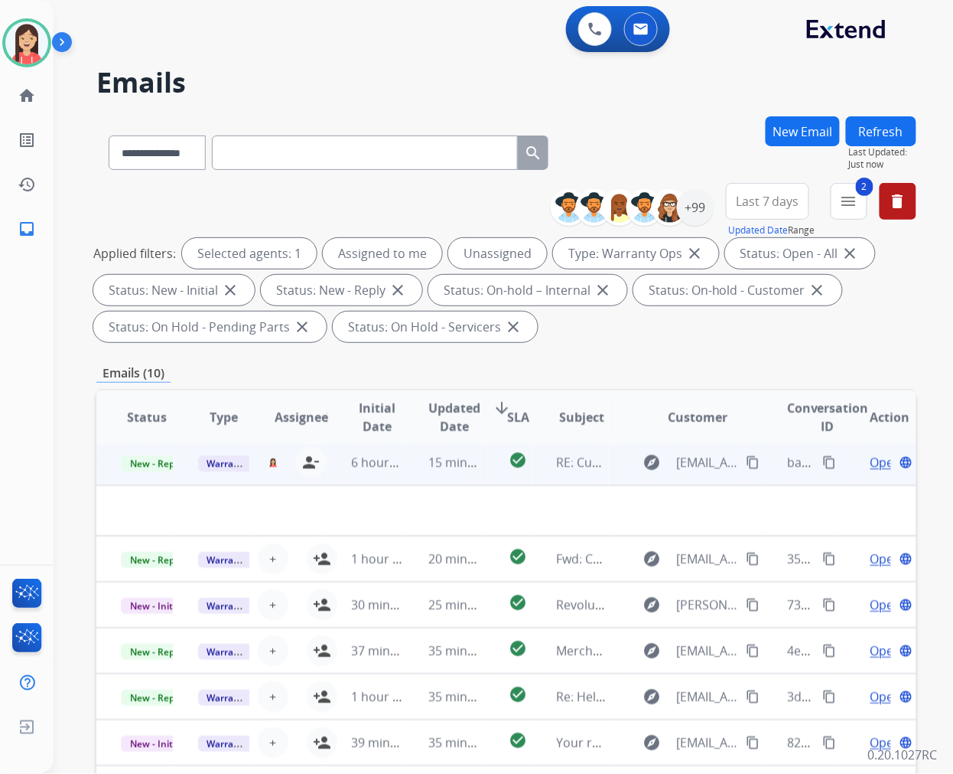
click at [409, 472] on td "15 minutes ago" at bounding box center [442, 462] width 77 height 46
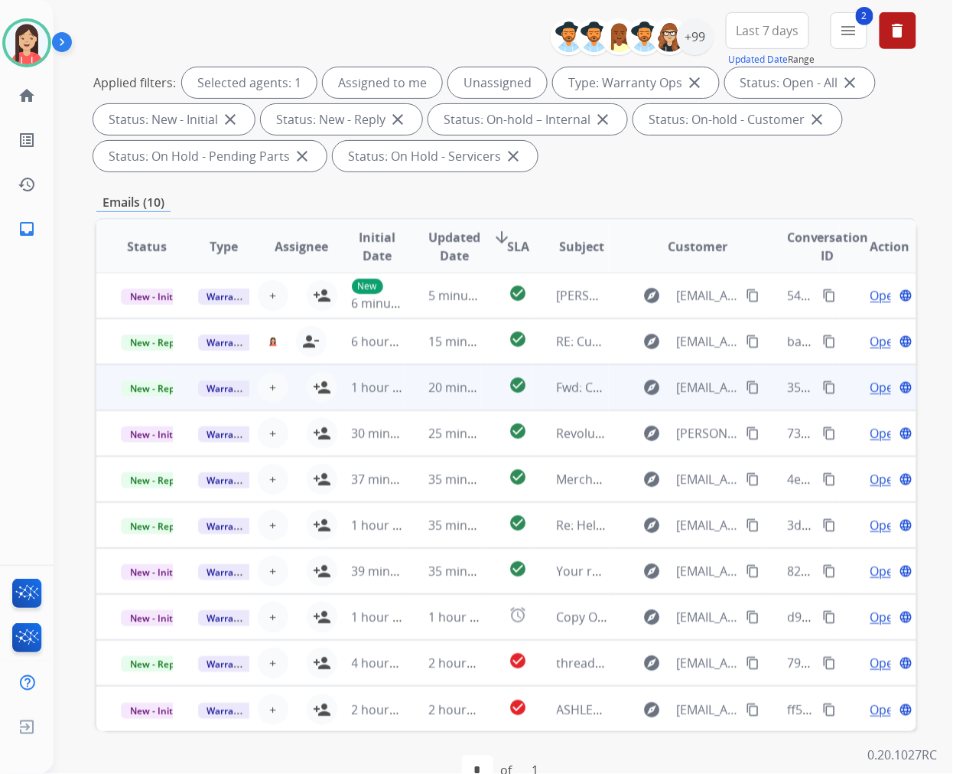
scroll to position [207, 0]
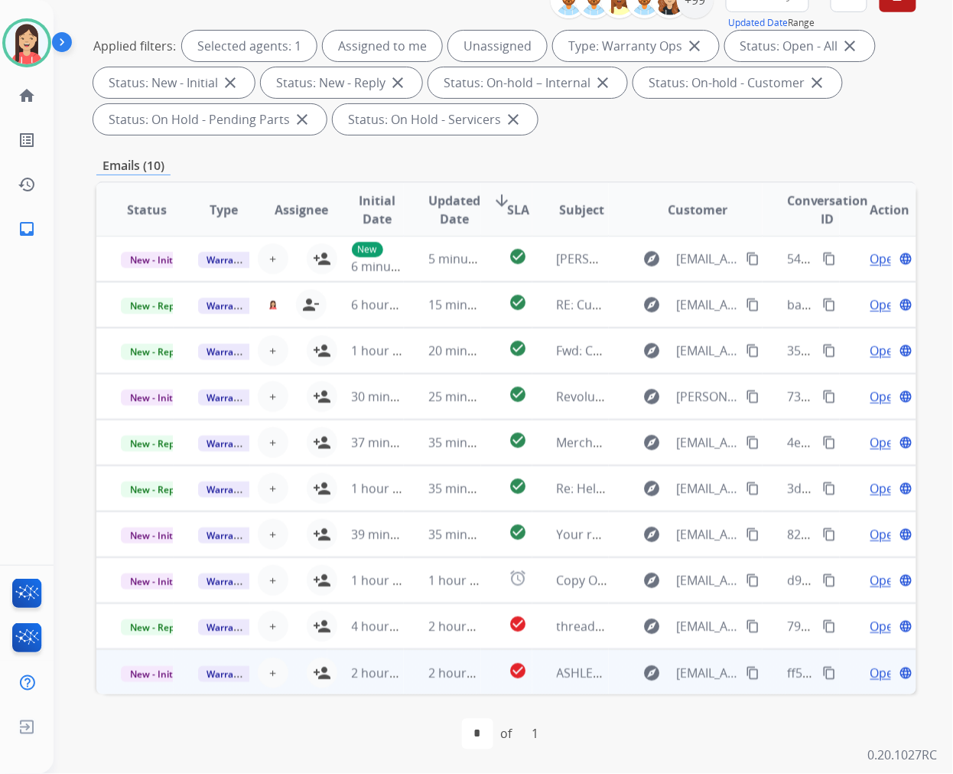
click at [406, 676] on td "2 hours ago" at bounding box center [442, 672] width 77 height 46
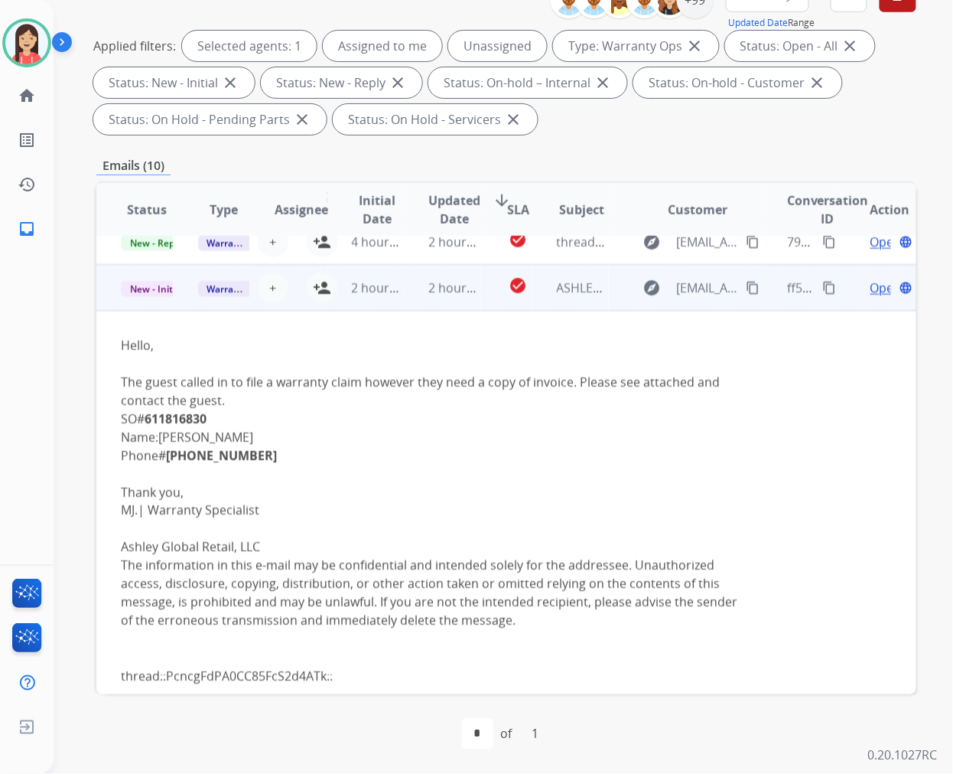
scroll to position [399, 0]
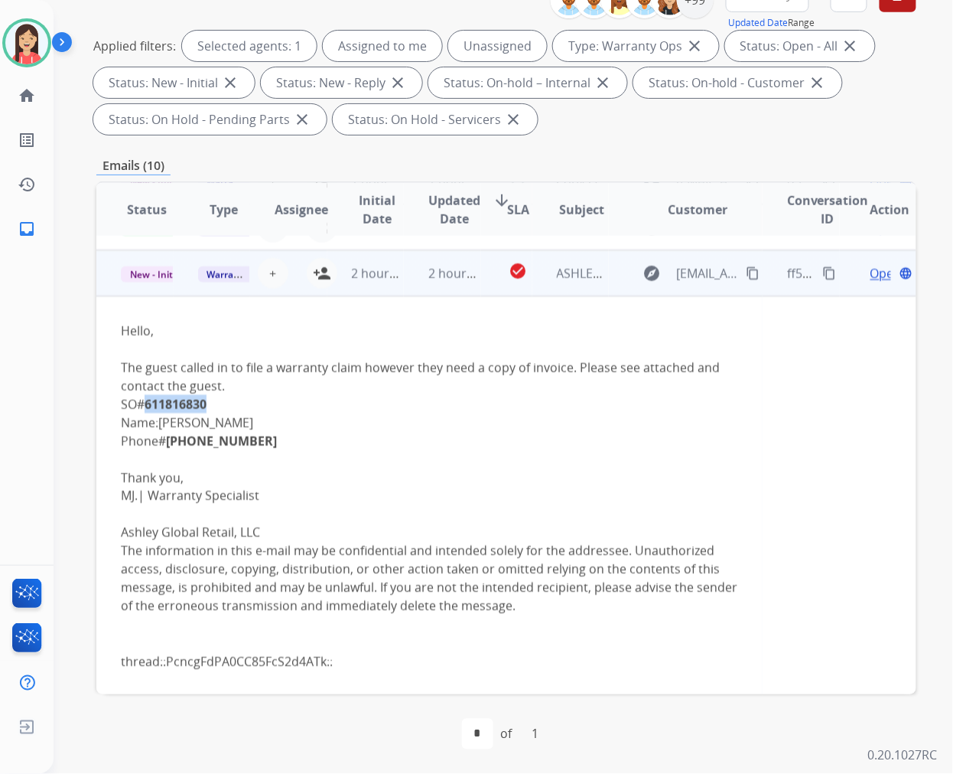
drag, startPoint x: 194, startPoint y: 404, endPoint x: 144, endPoint y: 406, distance: 50.6
click at [144, 406] on div "Hello, The guest called in to file a warranty claim however they need a copy of…" at bounding box center [430, 496] width 618 height 350
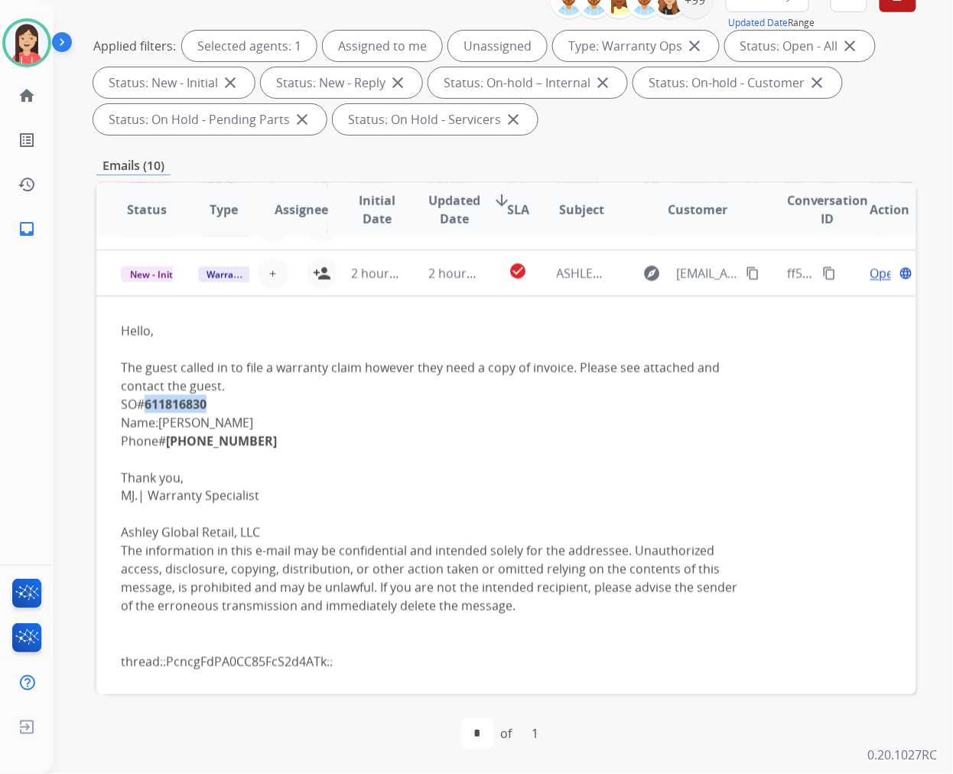
copy b "611816830"
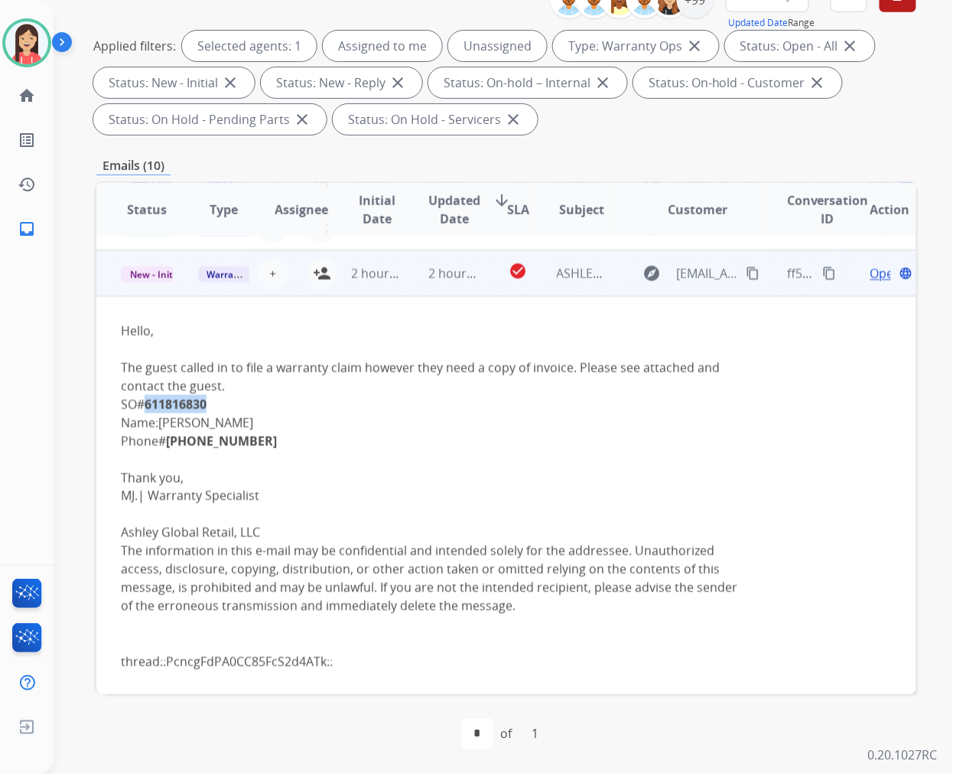
click at [461, 404] on div "Hello, The guest called in to file a warranty claim however they need a copy of…" at bounding box center [430, 496] width 618 height 350
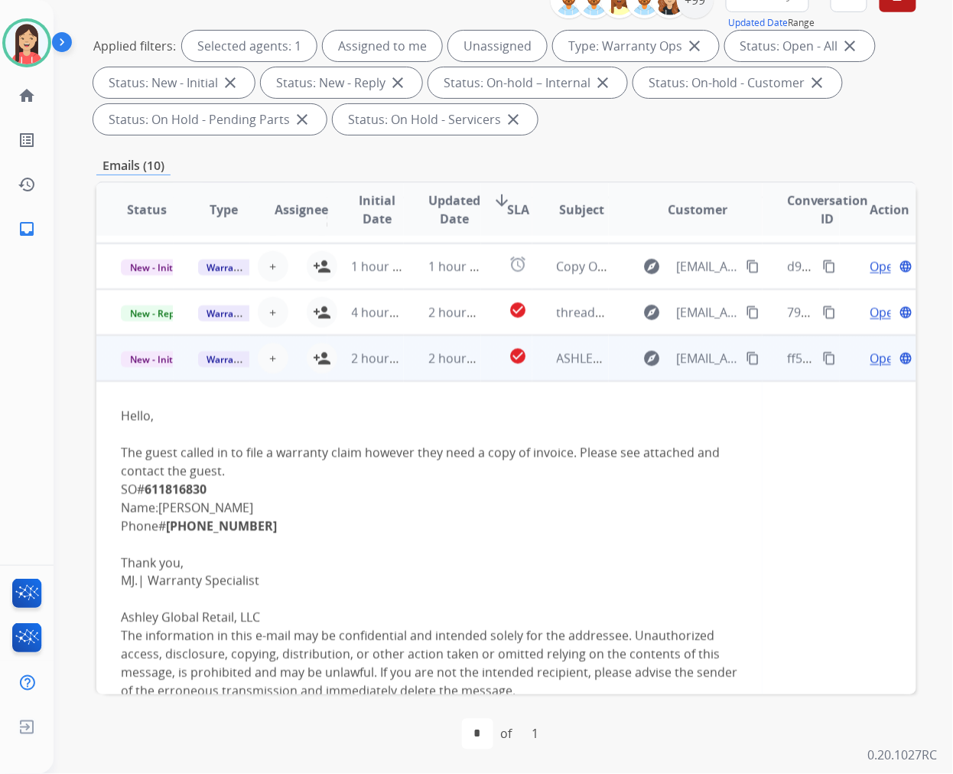
click at [871, 355] on span "Open" at bounding box center [886, 358] width 31 height 18
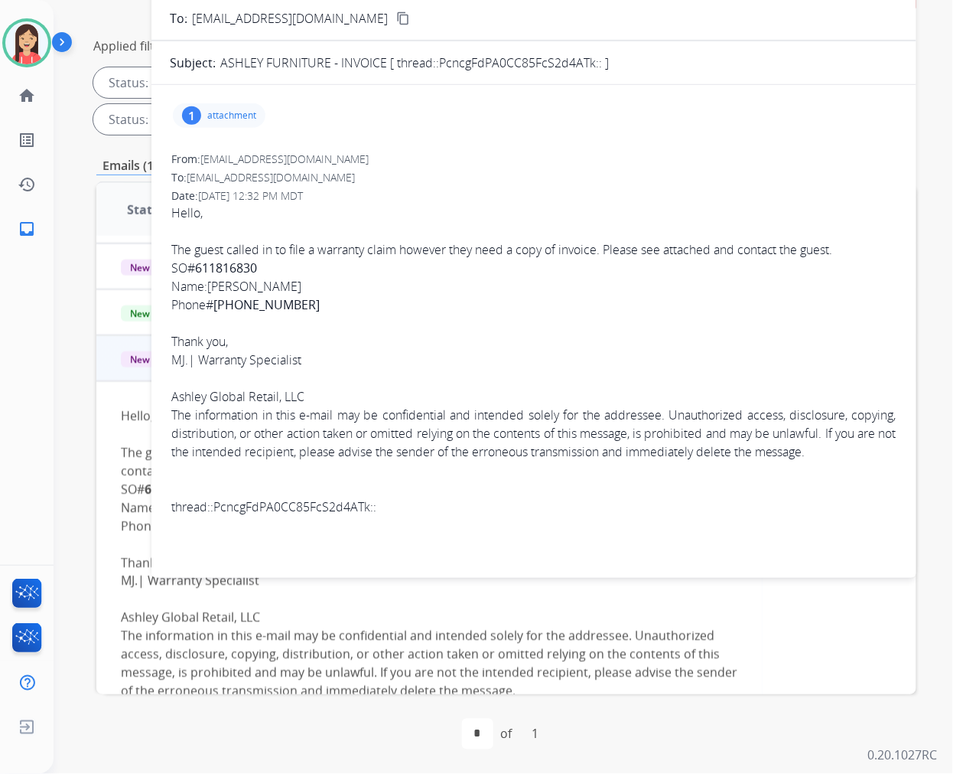
click at [247, 123] on div "1 attachment" at bounding box center [219, 115] width 93 height 24
click at [491, 148] on mat-icon "download" at bounding box center [491, 152] width 14 height 14
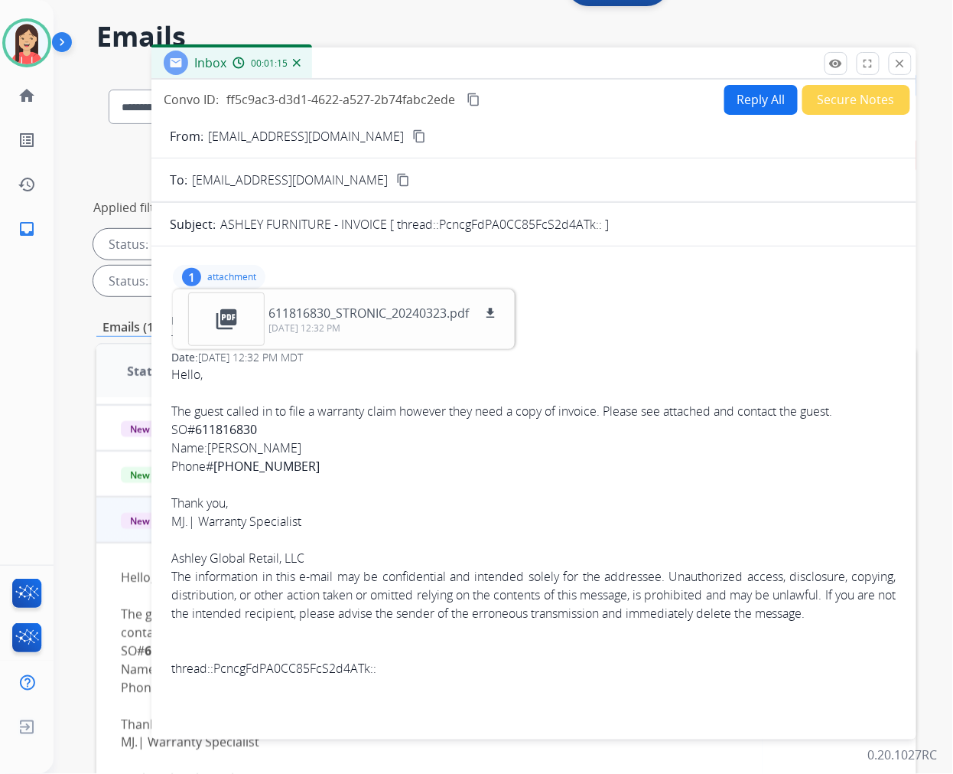
scroll to position [0, 0]
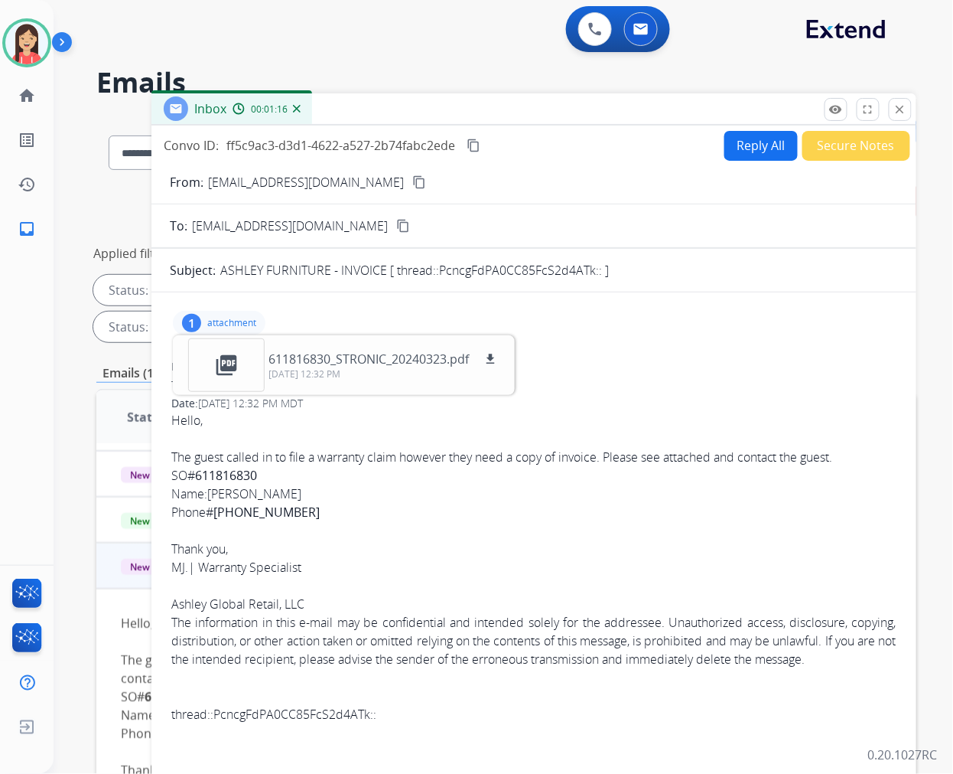
click at [347, 140] on span "ff5c9ac3-d3d1-4622-a527-2b74fabc2ede" at bounding box center [341, 145] width 229 height 17
copy div "ff5c9ac3-d3d1-4622-a527-2b74fabc2ede content_copy"
click at [542, 485] on span "Hello, The guest called in to file a warranty claim however they need a copy of…" at bounding box center [533, 567] width 725 height 313
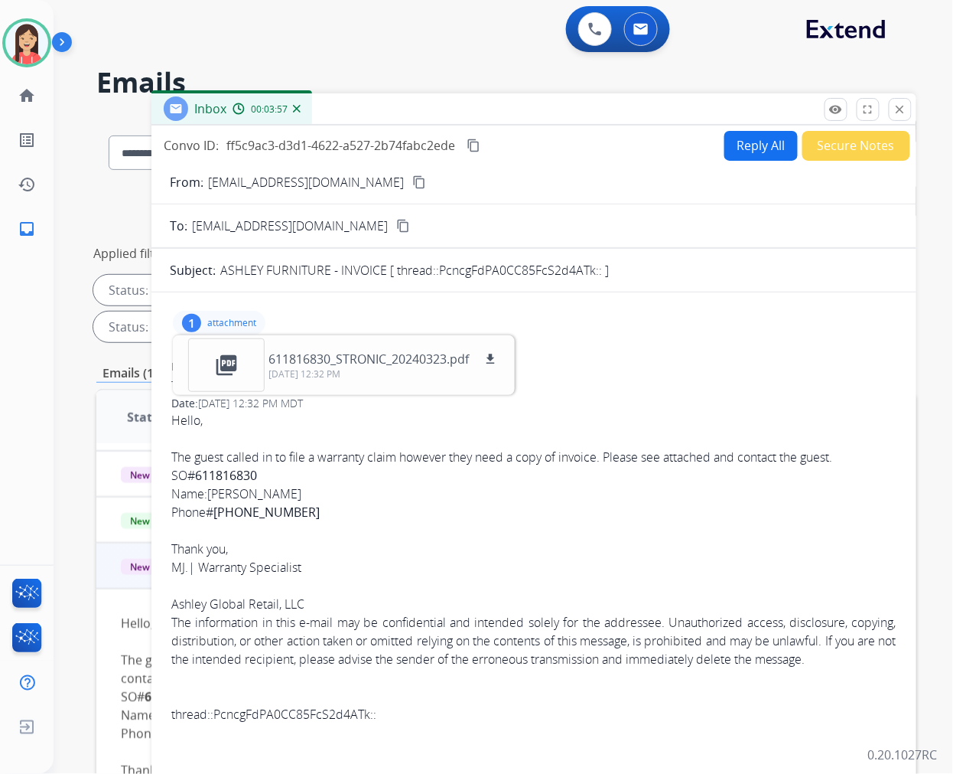
click at [256, 319] on div "1 attachment picture_as_pdf 611816830_STRONIC_20240323.pdf download [DATE] 12:3…" at bounding box center [219, 323] width 93 height 24
click at [753, 150] on button "Reply All" at bounding box center [761, 146] width 73 height 30
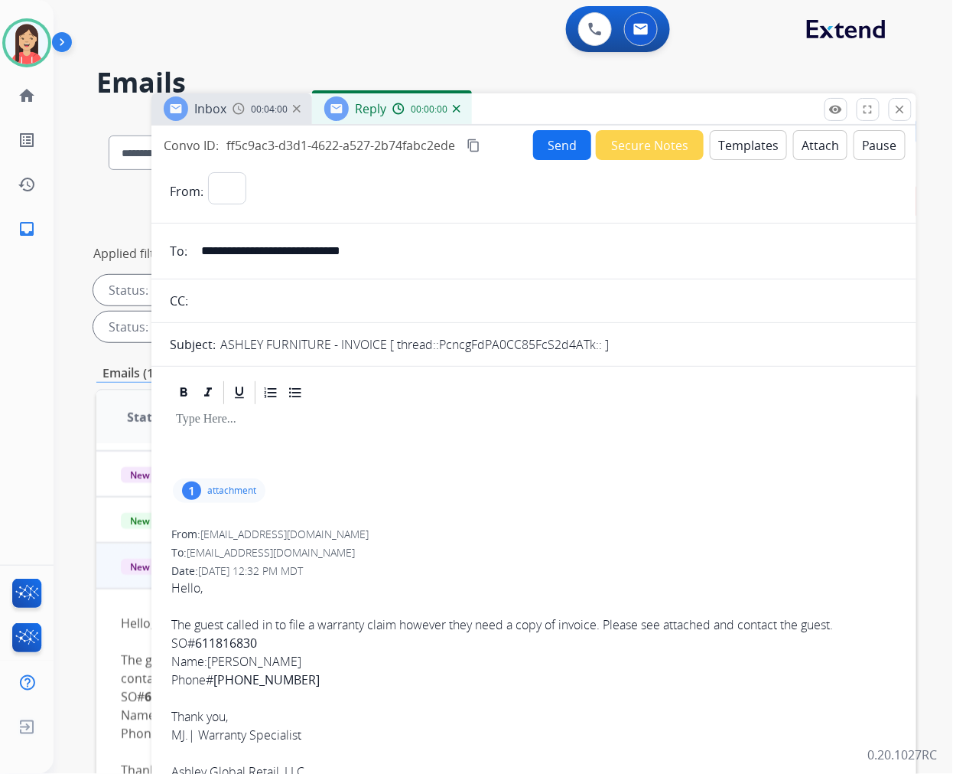
click at [752, 150] on button "Templates" at bounding box center [748, 145] width 77 height 30
select select "**********"
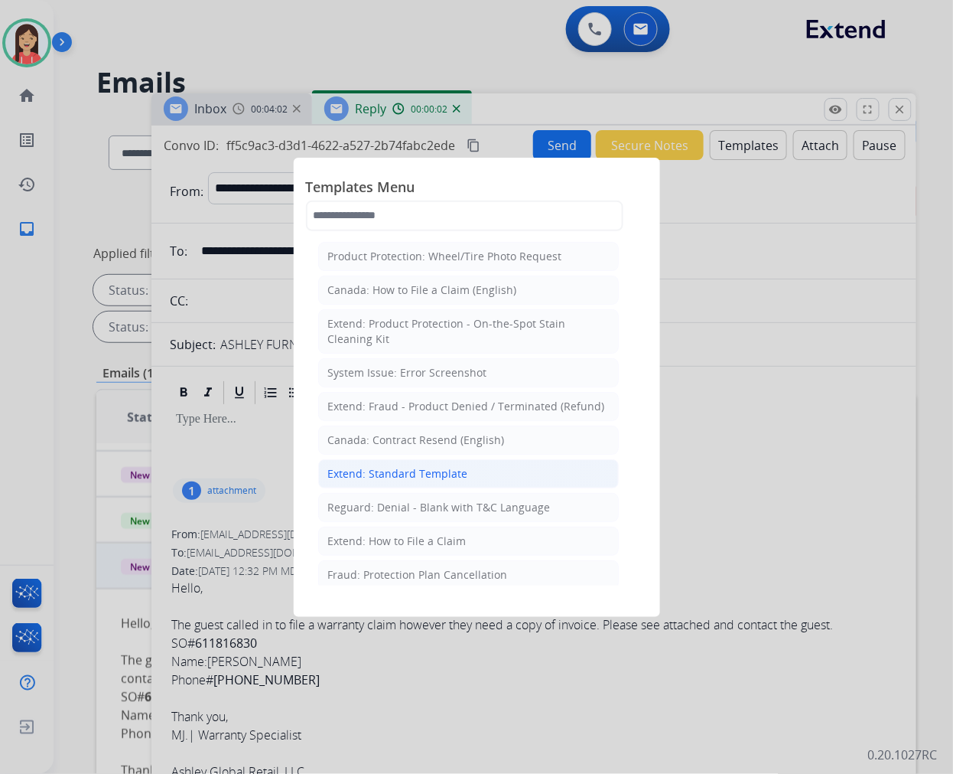
click at [426, 464] on li "Extend: Standard Template" at bounding box center [468, 473] width 301 height 29
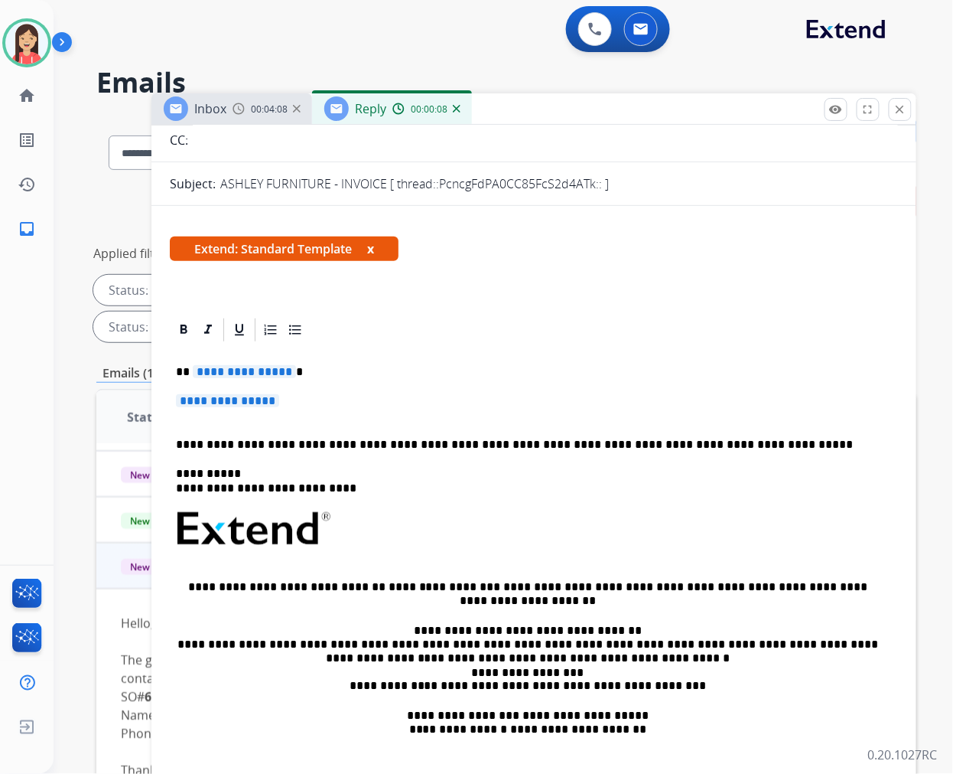
scroll to position [170, 0]
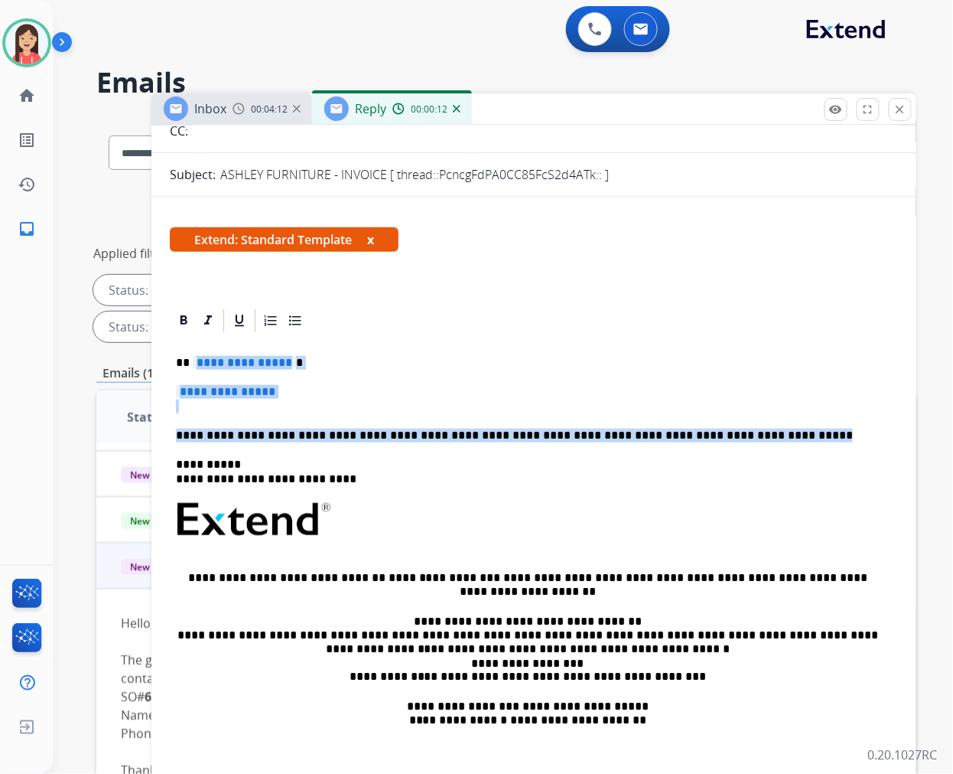
drag, startPoint x: 735, startPoint y: 431, endPoint x: 192, endPoint y: 356, distance: 547.7
click at [192, 356] on div "**********" at bounding box center [534, 555] width 728 height 442
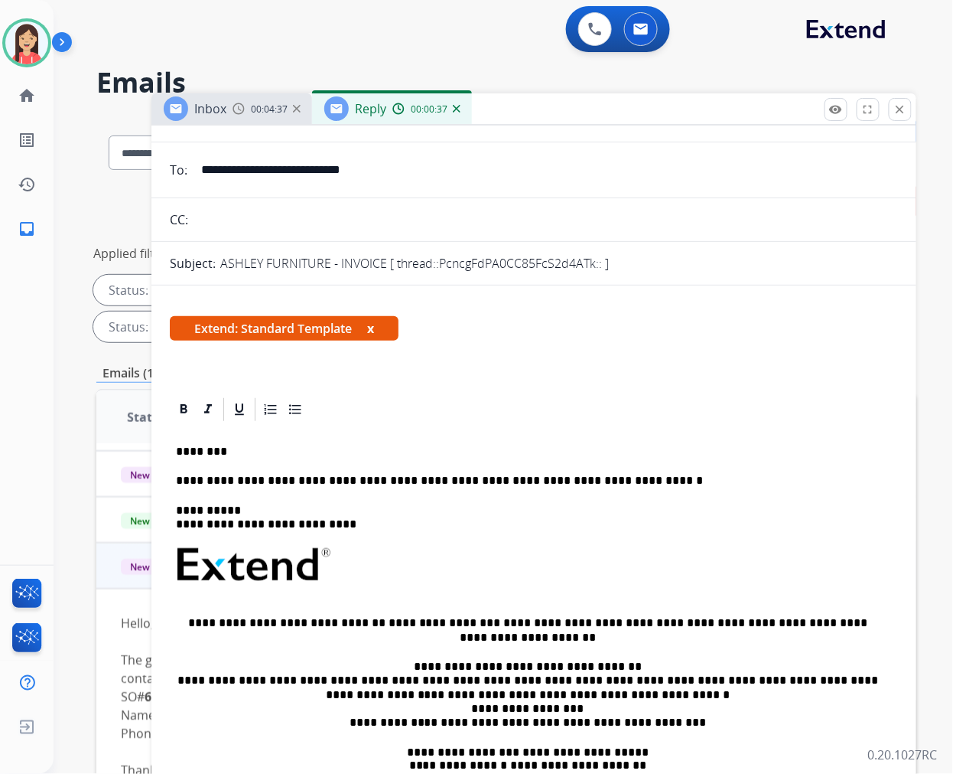
scroll to position [0, 0]
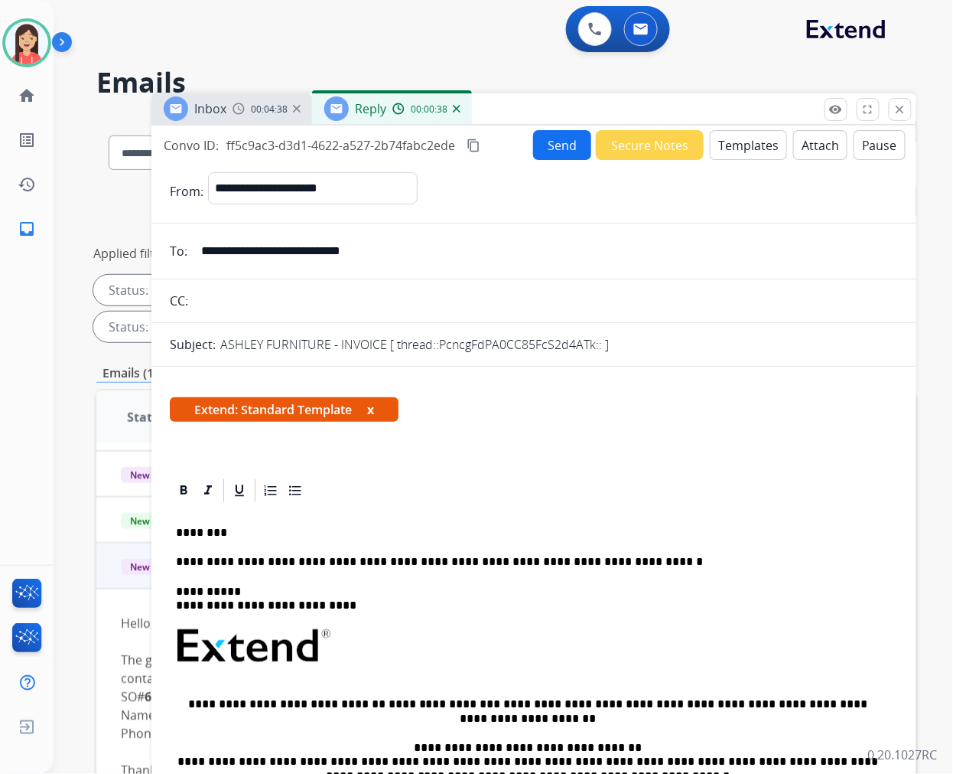
click at [541, 145] on button "Send" at bounding box center [562, 145] width 58 height 30
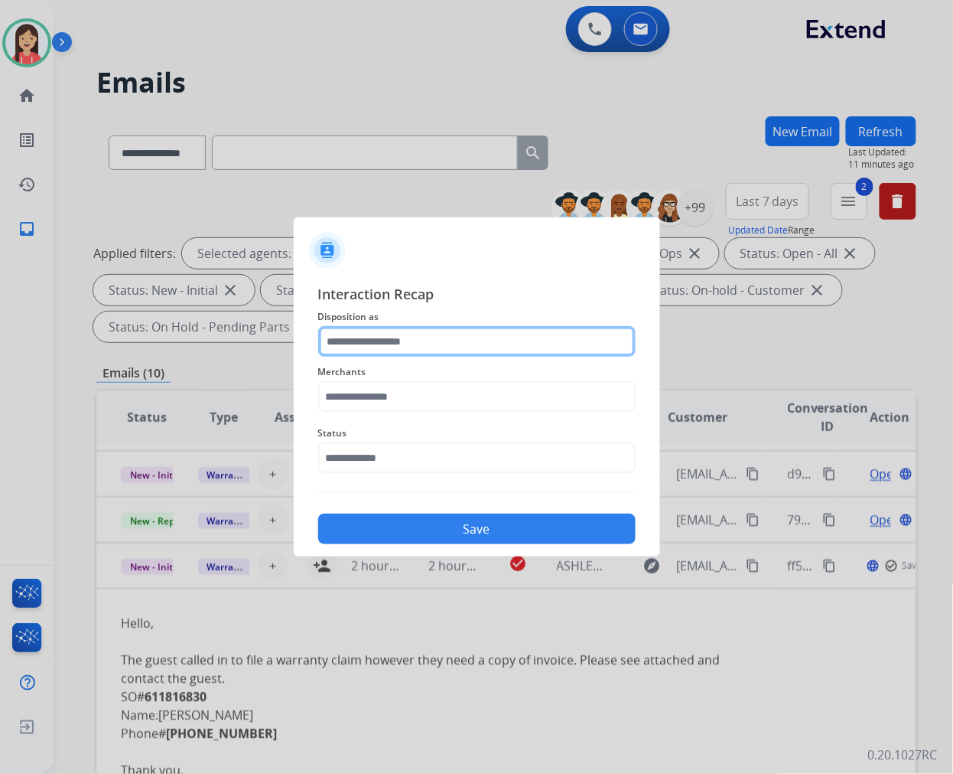
click at [477, 339] on input "text" at bounding box center [477, 341] width 318 height 31
click at [422, 328] on input "text" at bounding box center [477, 341] width 318 height 31
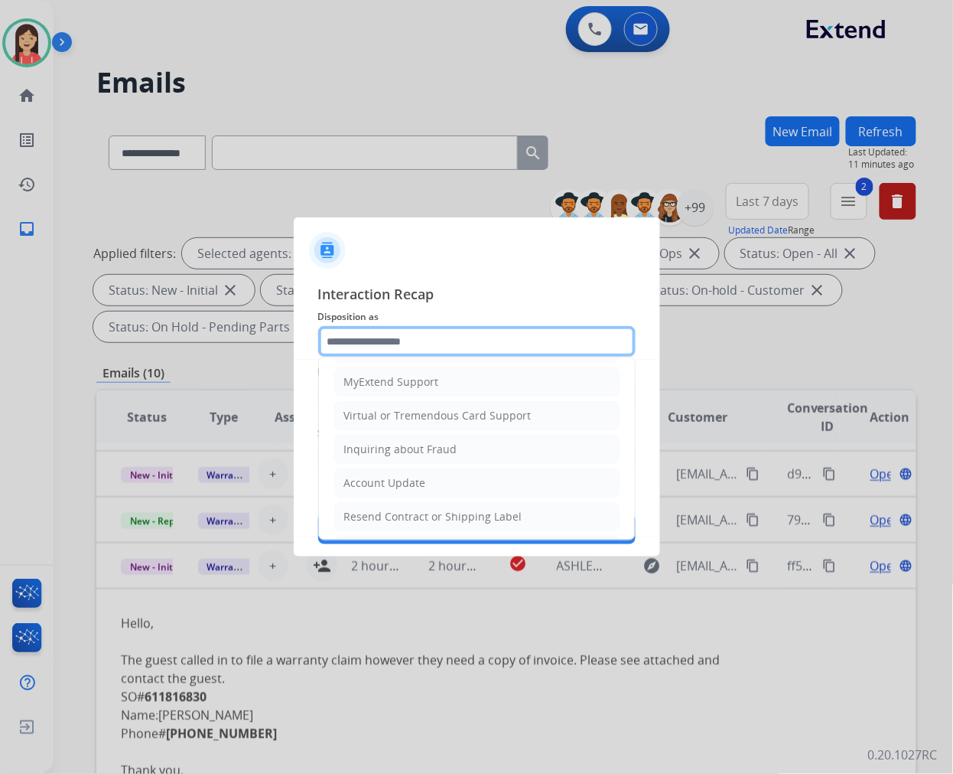
scroll to position [170, 0]
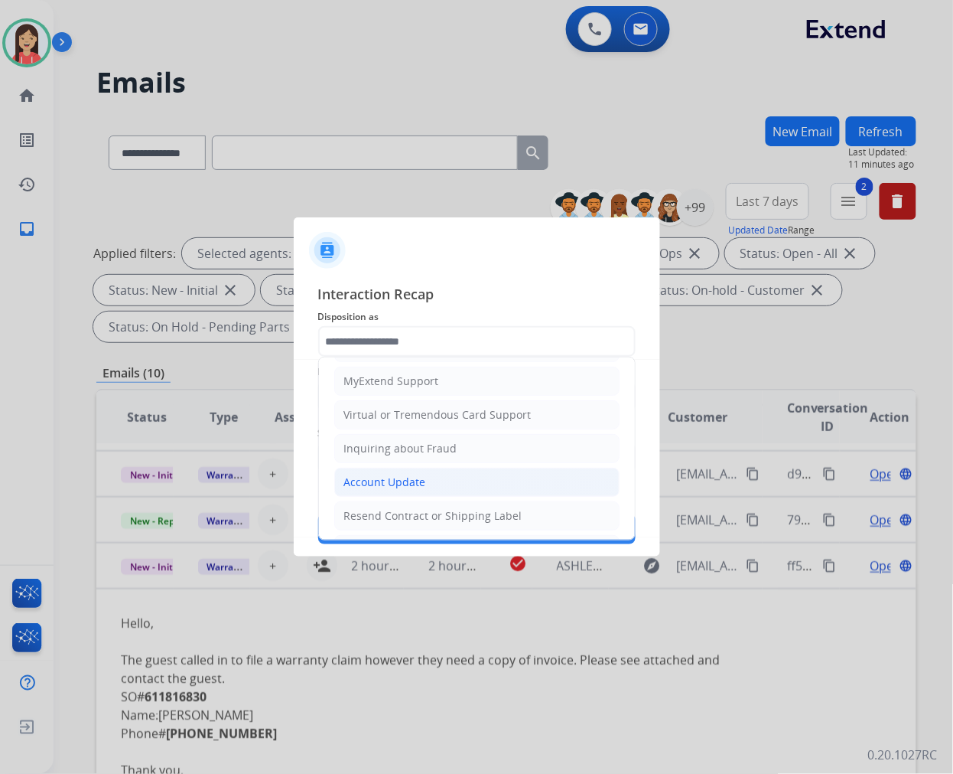
click at [393, 487] on div "Account Update" at bounding box center [385, 481] width 82 height 15
type input "**********"
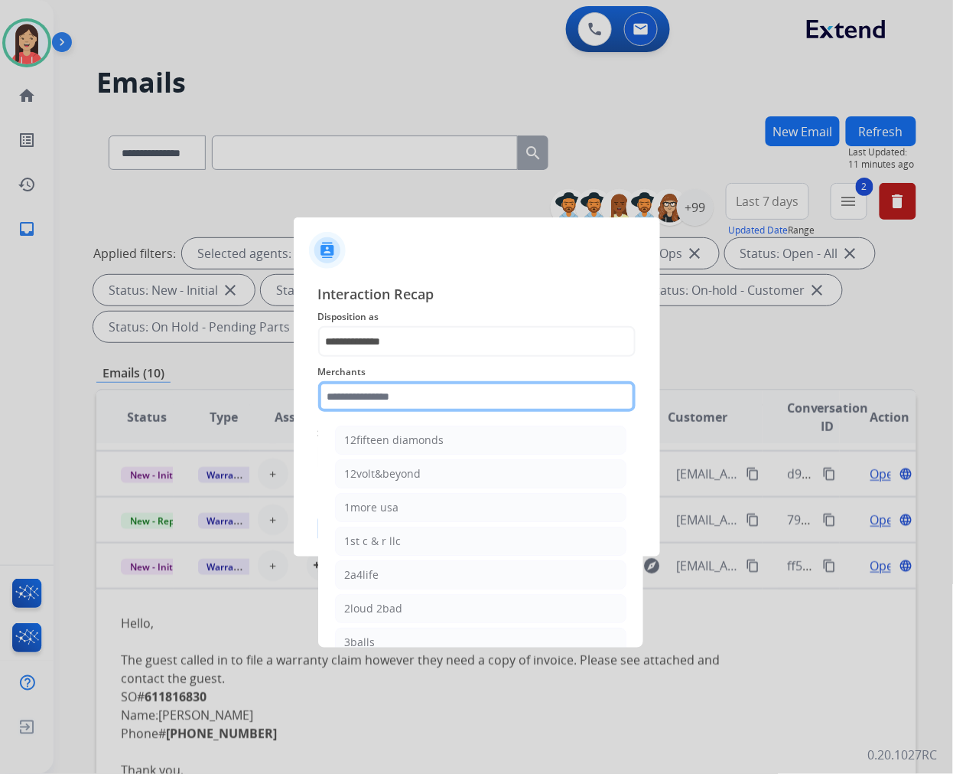
click at [402, 396] on input "text" at bounding box center [477, 396] width 318 height 31
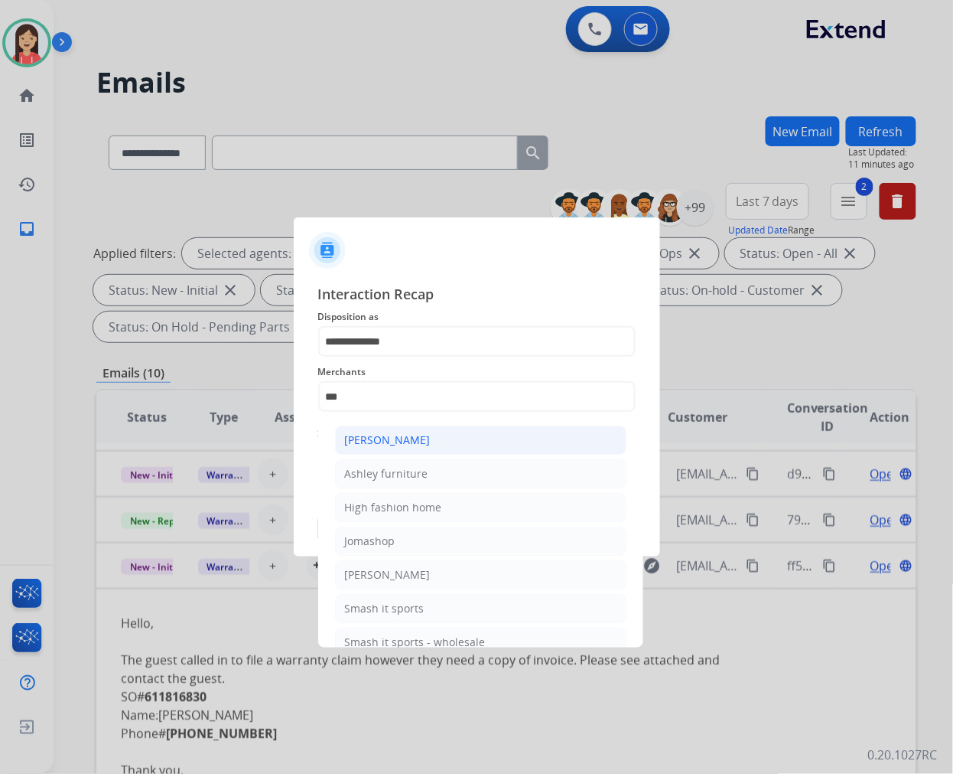
click at [422, 439] on div "[PERSON_NAME]" at bounding box center [388, 439] width 86 height 15
type input "**********"
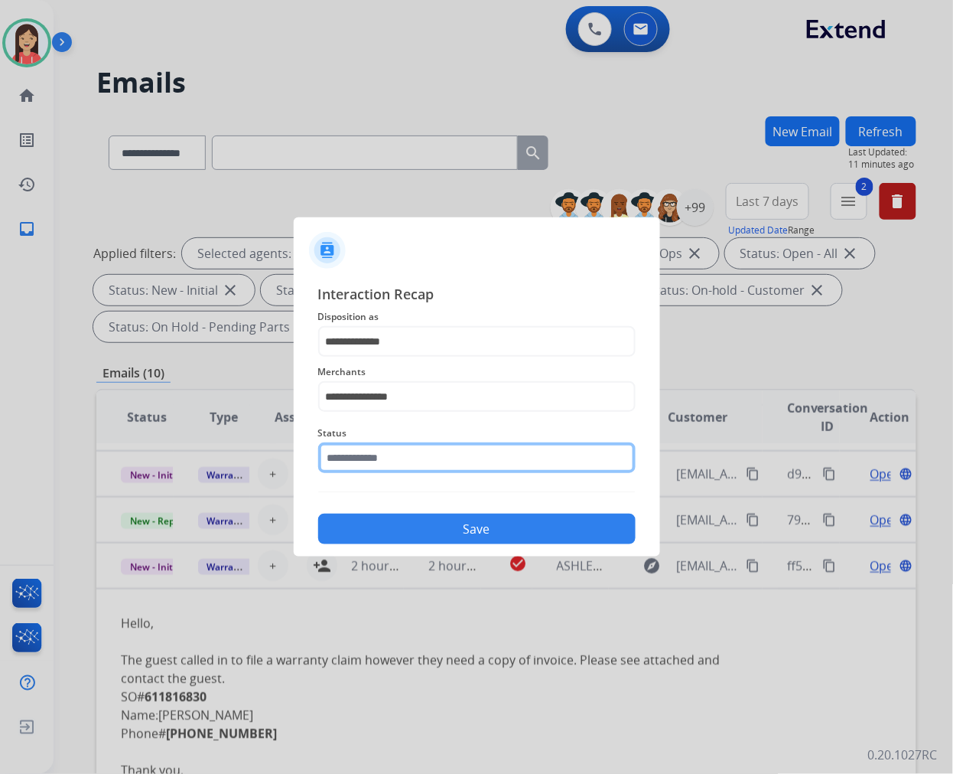
click at [406, 449] on input "text" at bounding box center [477, 457] width 318 height 31
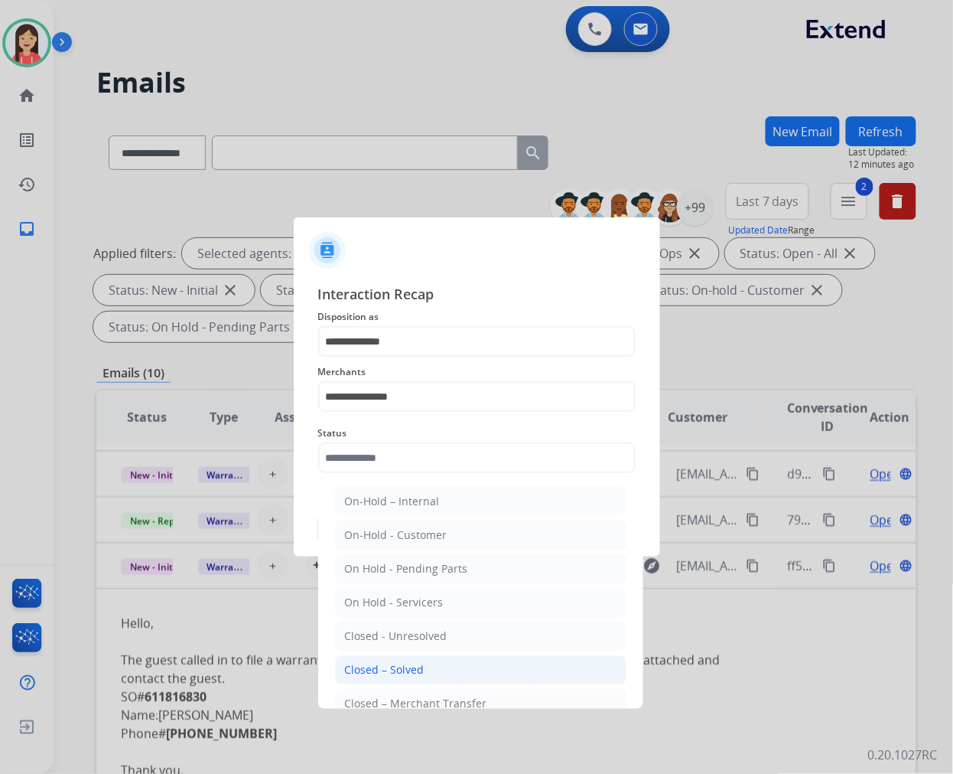
click at [412, 670] on div "Closed – Solved" at bounding box center [385, 669] width 80 height 15
type input "**********"
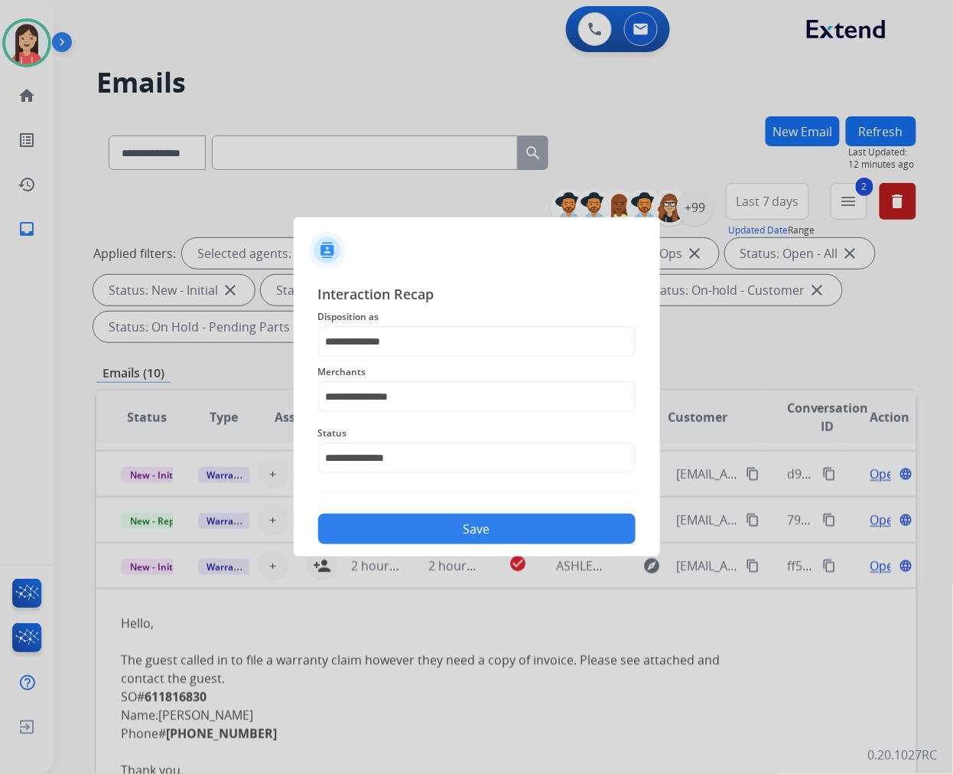
click at [464, 530] on button "Save" at bounding box center [477, 528] width 318 height 31
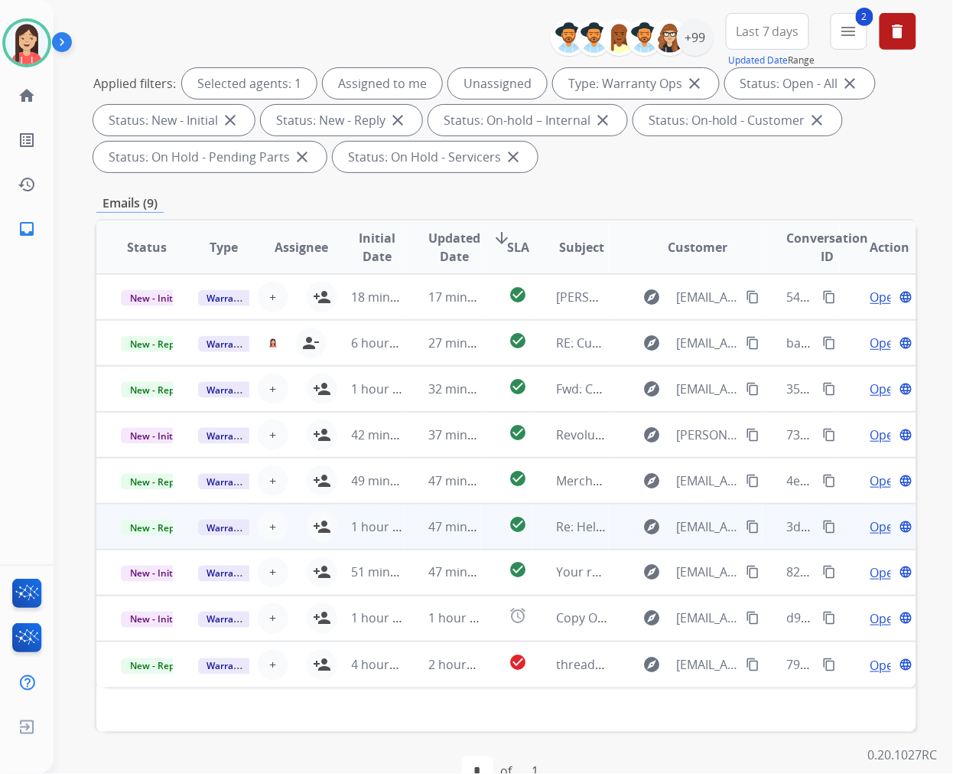
scroll to position [207, 0]
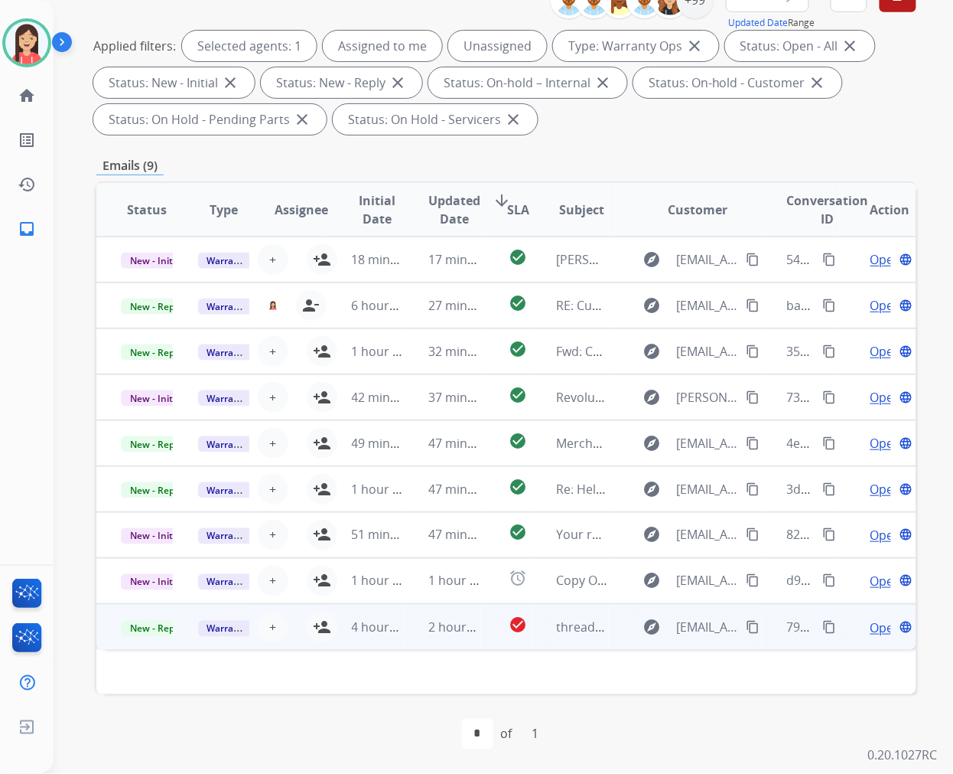
click at [412, 633] on td "2 hours ago" at bounding box center [442, 627] width 77 height 46
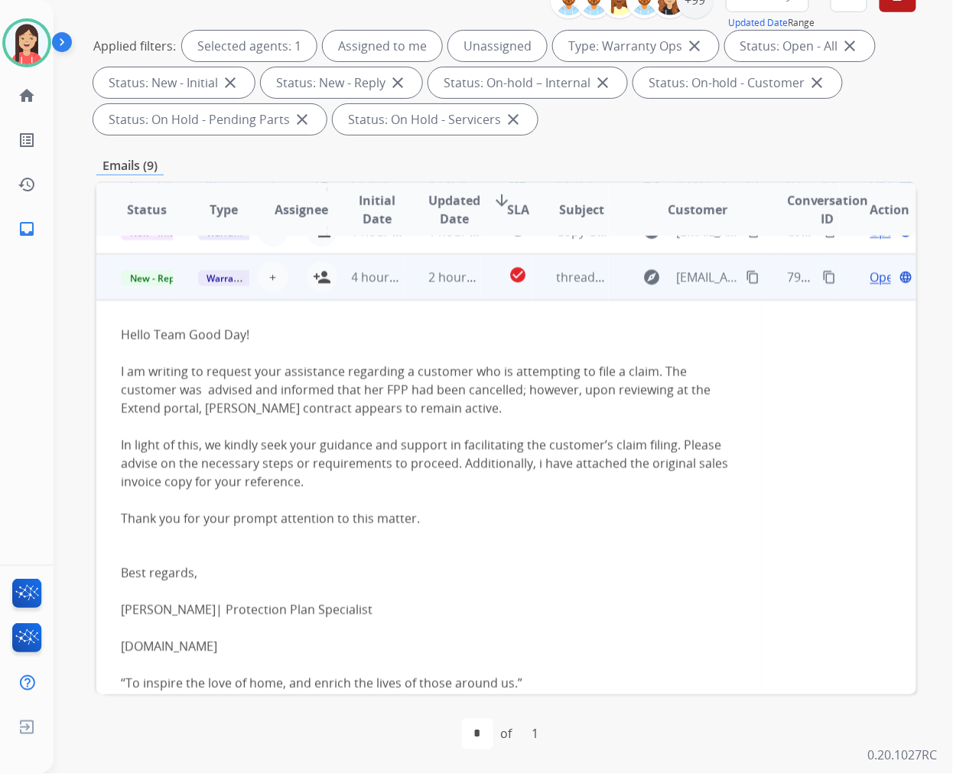
scroll to position [367, 0]
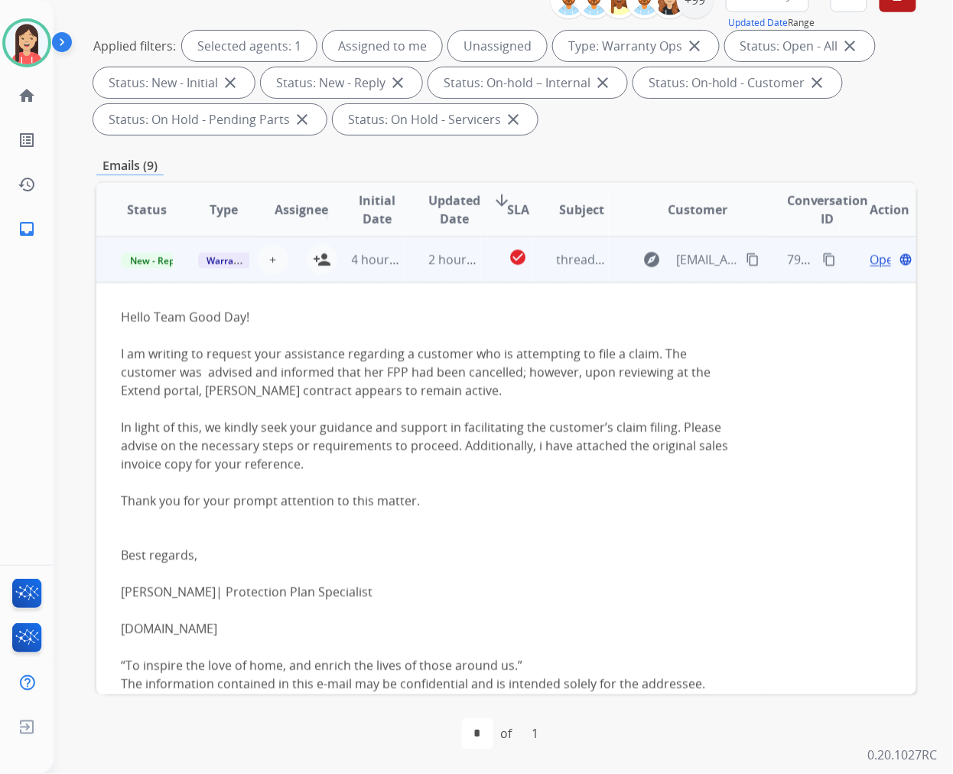
click at [871, 257] on span "Open" at bounding box center [886, 259] width 31 height 18
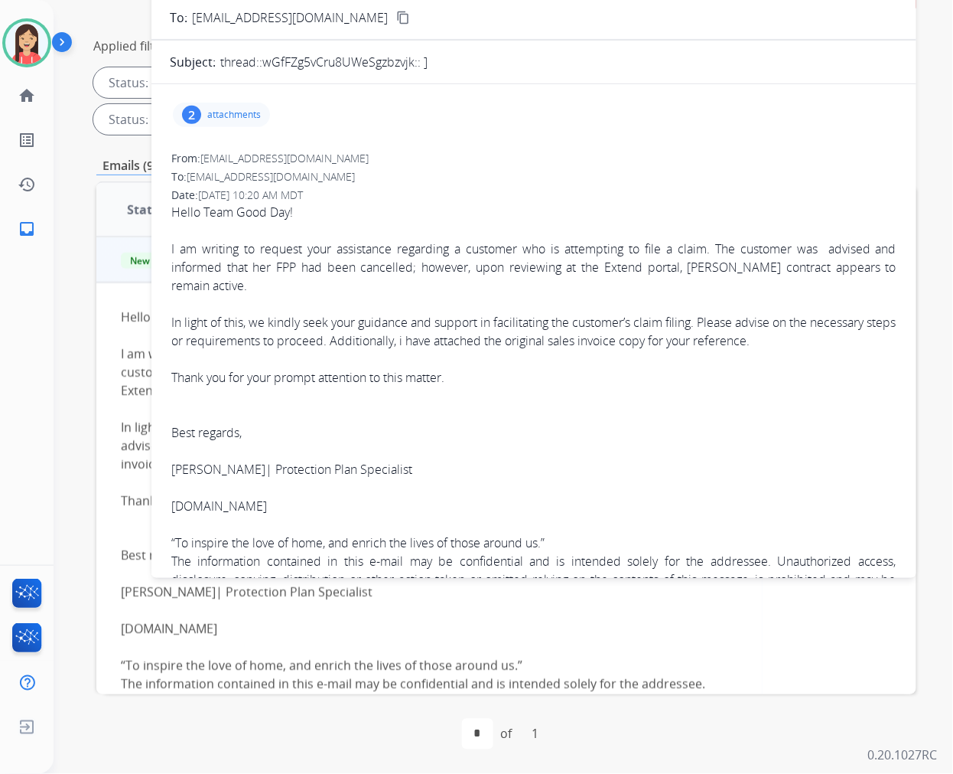
click at [218, 118] on p "attachments" at bounding box center [234, 115] width 54 height 12
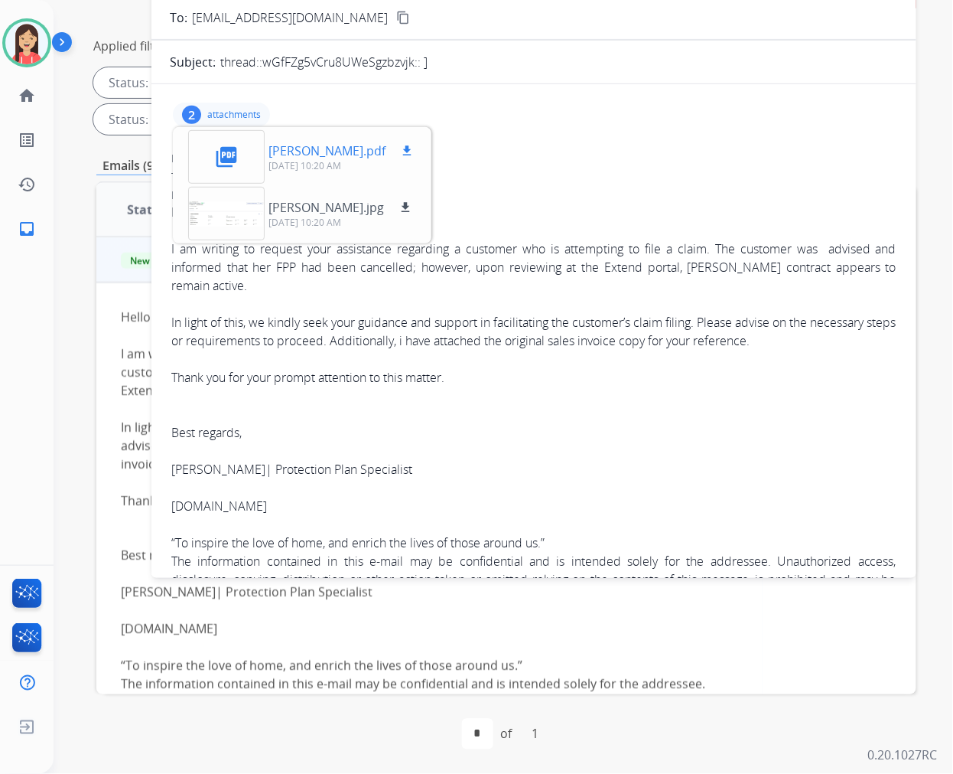
click at [400, 144] on mat-icon "download" at bounding box center [407, 151] width 14 height 14
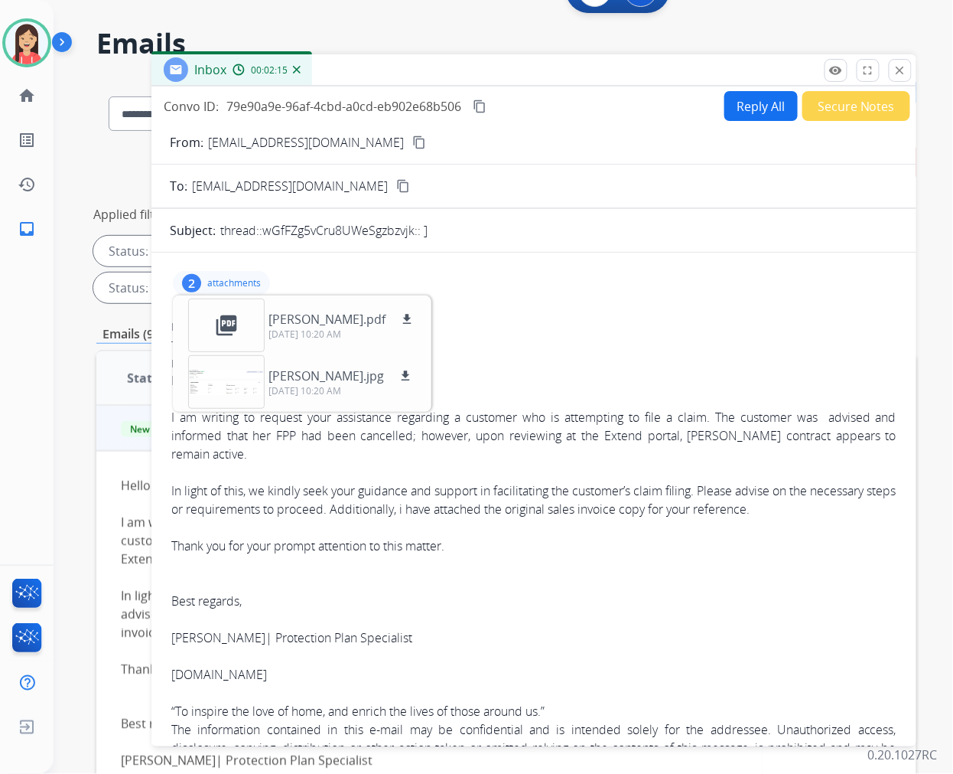
scroll to position [37, 0]
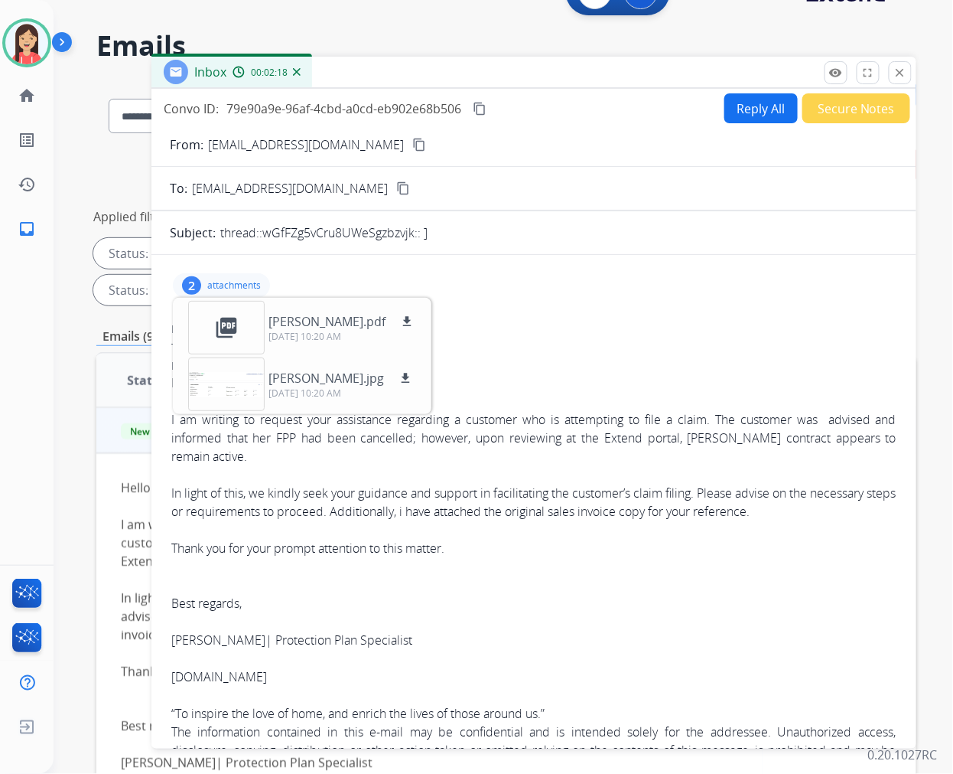
click at [755, 118] on button "Reply All" at bounding box center [761, 108] width 73 height 30
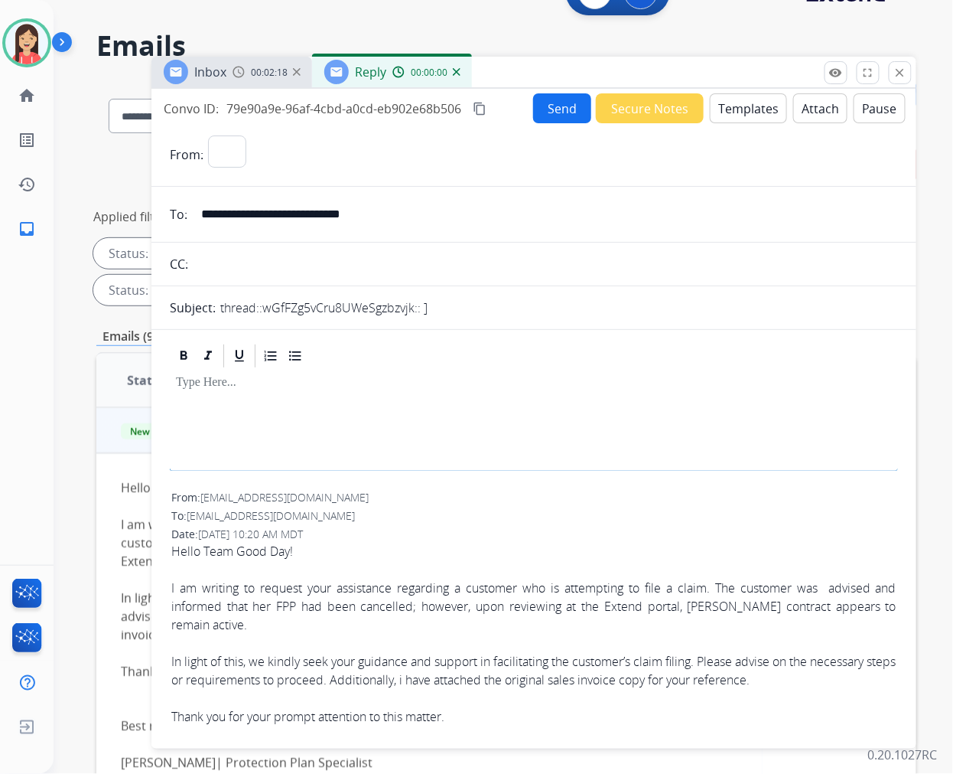
select select "**********"
click at [753, 109] on button "Templates" at bounding box center [748, 108] width 77 height 30
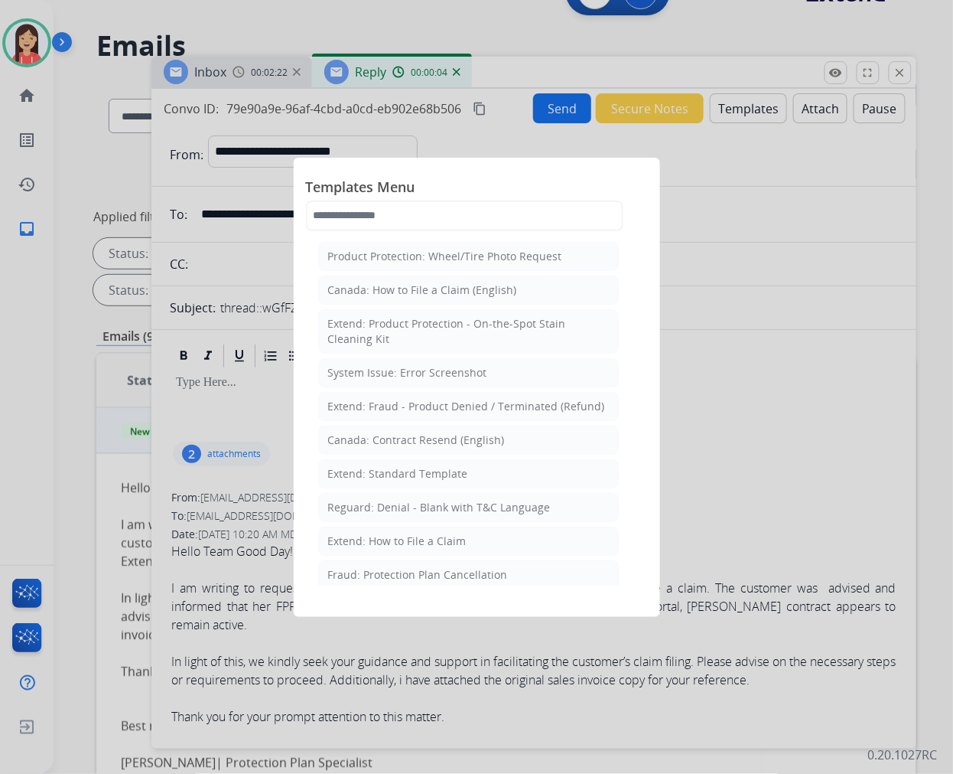
click at [411, 480] on div "Extend: Standard Template" at bounding box center [398, 473] width 140 height 15
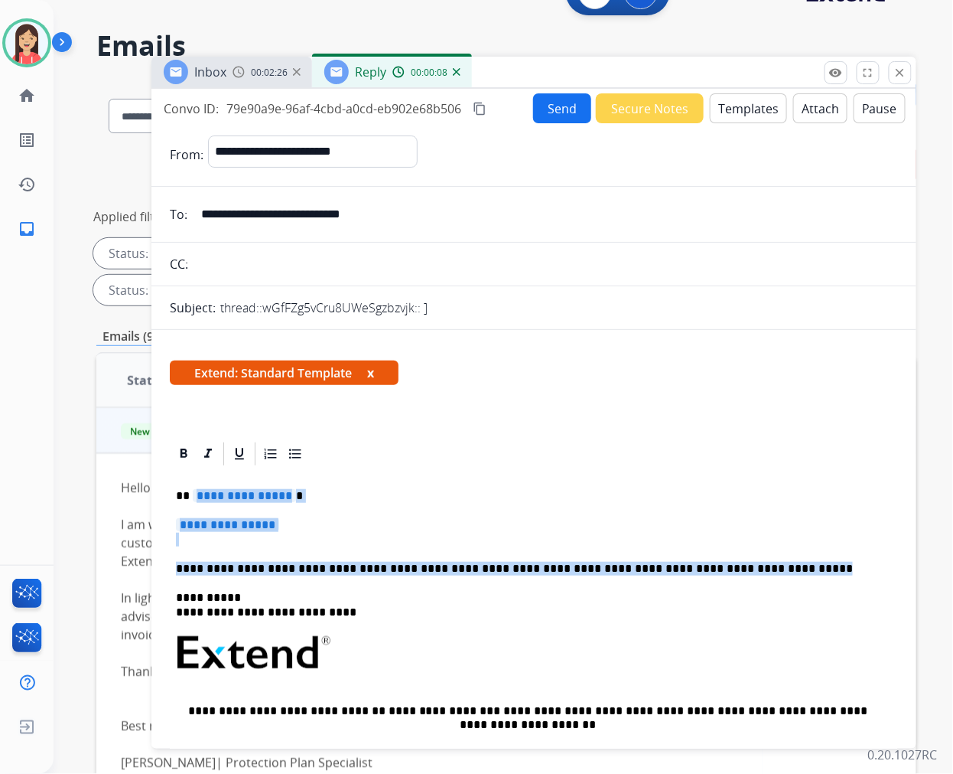
drag, startPoint x: 194, startPoint y: 493, endPoint x: 761, endPoint y: 562, distance: 571.2
click at [761, 562] on div "**********" at bounding box center [534, 689] width 728 height 442
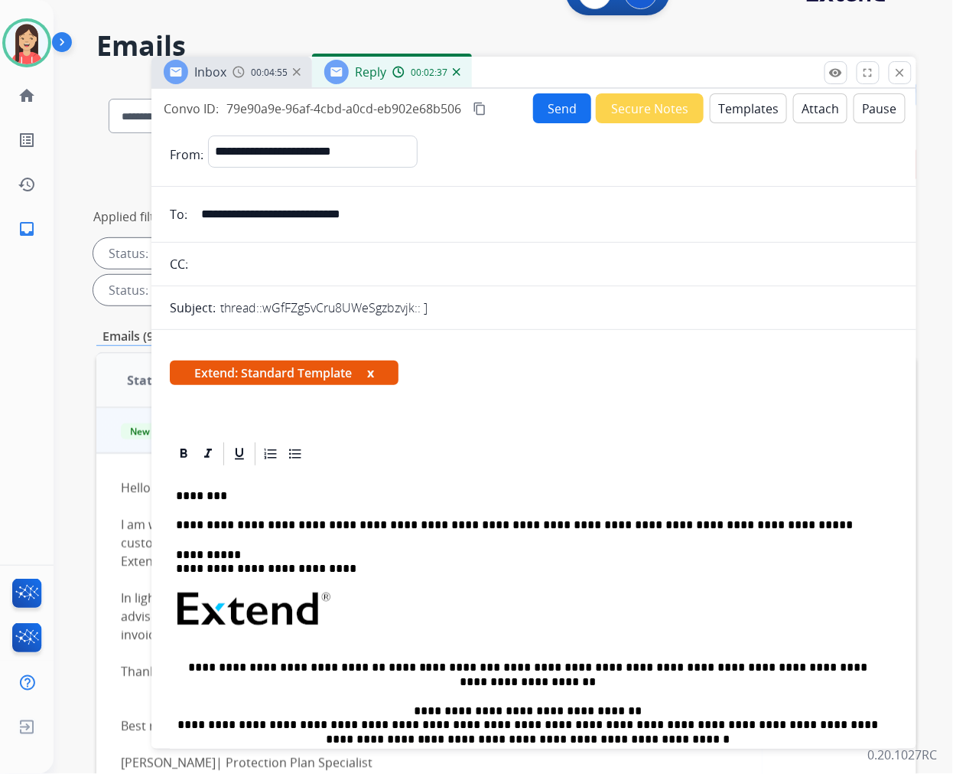
click at [432, 464] on div at bounding box center [534, 454] width 728 height 28
click at [761, 522] on p "**********" at bounding box center [528, 525] width 704 height 14
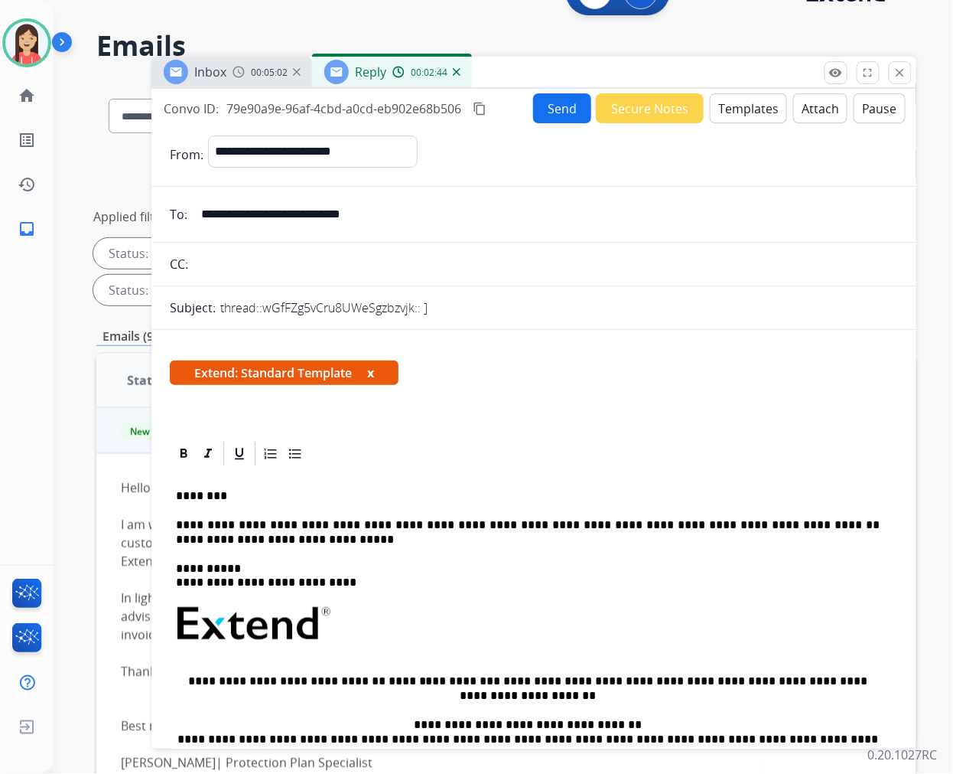
click at [551, 96] on button "Send" at bounding box center [562, 108] width 58 height 30
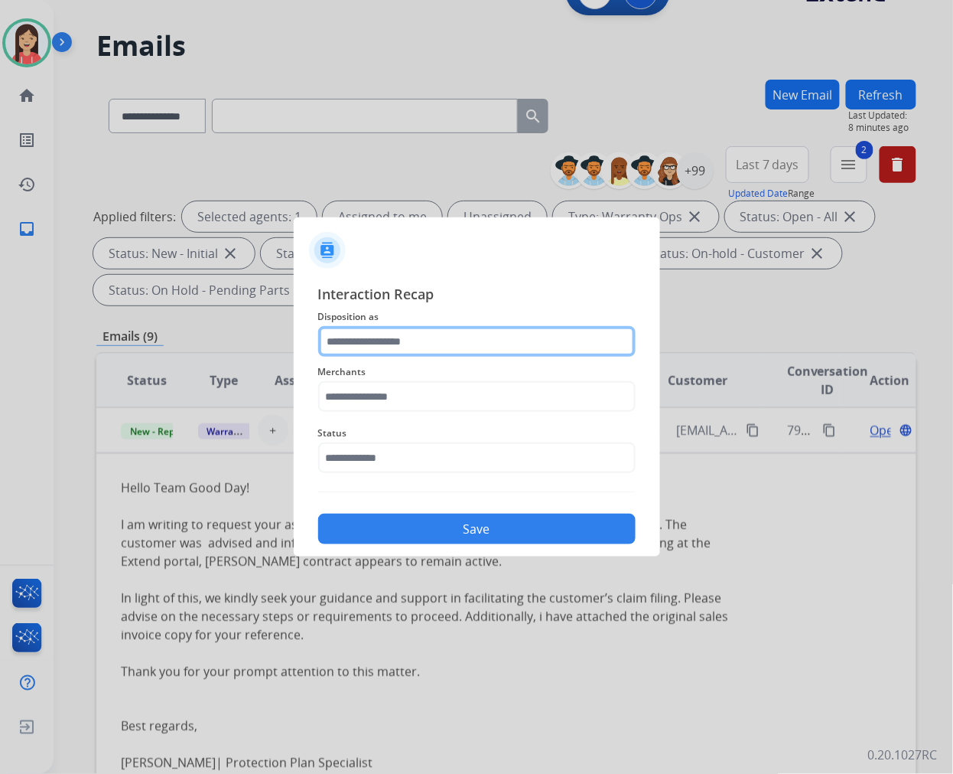
click at [395, 347] on input "text" at bounding box center [477, 341] width 318 height 31
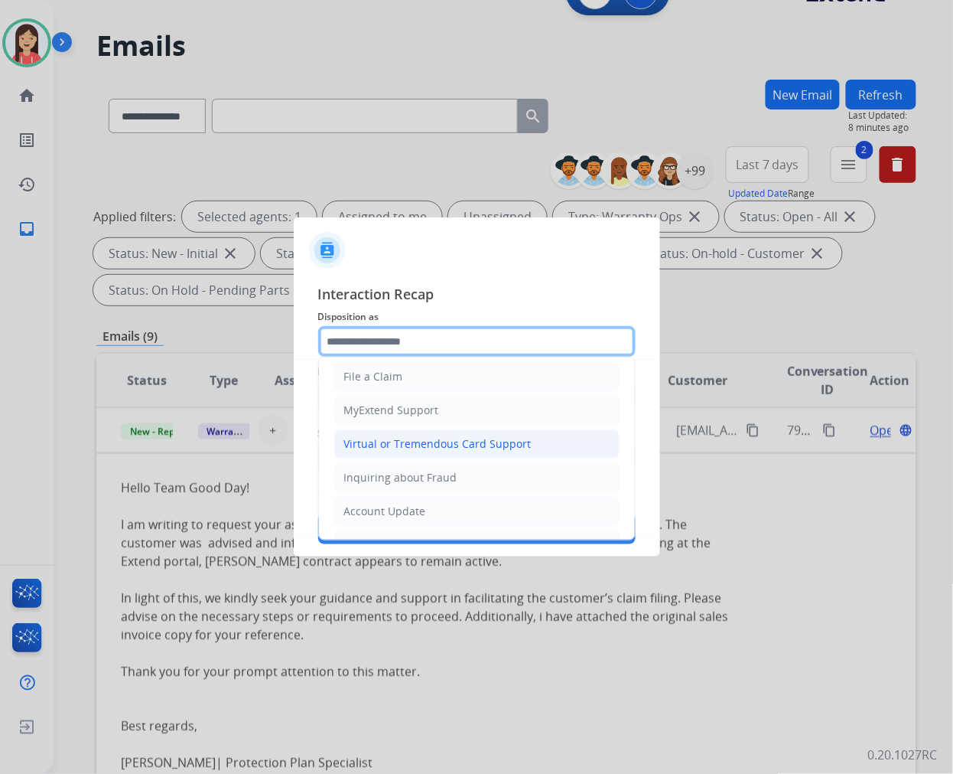
scroll to position [170, 0]
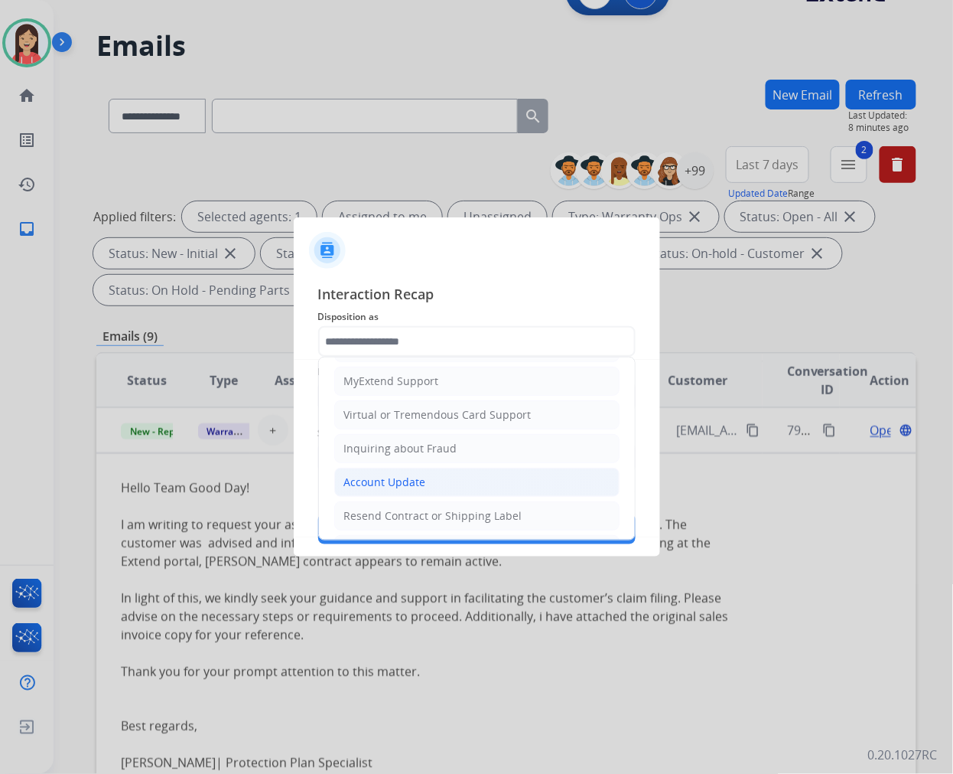
click at [417, 484] on div "Account Update" at bounding box center [385, 481] width 82 height 15
type input "**********"
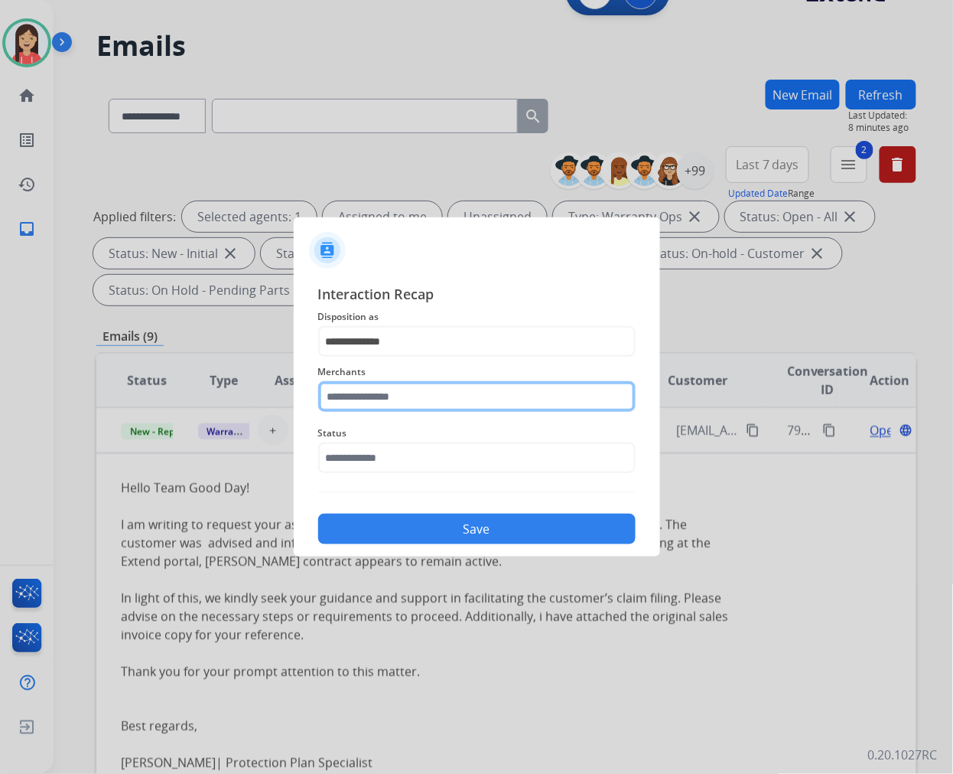
click at [422, 403] on input "text" at bounding box center [477, 396] width 318 height 31
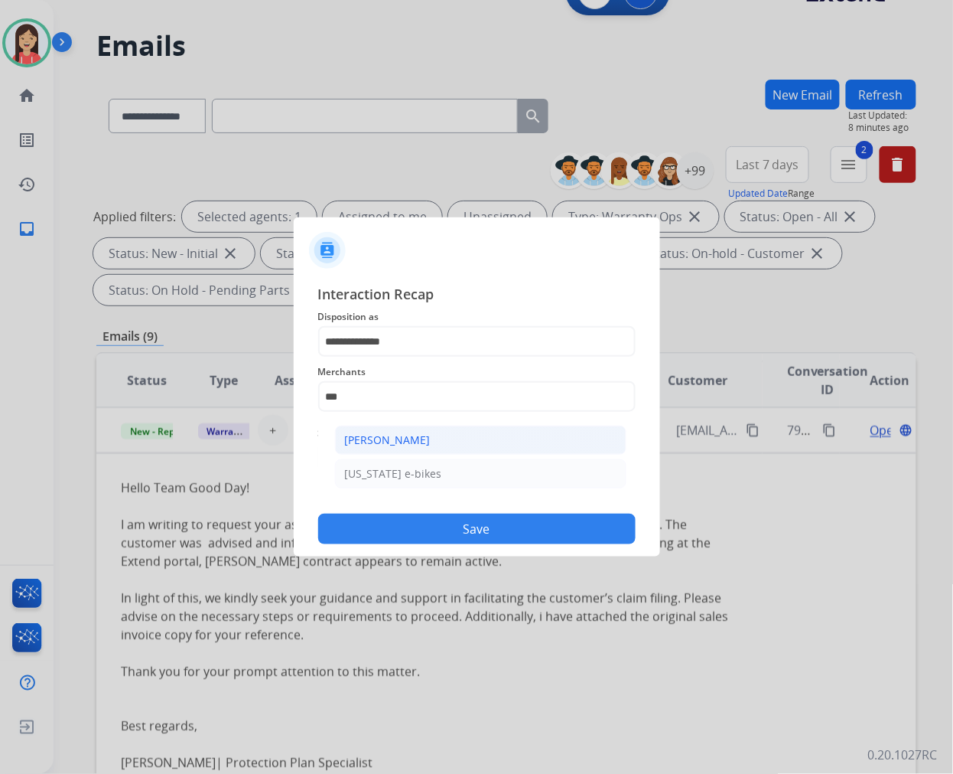
click at [422, 434] on div "[PERSON_NAME]" at bounding box center [388, 439] width 86 height 15
type input "**********"
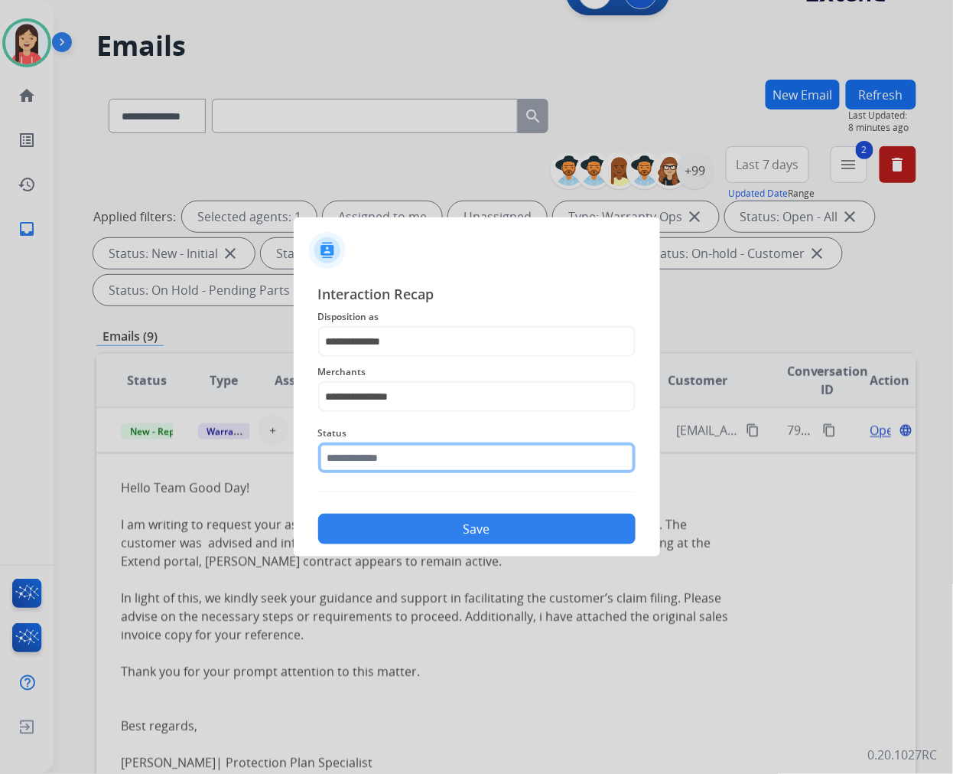
click at [408, 459] on input "text" at bounding box center [477, 457] width 318 height 31
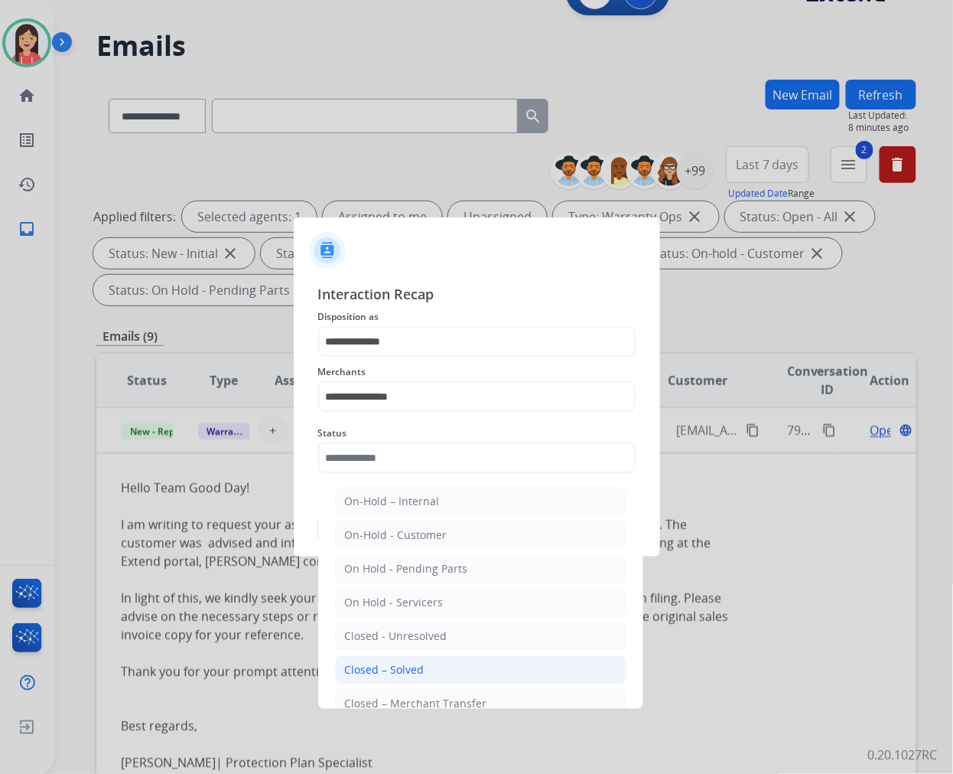
click at [439, 664] on li "Closed – Solved" at bounding box center [481, 669] width 292 height 29
type input "**********"
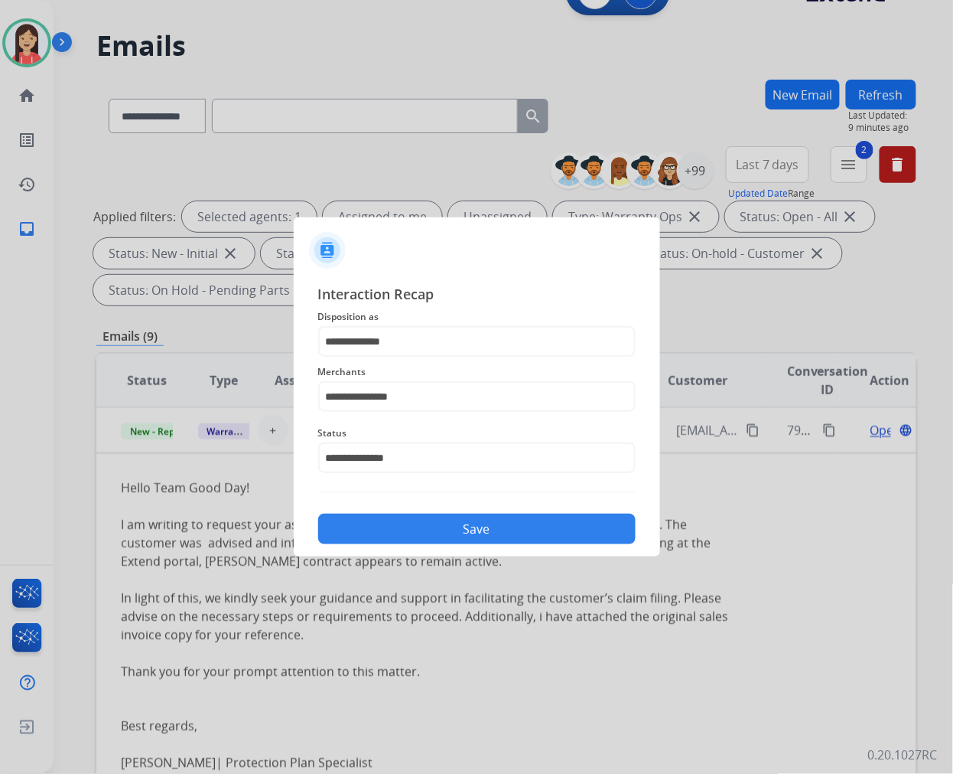
click at [491, 541] on button "Save" at bounding box center [477, 528] width 318 height 31
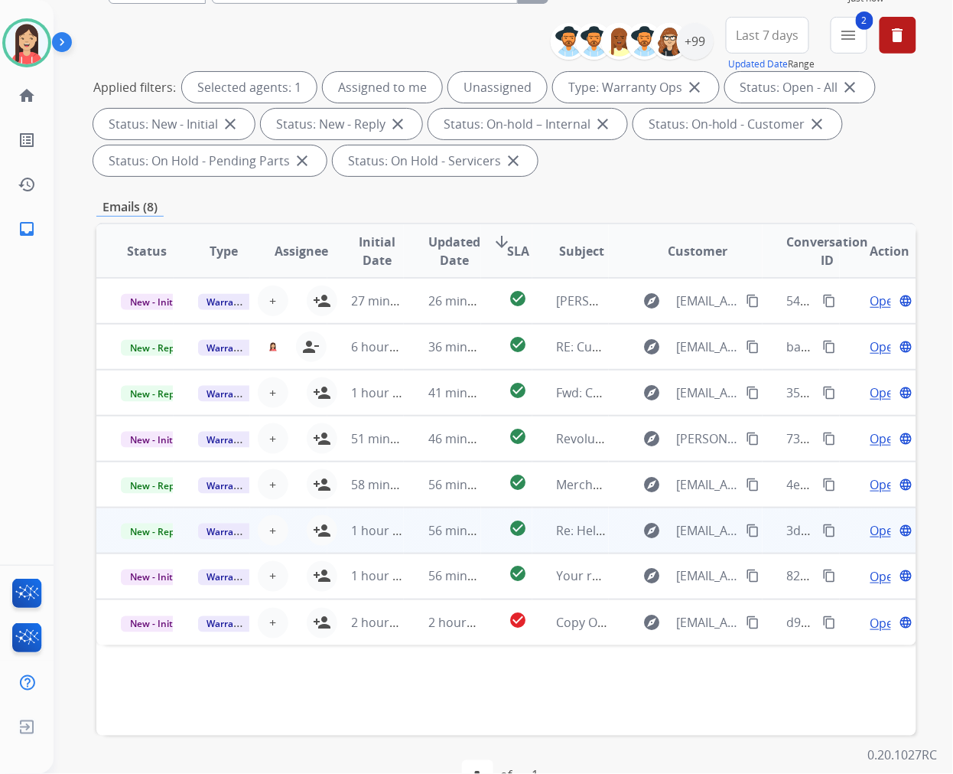
scroll to position [207, 0]
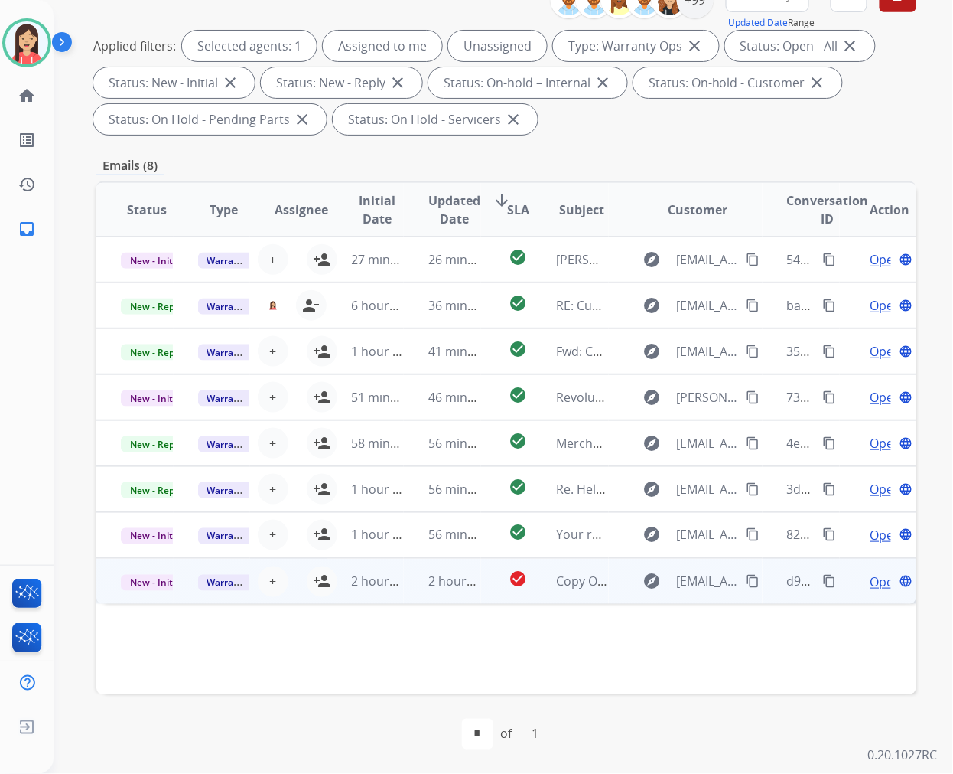
click at [404, 595] on td "2 hours ago" at bounding box center [442, 581] width 77 height 46
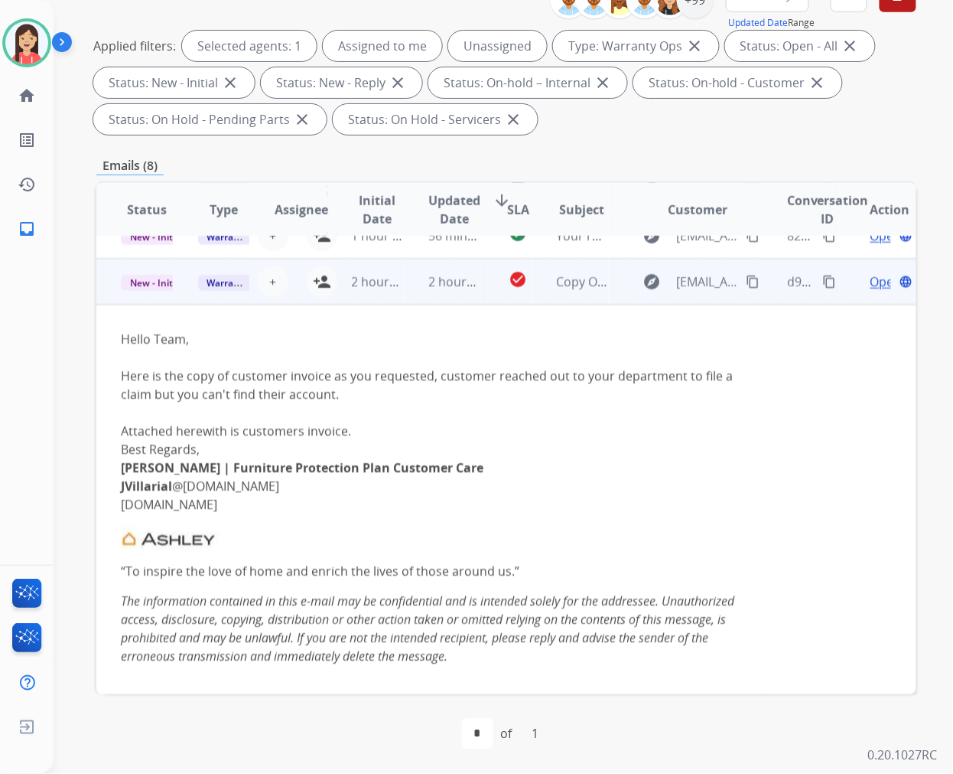
scroll to position [321, 0]
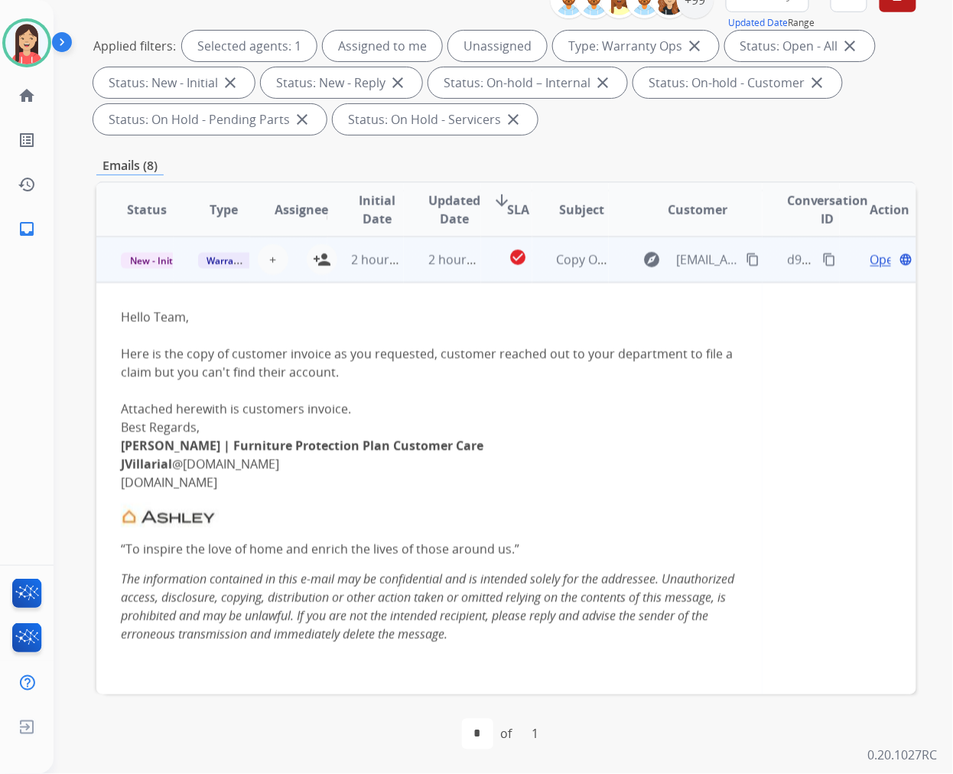
click at [871, 250] on span "Open" at bounding box center [886, 259] width 31 height 18
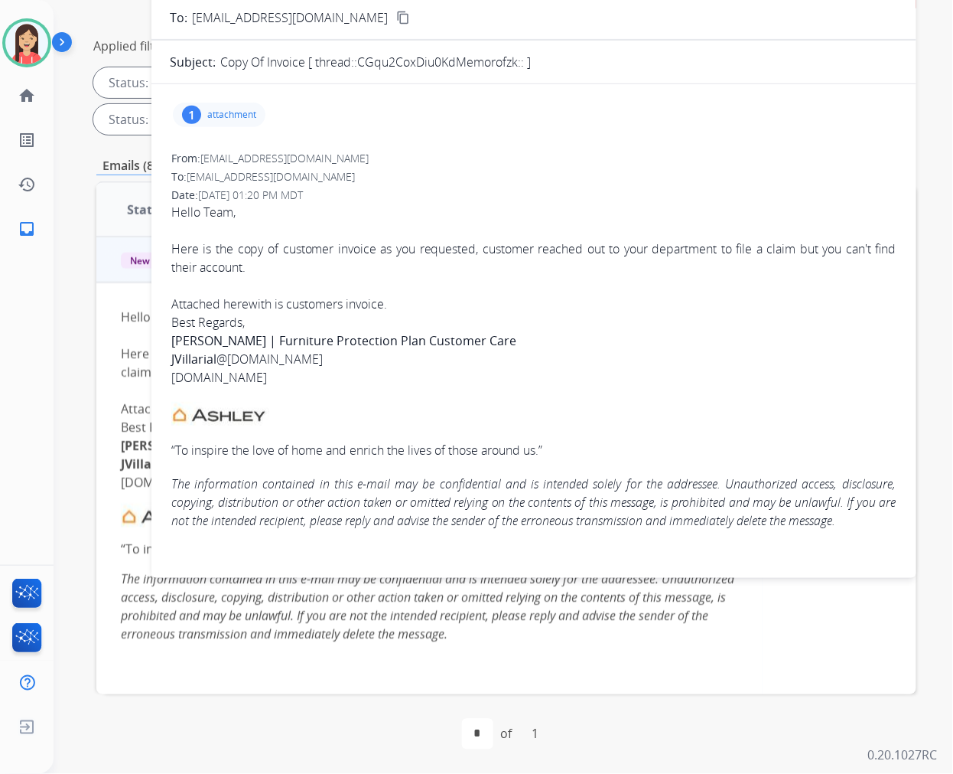
click at [250, 111] on p "attachment" at bounding box center [231, 115] width 49 height 12
click at [451, 149] on mat-icon "download" at bounding box center [458, 151] width 14 height 14
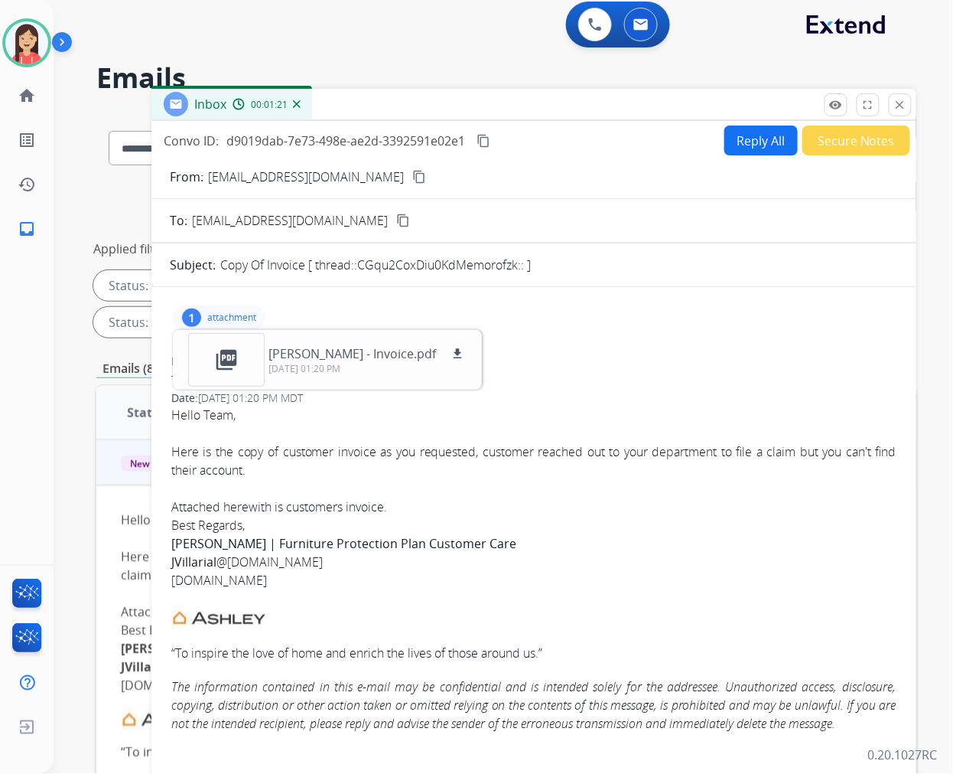
scroll to position [0, 0]
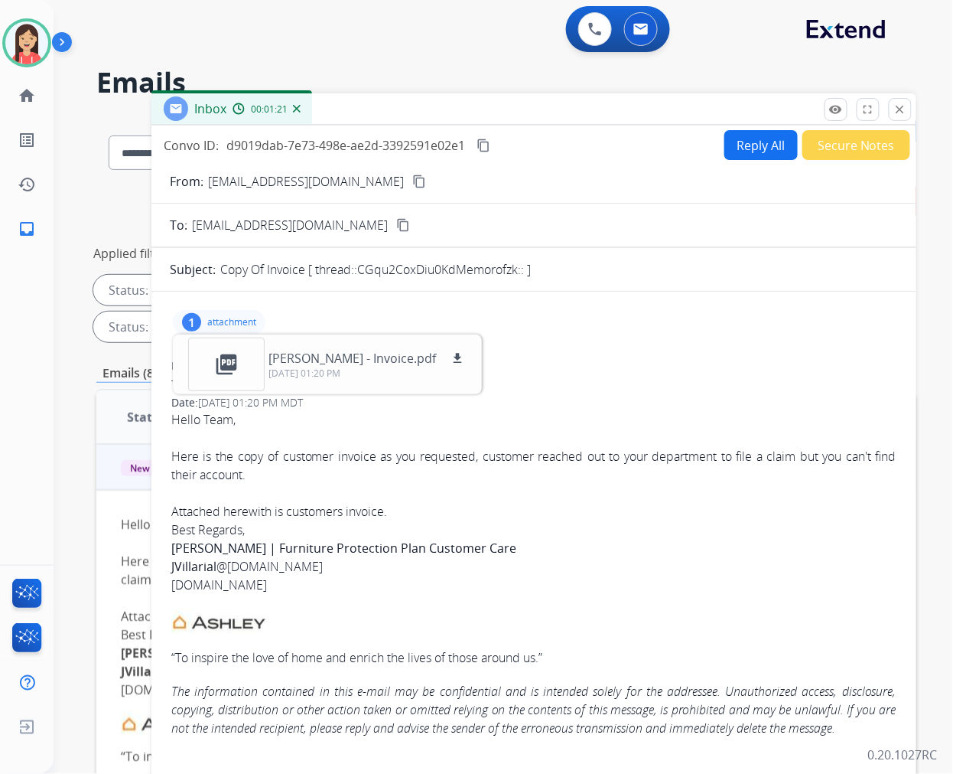
click at [855, 142] on button "Secure Notes" at bounding box center [857, 145] width 108 height 30
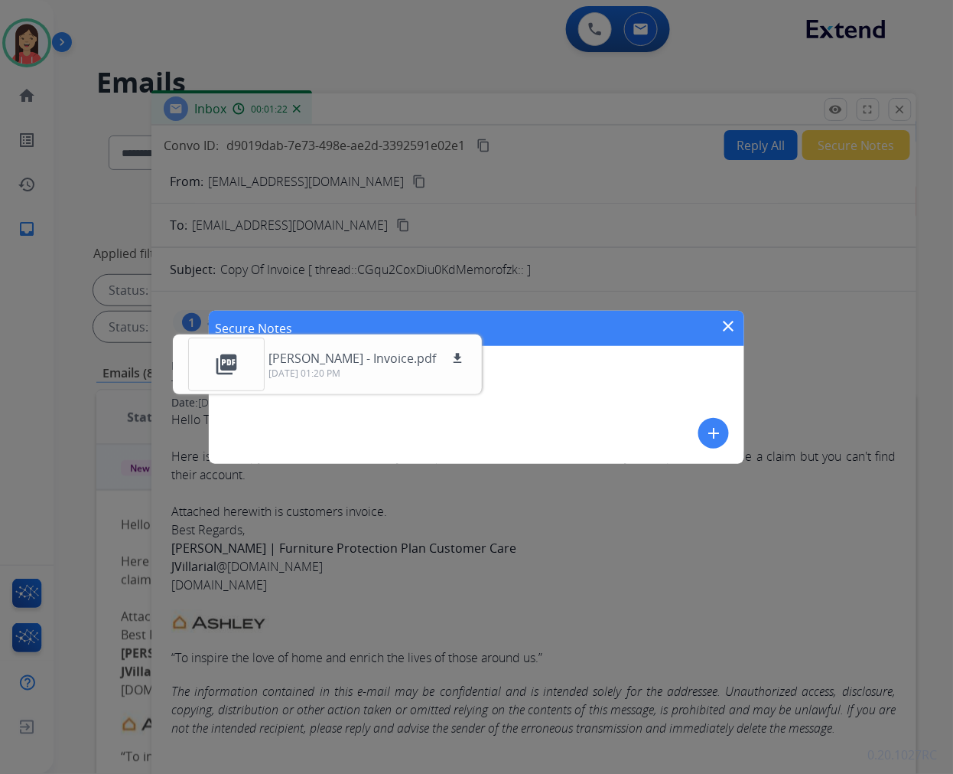
click at [722, 427] on mat-icon "add" at bounding box center [714, 433] width 18 height 18
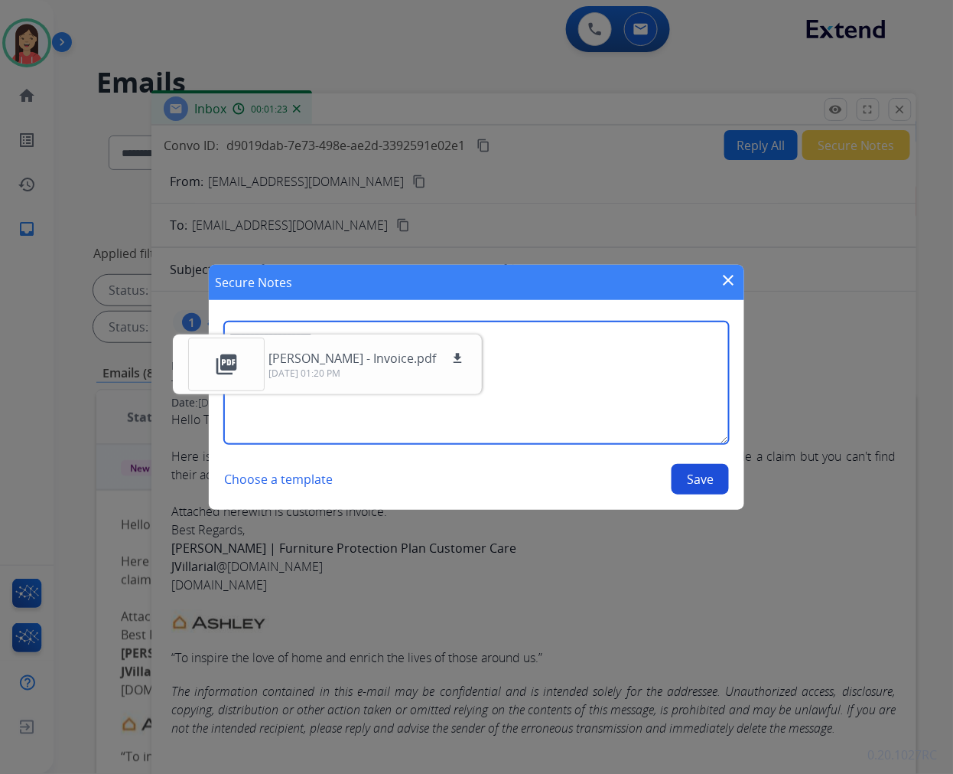
click at [645, 407] on textarea at bounding box center [476, 382] width 505 height 122
type textarea "**********"
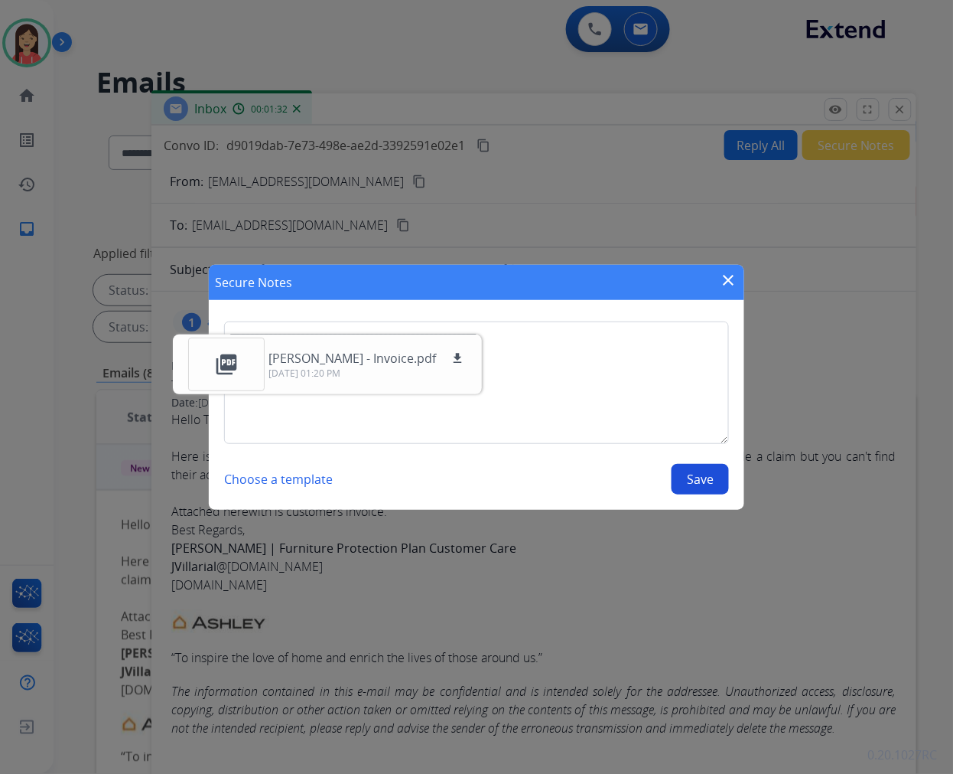
click at [702, 471] on button "Save" at bounding box center [700, 479] width 57 height 31
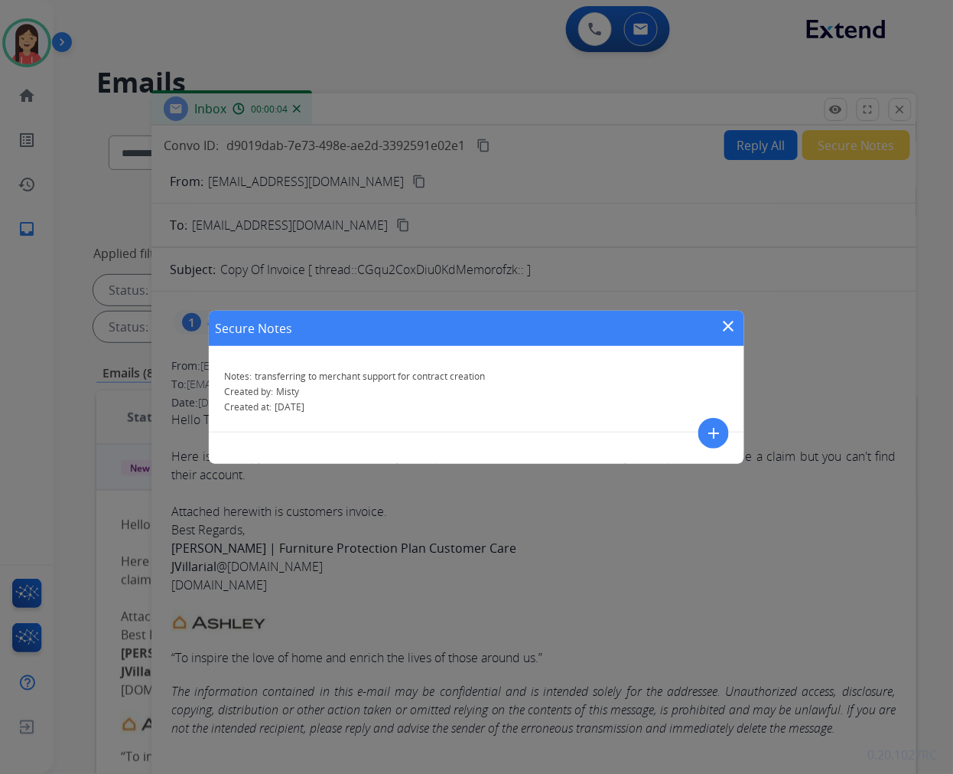
click at [731, 320] on mat-icon "close" at bounding box center [729, 326] width 18 height 18
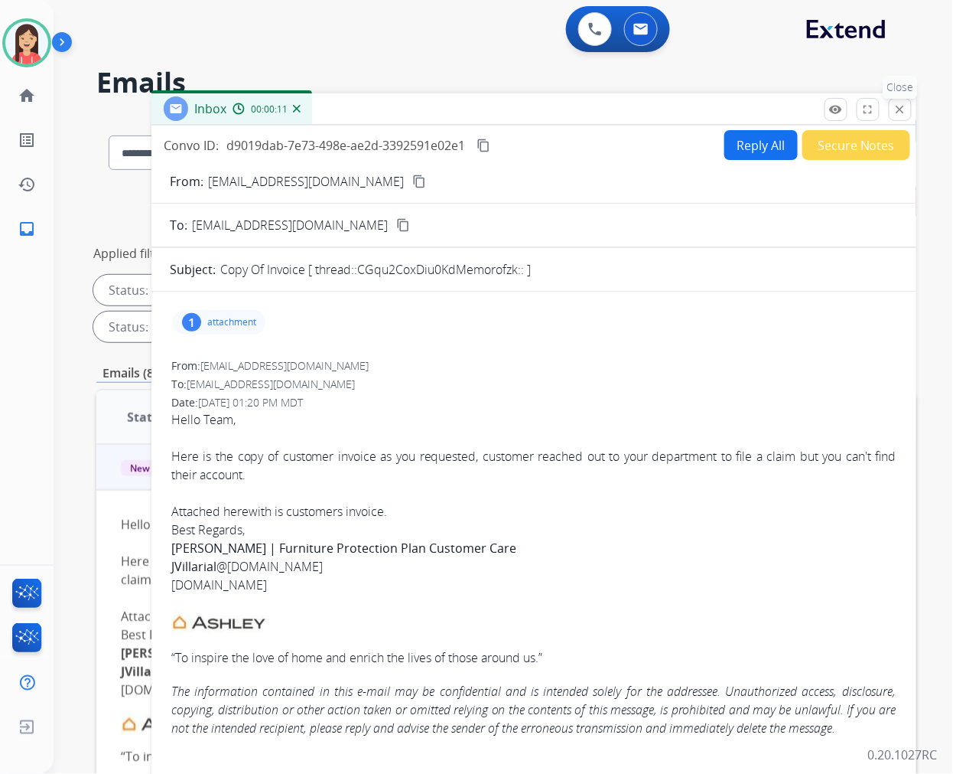
click at [900, 111] on mat-icon "close" at bounding box center [901, 110] width 14 height 14
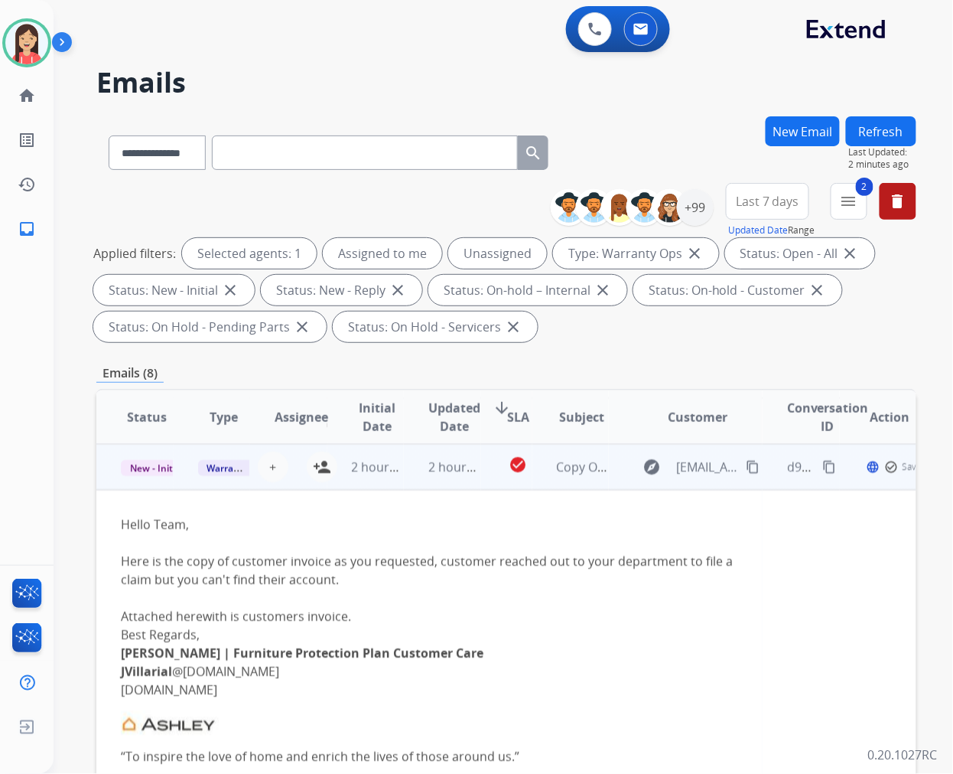
click at [330, 467] on td "2 hours ago" at bounding box center [366, 467] width 77 height 46
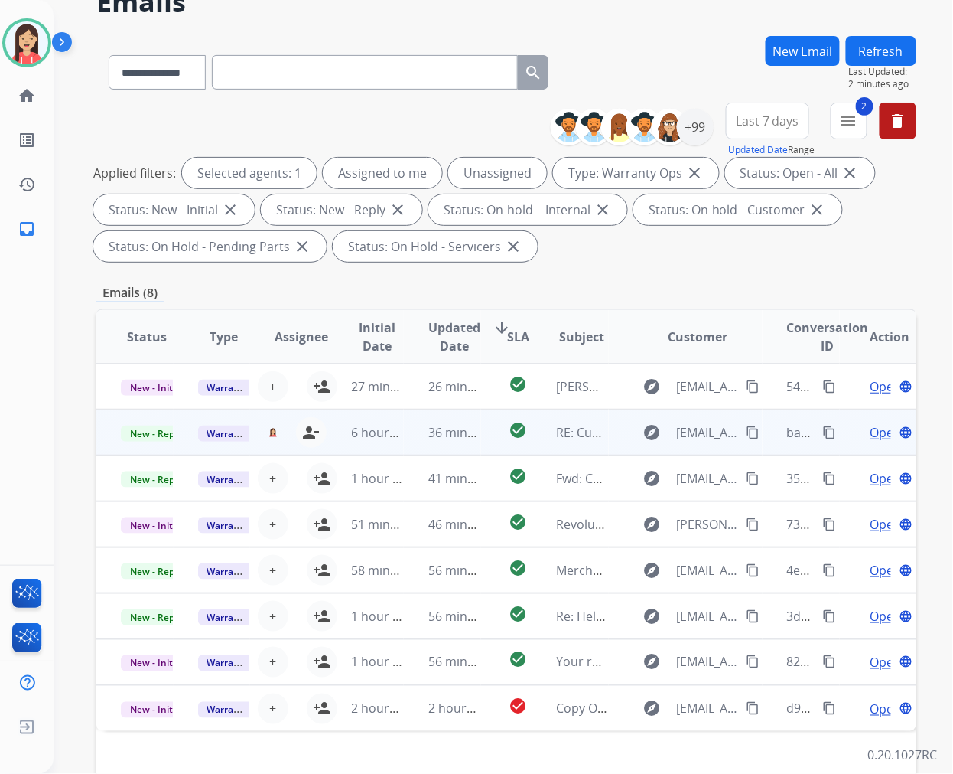
scroll to position [207, 0]
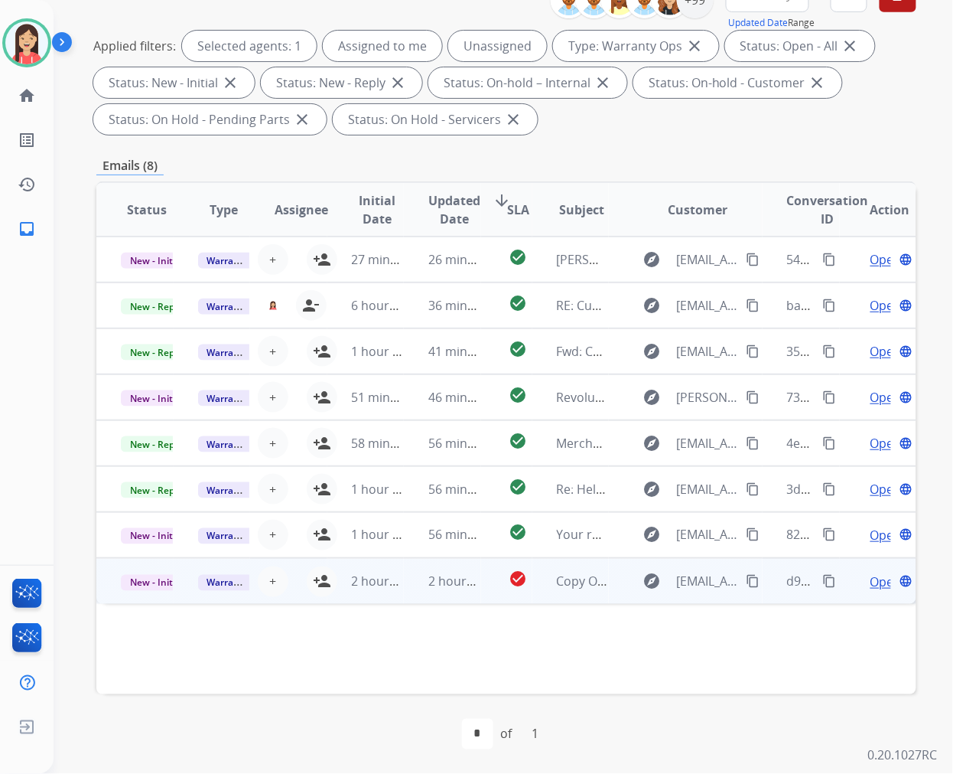
click at [328, 589] on td "2 hours ago" at bounding box center [366, 581] width 77 height 46
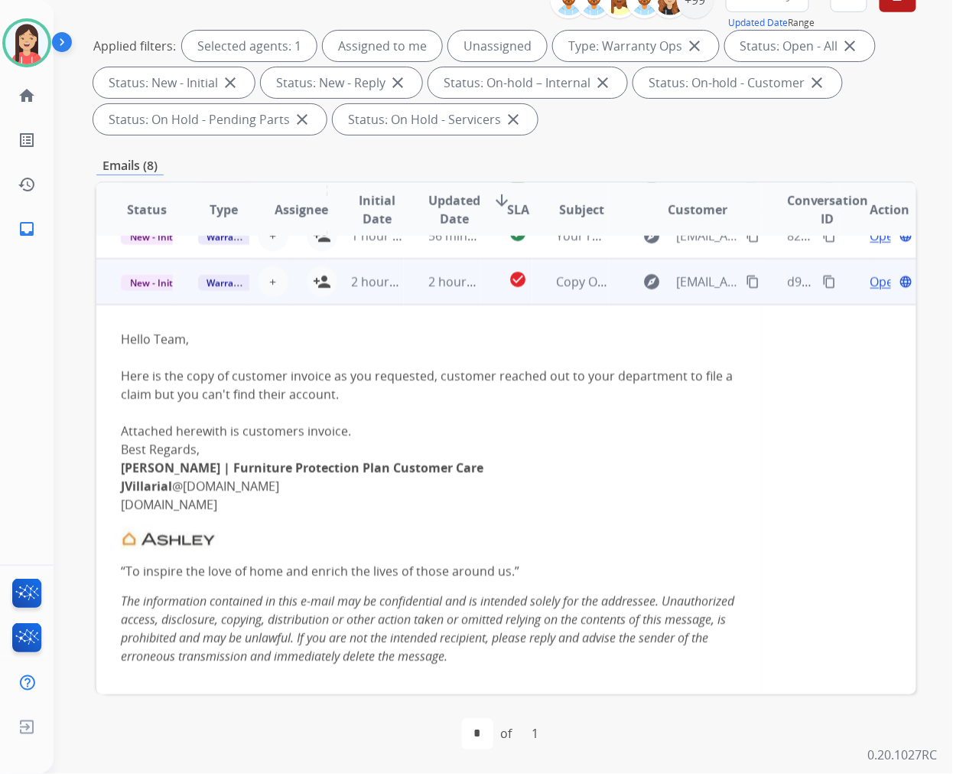
scroll to position [321, 0]
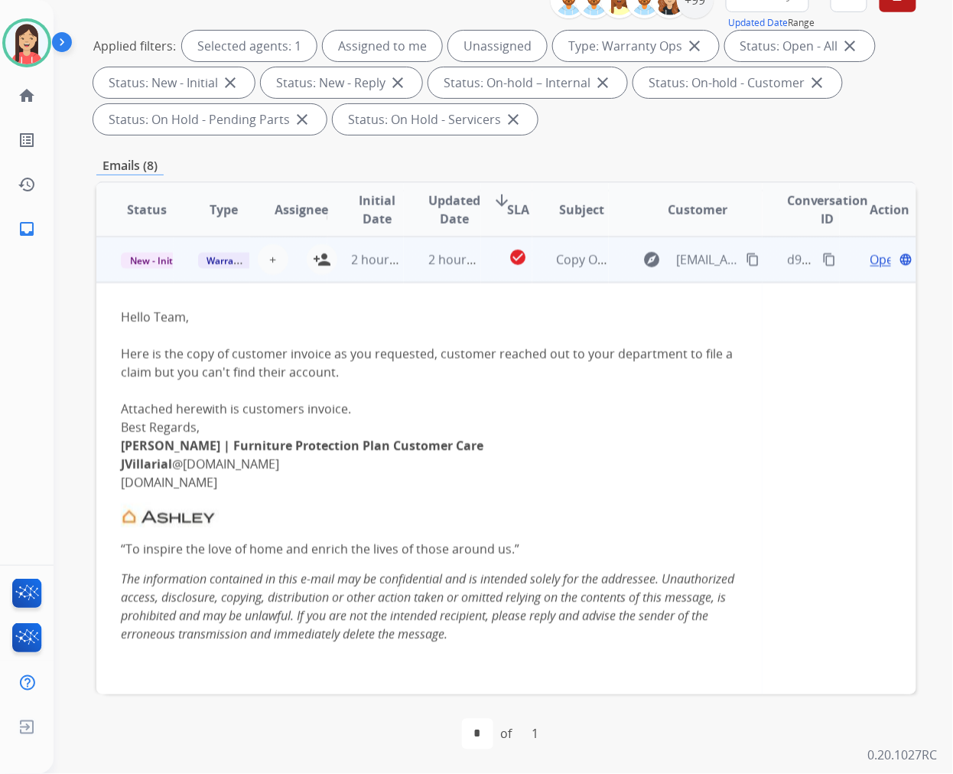
click at [328, 260] on td "2 hours ago" at bounding box center [366, 259] width 77 height 46
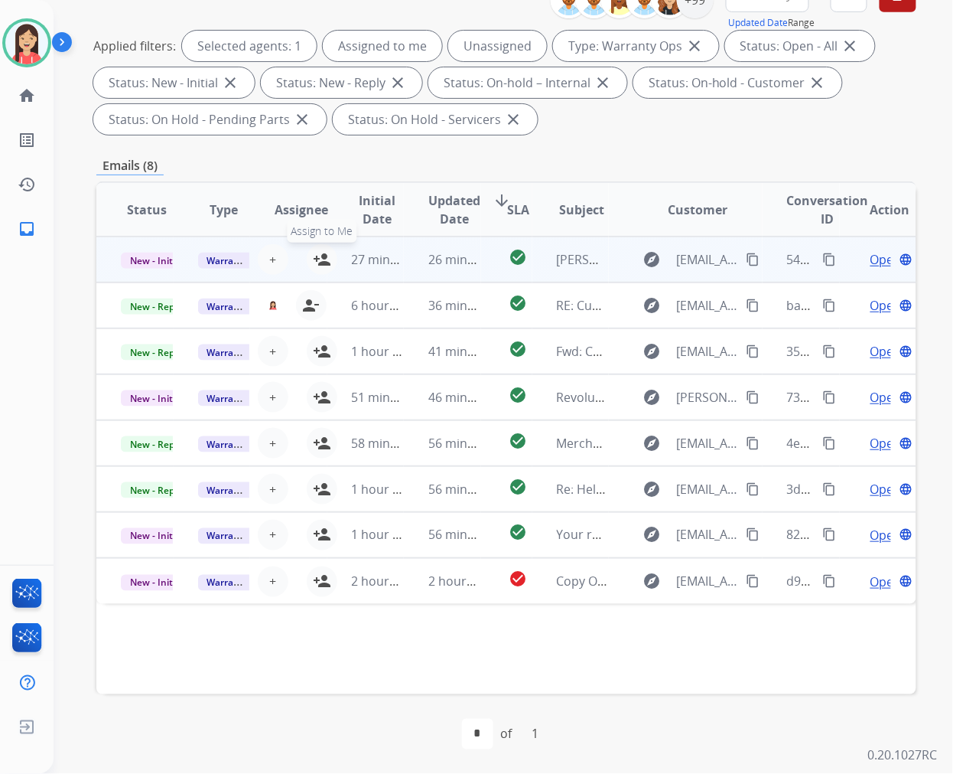
scroll to position [0, 0]
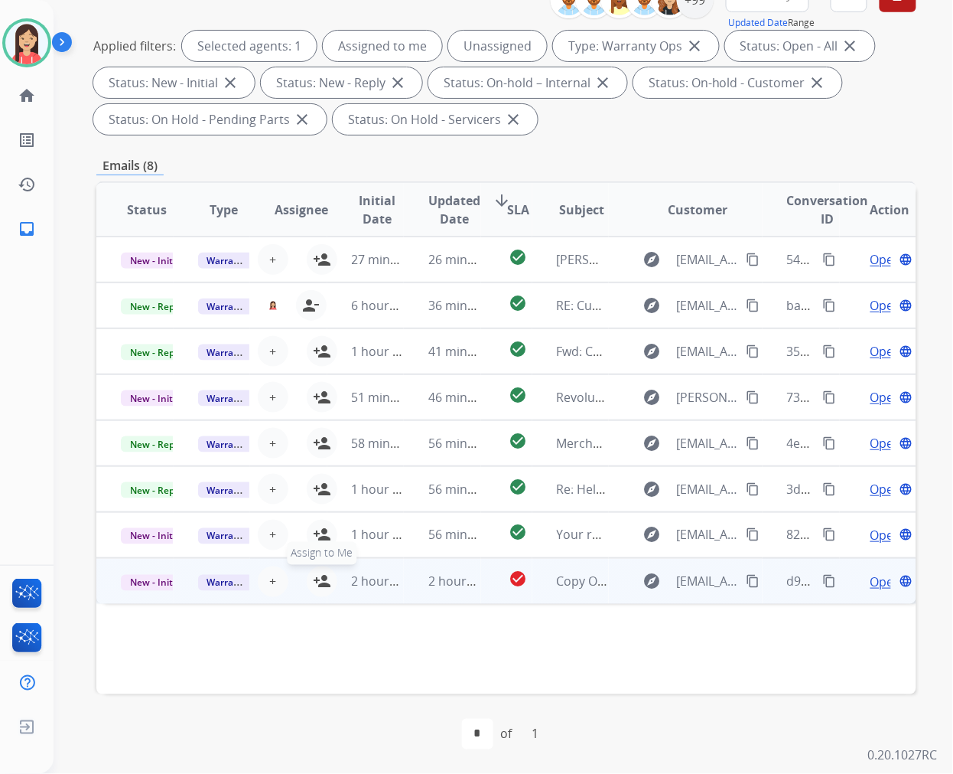
click at [313, 572] on mat-icon "person_add" at bounding box center [322, 581] width 18 height 18
click at [217, 579] on span "Warranty Ops" at bounding box center [237, 583] width 79 height 16
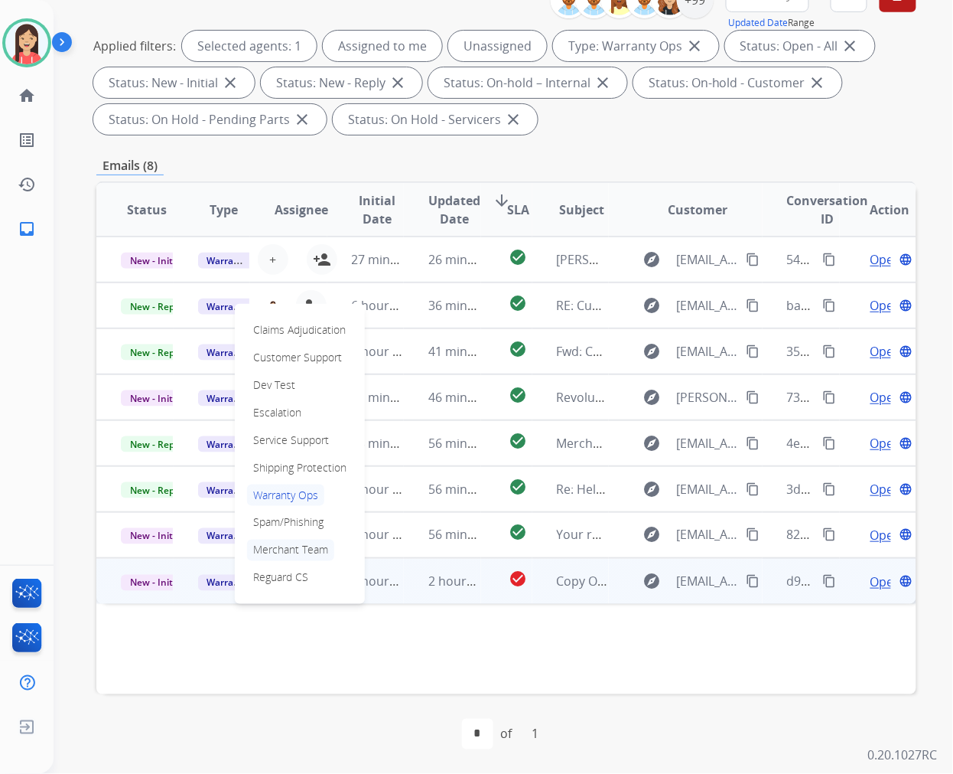
click at [266, 546] on p "Merchant Team" at bounding box center [290, 549] width 87 height 21
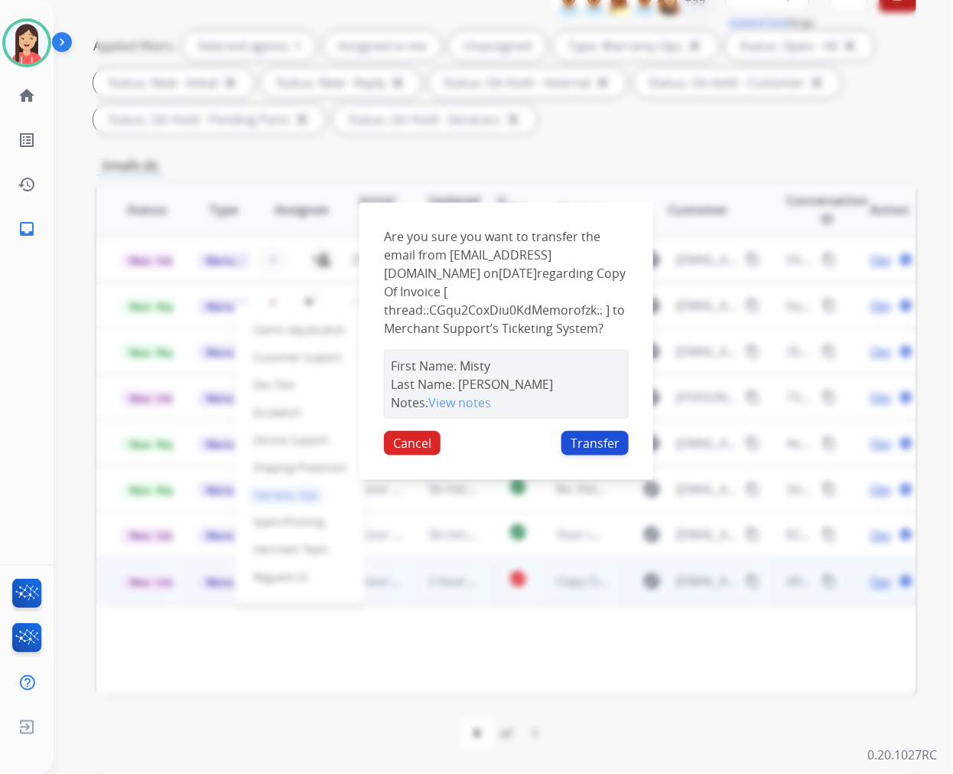
click at [614, 431] on button "Transfer" at bounding box center [595, 443] width 67 height 24
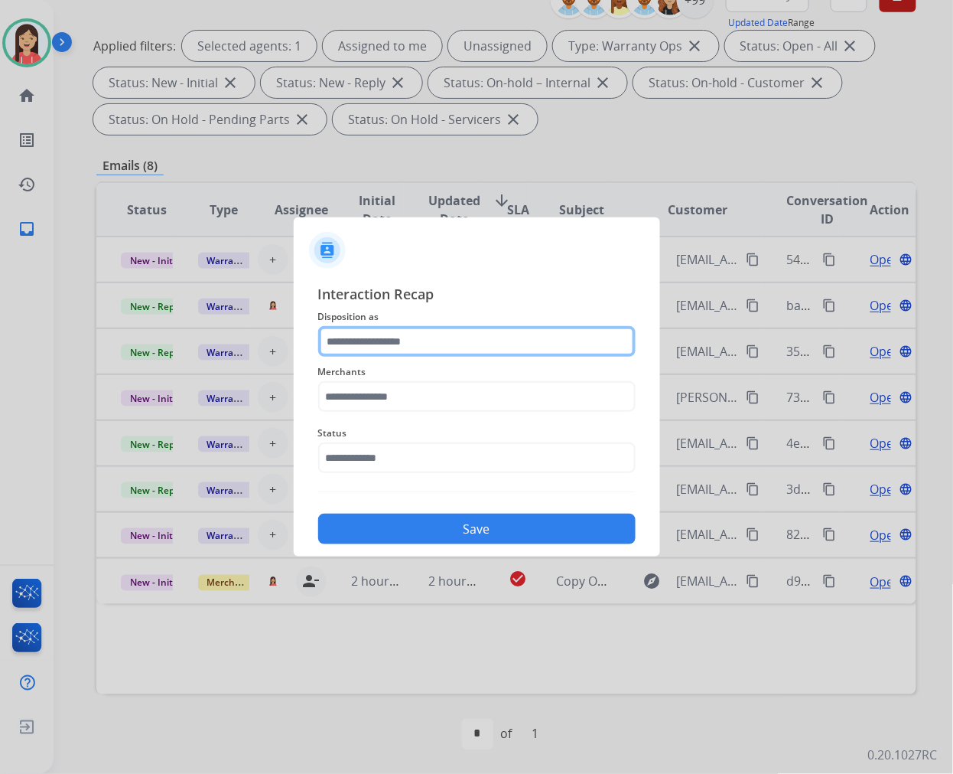
click at [378, 337] on input "text" at bounding box center [477, 341] width 318 height 31
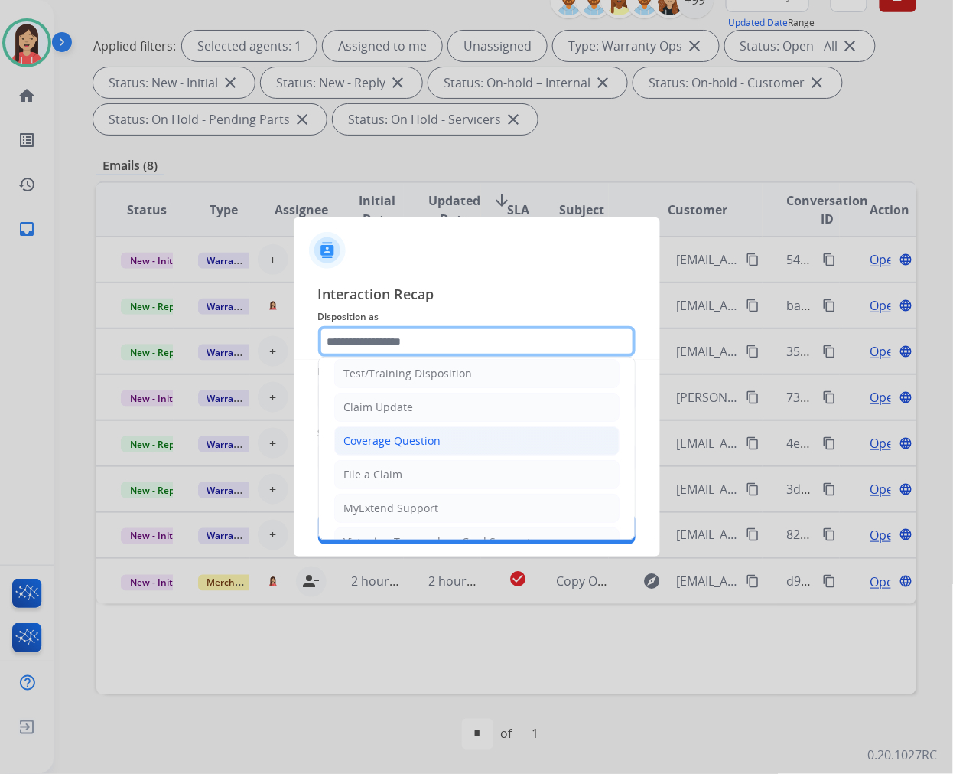
scroll to position [170, 0]
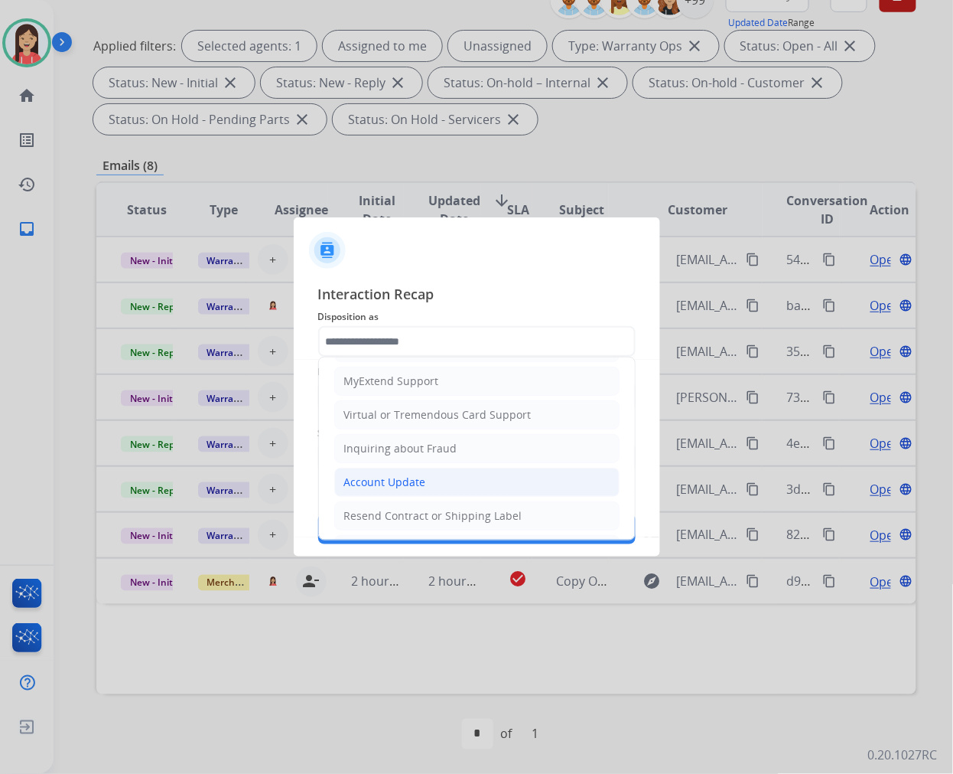
click at [394, 477] on div "Account Update" at bounding box center [385, 481] width 82 height 15
type input "**********"
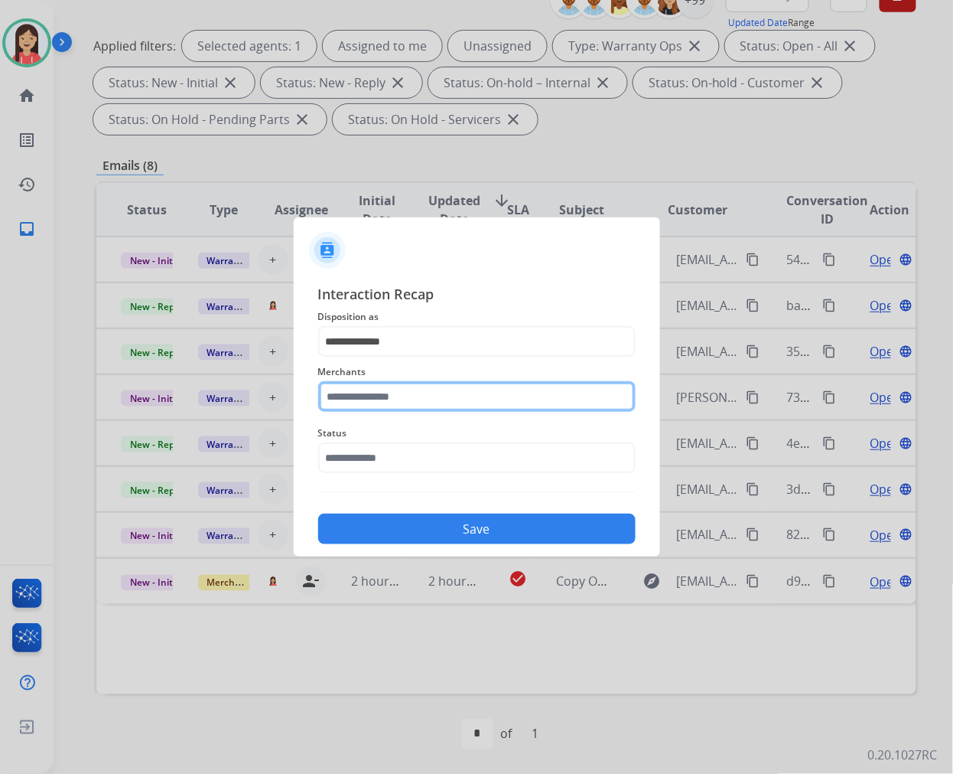
click at [416, 399] on input "text" at bounding box center [477, 396] width 318 height 31
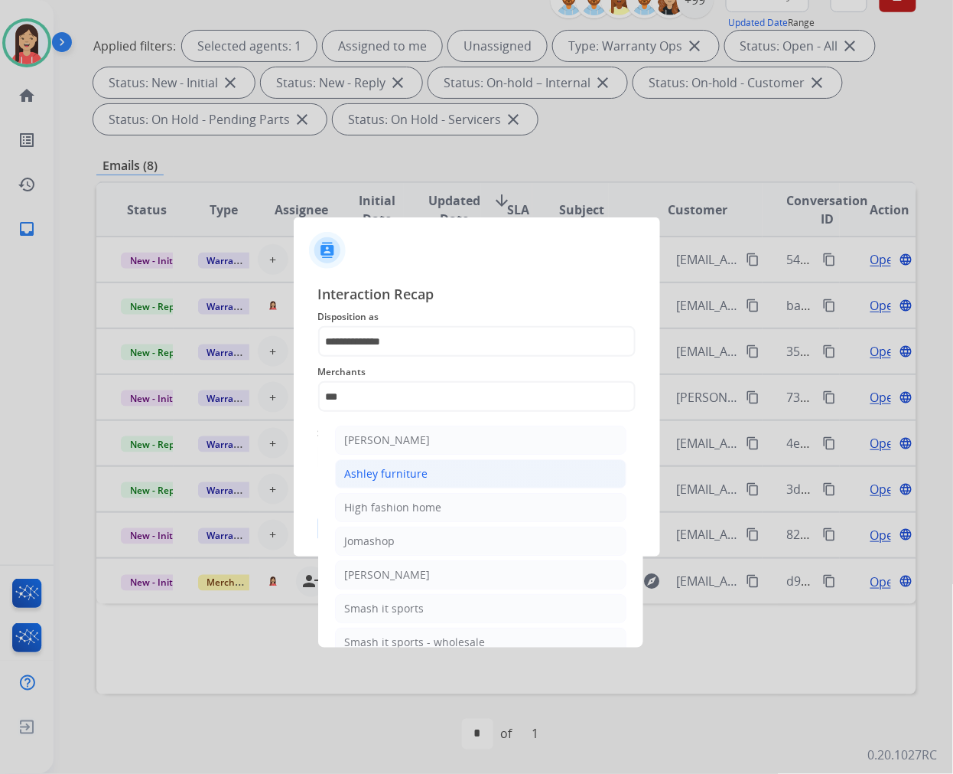
click at [396, 471] on div "Ashley furniture" at bounding box center [386, 473] width 83 height 15
type input "**********"
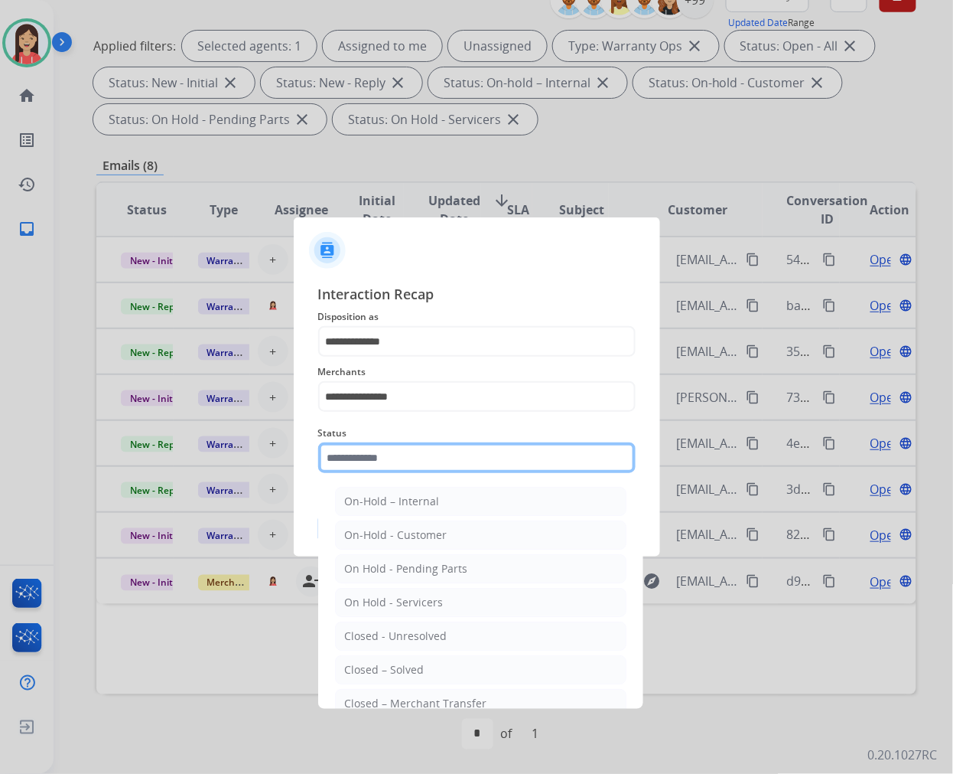
click at [395, 444] on input "text" at bounding box center [477, 457] width 318 height 31
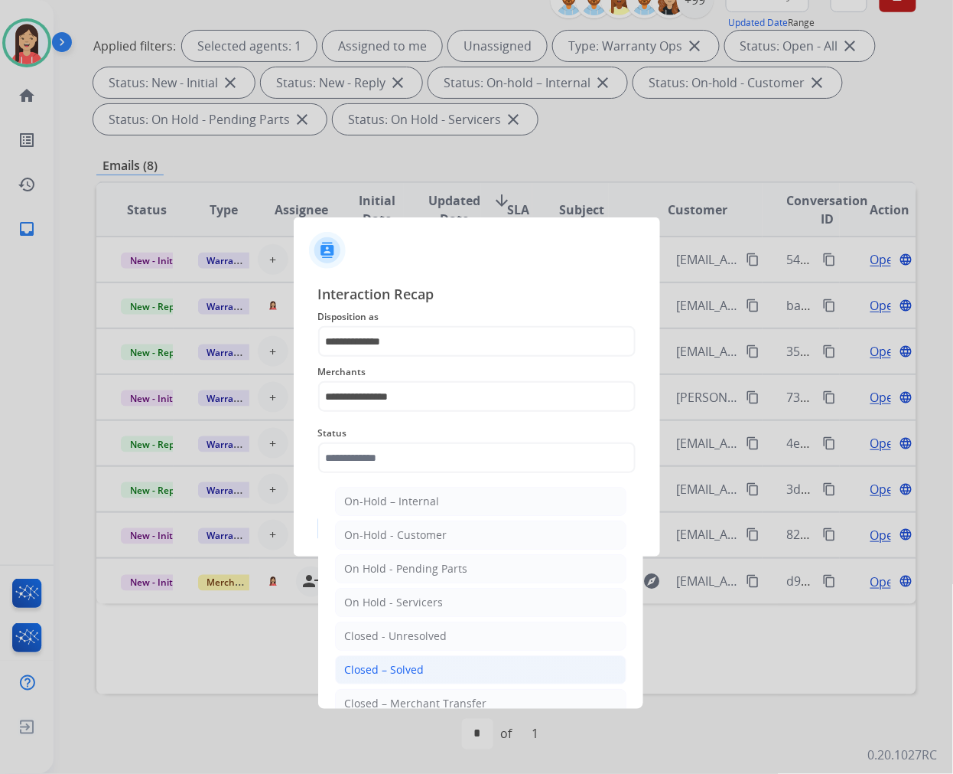
click at [445, 673] on li "Closed – Solved" at bounding box center [481, 669] width 292 height 29
type input "**********"
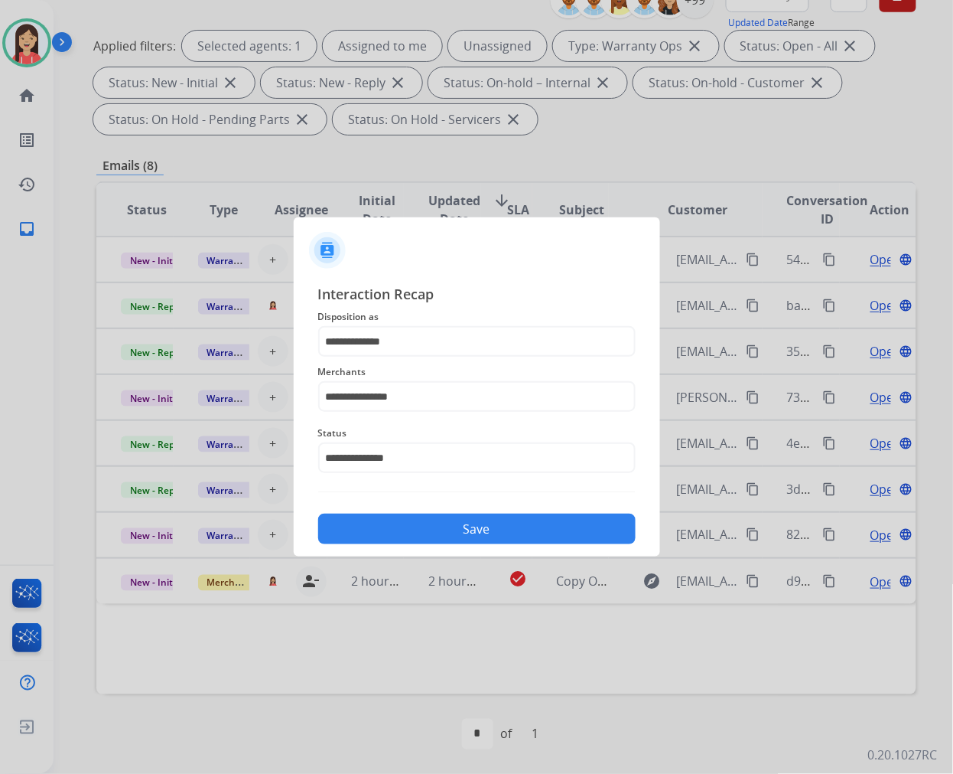
click at [477, 524] on button "Save" at bounding box center [477, 528] width 318 height 31
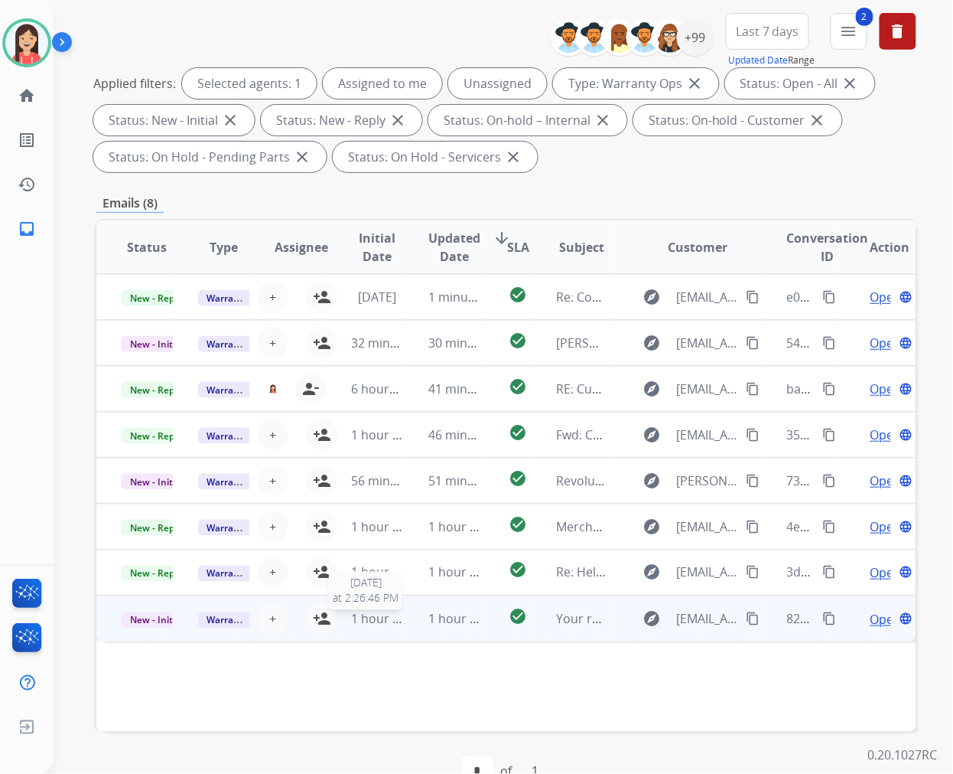
click at [404, 625] on td "1 hour ago" at bounding box center [442, 618] width 77 height 46
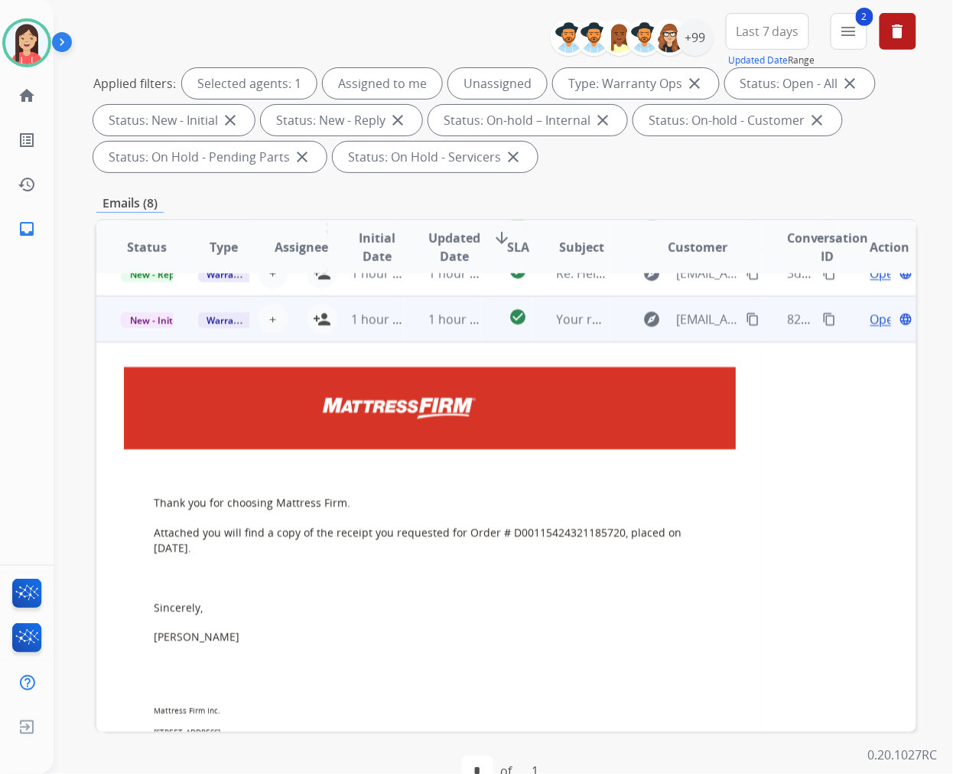
scroll to position [321, 0]
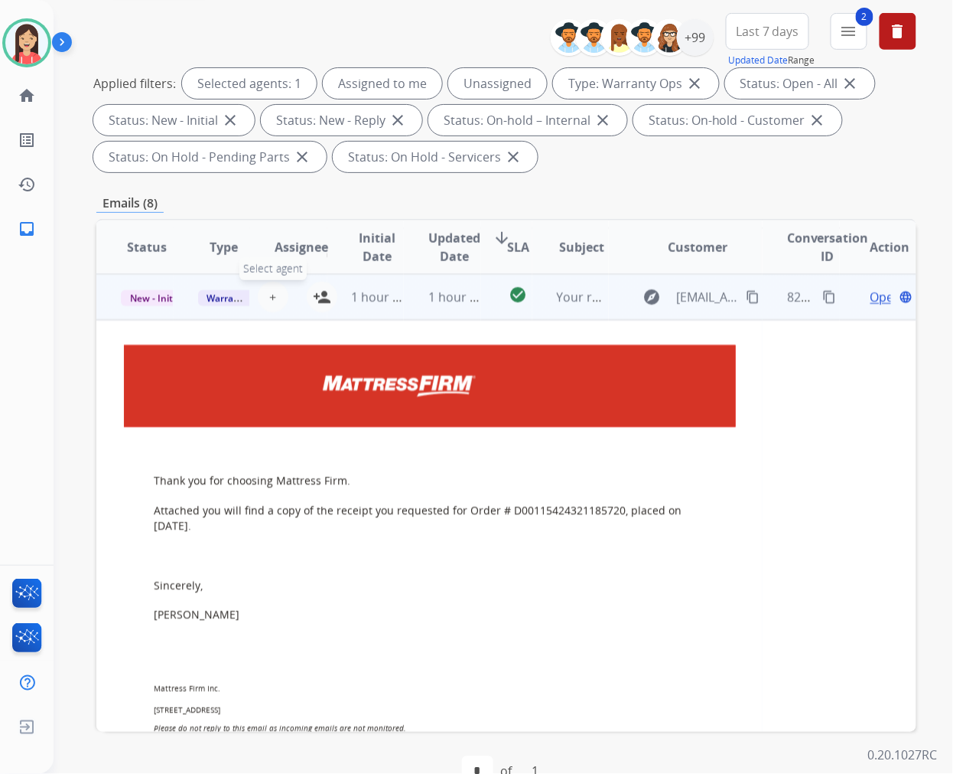
click at [271, 297] on span "+" at bounding box center [272, 297] width 7 height 18
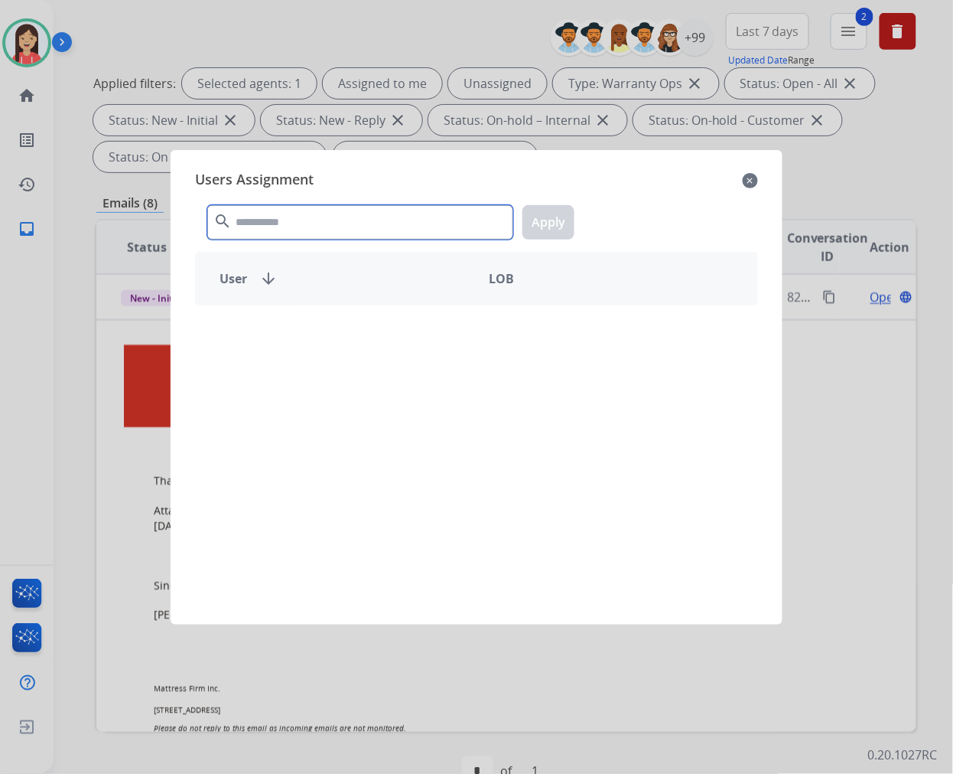
click at [340, 227] on input "text" at bounding box center [360, 222] width 306 height 34
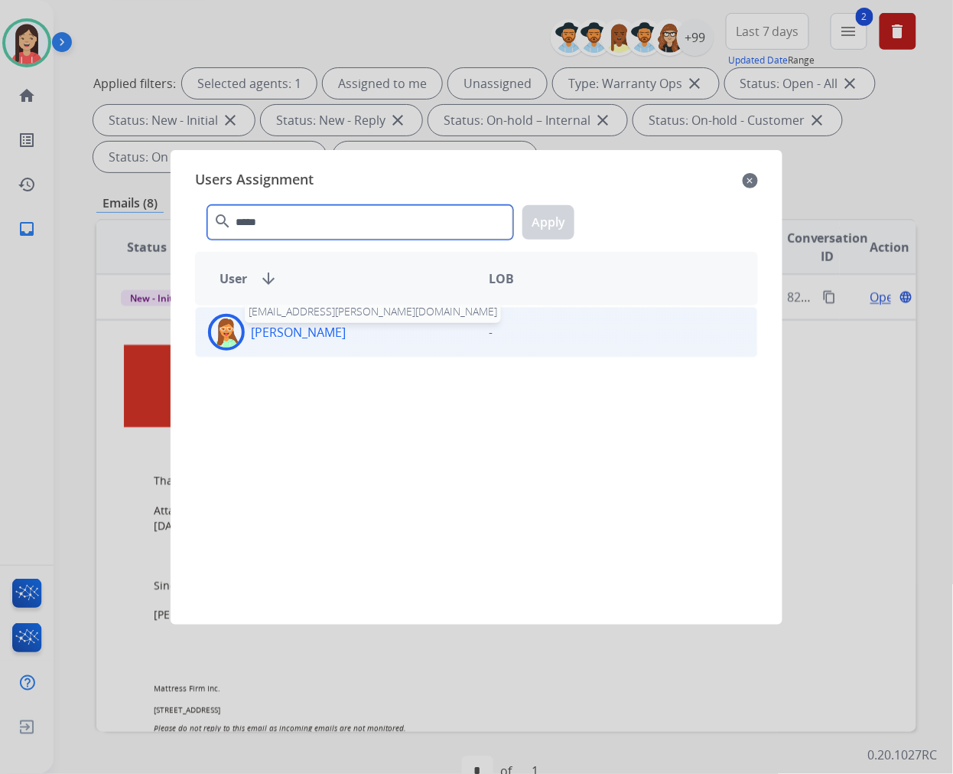
type input "*****"
click at [325, 334] on p "[PERSON_NAME]" at bounding box center [298, 332] width 95 height 18
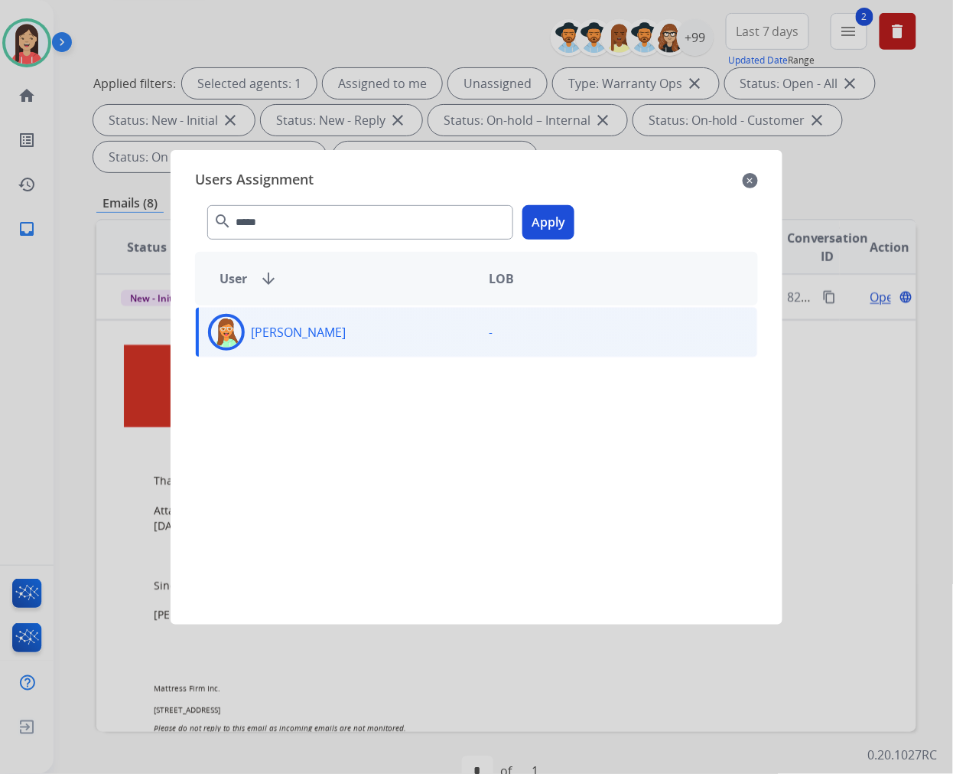
click at [549, 223] on button "Apply" at bounding box center [549, 222] width 52 height 34
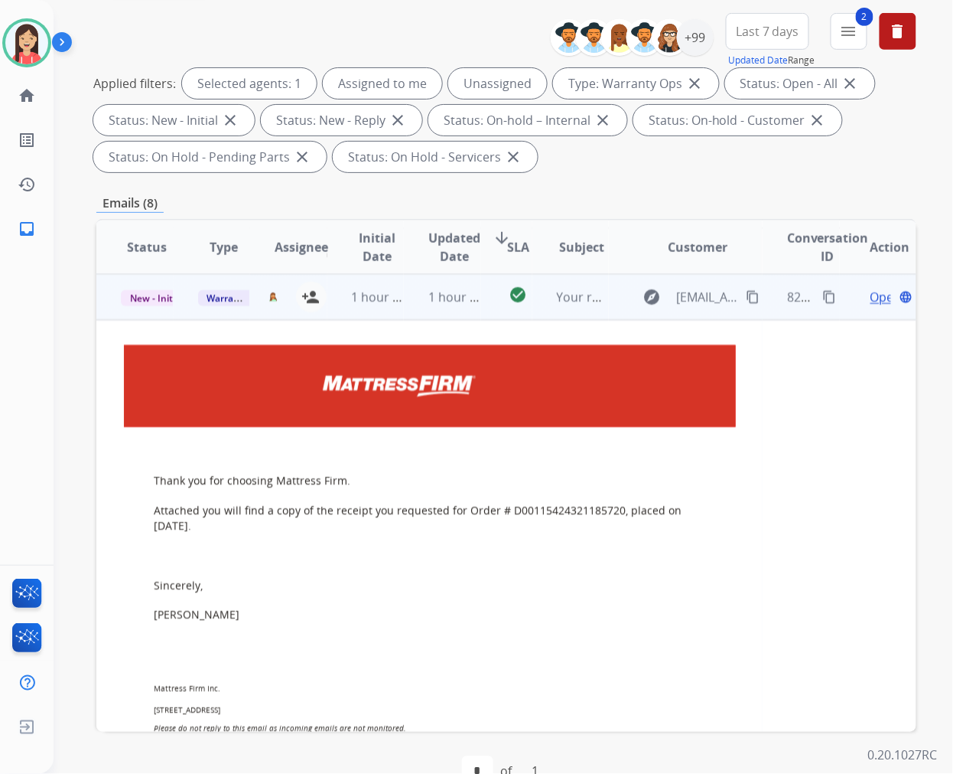
click at [409, 308] on td "1 hour ago" at bounding box center [442, 297] width 77 height 46
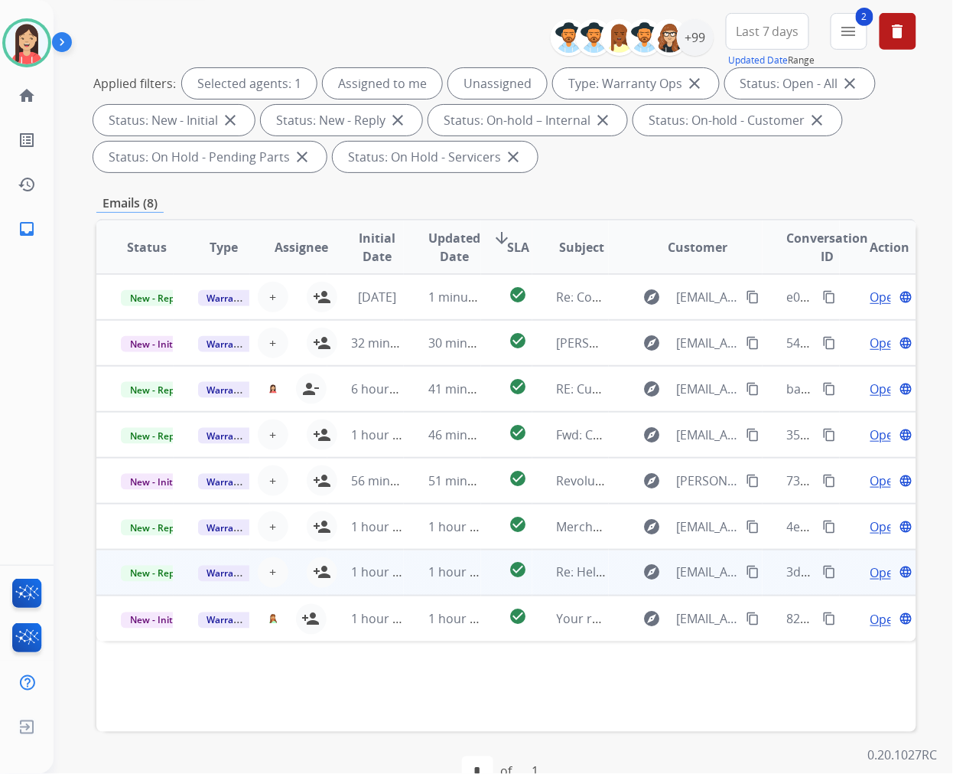
click at [406, 580] on td "1 hour ago" at bounding box center [442, 572] width 77 height 46
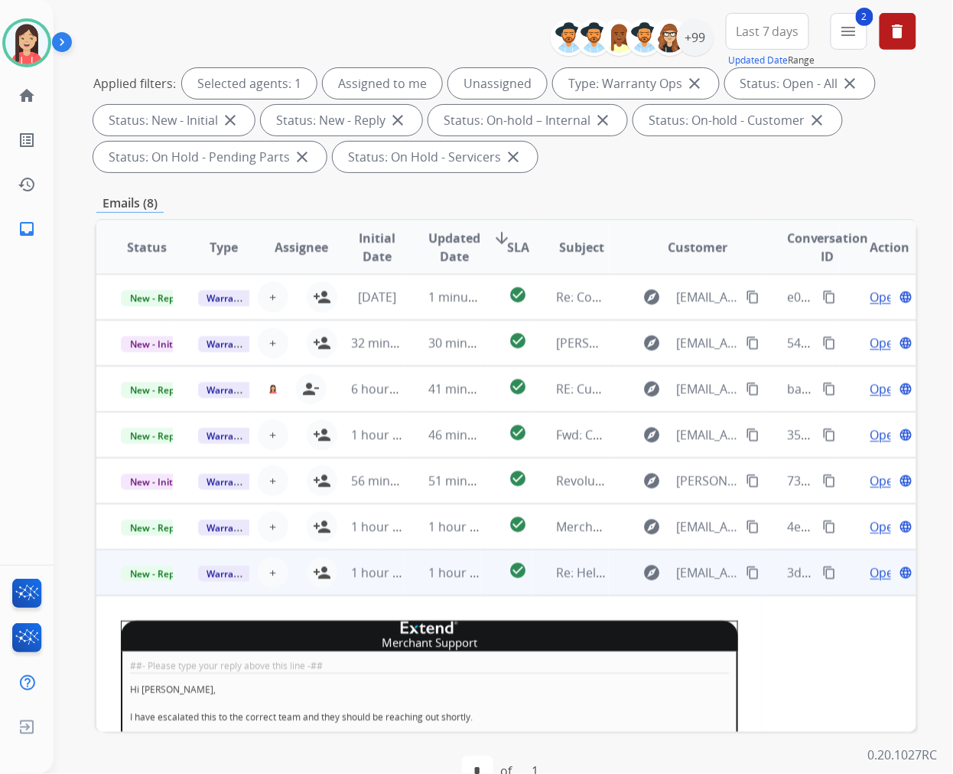
scroll to position [195, 0]
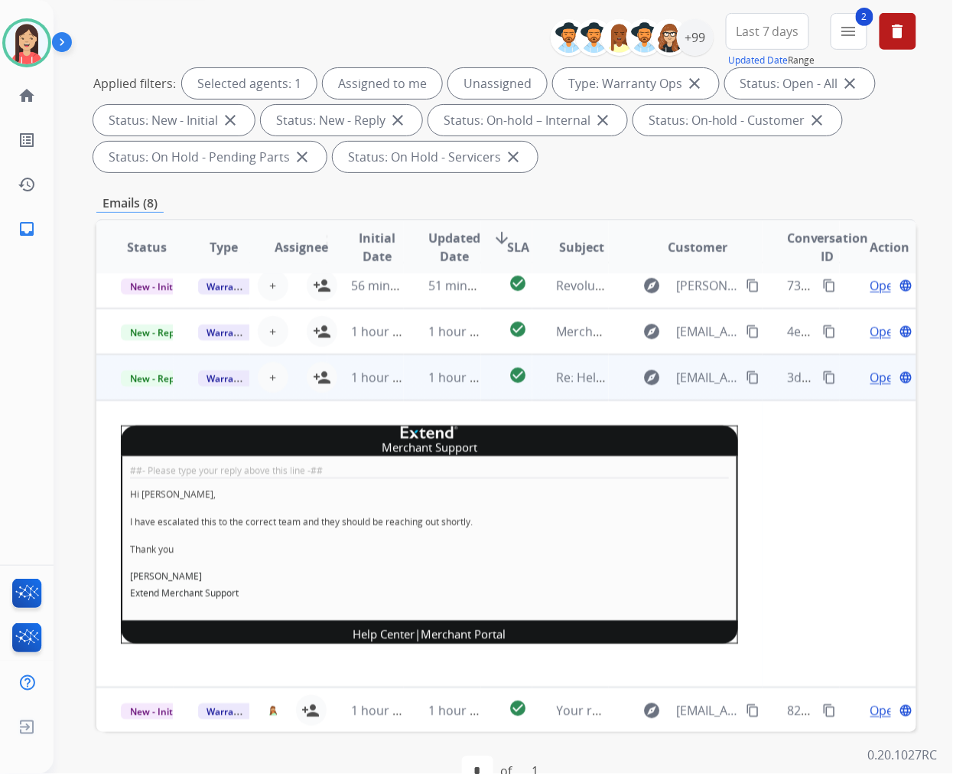
click at [871, 376] on span "Open" at bounding box center [886, 377] width 31 height 18
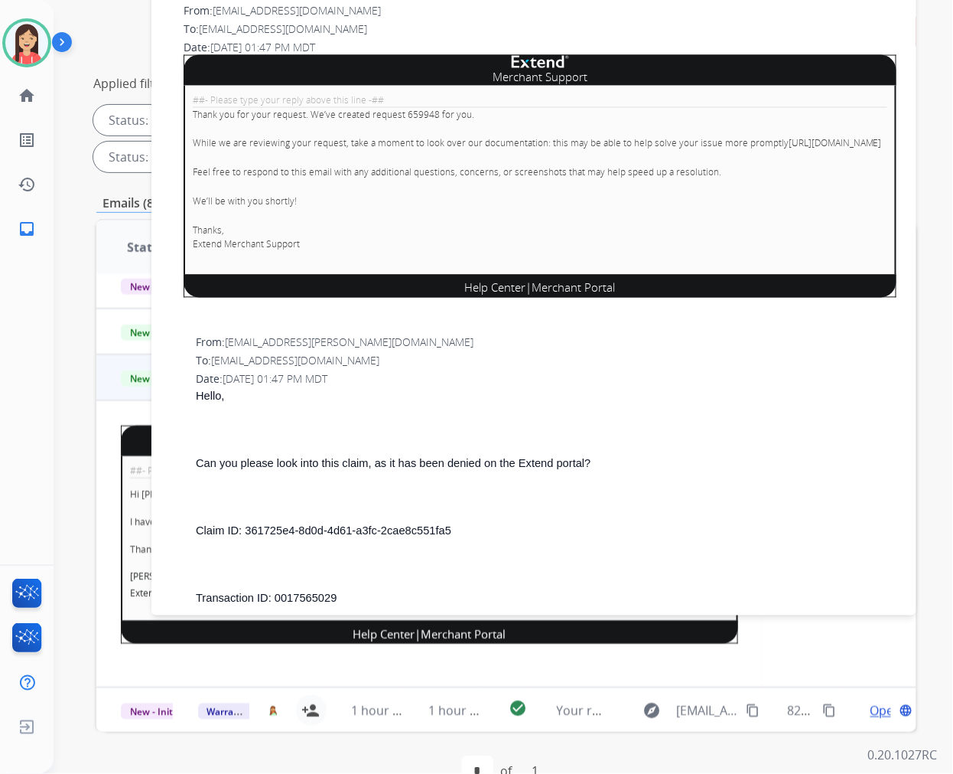
scroll to position [595, 0]
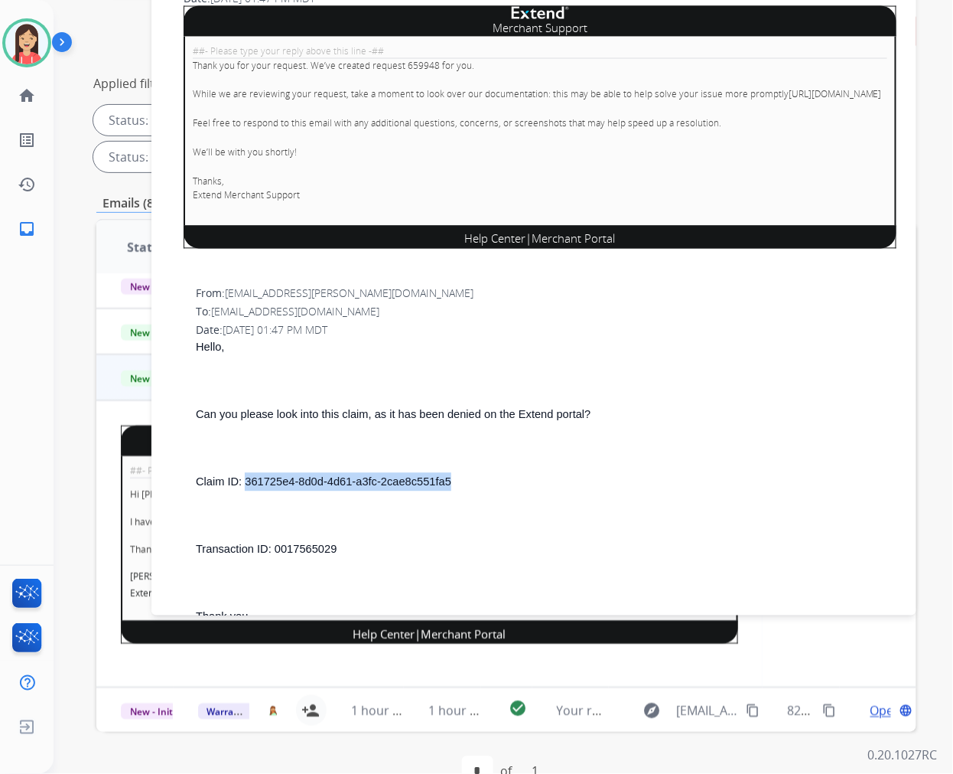
drag, startPoint x: 454, startPoint y: 491, endPoint x: 243, endPoint y: 493, distance: 210.4
click at [243, 491] on p "Claim ID: 361725e4-8d0d-4d61-a3fc-2cae8c551fa5" at bounding box center [546, 482] width 701 height 18
copy span "361725e4-8d0d-4d61-a3fc-2cae8c551fa5"
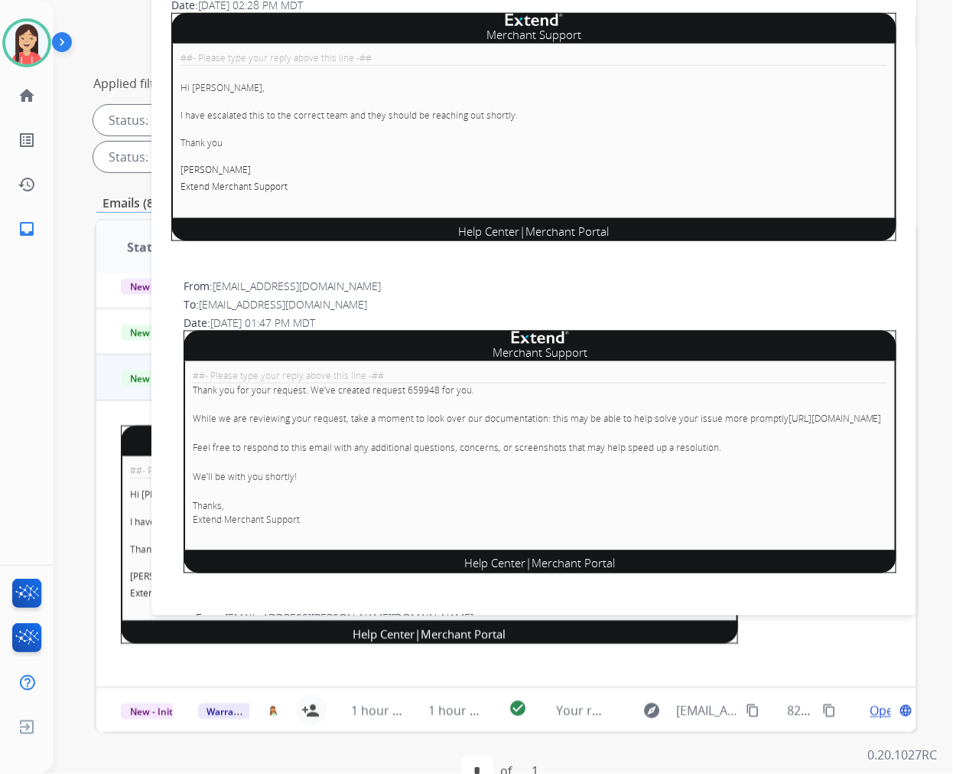
scroll to position [680, 0]
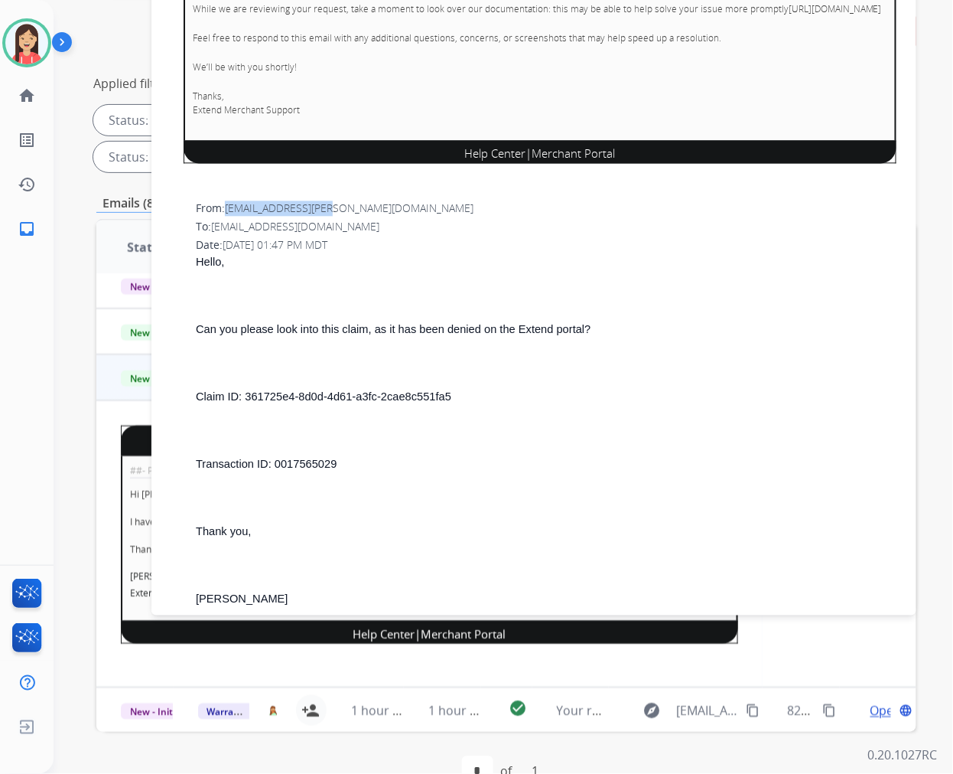
drag, startPoint x: 341, startPoint y: 217, endPoint x: 230, endPoint y: 223, distance: 111.2
click at [230, 217] on div "From: [EMAIL_ADDRESS][PERSON_NAME][DOMAIN_NAME]" at bounding box center [546, 208] width 701 height 15
copy span "[EMAIL_ADDRESS][PERSON_NAME][DOMAIN_NAME]"
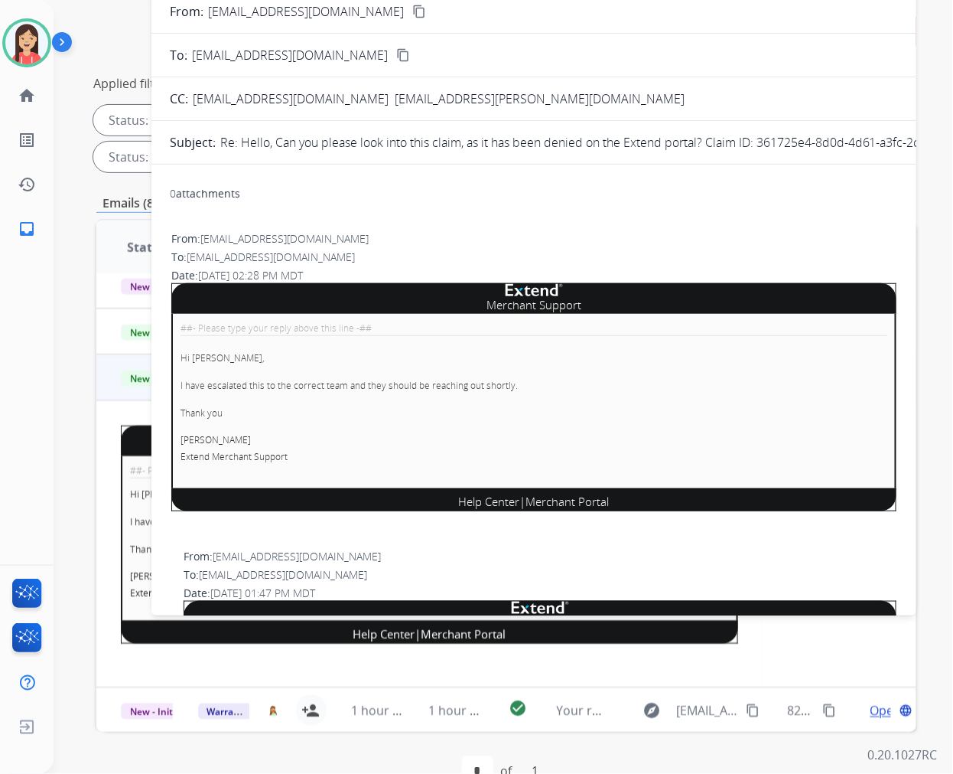
scroll to position [0, 0]
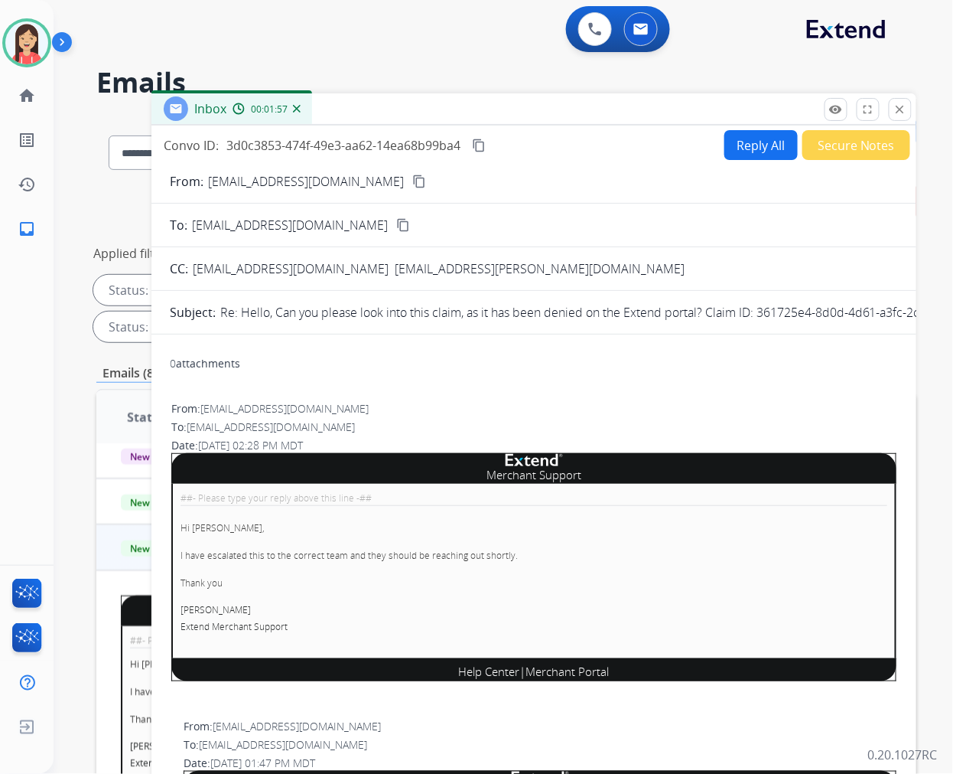
click at [738, 144] on button "Reply All" at bounding box center [761, 145] width 73 height 30
select select "**********"
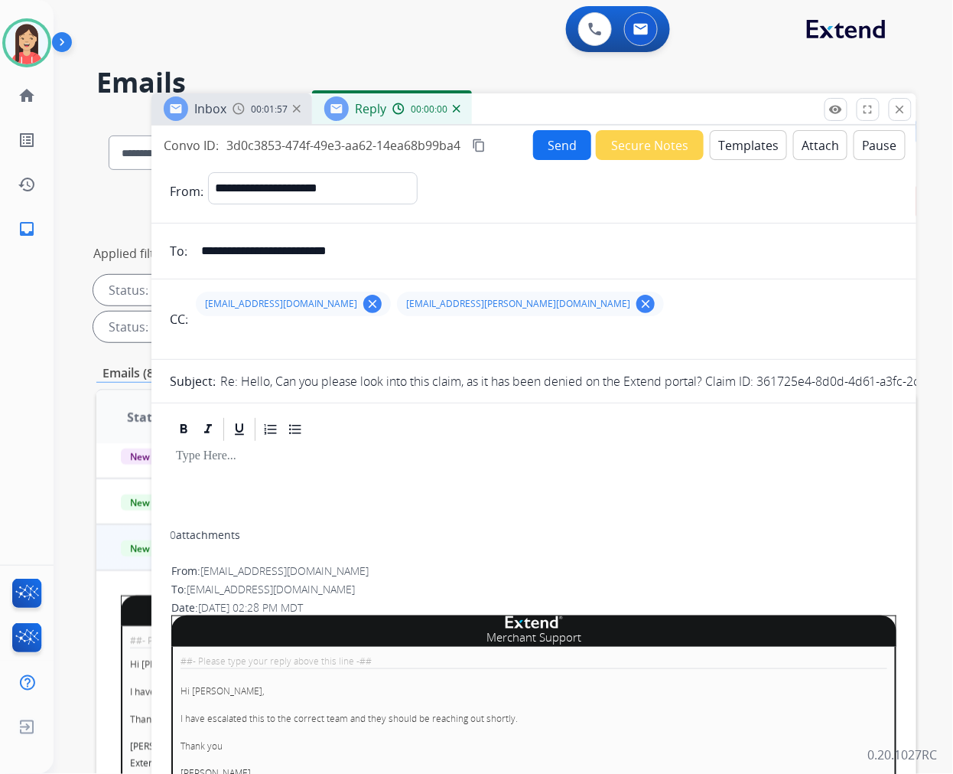
click at [738, 144] on button "Templates" at bounding box center [748, 145] width 77 height 30
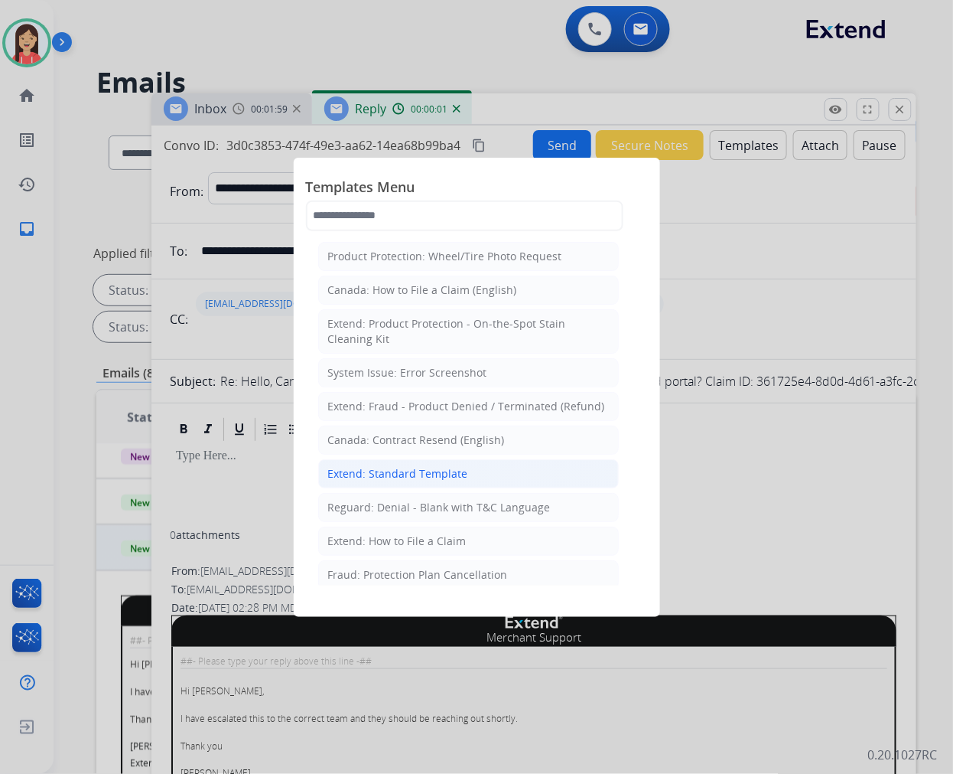
click at [364, 473] on div "Extend: Standard Template" at bounding box center [398, 473] width 140 height 15
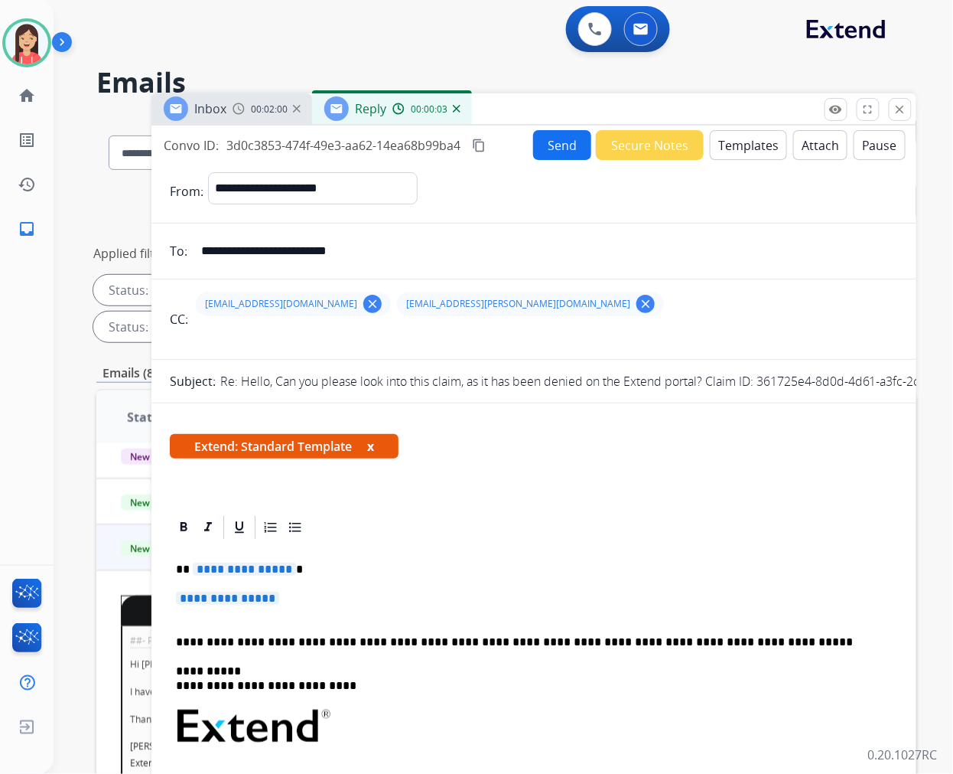
click at [366, 301] on mat-icon "clear" at bounding box center [373, 304] width 14 height 14
drag, startPoint x: 423, startPoint y: 238, endPoint x: 78, endPoint y: 191, distance: 348.3
click at [78, 191] on div "**********" at bounding box center [485, 442] width 863 height 774
paste input "email"
type input "**********"
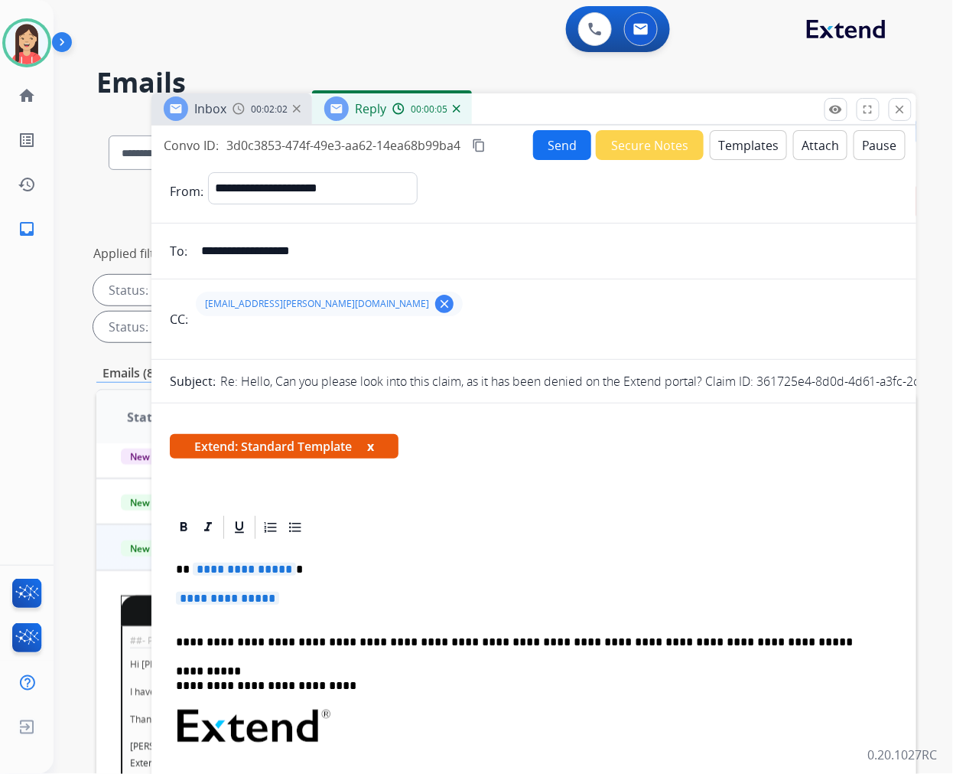
click at [735, 138] on button "Templates" at bounding box center [748, 145] width 77 height 30
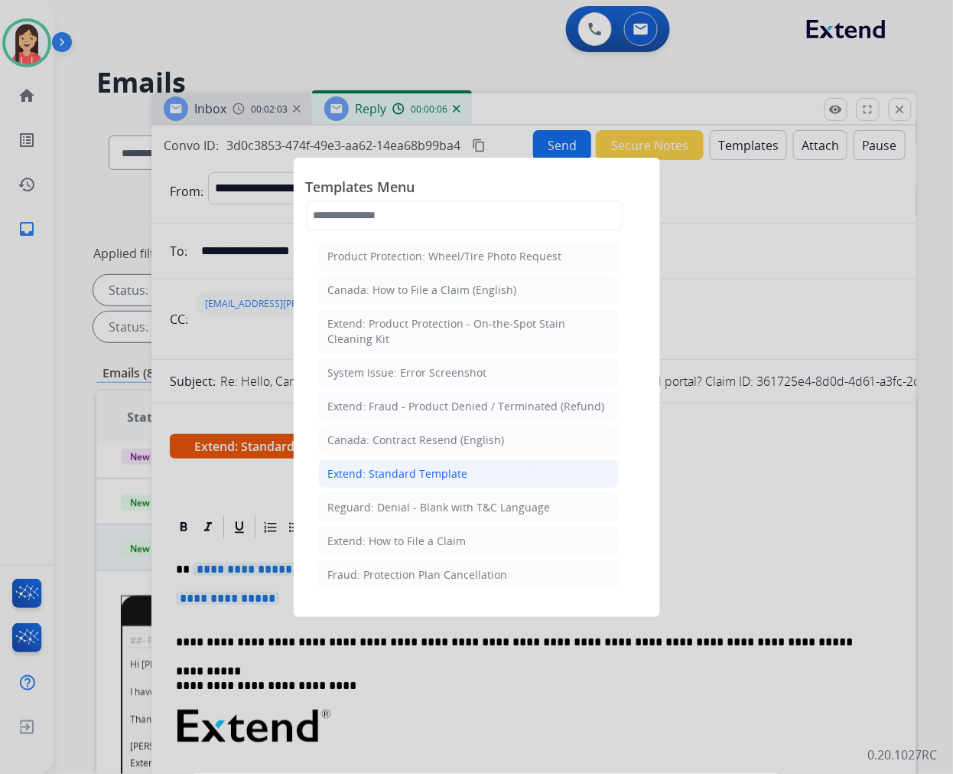
click at [460, 471] on div "Extend: Standard Template" at bounding box center [398, 473] width 140 height 15
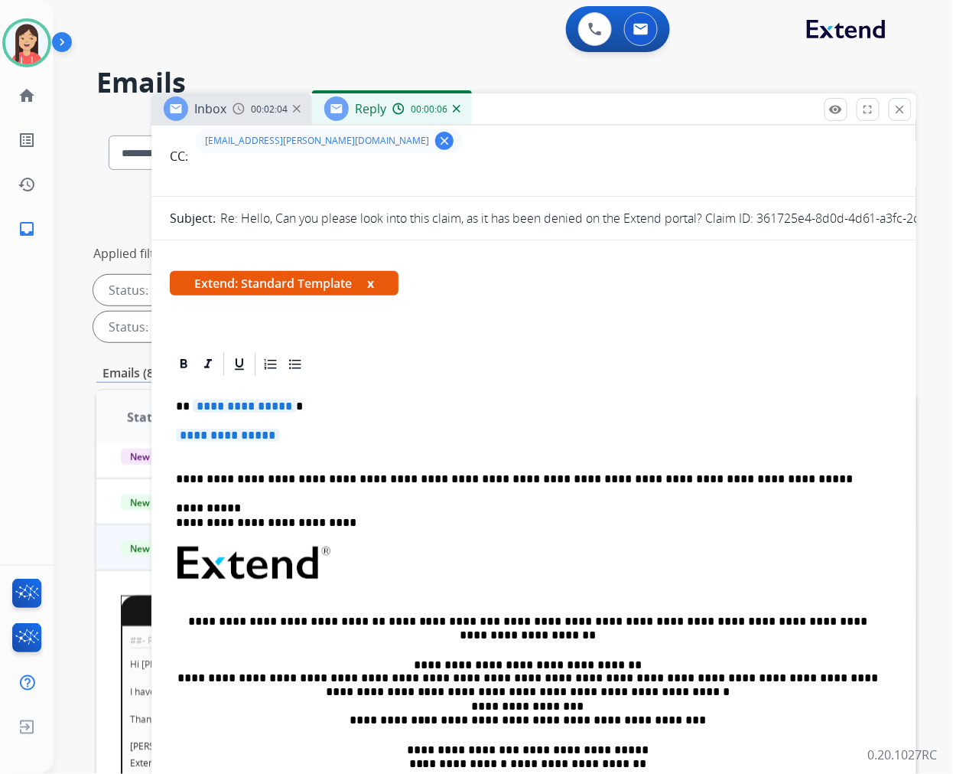
scroll to position [170, 0]
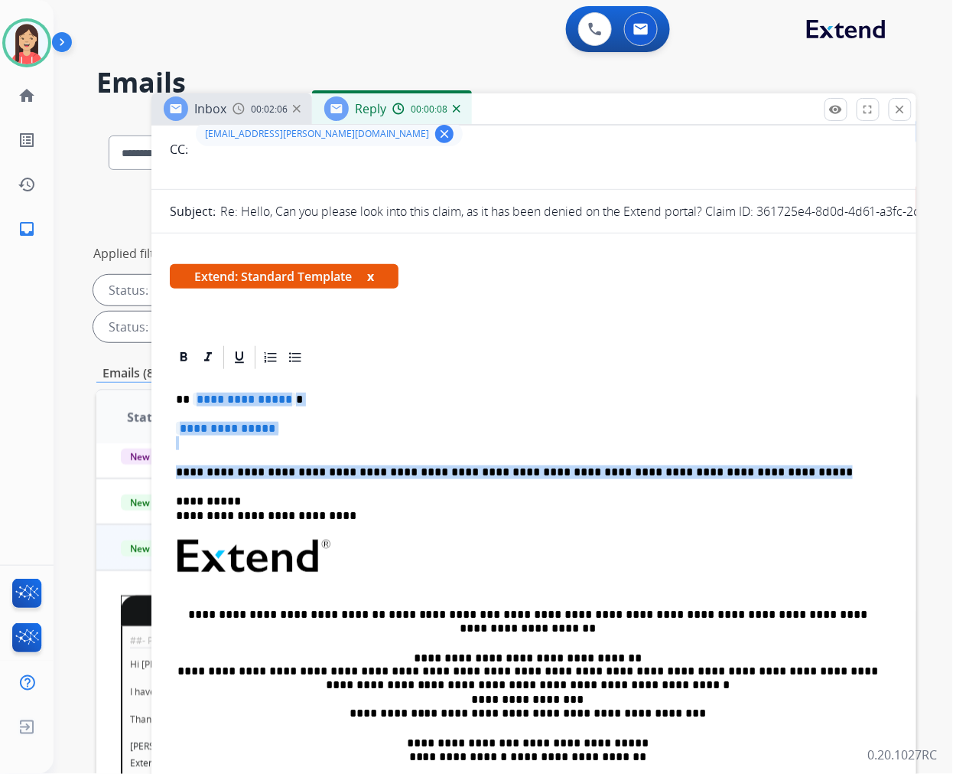
drag, startPoint x: 195, startPoint y: 399, endPoint x: 760, endPoint y: 476, distance: 570.0
click at [760, 476] on div "**********" at bounding box center [534, 601] width 728 height 461
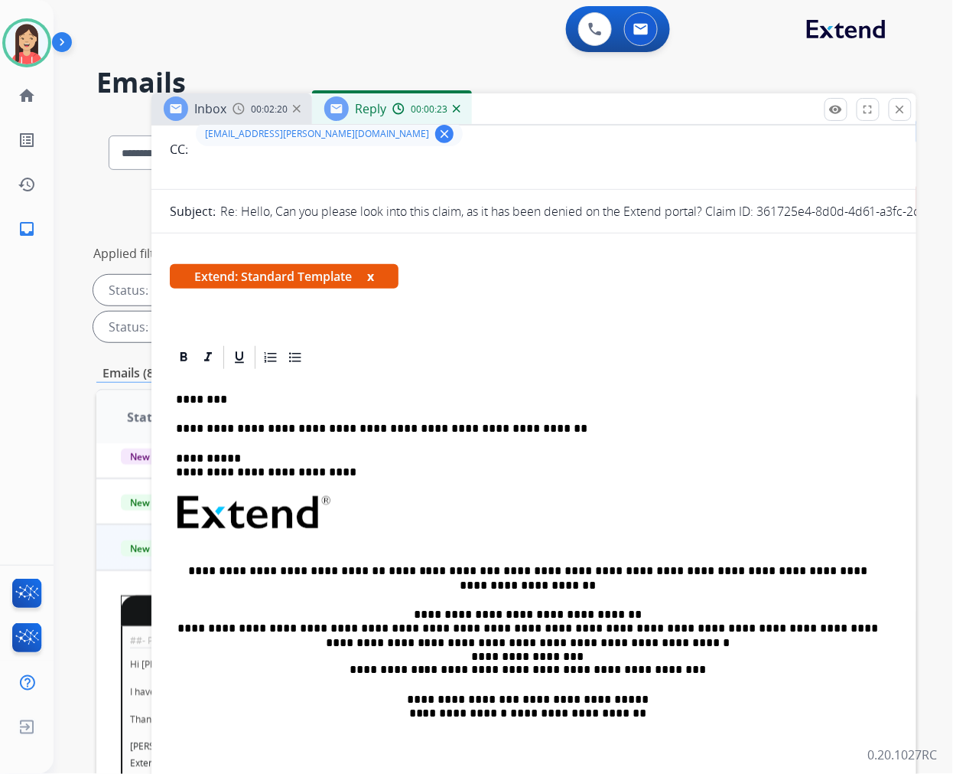
scroll to position [0, 0]
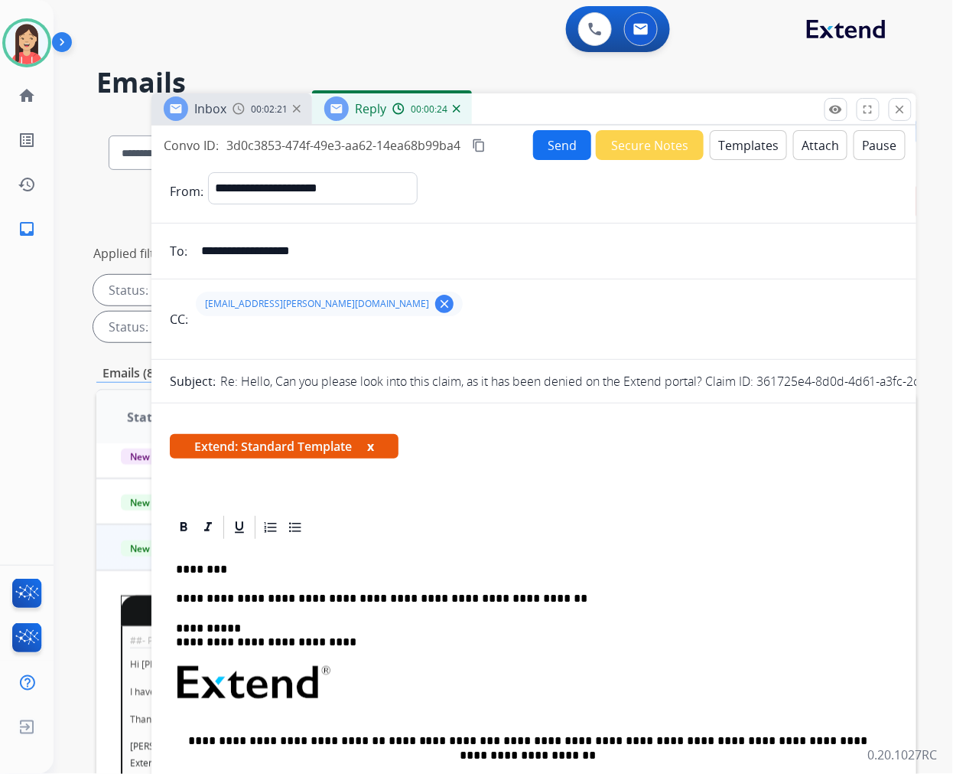
click at [539, 134] on button "Send" at bounding box center [562, 145] width 58 height 30
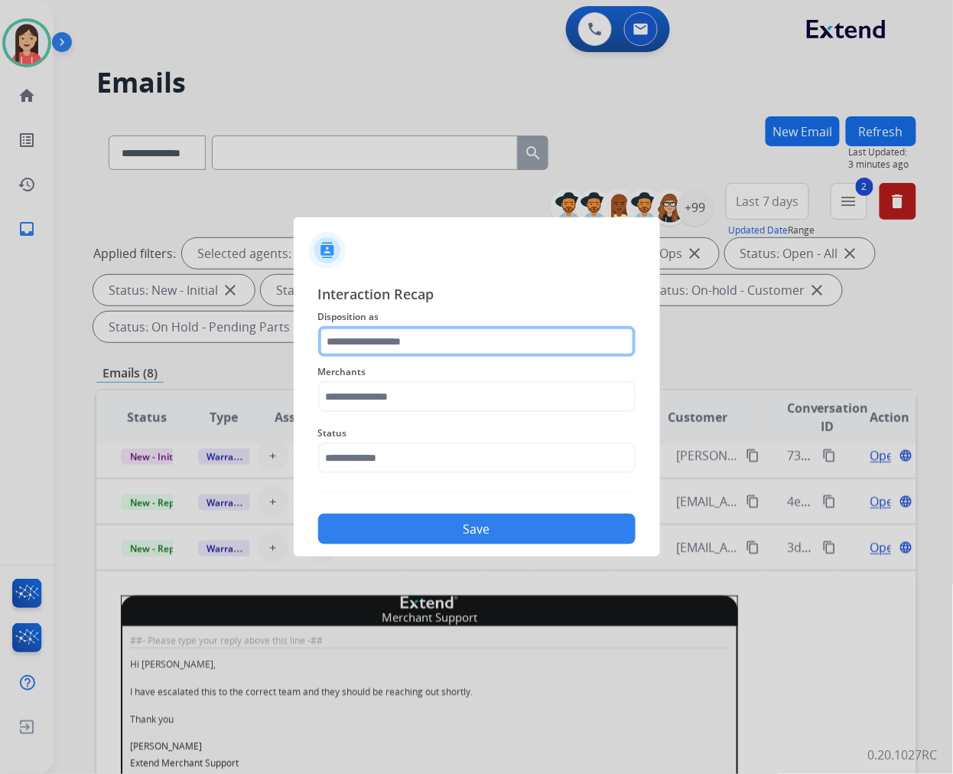
click at [431, 346] on input "text" at bounding box center [477, 341] width 318 height 31
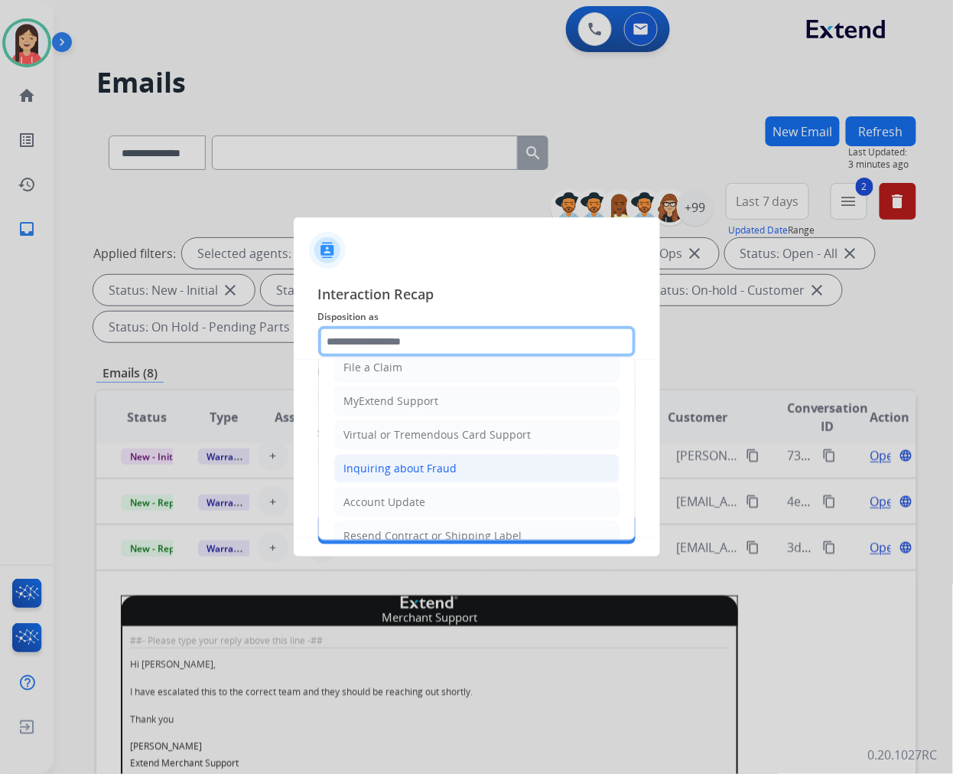
scroll to position [170, 0]
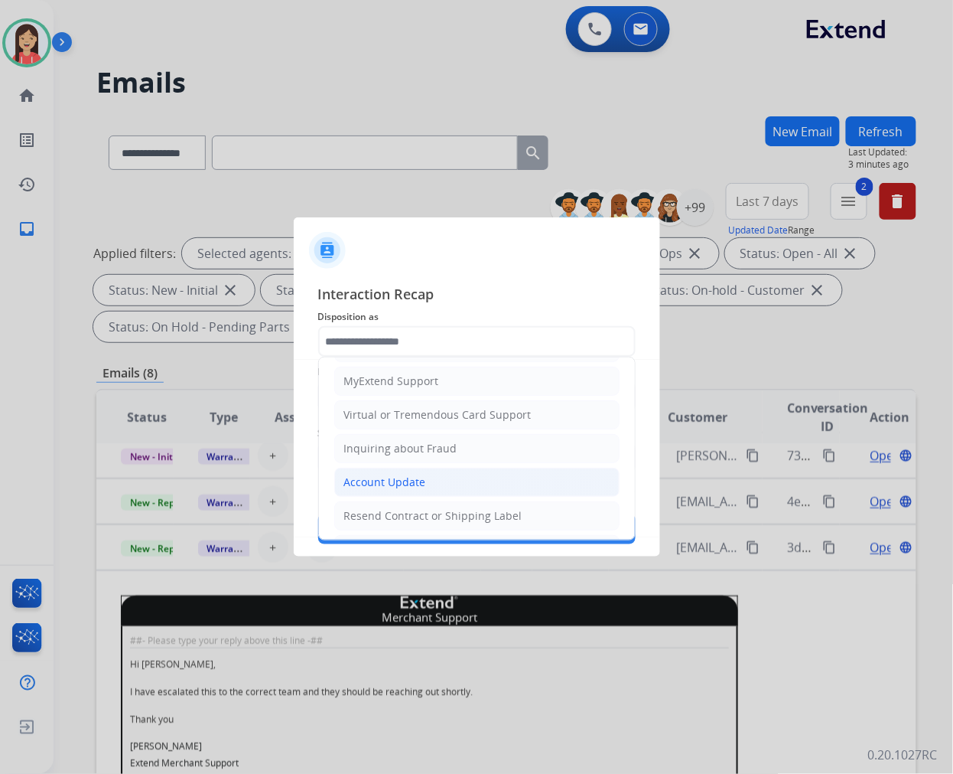
click at [372, 486] on div "Account Update" at bounding box center [385, 481] width 82 height 15
type input "**********"
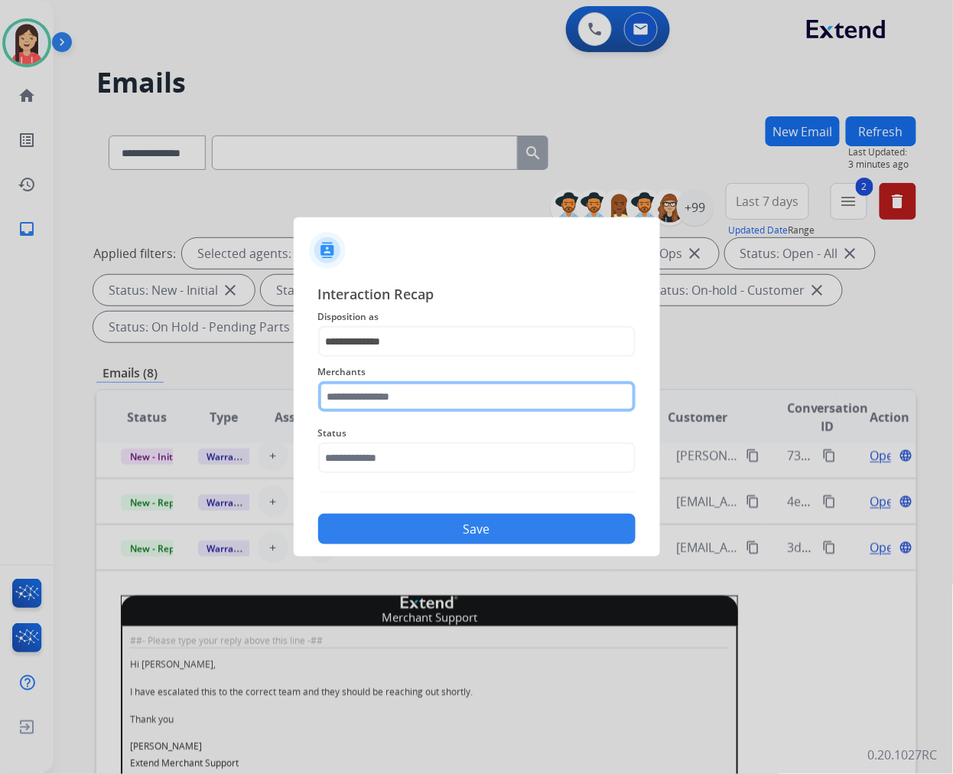
click at [427, 396] on input "text" at bounding box center [477, 396] width 318 height 31
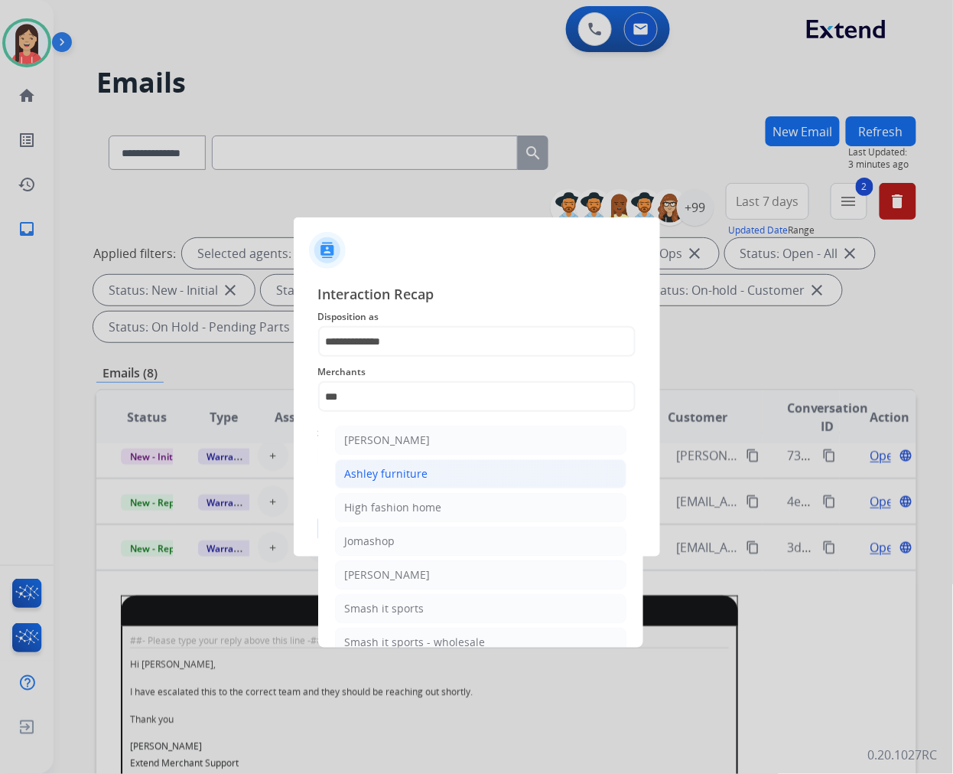
click at [406, 469] on div "Ashley furniture" at bounding box center [386, 473] width 83 height 15
type input "**********"
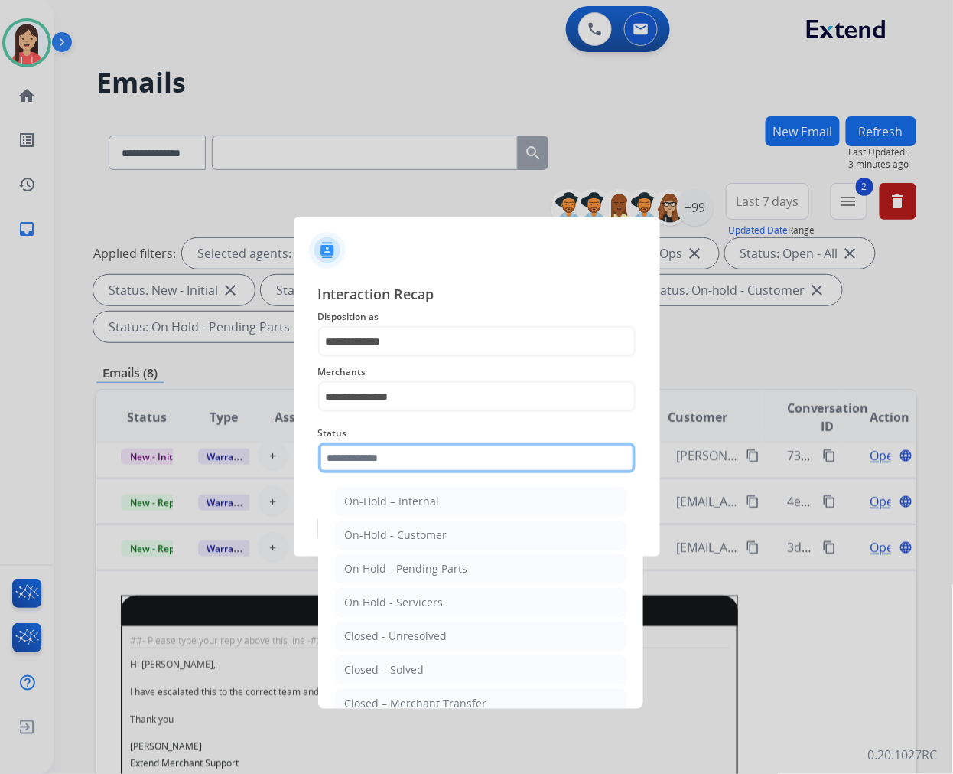
click at [438, 451] on input "text" at bounding box center [477, 457] width 318 height 31
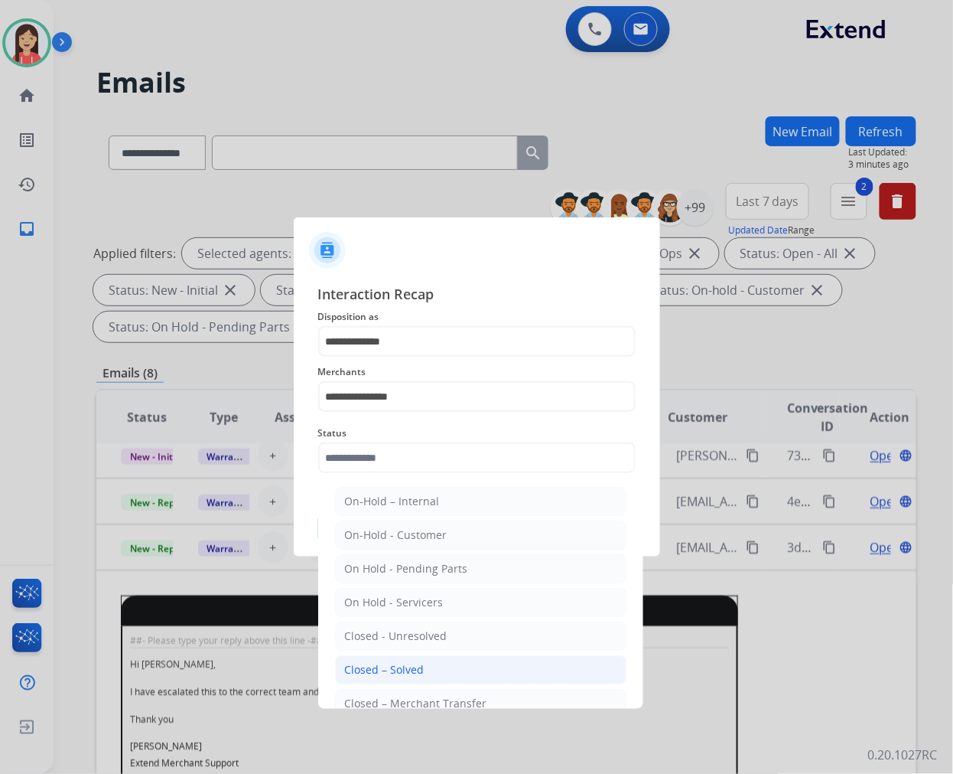
click at [393, 660] on li "Closed – Solved" at bounding box center [481, 669] width 292 height 29
type input "**********"
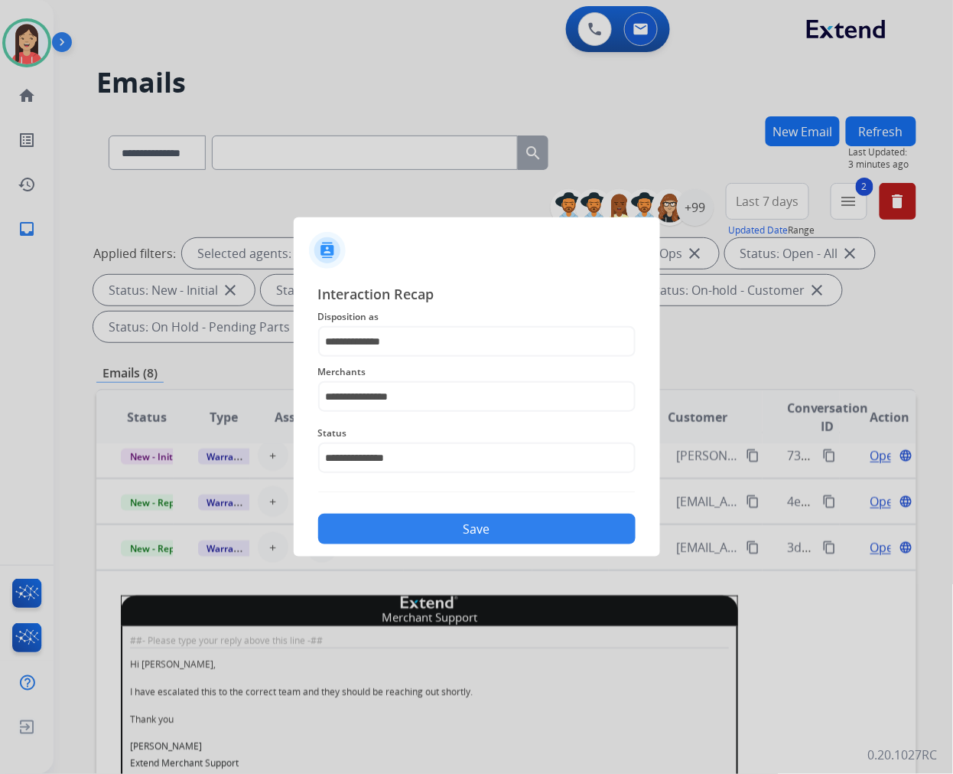
click at [469, 530] on button "Save" at bounding box center [477, 528] width 318 height 31
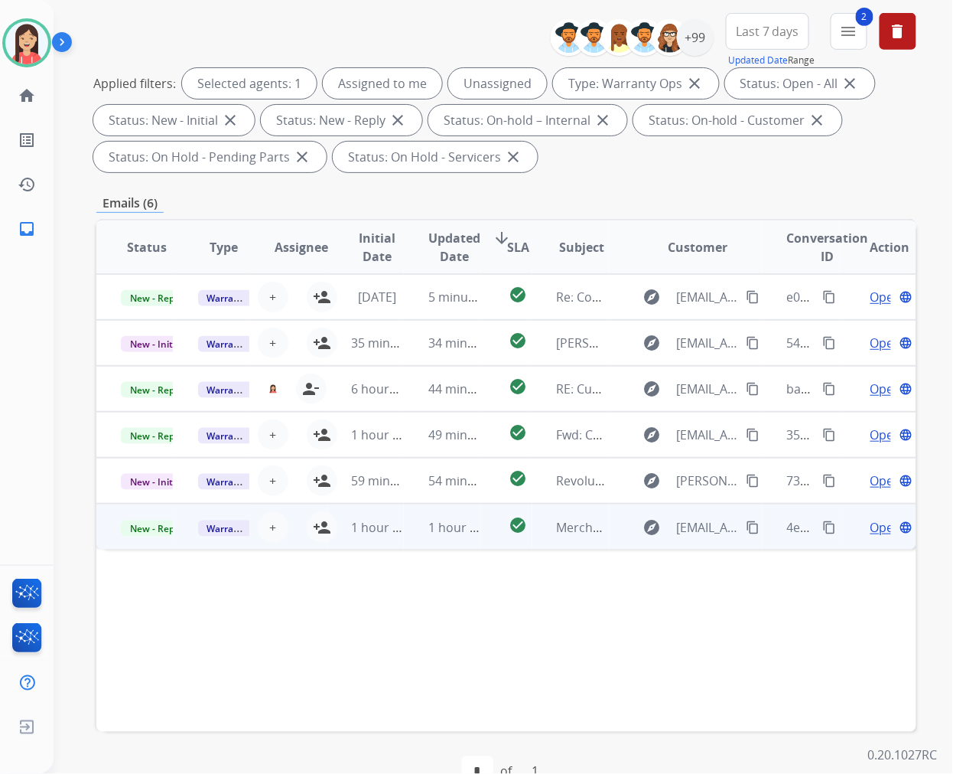
click at [404, 533] on td "1 hour ago" at bounding box center [442, 527] width 77 height 46
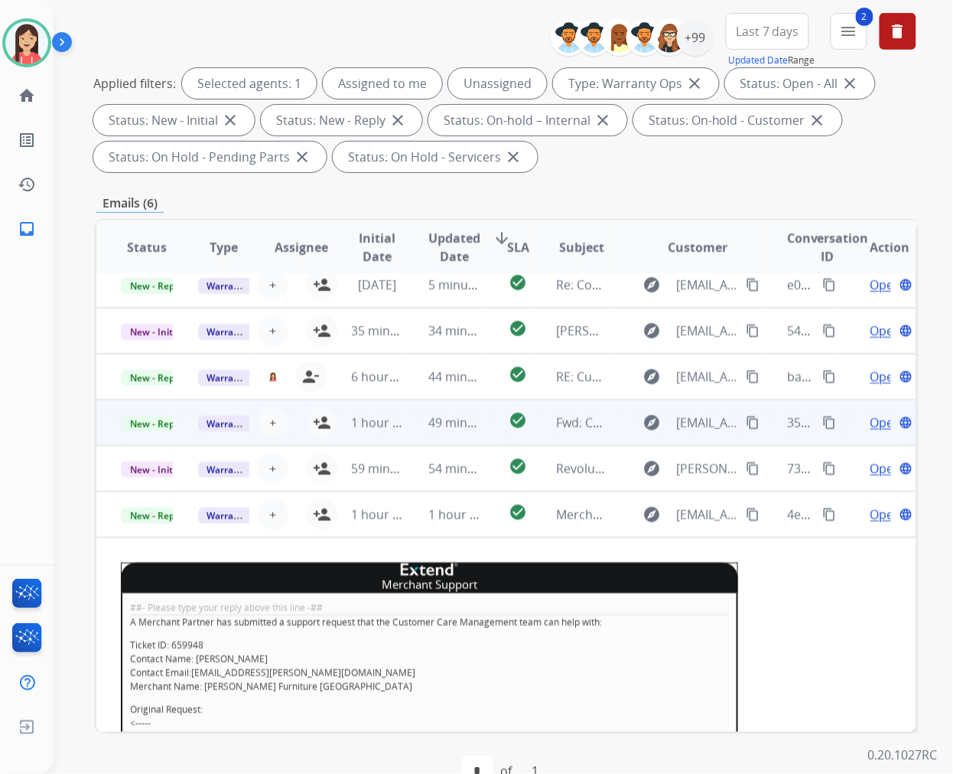
scroll to position [0, 0]
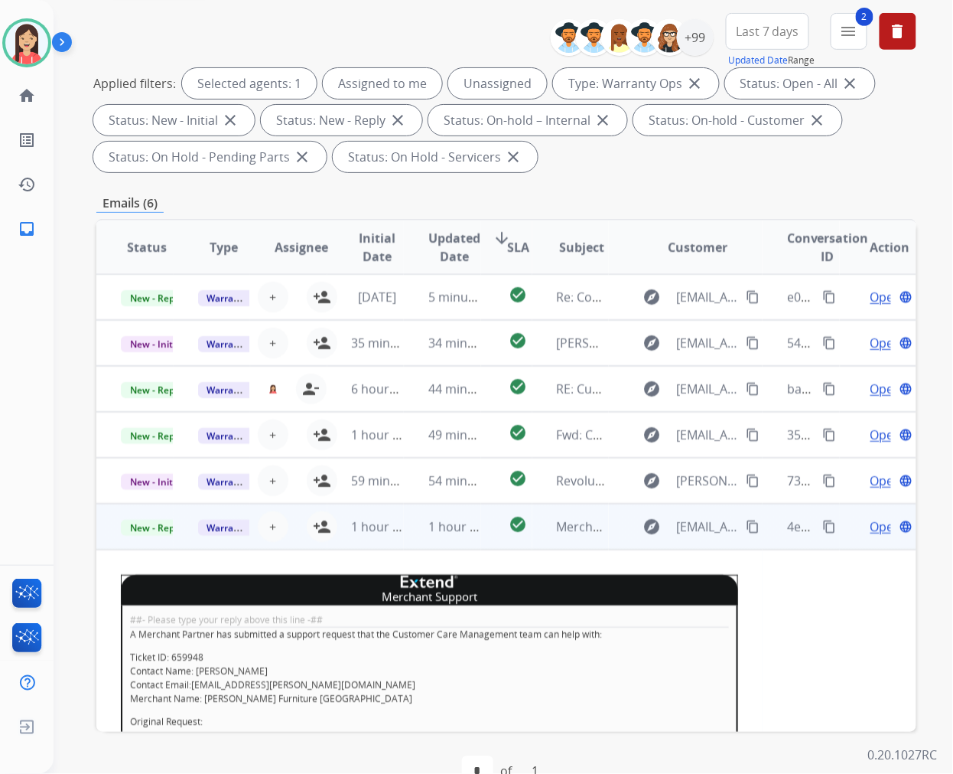
click at [871, 522] on span "Open" at bounding box center [886, 526] width 31 height 18
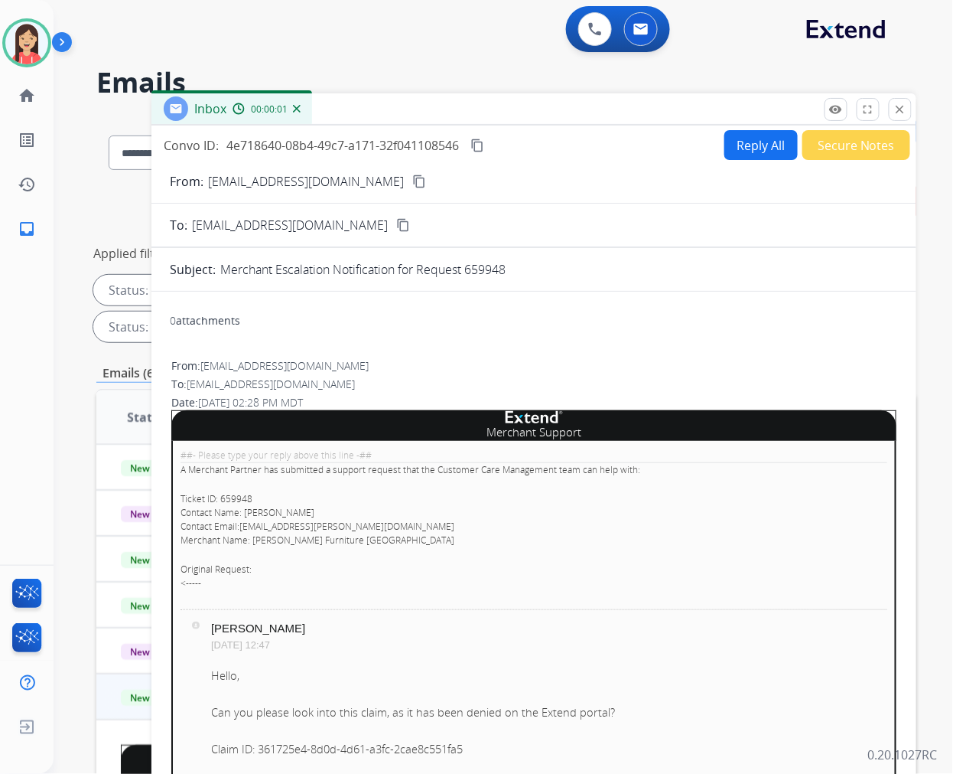
click at [826, 150] on button "Secure Notes" at bounding box center [857, 145] width 108 height 30
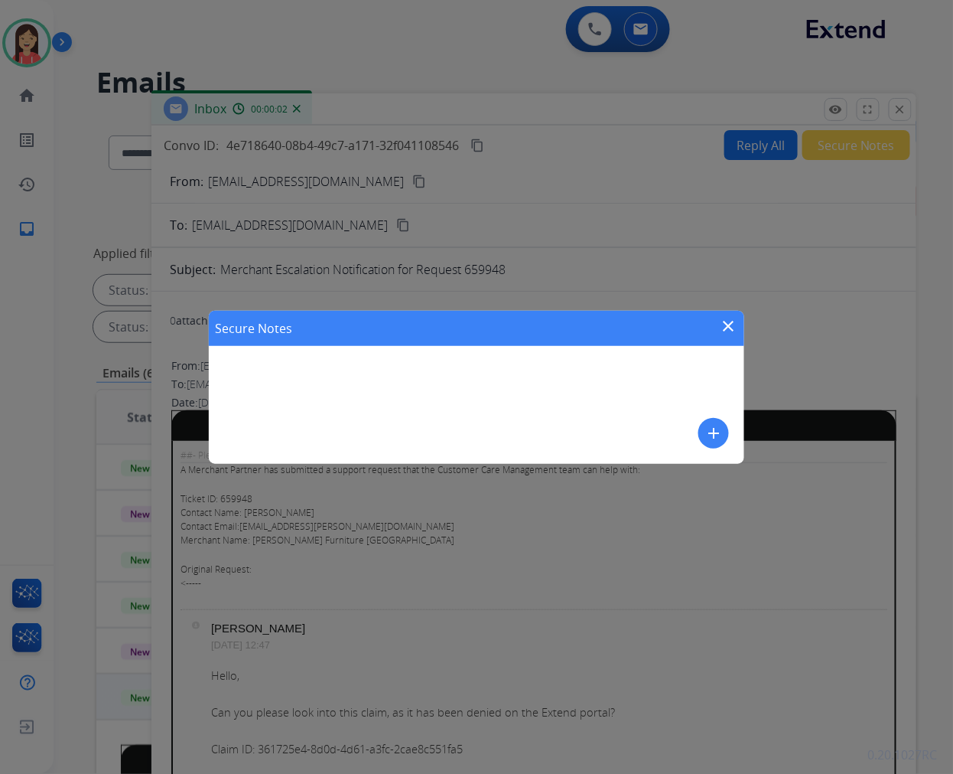
click at [710, 436] on mat-icon "add" at bounding box center [714, 433] width 18 height 18
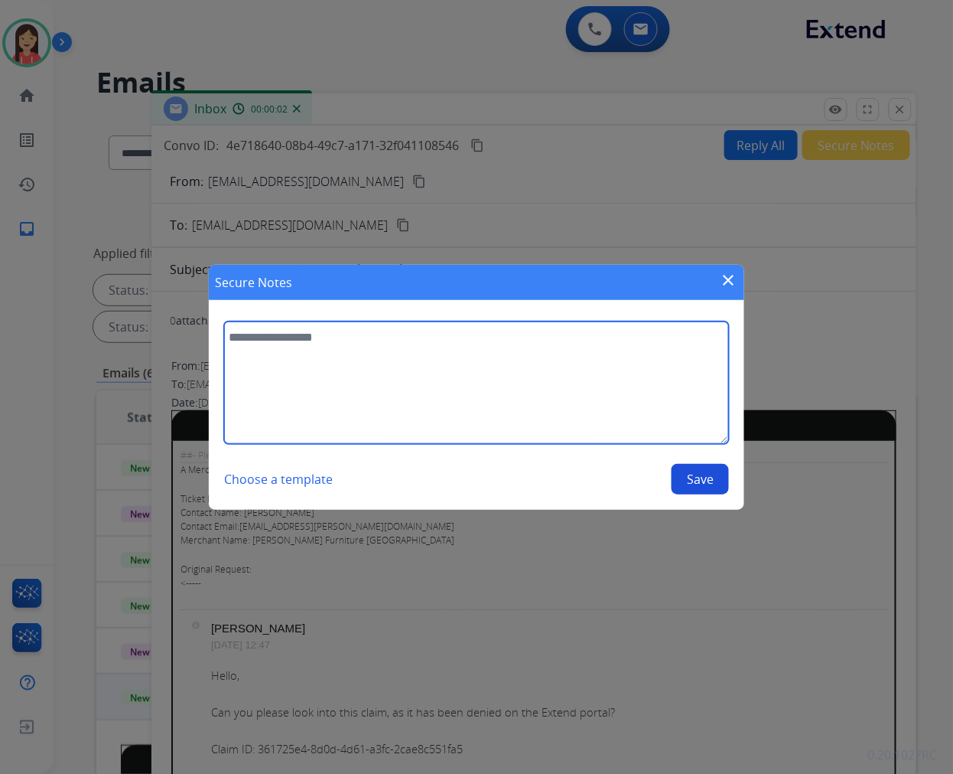
click at [548, 401] on textarea at bounding box center [476, 382] width 505 height 122
type textarea "**********"
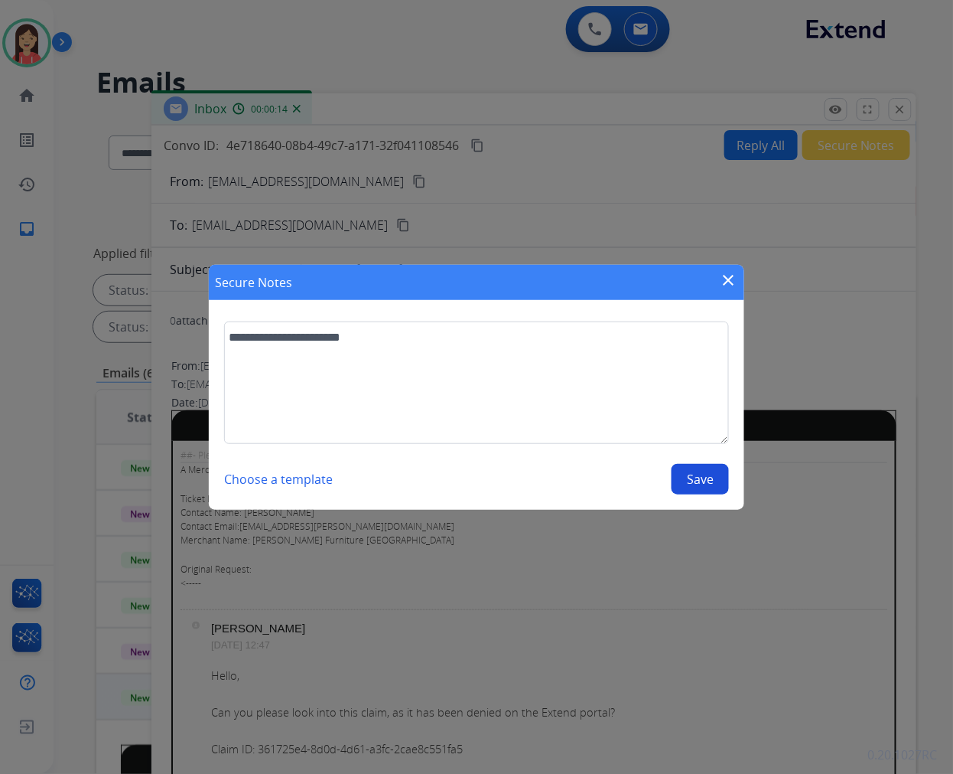
drag, startPoint x: 696, startPoint y: 477, endPoint x: 699, endPoint y: 449, distance: 27.7
click at [695, 477] on button "Save" at bounding box center [700, 479] width 57 height 31
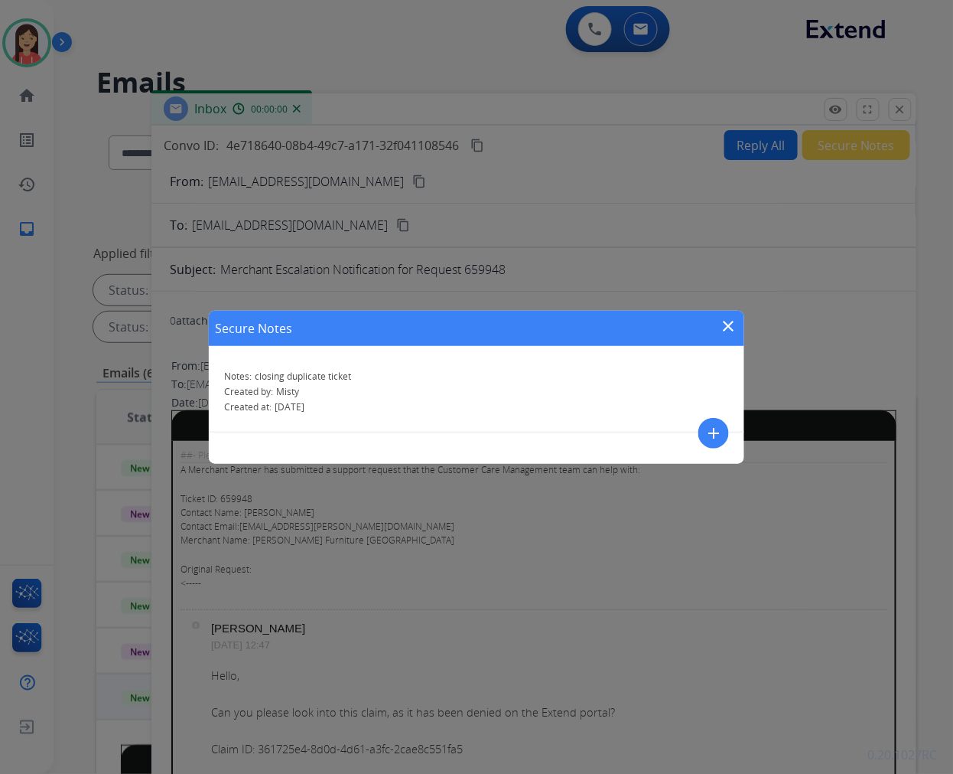
click at [733, 324] on mat-icon "close" at bounding box center [729, 326] width 18 height 18
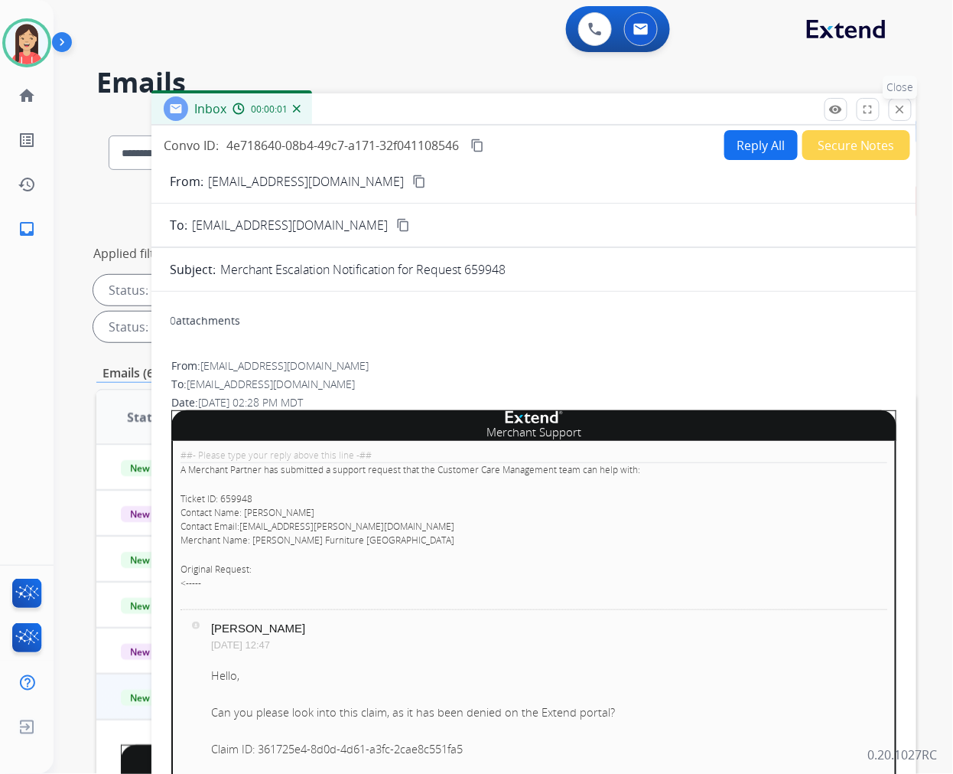
click at [891, 107] on button "close Close" at bounding box center [900, 109] width 23 height 23
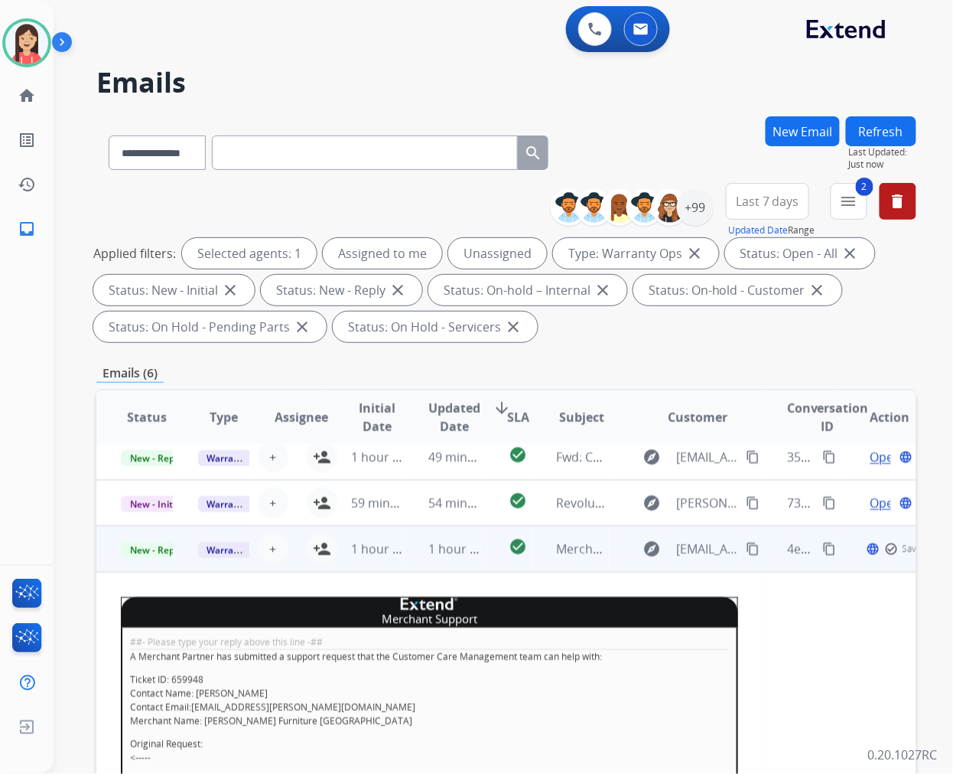
scroll to position [170, 0]
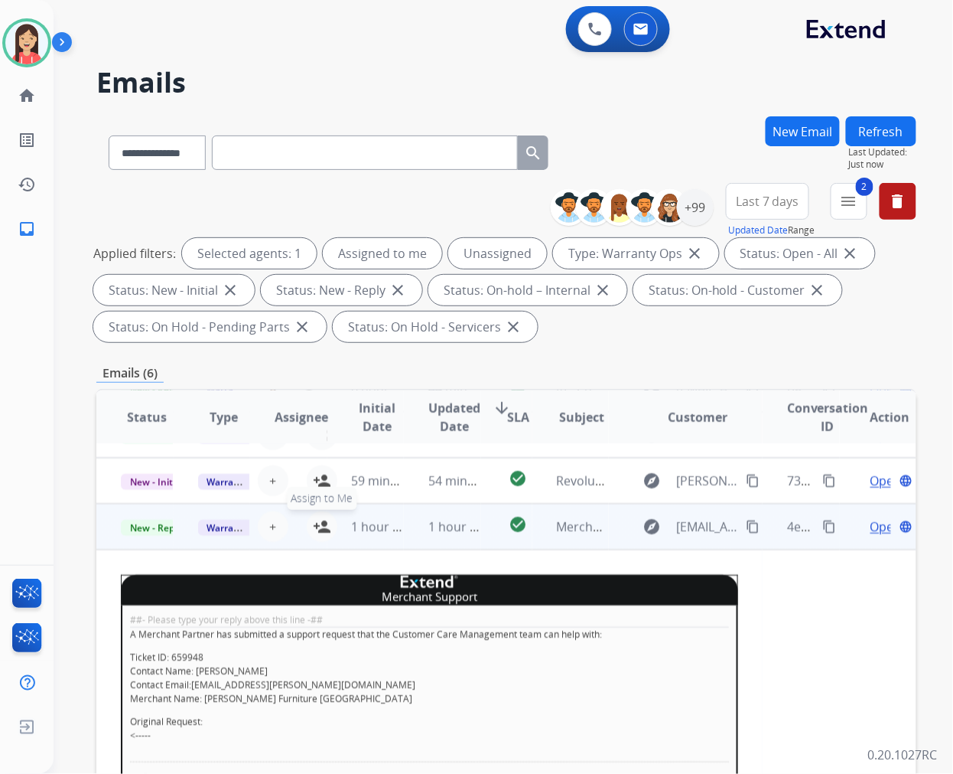
click at [319, 521] on mat-icon "person_add" at bounding box center [322, 526] width 18 height 18
click at [149, 530] on span "New - Reply" at bounding box center [156, 528] width 70 height 16
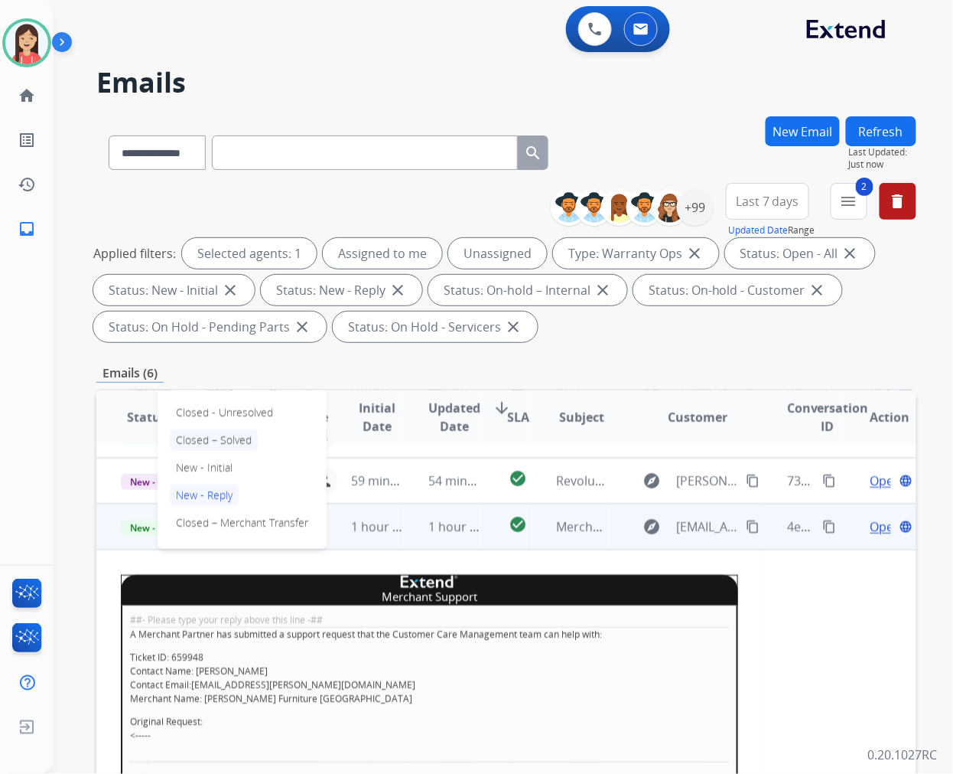
click at [227, 441] on p "Closed – Solved" at bounding box center [214, 439] width 88 height 21
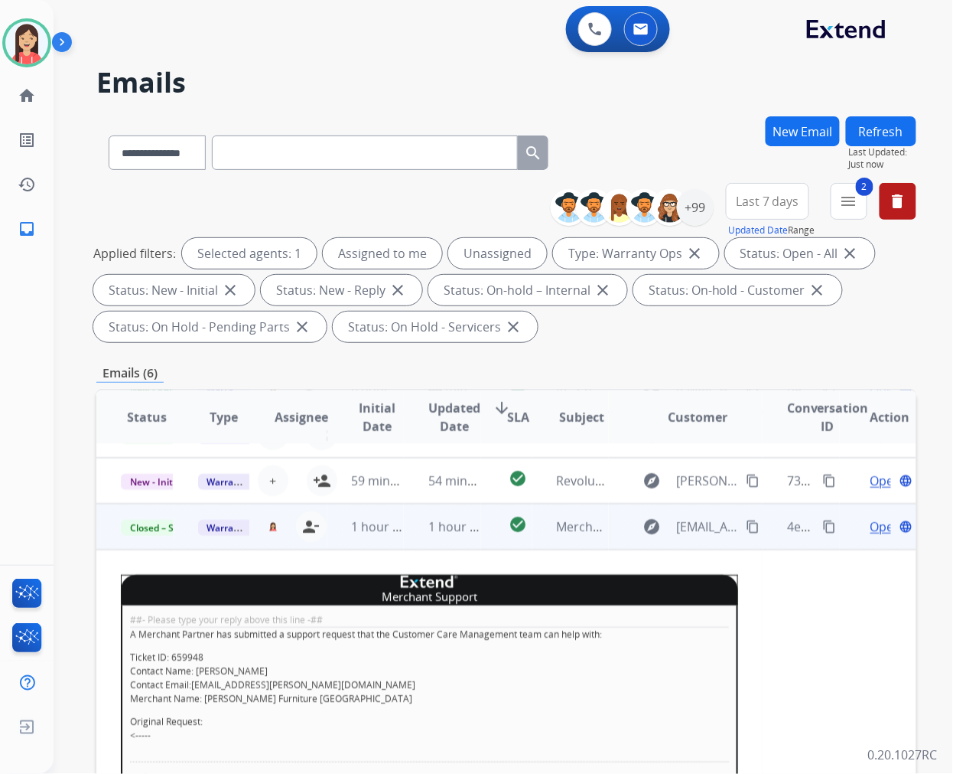
click at [409, 539] on td "1 hour ago" at bounding box center [442, 527] width 77 height 46
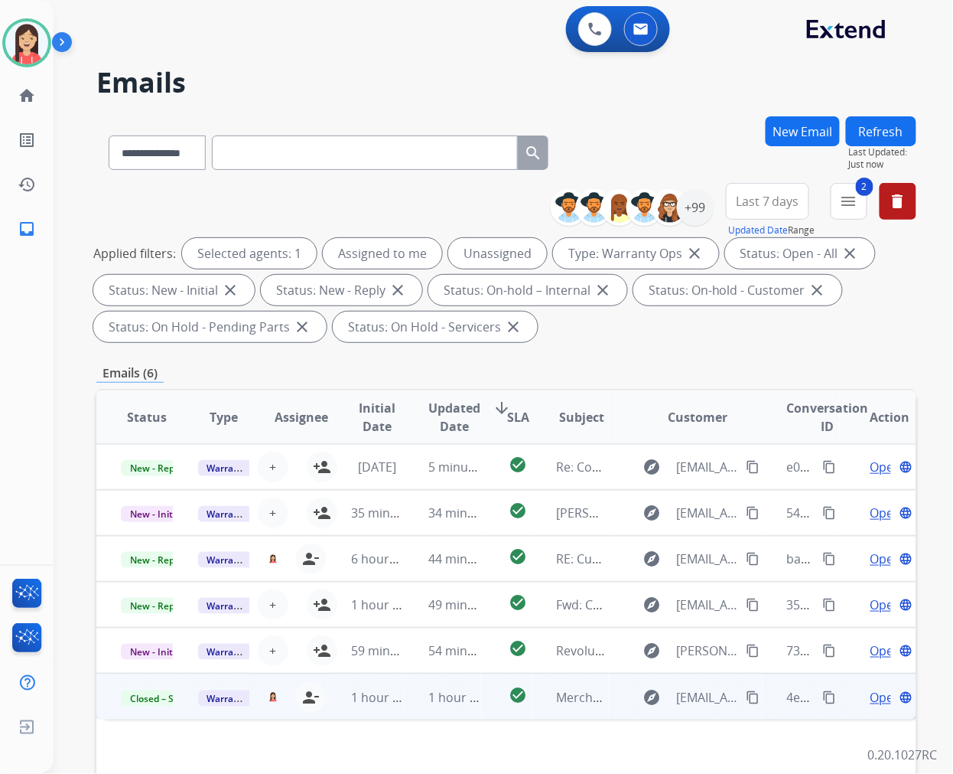
click at [897, 140] on button "Refresh" at bounding box center [881, 131] width 70 height 30
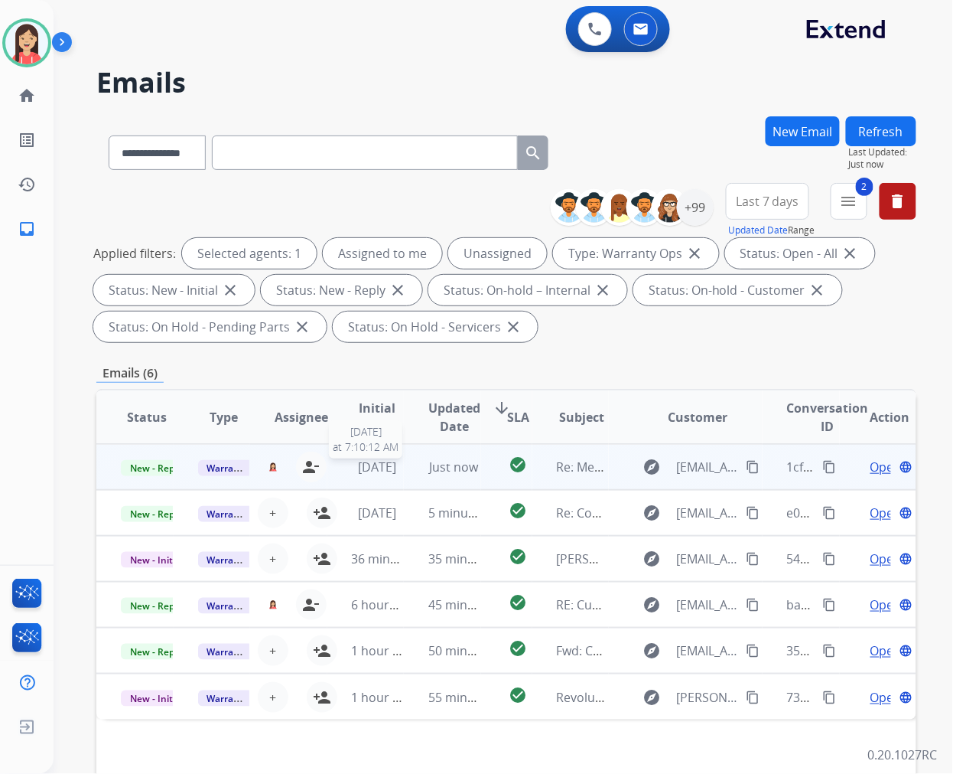
click at [396, 471] on span "[DATE]" at bounding box center [377, 466] width 38 height 17
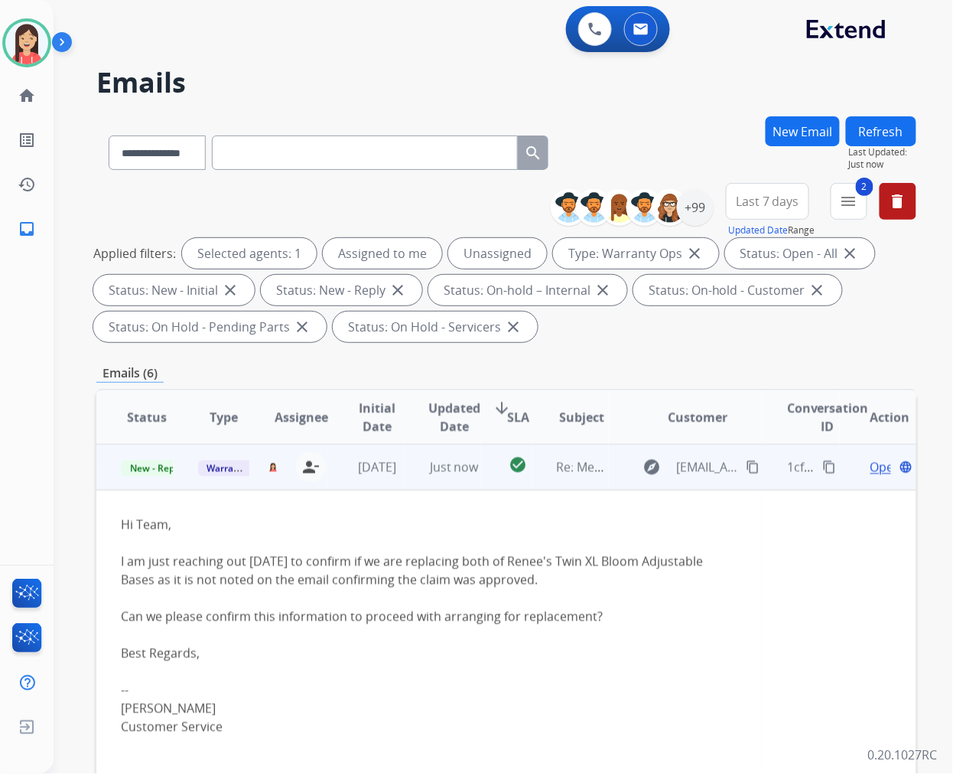
click at [871, 469] on span "Open" at bounding box center [886, 467] width 31 height 18
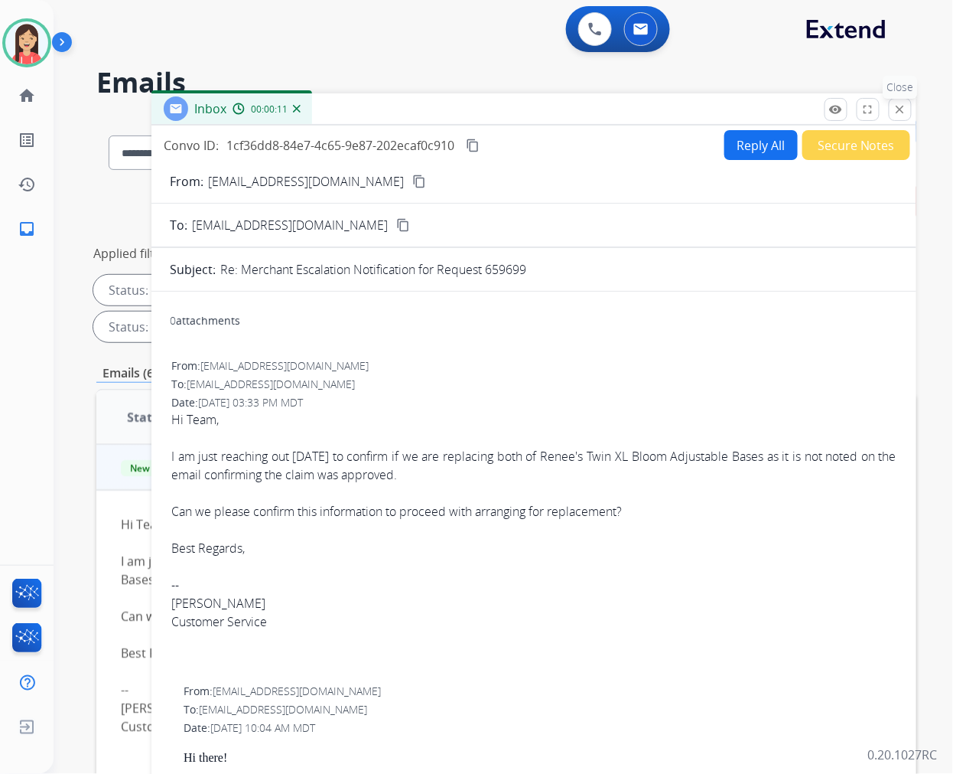
click at [898, 117] on button "close Close" at bounding box center [900, 109] width 23 height 23
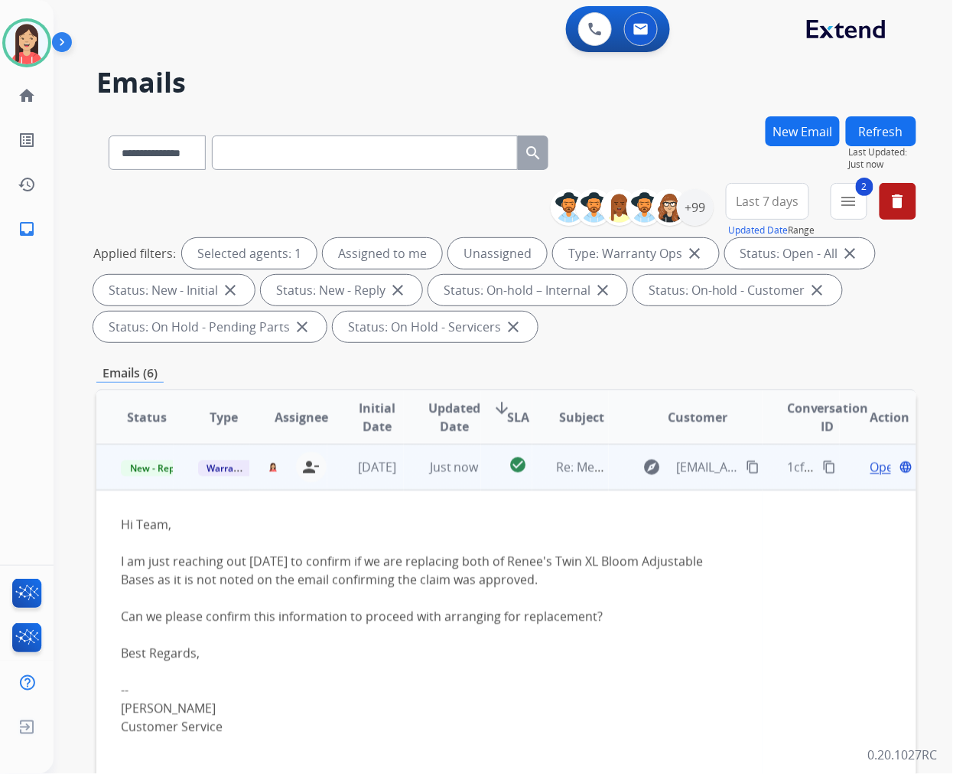
click at [409, 475] on td "Just now" at bounding box center [442, 467] width 77 height 46
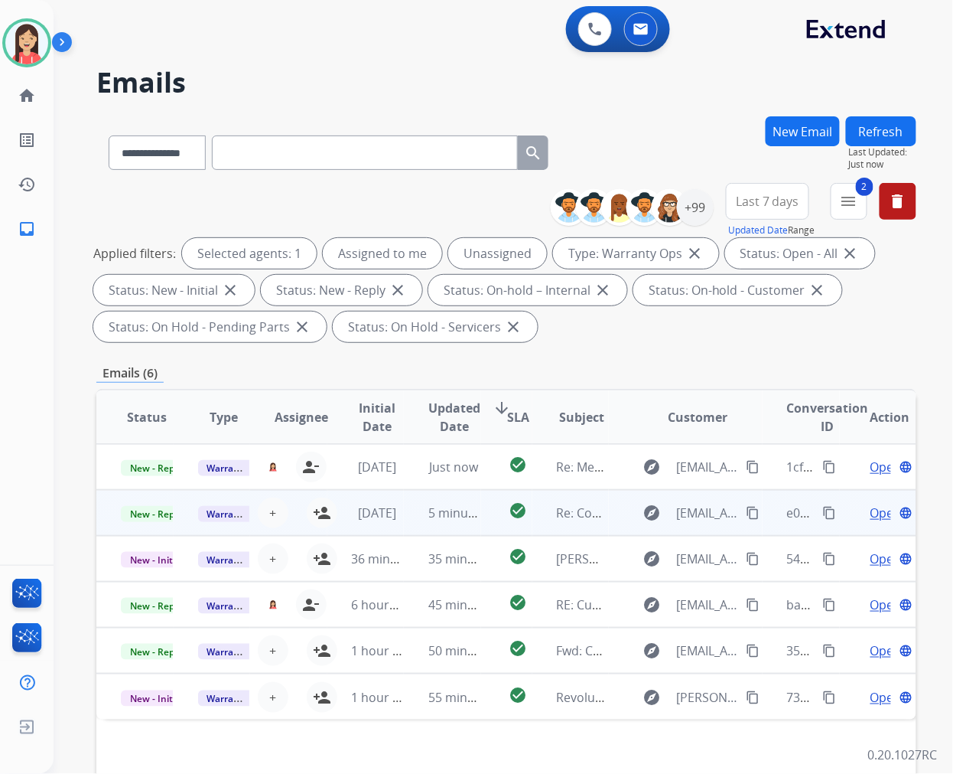
click at [404, 524] on td "5 minutes ago" at bounding box center [442, 513] width 77 height 46
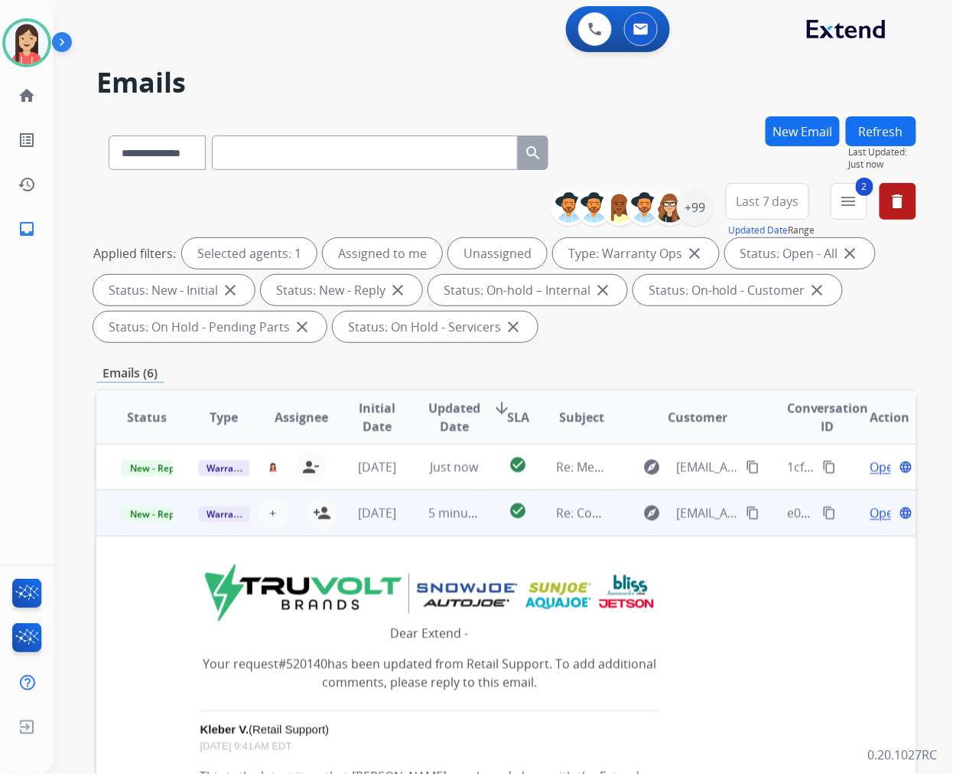
click at [404, 520] on td "5 minutes ago" at bounding box center [442, 513] width 77 height 46
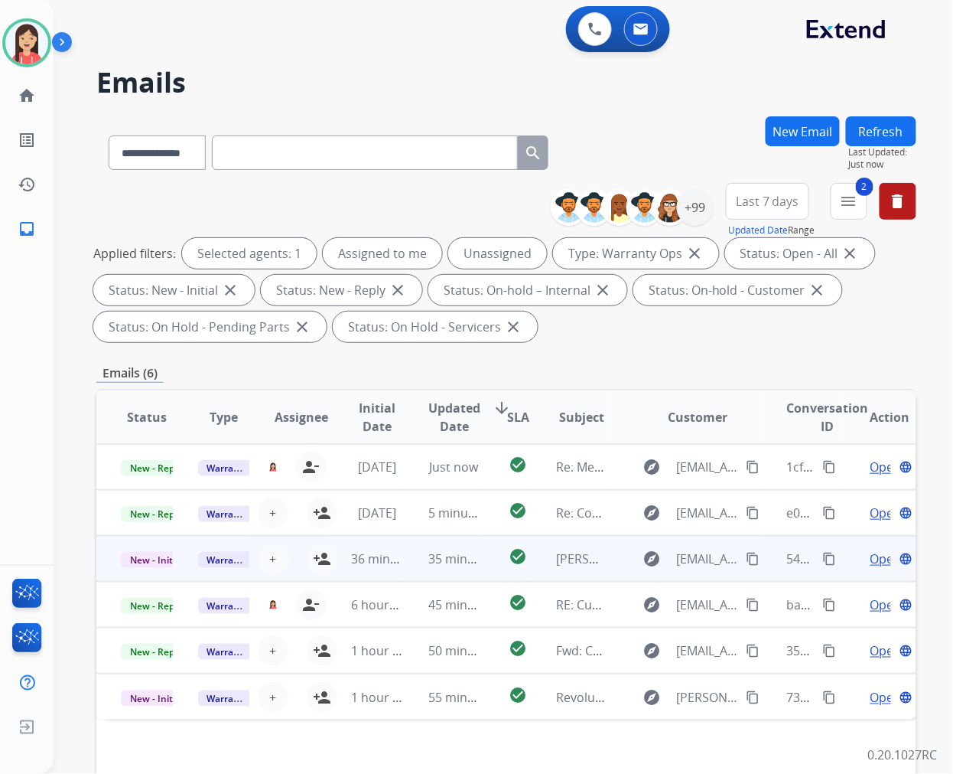
click at [399, 575] on td "36 minutes ago" at bounding box center [366, 559] width 77 height 46
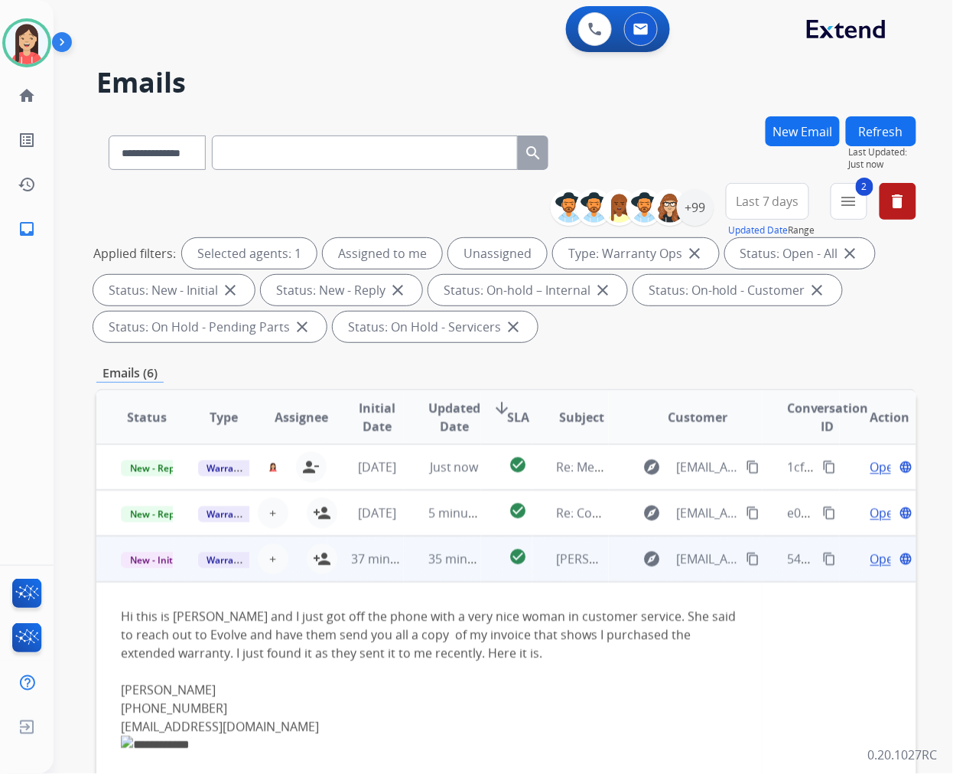
scroll to position [87, 0]
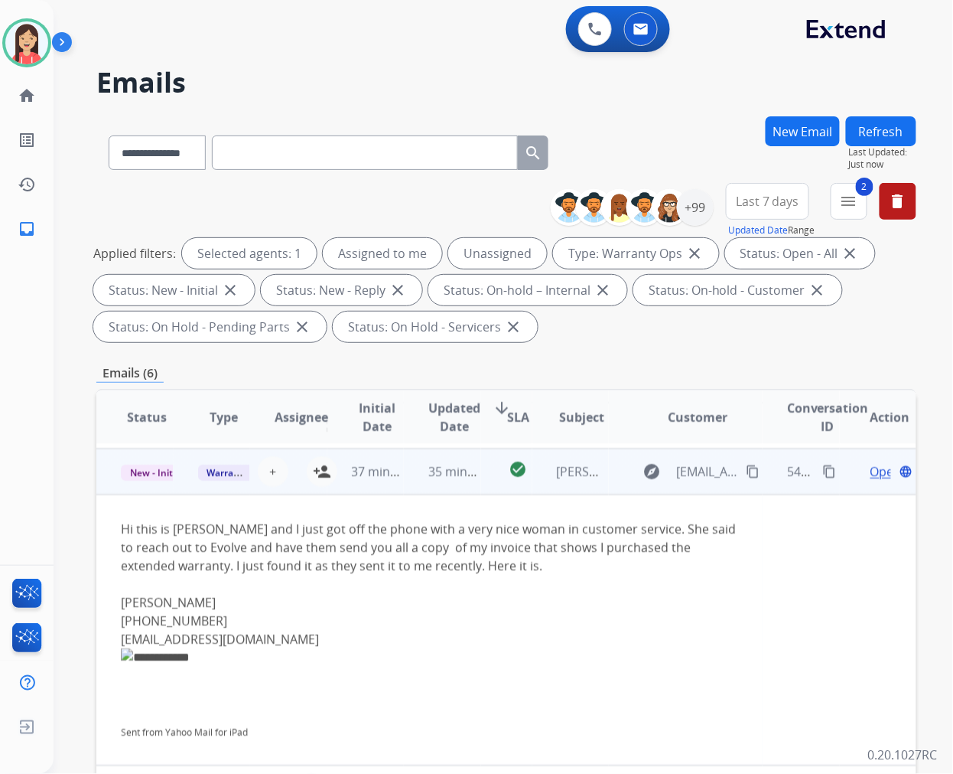
click at [871, 468] on span "Open" at bounding box center [886, 471] width 31 height 18
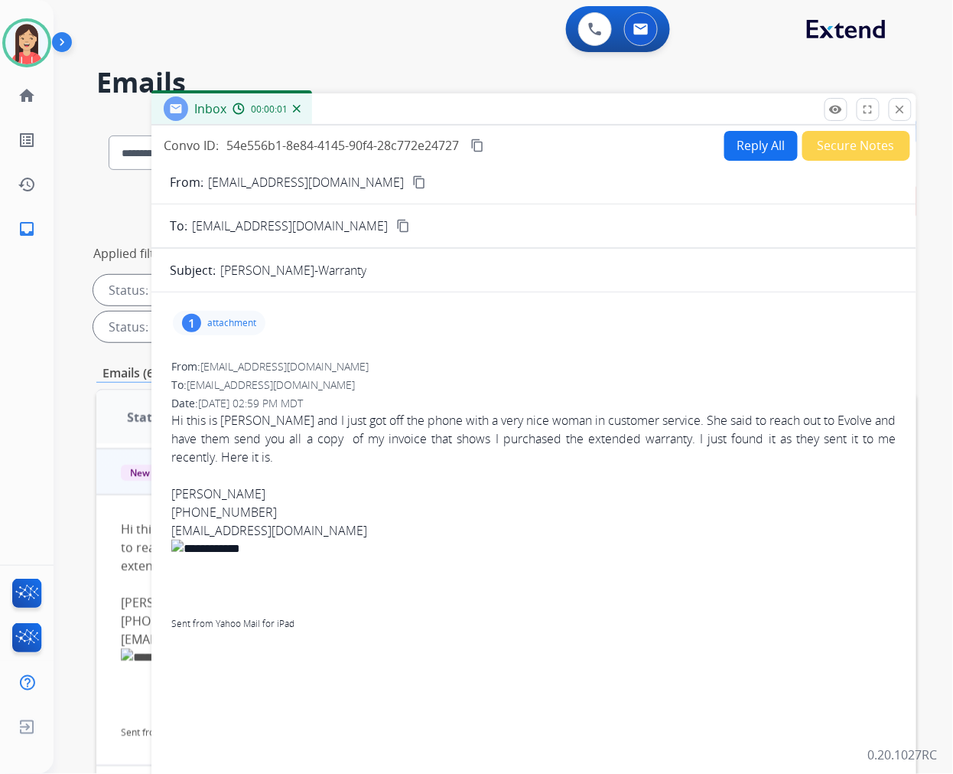
click at [245, 330] on div "1 attachment" at bounding box center [219, 323] width 93 height 24
click at [564, 355] on mat-icon "download" at bounding box center [565, 359] width 14 height 14
click at [422, 109] on div "Inbox 00:00:16" at bounding box center [534, 109] width 765 height 32
click at [891, 106] on button "close Close" at bounding box center [900, 109] width 23 height 23
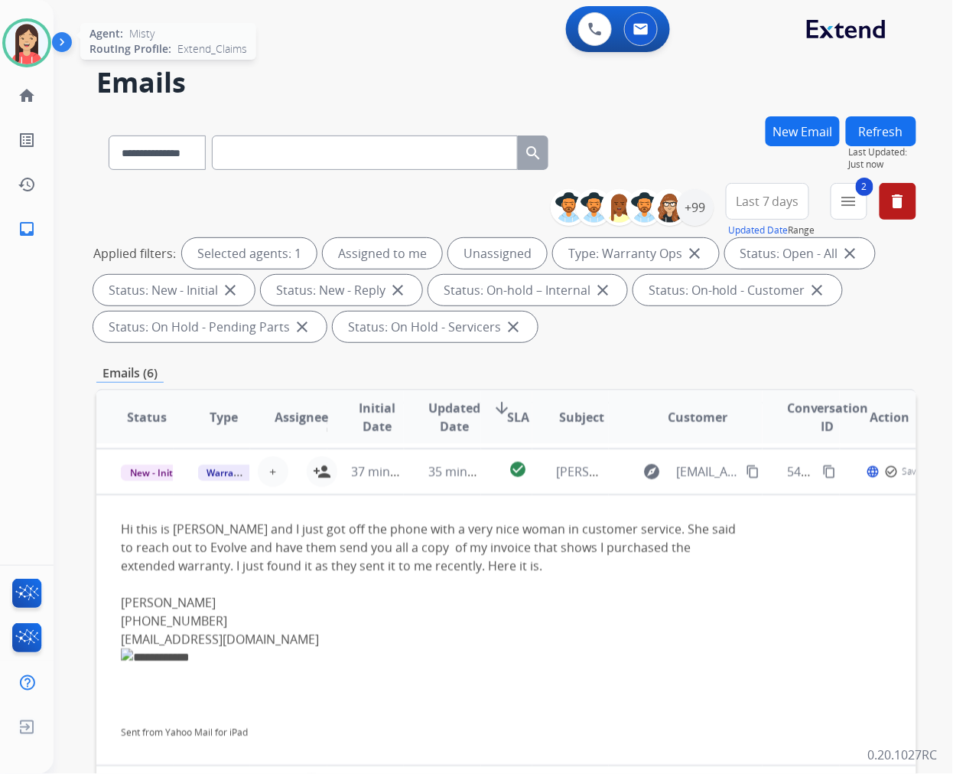
click at [31, 46] on img at bounding box center [26, 42] width 43 height 43
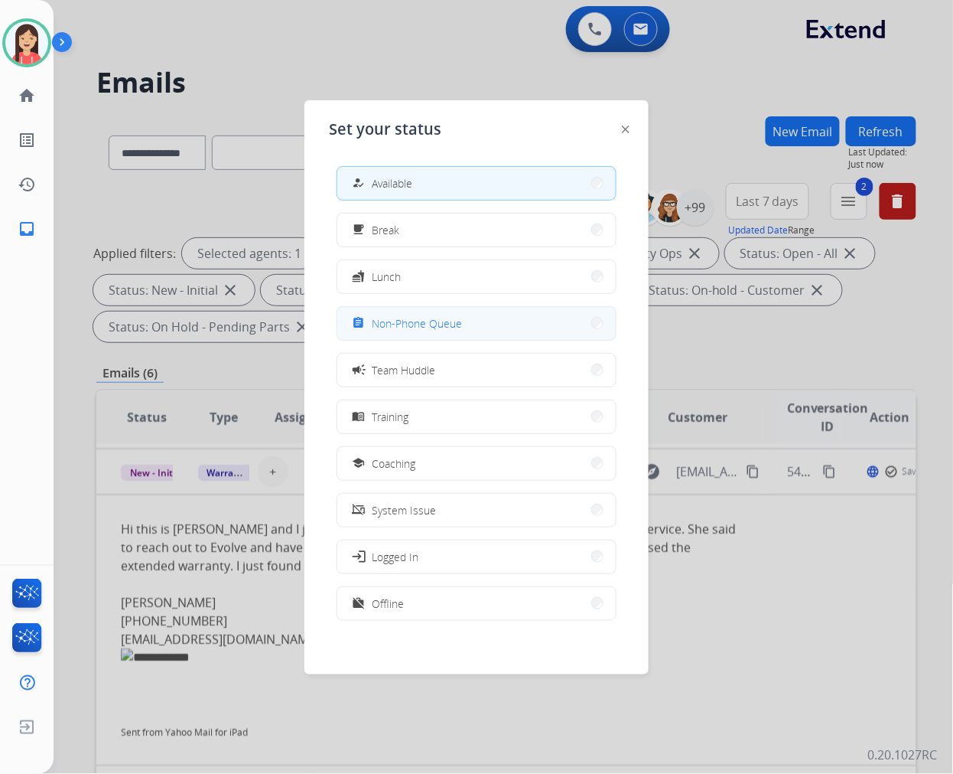
click at [445, 324] on span "Non-Phone Queue" at bounding box center [417, 323] width 90 height 16
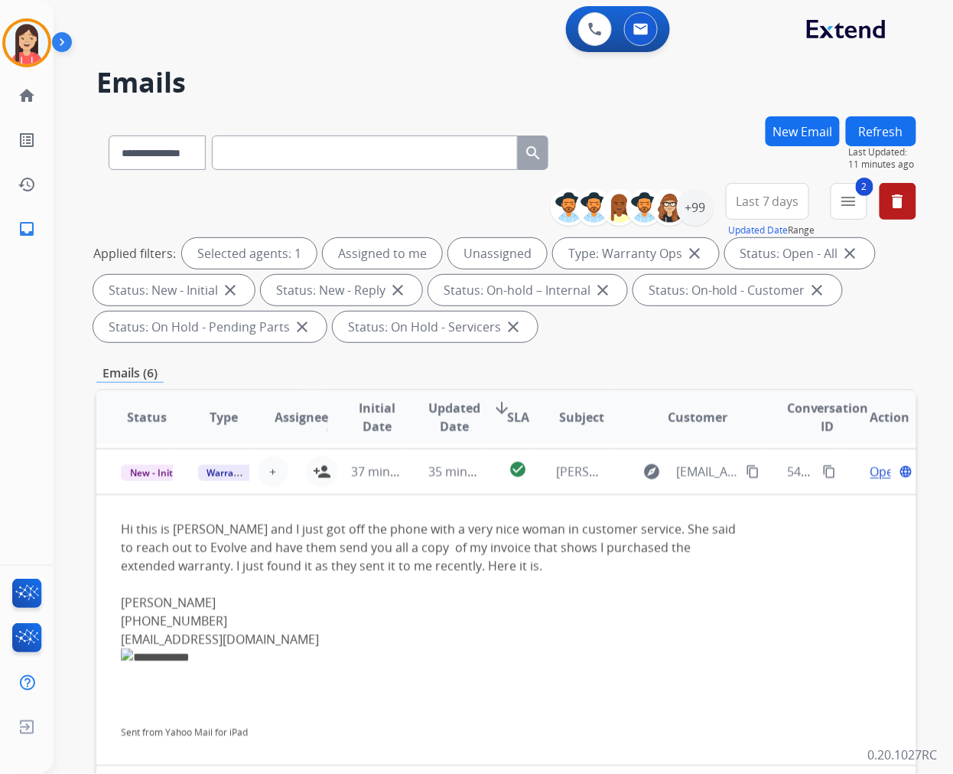
drag, startPoint x: 494, startPoint y: 481, endPoint x: 507, endPoint y: 474, distance: 14.4
click at [494, 481] on td "check_circle" at bounding box center [506, 471] width 51 height 46
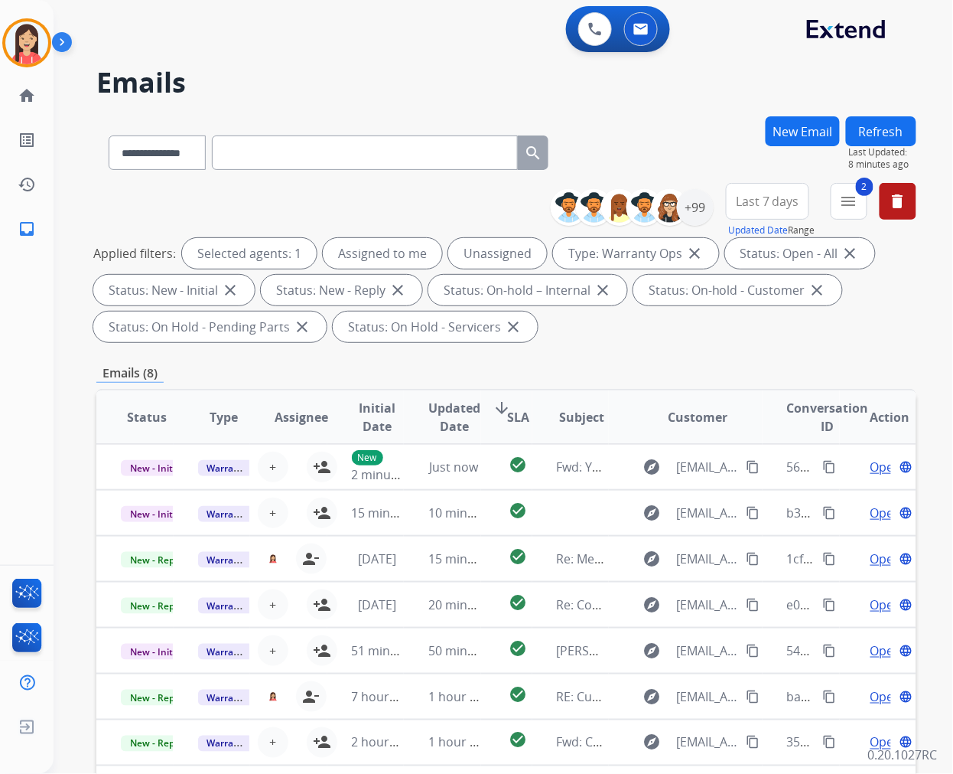
click at [655, 332] on div "Applied filters: Selected agents: 1 Assigned to me Unassigned Type: Warranty Op…" at bounding box center [503, 290] width 820 height 104
click at [575, 24] on div "0 Voice Interactions" at bounding box center [595, 29] width 46 height 34
click at [595, 26] on img at bounding box center [595, 29] width 14 height 14
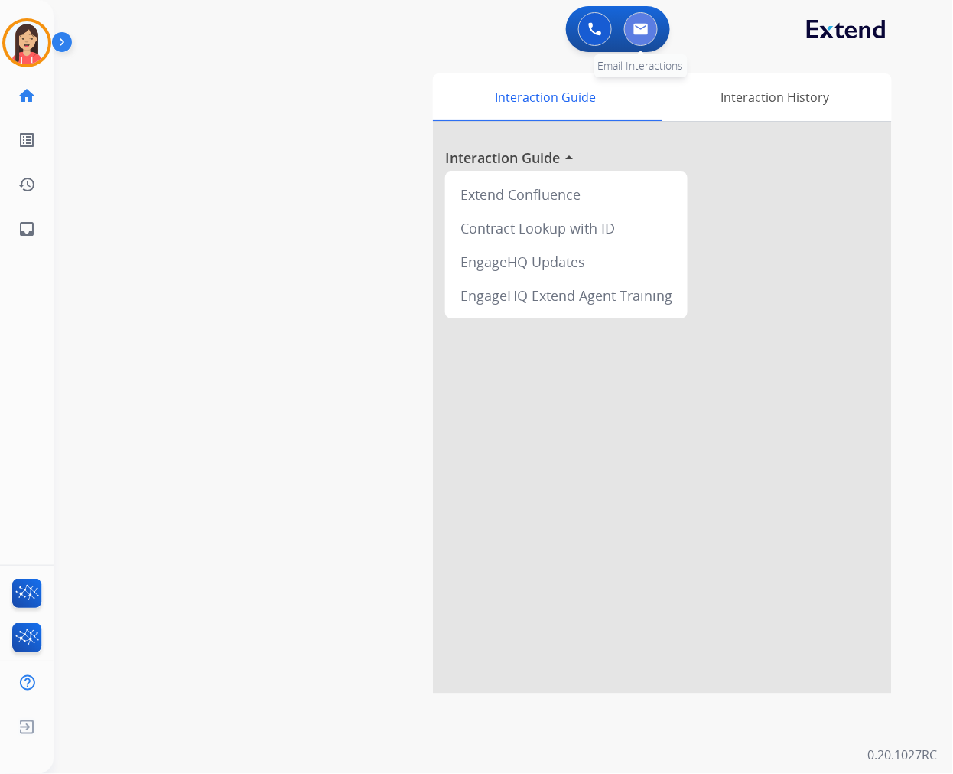
click at [637, 31] on img at bounding box center [641, 29] width 15 height 12
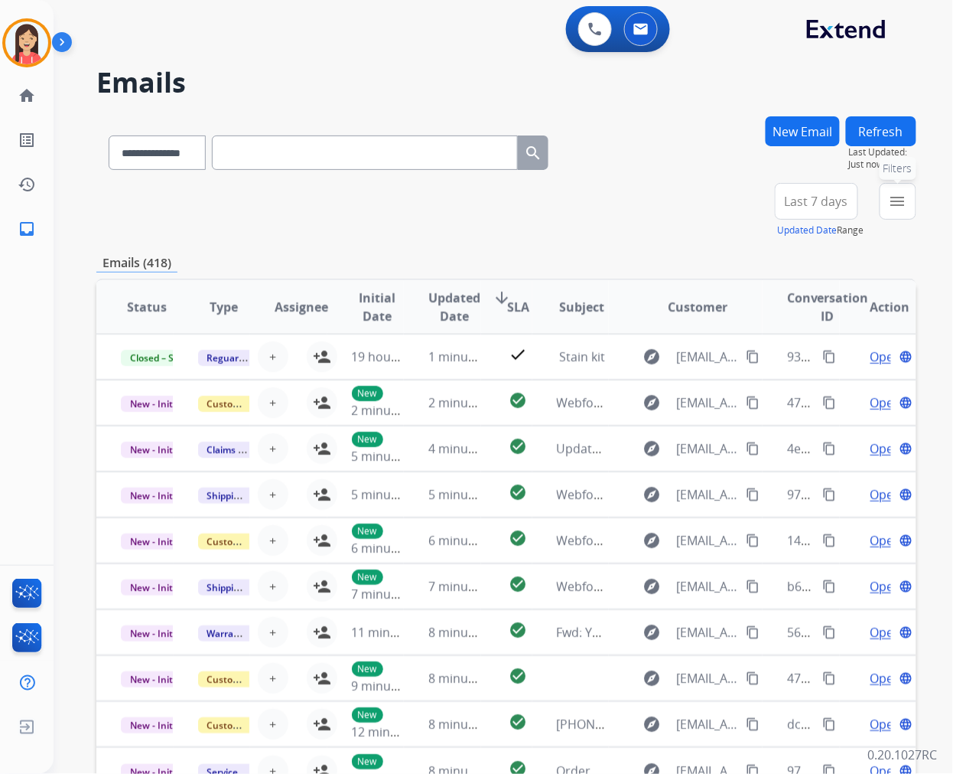
click at [901, 197] on mat-icon "menu" at bounding box center [898, 201] width 18 height 18
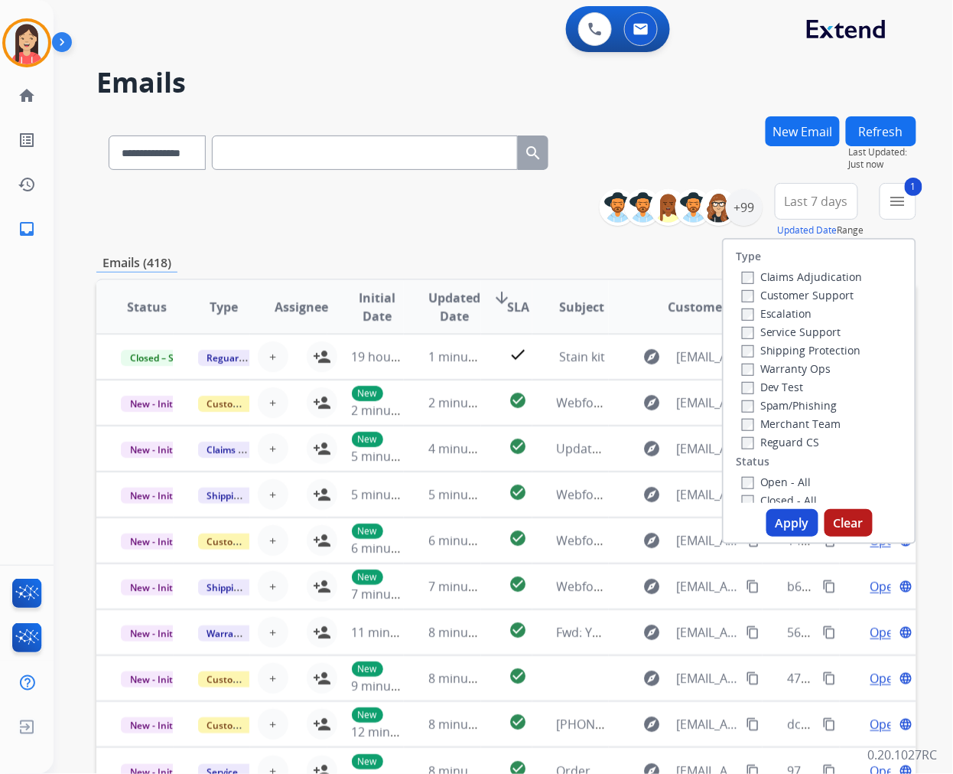
click at [790, 519] on button "Apply" at bounding box center [793, 523] width 52 height 28
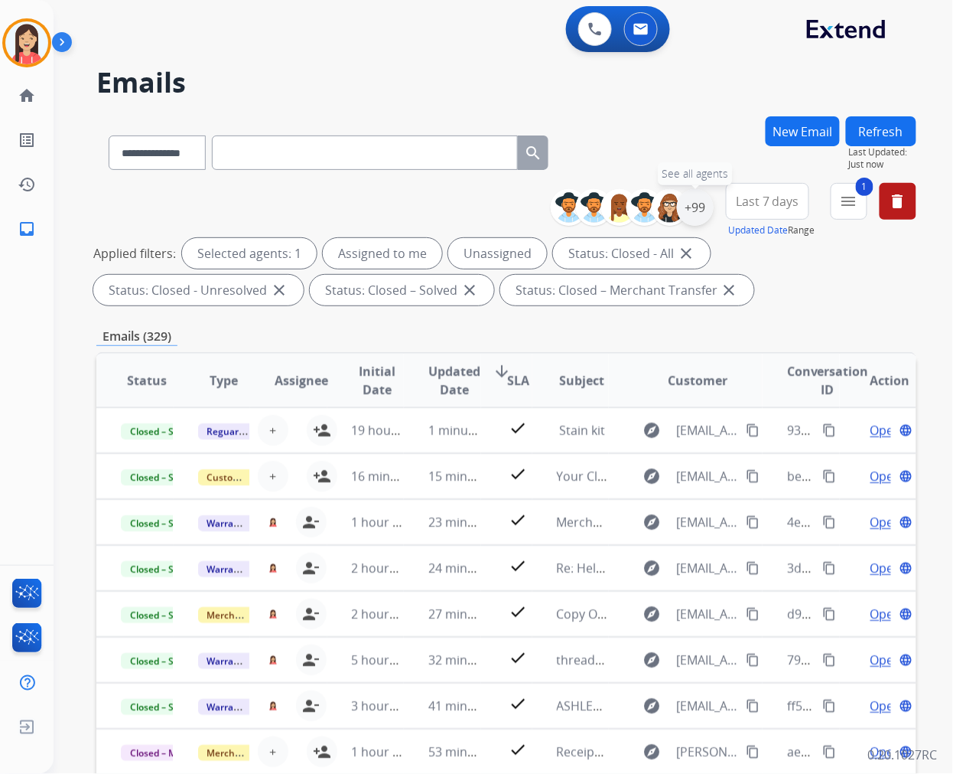
click at [702, 209] on div "+99" at bounding box center [695, 207] width 37 height 37
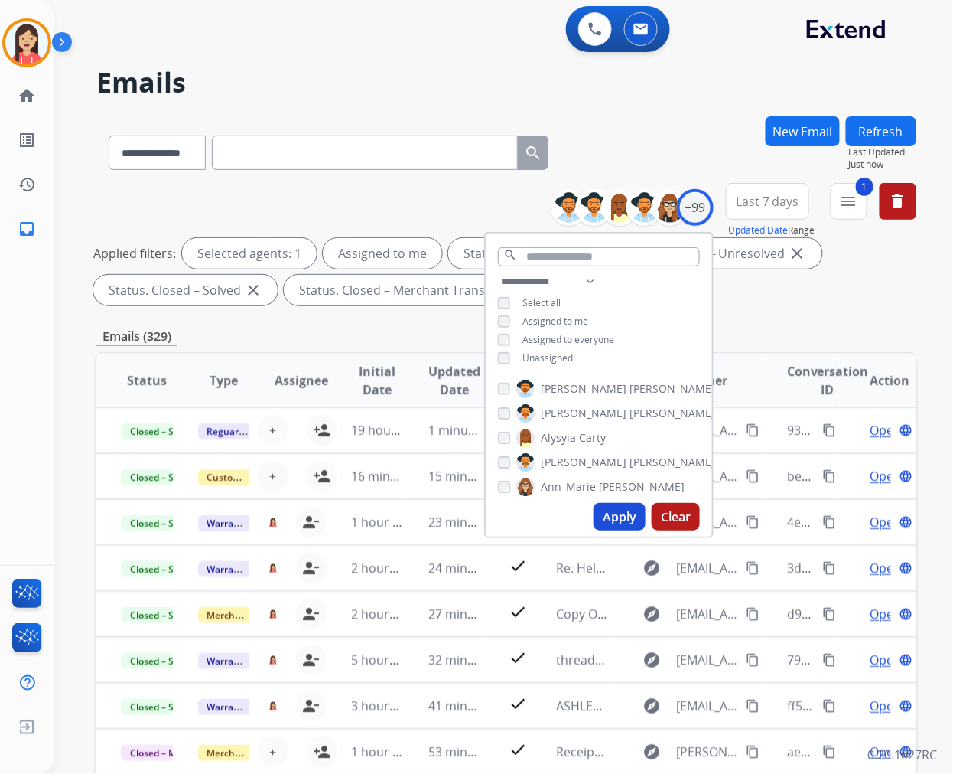
click at [622, 519] on button "Apply" at bounding box center [620, 517] width 52 height 28
click at [240, 311] on div "**********" at bounding box center [506, 530] width 820 height 828
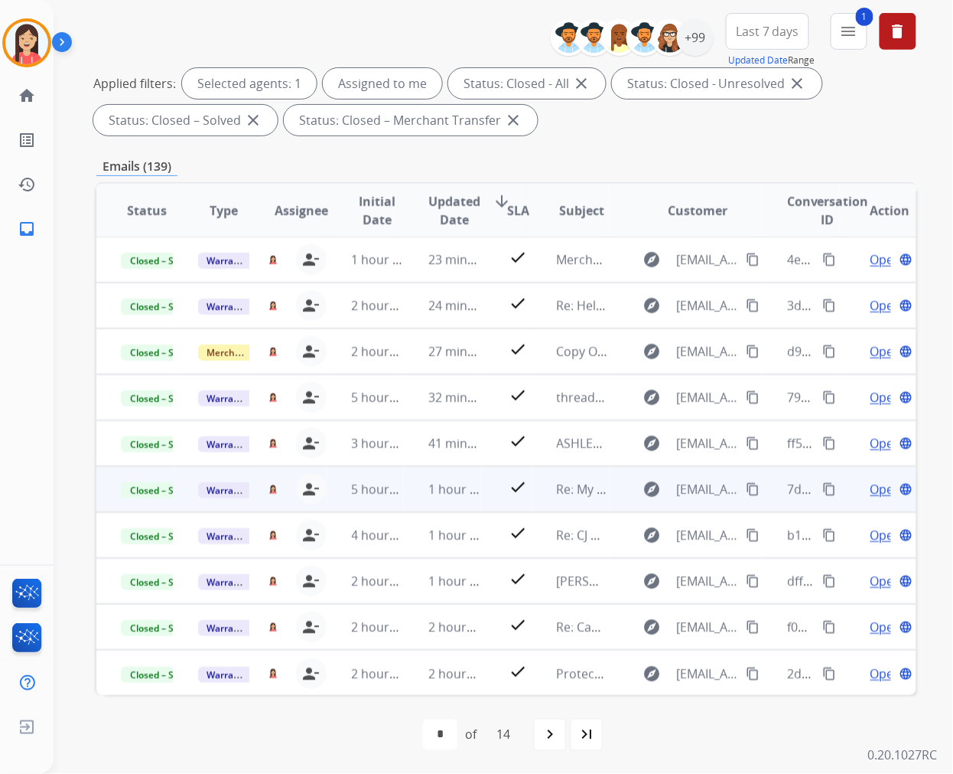
scroll to position [171, 0]
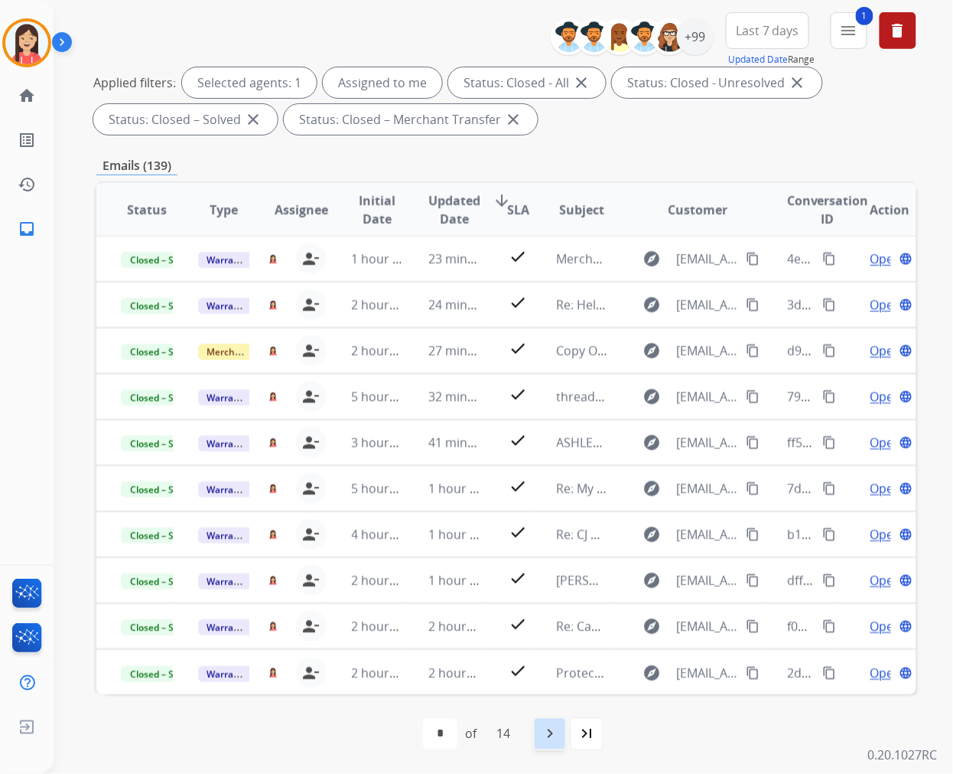
click at [553, 736] on mat-icon "navigate_next" at bounding box center [550, 734] width 18 height 18
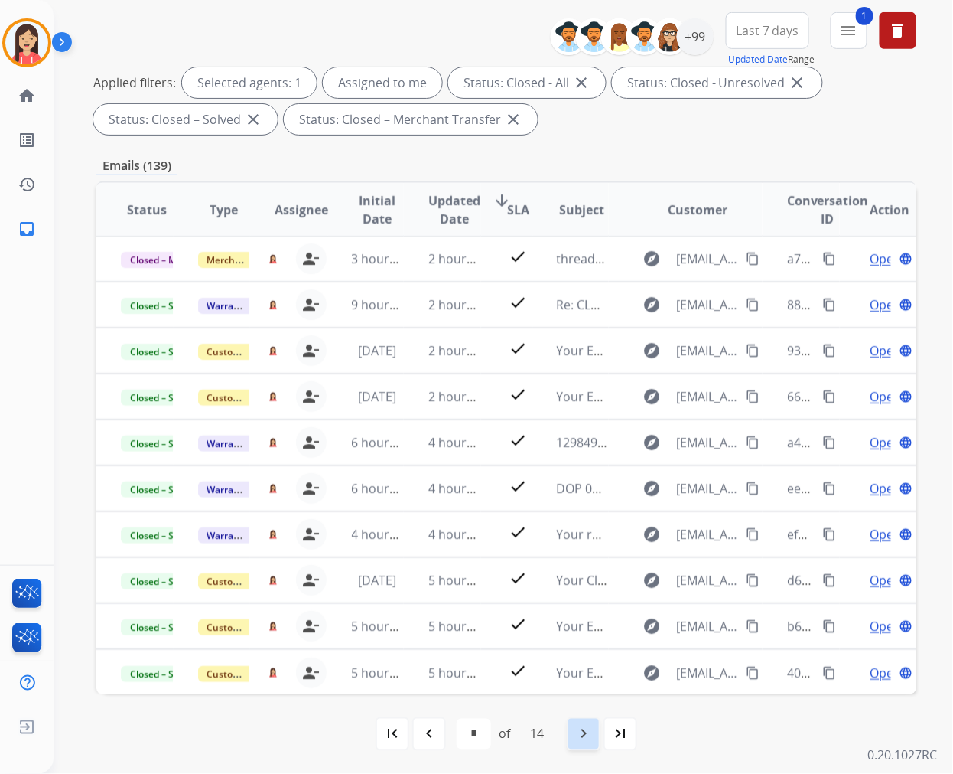
click at [585, 736] on mat-icon "navigate_next" at bounding box center [584, 734] width 18 height 18
select select "*"
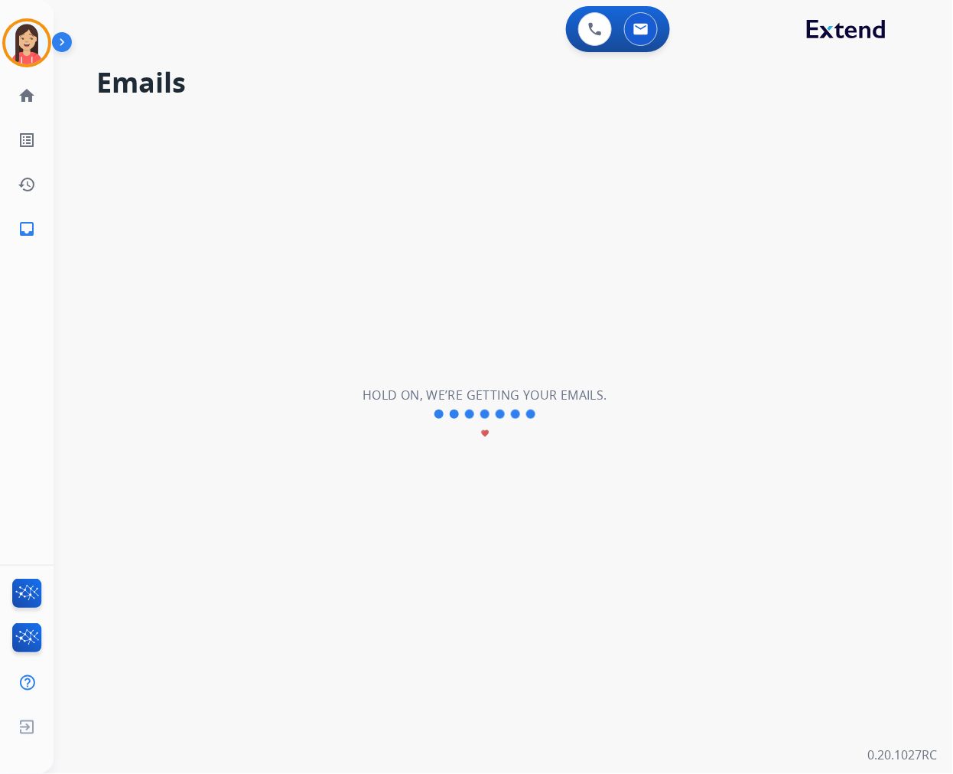
scroll to position [0, 0]
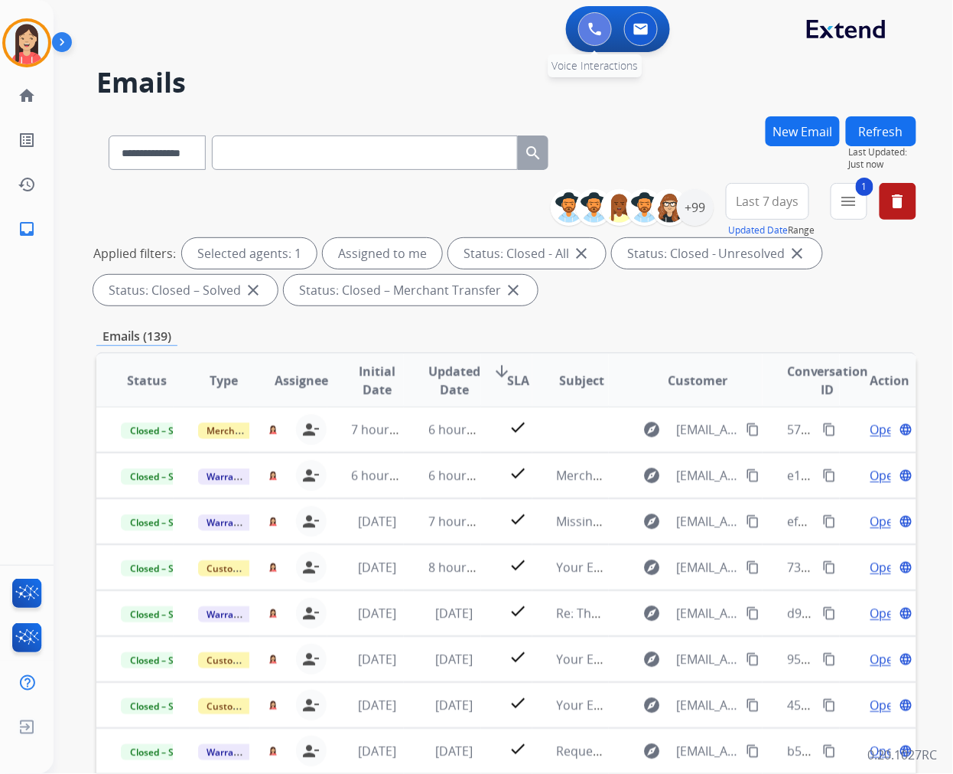
click at [601, 24] on button at bounding box center [596, 29] width 34 height 34
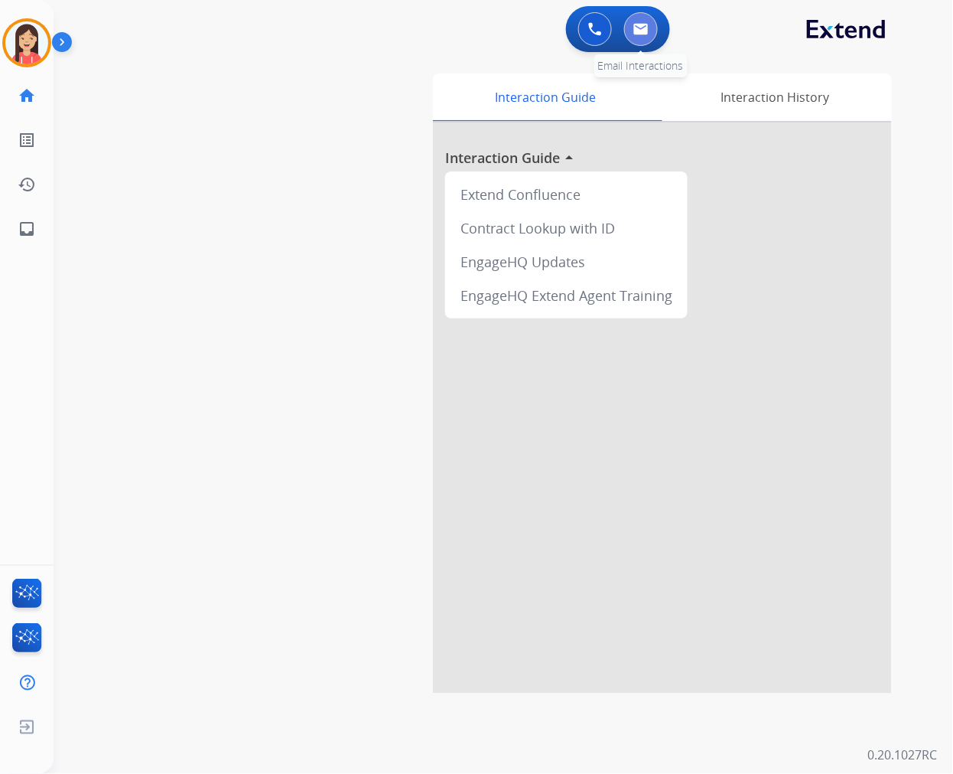
click at [638, 29] on img at bounding box center [641, 29] width 15 height 12
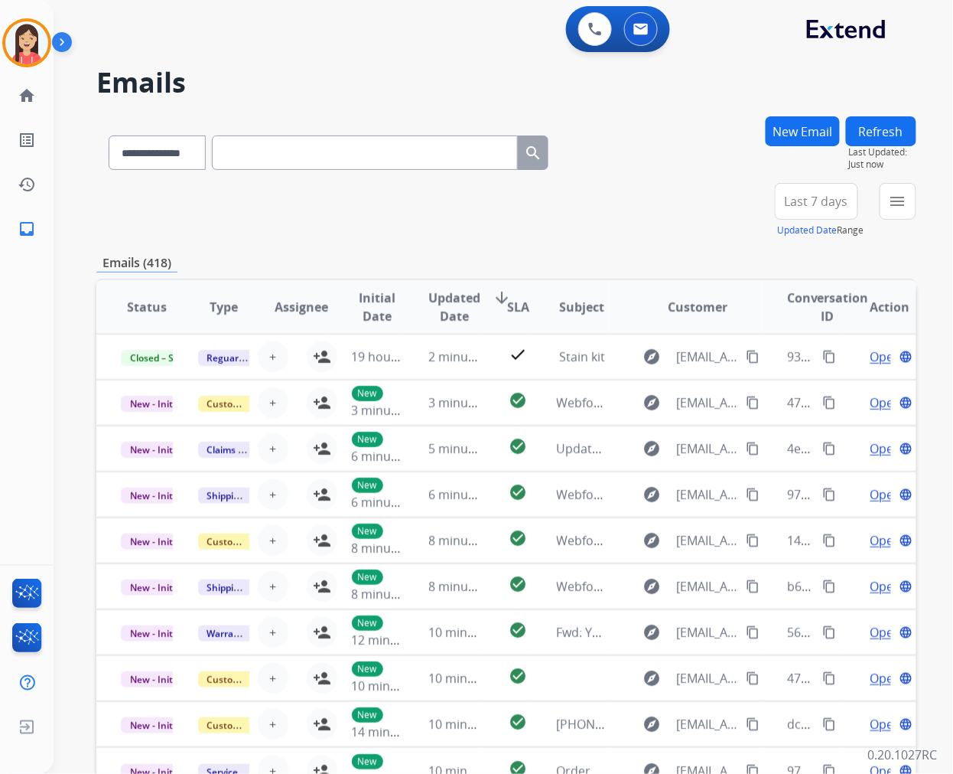
click at [537, 232] on div "**********" at bounding box center [506, 210] width 820 height 55
click at [901, 207] on mat-icon "menu" at bounding box center [898, 201] width 18 height 18
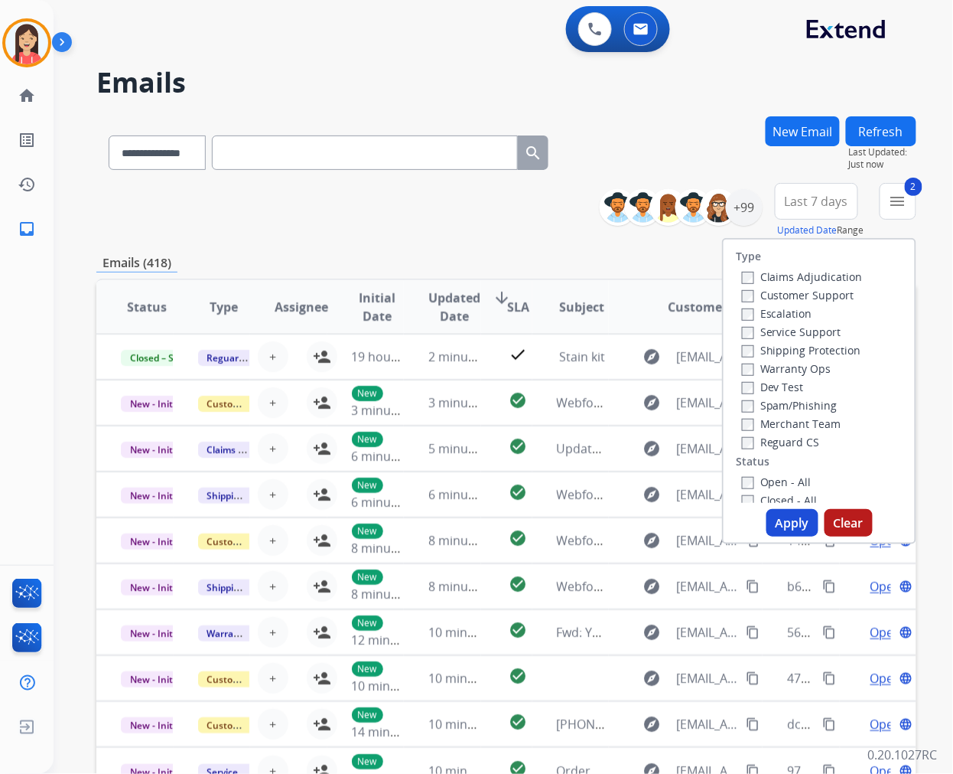
click at [791, 522] on button "Apply" at bounding box center [793, 523] width 52 height 28
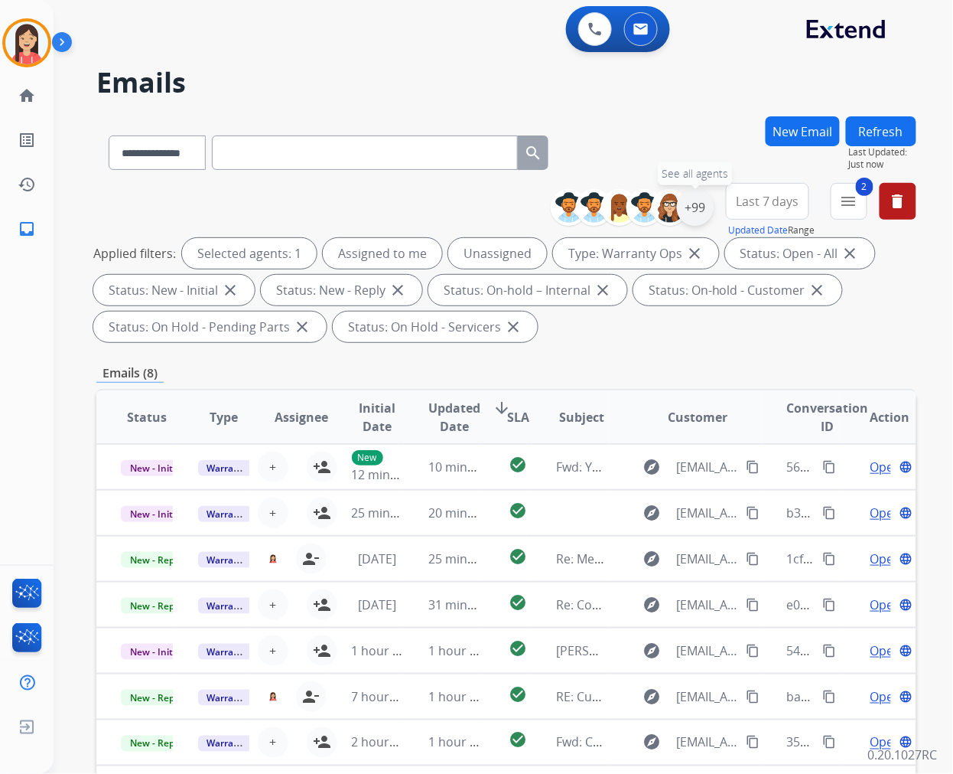
click at [705, 210] on div "+99" at bounding box center [695, 207] width 37 height 37
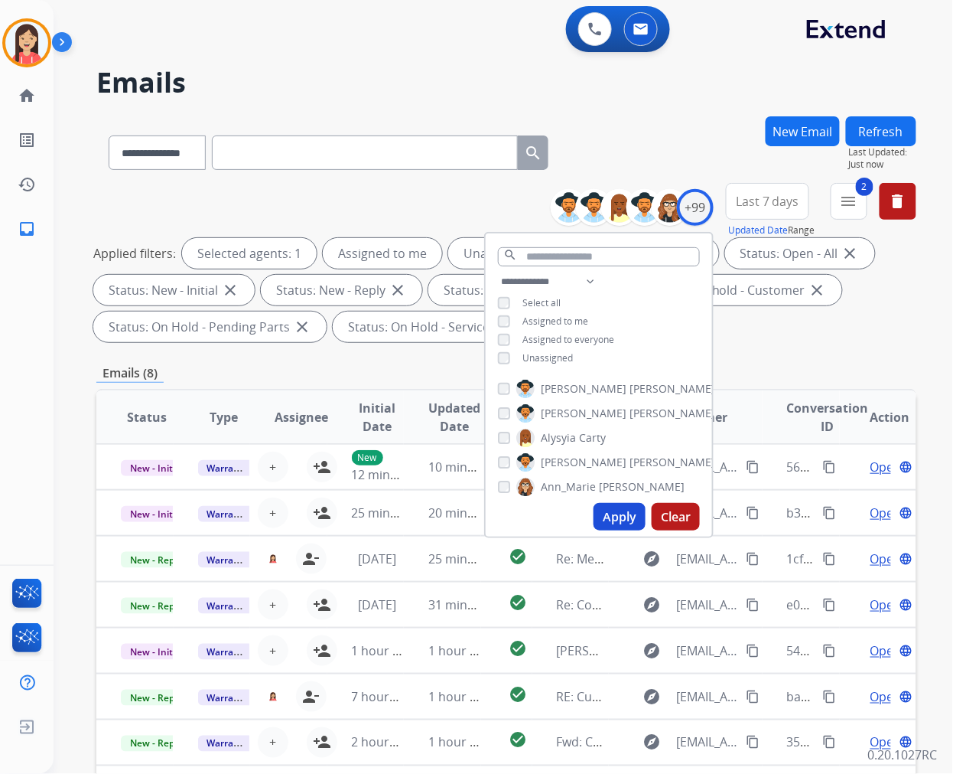
click at [544, 318] on span "Assigned to me" at bounding box center [556, 321] width 66 height 13
click at [608, 520] on button "Apply" at bounding box center [620, 517] width 52 height 28
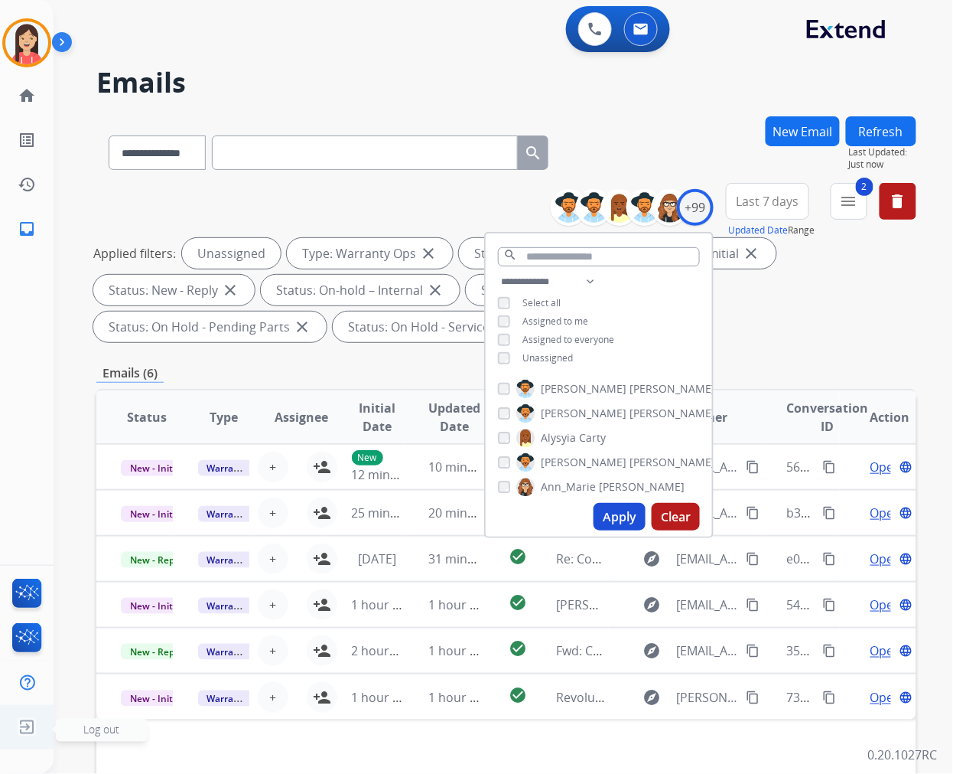
click at [24, 728] on img at bounding box center [27, 726] width 28 height 29
